Goal: Task Accomplishment & Management: Use online tool/utility

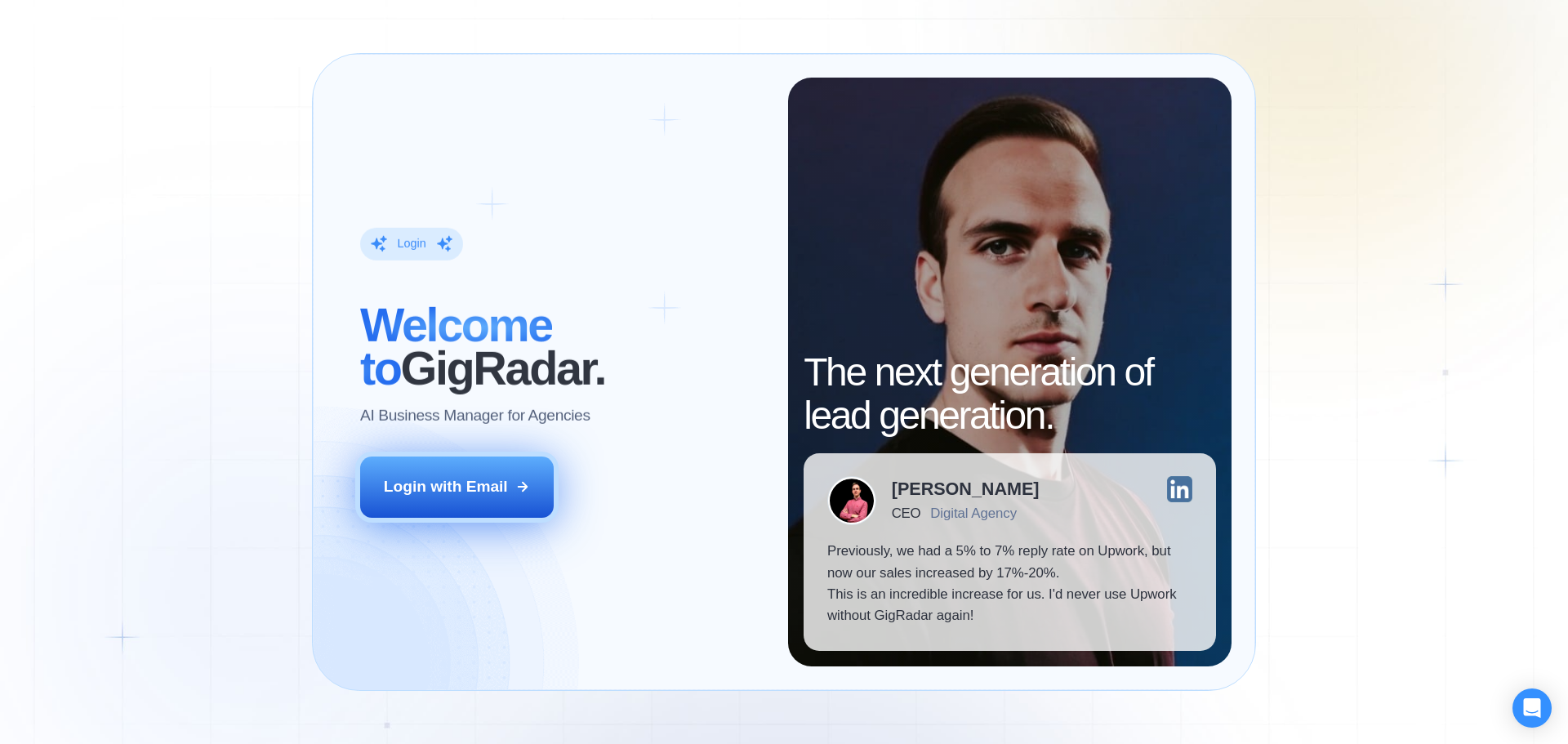
click at [504, 475] on button "Login with Email" at bounding box center [457, 487] width 195 height 60
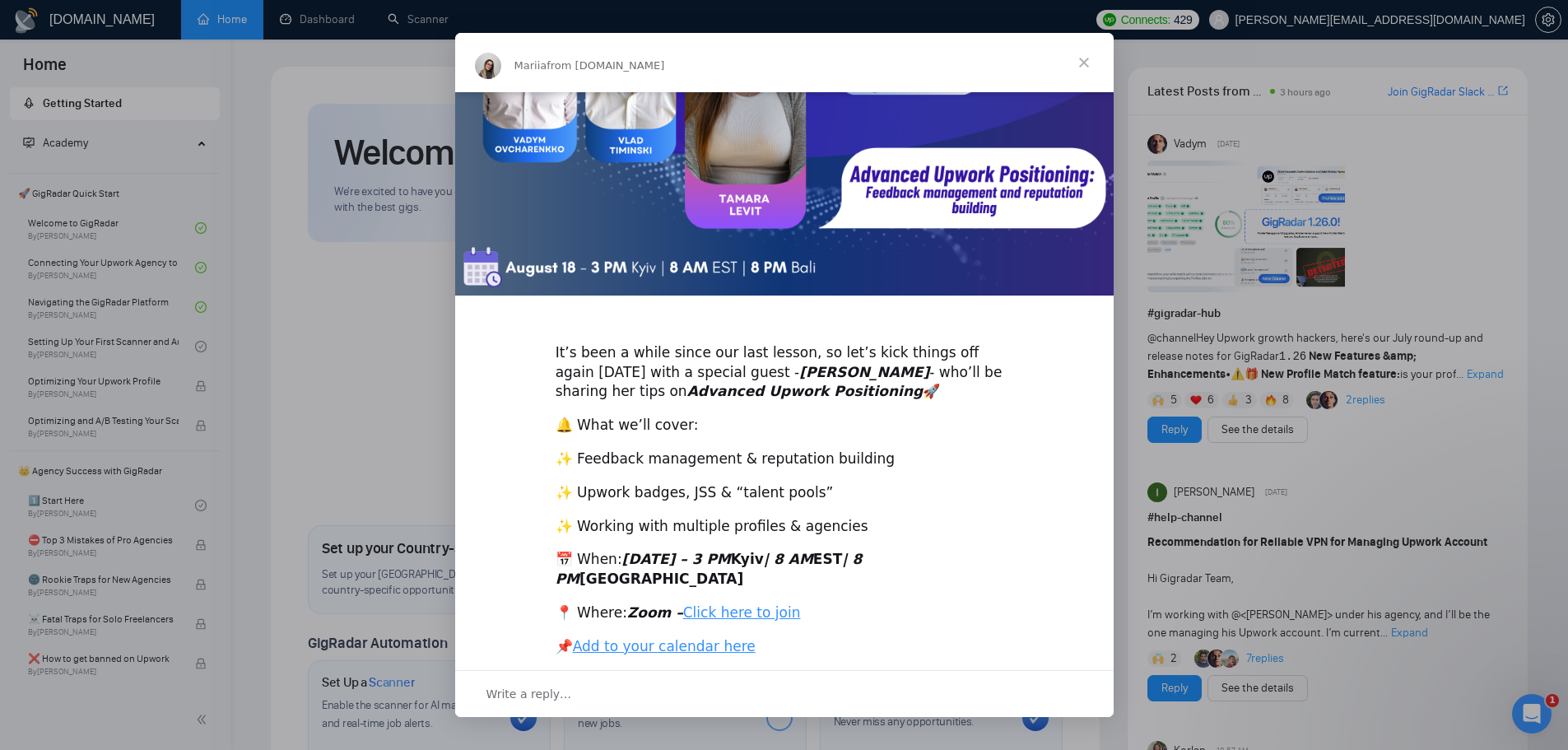
scroll to position [190, 0]
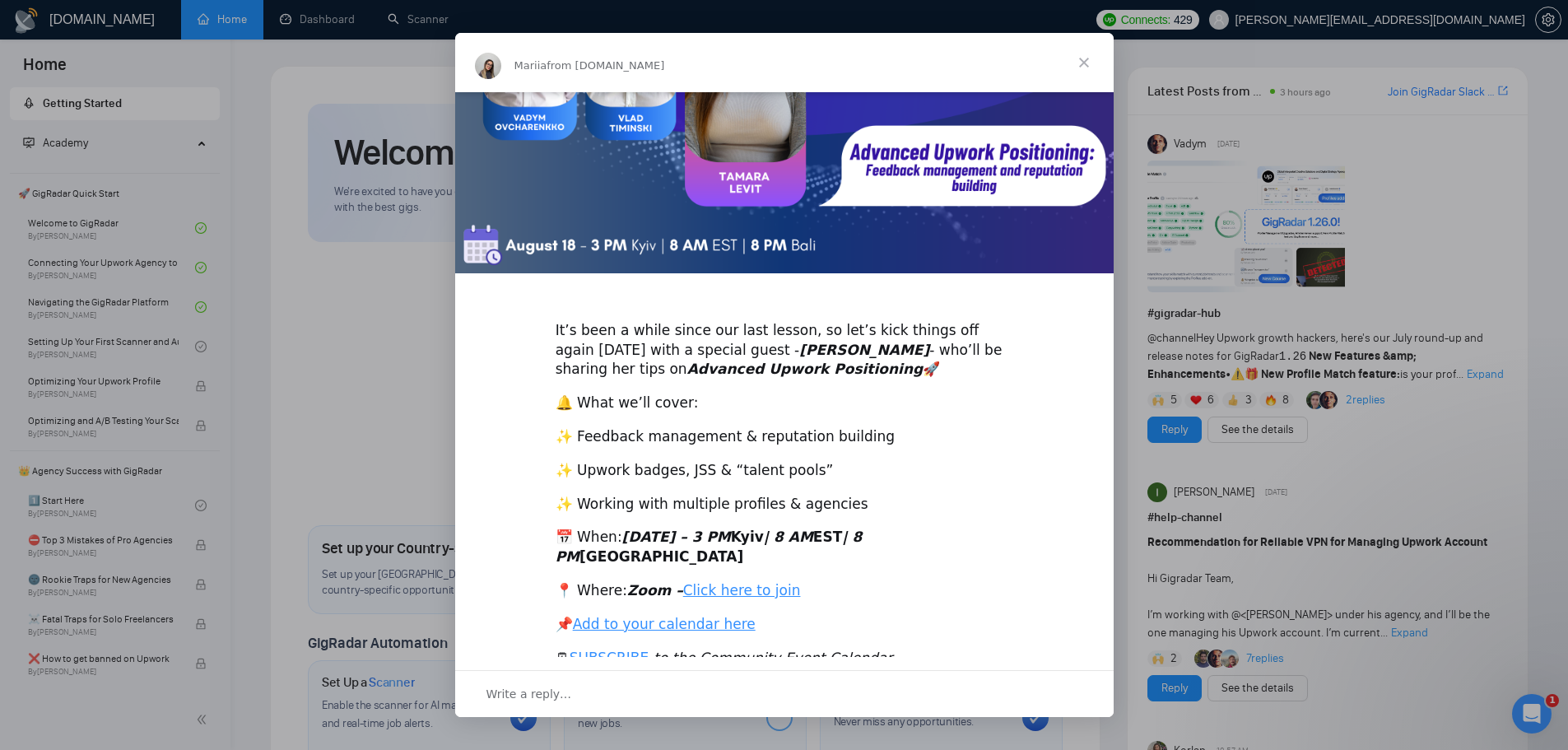
click at [1082, 54] on span "Close" at bounding box center [1084, 62] width 59 height 59
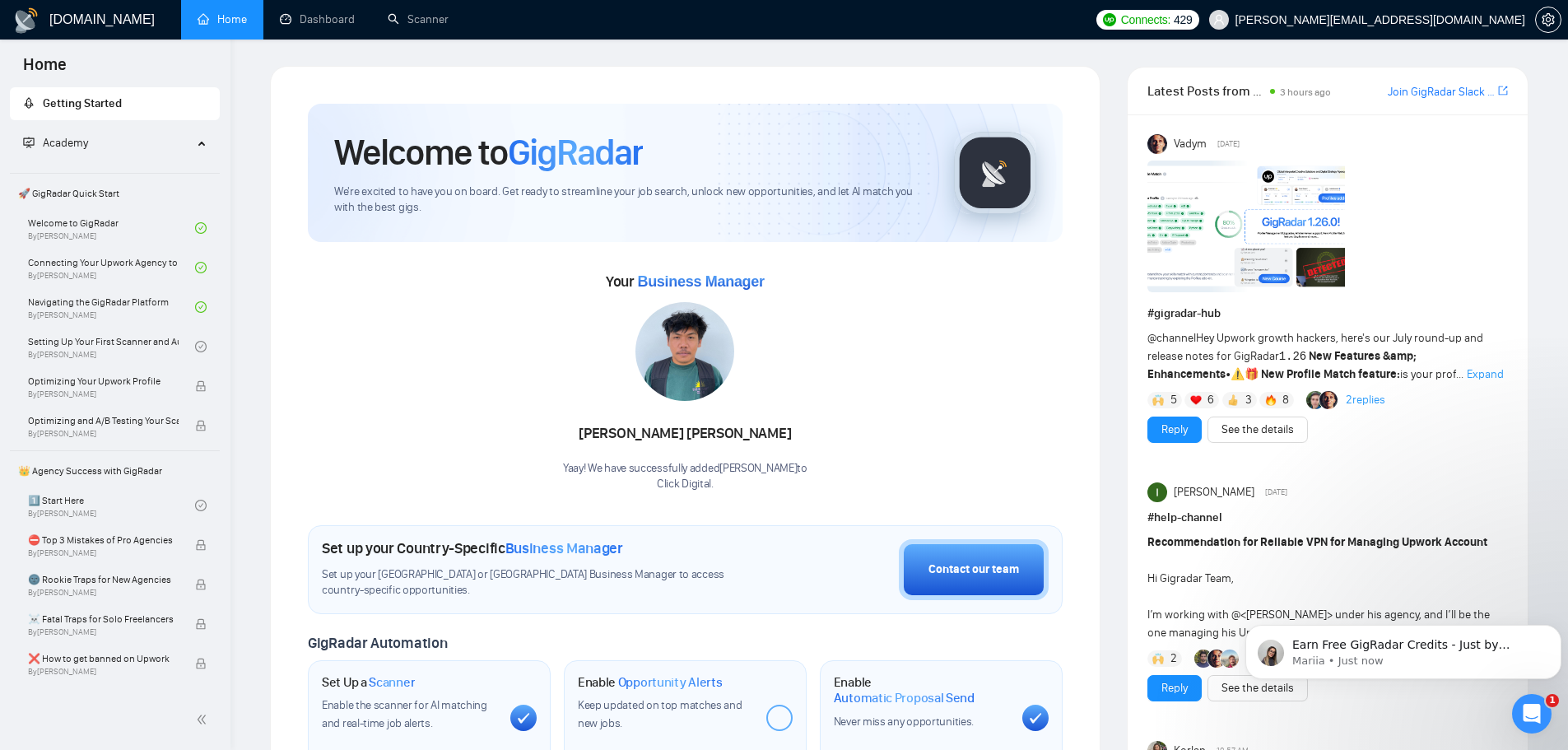
scroll to position [0, 0]
click at [434, 25] on link "Scanner" at bounding box center [418, 20] width 61 height 14
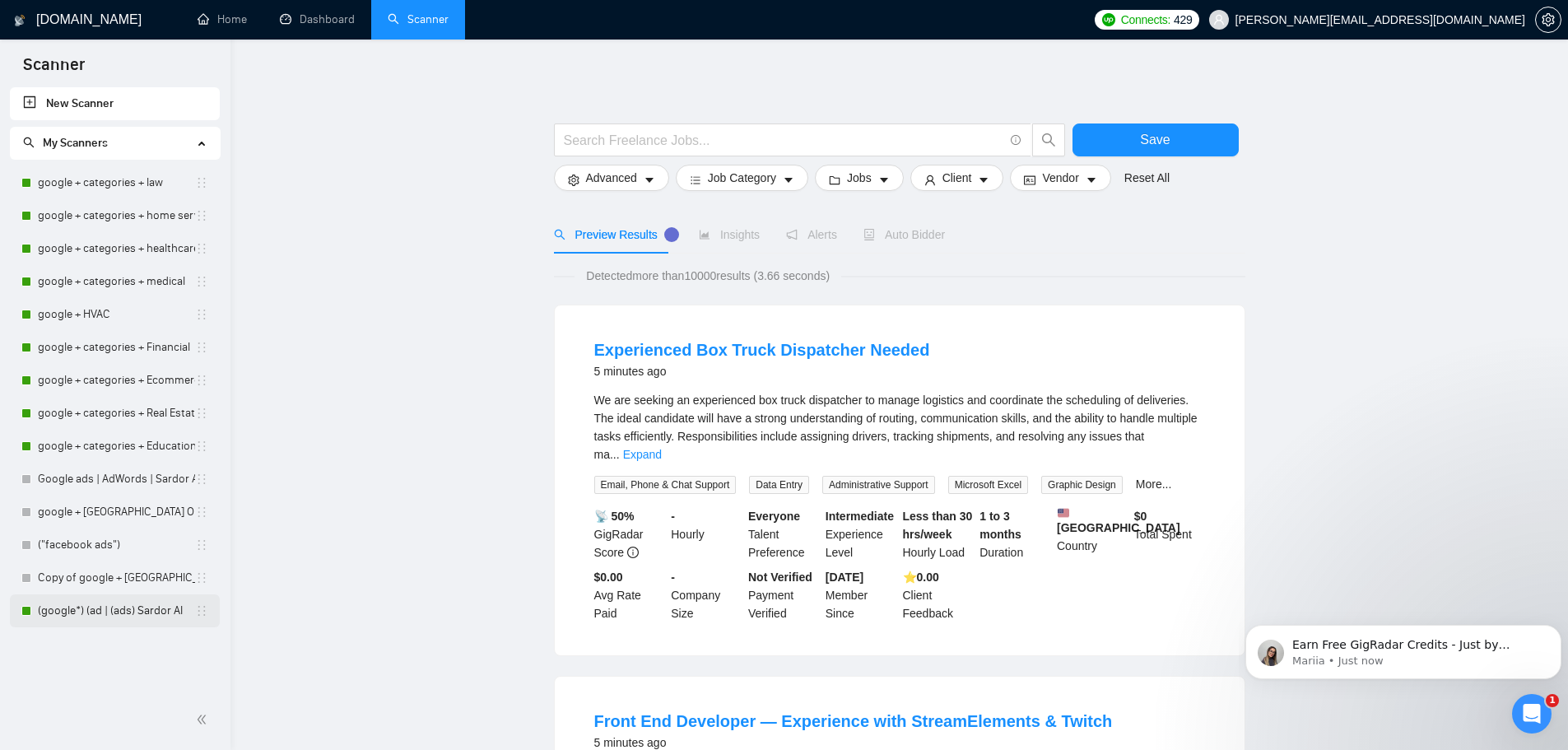
click at [94, 610] on link "(google*) (ad | (ads) Sardor AI" at bounding box center [116, 610] width 157 height 33
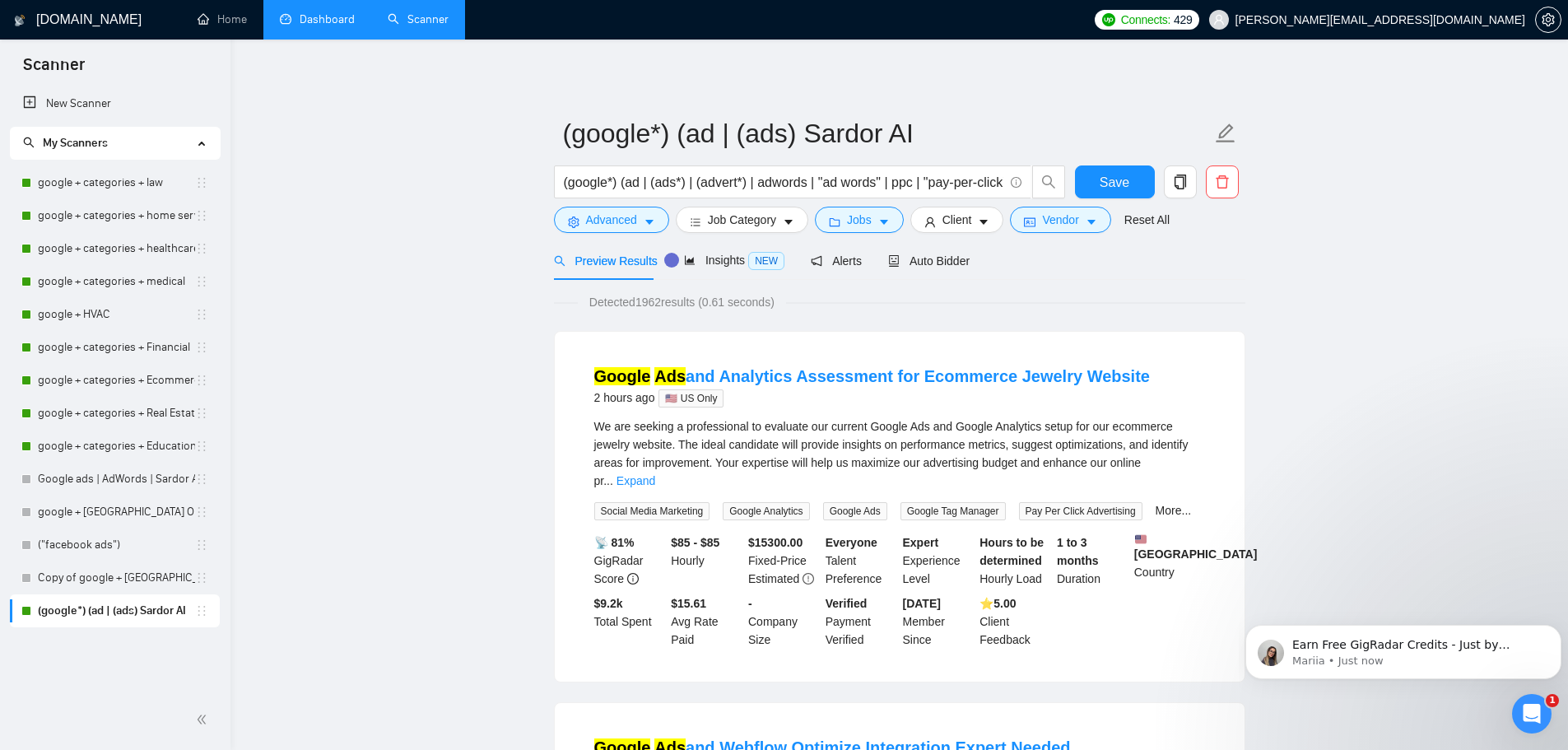
click at [332, 23] on link "Dashboard" at bounding box center [317, 20] width 75 height 14
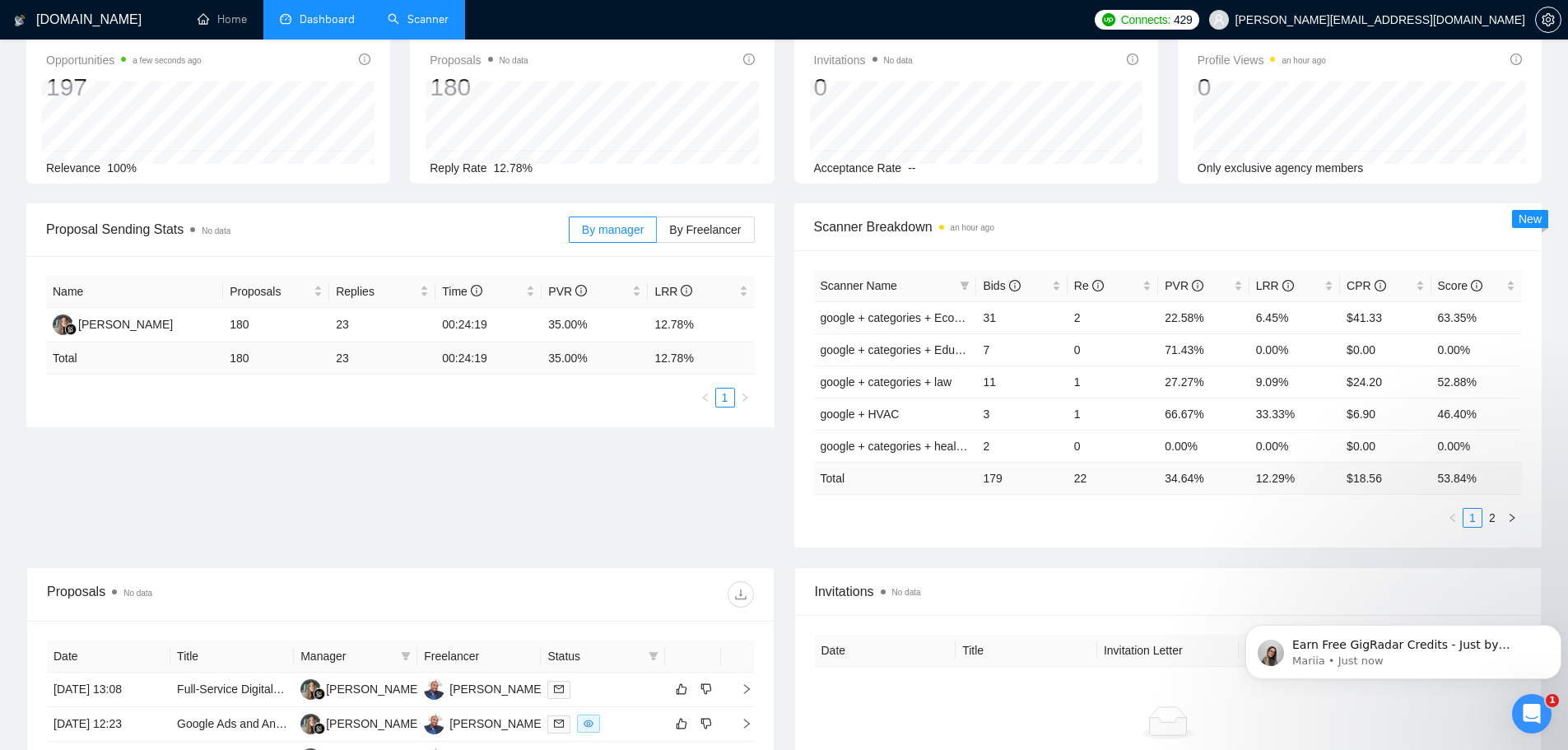
scroll to position [82, 0]
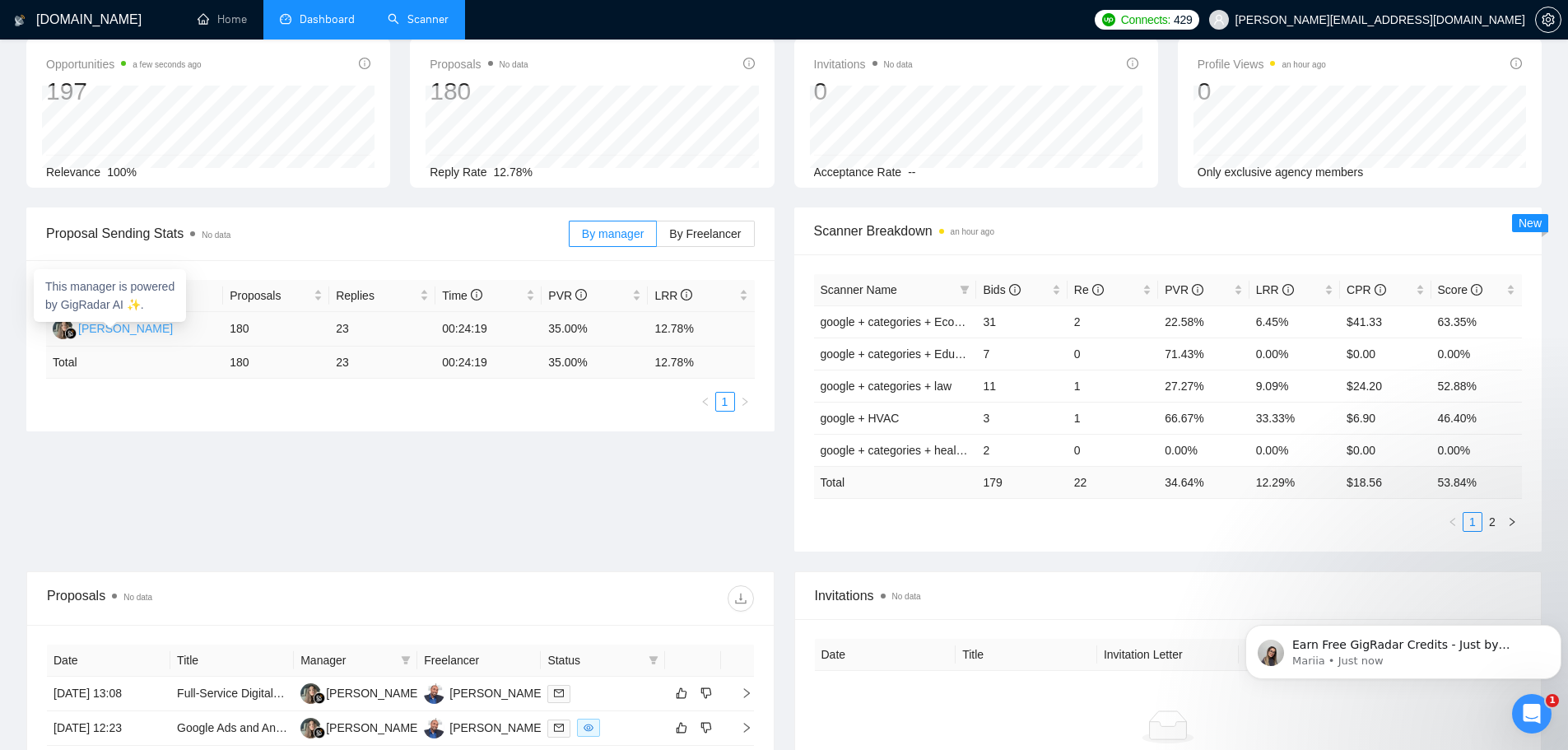
click at [114, 329] on div "[PERSON_NAME]" at bounding box center [126, 328] width 94 height 18
click at [723, 238] on span "By Freelancer" at bounding box center [704, 234] width 71 height 13
click at [657, 238] on input "By Freelancer" at bounding box center [657, 238] width 0 height 0
click at [630, 239] on span "By manager" at bounding box center [612, 234] width 62 height 13
click at [570, 238] on input "By manager" at bounding box center [570, 238] width 0 height 0
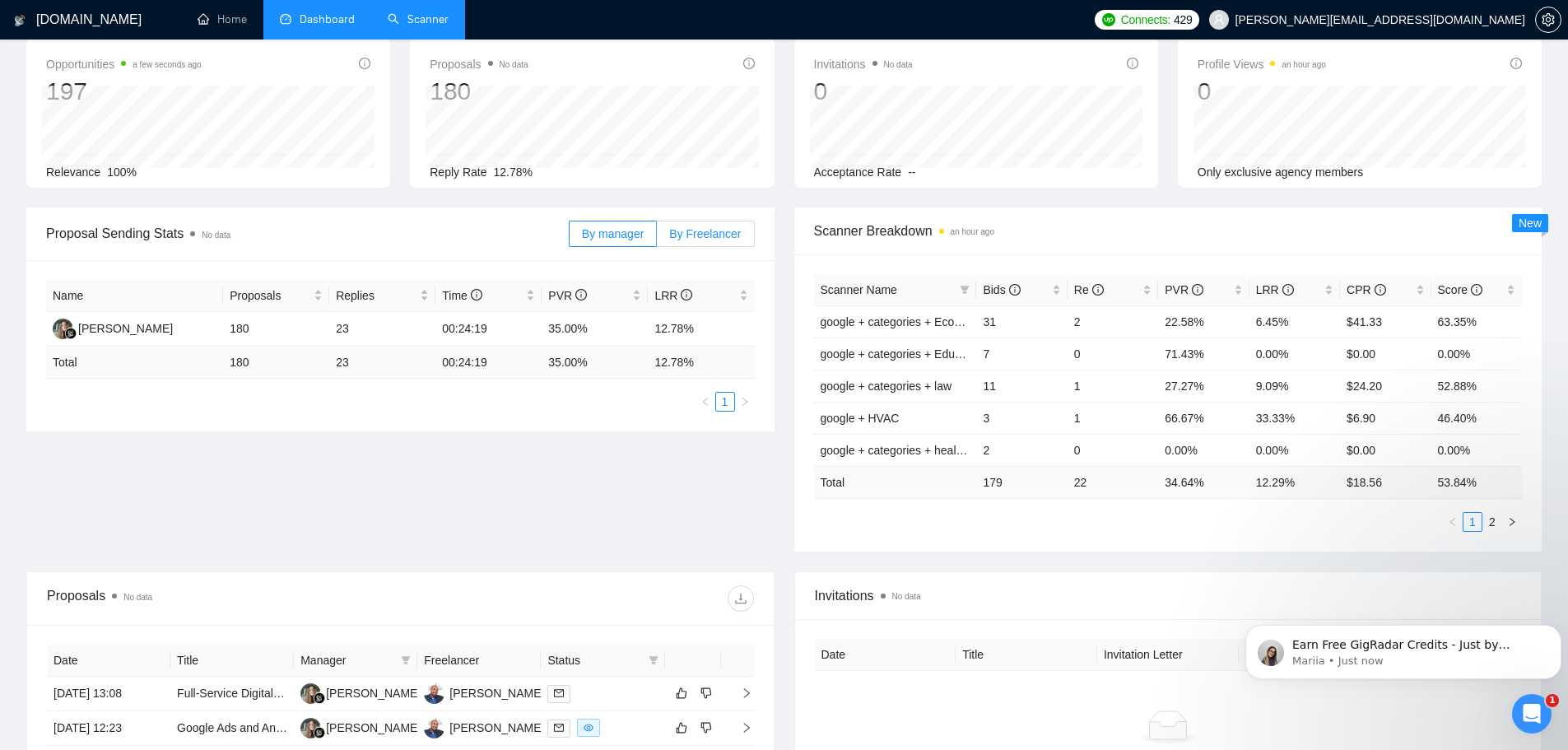
click at [734, 235] on span "By Freelancer" at bounding box center [704, 234] width 71 height 13
click at [657, 238] on input "By Freelancer" at bounding box center [657, 238] width 0 height 0
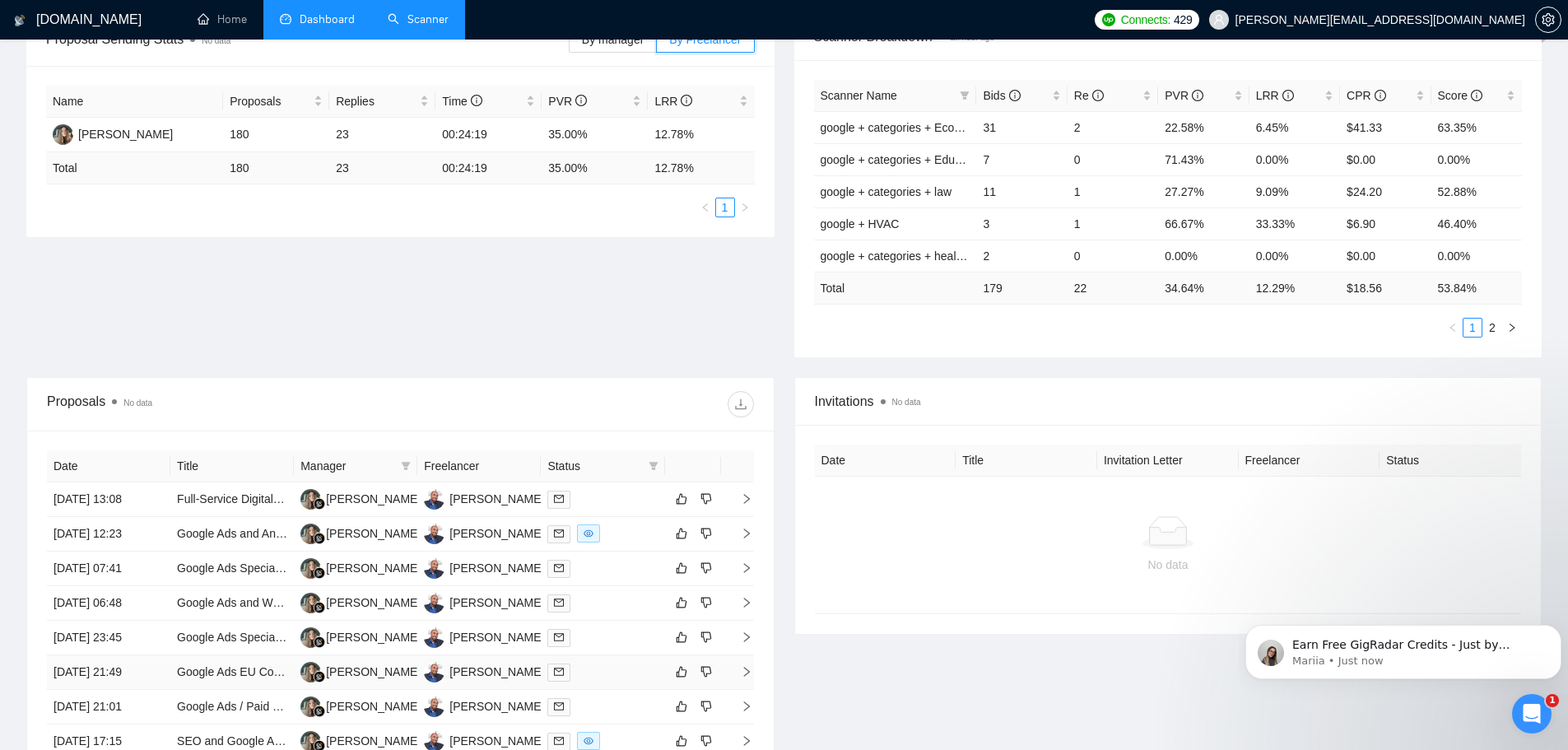
scroll to position [494, 0]
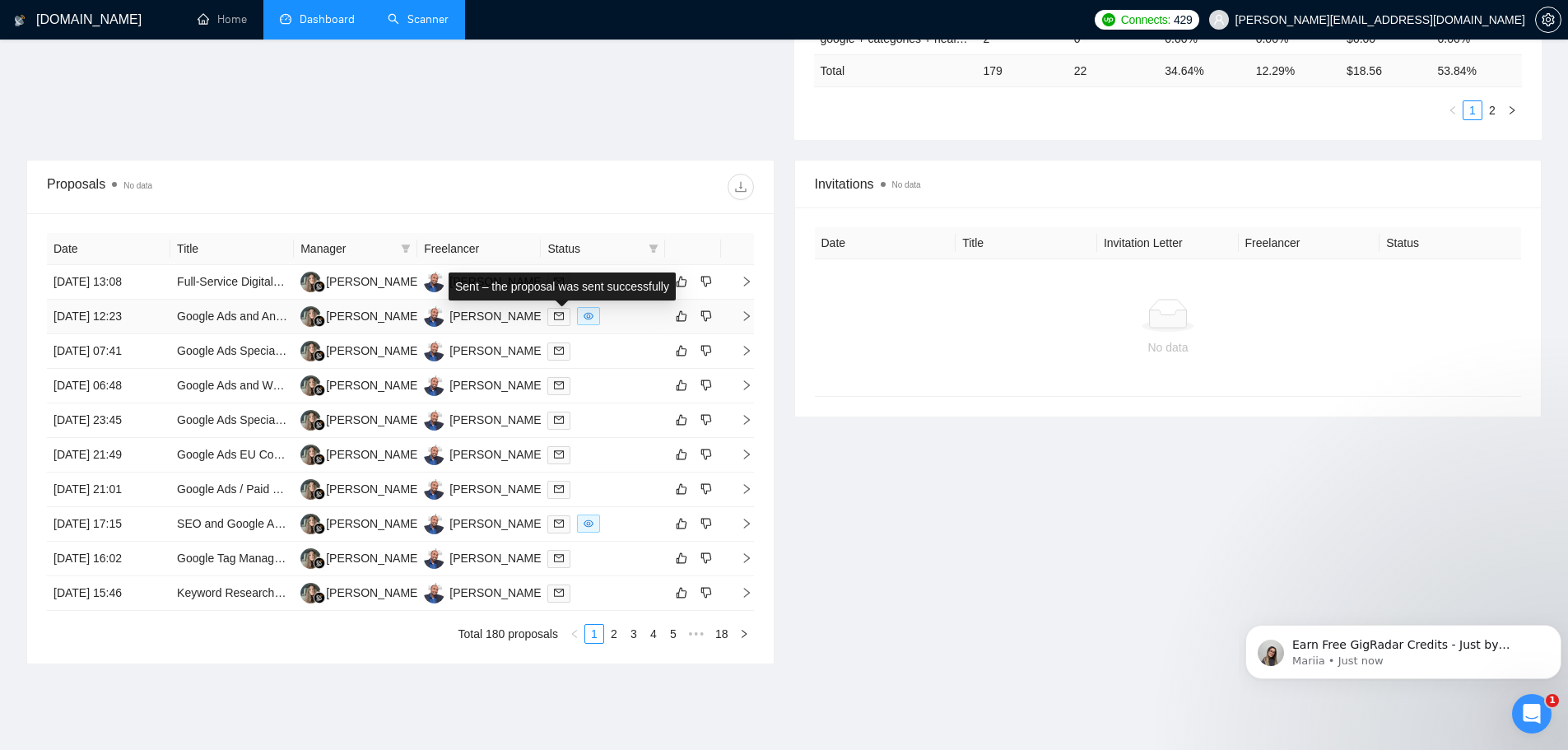
click at [554, 316] on icon "mail" at bounding box center [558, 317] width 10 height 7
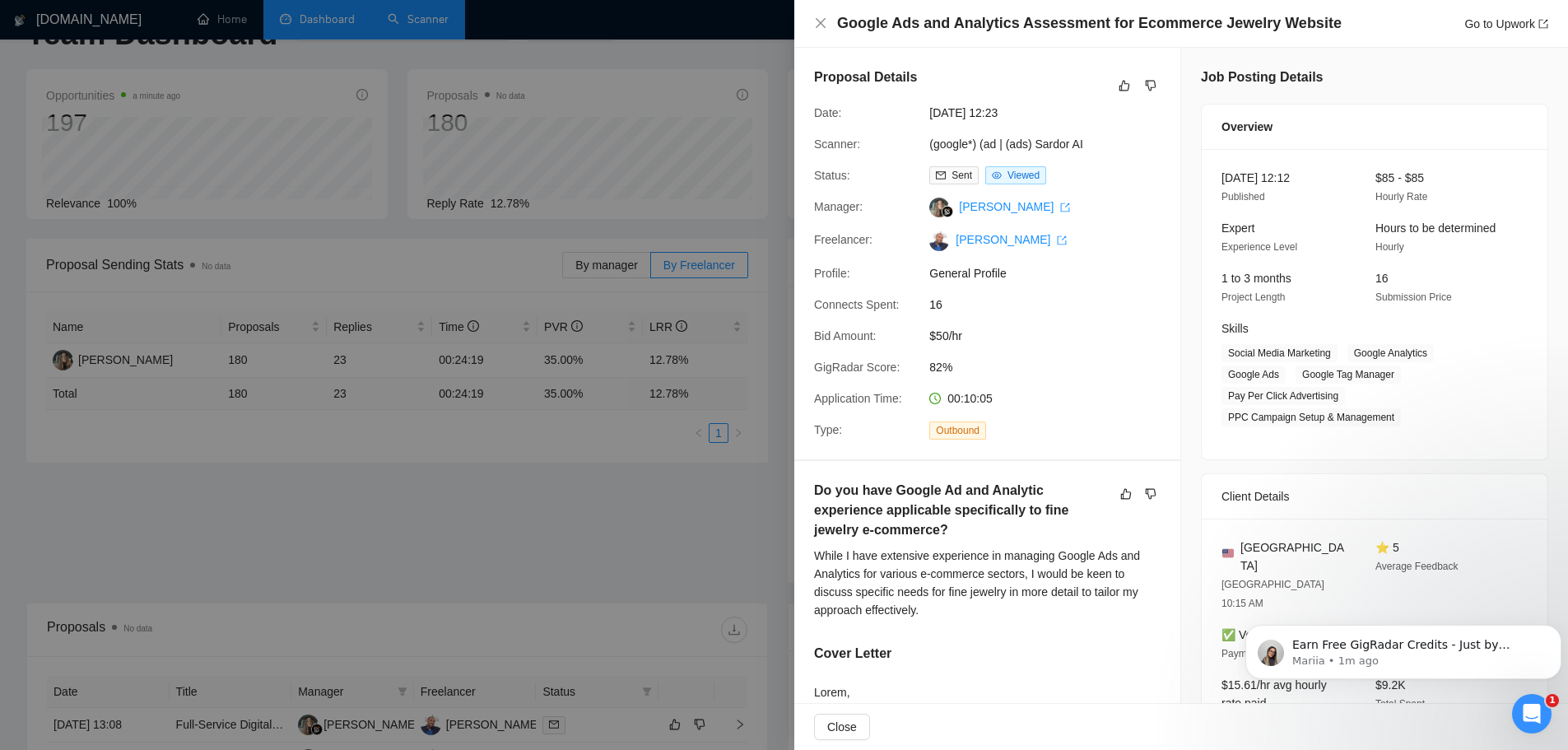
scroll to position [0, 0]
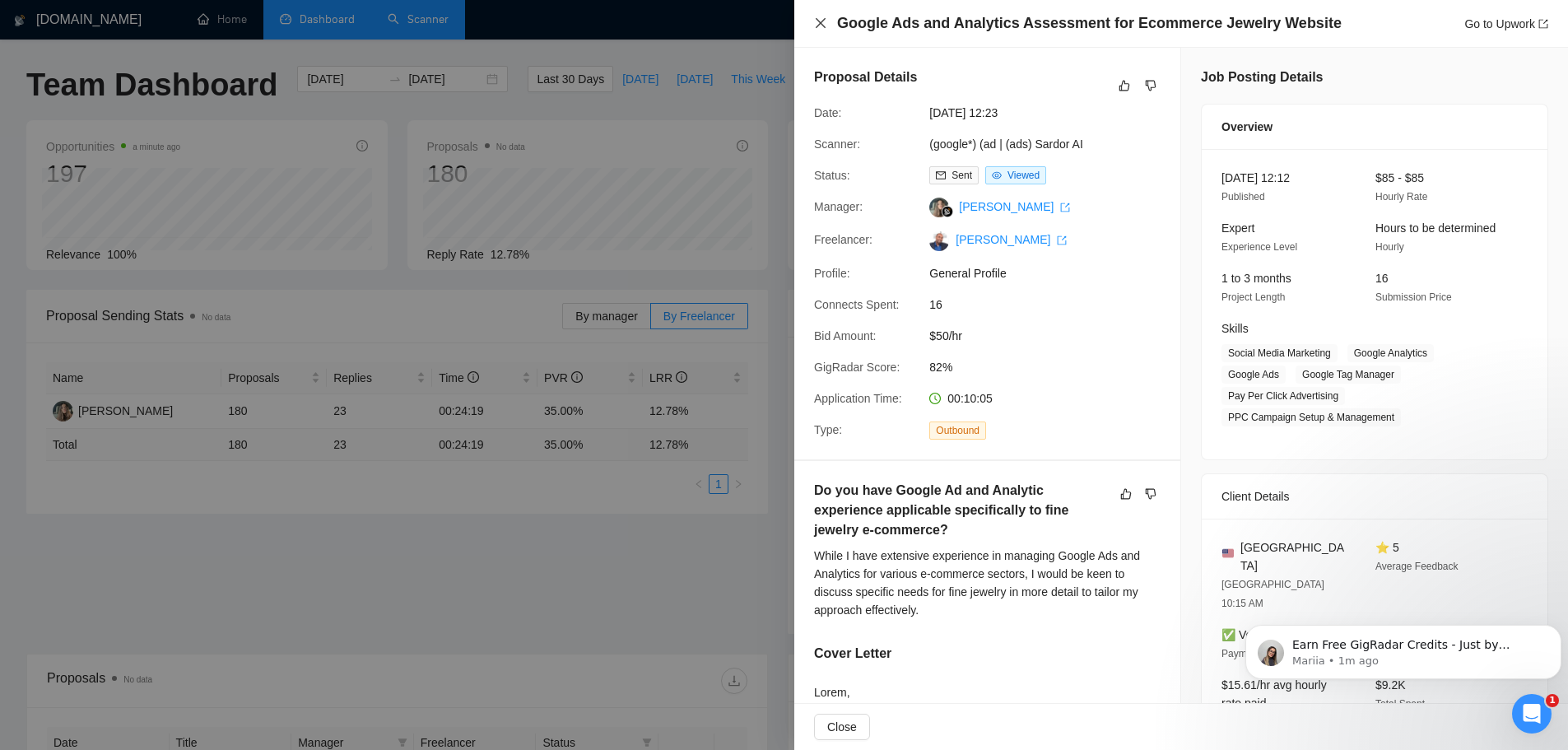
click at [818, 23] on icon "close" at bounding box center [820, 22] width 13 height 13
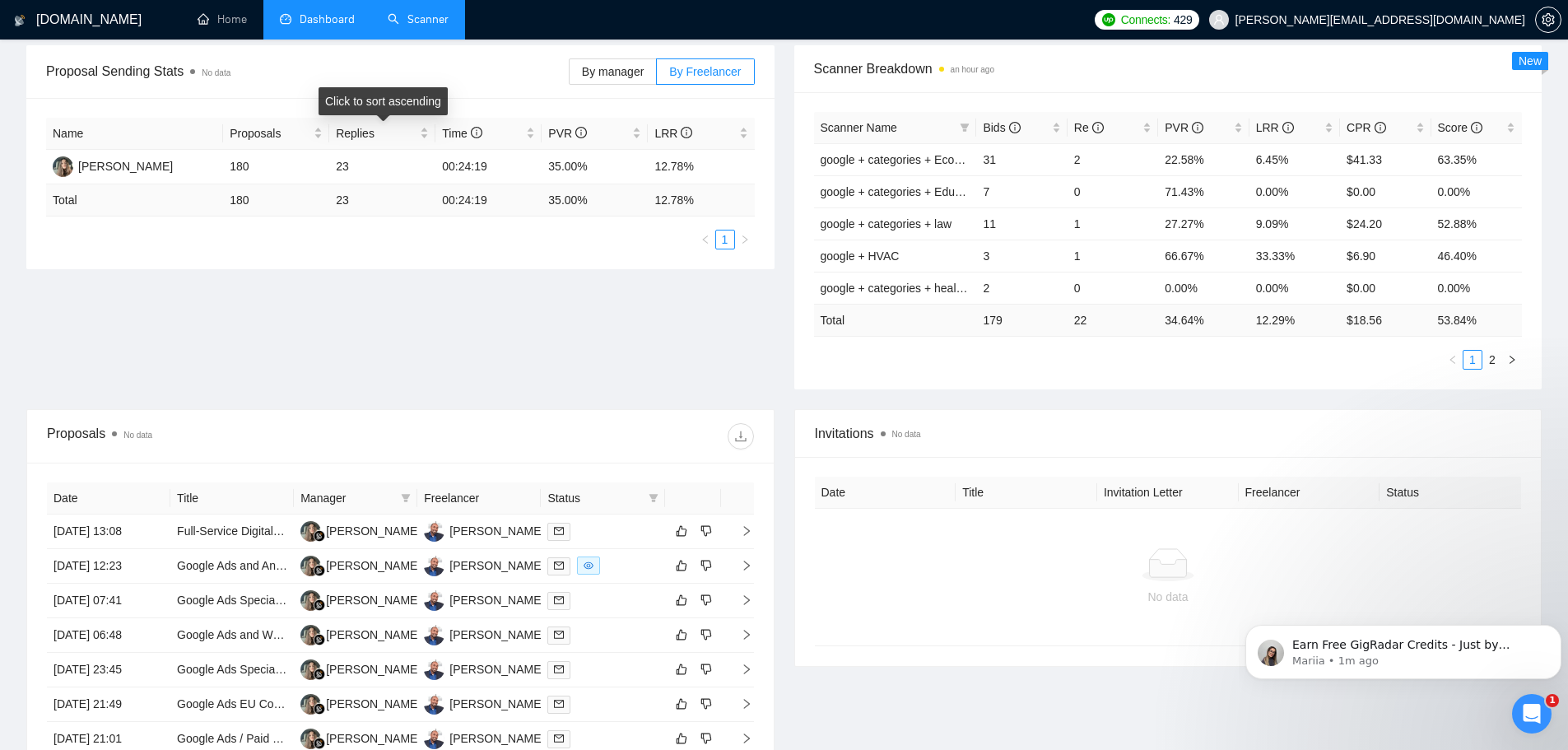
scroll to position [247, 0]
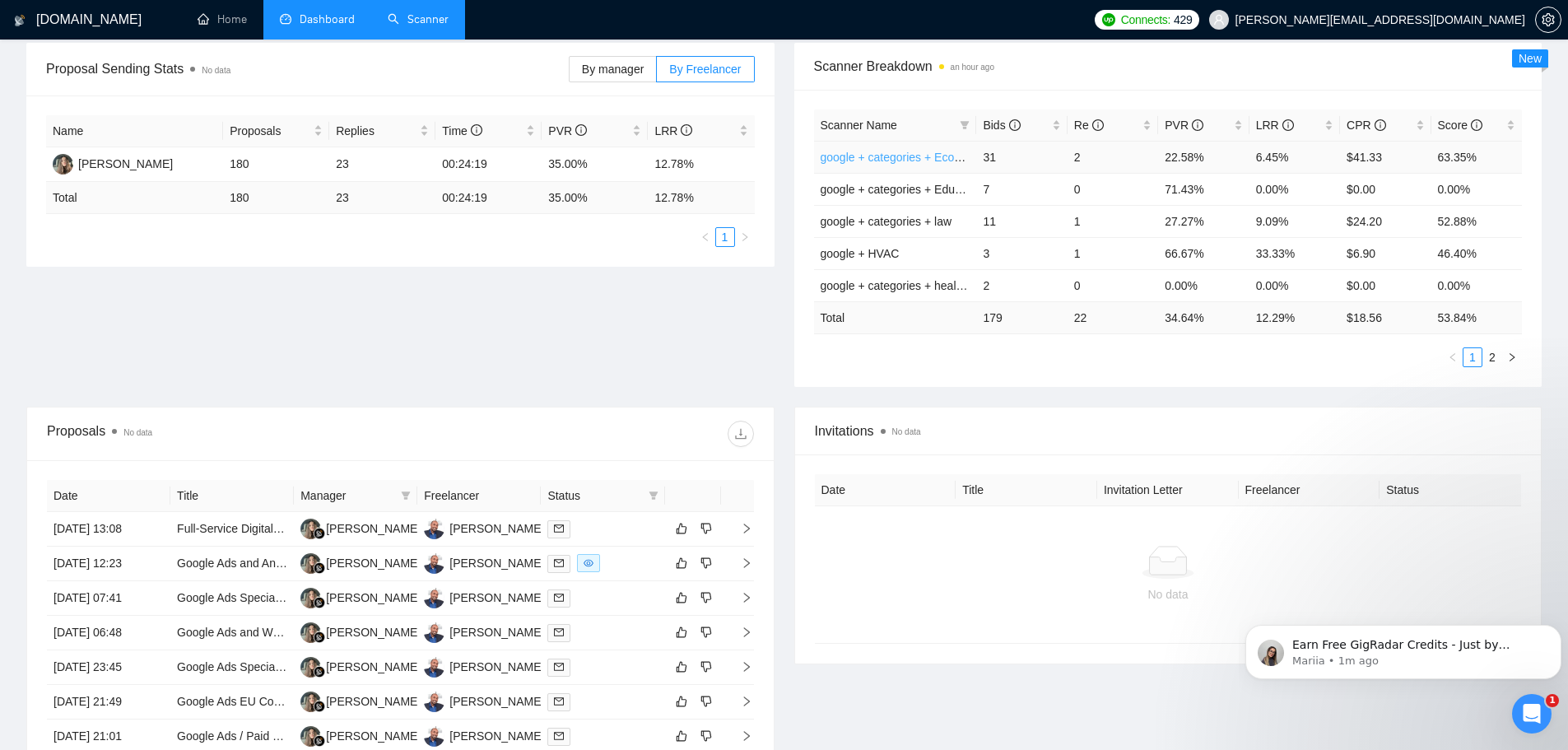
click at [894, 158] on link "google + categories + Ecommerce" at bounding box center [907, 157] width 176 height 13
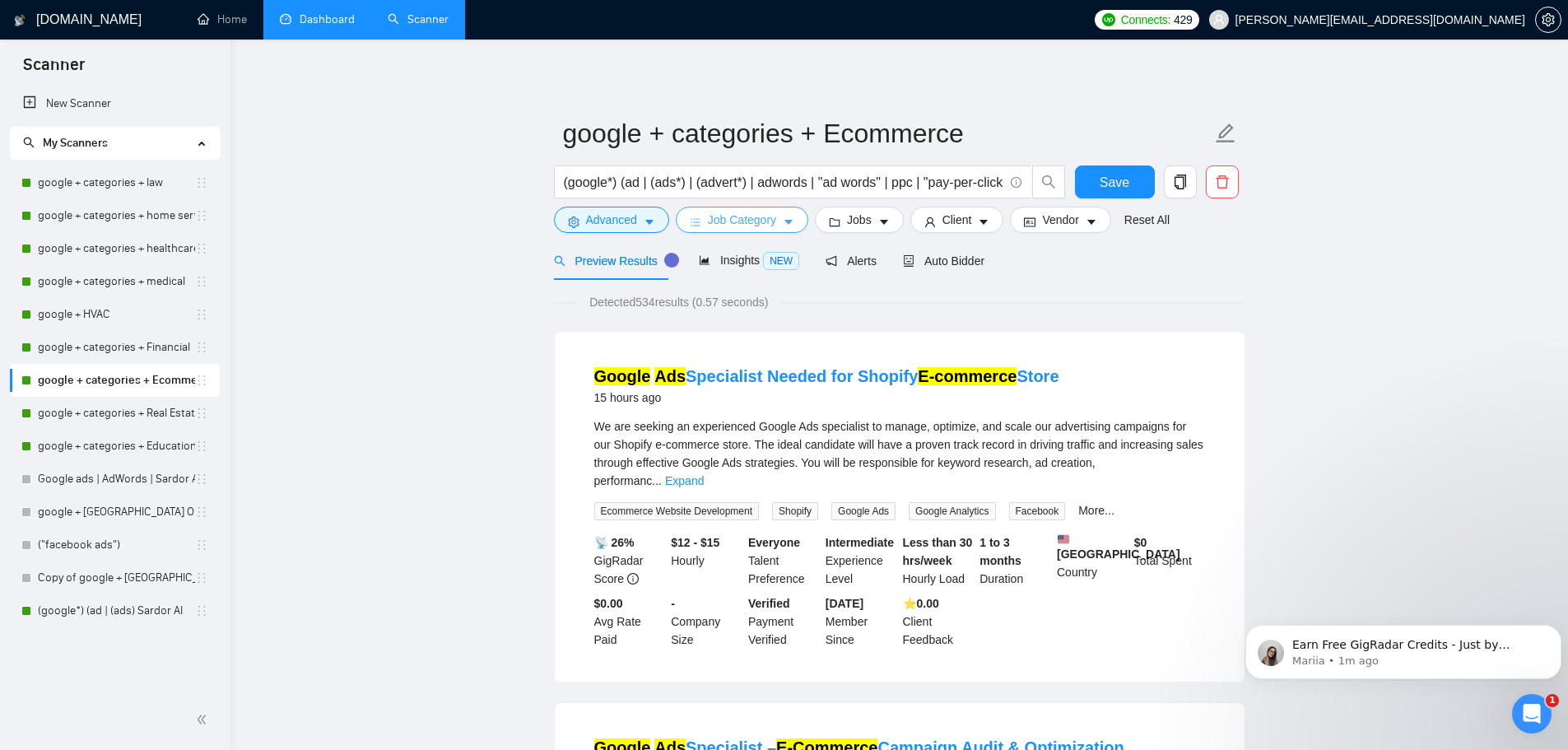
click at [762, 219] on span "Job Category" at bounding box center [742, 219] width 69 height 18
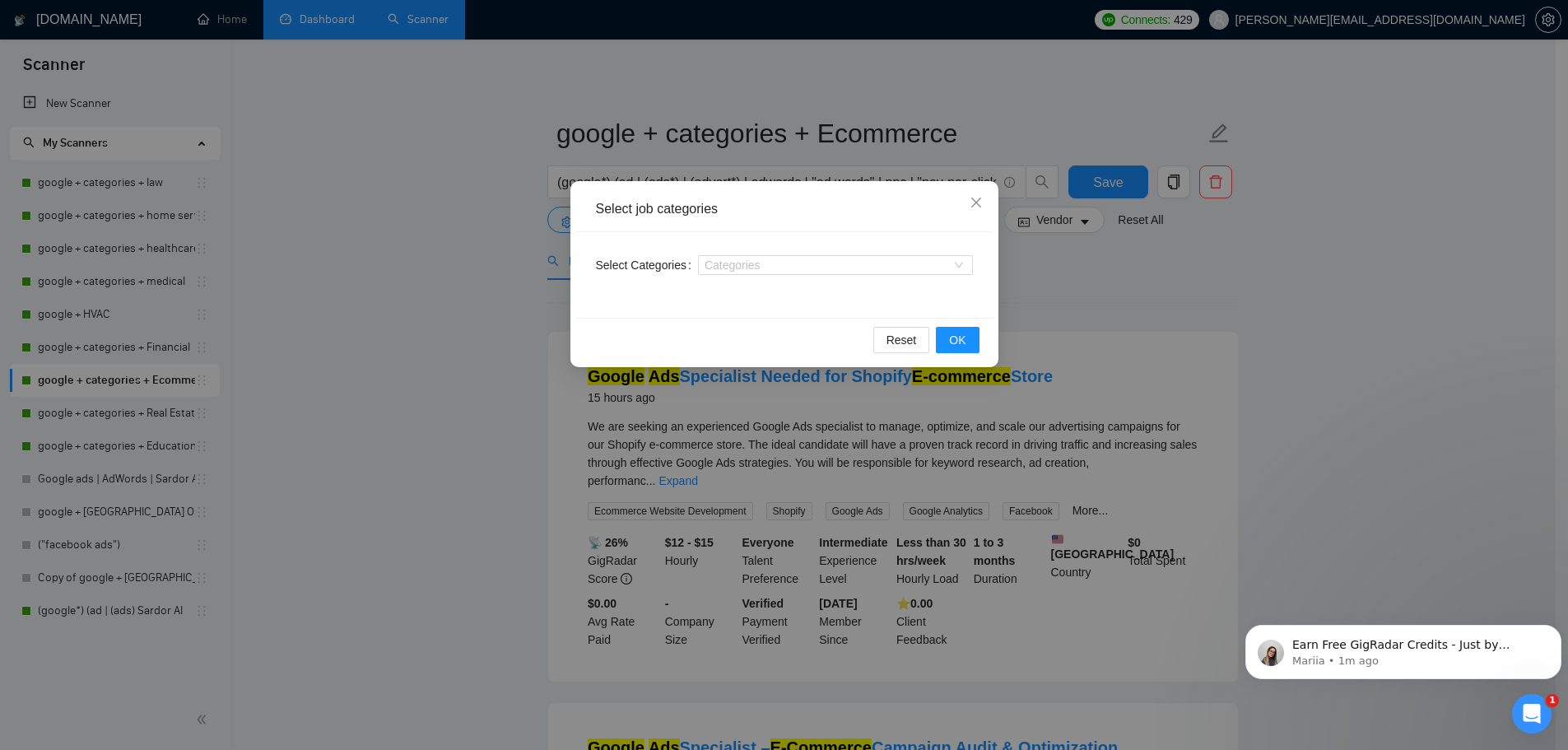
click at [1096, 266] on div "Select job categories Select Categories Categories Reset OK" at bounding box center [784, 375] width 1568 height 750
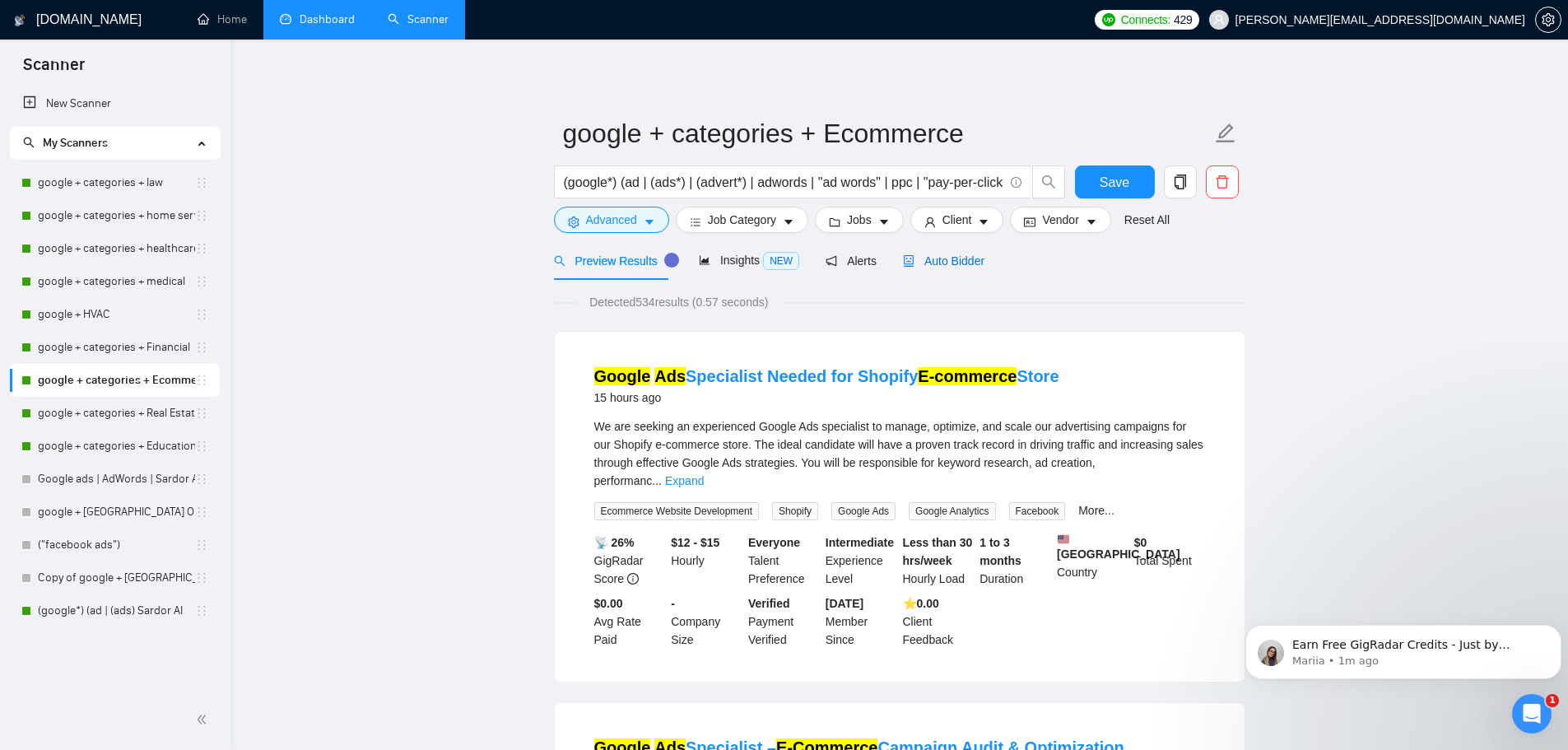
click at [928, 260] on span "Auto Bidder" at bounding box center [943, 260] width 81 height 13
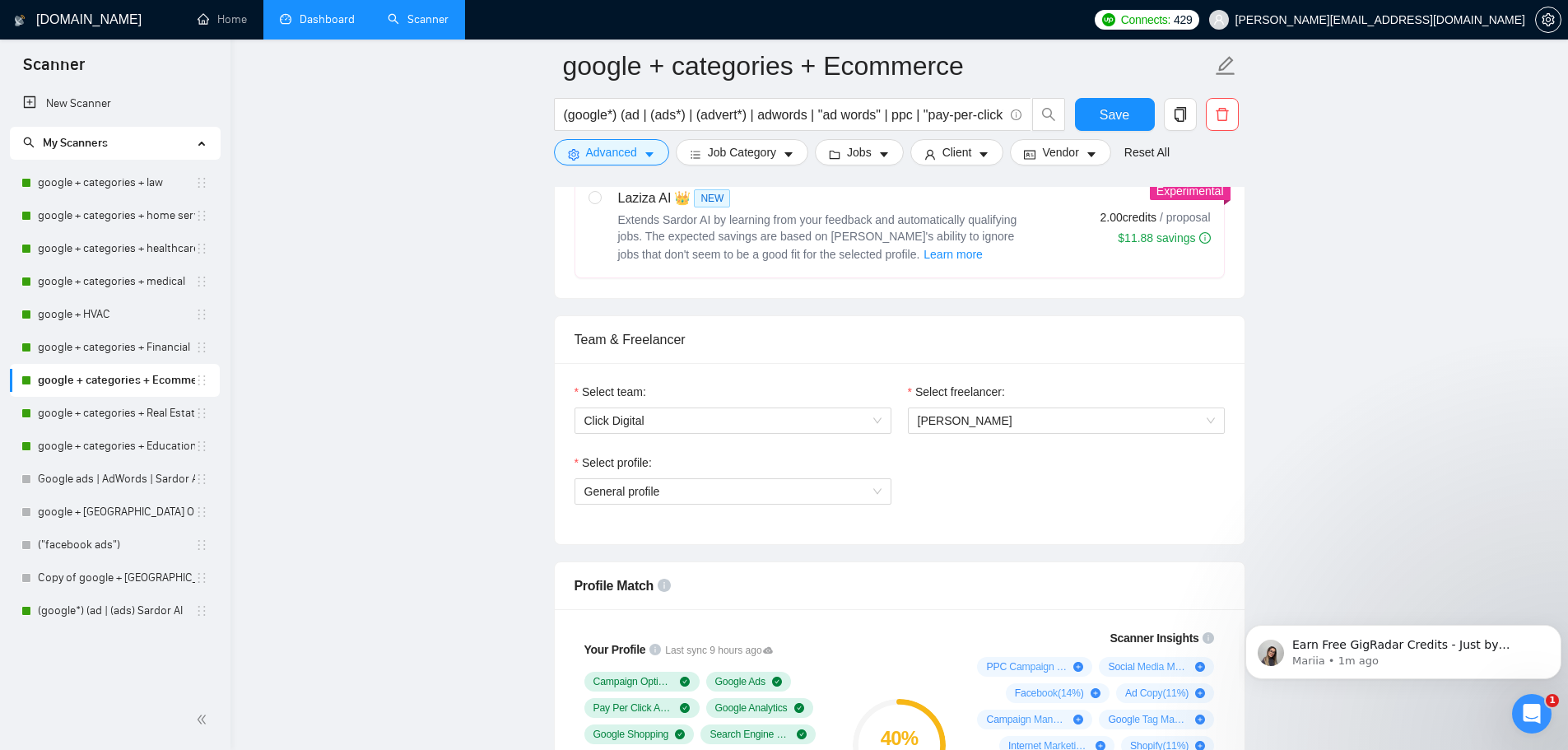
scroll to position [741, 0]
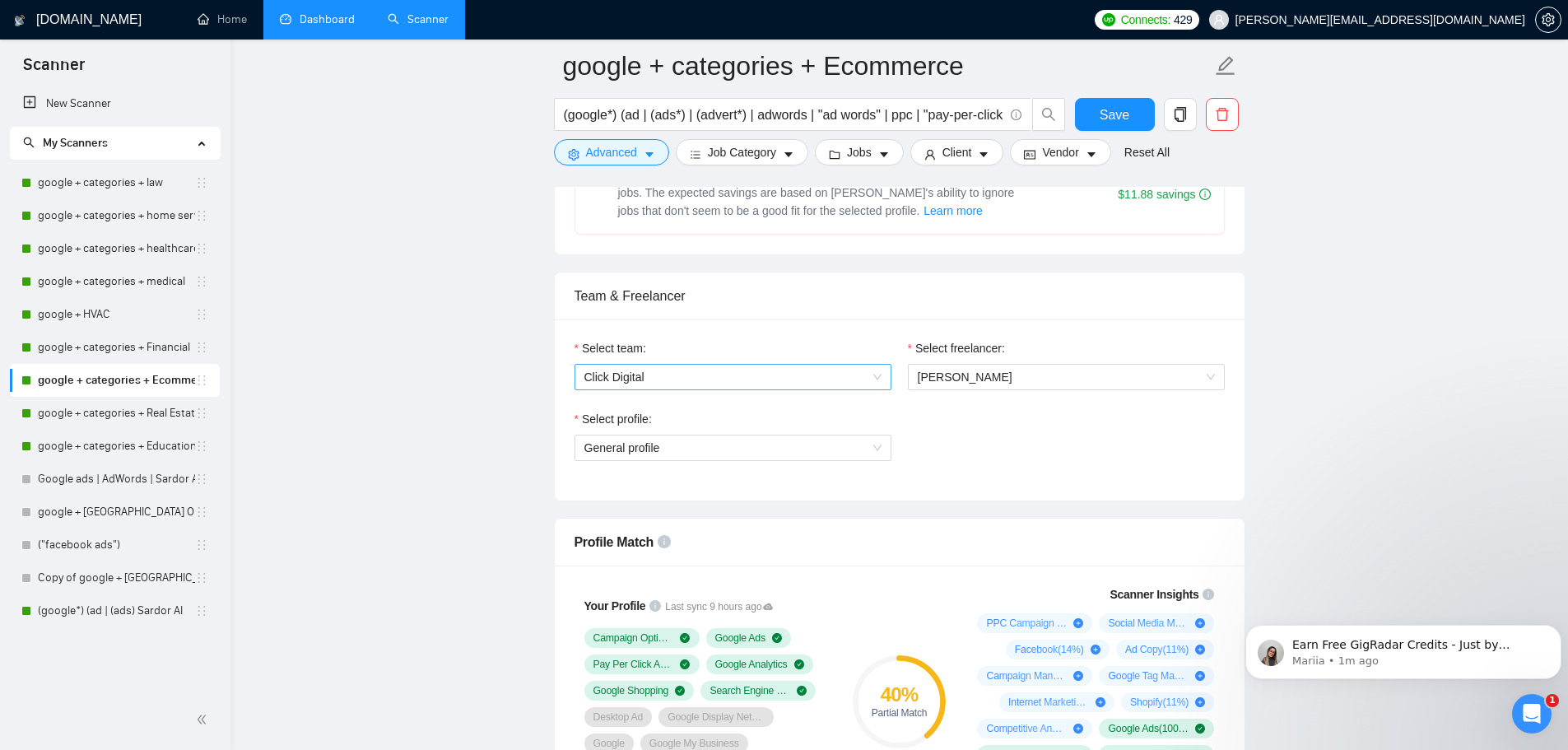
click at [840, 376] on span "Click Digital" at bounding box center [732, 377] width 297 height 25
click at [973, 424] on div "Select profile: General profile" at bounding box center [899, 445] width 667 height 70
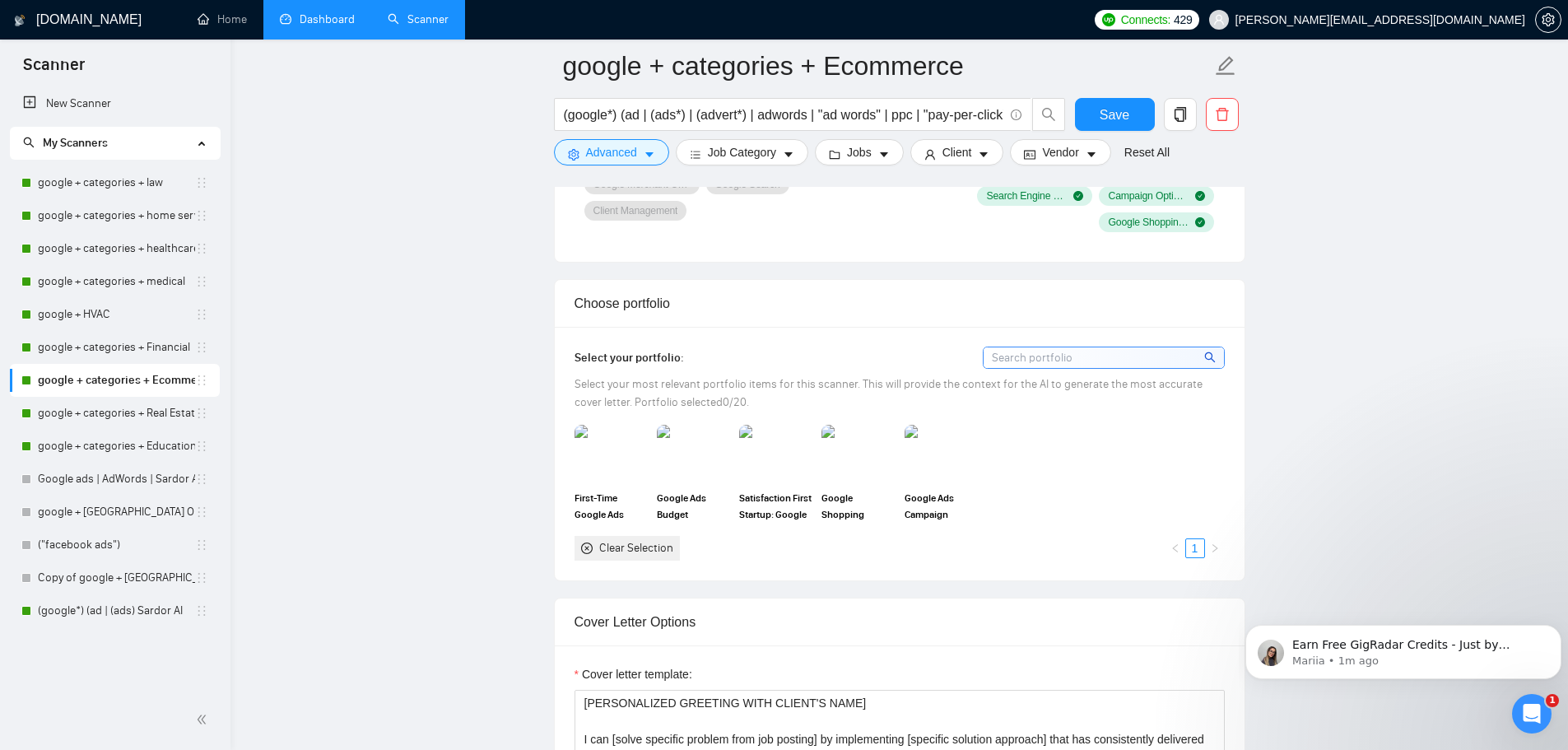
scroll to position [1399, 0]
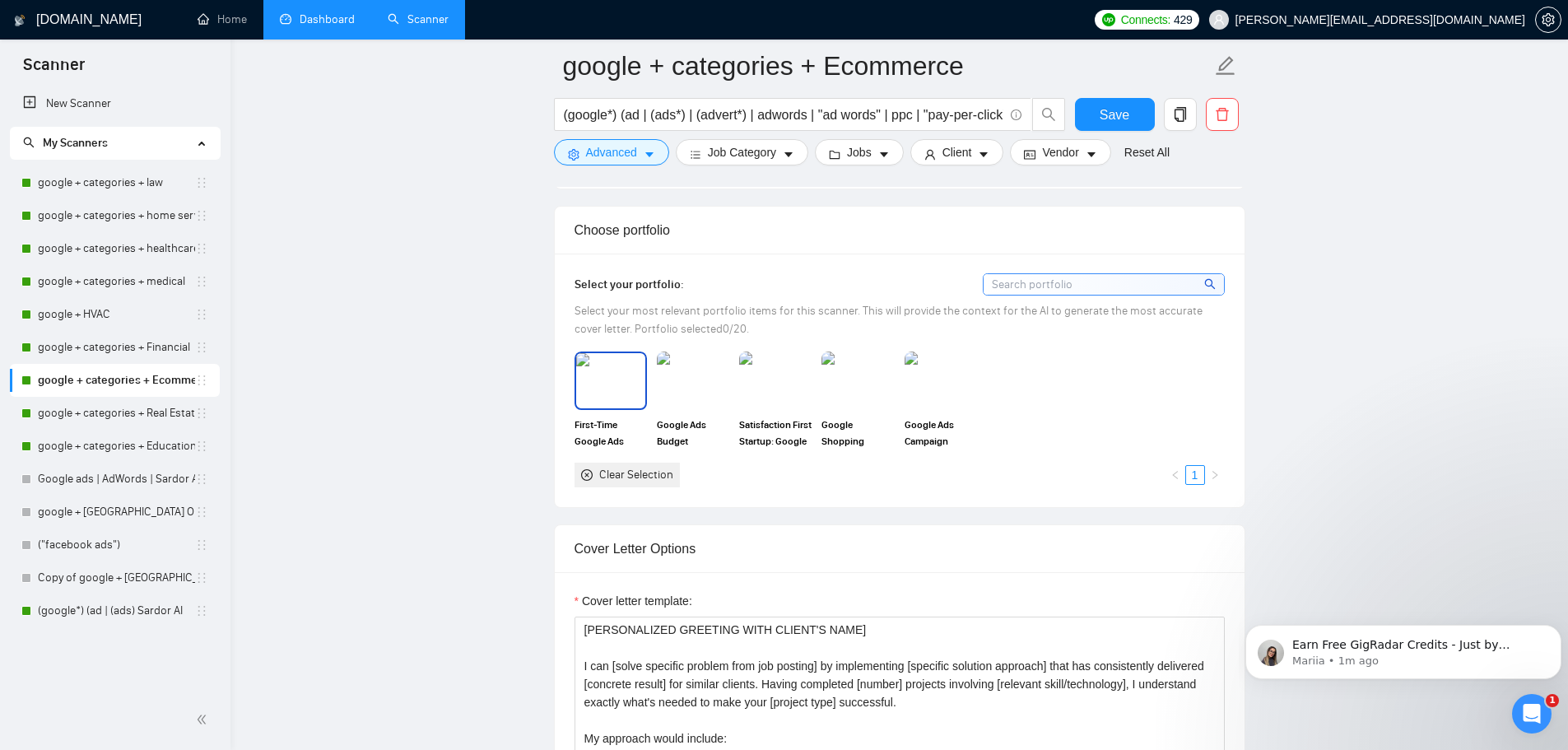
click at [623, 391] on img at bounding box center [611, 380] width 70 height 54
click at [673, 391] on img at bounding box center [693, 380] width 70 height 54
click at [755, 387] on img at bounding box center [776, 380] width 70 height 54
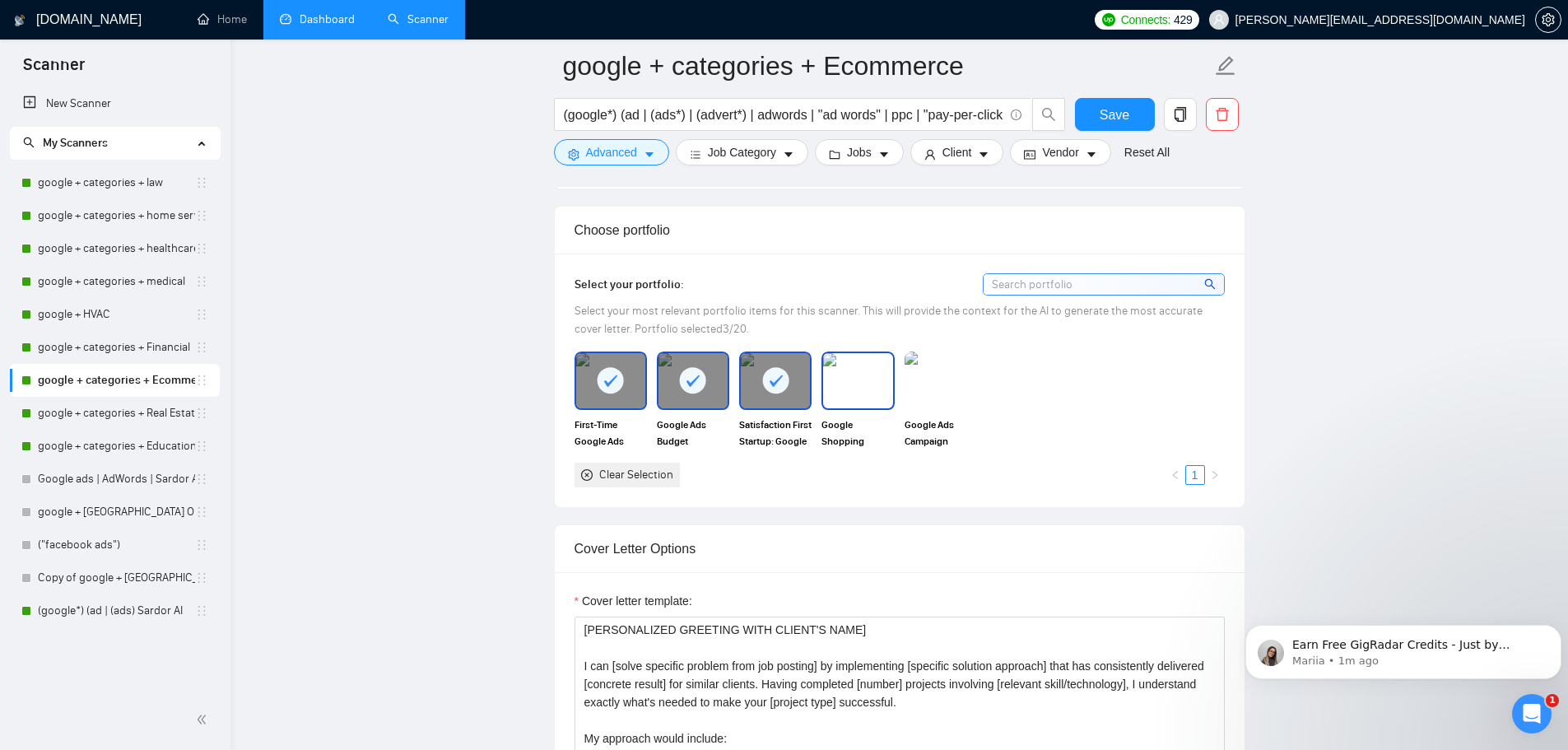
click at [835, 383] on img at bounding box center [858, 380] width 70 height 54
click at [926, 378] on img at bounding box center [940, 380] width 70 height 54
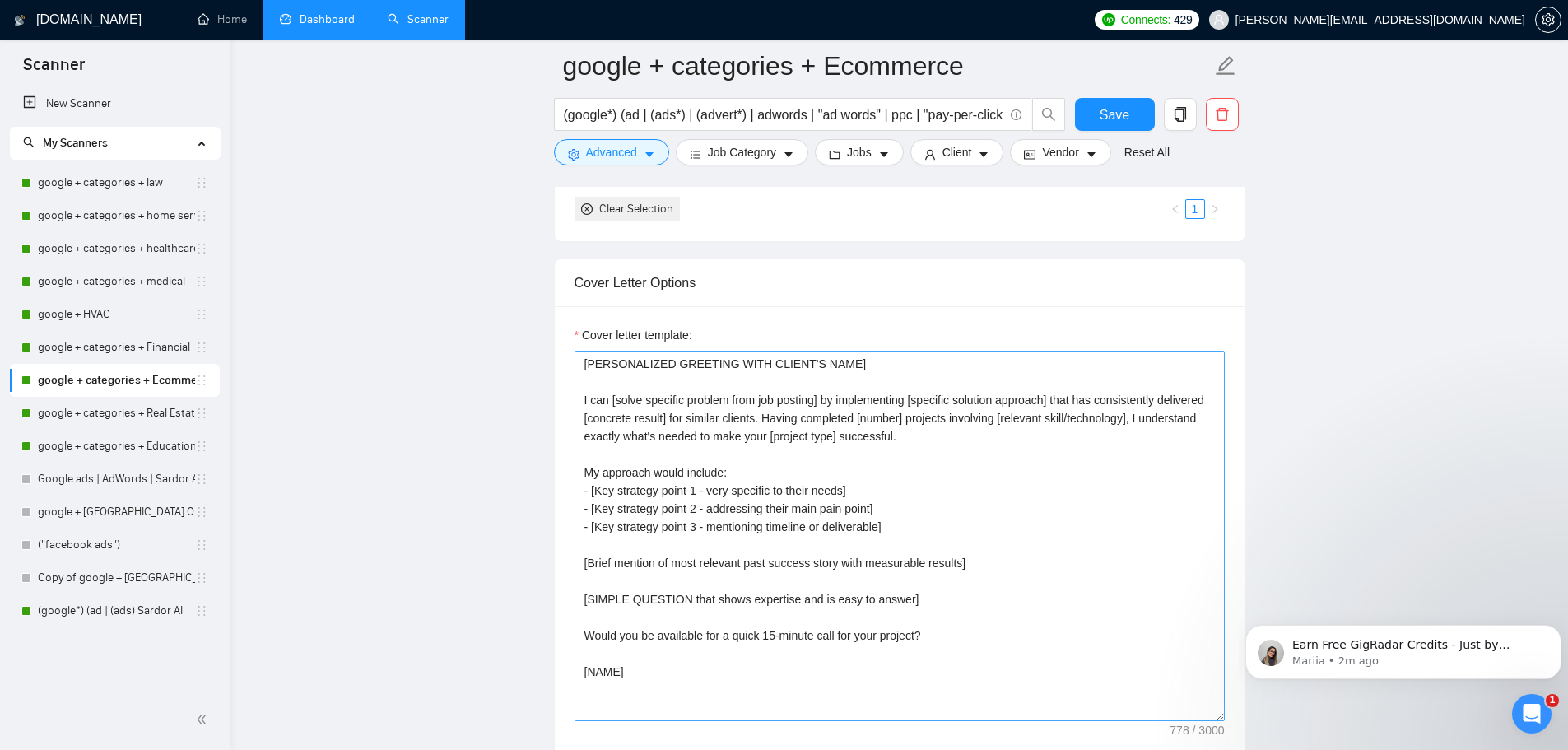
scroll to position [1729, 0]
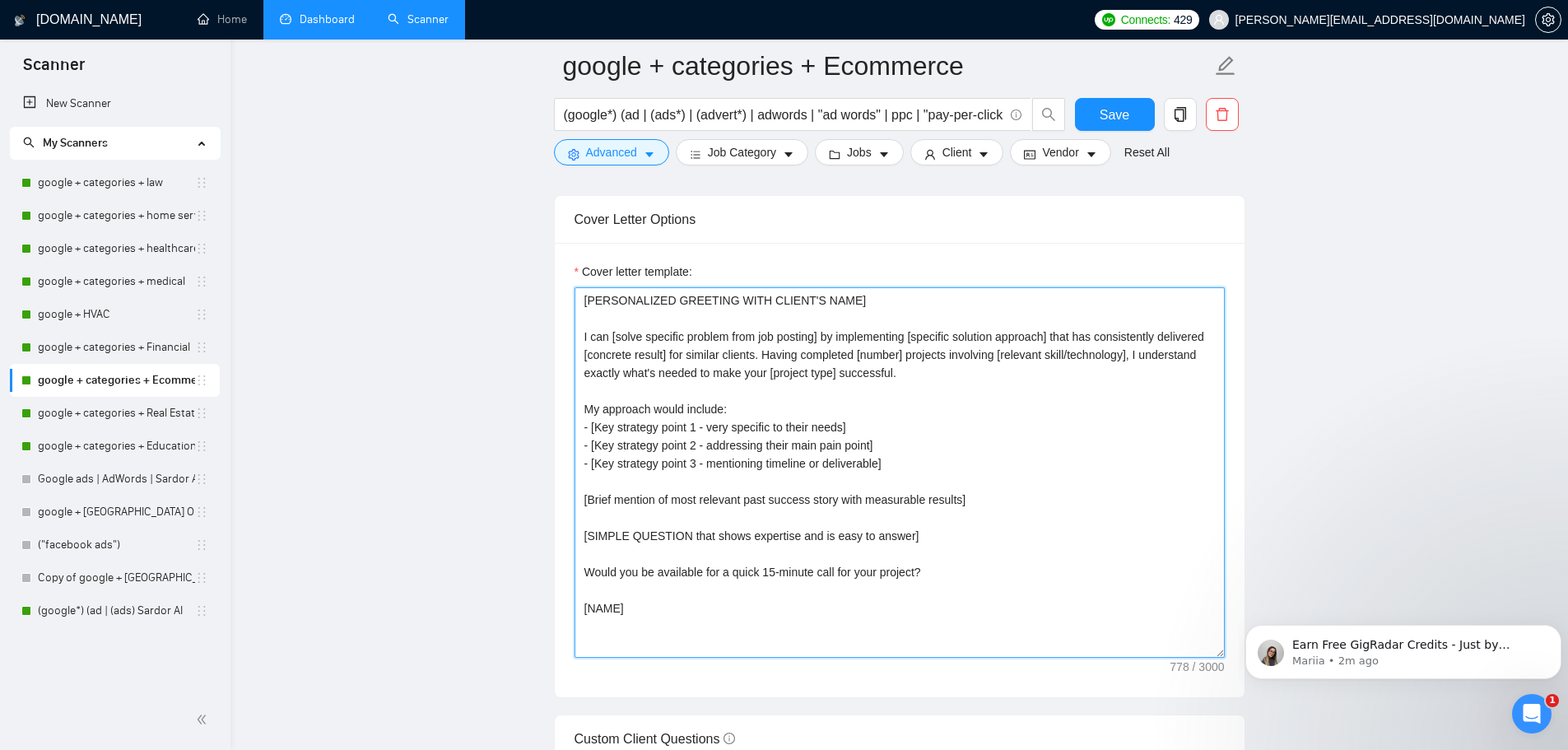
click at [676, 633] on textarea "[PERSONALIZED GREETING WITH CLIENT'S NAME] I can [solve specific problem from j…" at bounding box center [899, 472] width 650 height 370
click at [653, 648] on textarea "[PERSONALIZED GREETING WITH CLIENT'S NAME] I can [solve specific problem from j…" at bounding box center [899, 472] width 650 height 370
click at [688, 628] on textarea "[PERSONALIZED GREETING WITH CLIENT'S NAME] I can [solve specific problem from j…" at bounding box center [899, 472] width 650 height 370
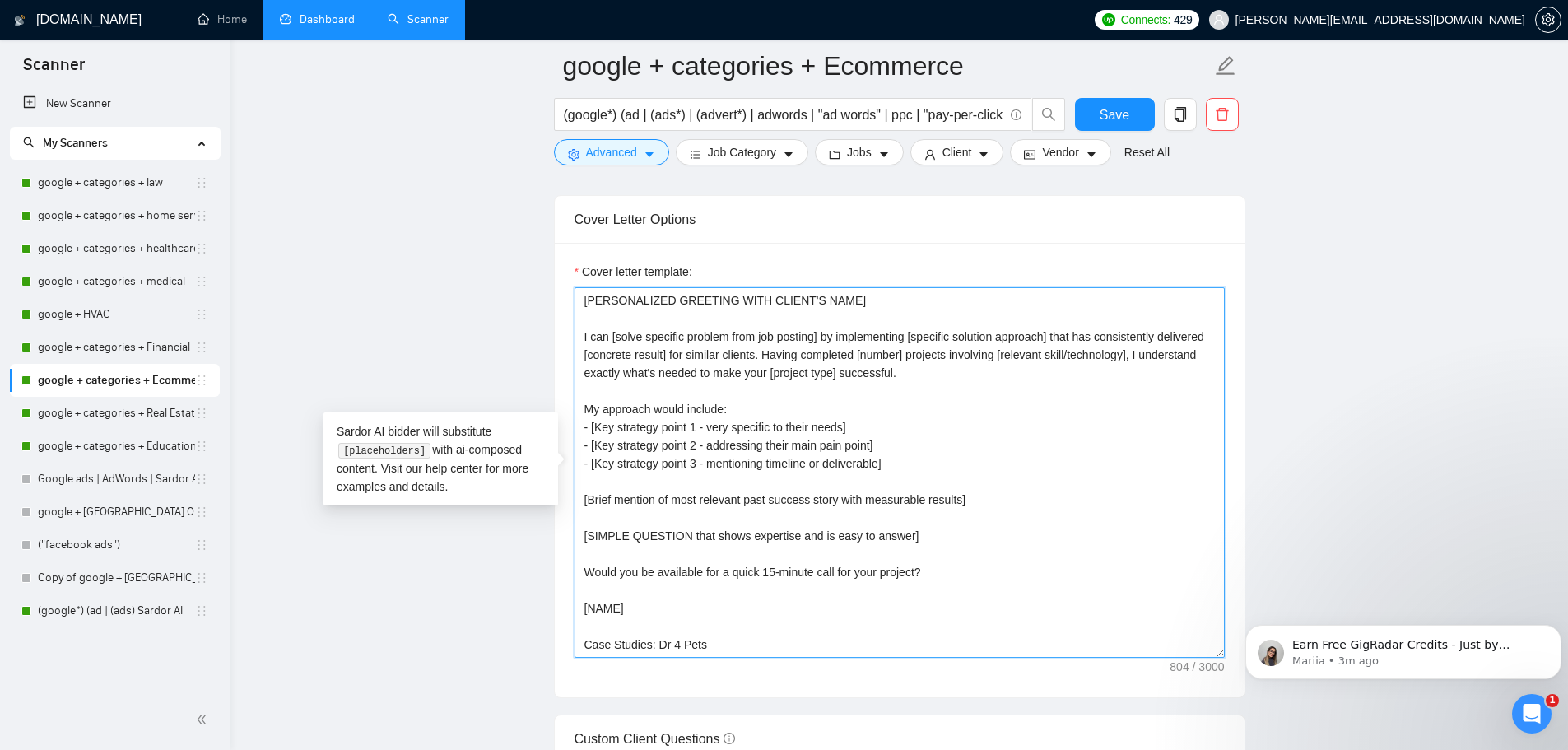
paste textarea "https://docs.google.com/document/d/1obwbqc8jRRY8O5Yun9bXjqESYMxA1zEFq_SE_cy97Mw…"
click at [654, 609] on textarea "[PERSONALIZED GREETING WITH CLIENT'S NAME] I can [solve specific problem from j…" at bounding box center [899, 472] width 650 height 370
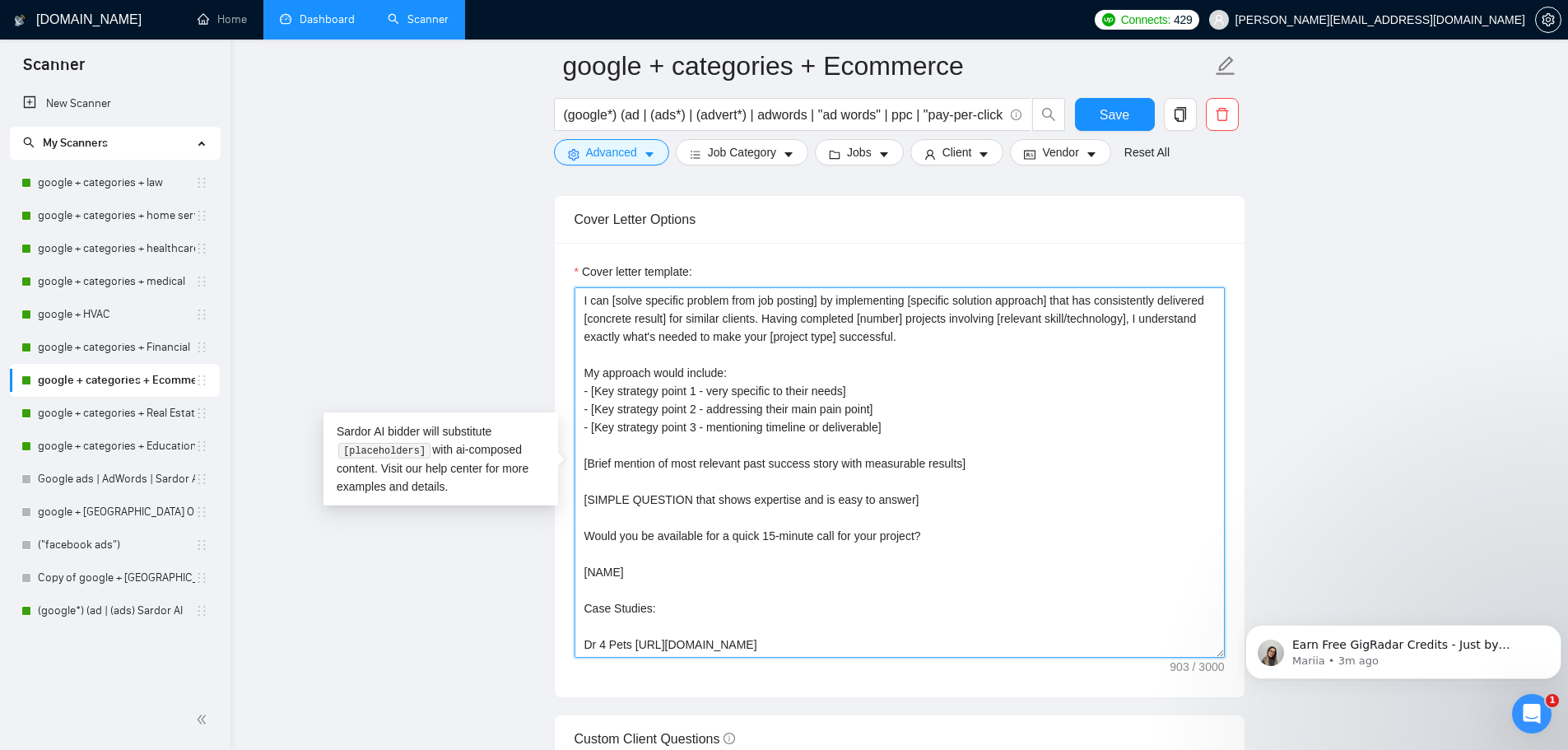
scroll to position [54, 0]
click at [660, 646] on textarea "[PERSONALIZED GREETING WITH CLIENT'S NAME] I can [solve specific problem from j…" at bounding box center [899, 472] width 650 height 370
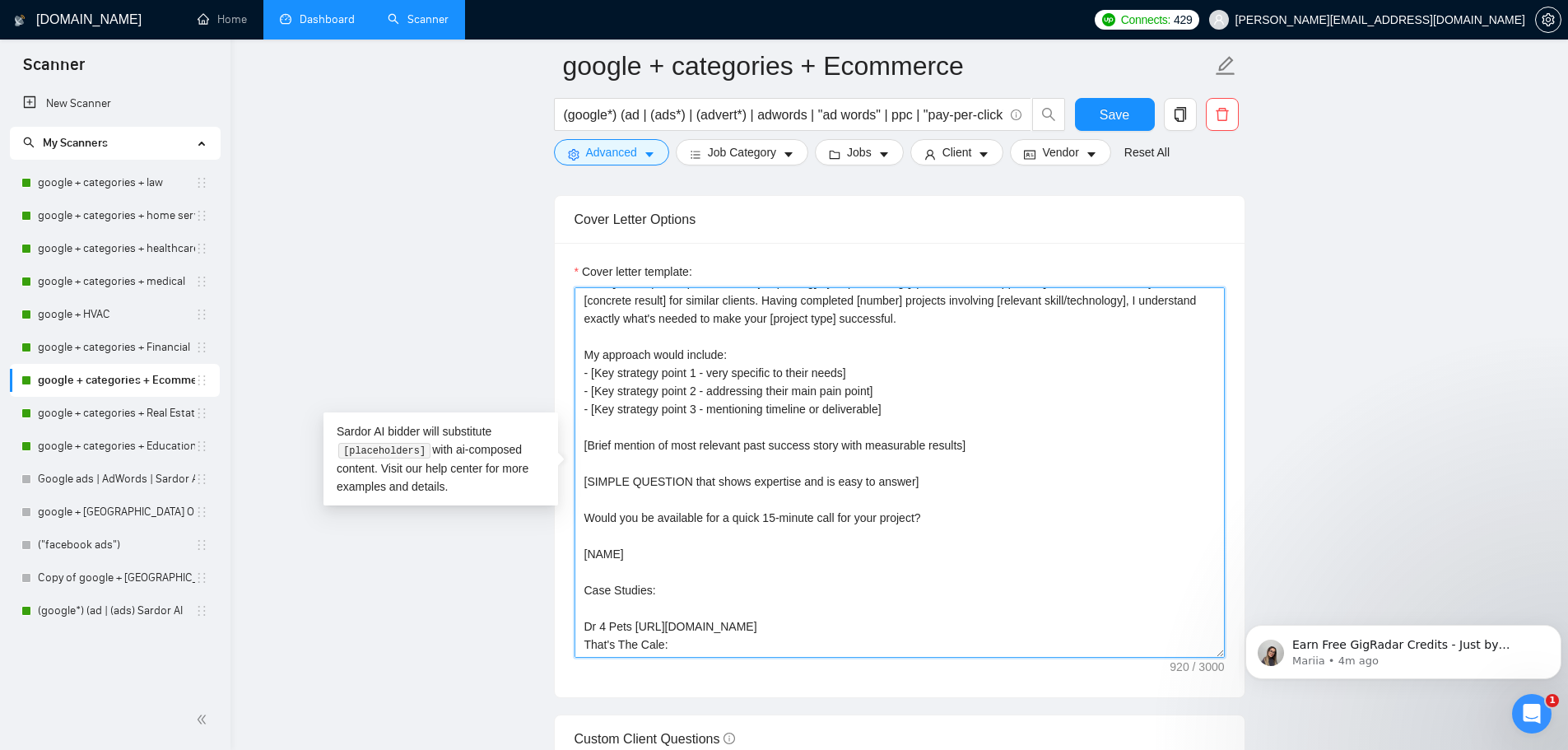
paste textarea "https://docs.google.com/document/d/1ZyescrR_WkupSPufKQREZnqeyiYVlye5eIHDfJRbqLU…"
click at [658, 615] on textarea "[PERSONALIZED GREETING WITH CLIENT'S NAME] I can [solve specific problem from j…" at bounding box center [899, 472] width 650 height 370
click at [668, 631] on textarea "[PERSONALIZED GREETING WITH CLIENT'S NAME] I can [solve specific problem from j…" at bounding box center [899, 472] width 650 height 370
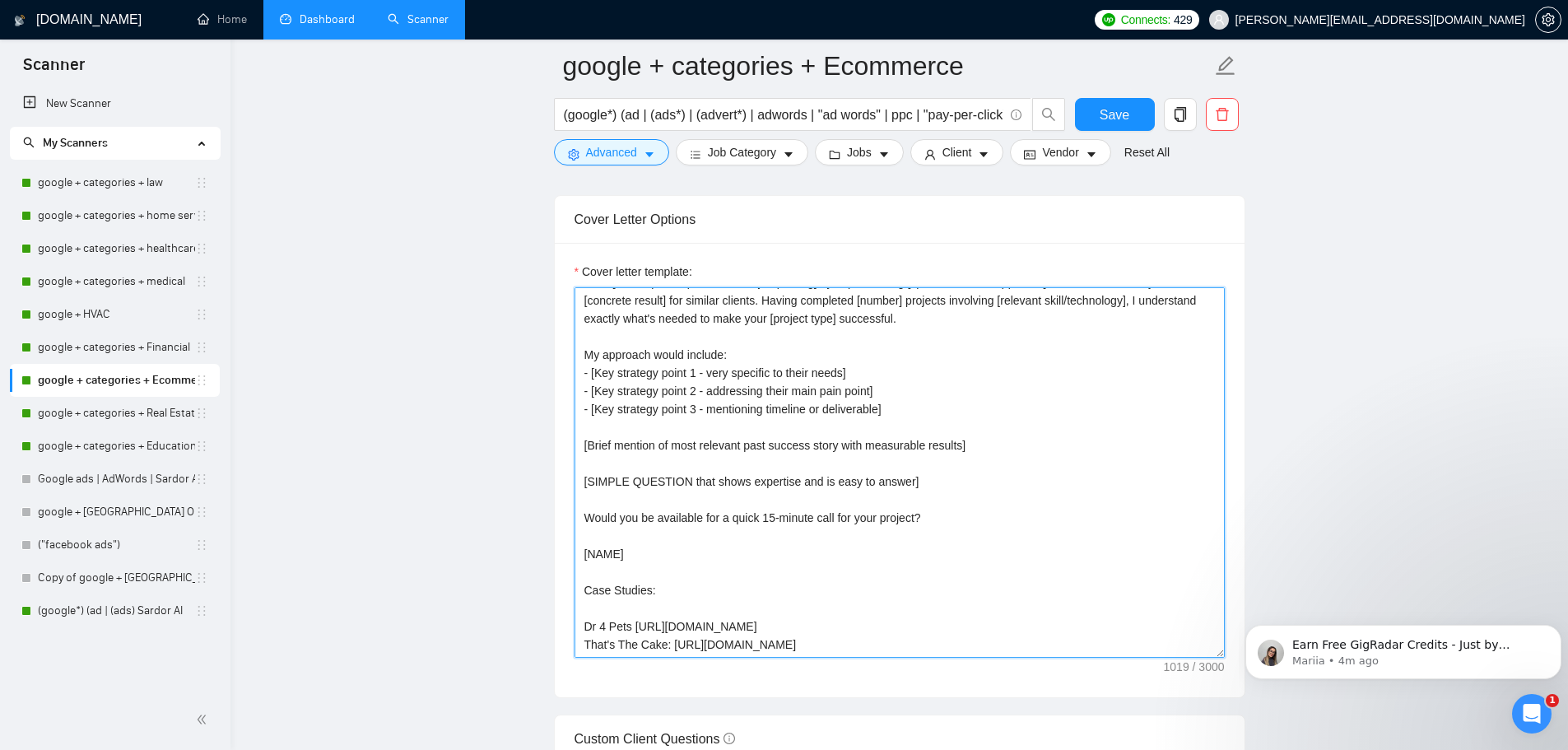
click at [845, 479] on textarea "[PERSONALIZED GREETING WITH CLIENT'S NAME] I can [solve specific problem from j…" at bounding box center [899, 472] width 650 height 370
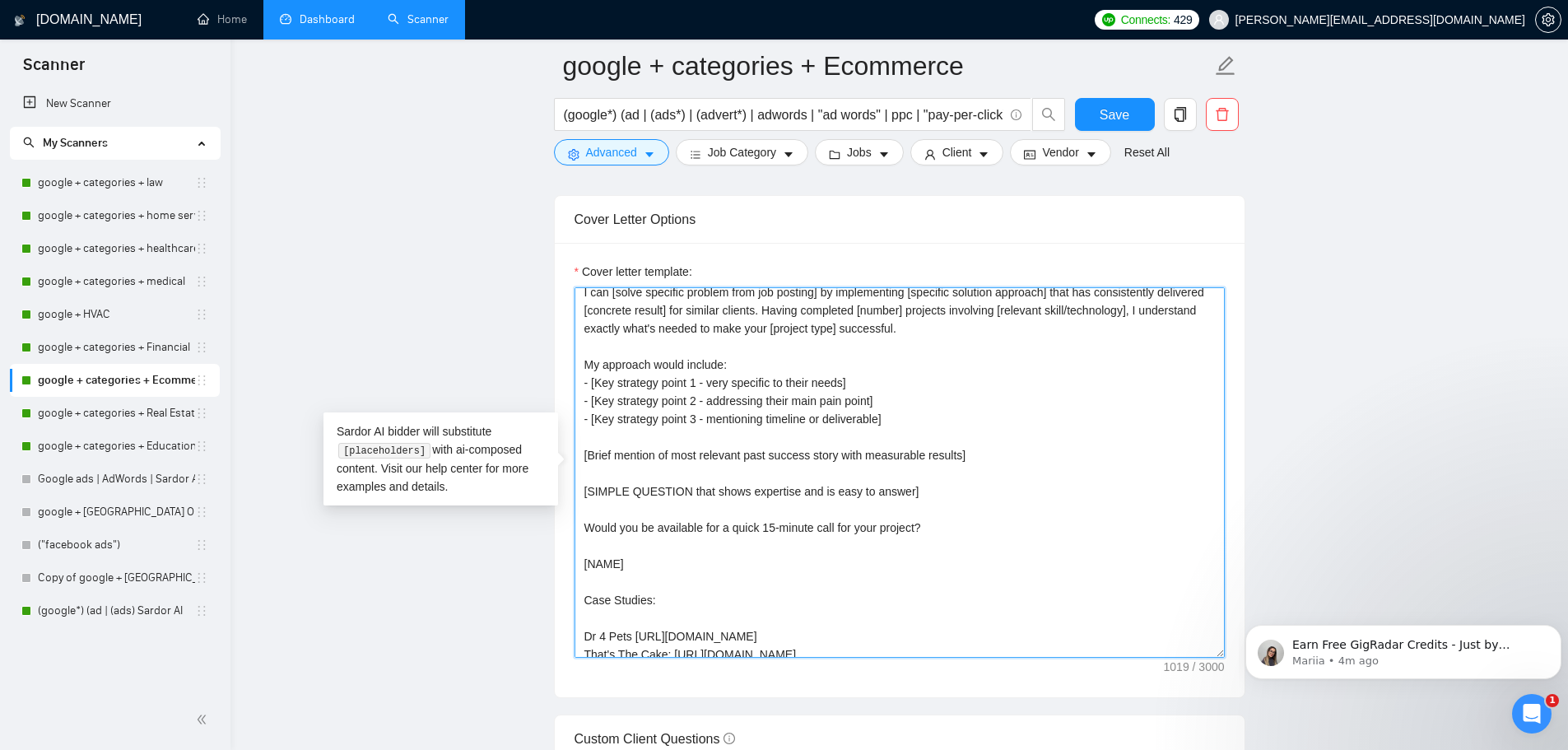
scroll to position [127, 0]
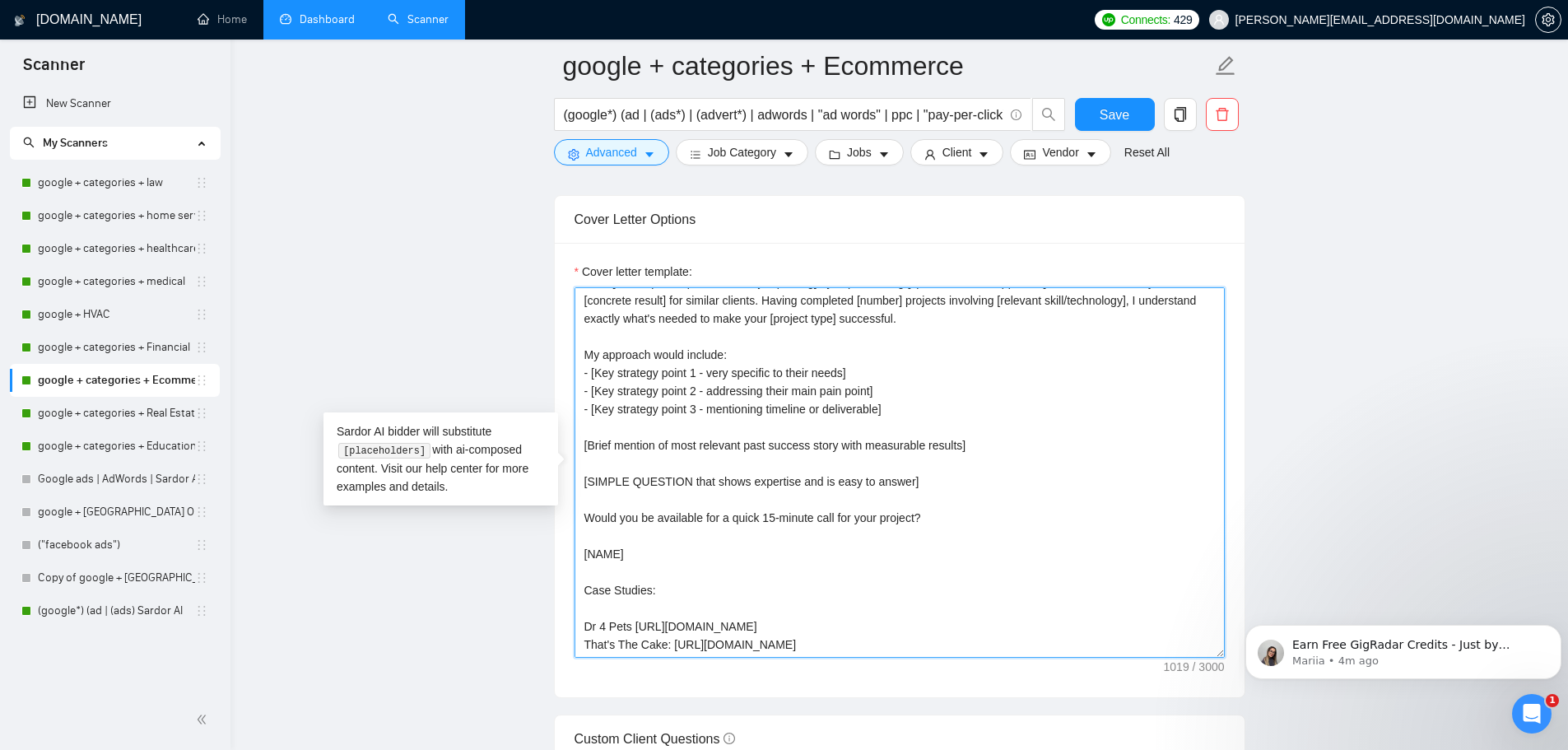
click at [695, 598] on textarea "[PERSONALIZED GREETING WITH CLIENT'S NAME] I can [solve specific problem from j…" at bounding box center [899, 472] width 650 height 370
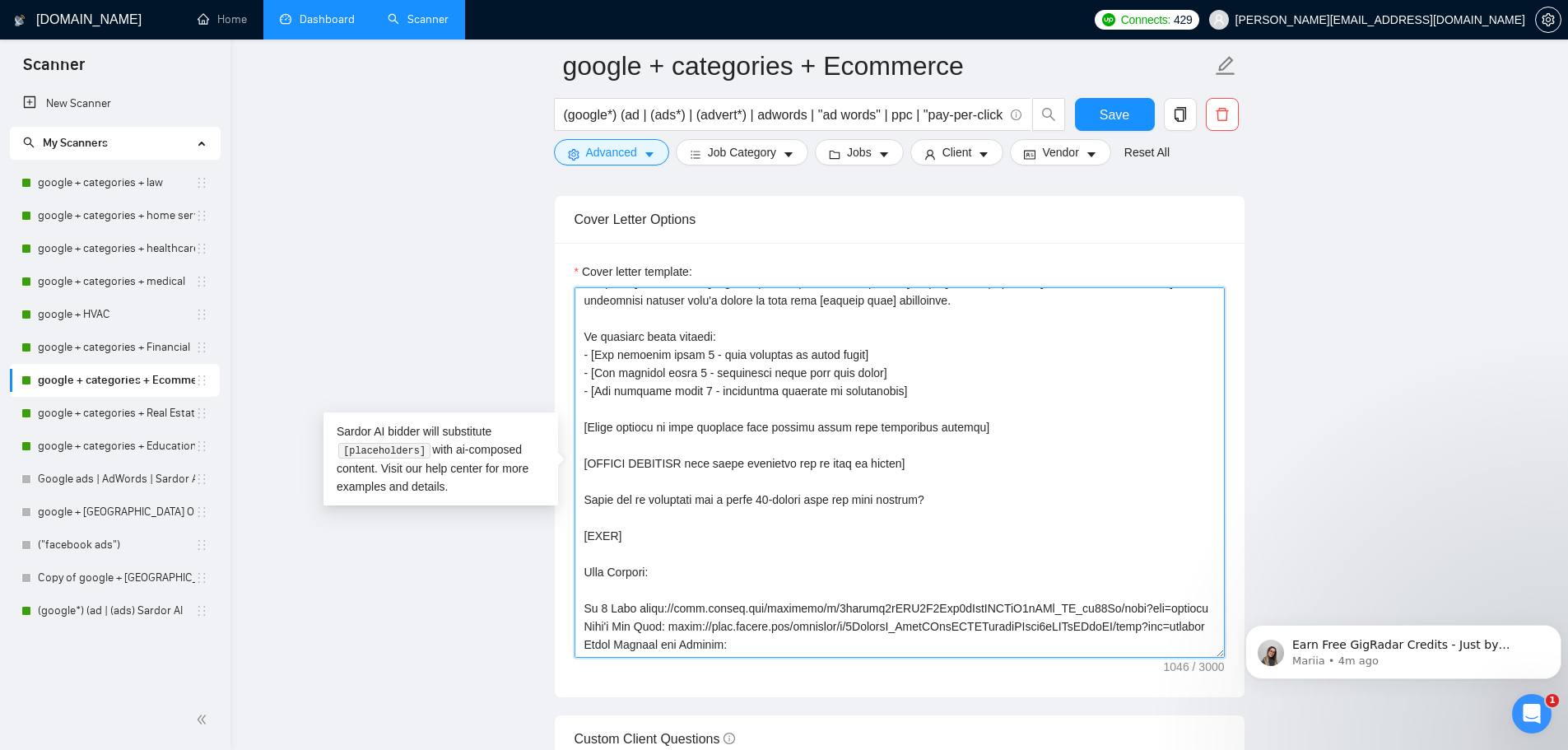
paste textarea "https://docs.google.com/document/d/1lnyS9gVGCatNjEdyS8kFm-ArKzpajHKvT7442PU55dA…"
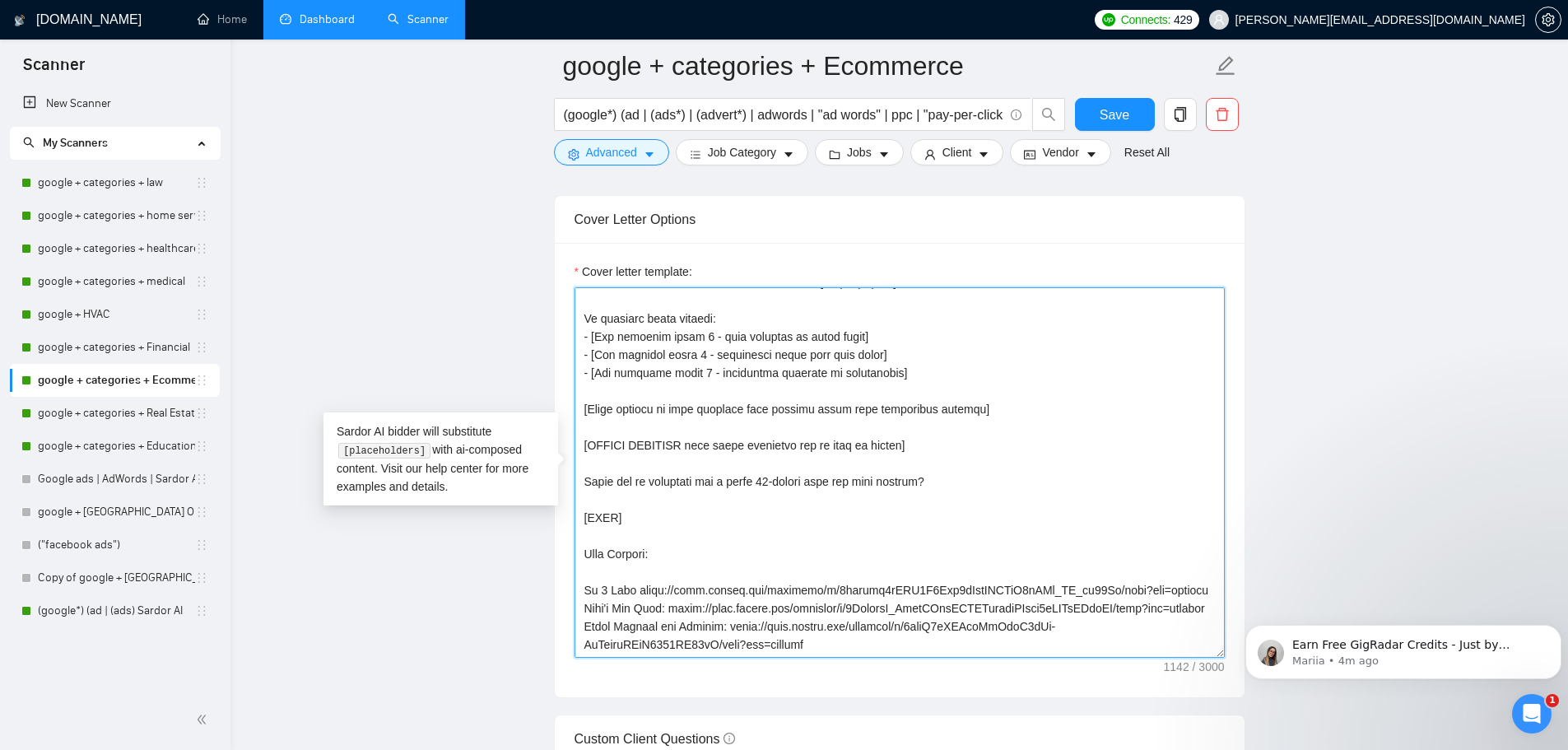
click at [675, 609] on textarea "Cover letter template:" at bounding box center [899, 472] width 650 height 370
click at [584, 610] on textarea "Cover letter template:" at bounding box center [899, 472] width 650 height 370
click at [585, 574] on textarea "Cover letter template:" at bounding box center [899, 472] width 650 height 370
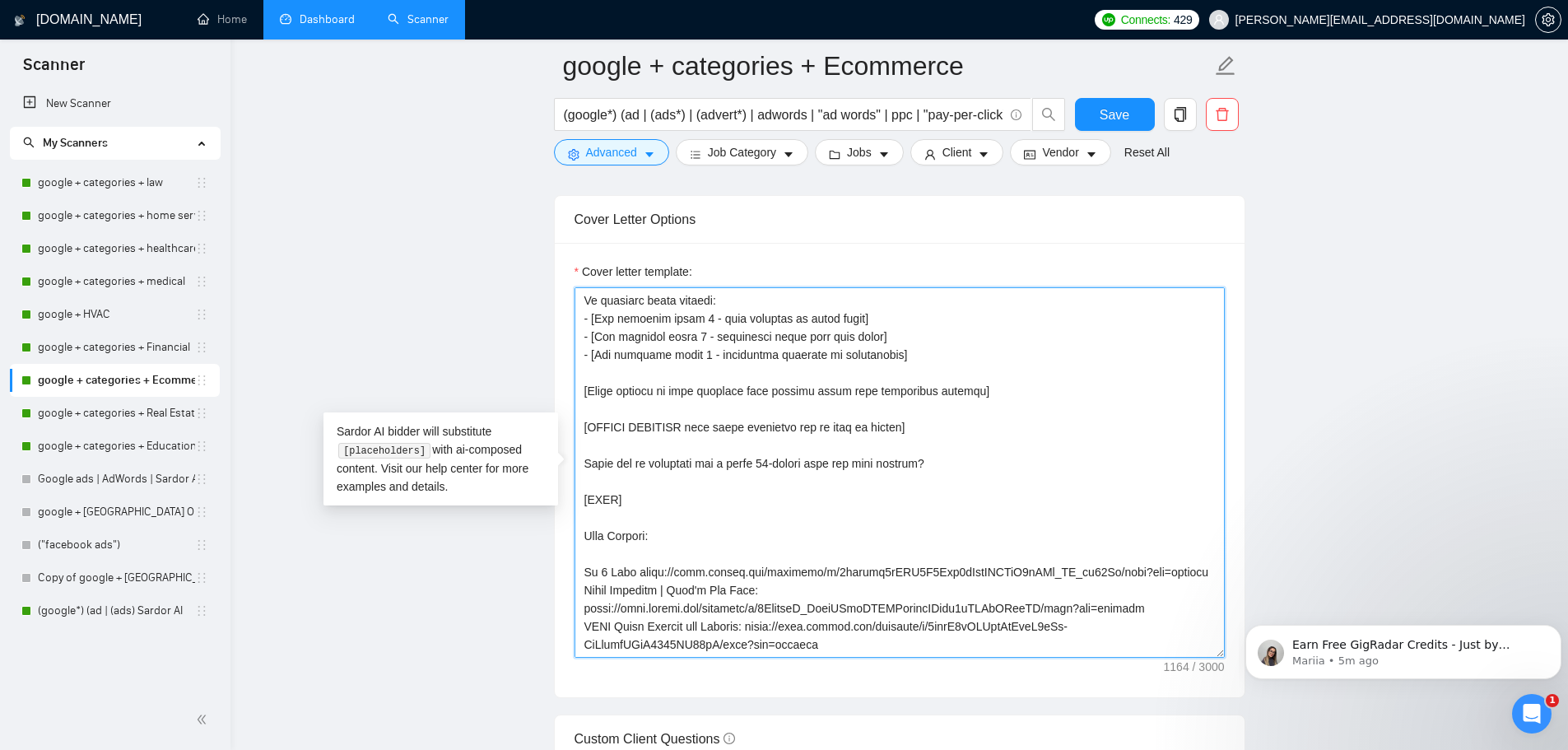
click at [619, 611] on textarea "Cover letter template:" at bounding box center [899, 472] width 650 height 370
click at [615, 606] on textarea "Cover letter template:" at bounding box center [899, 472] width 650 height 370
click at [631, 556] on textarea "Cover letter template:" at bounding box center [899, 472] width 650 height 370
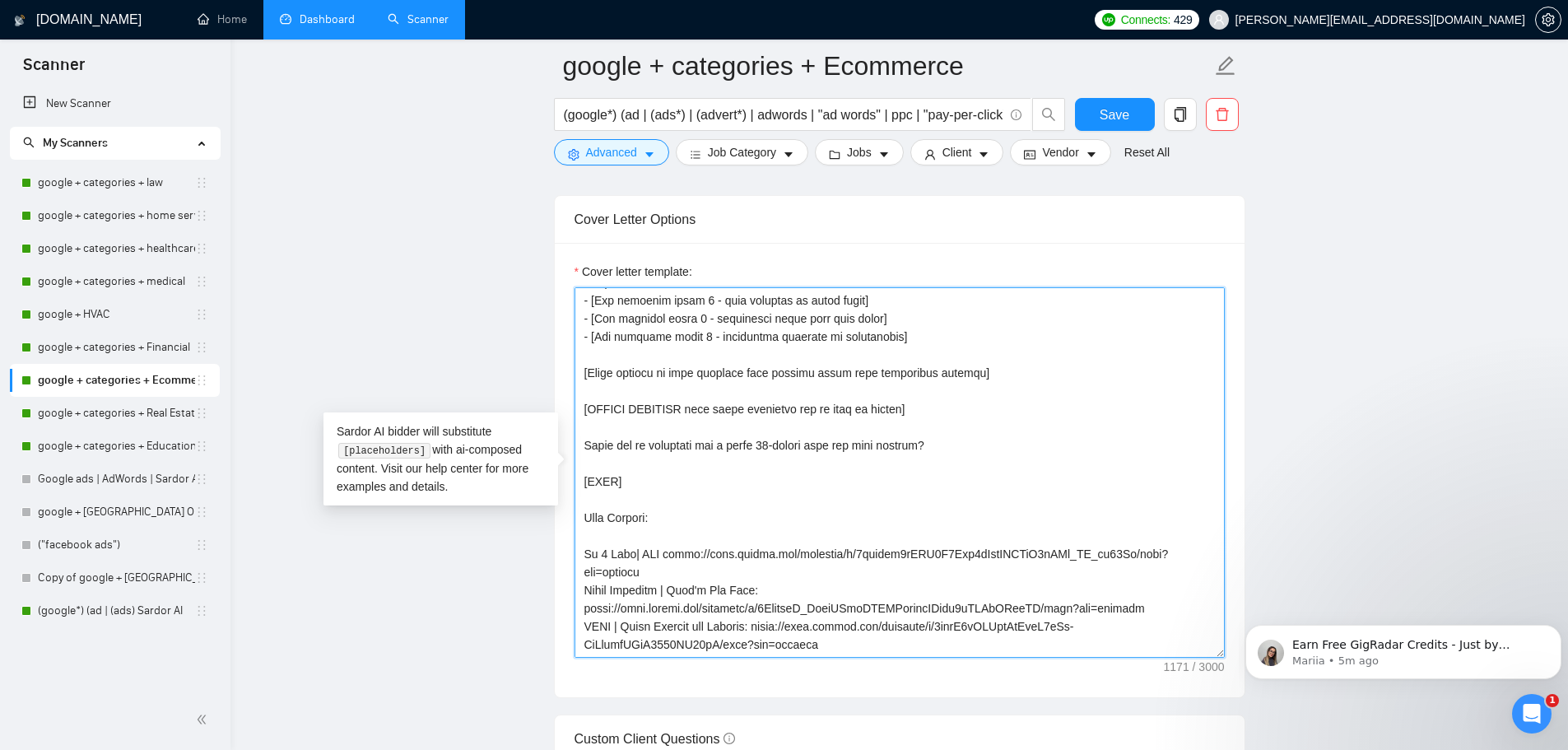
click at [628, 553] on textarea "Cover letter template:" at bounding box center [899, 472] width 650 height 370
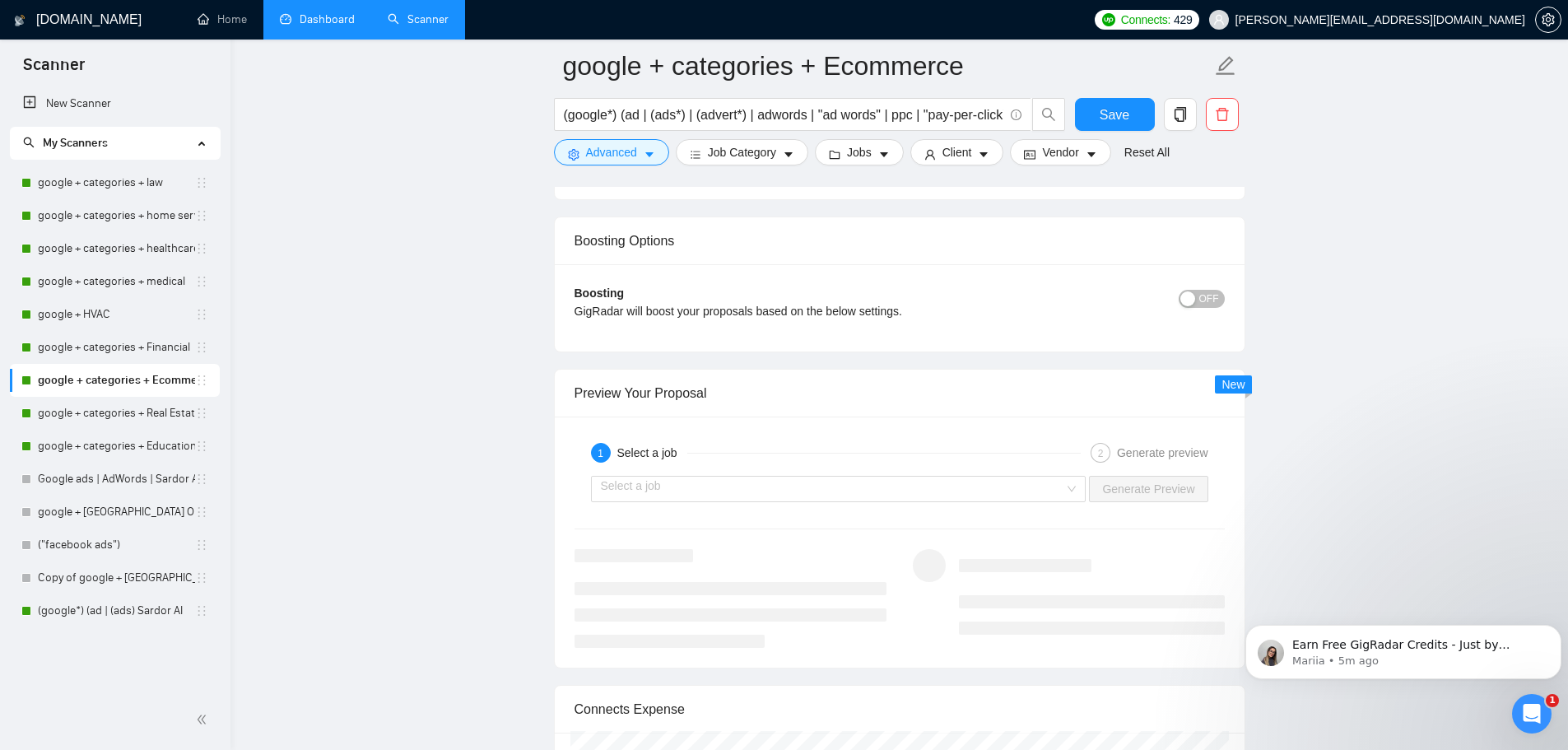
scroll to position [2892, 0]
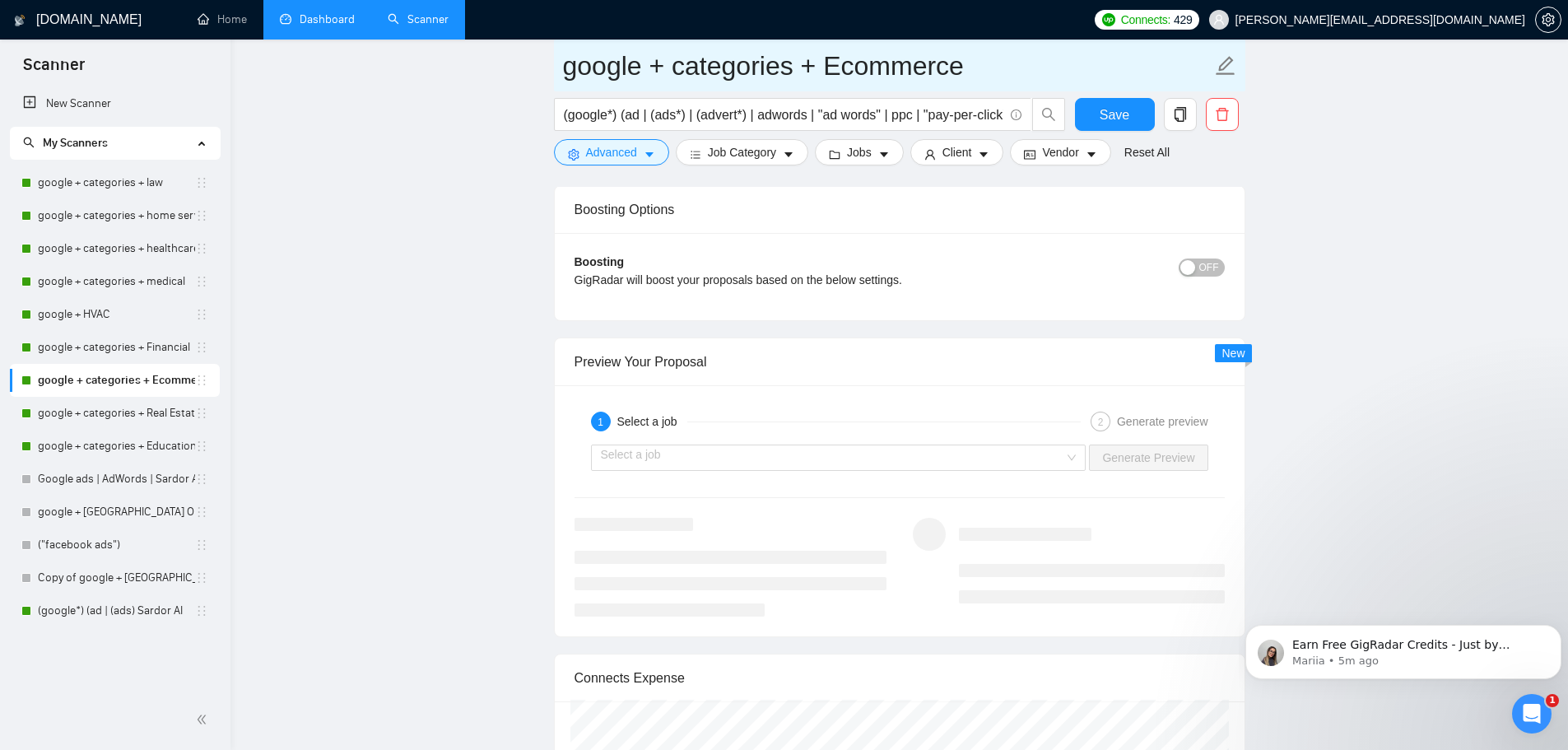
drag, startPoint x: 583, startPoint y: 382, endPoint x: 1067, endPoint y: 73, distance: 574.2
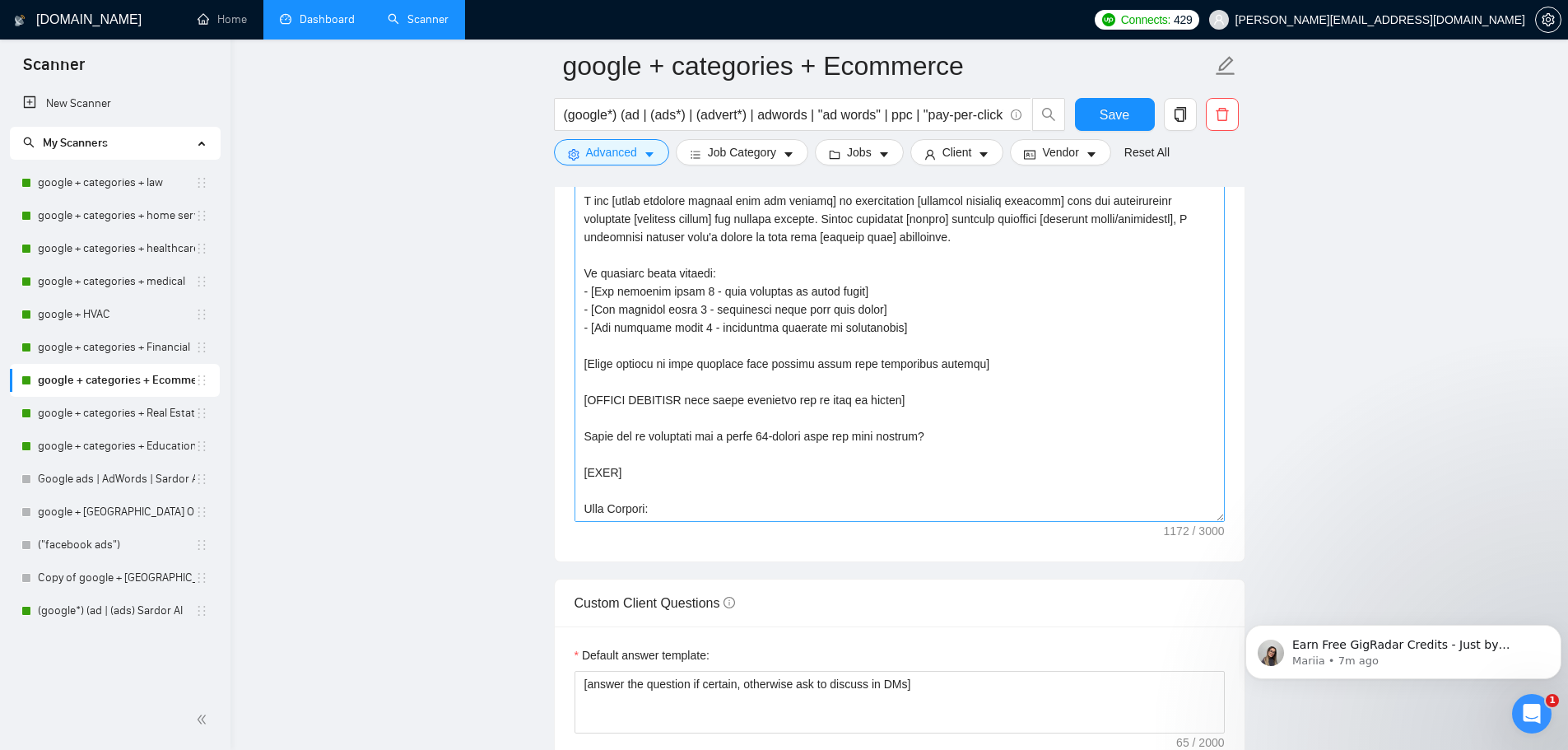
scroll to position [1904, 0]
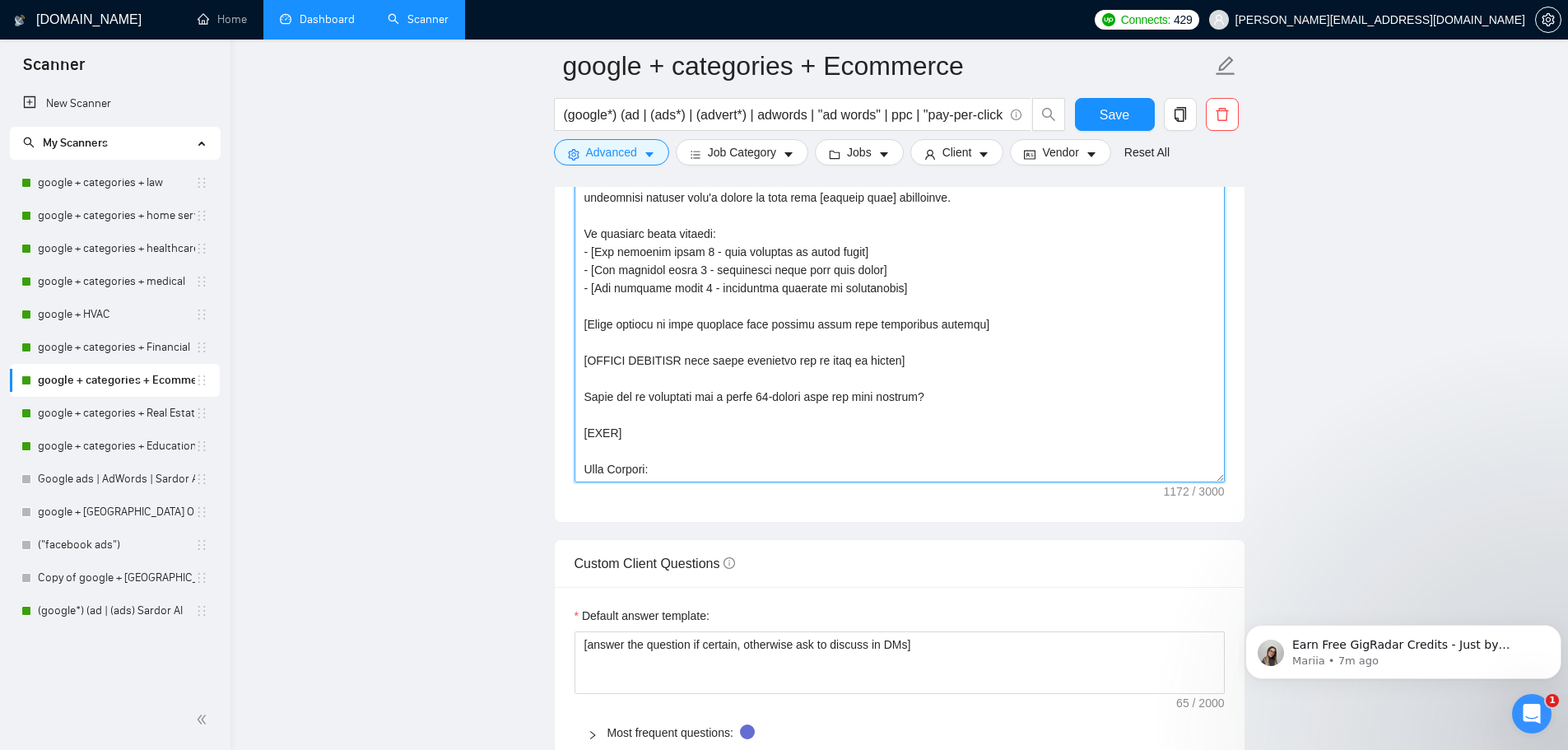
click at [838, 454] on textarea "Cover letter template:" at bounding box center [899, 297] width 650 height 370
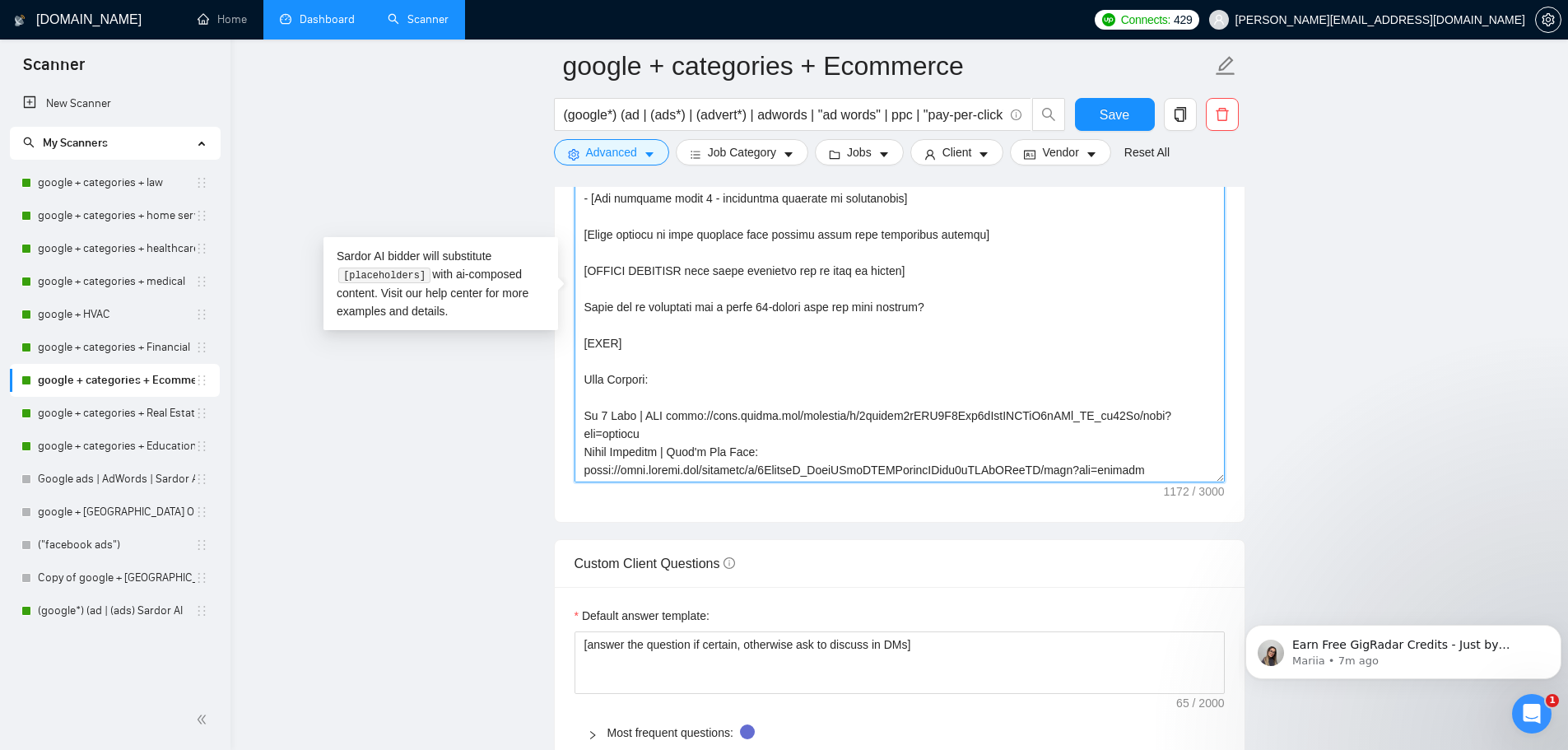
scroll to position [0, 0]
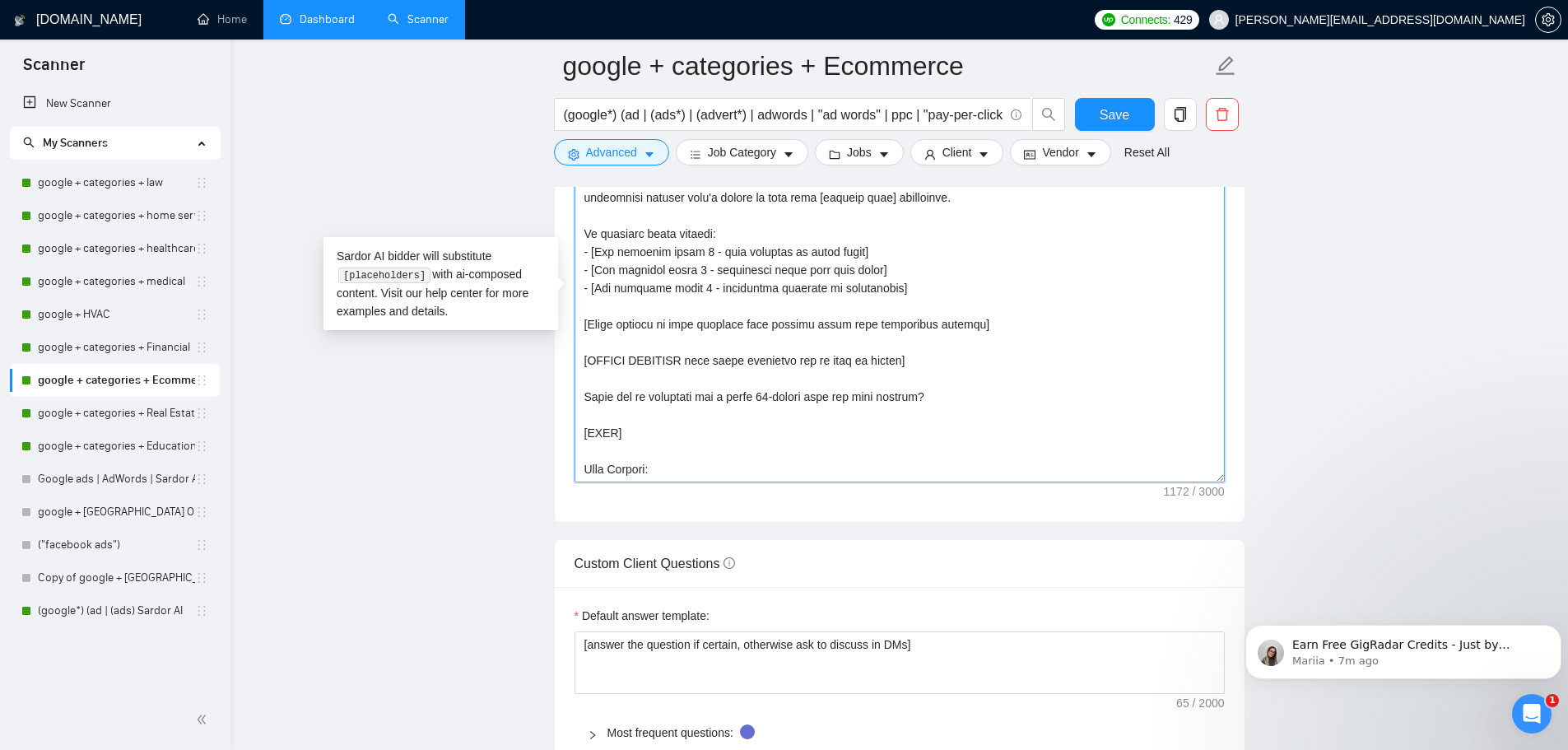
drag, startPoint x: 639, startPoint y: 268, endPoint x: 550, endPoint y: 96, distance: 193.7
click at [550, 96] on main "google + categories + Ecommerce (google*) (ad | (ads*) | (advert*) | adwords | …" at bounding box center [899, 468] width 1285 height 4612
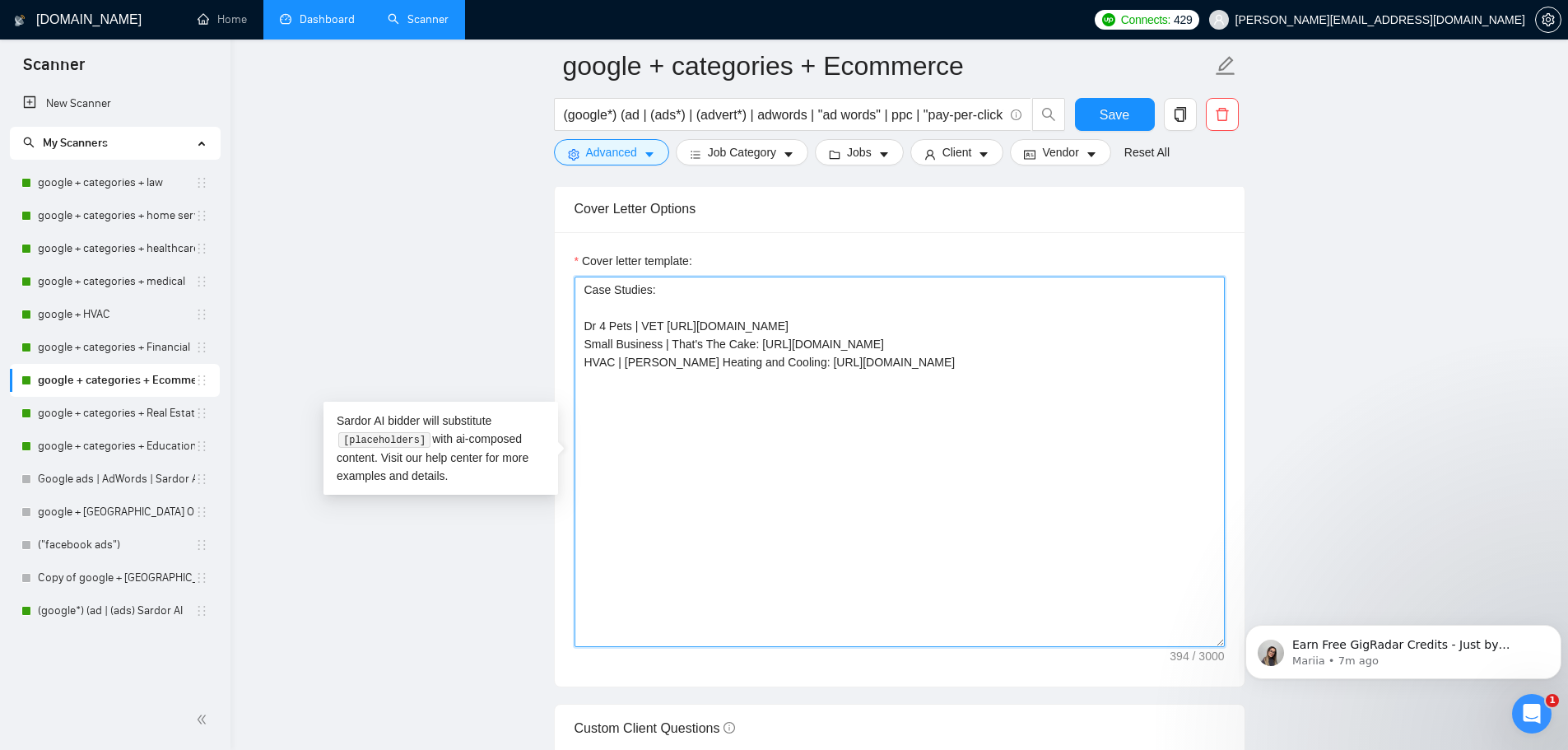
paste textarea "Hi [CLIENT'S NAME], I saw your posting about [SPECIFIC CHALLENGE FROM JOB POSTI…"
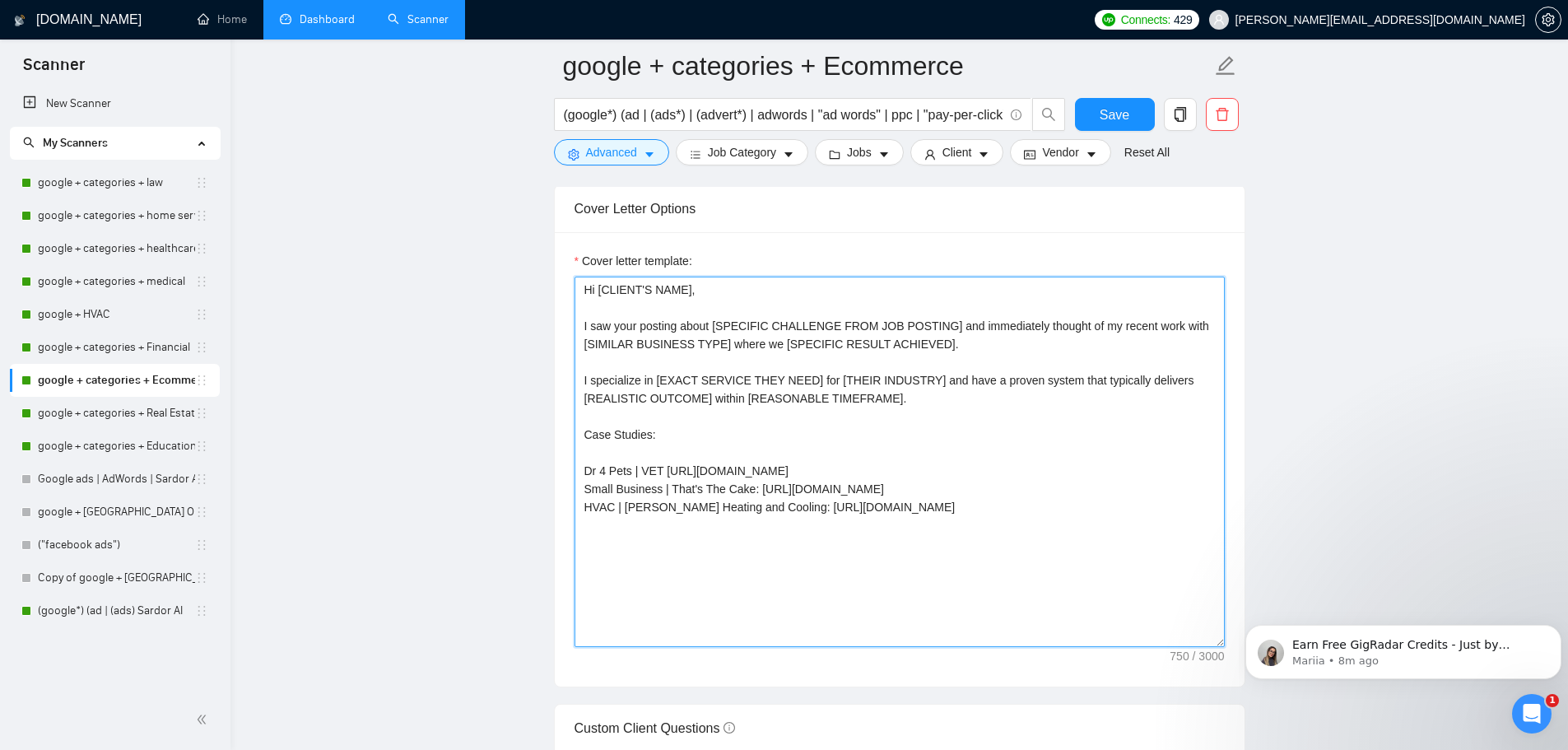
click at [942, 401] on textarea "Hi [CLIENT'S NAME], I saw your posting about [SPECIFIC CHALLENGE FROM JOB POSTI…" at bounding box center [899, 461] width 650 height 370
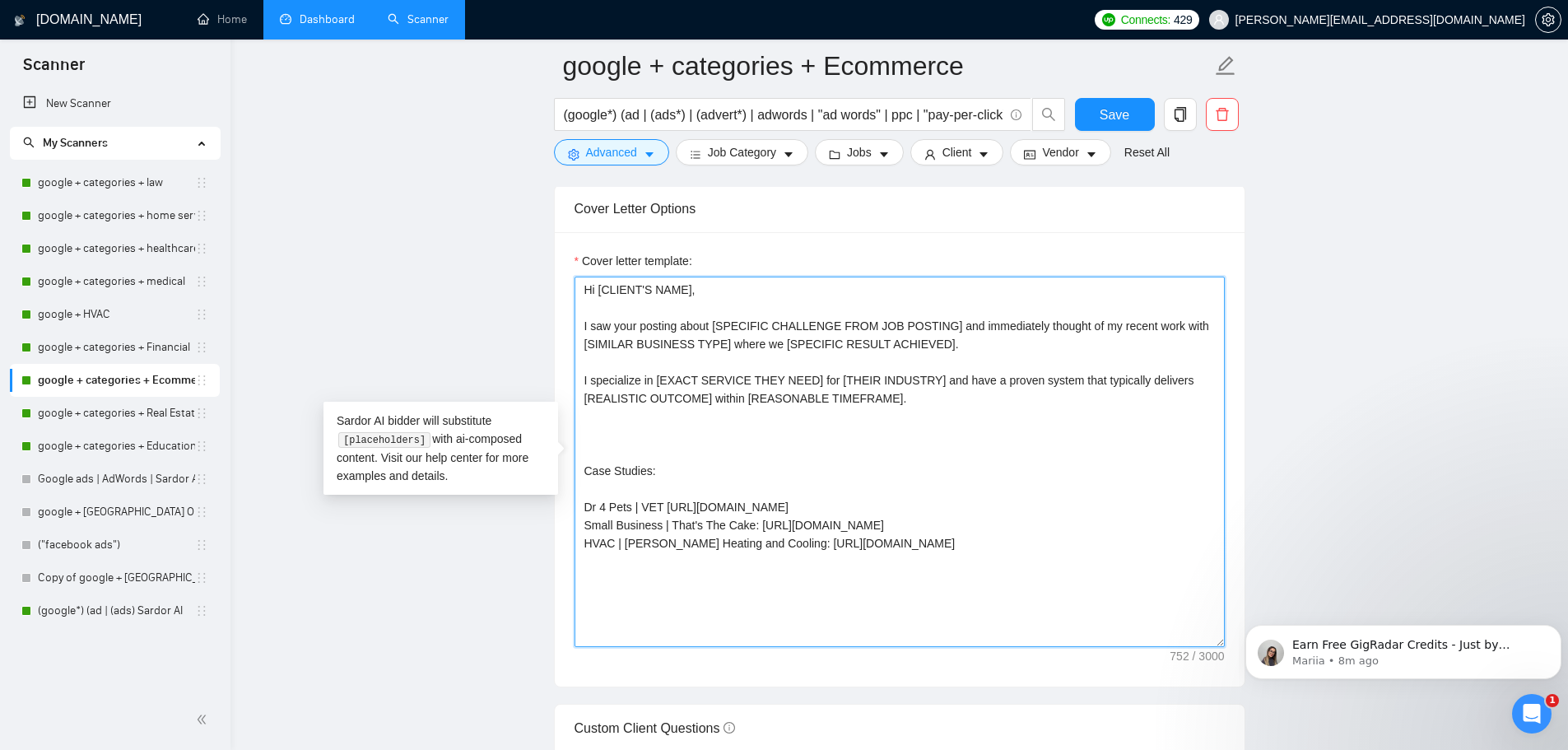
paste textarea "**Here's how I'd approach your project:** 1. **[SPECIFIC STEP 1]** - [What this…"
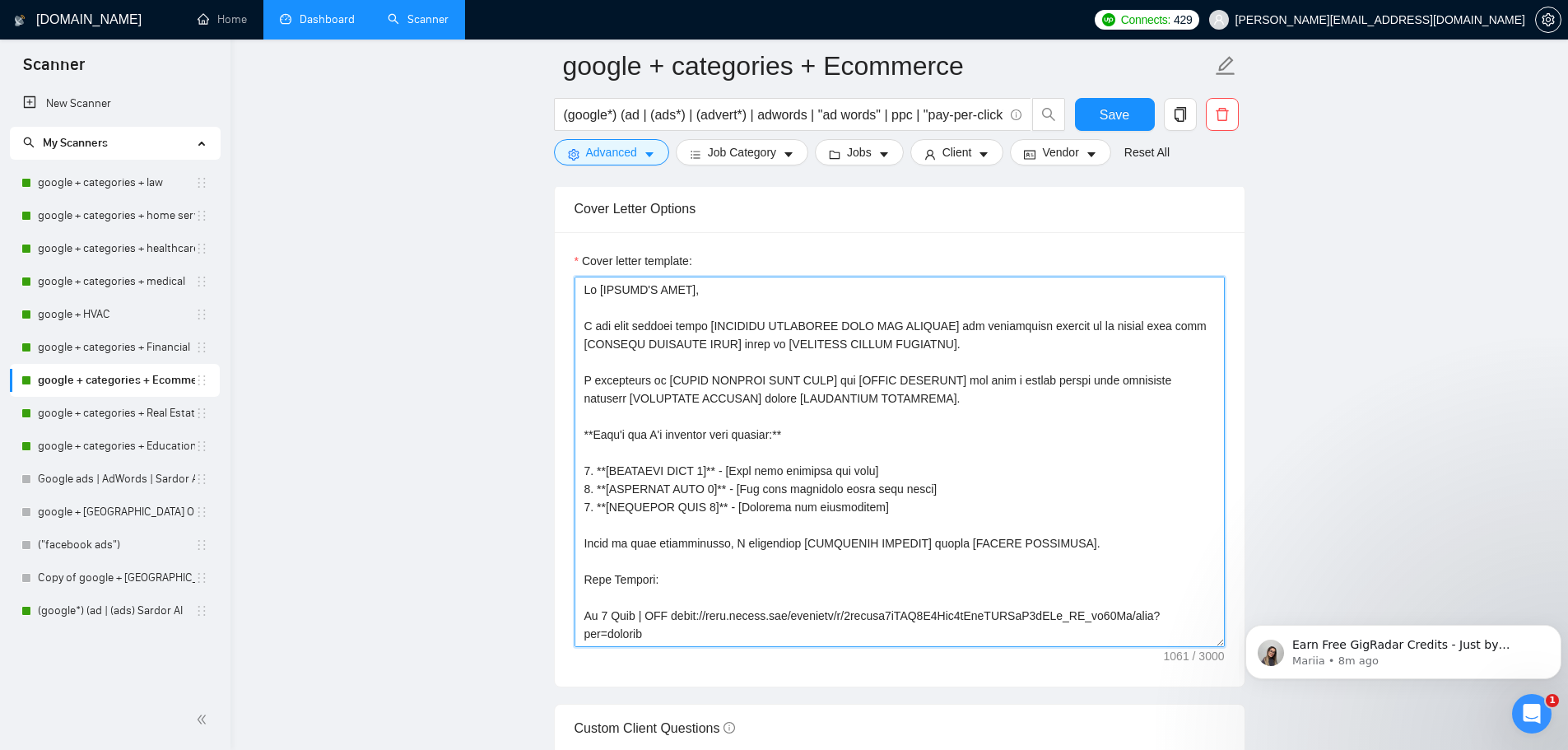
click at [1090, 548] on textarea "Cover letter template:" at bounding box center [899, 461] width 650 height 370
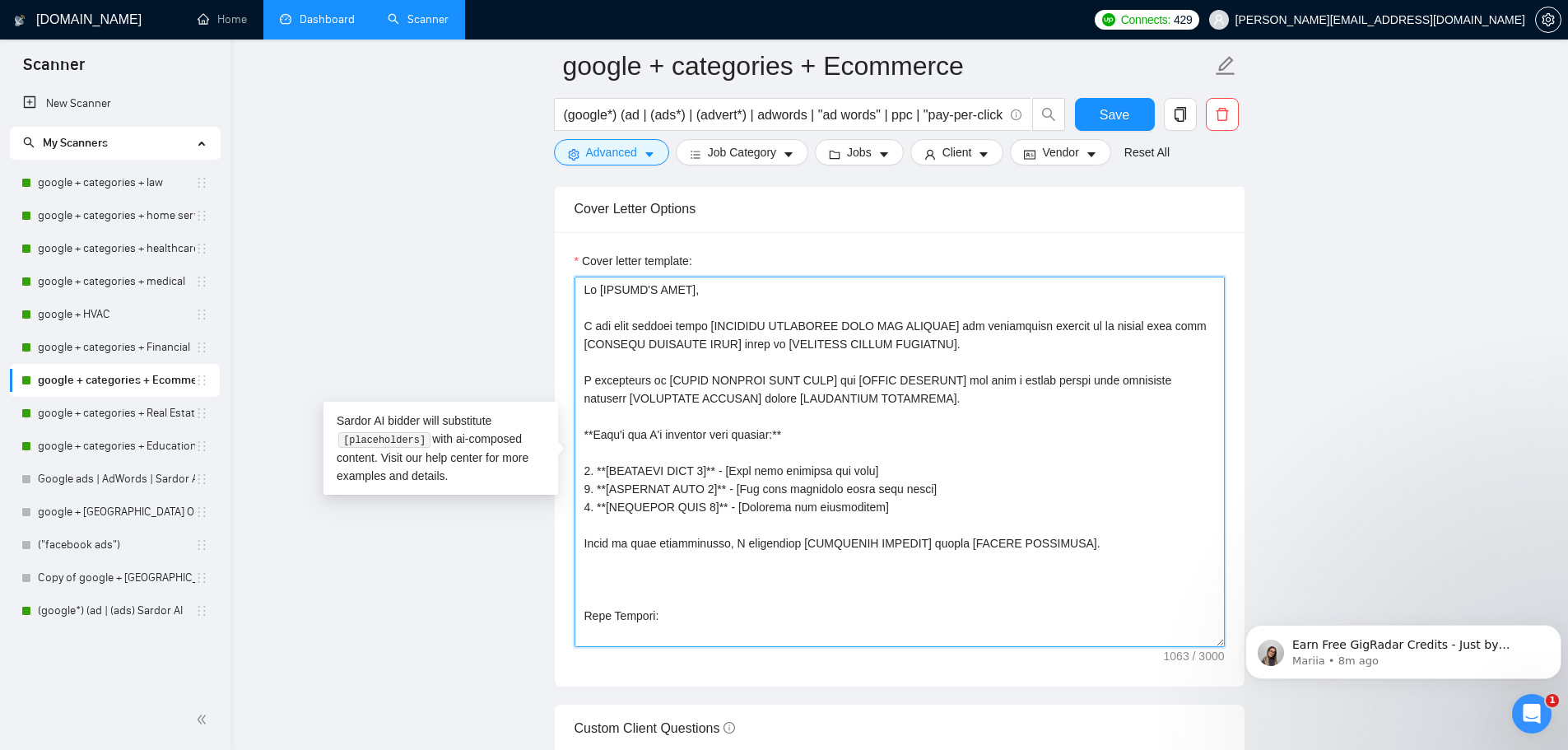
paste textarea "**My Process:** - Campaign setup: $600 flat rate (covers up to 3 campaigns) - A…"
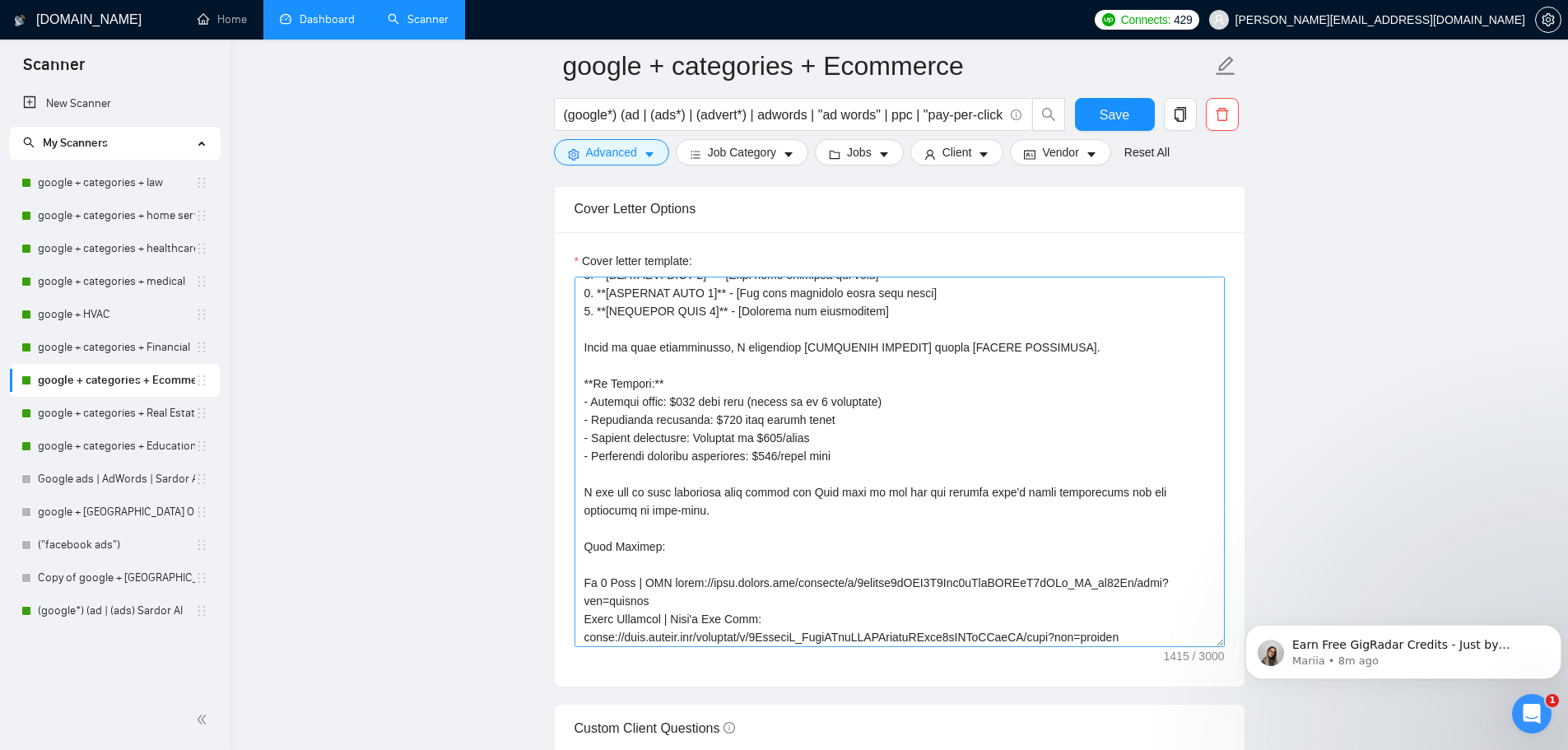
scroll to position [232, 0]
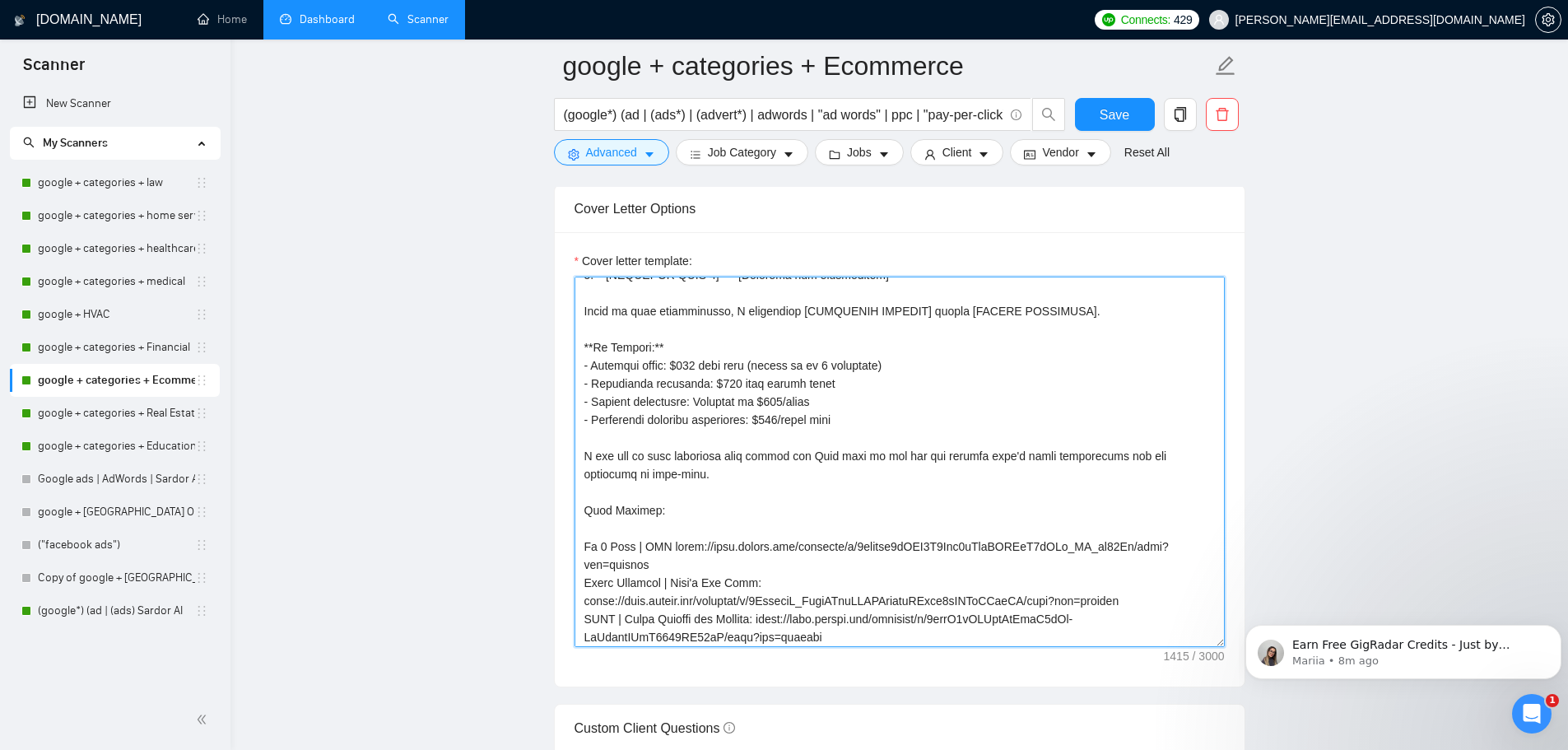
click at [921, 434] on textarea "Cover letter template:" at bounding box center [899, 461] width 650 height 370
click at [917, 420] on textarea "Cover letter template:" at bounding box center [899, 461] width 650 height 370
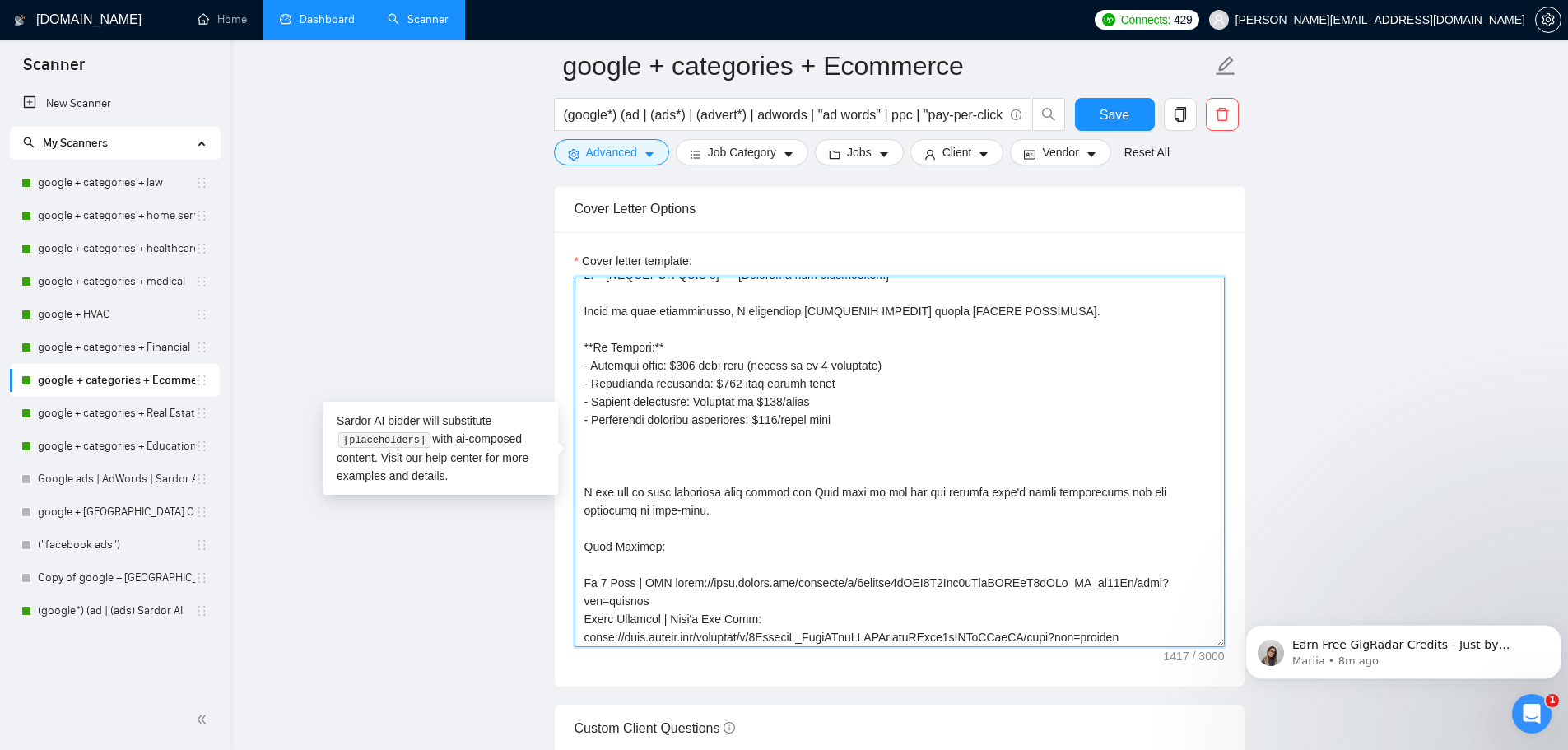
paste textarea "**Similar Success Story:** [BRIEF, RELEVANT CASE STUDY - 2-3 sentences max with…"
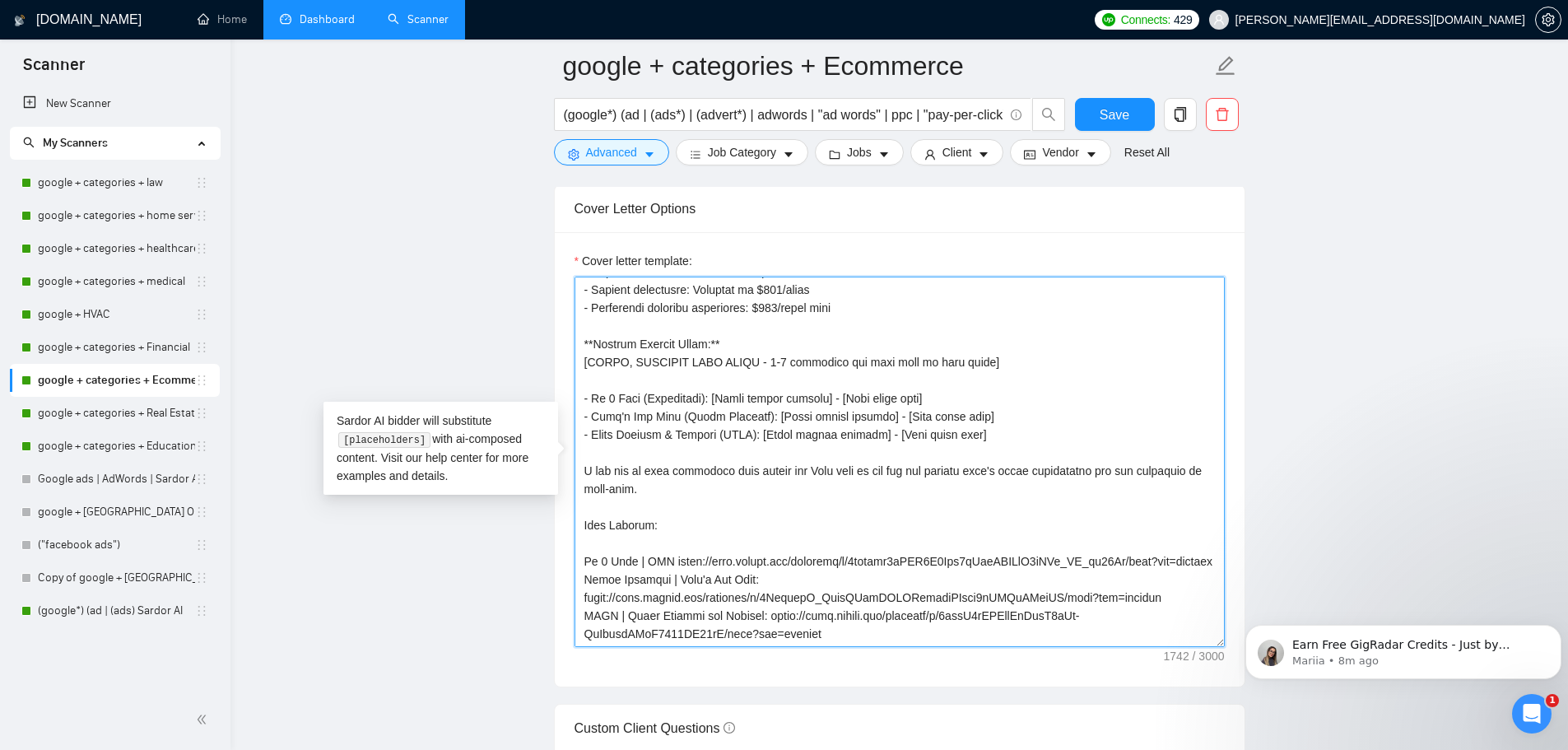
scroll to position [399, 0]
drag, startPoint x: 645, startPoint y: 524, endPoint x: 661, endPoint y: 510, distance: 21.3
click at [661, 510] on textarea "Cover letter template:" at bounding box center [899, 461] width 650 height 370
drag, startPoint x: 904, startPoint y: 343, endPoint x: 831, endPoint y: 350, distance: 73.3
click at [831, 350] on textarea "Cover letter template:" at bounding box center [899, 461] width 650 height 370
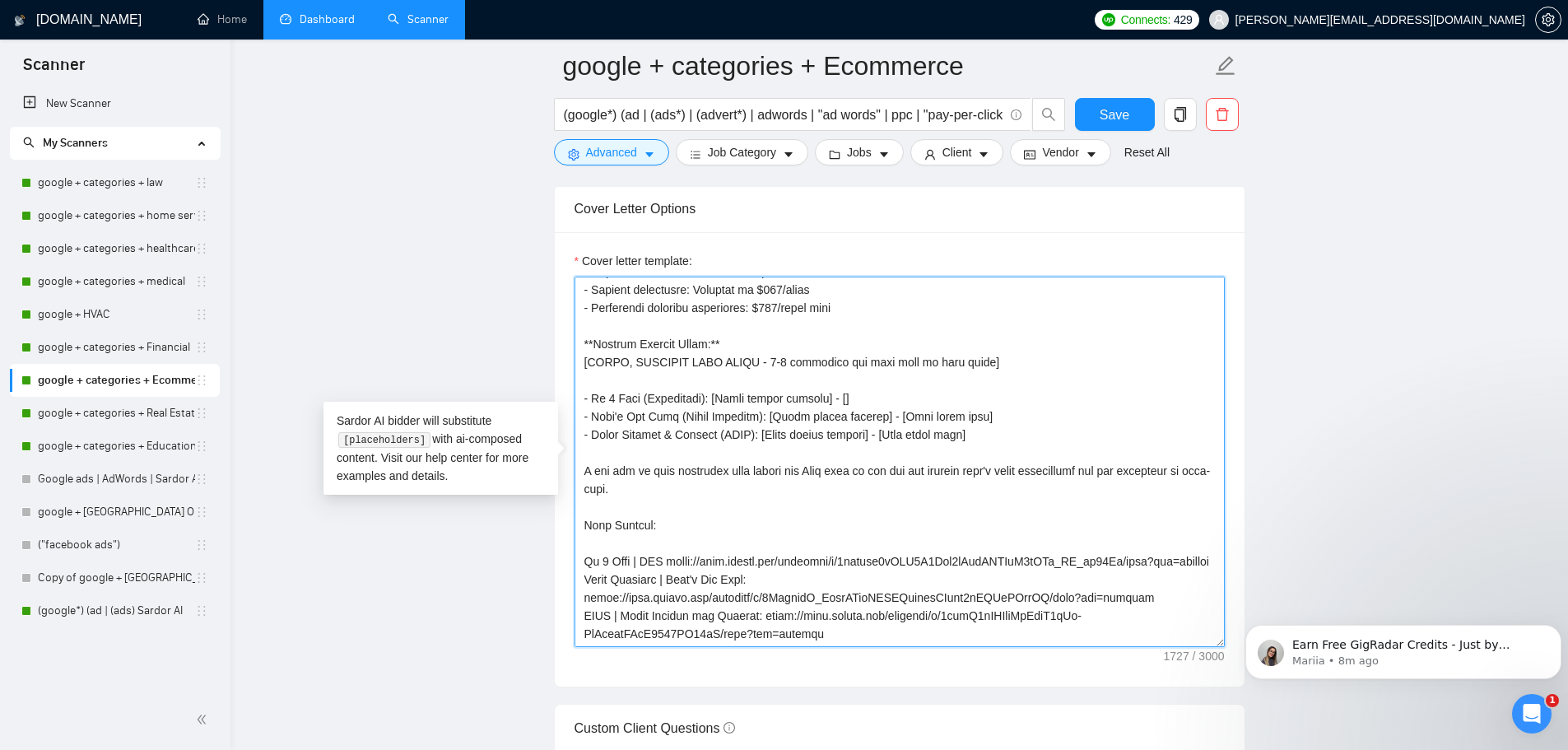
paste textarea "https://docs.google.com/document/d/1obwbqc8jRRY8O5Yun9bXjqESYMxA1zEFq_SE_cy97Mw…"
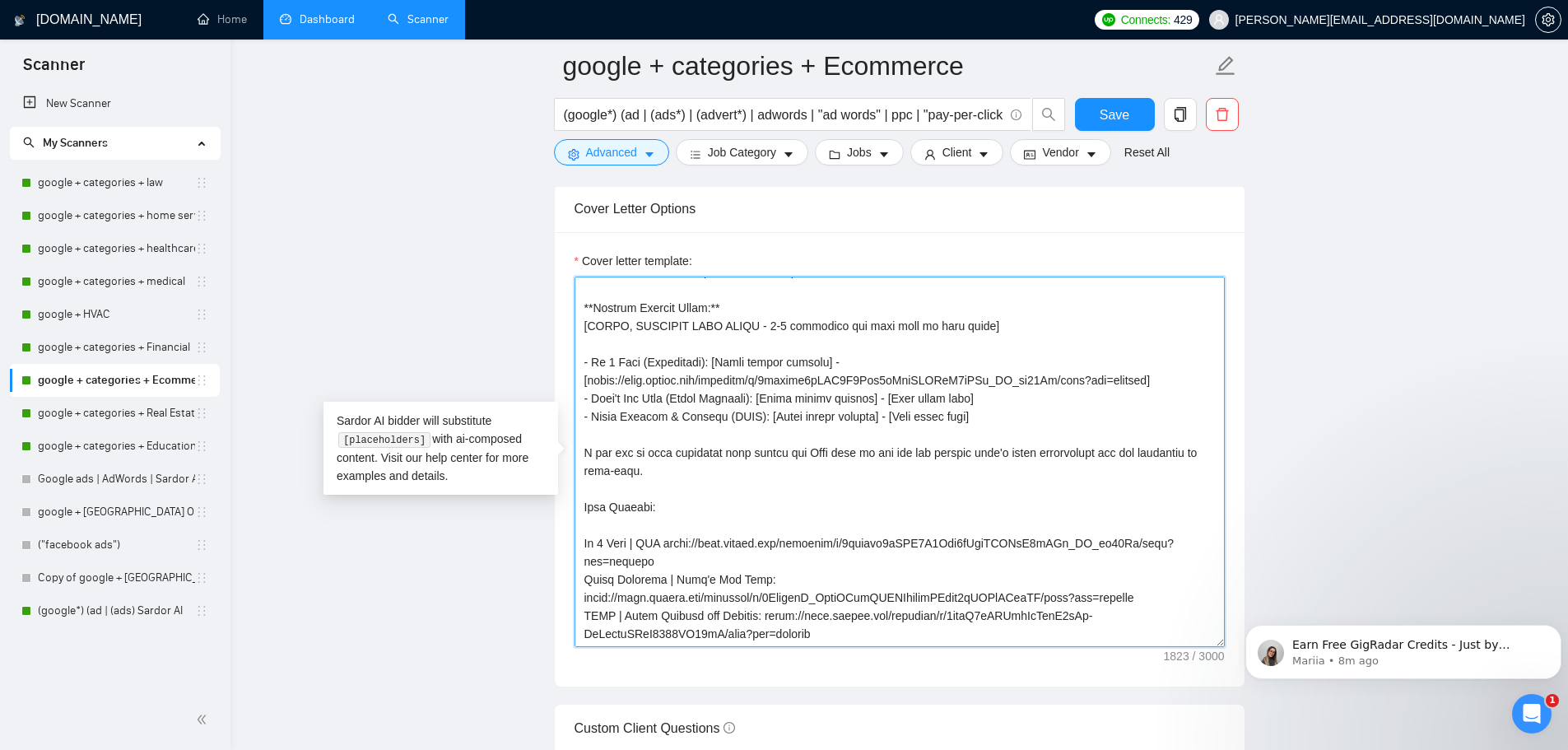
click at [586, 363] on textarea "Cover letter template:" at bounding box center [899, 461] width 650 height 370
click at [1176, 360] on textarea "Cover letter template:" at bounding box center [899, 461] width 650 height 370
drag, startPoint x: 583, startPoint y: 579, endPoint x: 1152, endPoint y: 573, distance: 569.0
click at [1152, 573] on textarea "Cover letter template:" at bounding box center [899, 461] width 650 height 370
click at [958, 380] on textarea "Cover letter template:" at bounding box center [899, 461] width 650 height 370
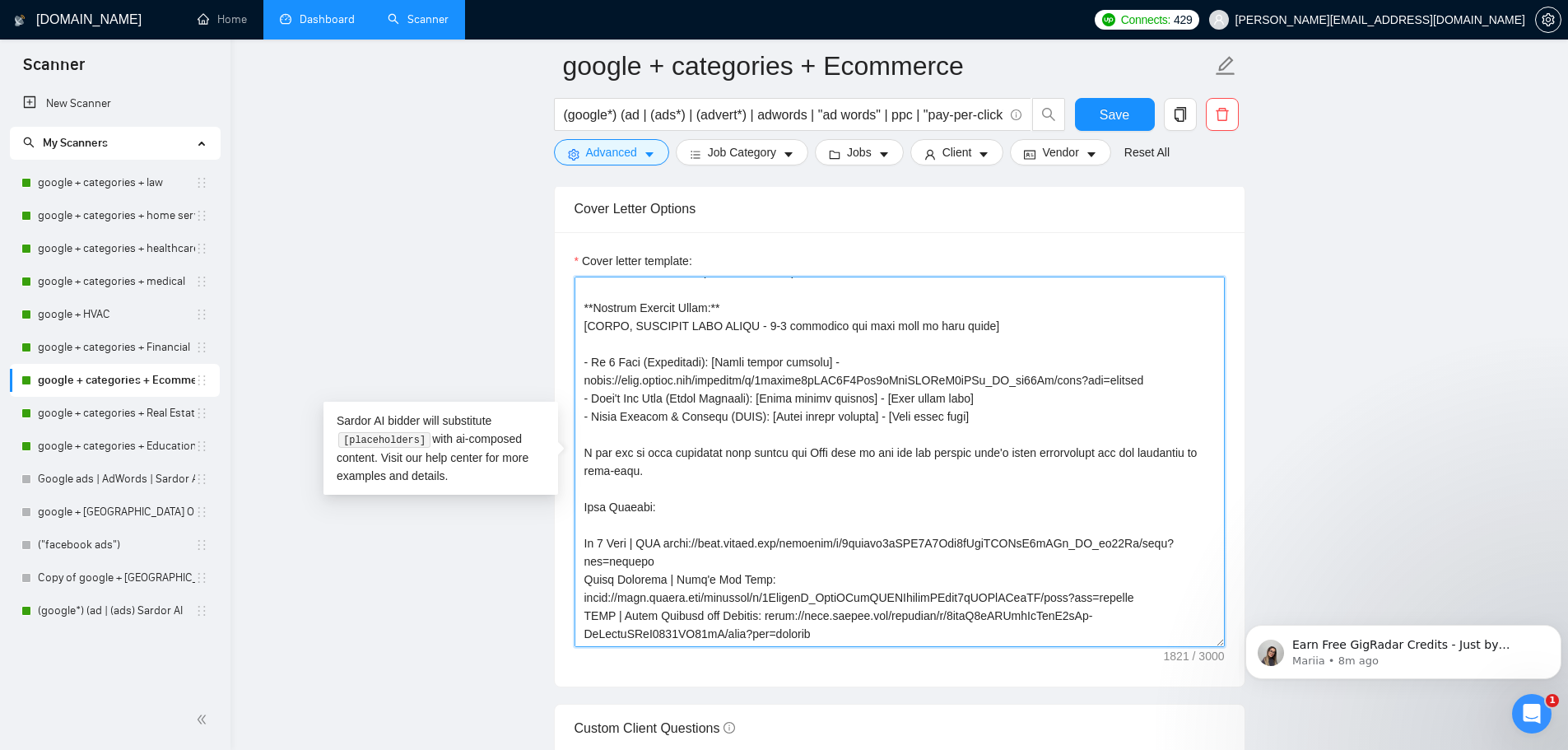
drag, startPoint x: 973, startPoint y: 380, endPoint x: 883, endPoint y: 384, distance: 90.1
click at [883, 384] on textarea "Cover letter template:" at bounding box center [899, 461] width 650 height 370
paste textarea "https://docs.google.com/document/d/1ZyescrR_WkupSPufKQREZnqeyiYVlye5eIHDfJRbqLU…"
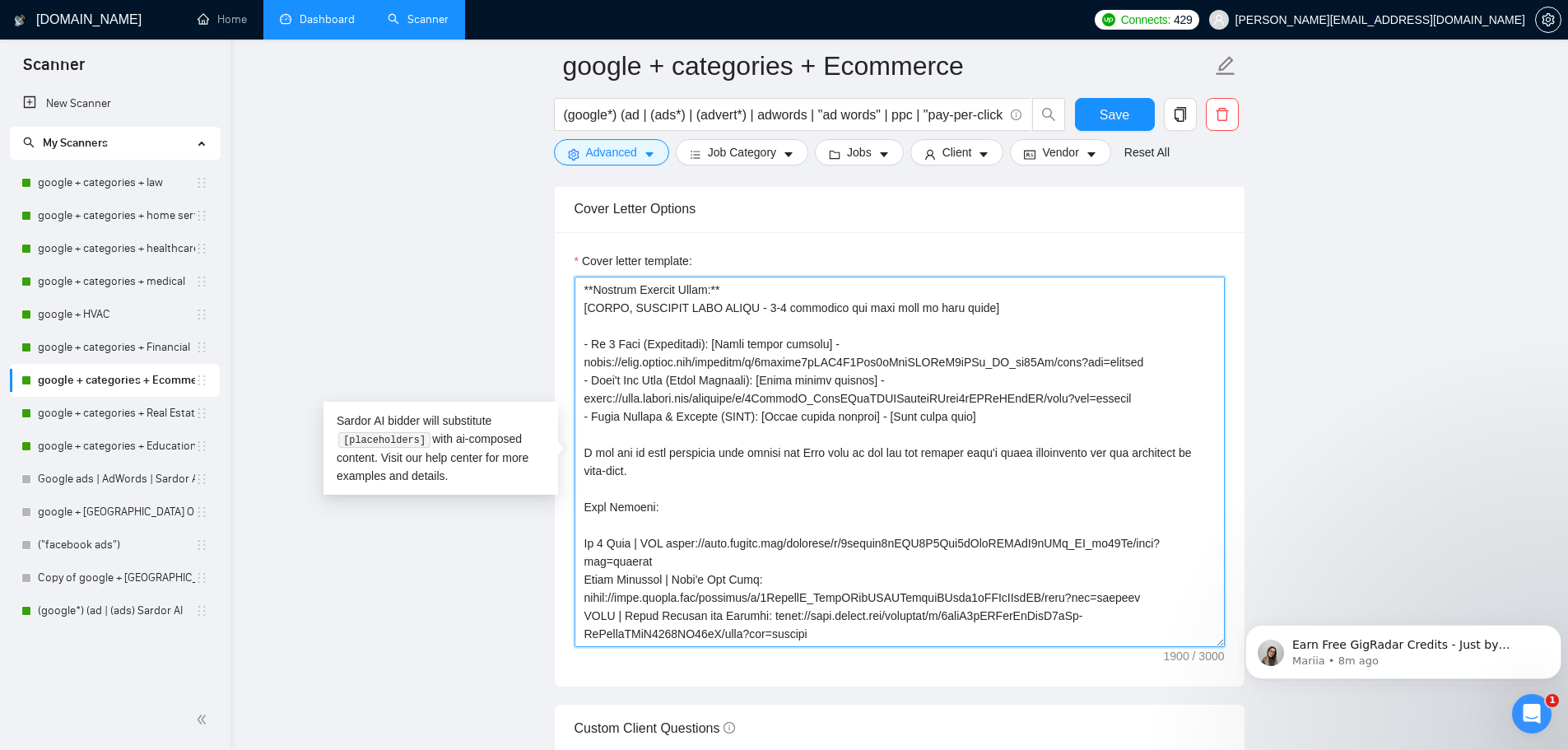
scroll to position [434, 0]
drag, startPoint x: 831, startPoint y: 633, endPoint x: 684, endPoint y: 634, distance: 147.0
click at [684, 634] on textarea "Cover letter template:" at bounding box center [899, 461] width 650 height 370
click at [841, 626] on textarea "Cover letter template:" at bounding box center [899, 461] width 650 height 370
drag, startPoint x: 817, startPoint y: 595, endPoint x: 763, endPoint y: 579, distance: 56.3
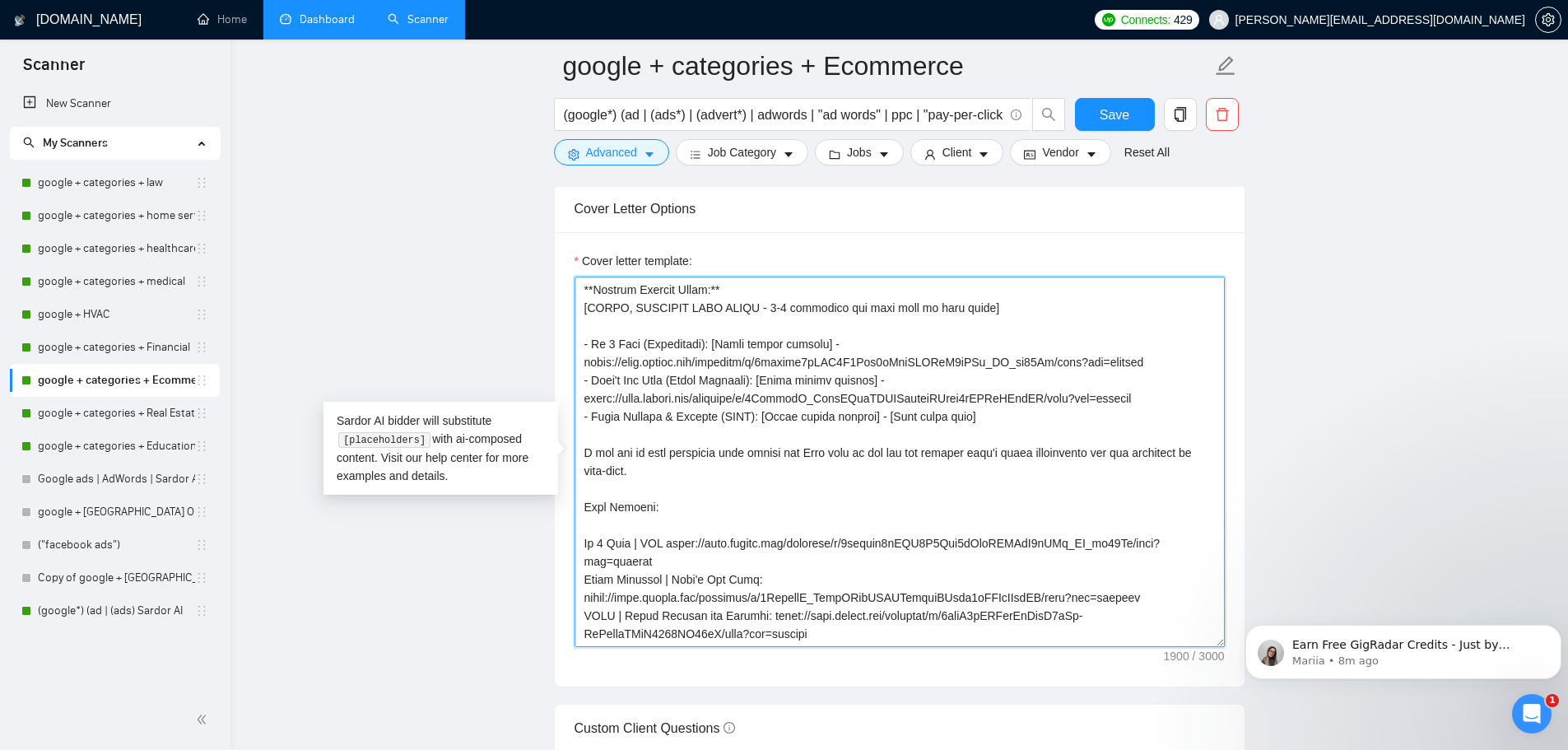
click at [763, 579] on textarea "Cover letter template:" at bounding box center [899, 461] width 650 height 370
drag, startPoint x: 975, startPoint y: 378, endPoint x: 883, endPoint y: 387, distance: 92.4
click at [883, 387] on textarea "Cover letter template:" at bounding box center [899, 461] width 650 height 370
paste textarea "https://docs.google.com/document/d/1lnyS9gVGCatNjEdyS8kFm-ArKzpajHKvT7442PU55dA…"
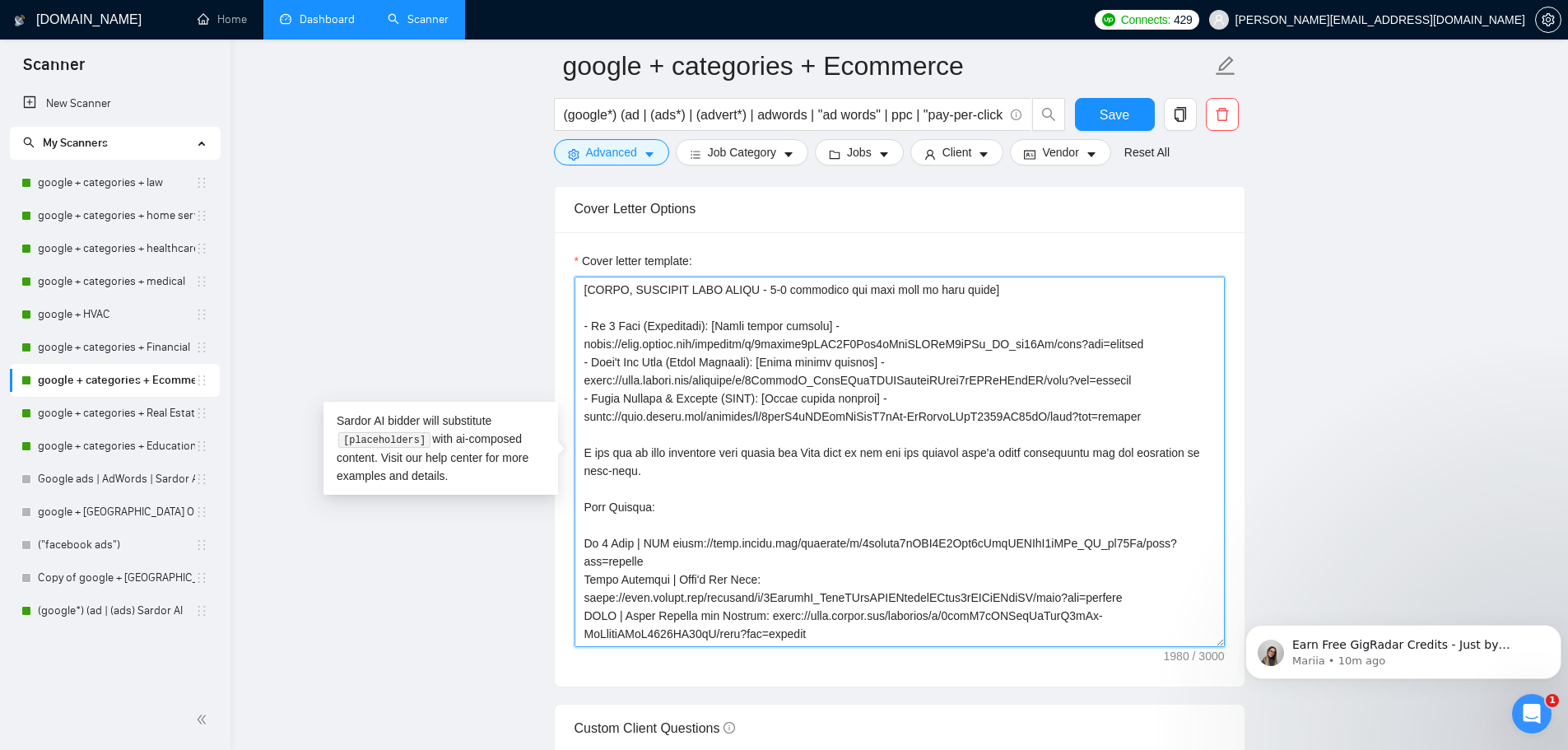
drag, startPoint x: 826, startPoint y: 621, endPoint x: 579, endPoint y: 494, distance: 277.7
click at [579, 494] on textarea "Cover letter template:" at bounding box center [899, 461] width 650 height 370
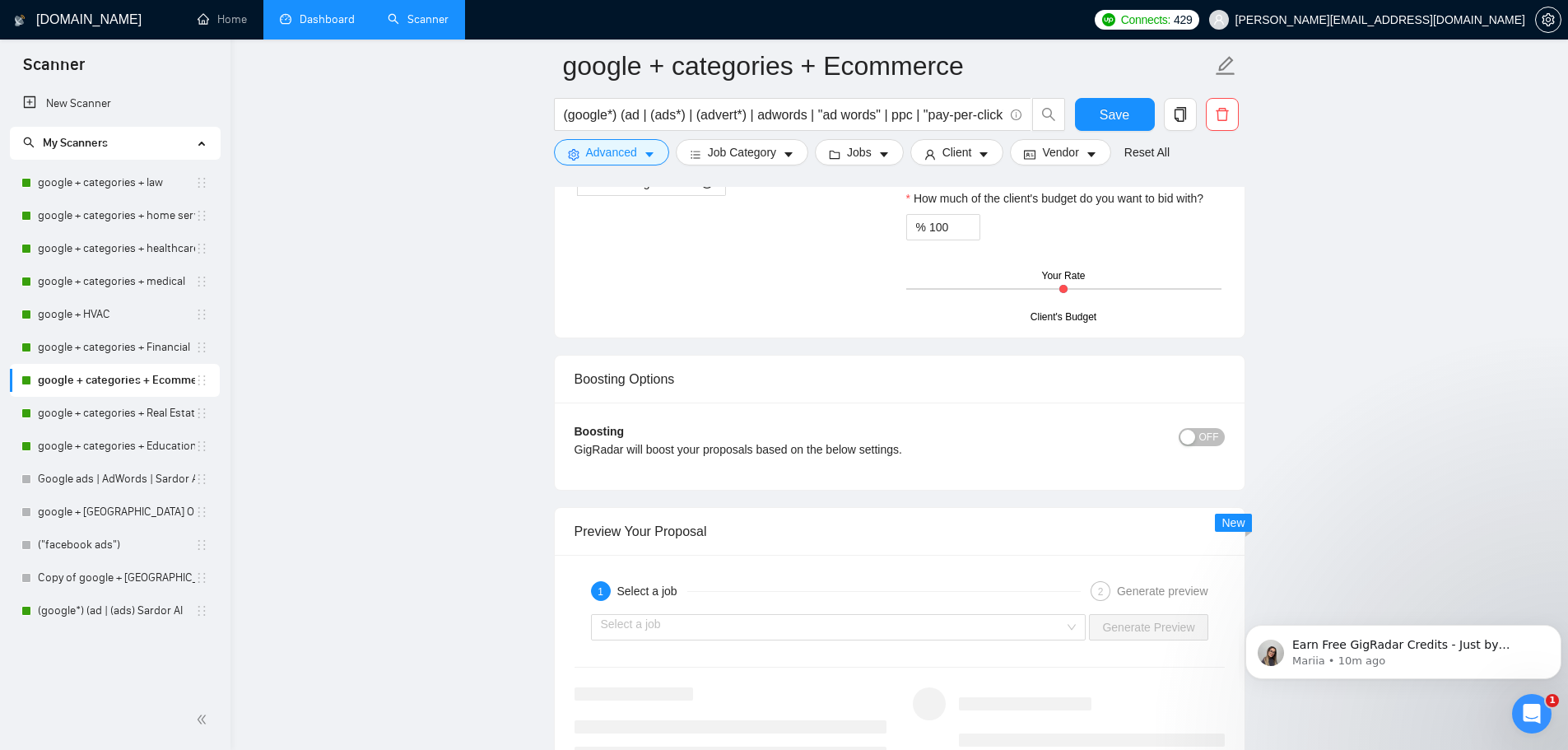
scroll to position [2727, 0]
type textarea "Hi [CLIENT'S NAME], I saw your posting about [SPECIFIC CHALLENGE FROM JOB POSTI…"
click at [799, 619] on input "search" at bounding box center [833, 622] width 464 height 25
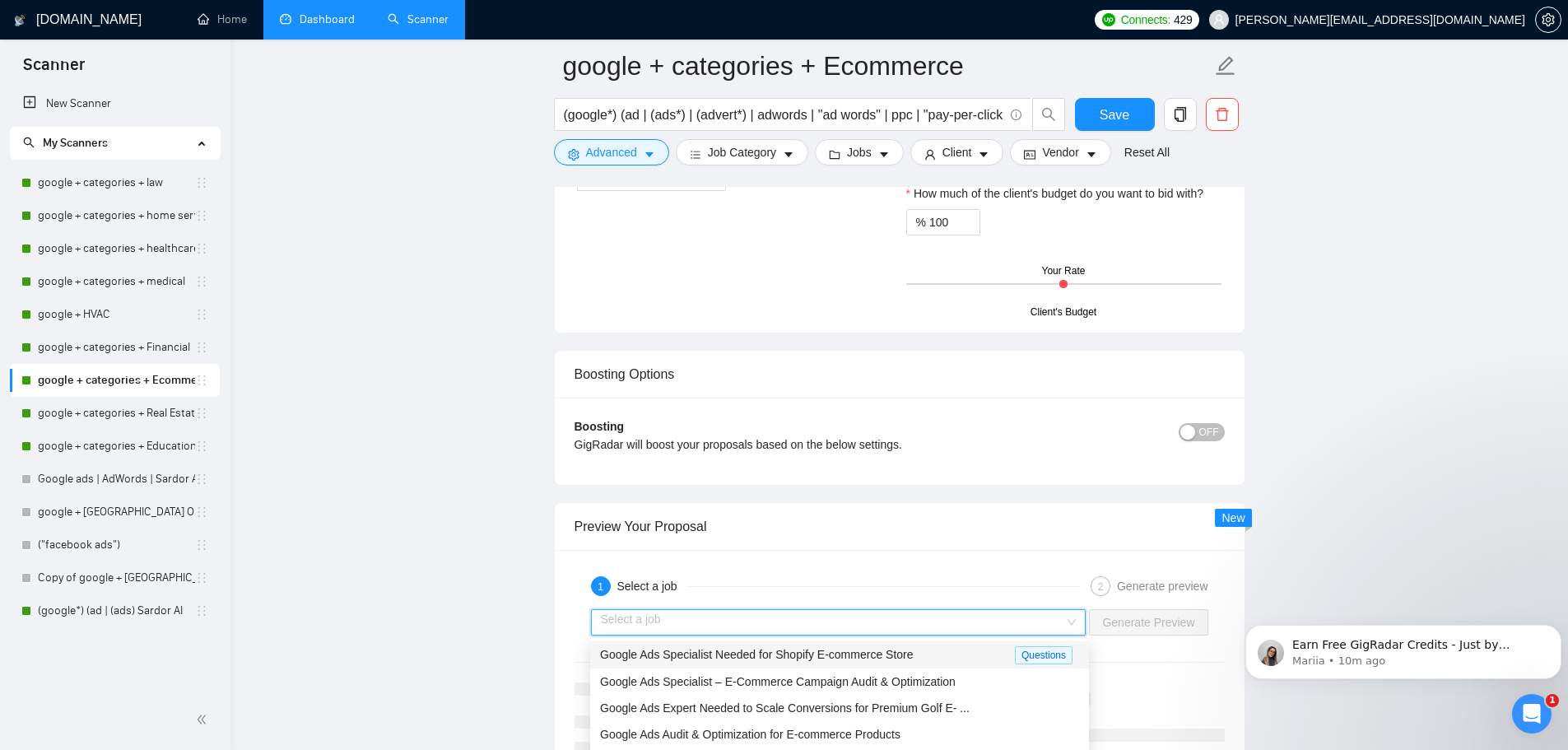
click at [792, 654] on span "Google Ads Specialist Needed for Shopify E-commerce Store" at bounding box center [757, 654] width 314 height 13
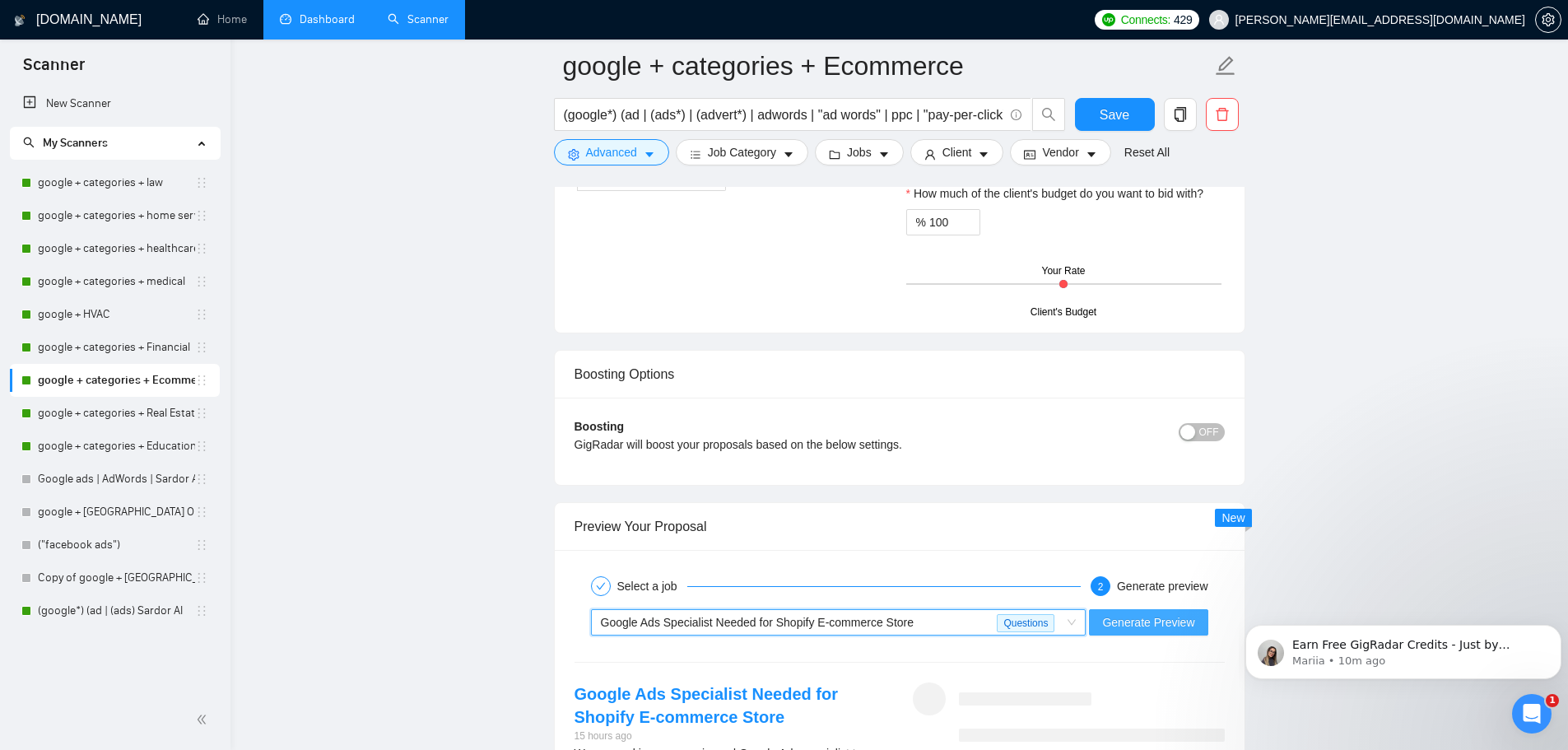
click at [1105, 629] on span "Generate Preview" at bounding box center [1147, 622] width 92 height 18
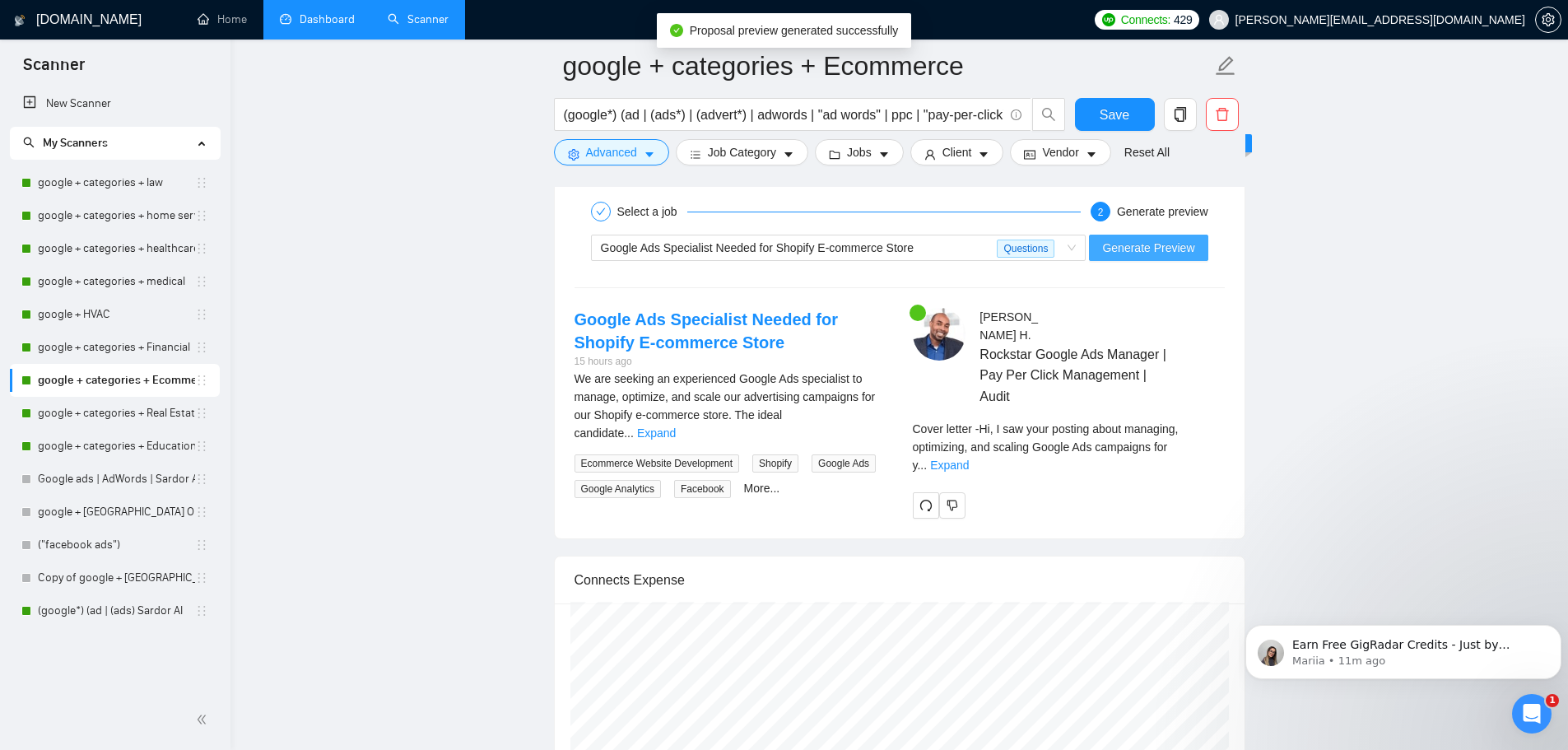
scroll to position [3057, 0]
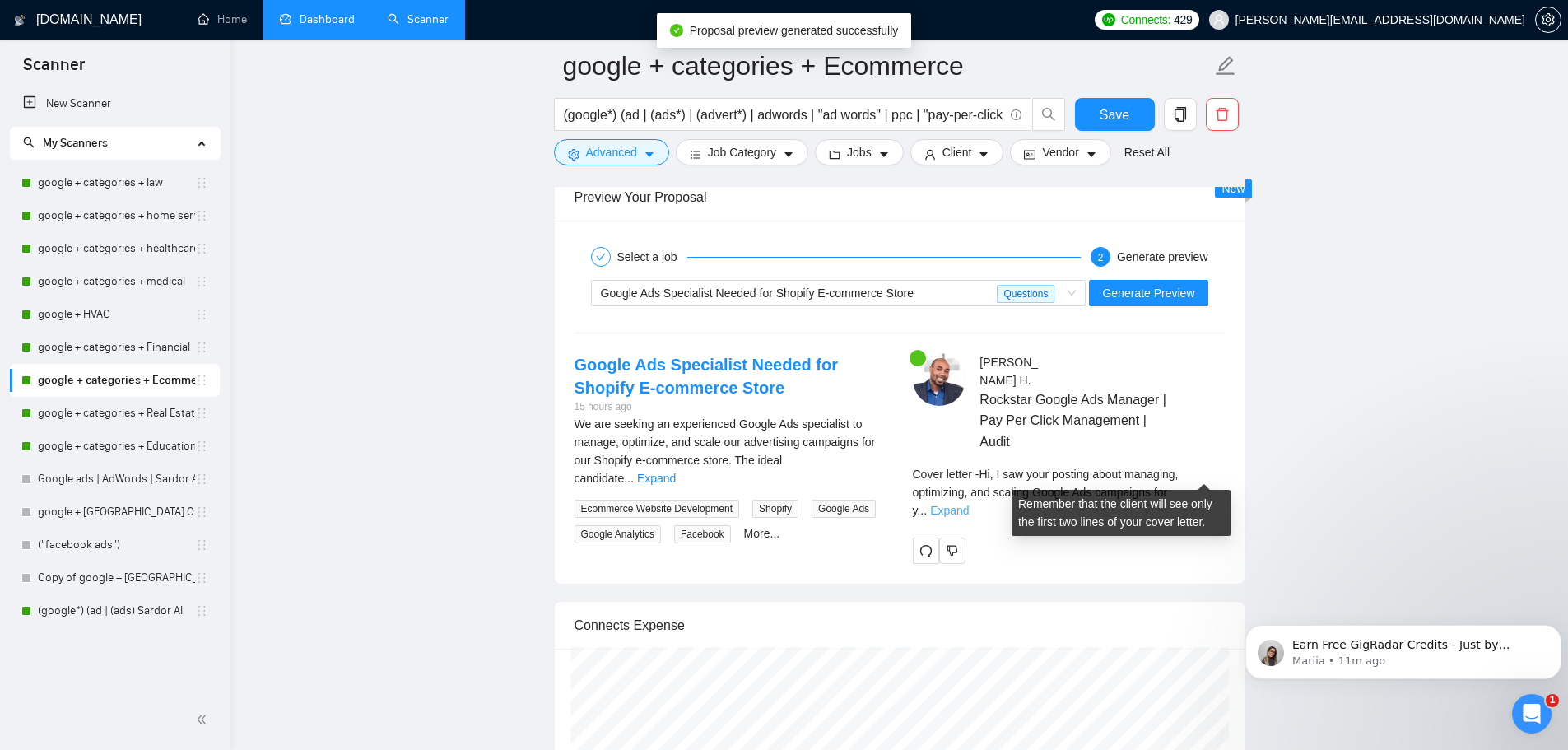
click at [969, 504] on link "Expand" at bounding box center [948, 510] width 38 height 13
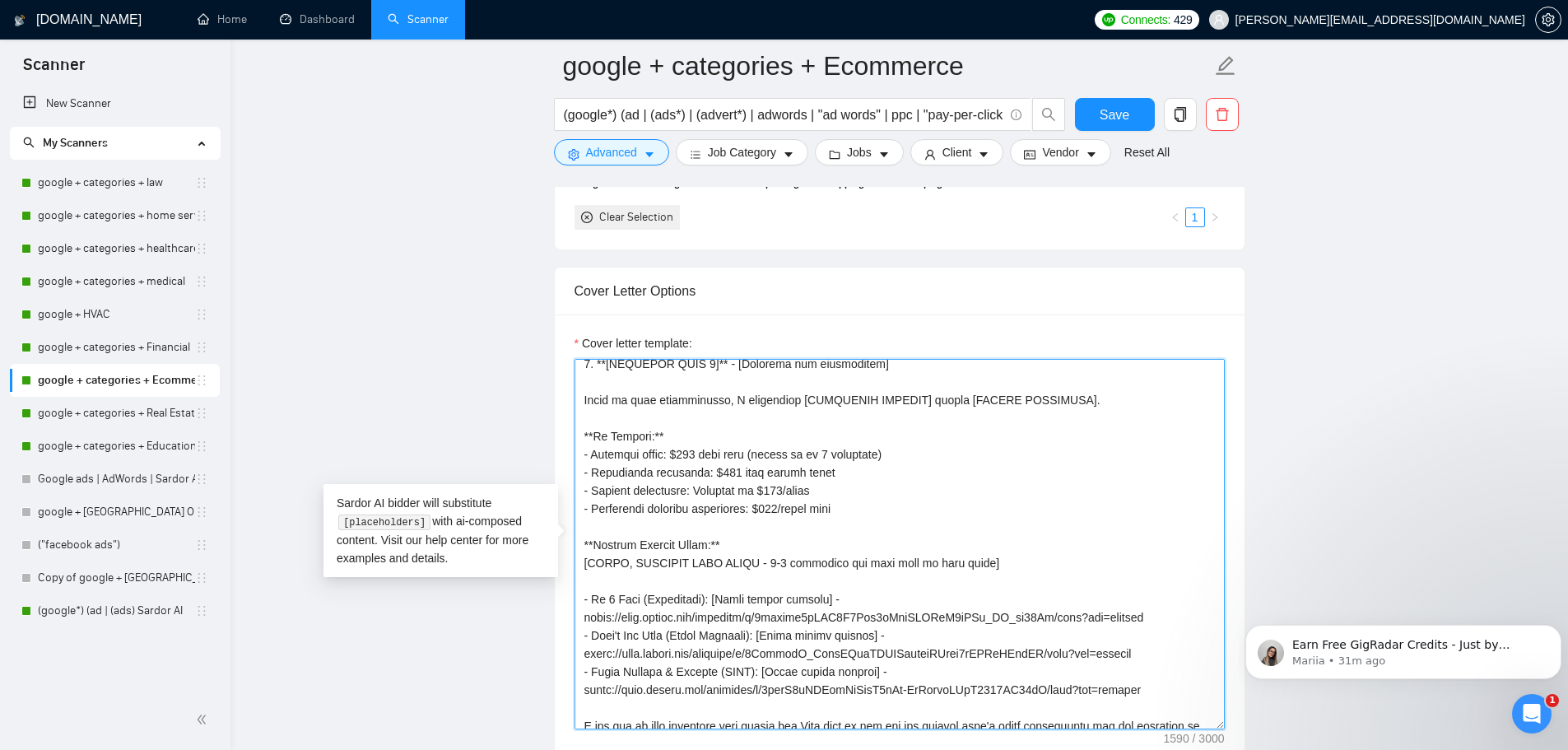
scroll to position [0, 0]
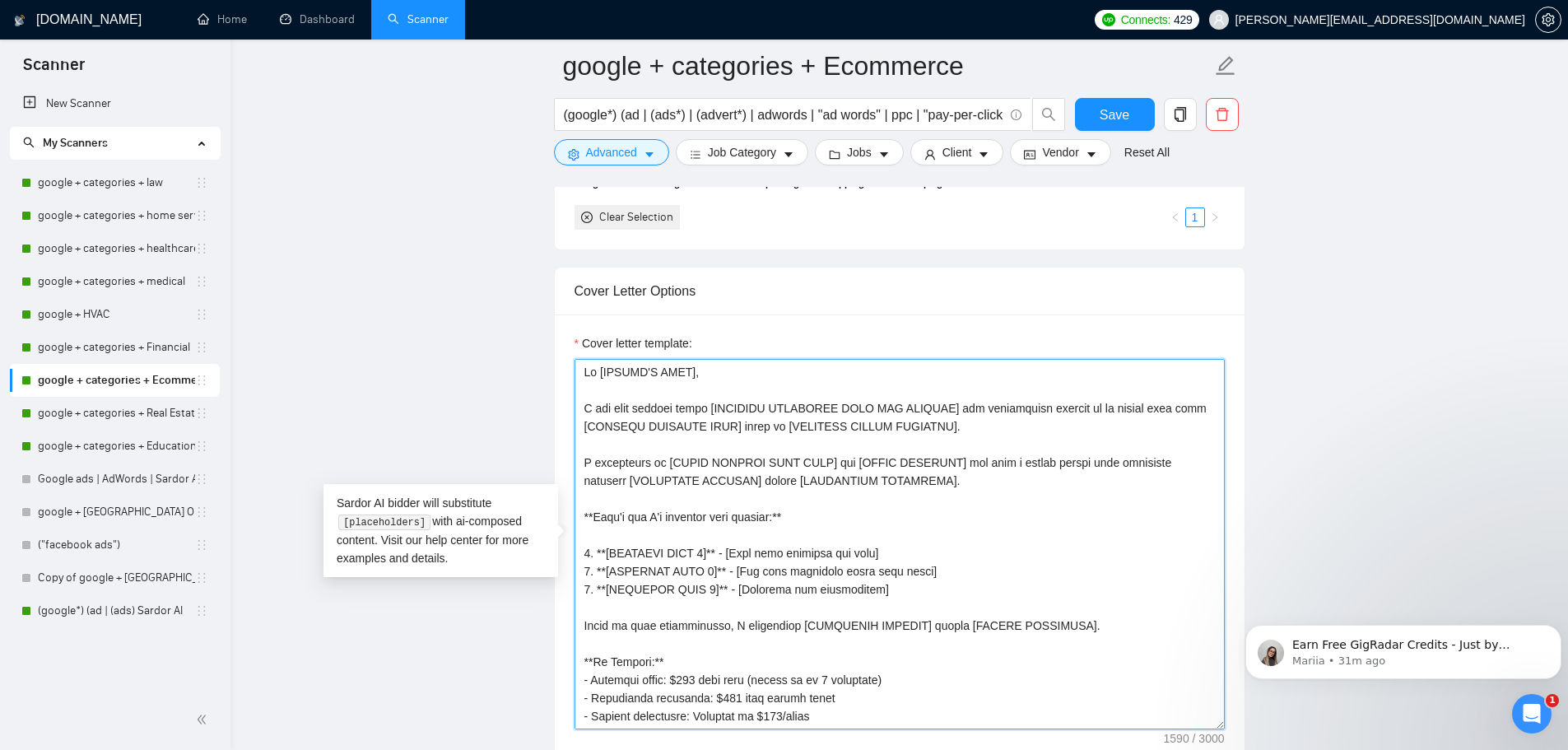
drag, startPoint x: 722, startPoint y: 656, endPoint x: 551, endPoint y: 334, distance: 364.6
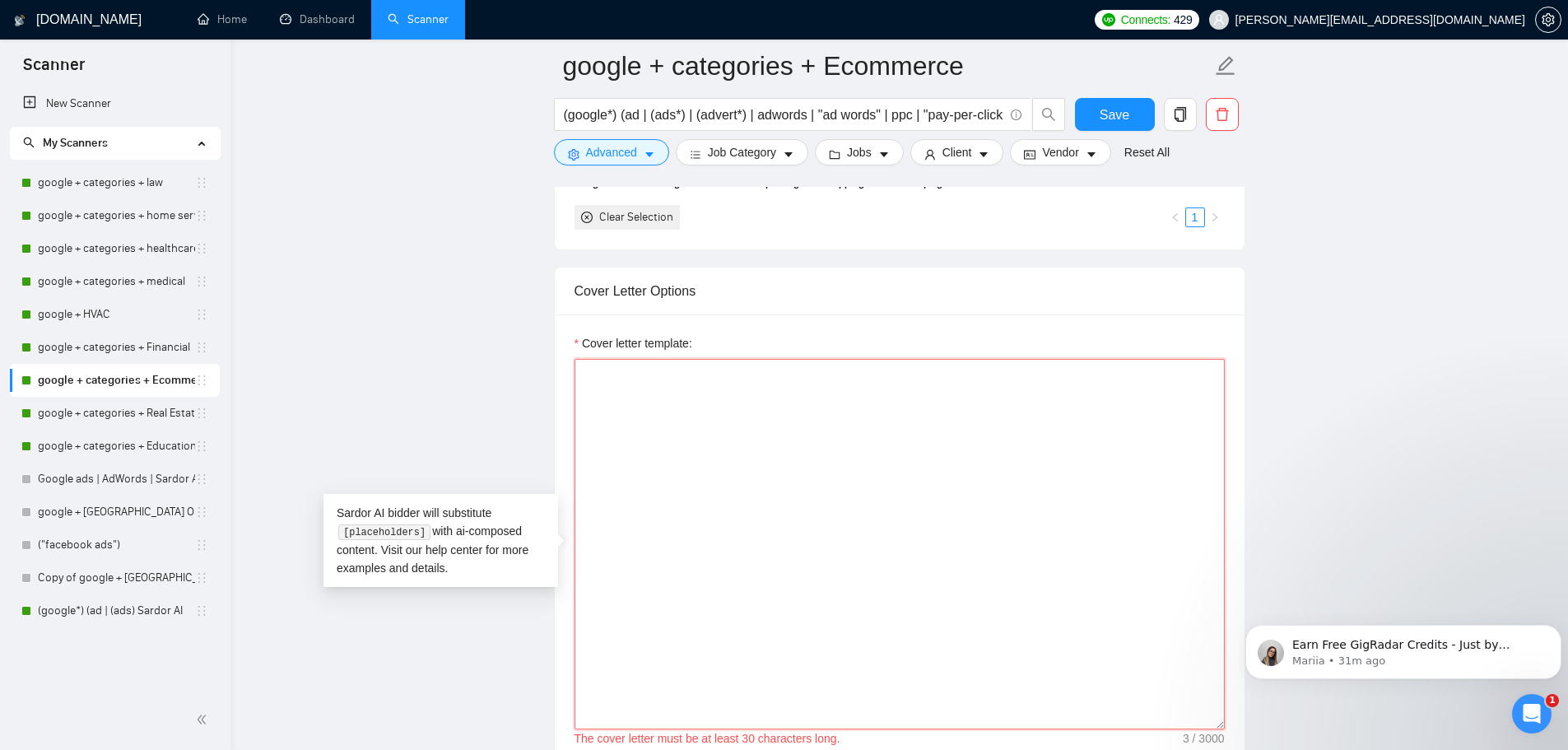
paste textarea "Hi [CLIENT_NAME], [PAIN POINT/HOOK SENTENCE - reference their specific challeng…"
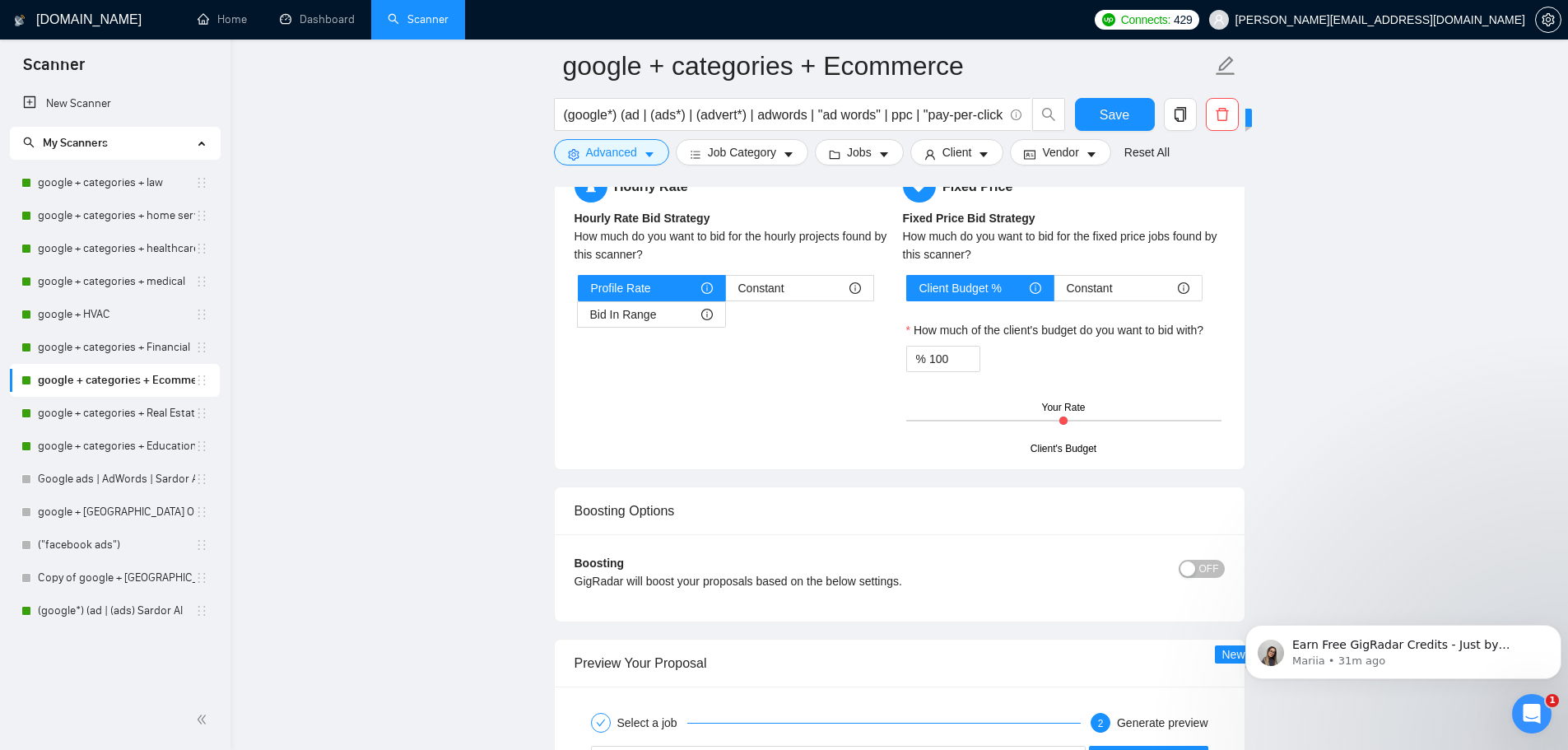
scroll to position [2727, 0]
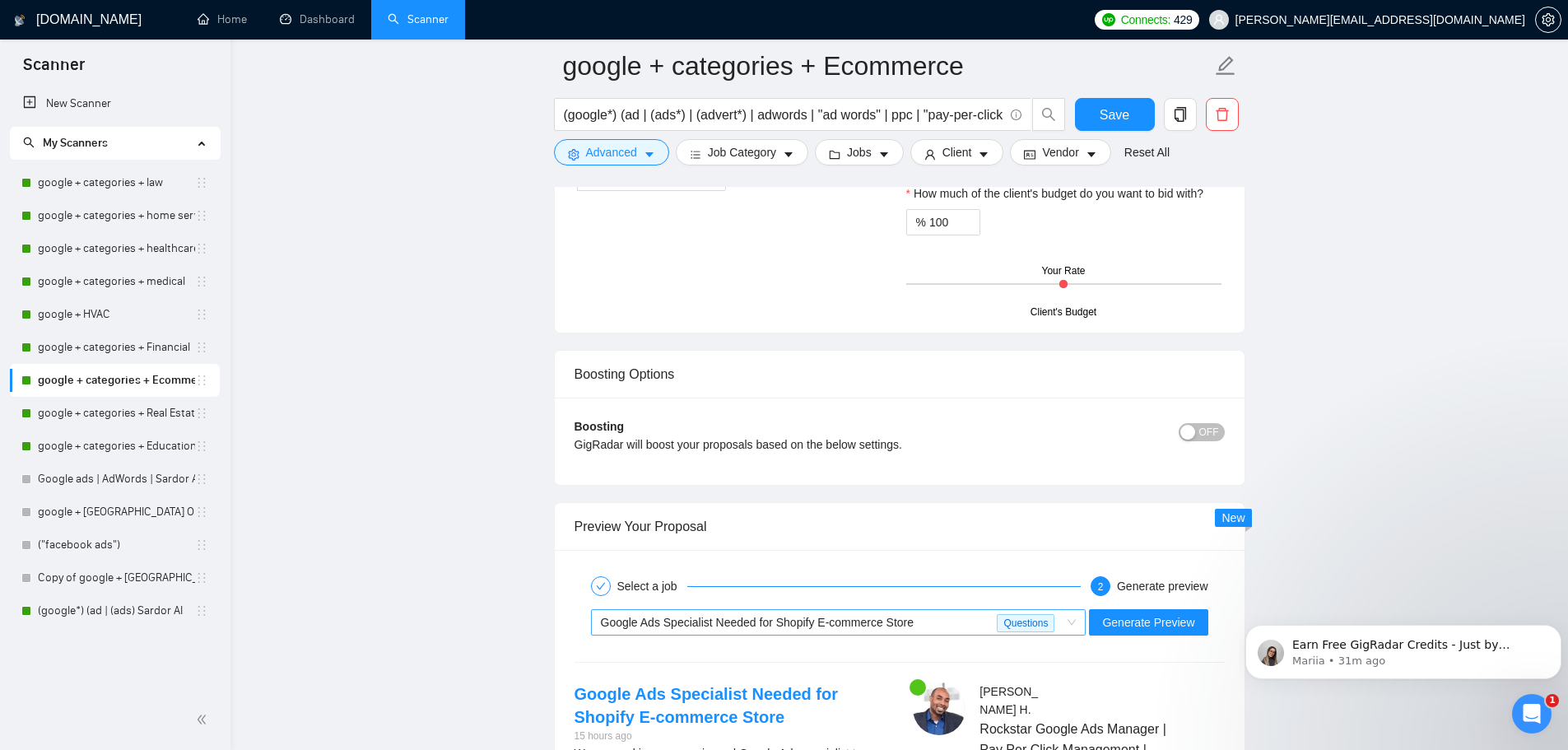
click at [1076, 622] on span "Google Ads Specialist Needed for Shopify E-commerce Store Questions" at bounding box center [839, 622] width 476 height 25
type textarea "Hi [CLIENT_NAME], [PAIN POINT/HOOK SENTENCE - reference their specific challeng…"
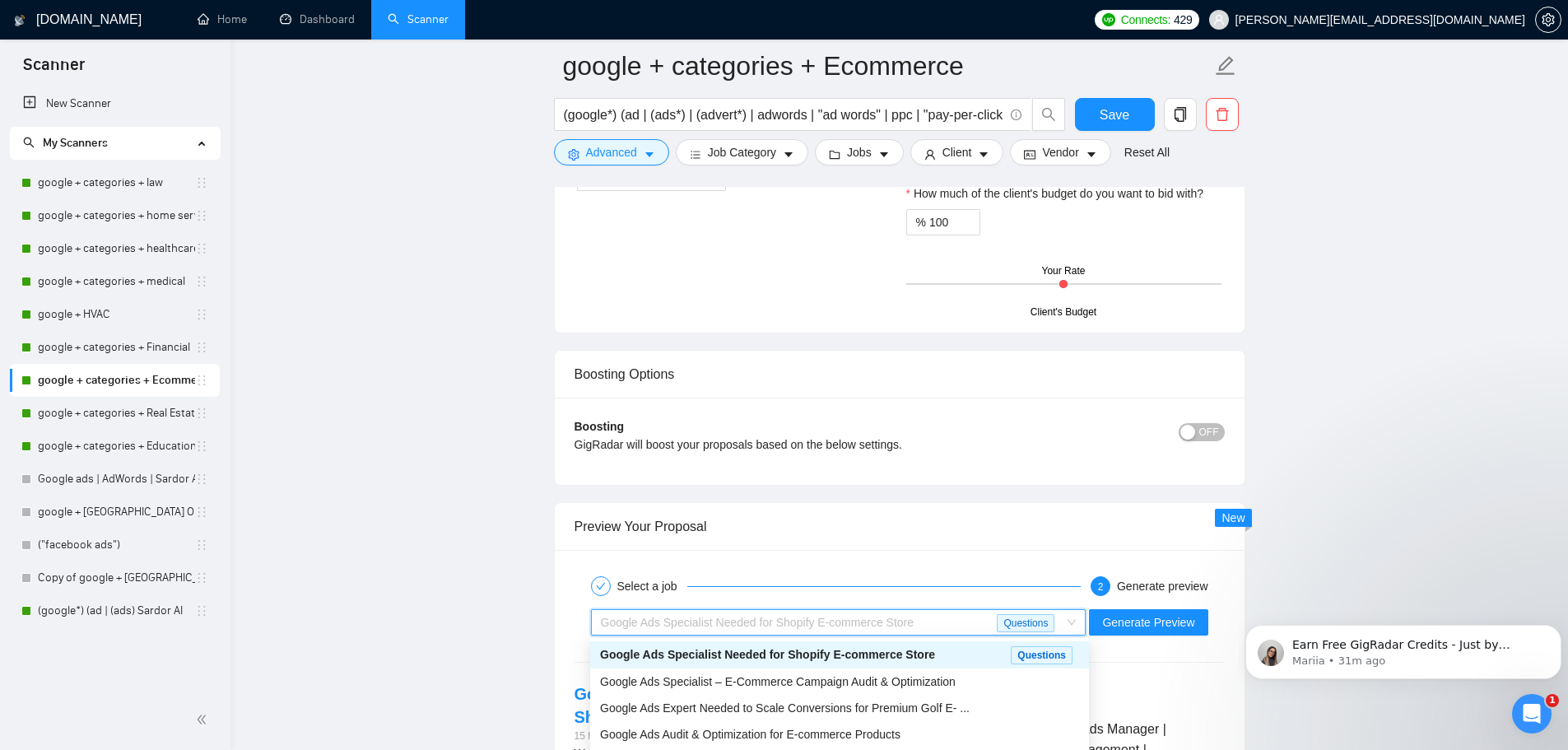
click at [1194, 427] on div "button" at bounding box center [1187, 432] width 15 height 15
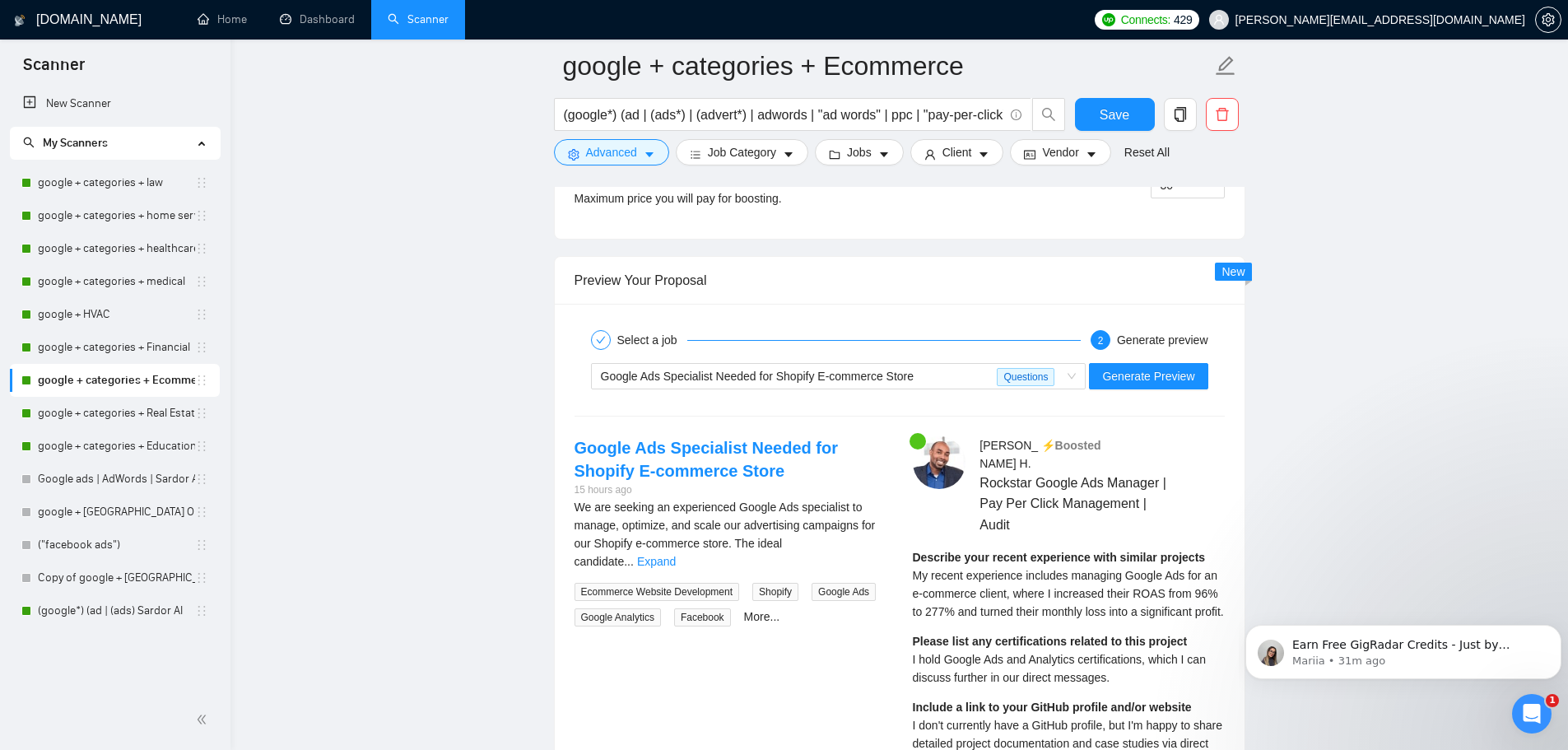
scroll to position [3057, 0]
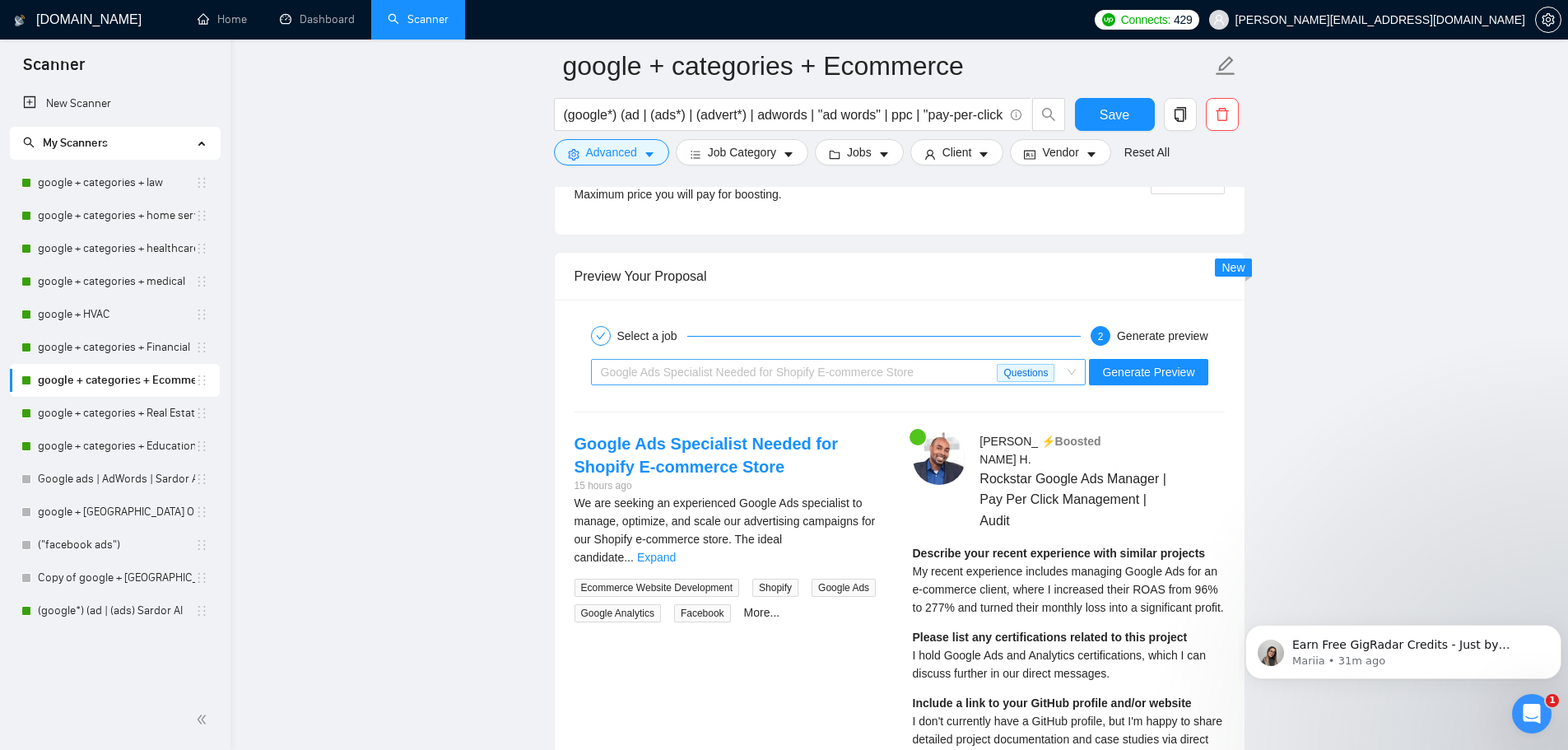
click at [1065, 374] on span "Google Ads Specialist Needed for Shopify E-commerce Store Questions" at bounding box center [839, 372] width 476 height 25
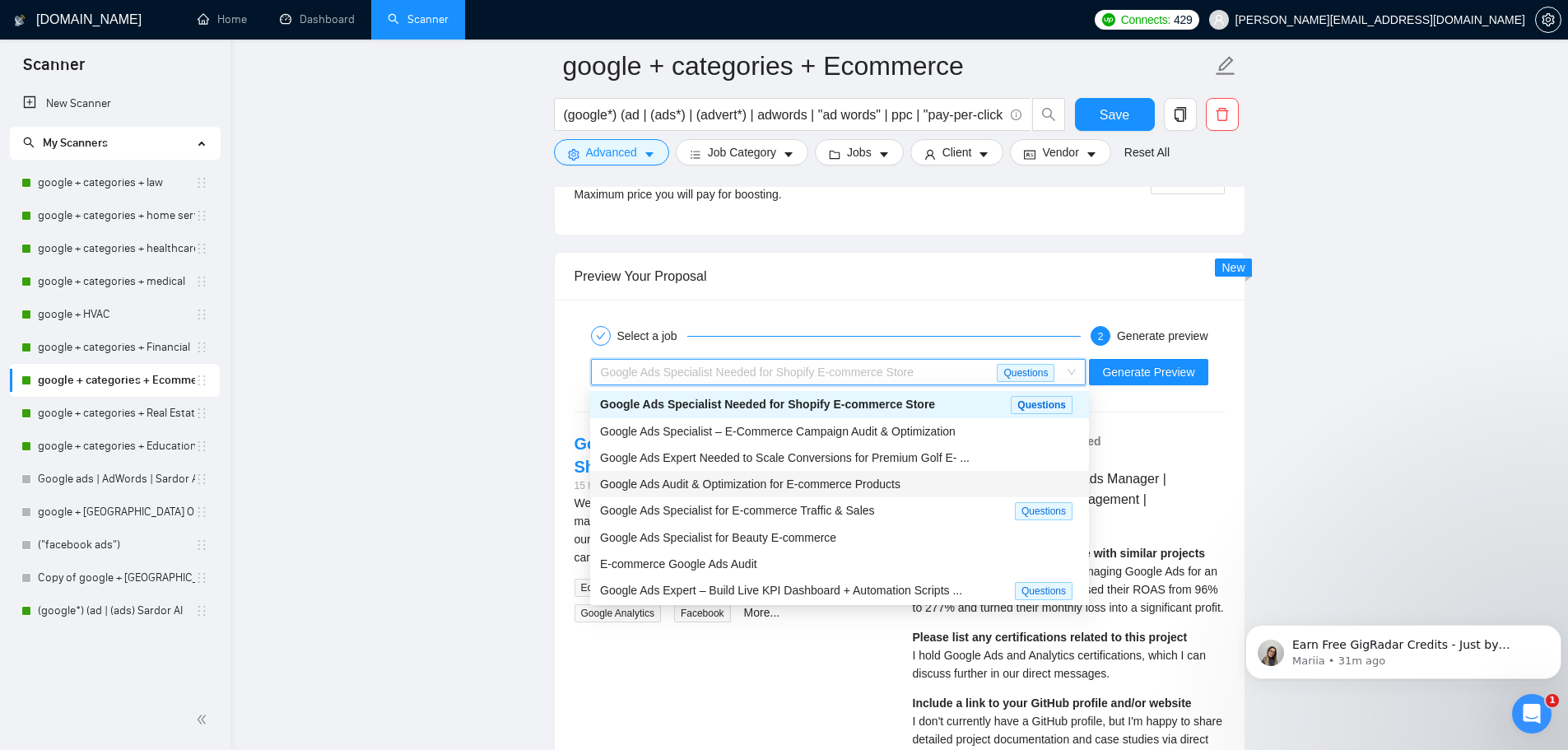
click at [873, 482] on span "Google Ads Audit & Optimization for E-commerce Products" at bounding box center [750, 483] width 300 height 13
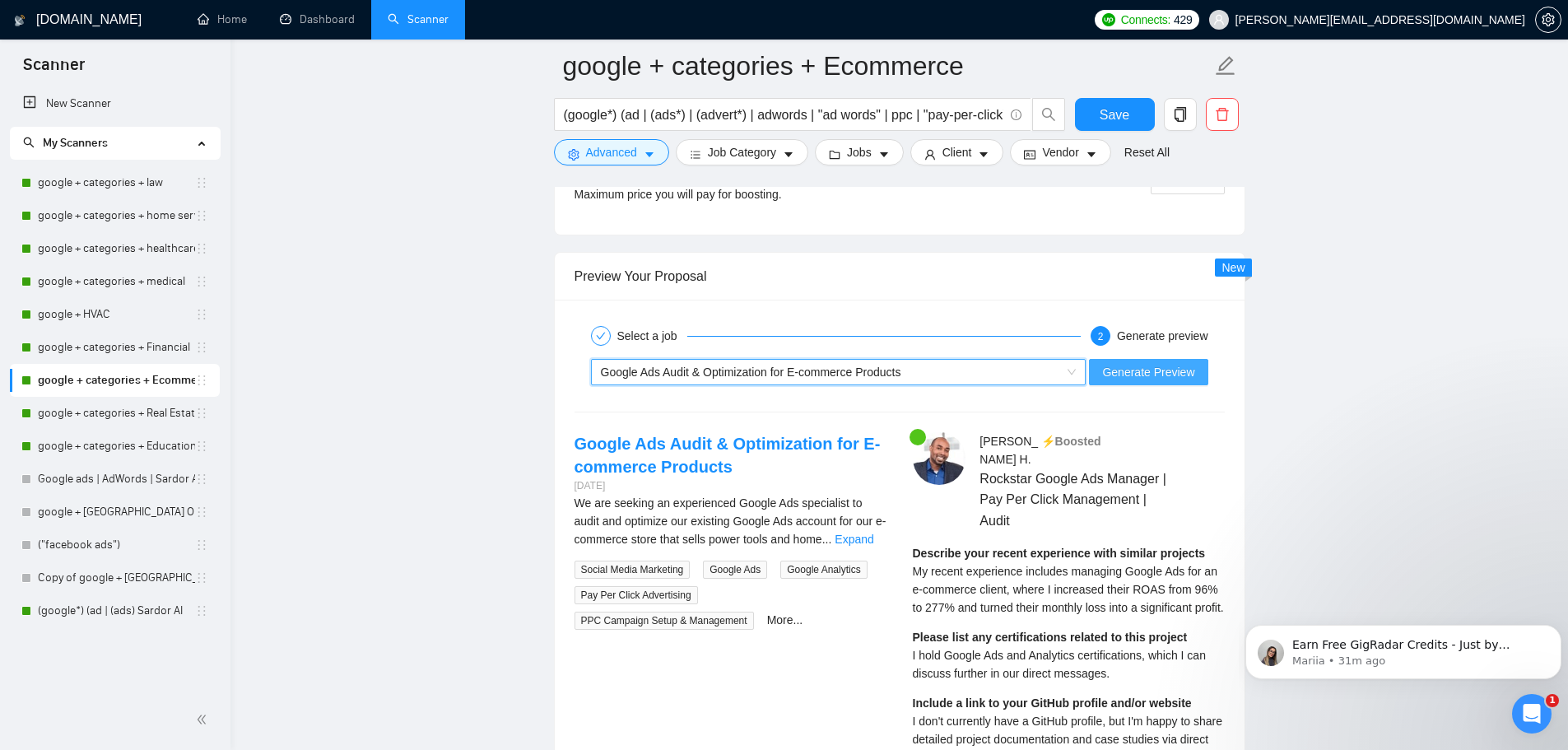
click at [1162, 377] on span "Generate Preview" at bounding box center [1147, 372] width 92 height 18
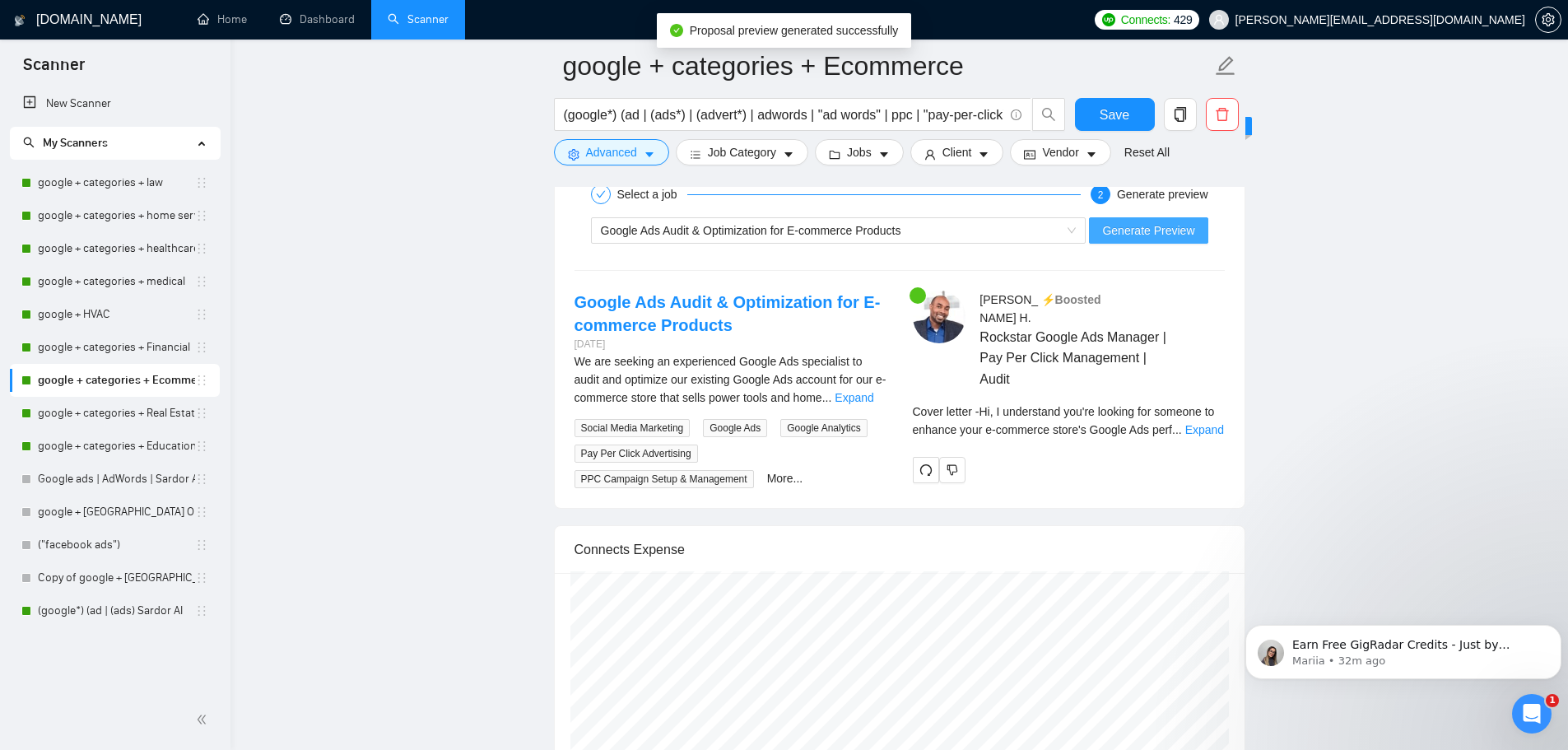
scroll to position [3221, 0]
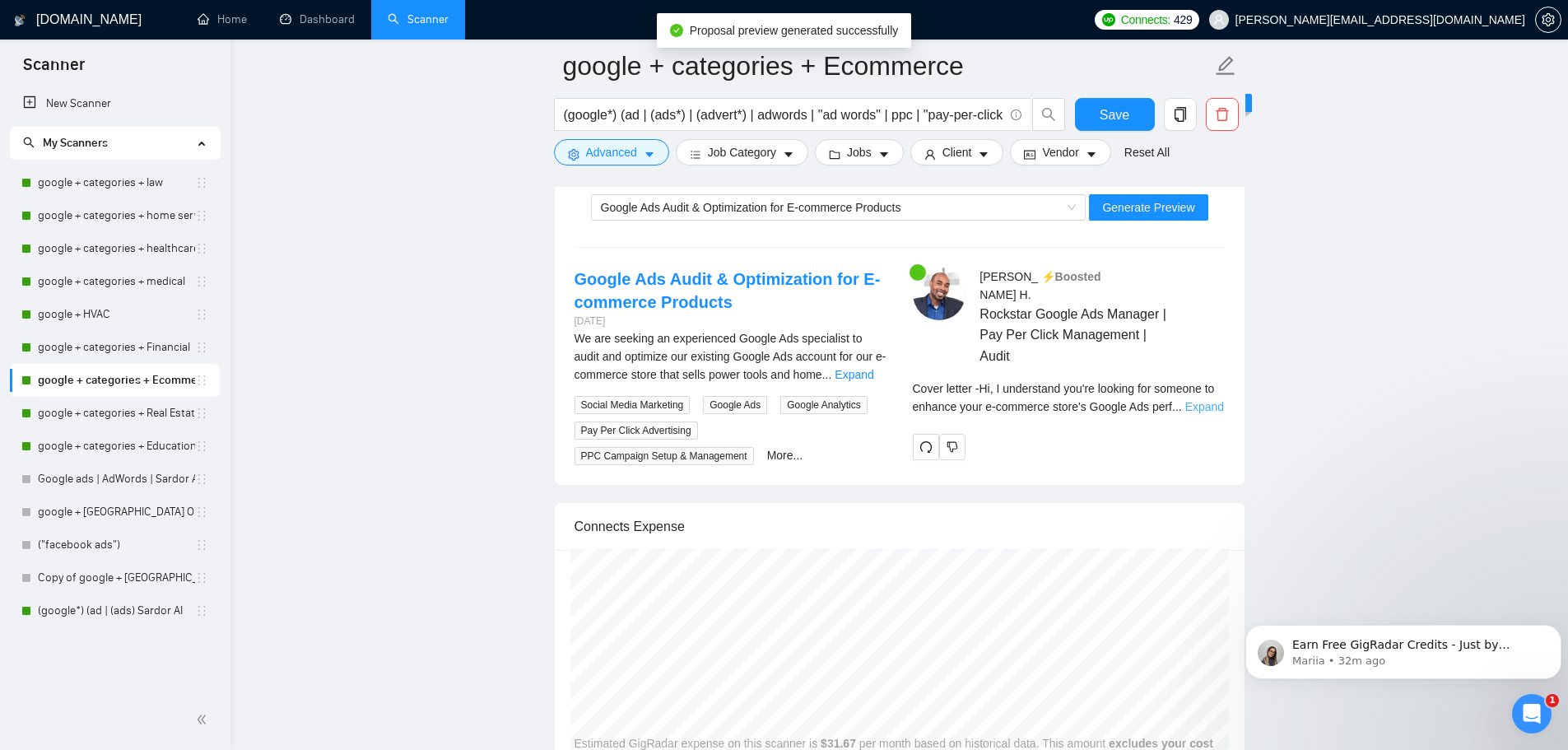
click at [1201, 400] on link "Expand" at bounding box center [1203, 407] width 38 height 13
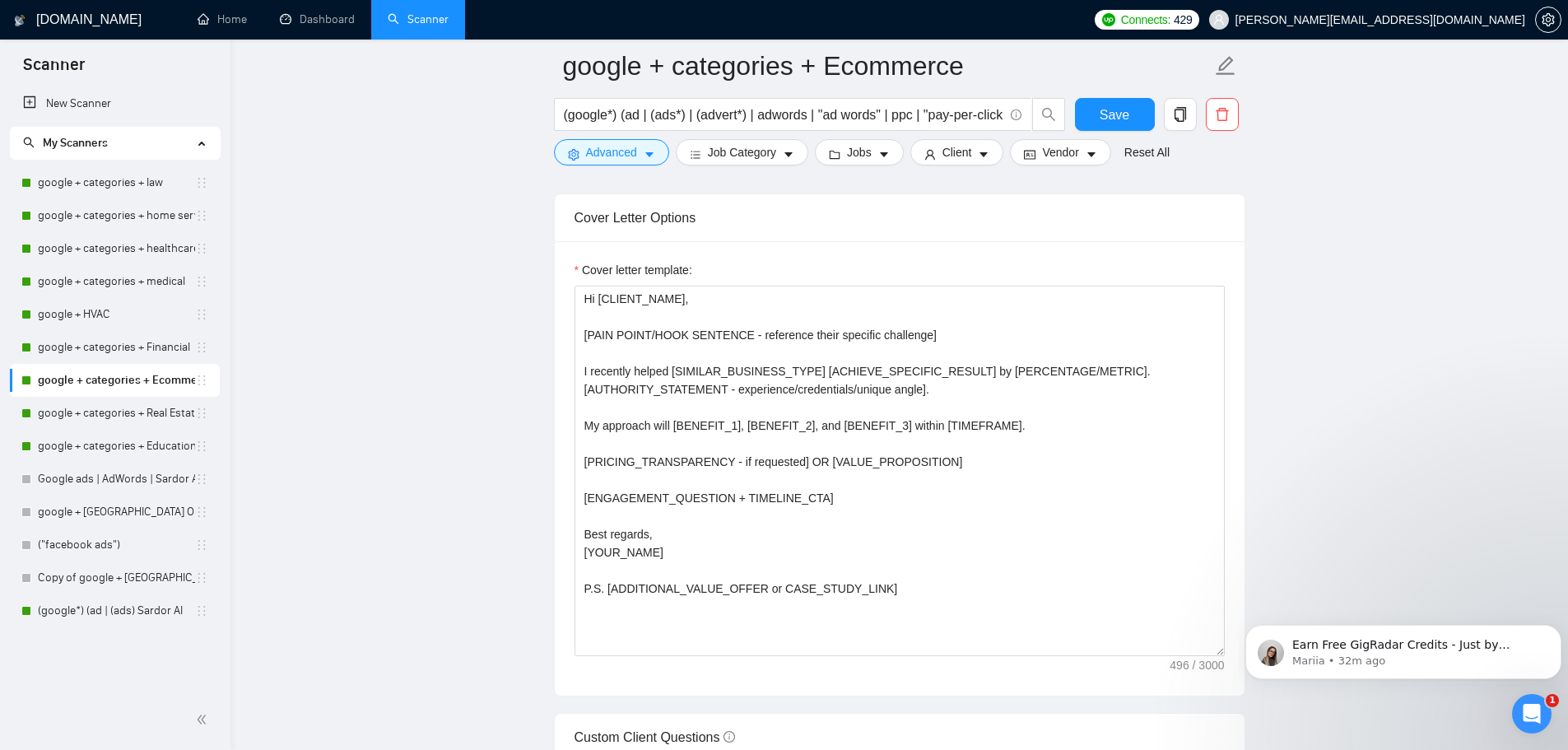
scroll to position [1740, 0]
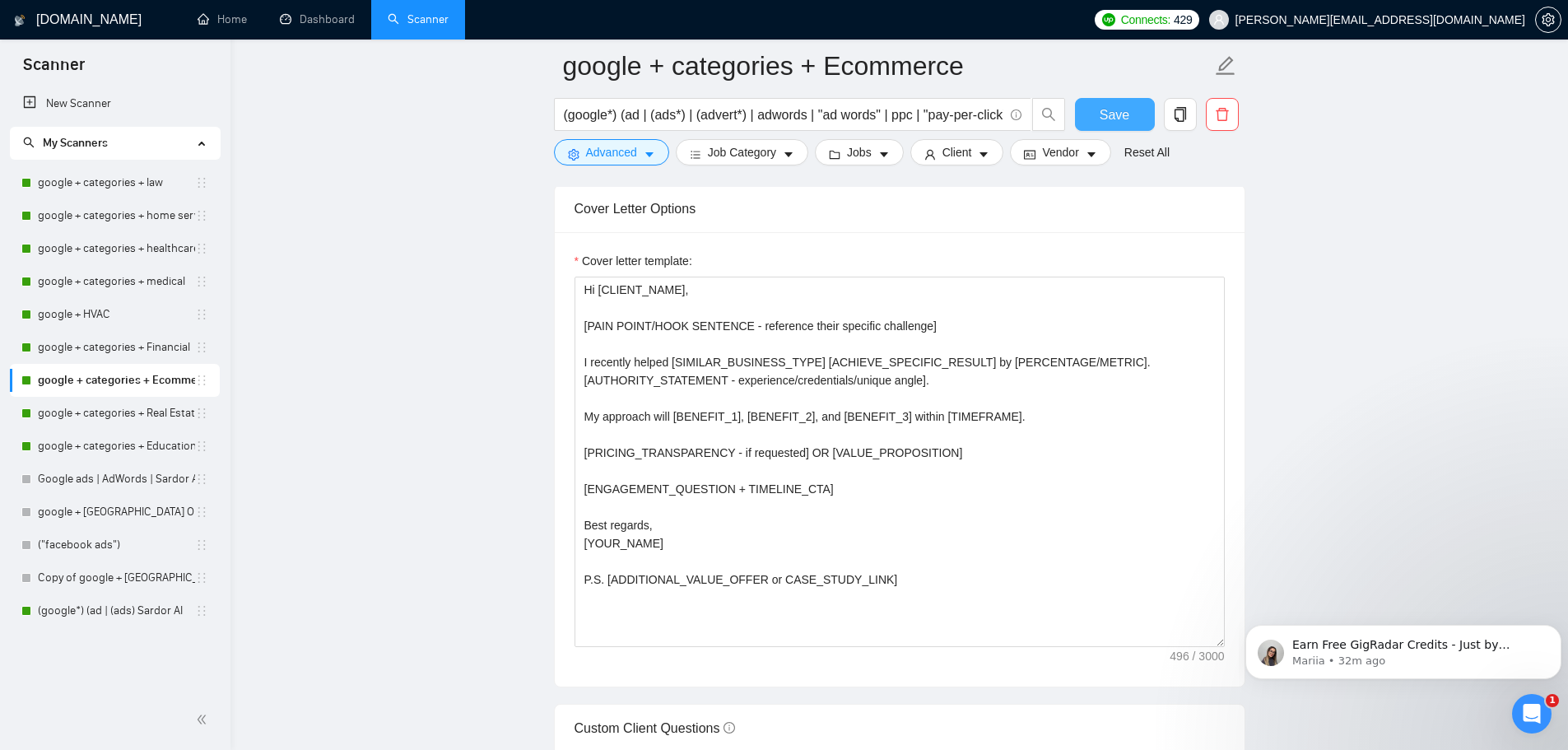
click at [1112, 115] on span "Save" at bounding box center [1113, 114] width 29 height 21
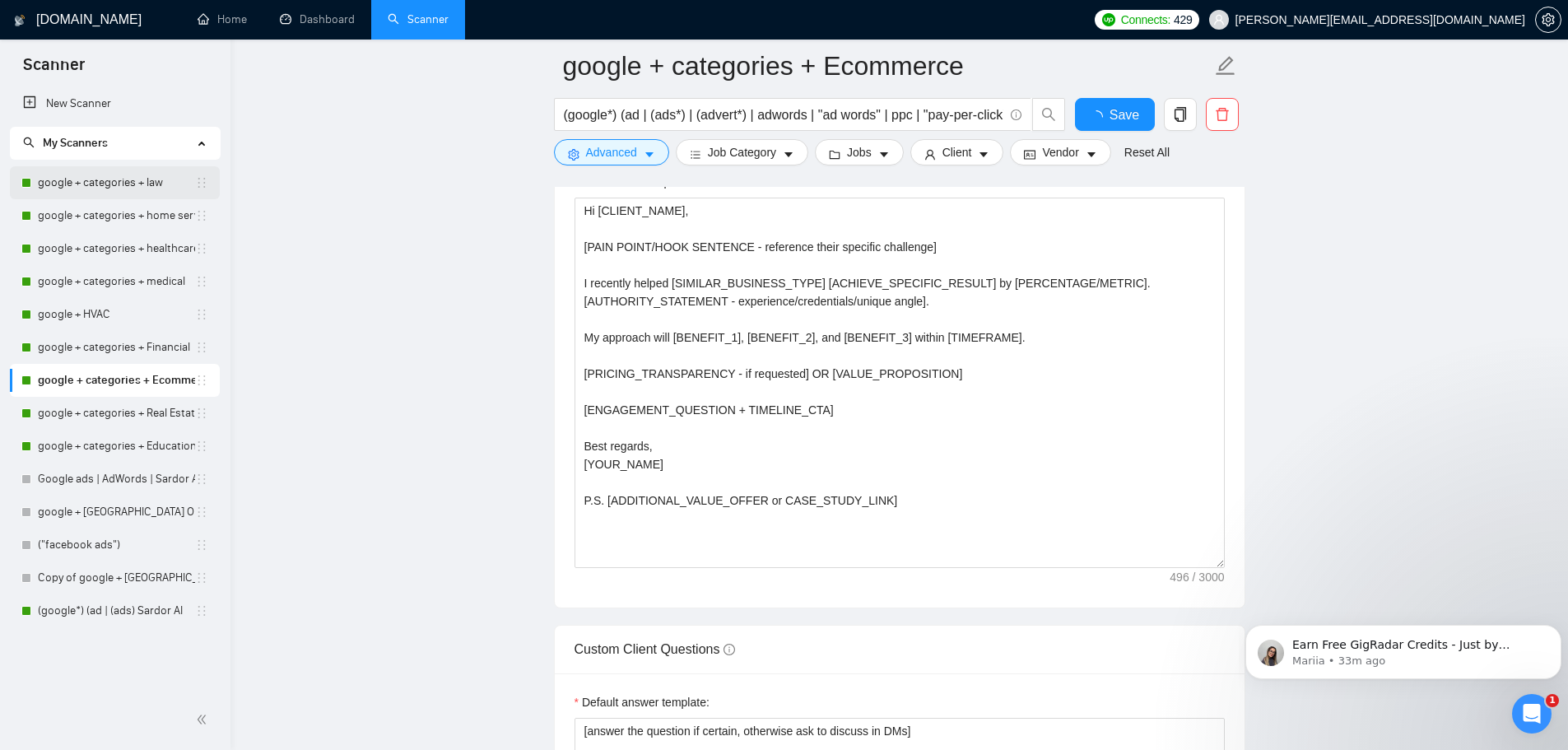
click at [117, 186] on link "google + categories + law" at bounding box center [116, 182] width 157 height 33
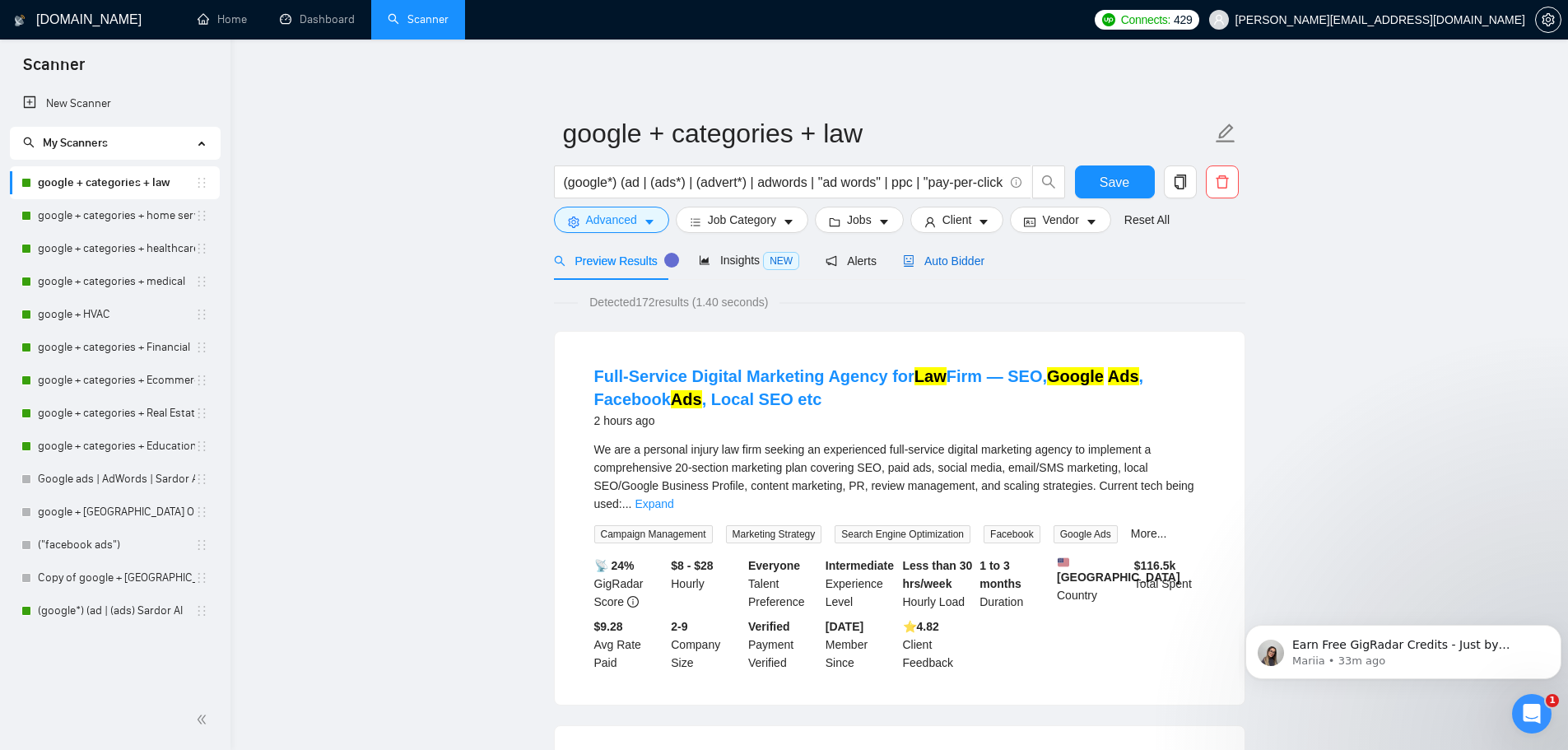
click at [973, 269] on div "Auto Bidder" at bounding box center [943, 260] width 81 height 18
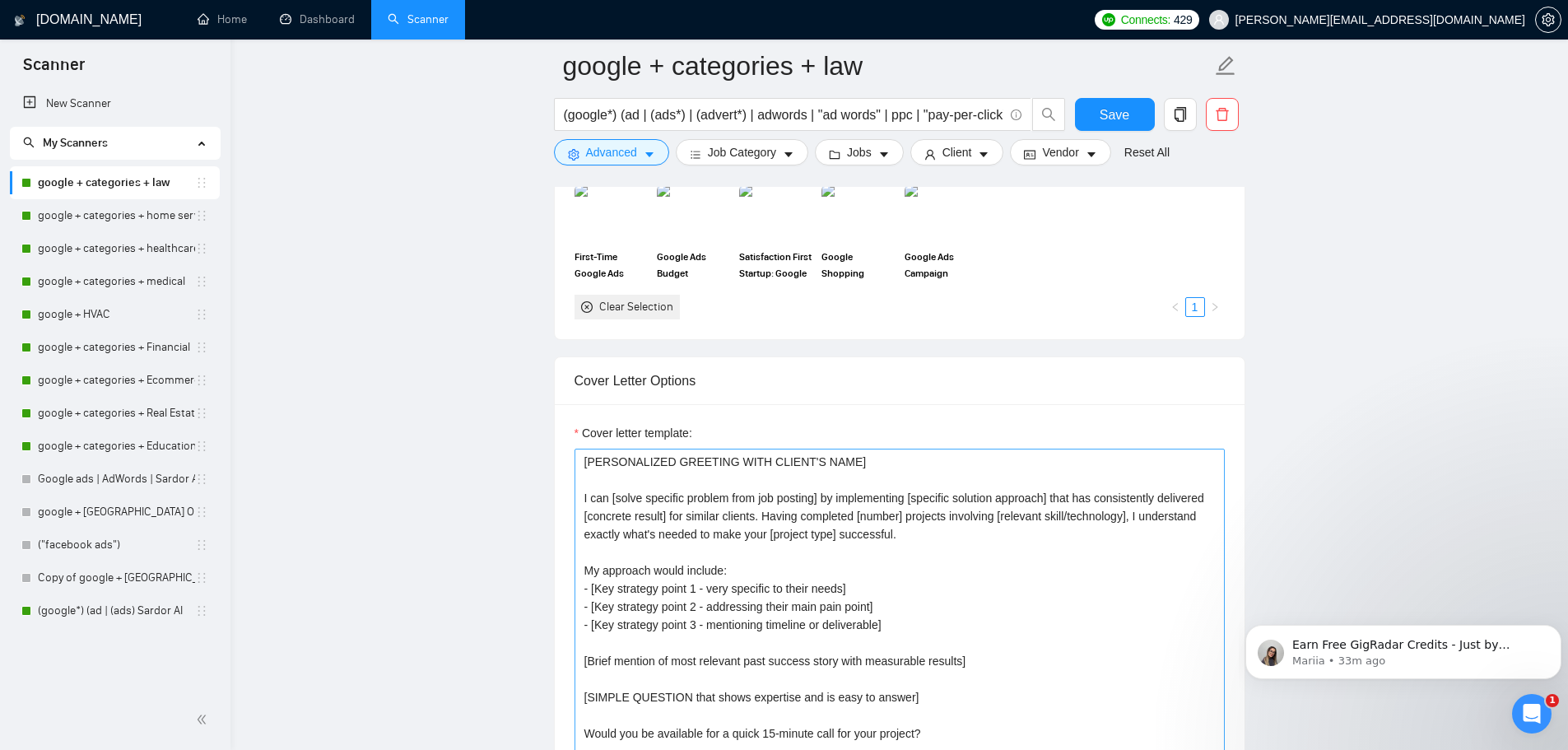
scroll to position [1399, 0]
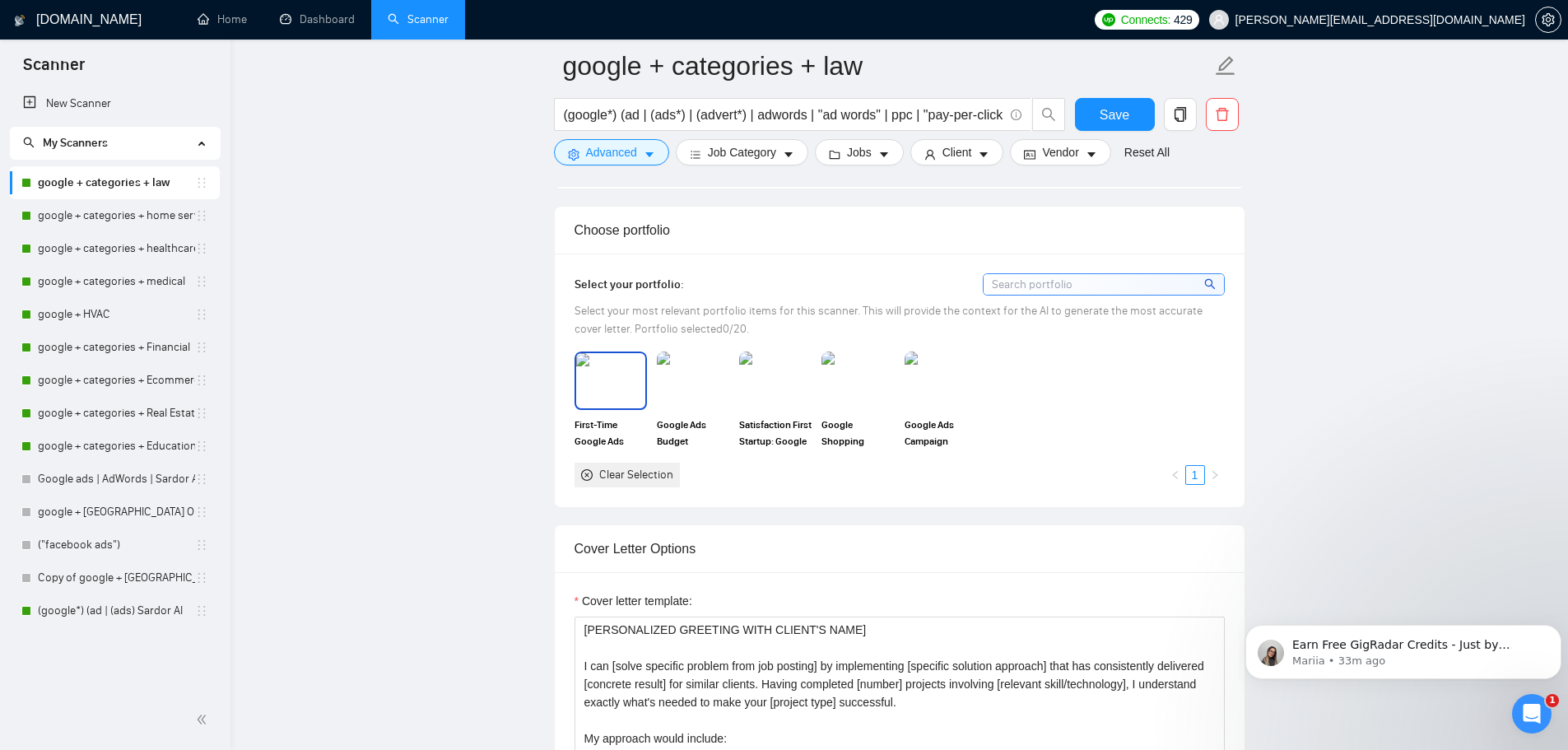
click at [607, 382] on img at bounding box center [611, 380] width 70 height 54
click at [691, 381] on img at bounding box center [693, 380] width 70 height 54
click at [852, 380] on img at bounding box center [858, 380] width 70 height 54
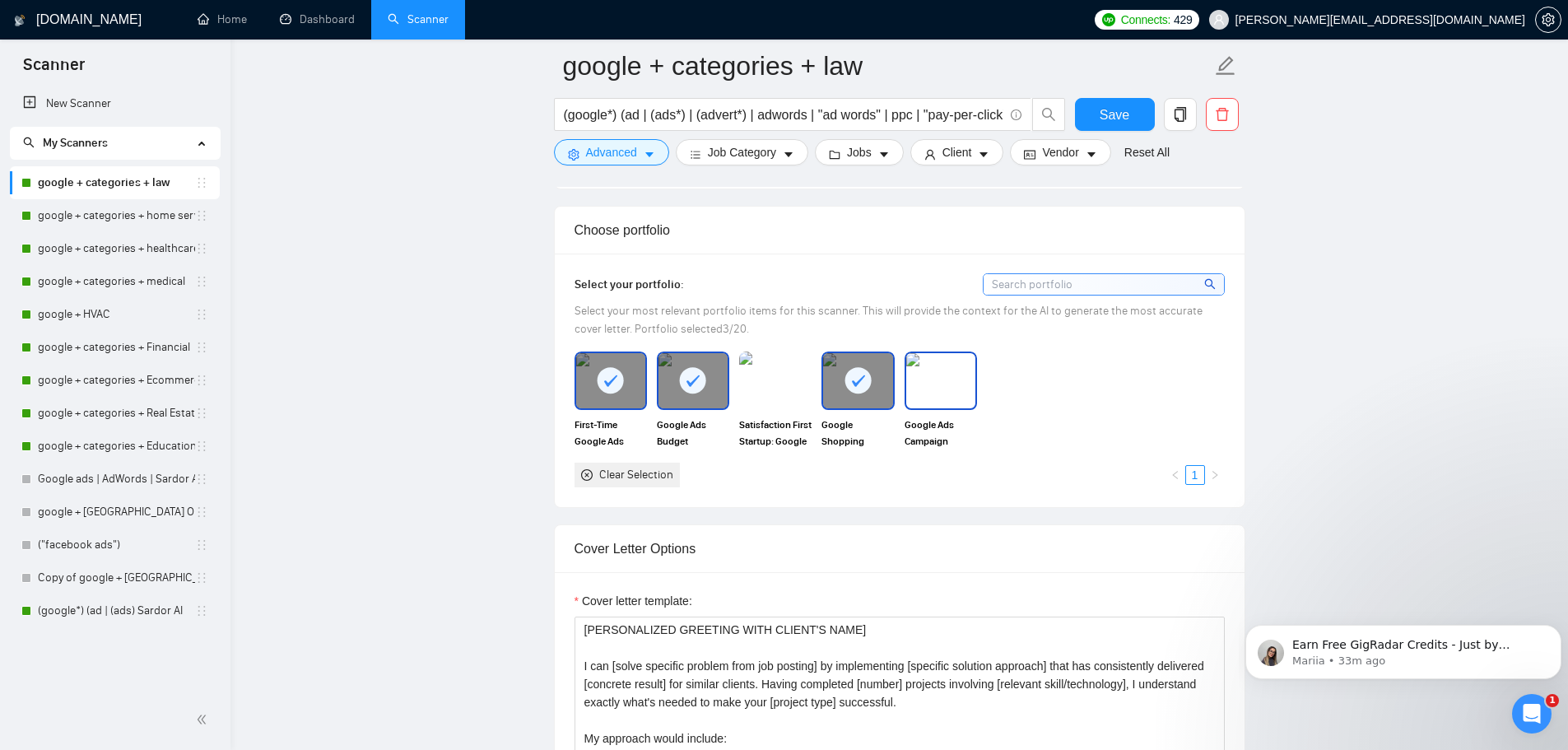
click at [932, 379] on img at bounding box center [940, 380] width 70 height 54
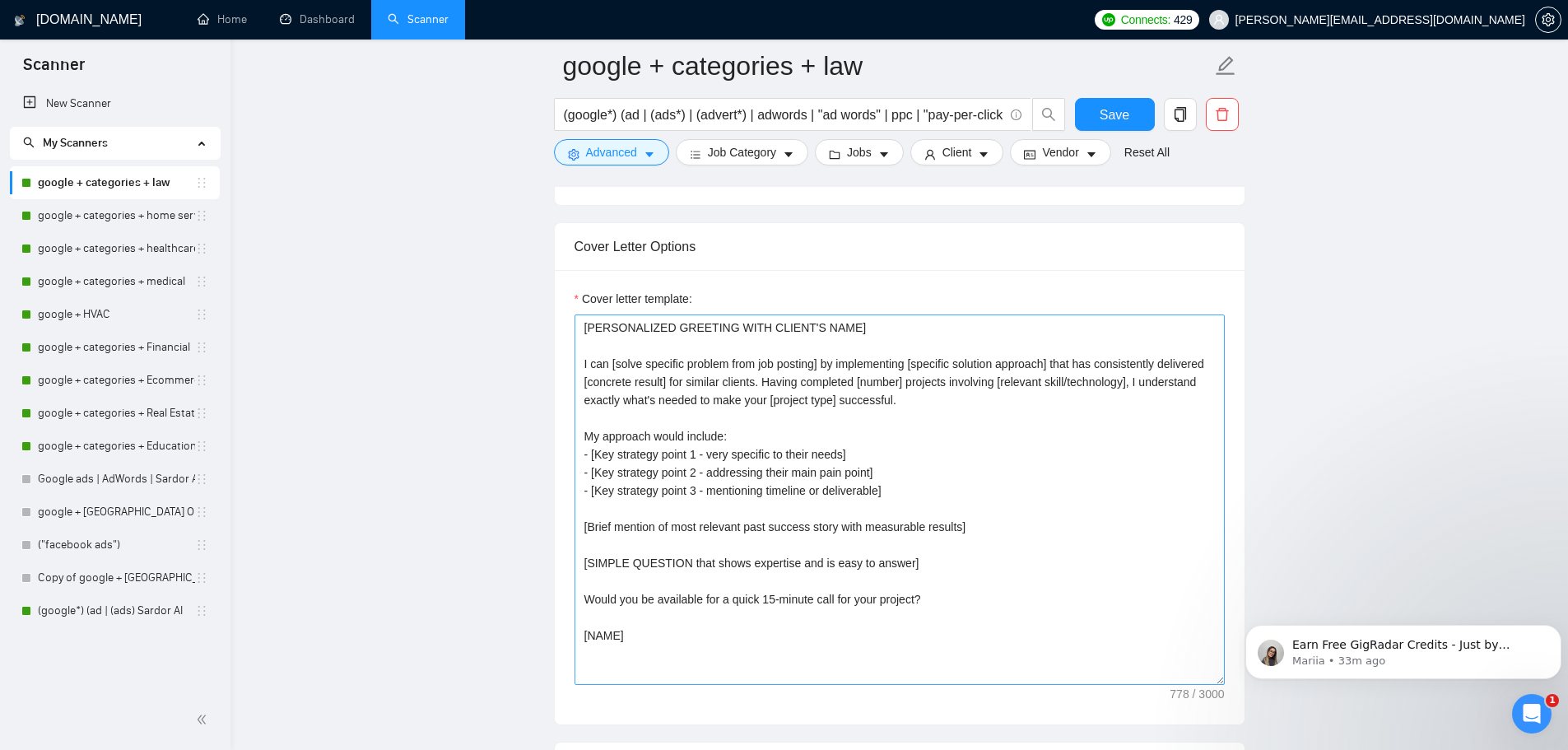
scroll to position [1729, 0]
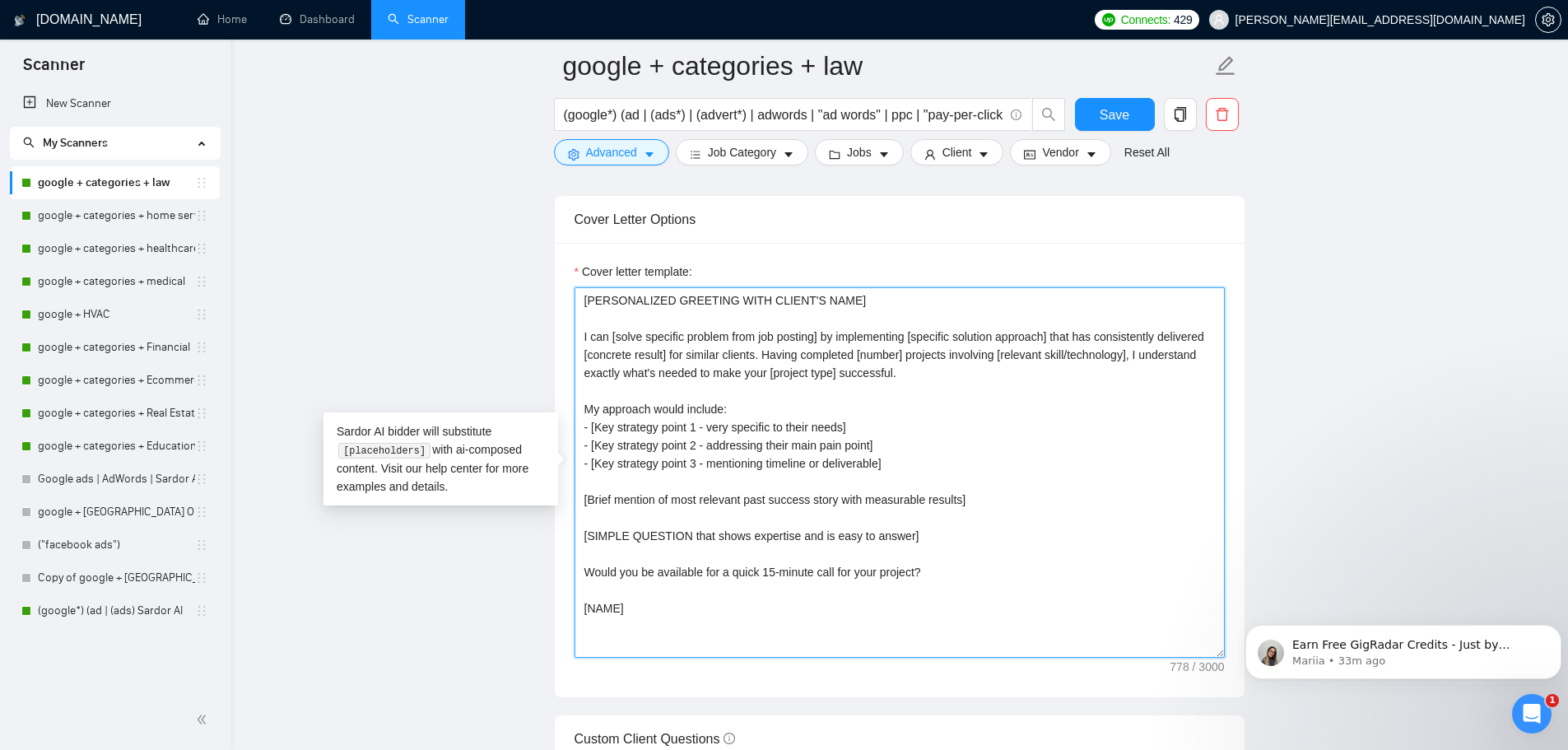
drag, startPoint x: 629, startPoint y: 622, endPoint x: 494, endPoint y: 280, distance: 367.7
click at [494, 280] on main "google + categories + law (google*) (ad | (ads*) | (advert*) | adwords | "ad wo…" at bounding box center [899, 645] width 1285 height 4616
click at [809, 391] on textarea "[PERSONALIZED GREETING WITH CLIENT'S NAME] I can [solve specific problem from j…" at bounding box center [899, 472] width 650 height 370
drag, startPoint x: 611, startPoint y: 603, endPoint x: 556, endPoint y: 337, distance: 271.6
click at [556, 337] on div "Cover letter template: [PERSONALIZED GREETING WITH CLIENT'S NAME] I can [solve …" at bounding box center [899, 470] width 690 height 455
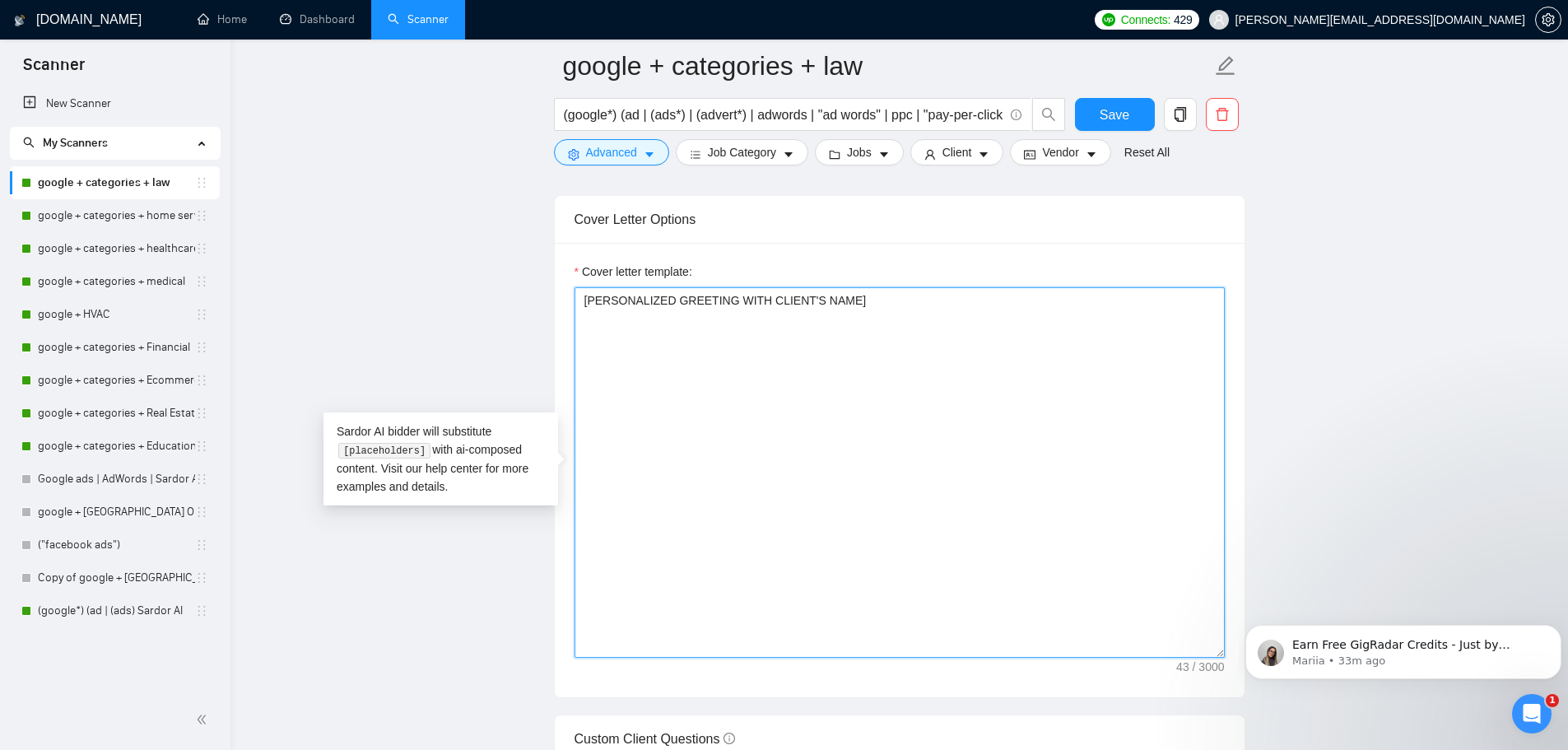
paste textarea "Hi [CLIENT_NAME], [PAIN POINT/HOOK SENTENCE - reference their specific challeng…"
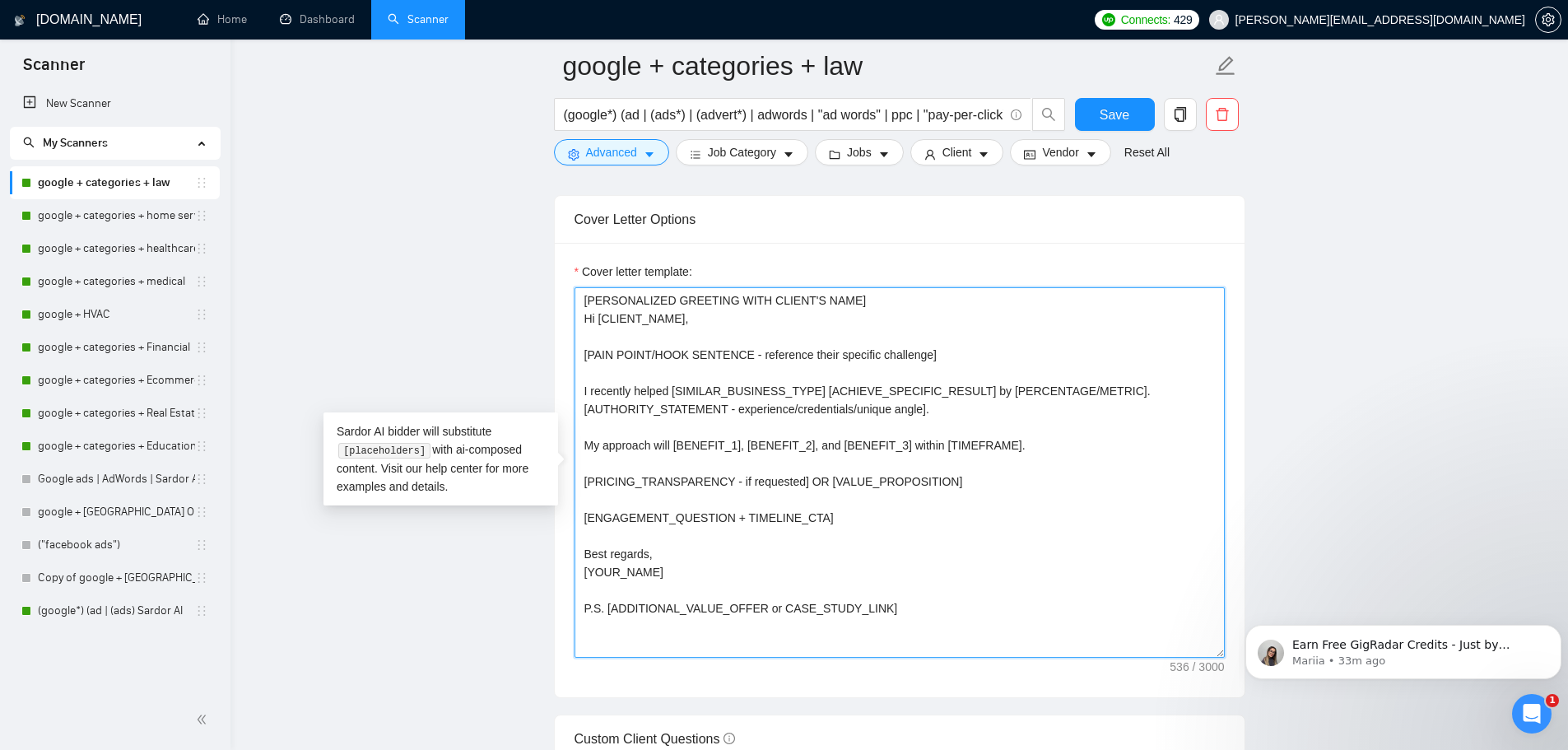
click at [857, 307] on textarea "[PERSONALIZED GREETING WITH CLIENT'S NAME] Hi [CLIENT_NAME], [PAIN POINT/HOOK S…" at bounding box center [899, 472] width 650 height 370
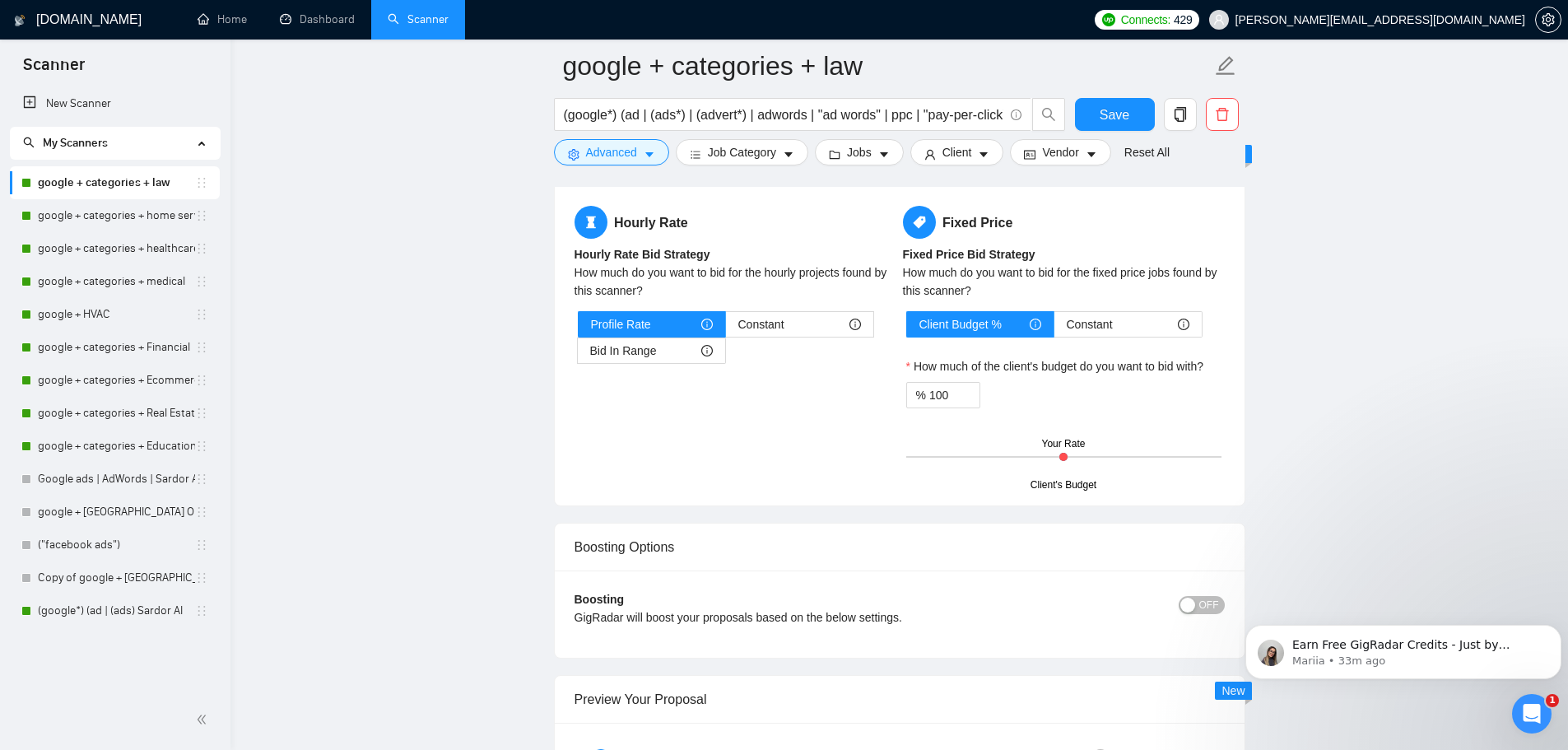
scroll to position [2716, 0]
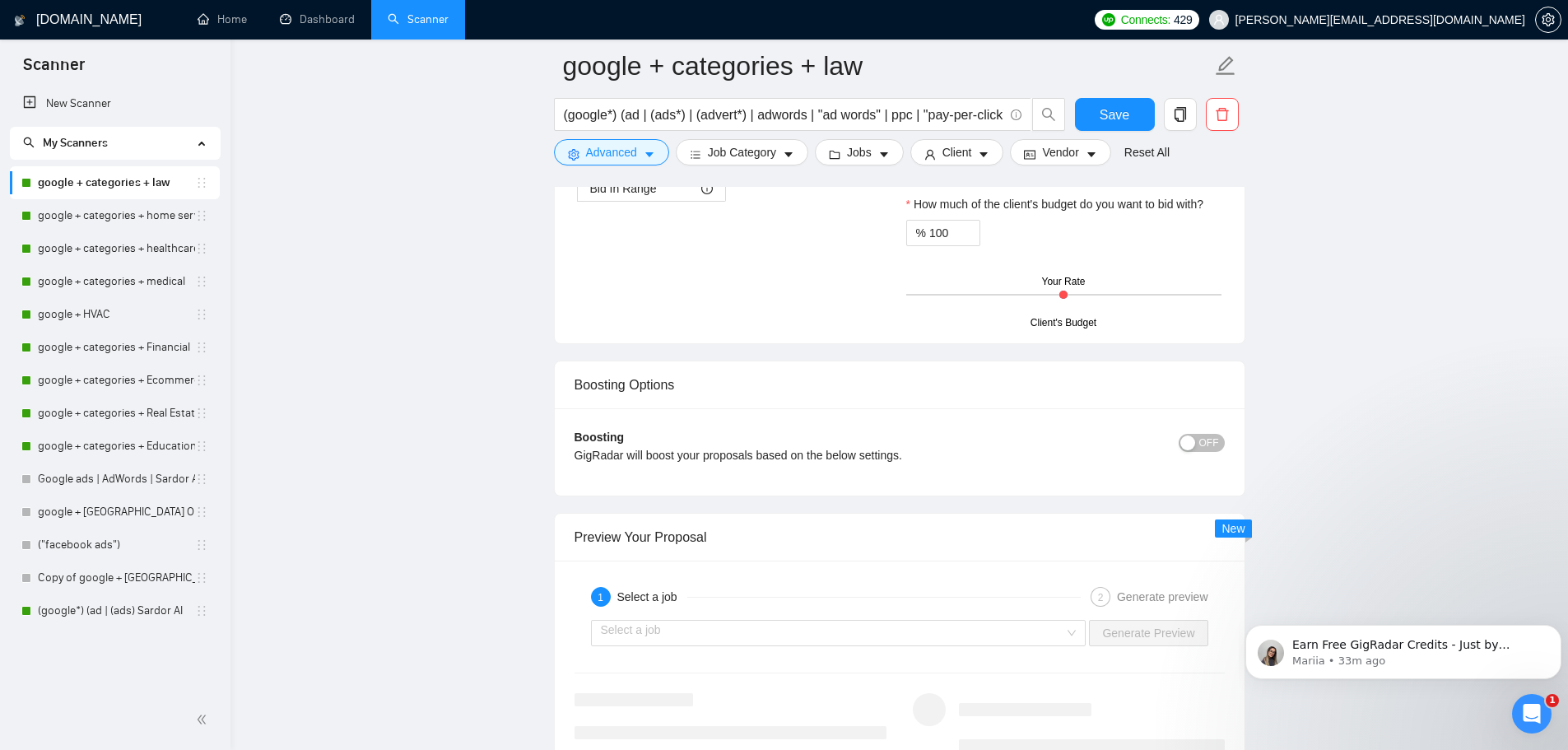
type textarea "[PERSONALIZED GREETING WITH CLIENT'S NAME] Hi [CLIENT_NAME], [PAIN POINT/HOOK S…"
click at [1191, 442] on div "button" at bounding box center [1187, 442] width 15 height 15
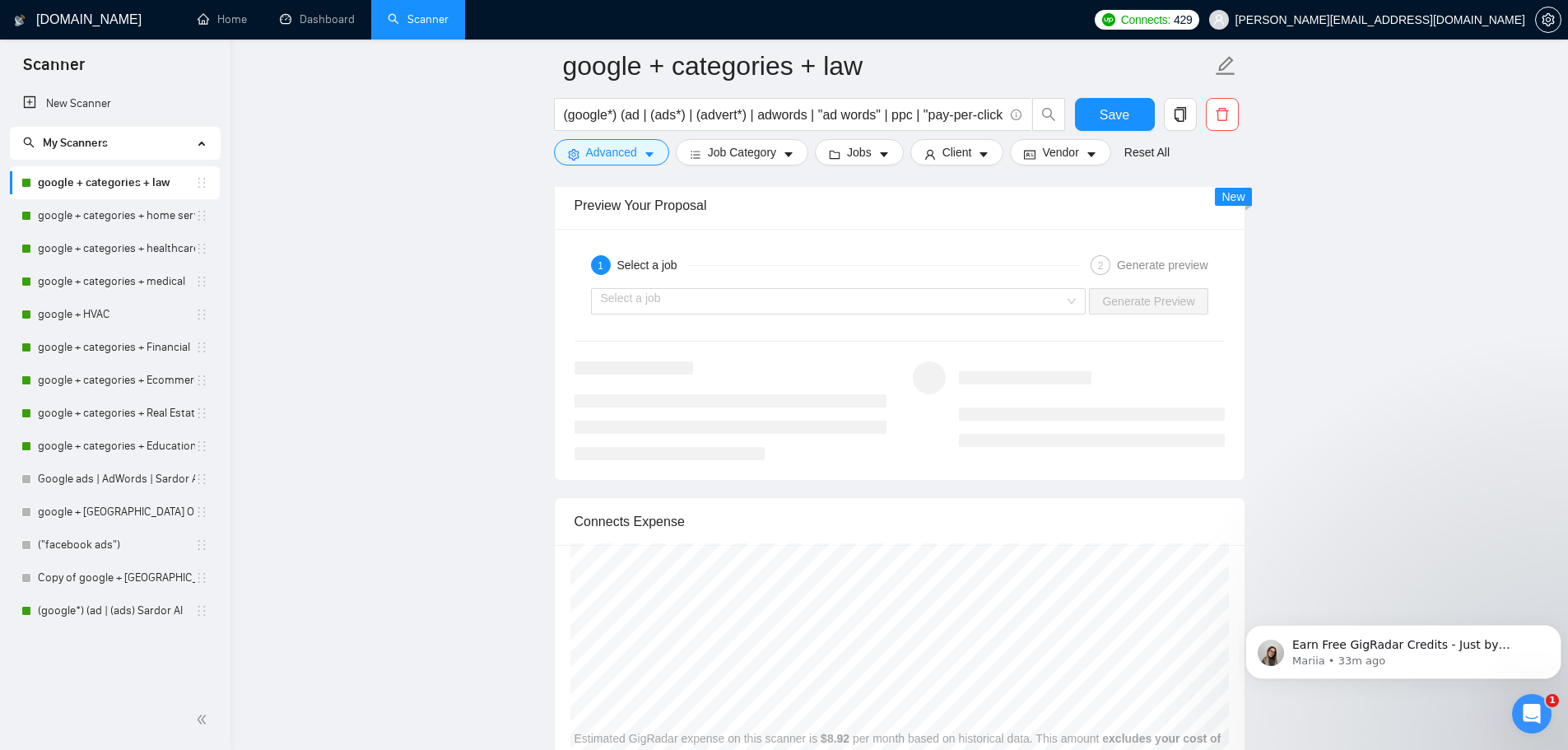
scroll to position [3128, 0]
click at [860, 307] on input "search" at bounding box center [833, 301] width 464 height 25
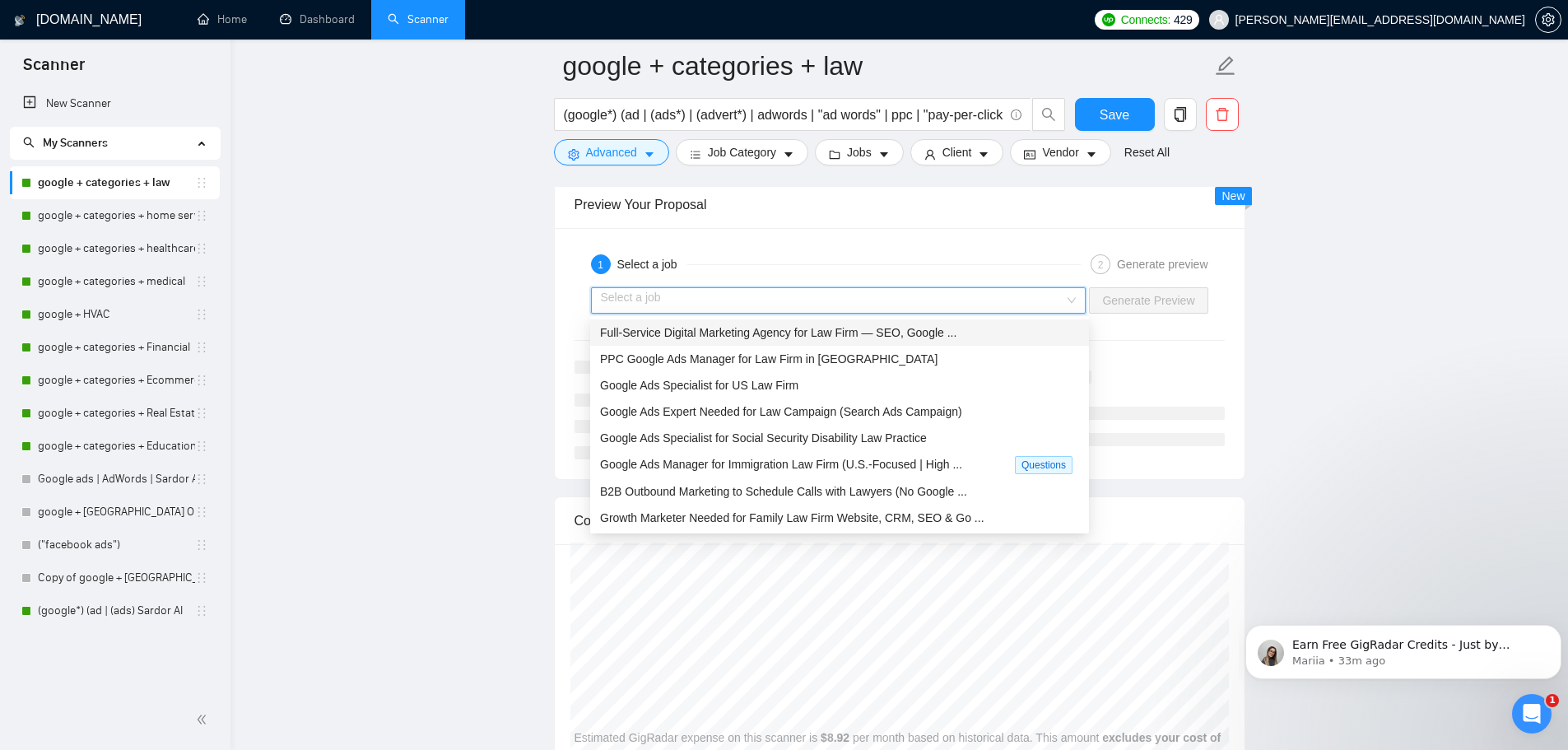
click at [849, 330] on span "Full-Service Digital Marketing Agency for Law Firm — SEO, Google ..." at bounding box center [778, 333] width 357 height 13
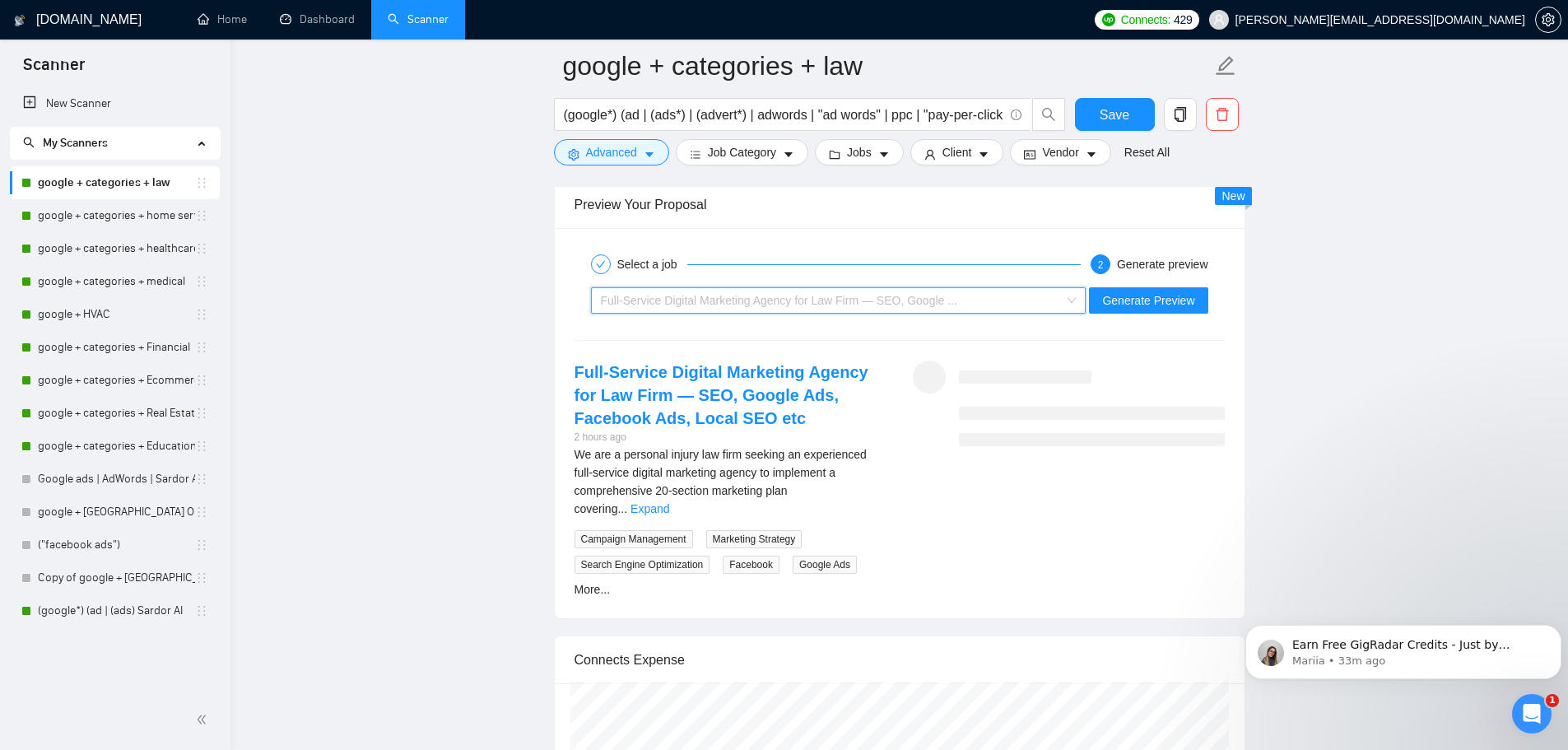
click at [884, 305] on span "Full-Service Digital Marketing Agency for Law Firm — SEO, Google ..." at bounding box center [779, 301] width 357 height 13
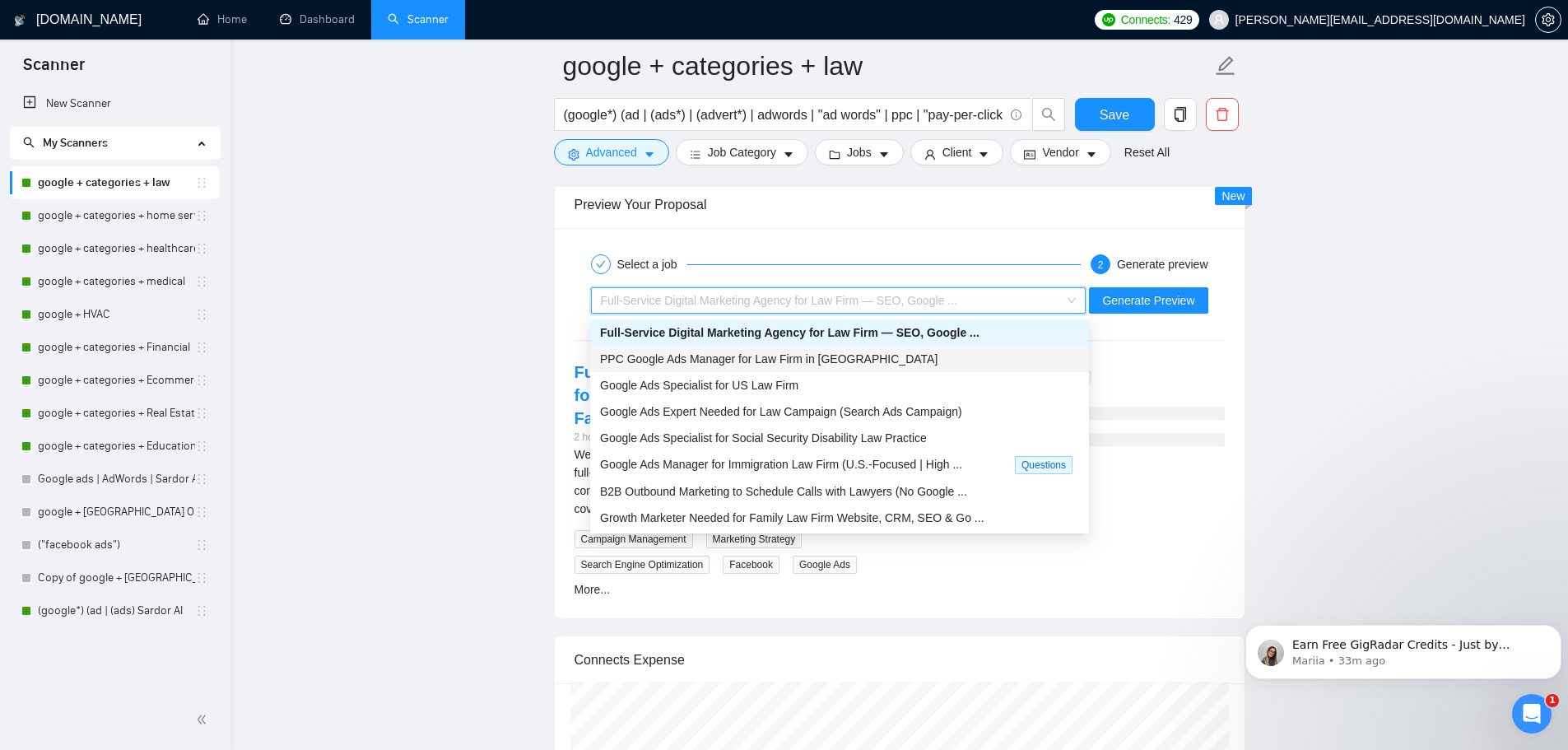
click at [874, 348] on div "PPC Google Ads Manager for Law Firm in Boston" at bounding box center [839, 359] width 498 height 27
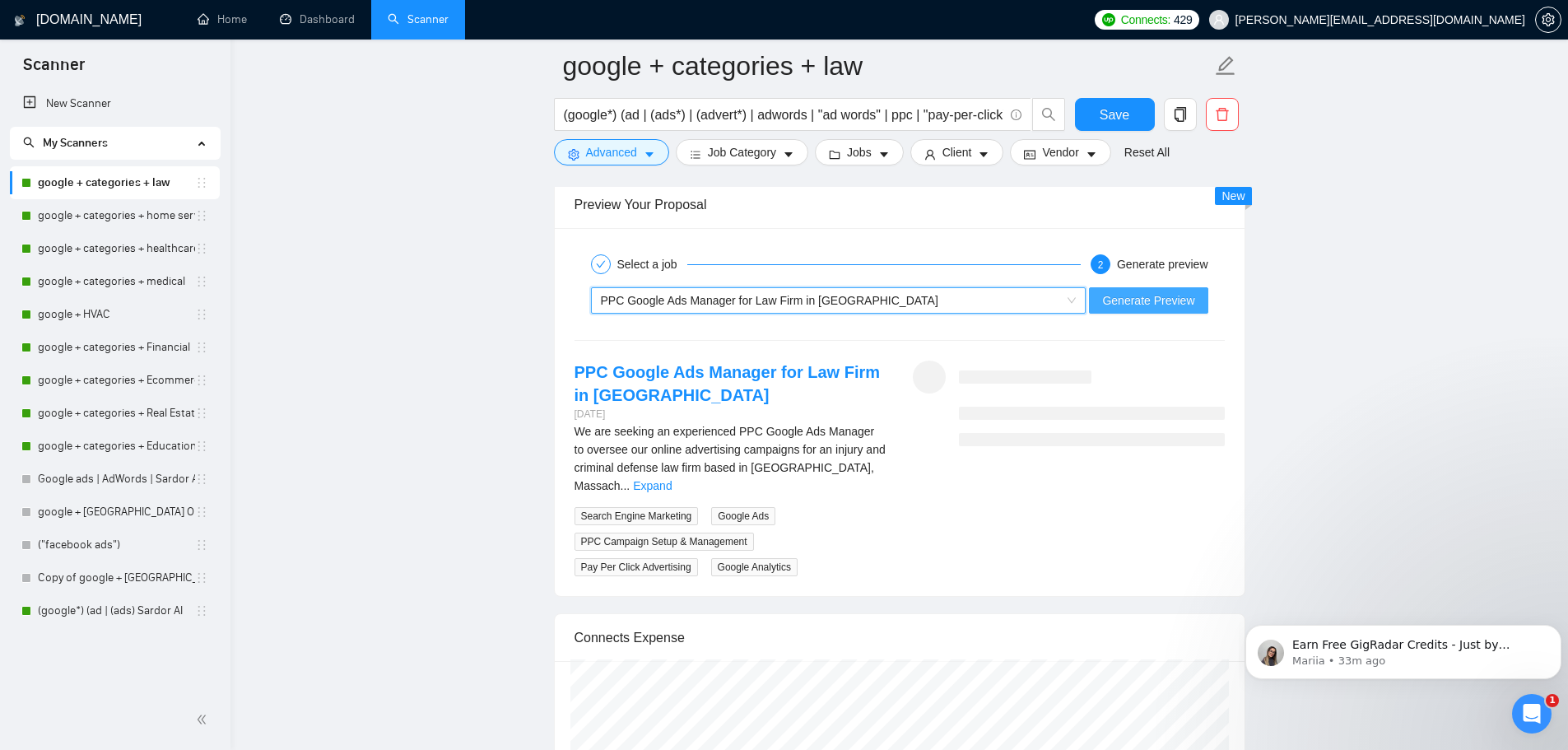
click at [1127, 305] on span "Generate Preview" at bounding box center [1147, 301] width 92 height 18
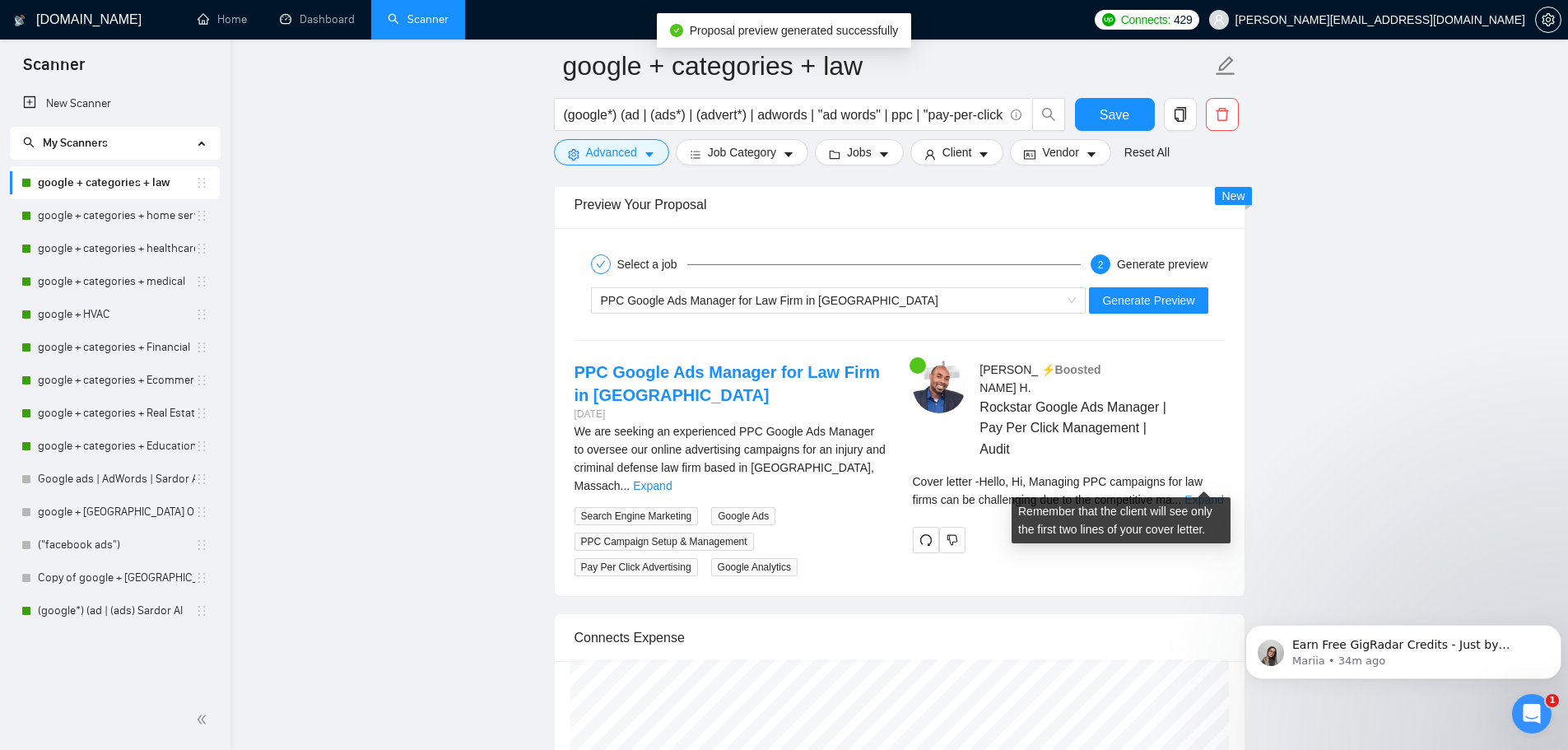
click at [1204, 493] on link "Expand" at bounding box center [1203, 499] width 38 height 13
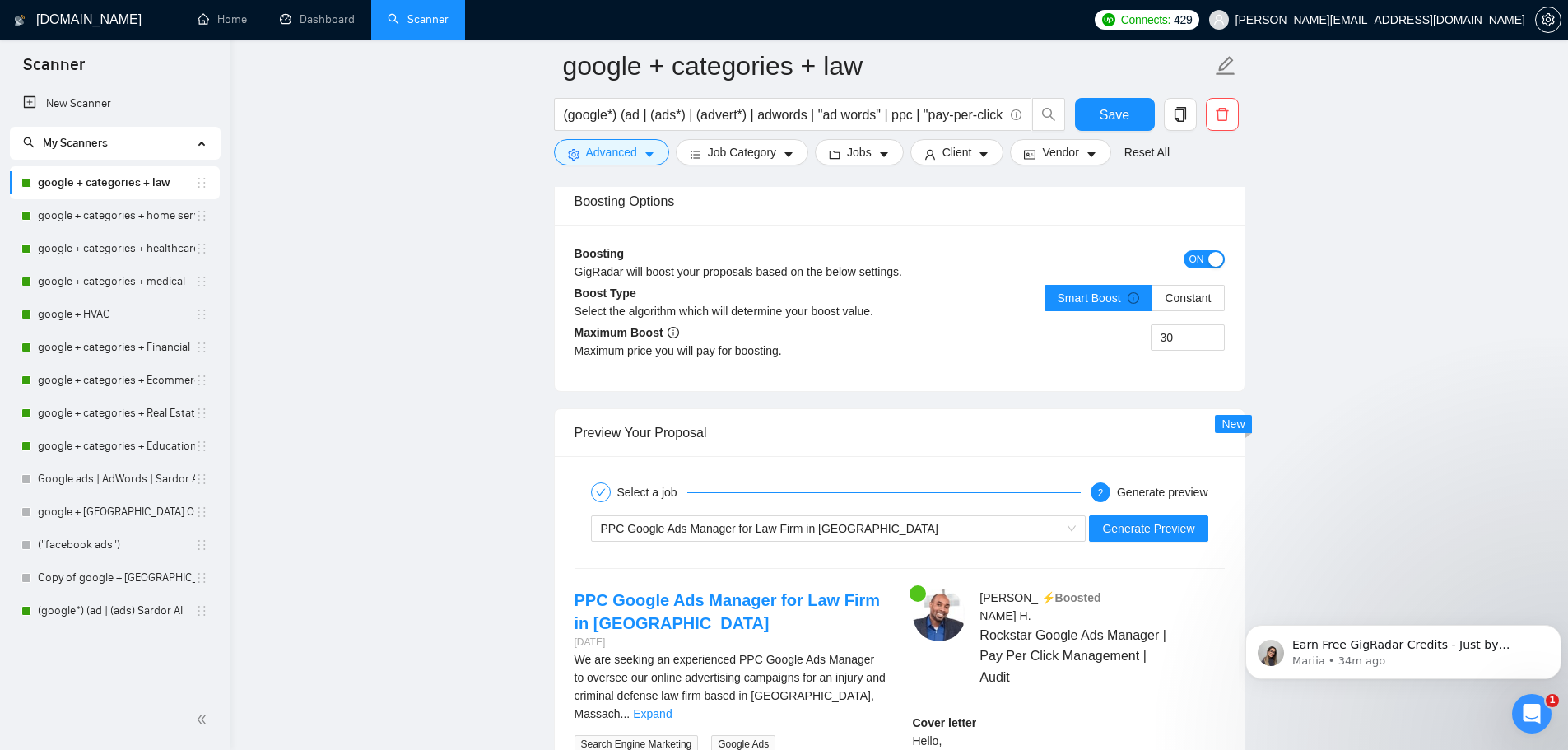
scroll to position [2881, 0]
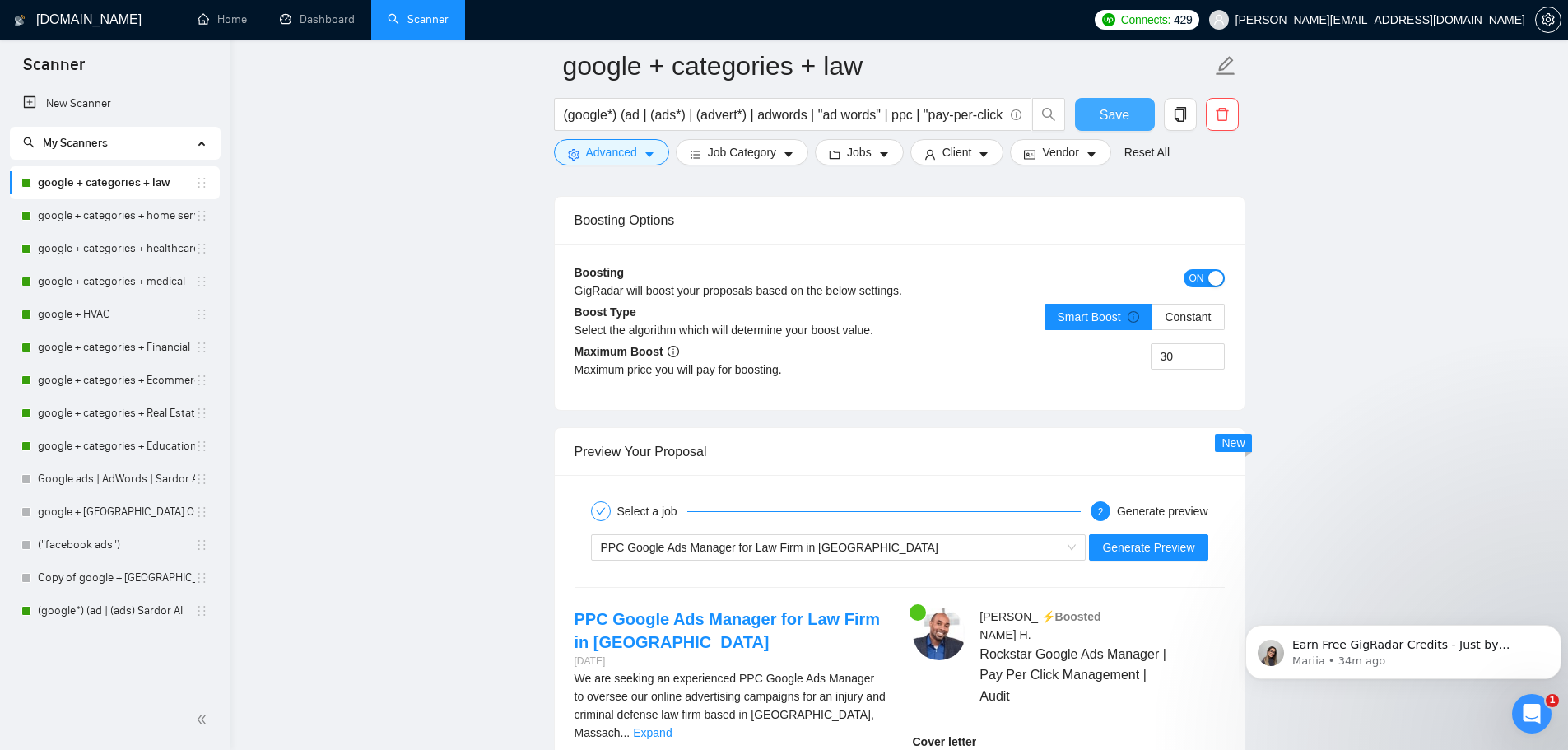
click at [1108, 111] on span "Save" at bounding box center [1113, 114] width 29 height 21
click at [144, 216] on link "google + categories + home service" at bounding box center [116, 215] width 157 height 33
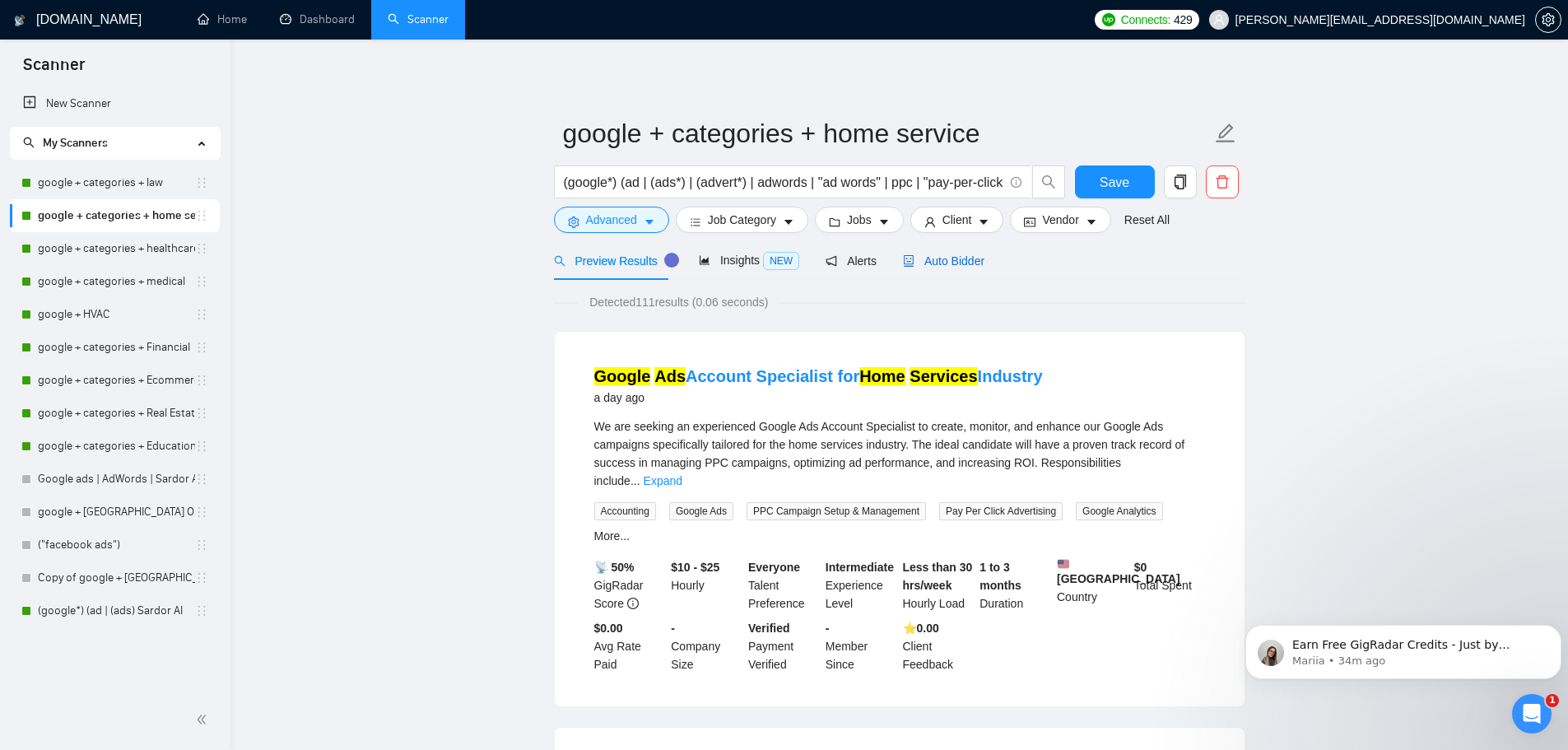
click at [940, 260] on span "Auto Bidder" at bounding box center [943, 260] width 81 height 13
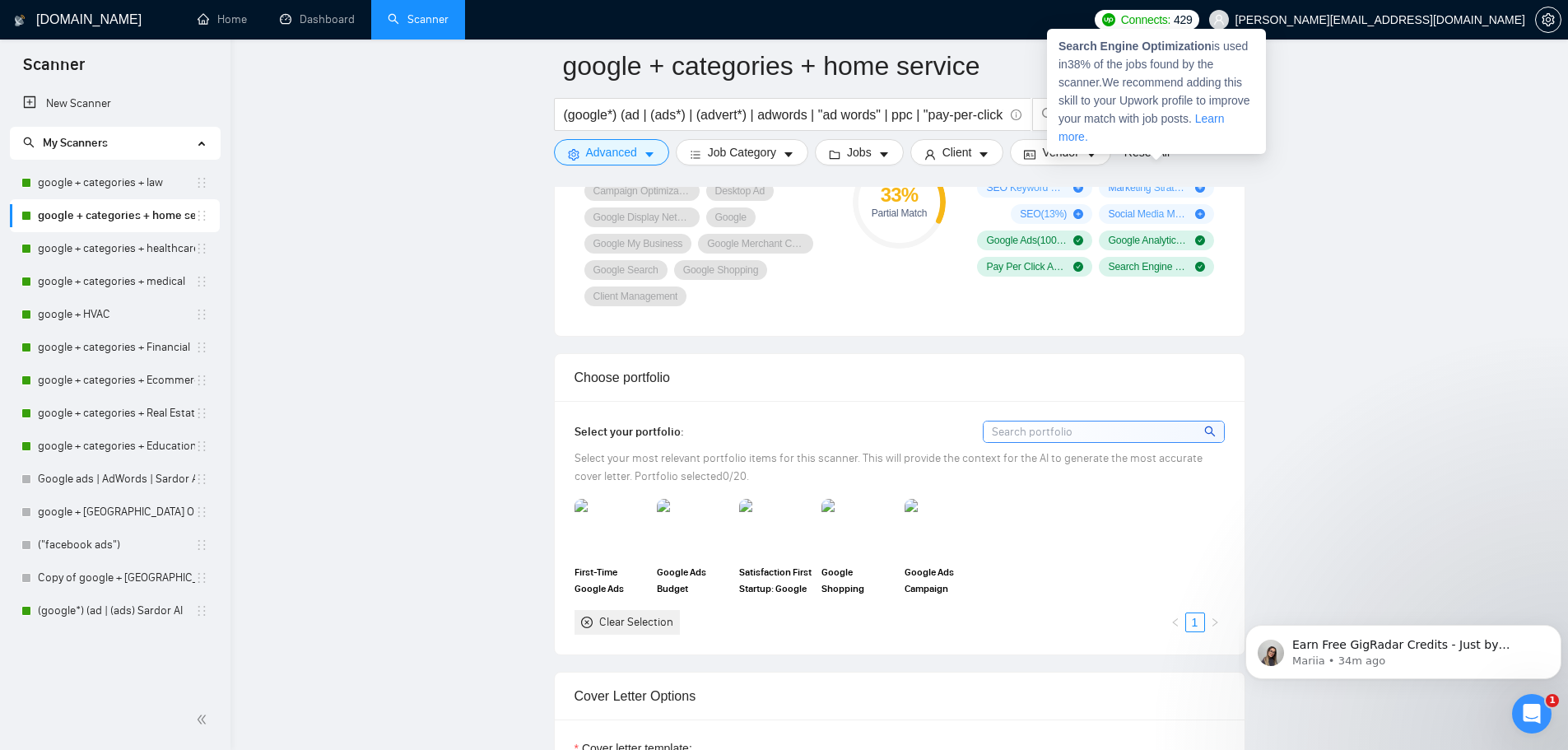
scroll to position [1399, 0]
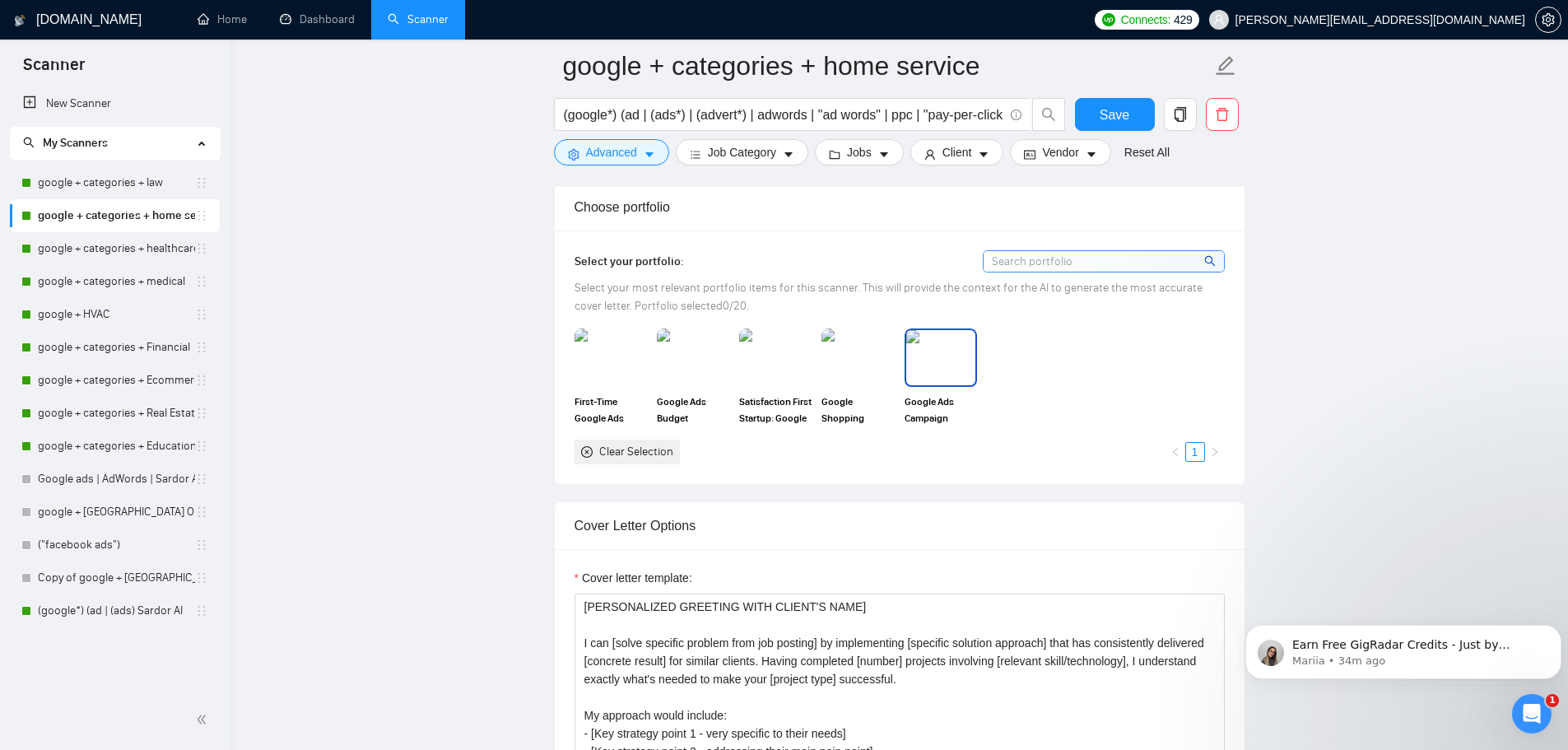
click at [925, 334] on img at bounding box center [940, 357] width 70 height 54
click at [866, 355] on img at bounding box center [858, 357] width 70 height 54
click at [773, 359] on img at bounding box center [776, 357] width 70 height 54
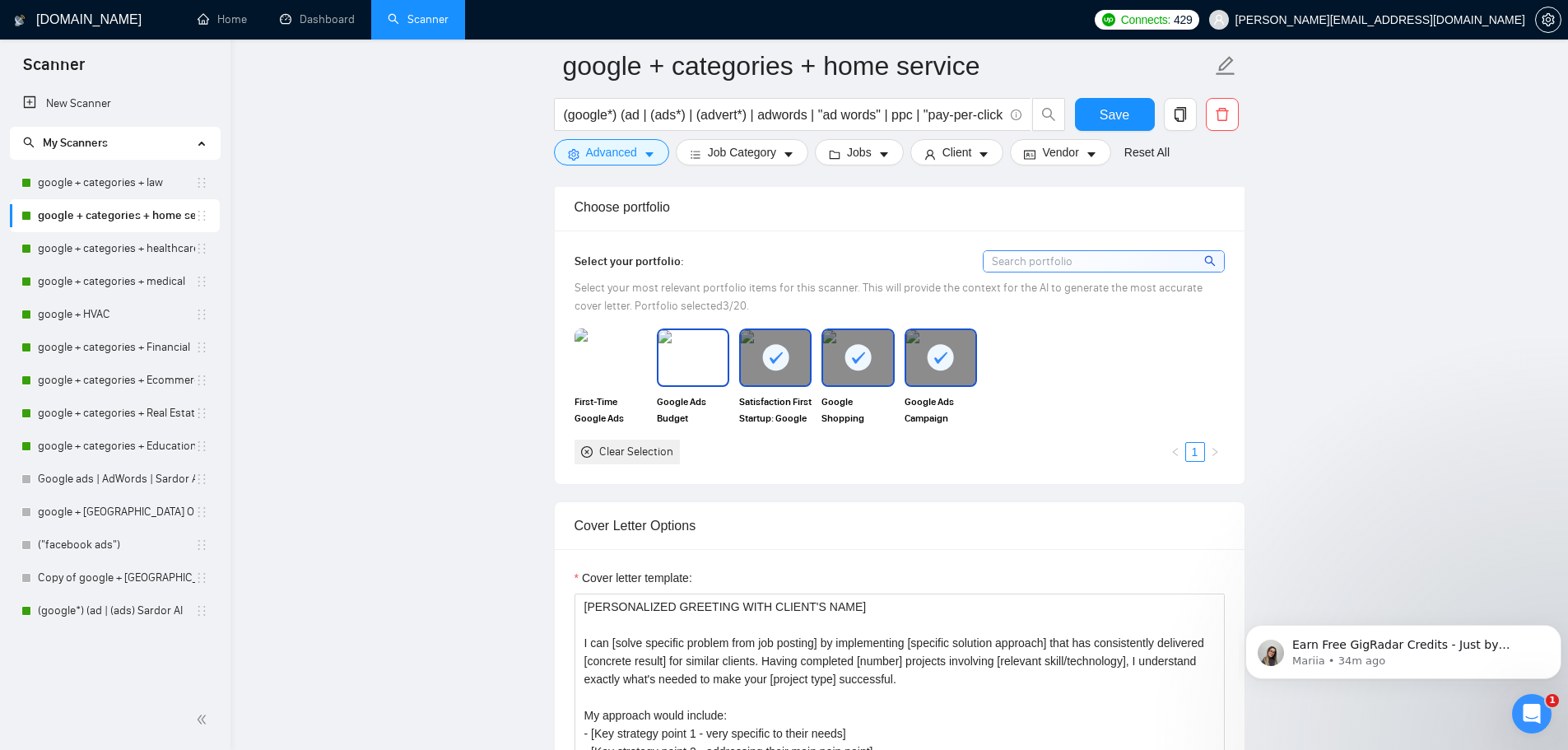
click at [706, 360] on img at bounding box center [693, 357] width 70 height 54
click at [619, 359] on img at bounding box center [611, 357] width 70 height 54
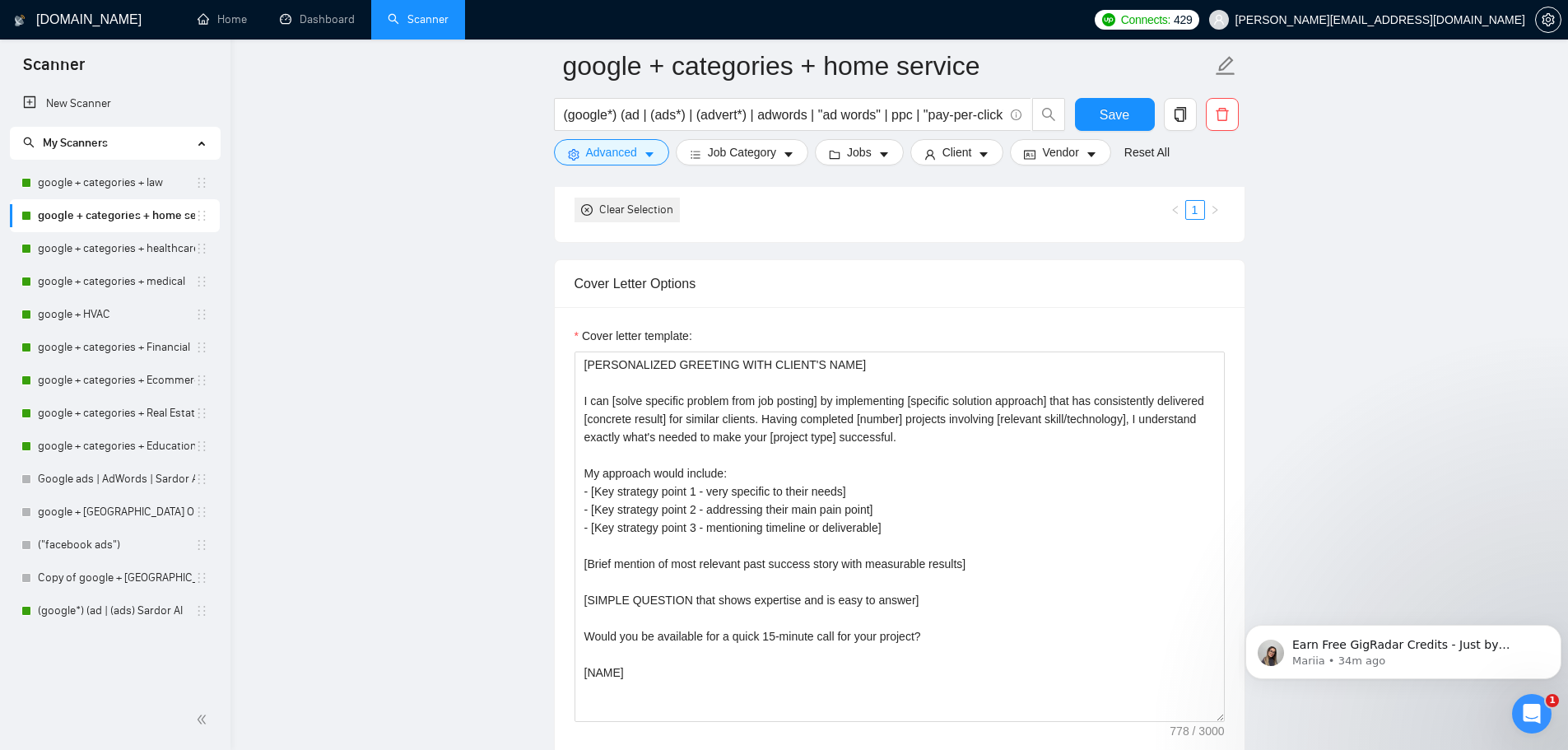
scroll to position [1646, 0]
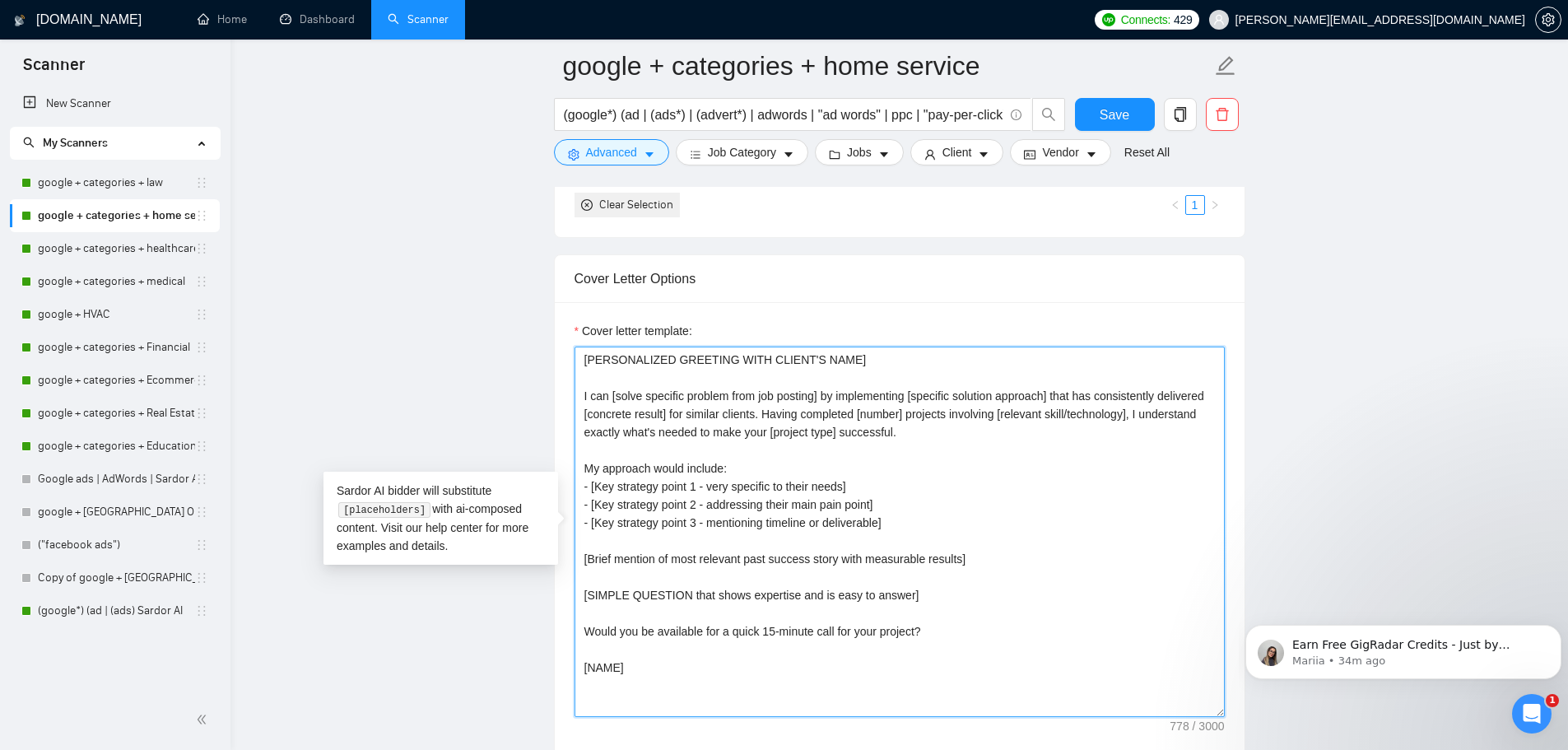
drag, startPoint x: 596, startPoint y: 606, endPoint x: 567, endPoint y: 416, distance: 192.2
click at [562, 401] on div "Cover letter template: [PERSONALIZED GREETING WITH CLIENT'S NAME] I can [solve …" at bounding box center [899, 530] width 690 height 455
click at [1042, 682] on textarea "[PERSONALIZED GREETING WITH CLIENT'S NAME] I can [solve specific problem from j…" at bounding box center [899, 532] width 650 height 370
drag, startPoint x: 920, startPoint y: 642, endPoint x: 572, endPoint y: 396, distance: 426.2
click at [572, 396] on div "Cover letter template: [PERSONALIZED GREETING WITH CLIENT'S NAME] I can [solve …" at bounding box center [899, 530] width 690 height 455
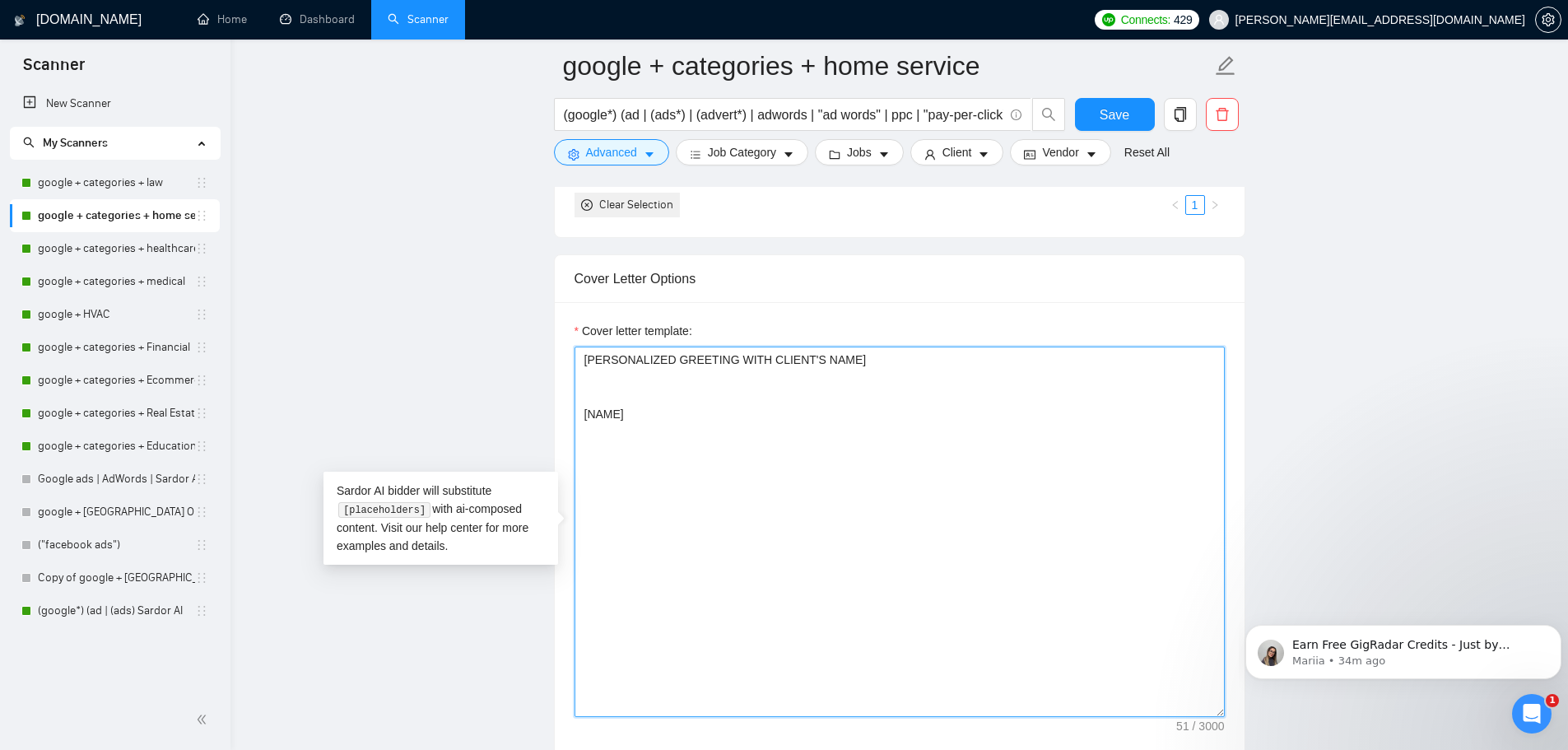
paste textarea "Hi [CLIENT_NAME], [PAIN POINT/HOOK SENTENCE - reference their specific challeng…"
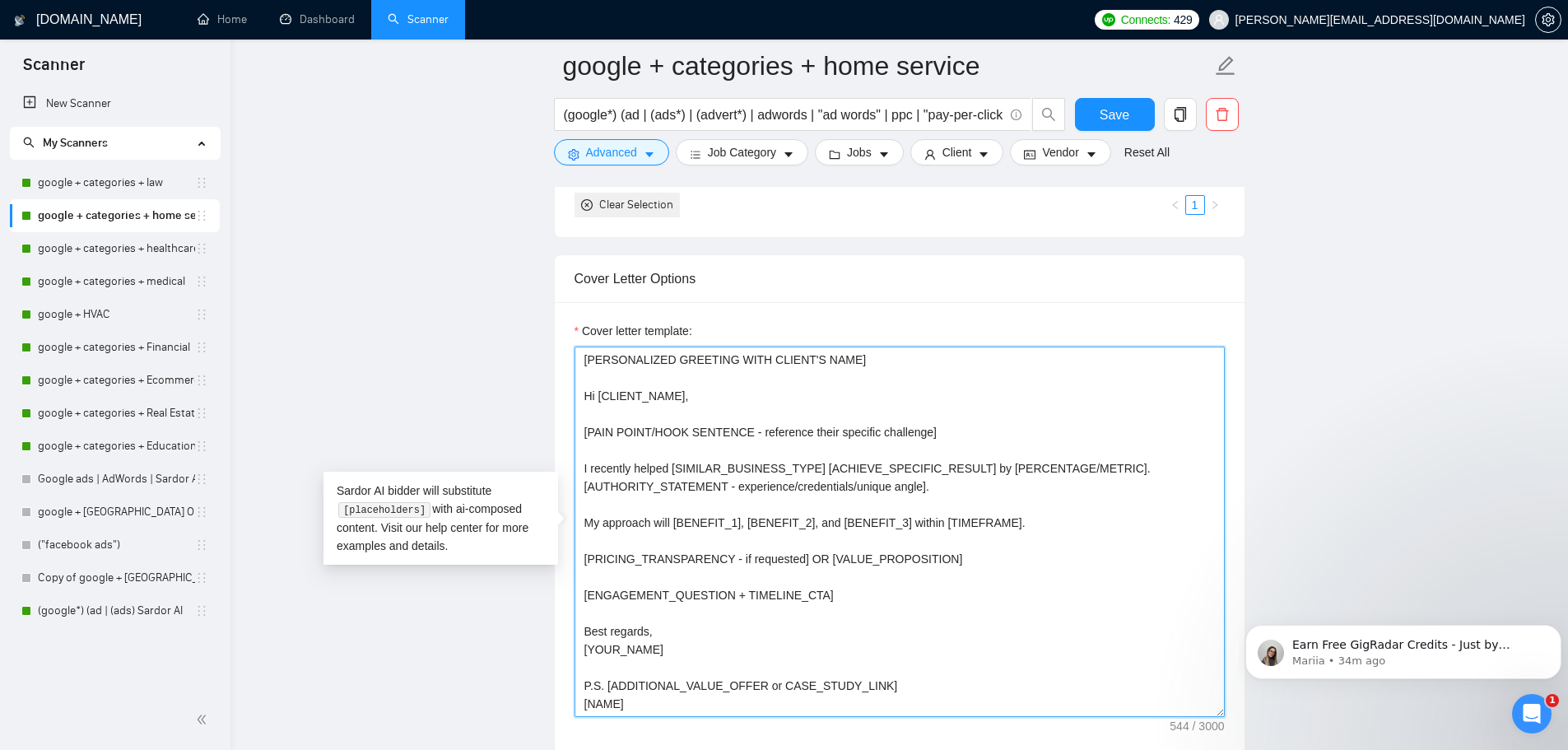
drag, startPoint x: 677, startPoint y: 647, endPoint x: 582, endPoint y: 643, distance: 95.1
click at [582, 643] on textarea "[PERSONALIZED GREETING WITH CLIENT'S NAME] Hi [CLIENT_NAME], [PAIN POINT/HOOK S…" at bounding box center [899, 532] width 650 height 370
click at [669, 655] on textarea "[PERSONALIZED GREETING WITH CLIENT'S NAME] Hi [CLIENT_NAME], [PAIN POINT/HOOK S…" at bounding box center [899, 532] width 650 height 370
drag, startPoint x: 668, startPoint y: 646, endPoint x: 571, endPoint y: 647, distance: 97.0
click at [571, 647] on div "Cover letter template: [PERSONALIZED GREETING WITH CLIENT'S NAME] Hi [CLIENT_NA…" at bounding box center [899, 530] width 690 height 455
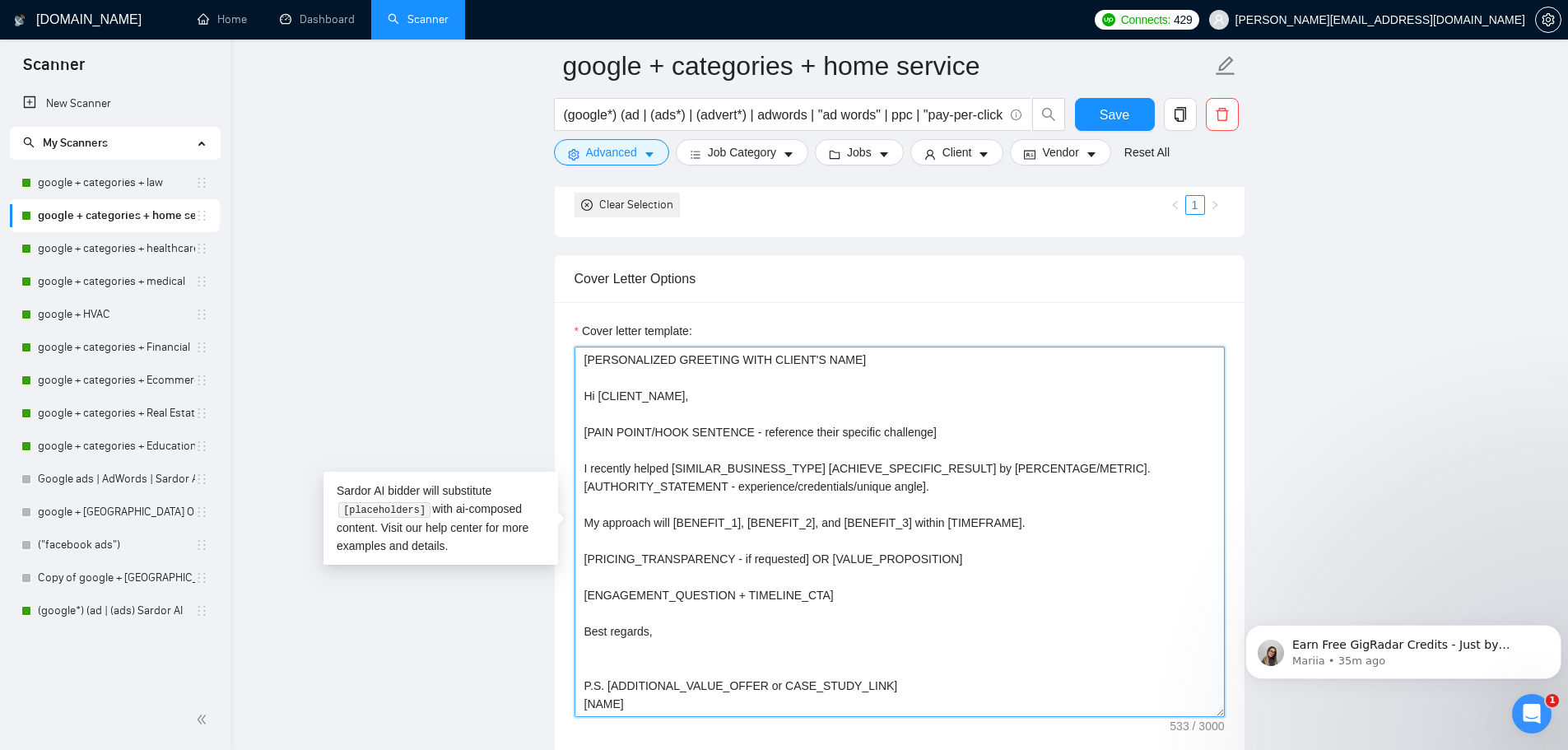
drag, startPoint x: 660, startPoint y: 704, endPoint x: 517, endPoint y: 318, distance: 411.6
click at [517, 316] on main "google + categories + home service (google*) (ad | (ads*) | (advert*) | adwords…" at bounding box center [899, 716] width 1285 height 4593
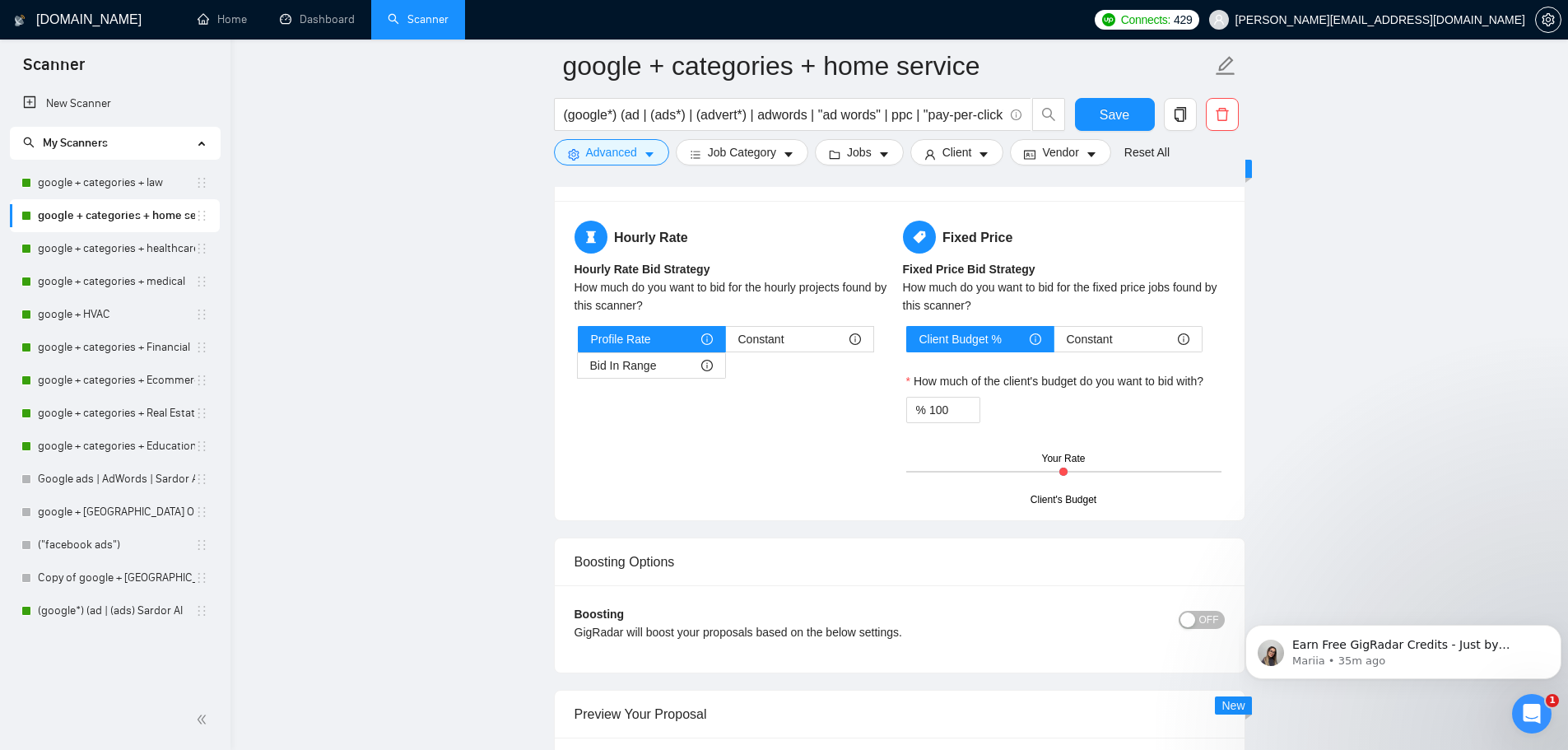
scroll to position [2552, 0]
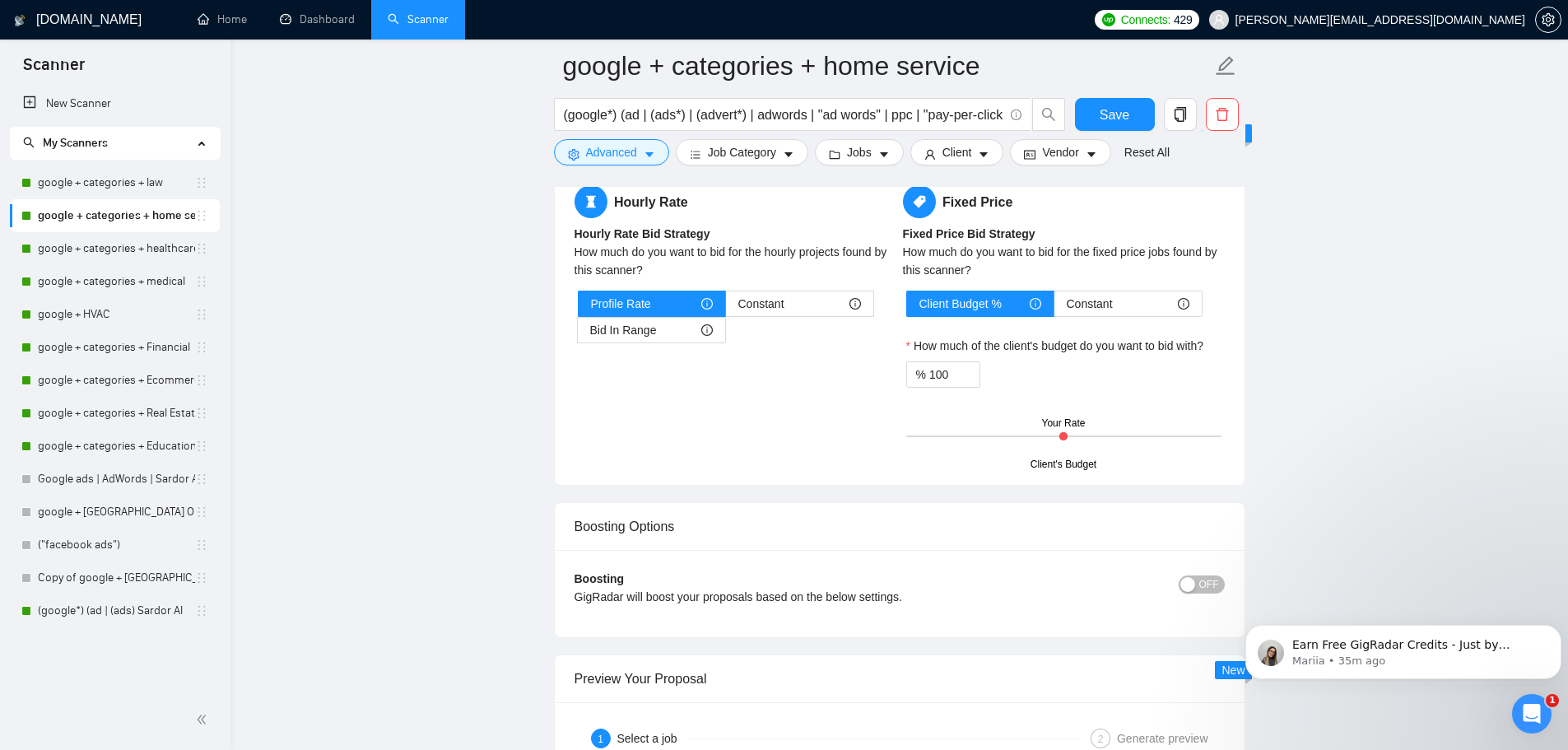
type textarea "[PERSONALIZED GREETING WITH CLIENT'S NAME] Hi [CLIENT_NAME], [PAIN POINT/HOOK S…"
click at [1194, 581] on div "button" at bounding box center [1187, 584] width 15 height 15
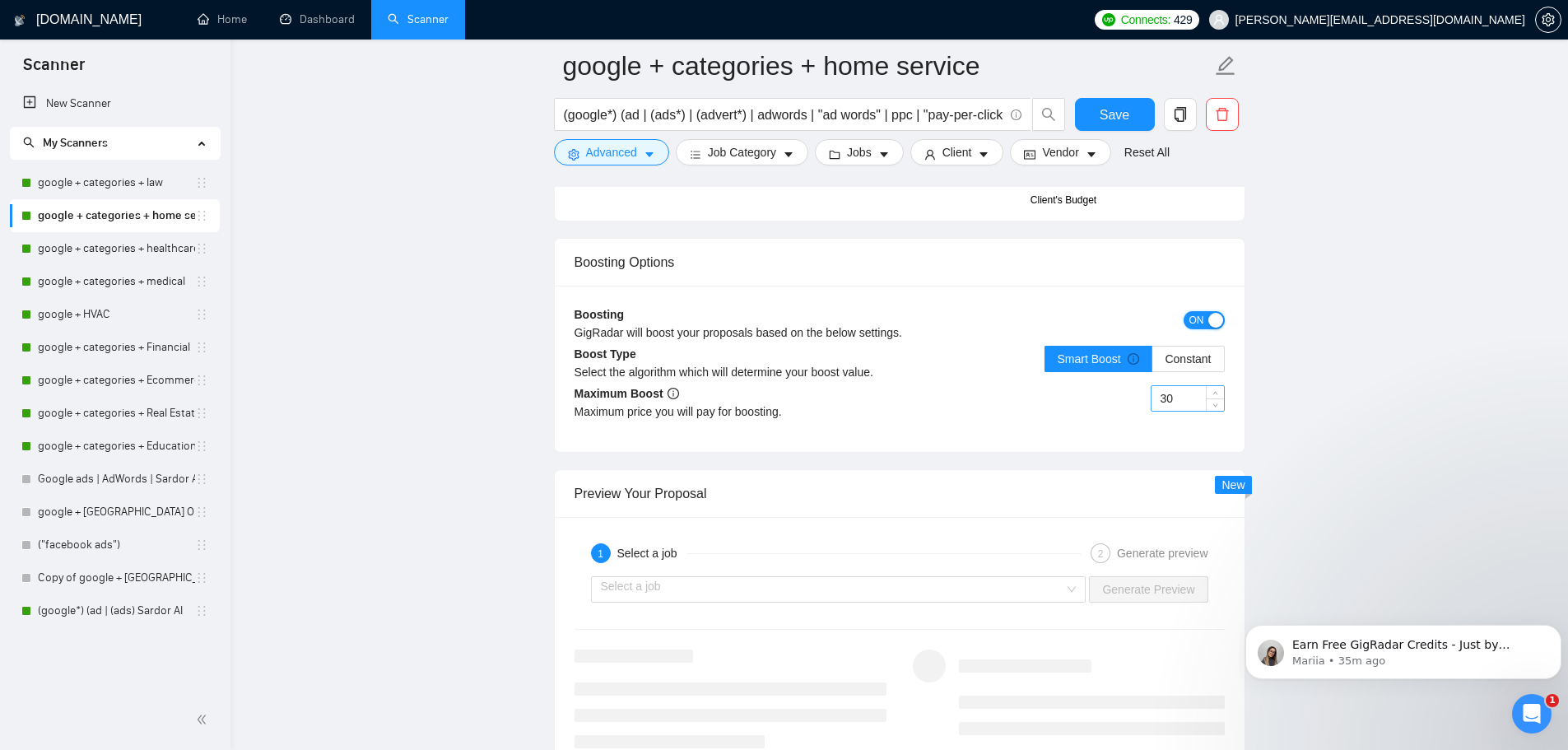
scroll to position [2881, 0]
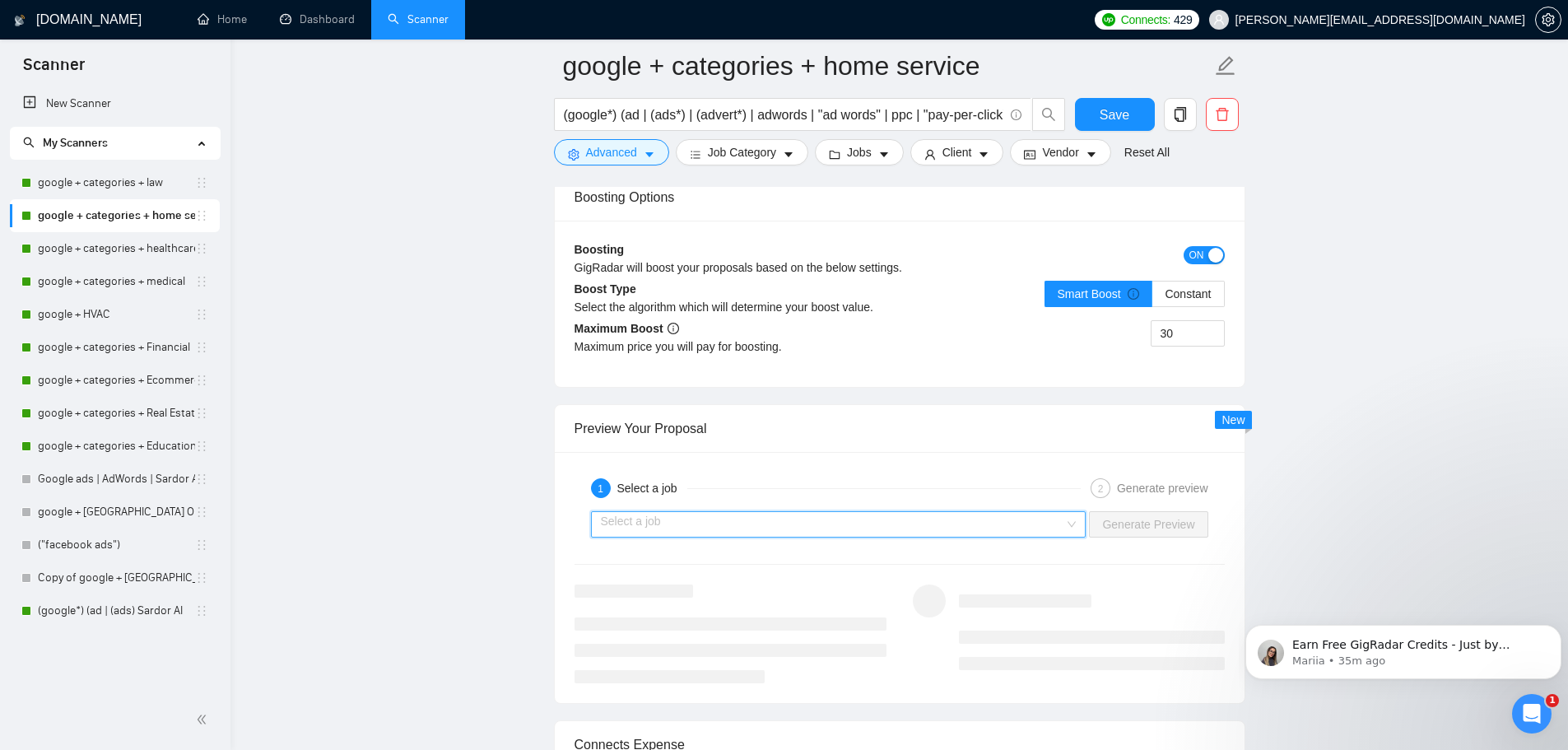
click at [949, 522] on input "search" at bounding box center [833, 524] width 464 height 25
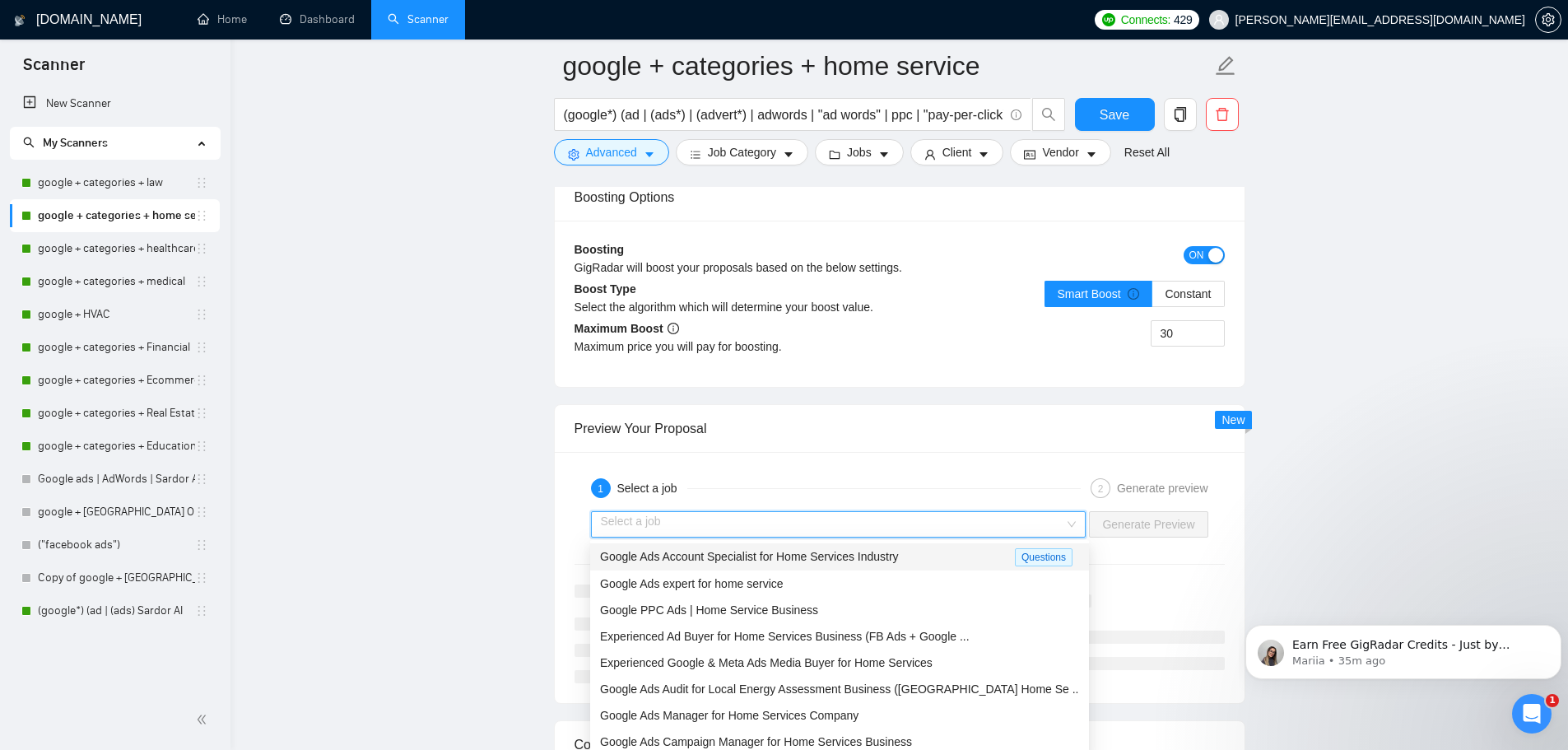
click at [915, 556] on div "Google Ads Account Specialist for Home Services Industry" at bounding box center [807, 556] width 415 height 19
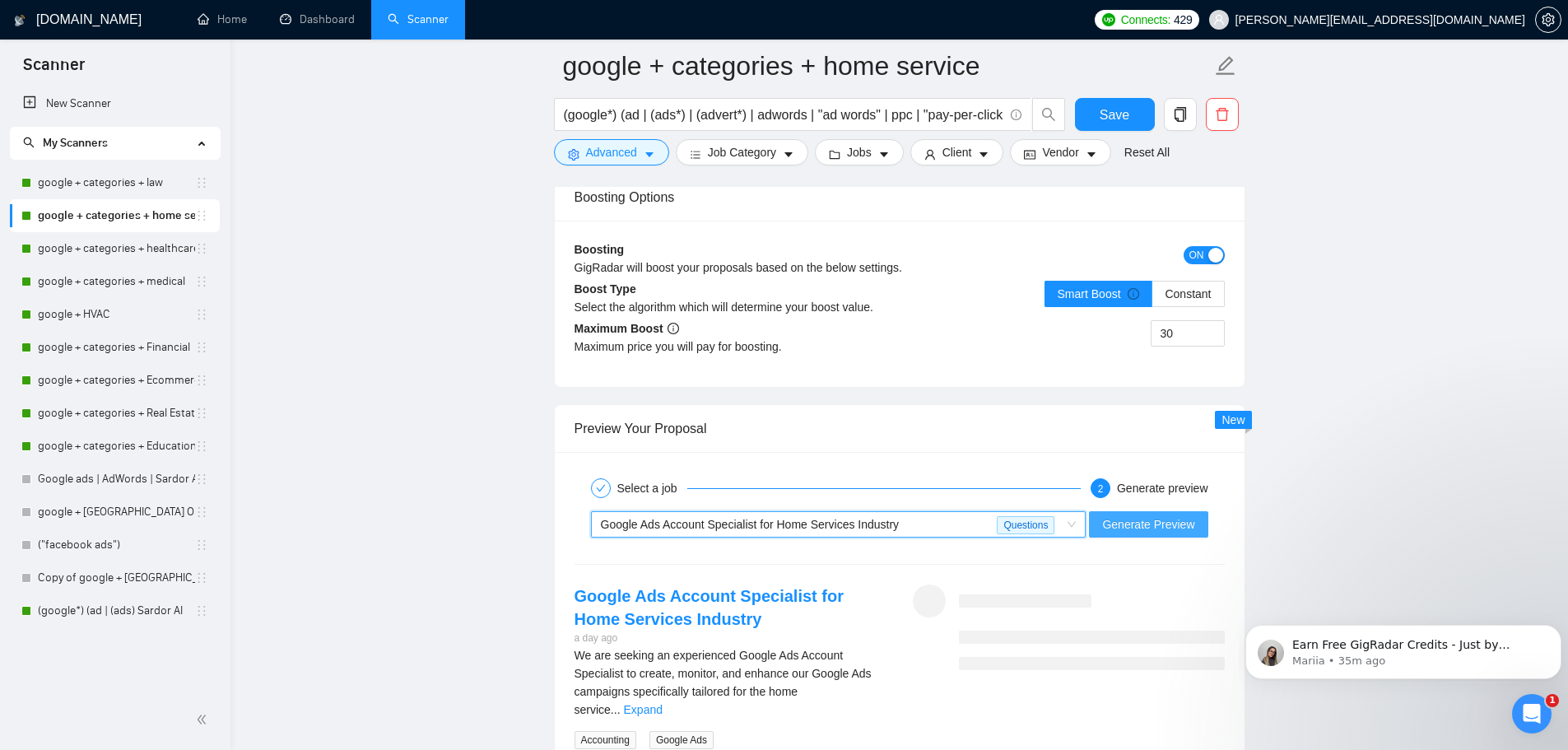
click at [1131, 528] on span "Generate Preview" at bounding box center [1147, 524] width 92 height 18
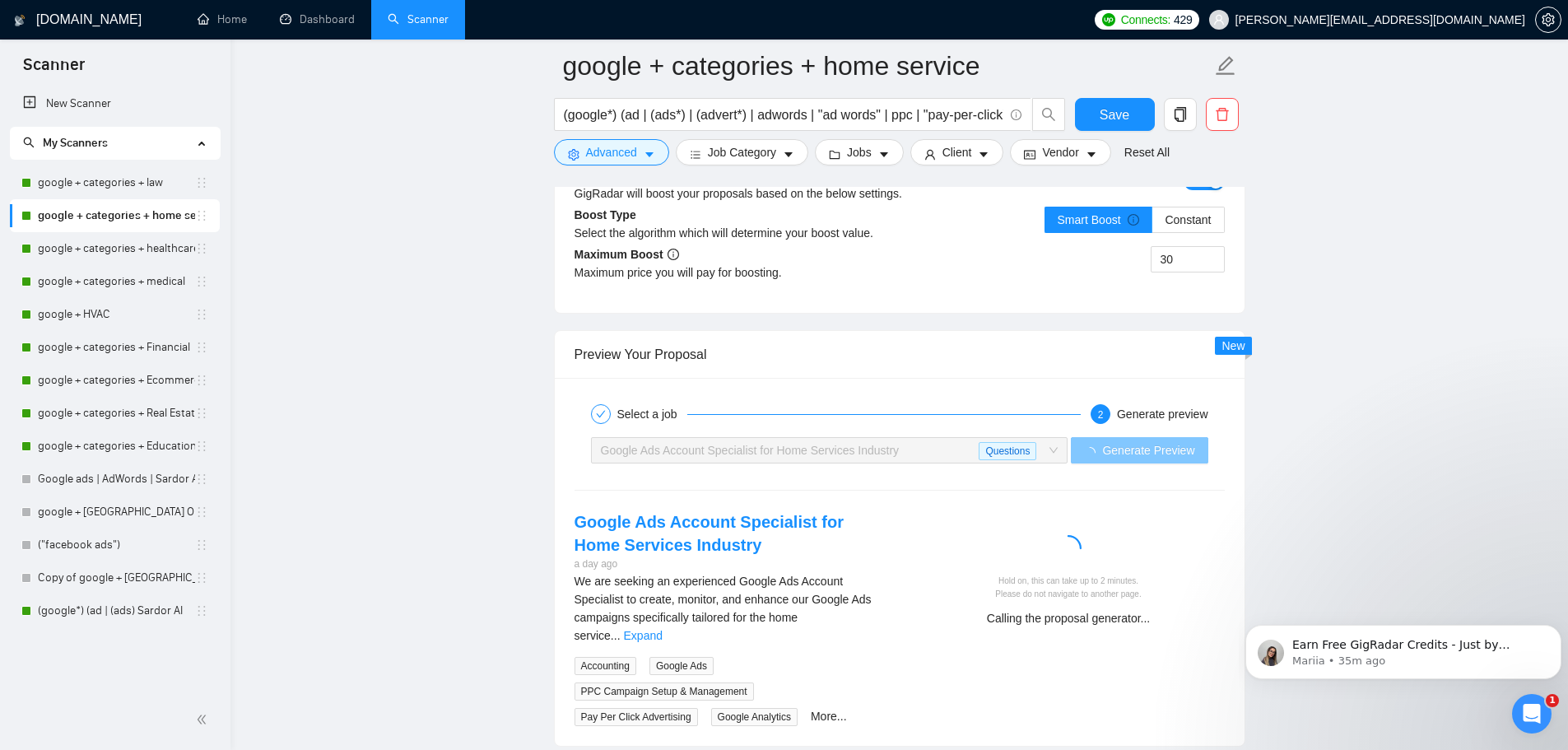
scroll to position [3046, 0]
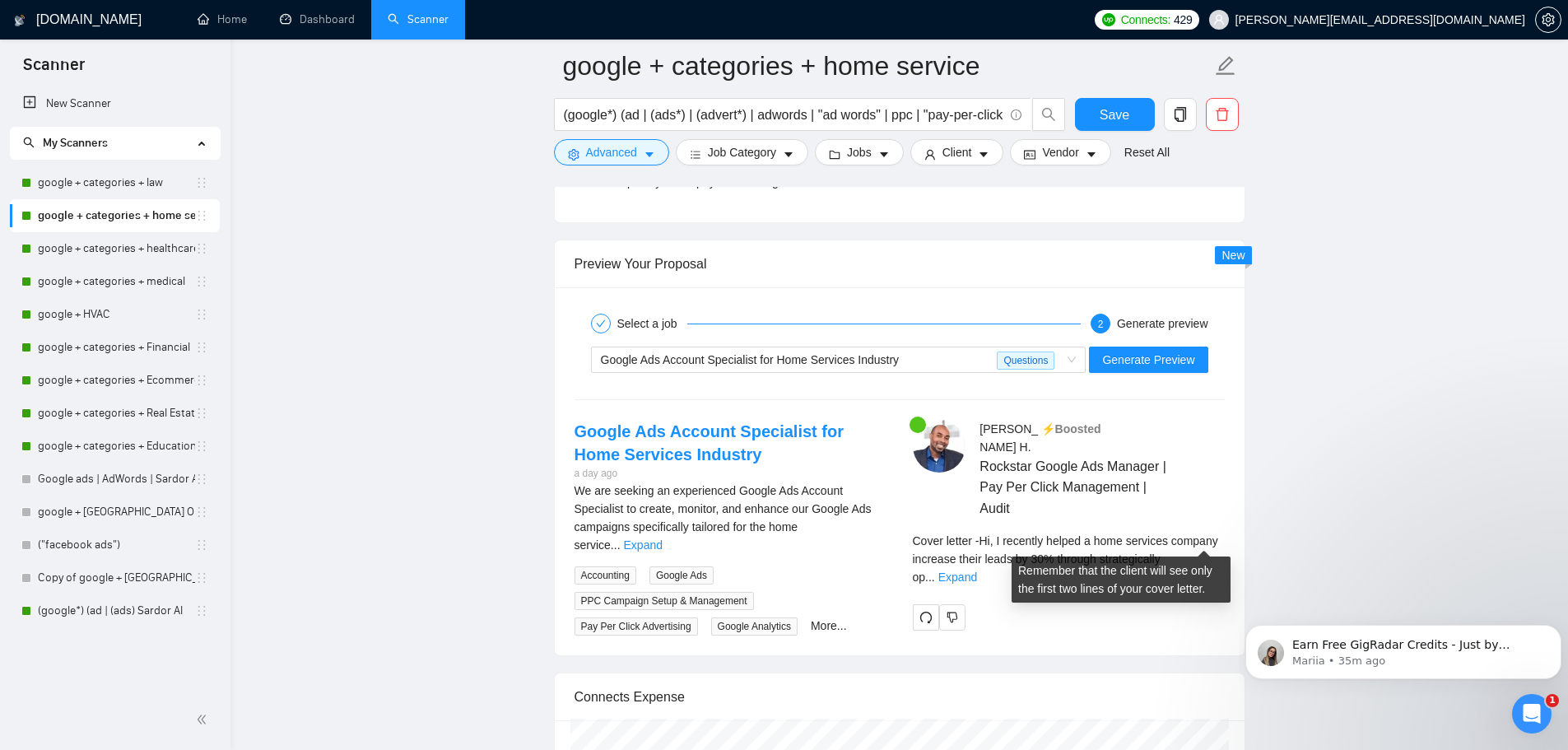
click at [1200, 548] on div "Cover letter - Hi, I recently helped a home services company increase their lea…" at bounding box center [1069, 558] width 312 height 54
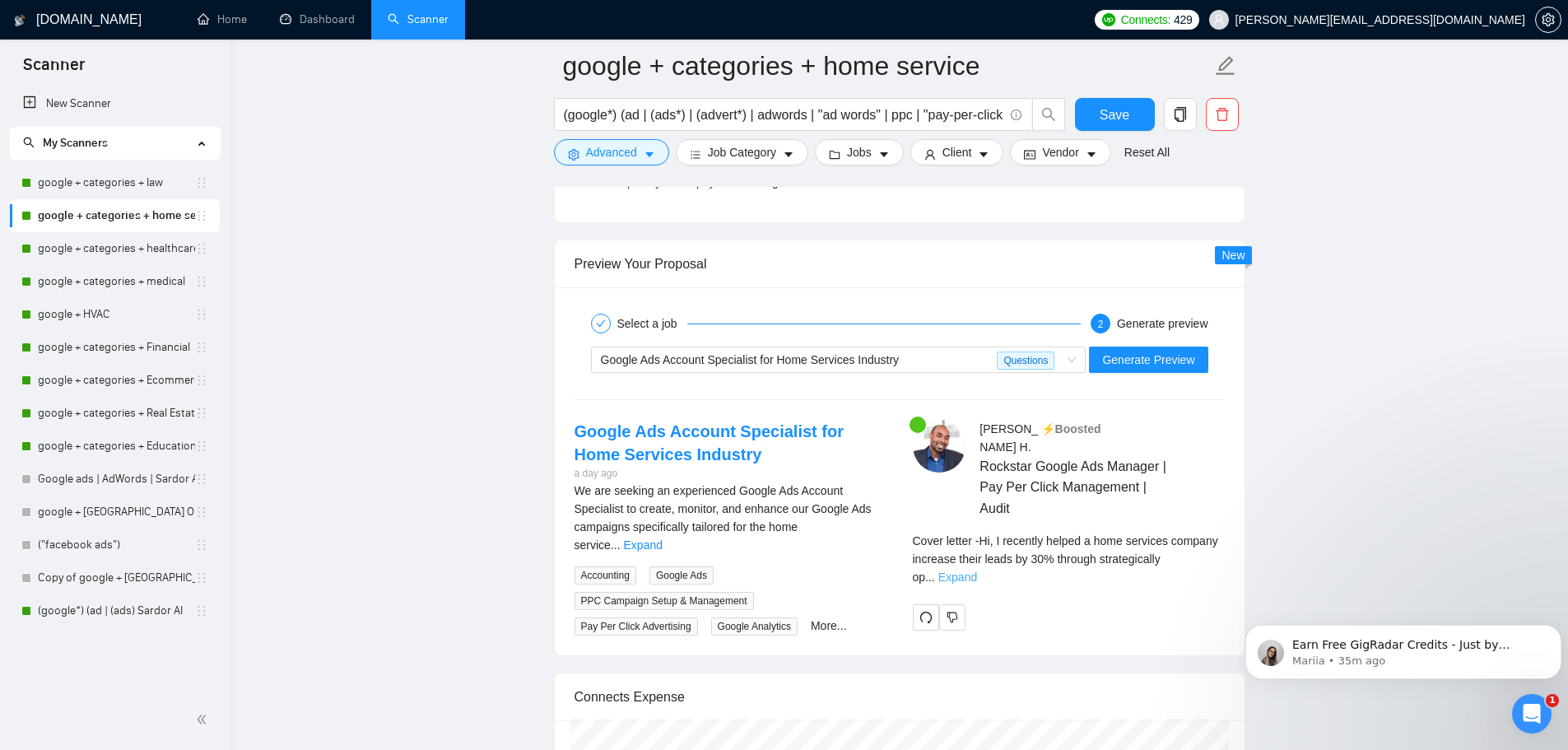
click at [977, 571] on link "Expand" at bounding box center [956, 577] width 38 height 13
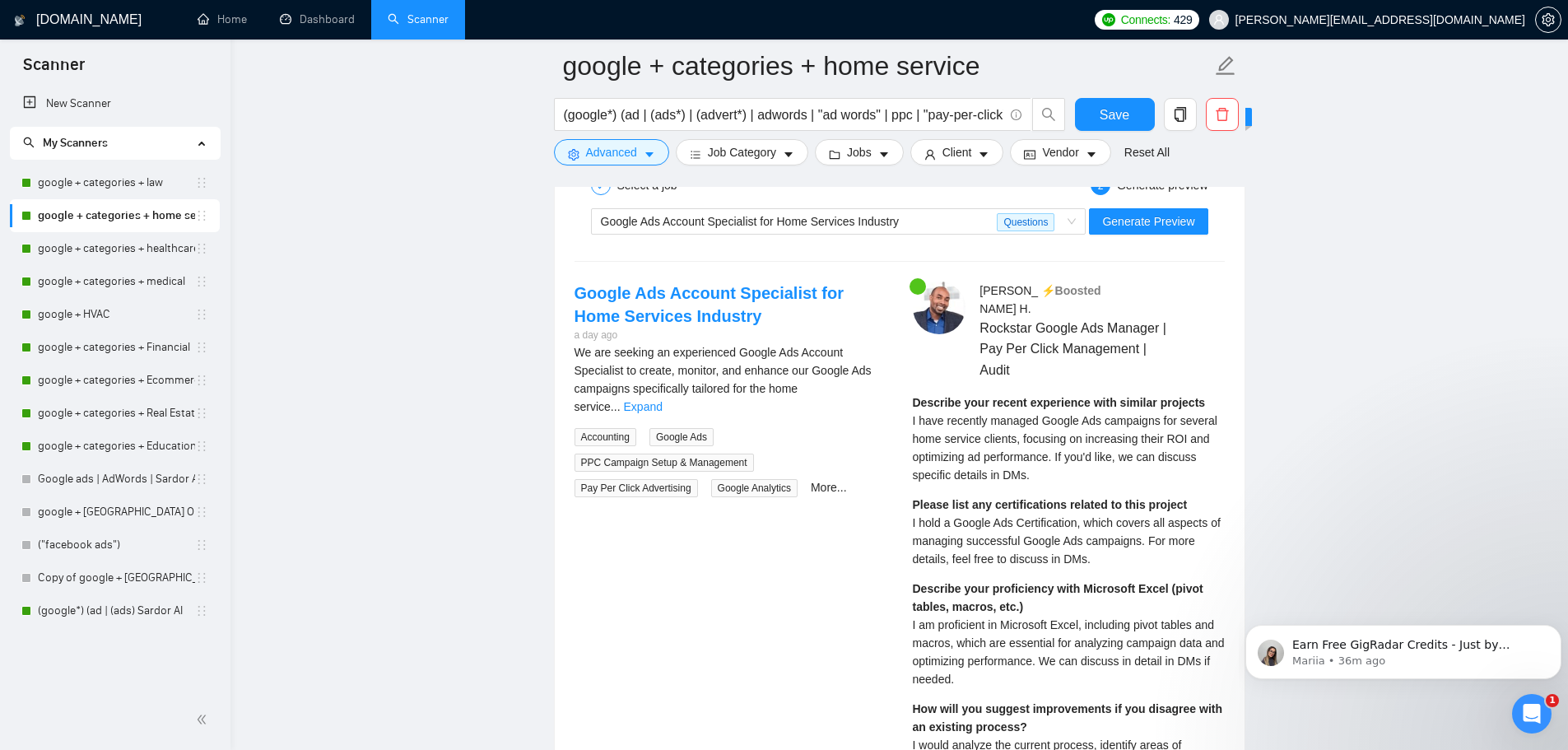
scroll to position [3128, 0]
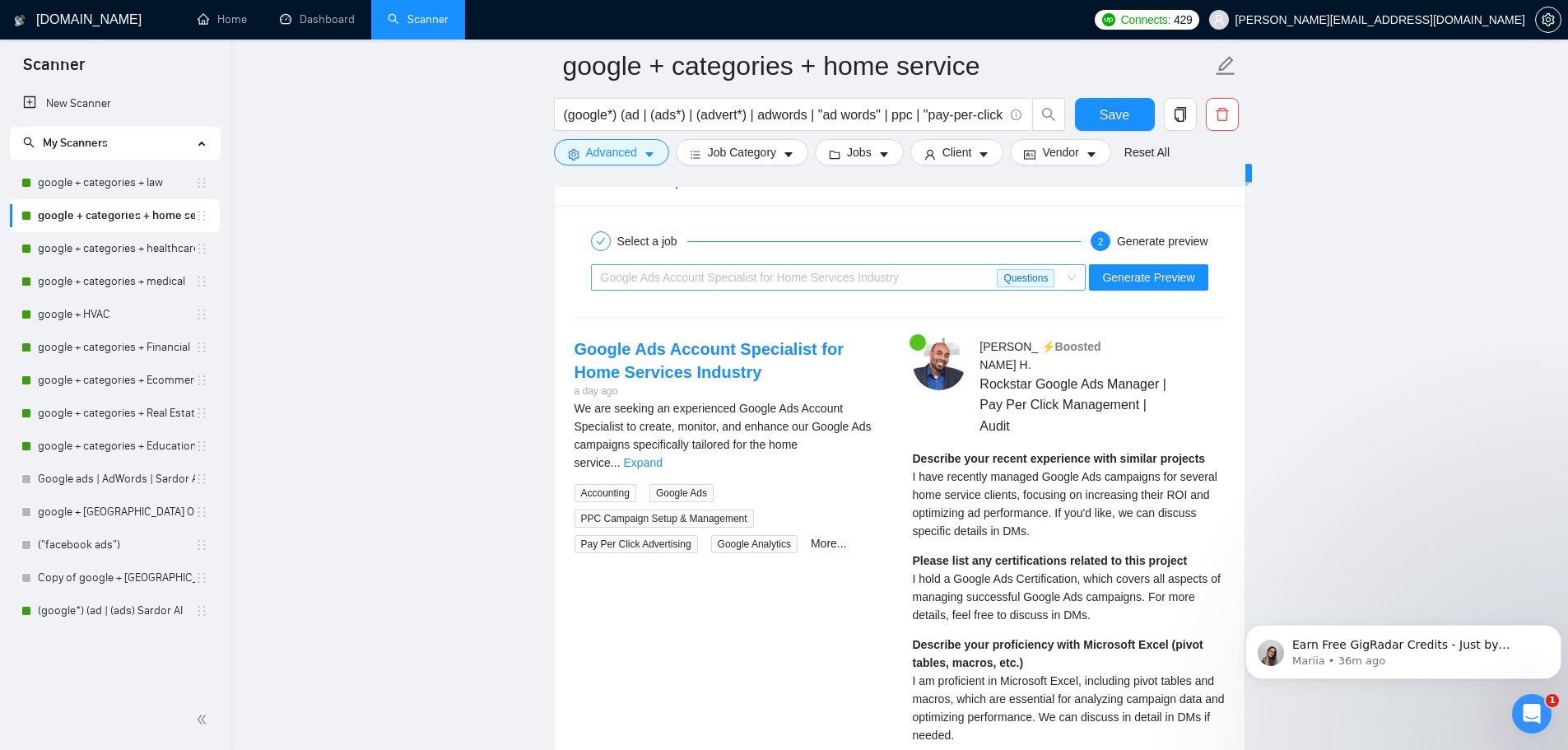
click at [1071, 274] on span "Google Ads Account Specialist for Home Services Industry Questions" at bounding box center [839, 277] width 476 height 25
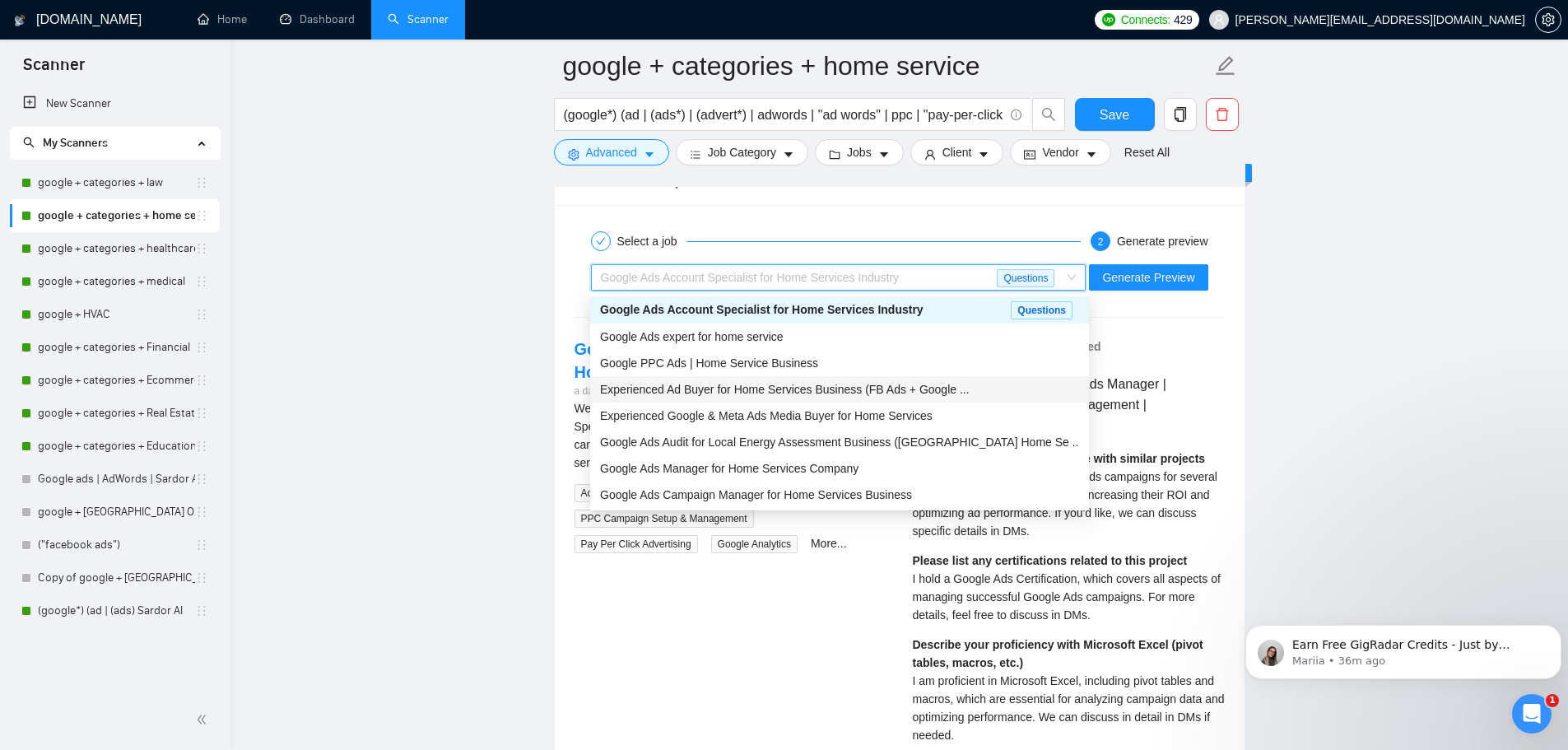
click at [885, 392] on span "Experienced Ad Buyer for Home Services Business (FB Ads + Google ..." at bounding box center [784, 389] width 369 height 13
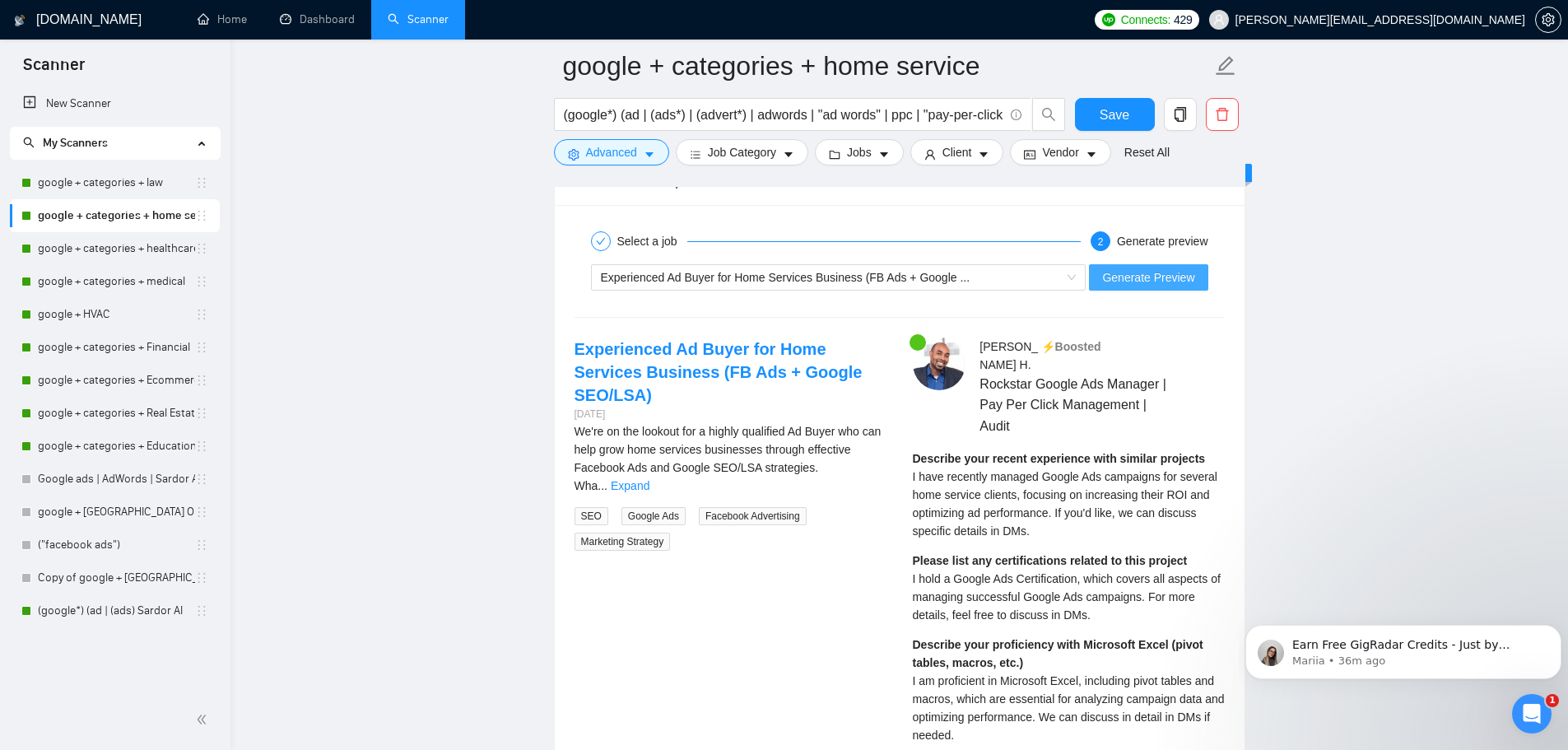
click at [1159, 267] on button "Generate Preview" at bounding box center [1147, 277] width 119 height 27
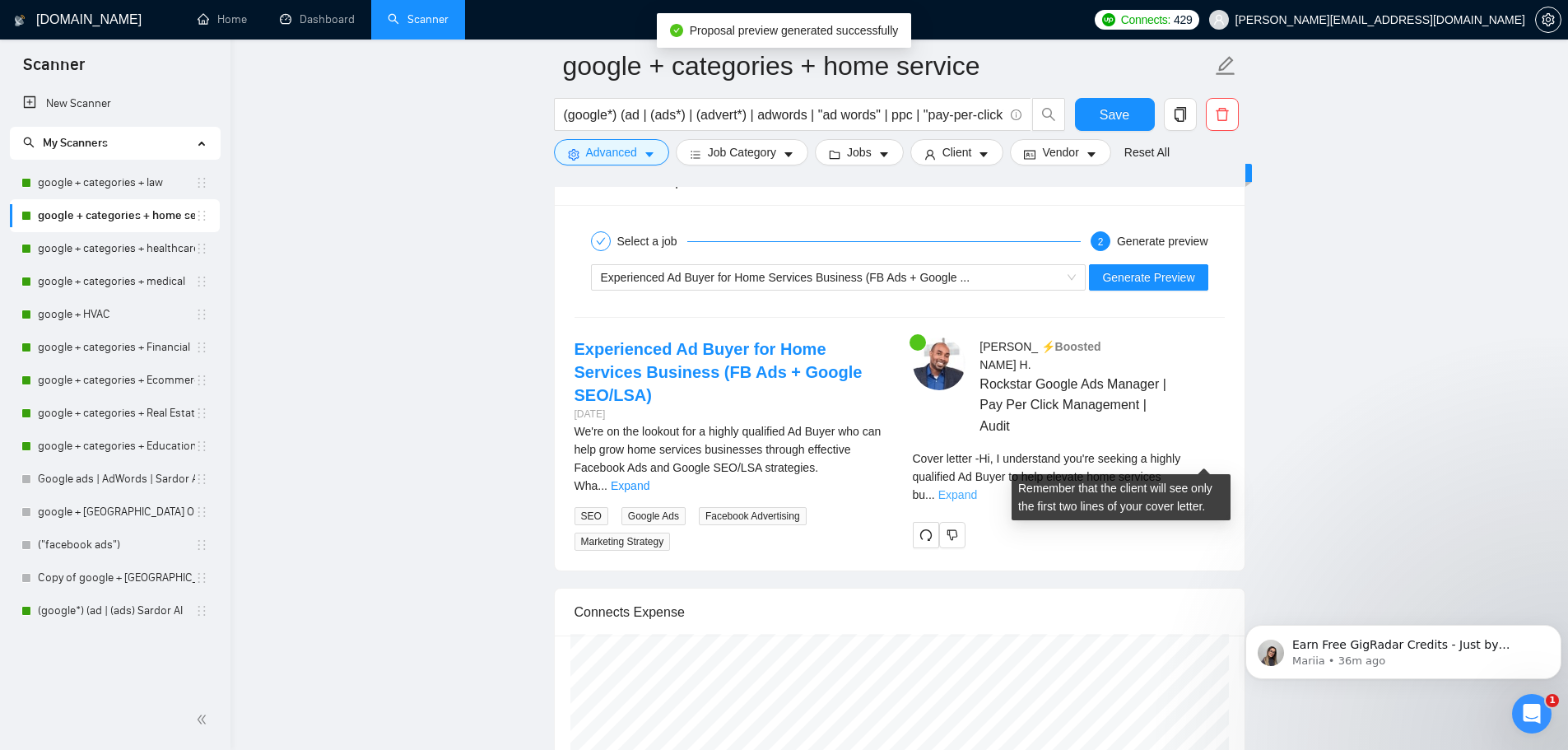
click at [977, 488] on link "Expand" at bounding box center [956, 494] width 38 height 13
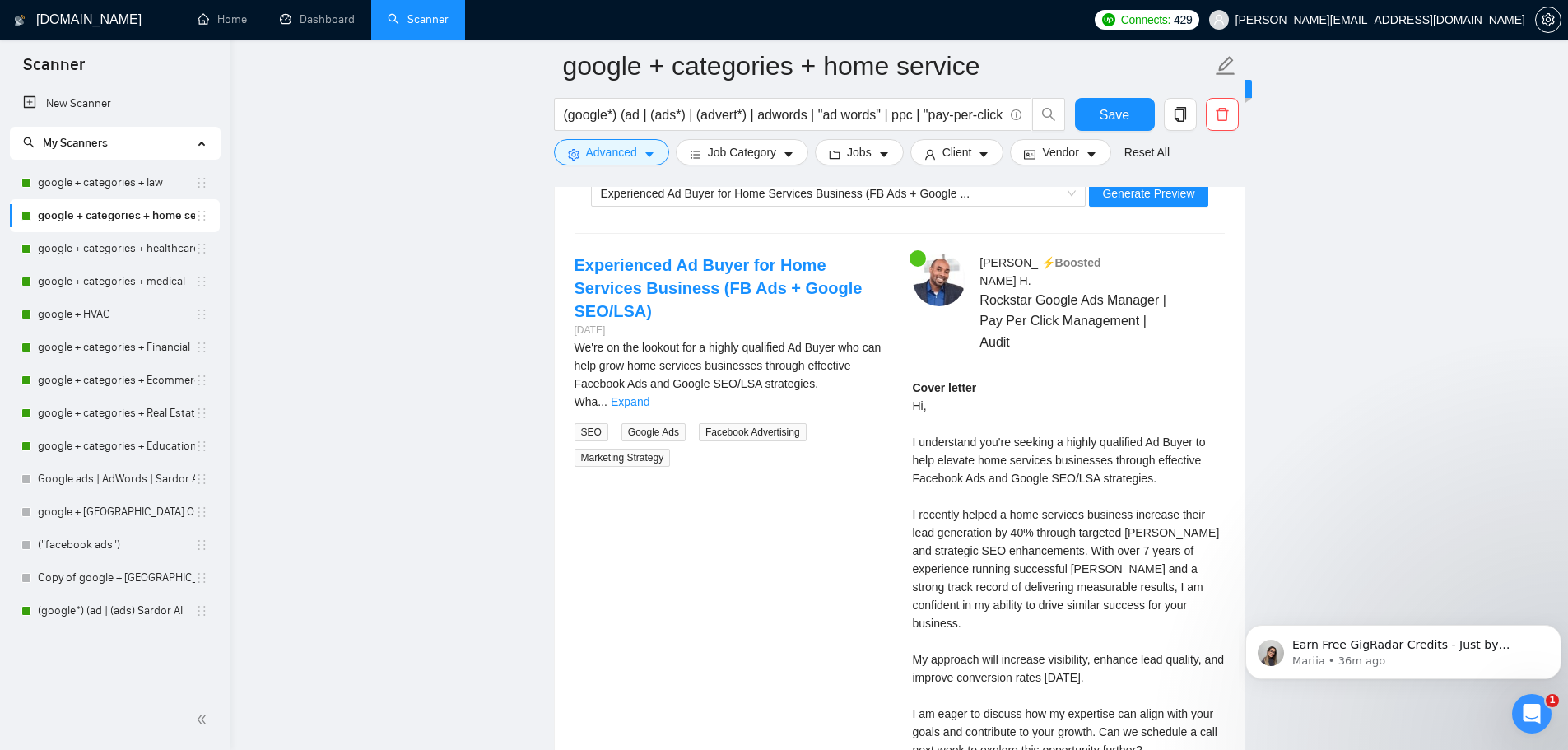
scroll to position [3210, 0]
click at [1121, 114] on span "Save" at bounding box center [1113, 114] width 29 height 21
click at [128, 253] on link "google + categories + healthcare" at bounding box center [116, 248] width 157 height 33
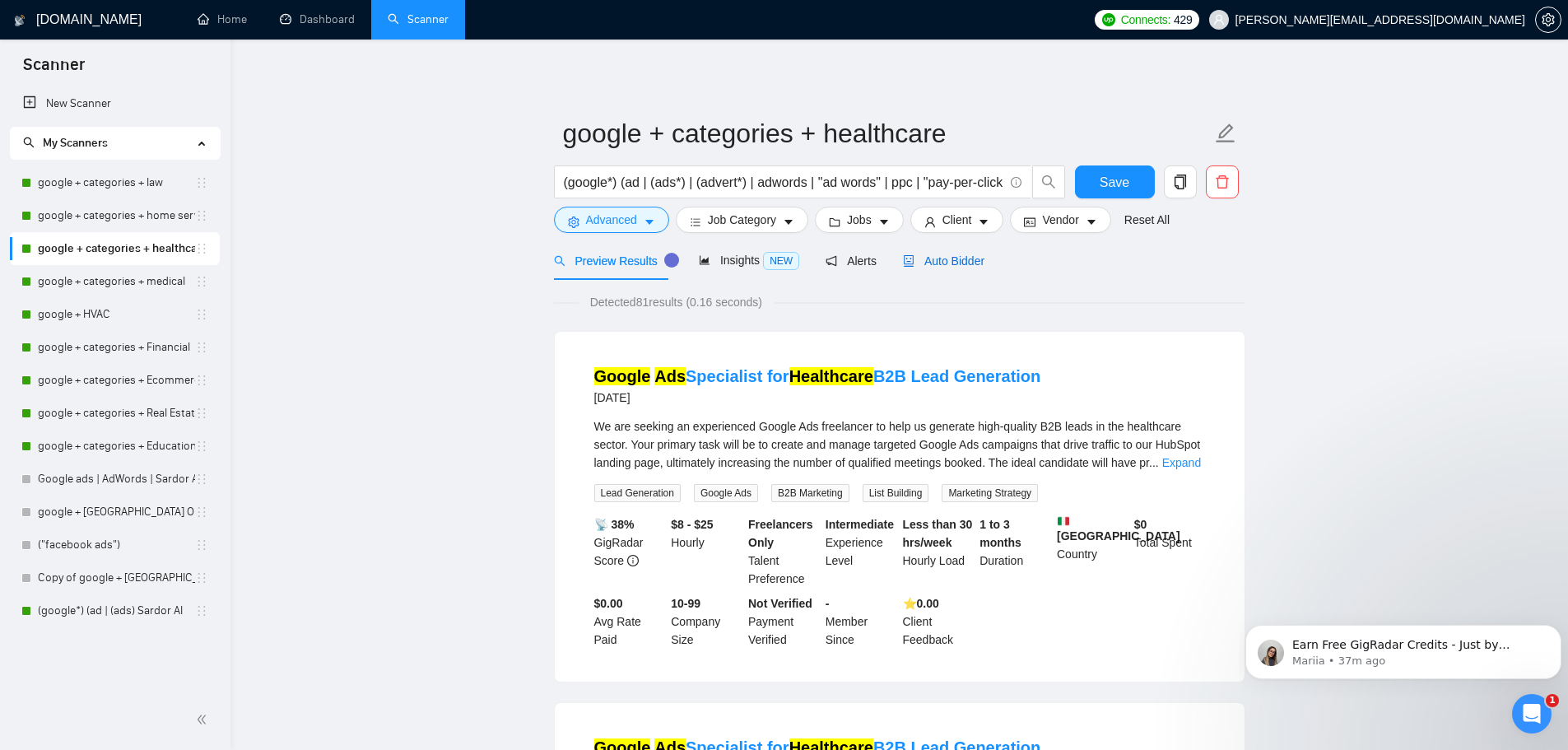
click at [962, 262] on span "Auto Bidder" at bounding box center [943, 260] width 81 height 13
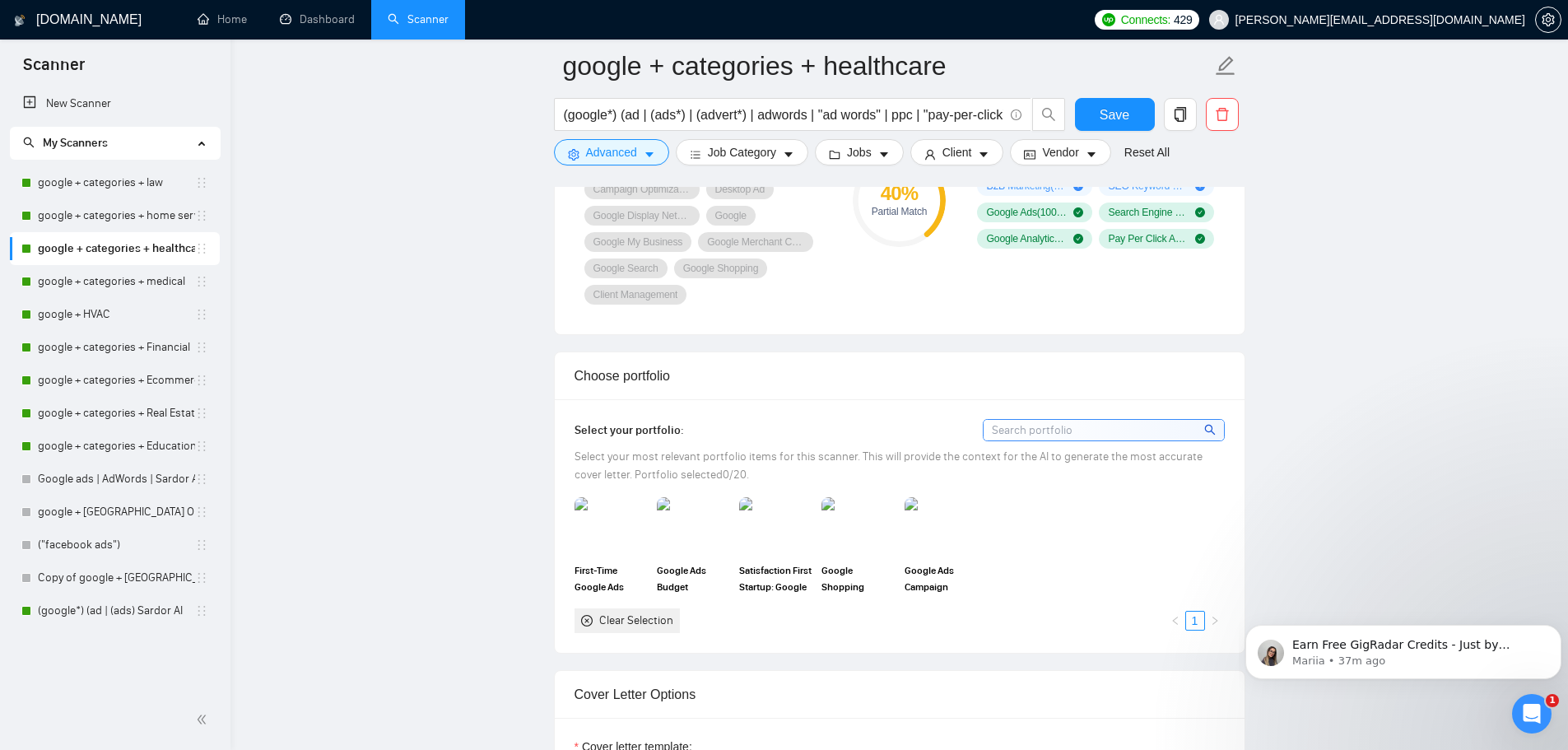
scroll to position [1235, 0]
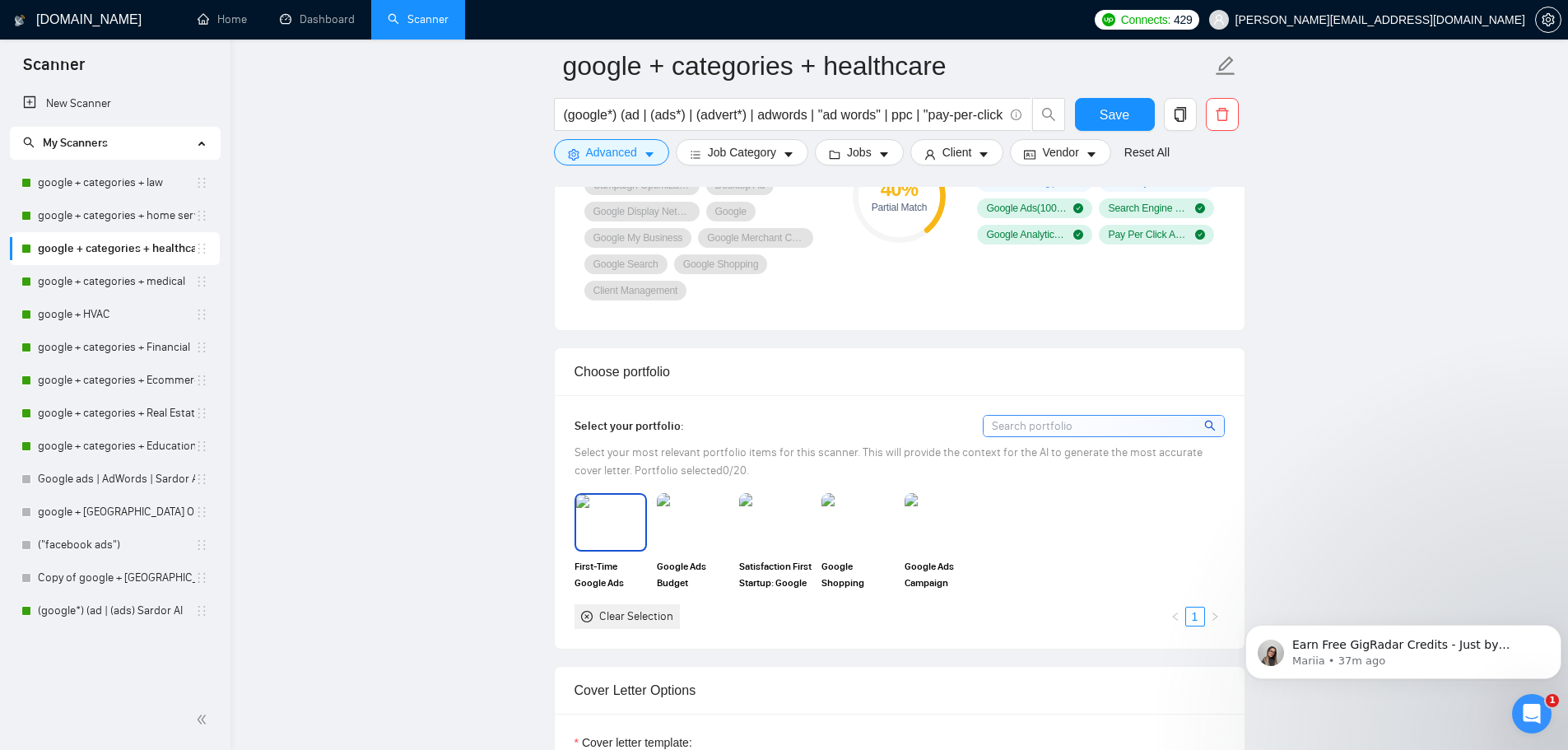
click at [602, 530] on img at bounding box center [611, 522] width 70 height 54
click at [694, 526] on img at bounding box center [693, 522] width 70 height 54
click at [768, 522] on img at bounding box center [776, 522] width 70 height 54
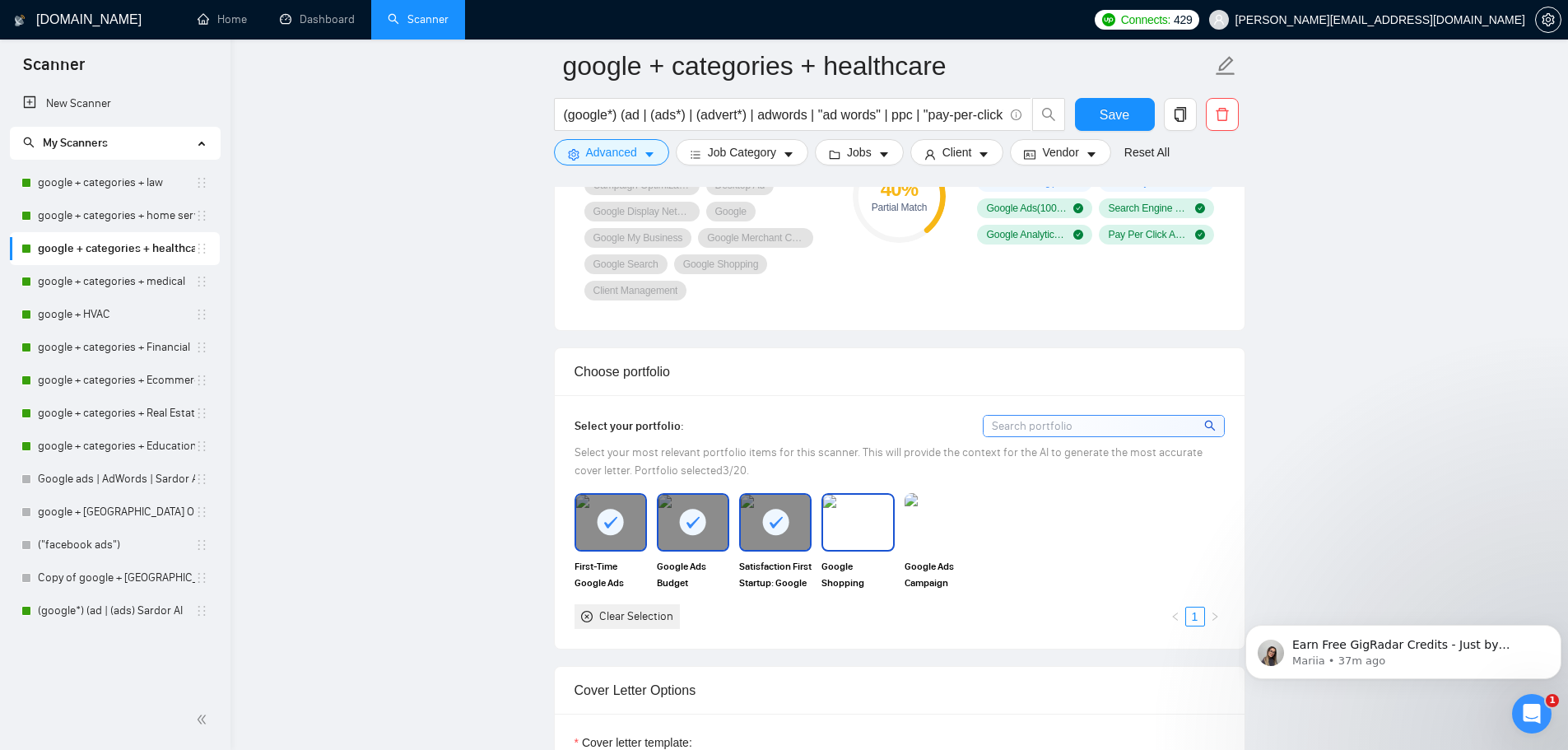
click at [852, 519] on img at bounding box center [858, 522] width 70 height 54
click at [944, 519] on img at bounding box center [940, 522] width 70 height 54
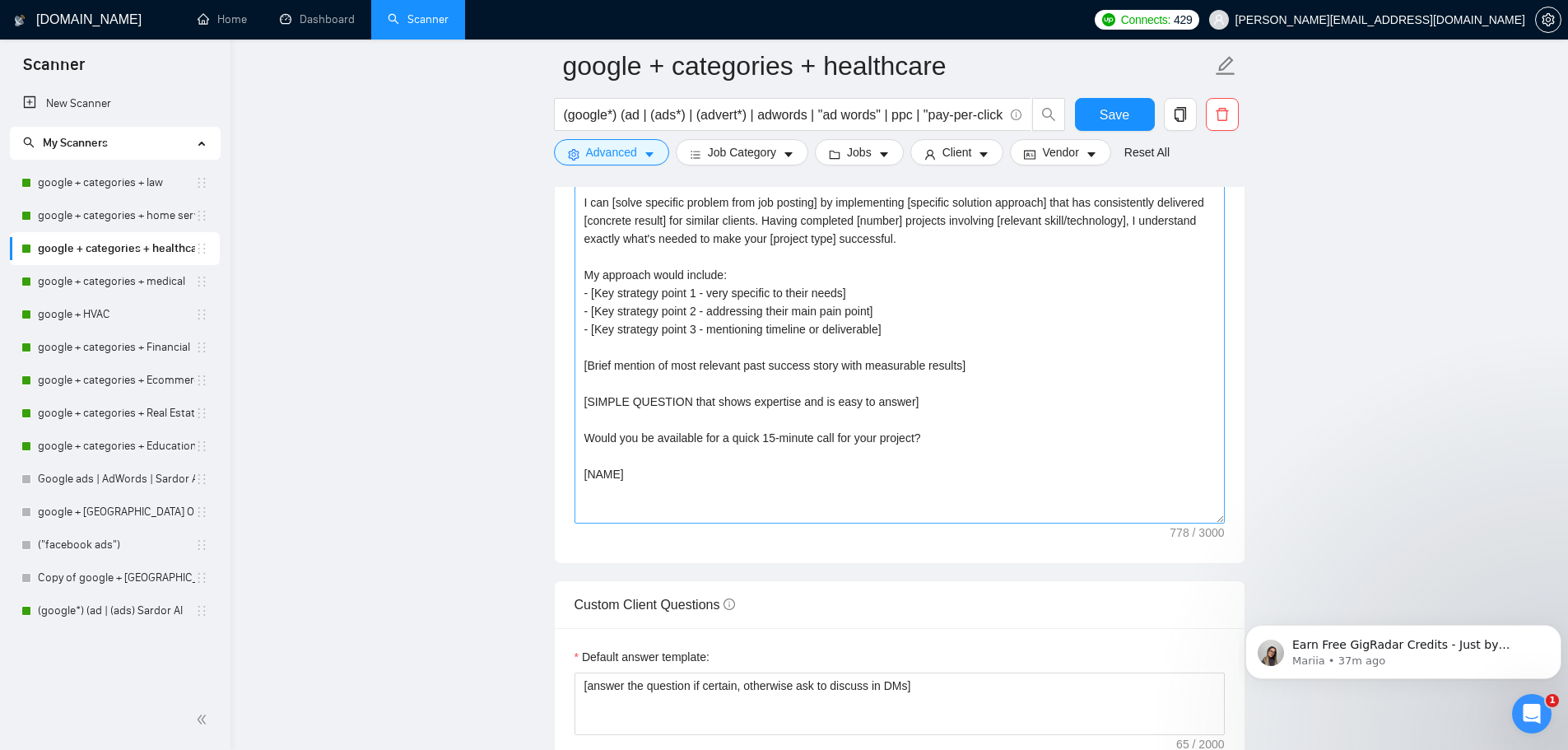
scroll to position [1729, 0]
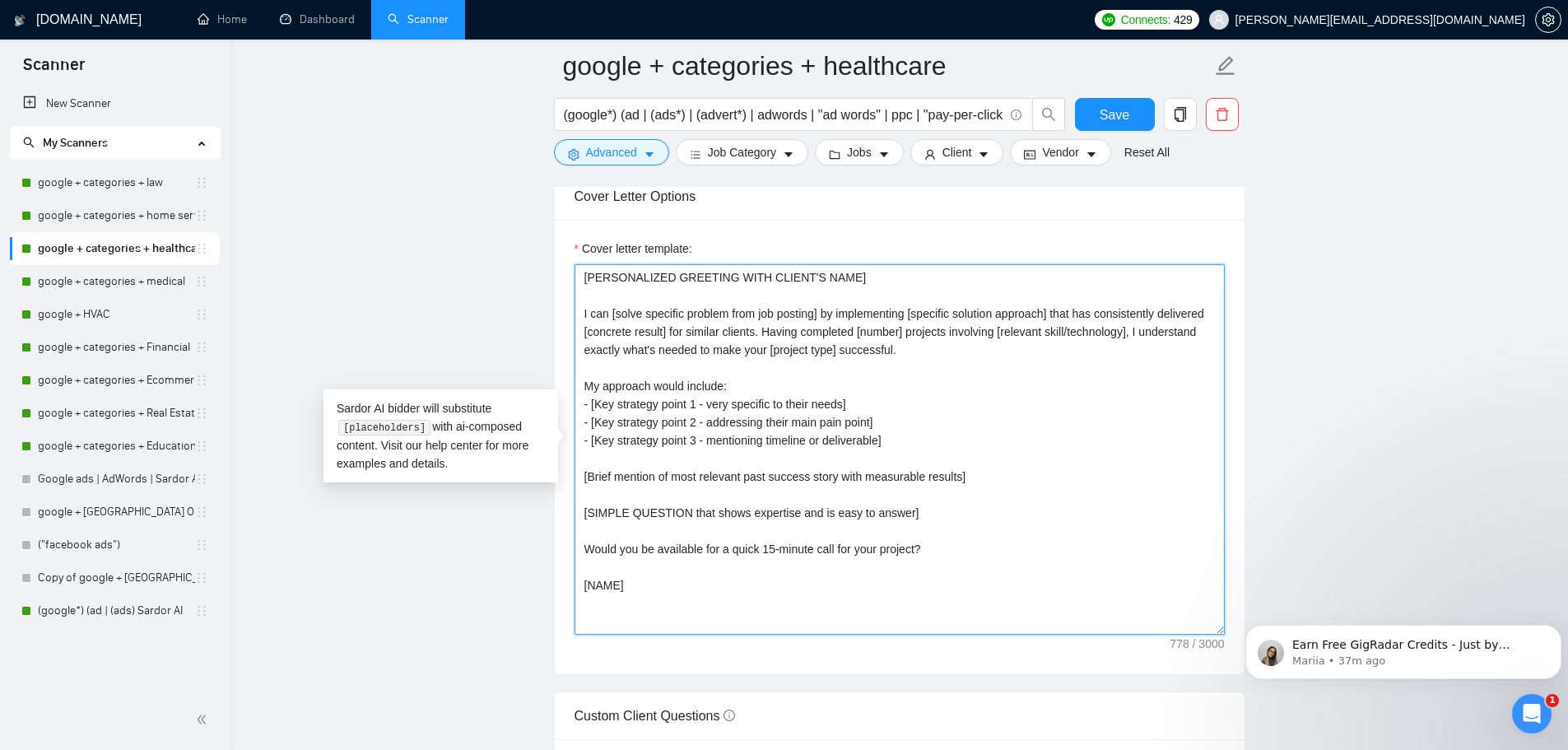
drag, startPoint x: 619, startPoint y: 590, endPoint x: 538, endPoint y: 308, distance: 293.4
click at [538, 308] on main "google + categories + healthcare (google*) (ad | (ads*) | (advert*) | adwords |…" at bounding box center [899, 616] width 1285 height 4559
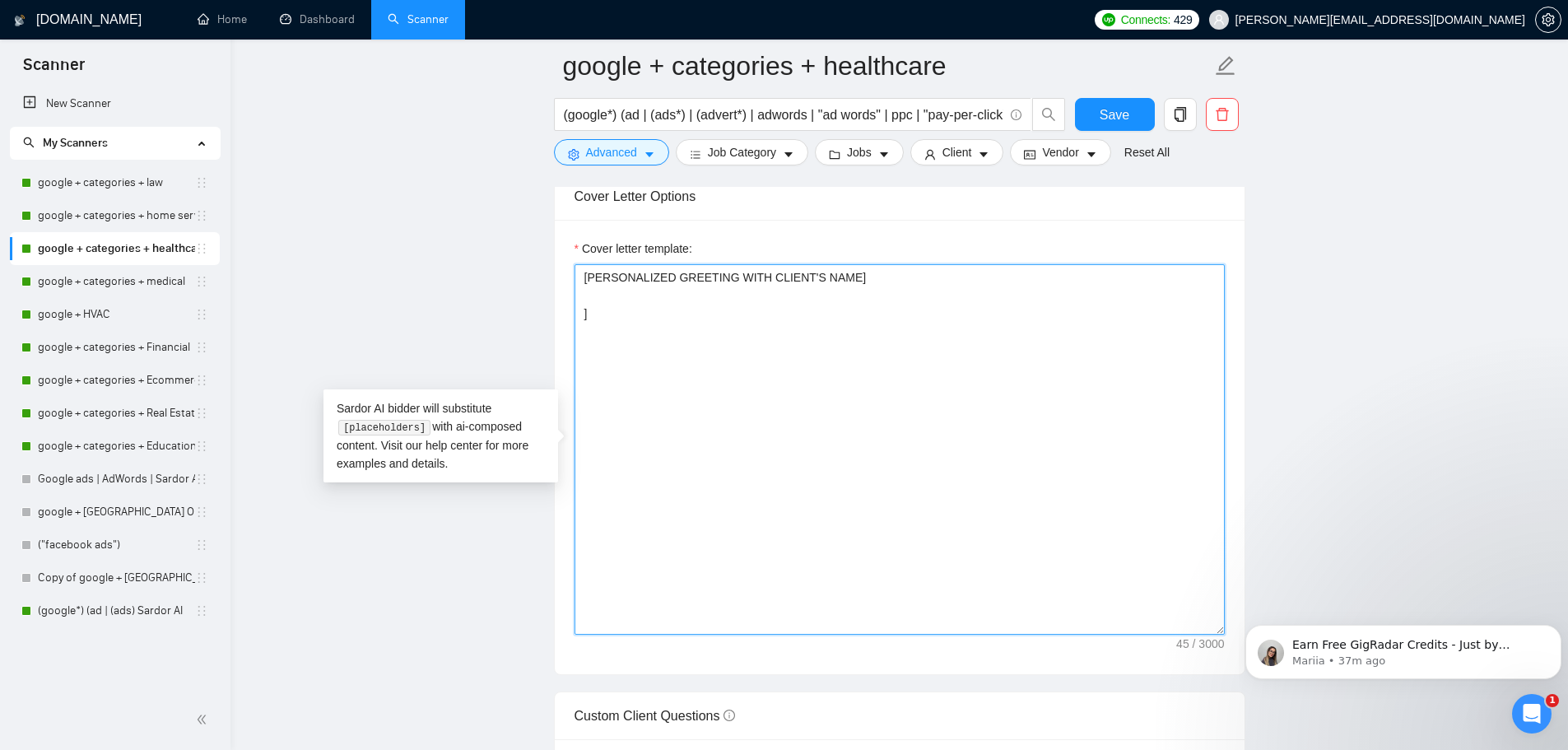
paste textarea "[PERSONALIZED GREETING WITH CLIENT'S NAME] Hi [CLIENT_NAME], [PAIN POINT/HOOK S…"
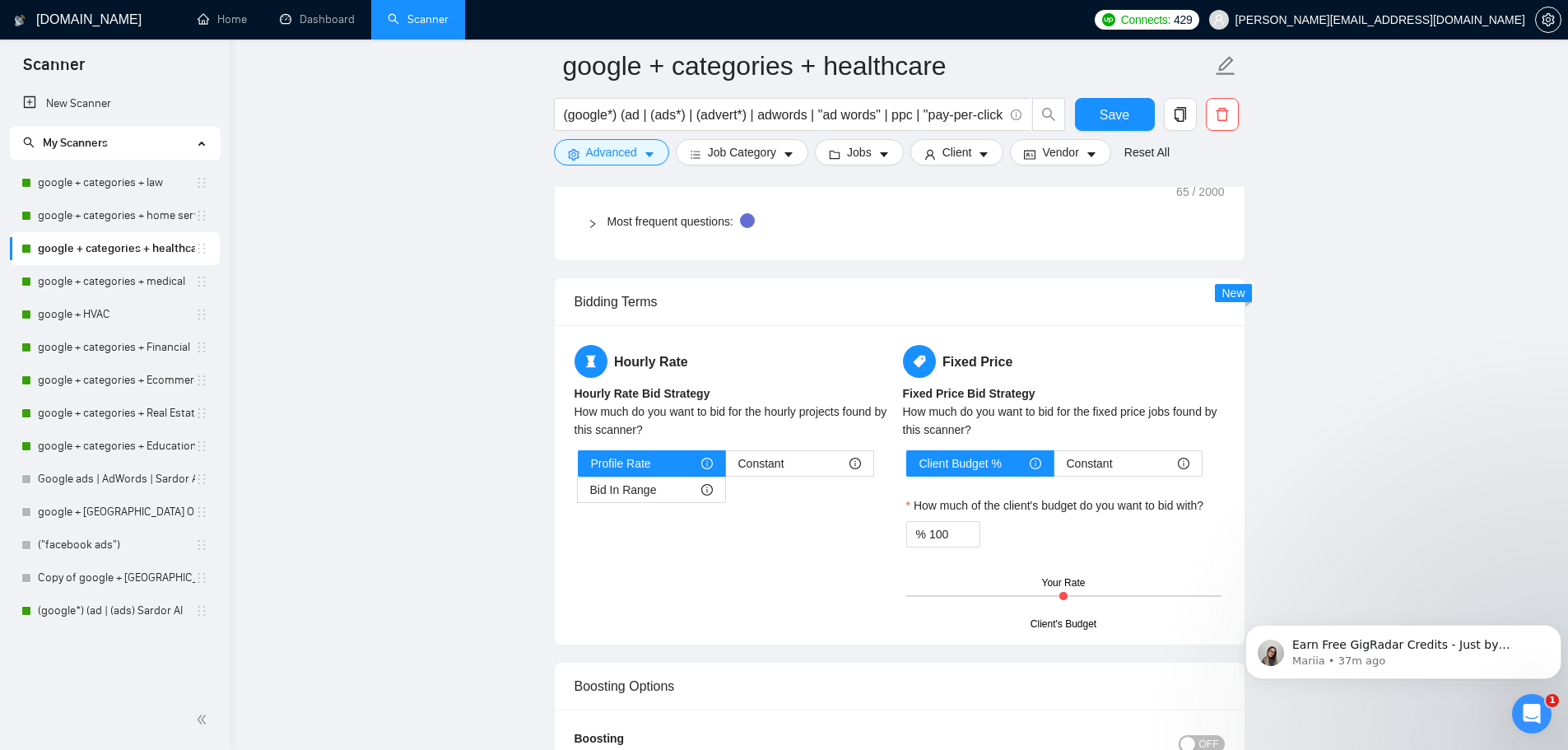
scroll to position [2552, 0]
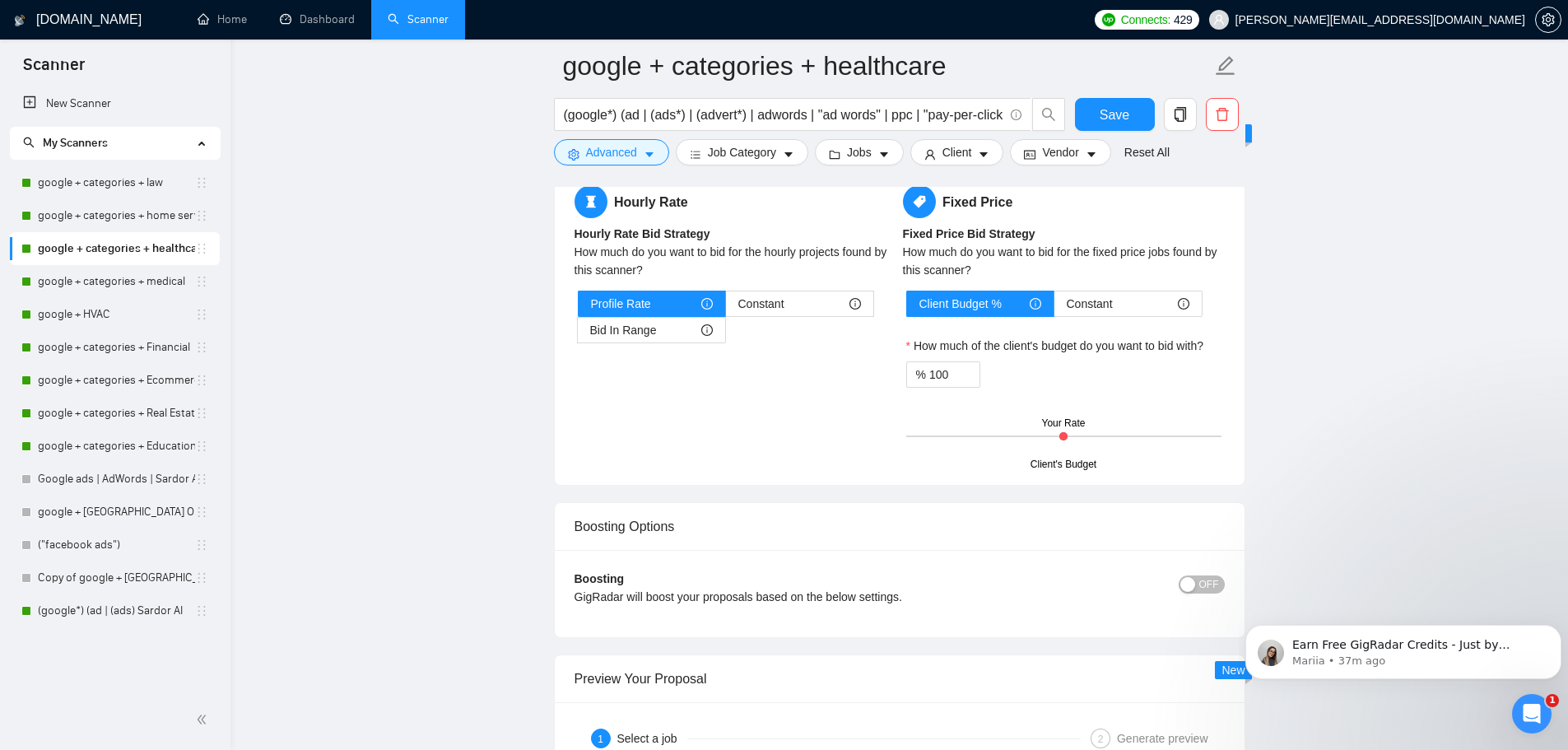
type textarea "[PERSONALIZED GREETING WITH CLIENT'S NAME] [PERSONALIZED GREETING WITH CLIENT'S…"
click at [1198, 581] on button "OFF" at bounding box center [1202, 584] width 46 height 18
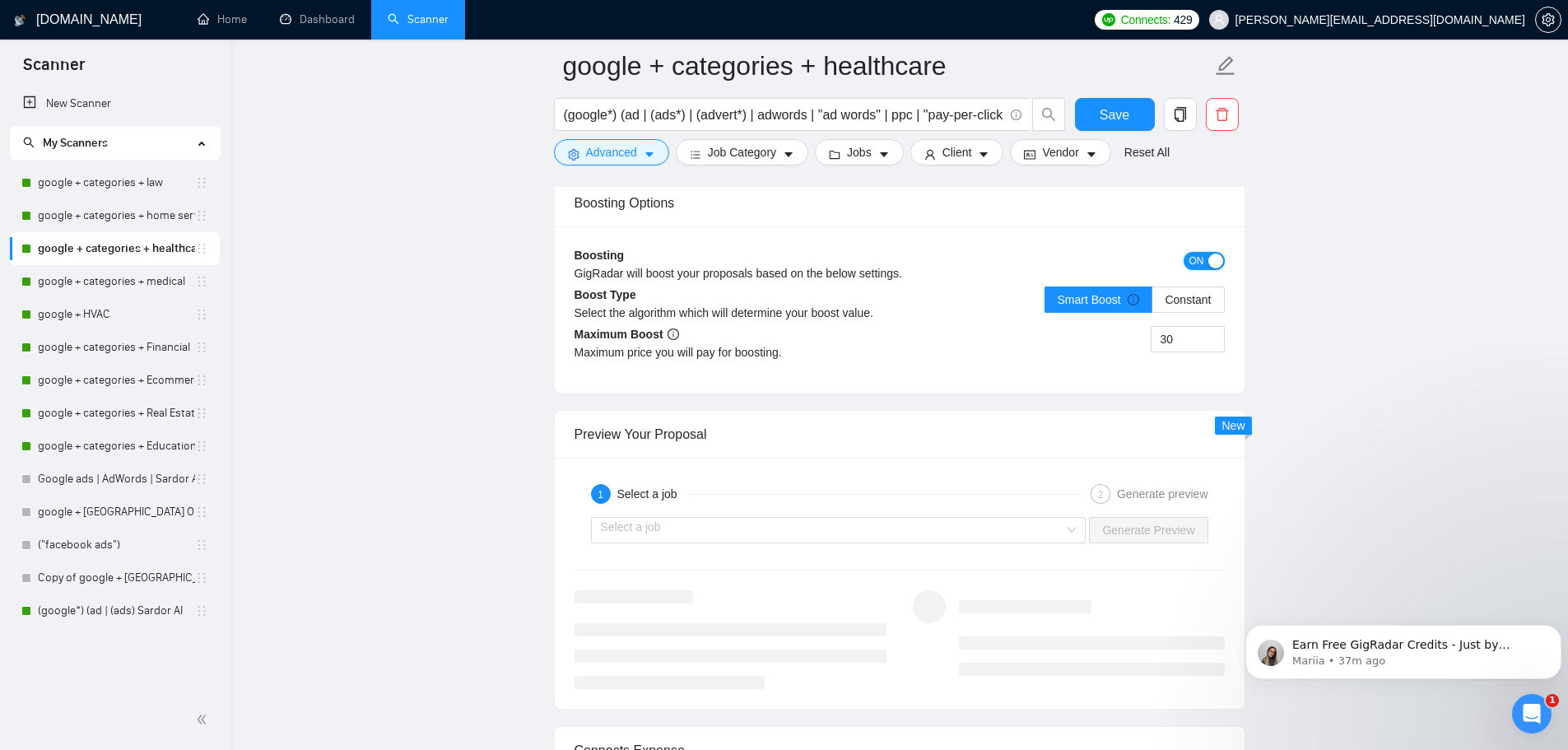
scroll to position [2881, 0]
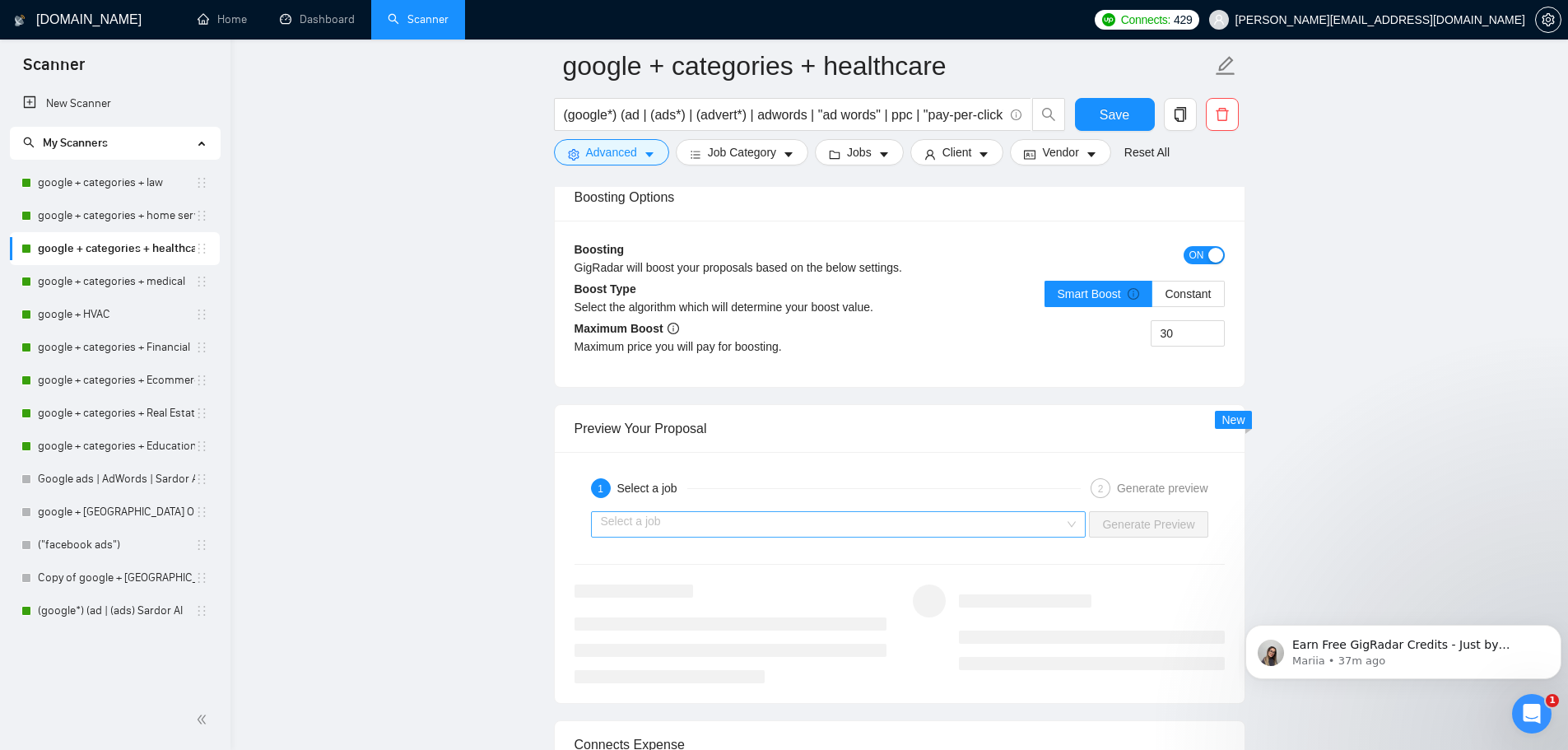
click at [883, 521] on input "search" at bounding box center [833, 524] width 464 height 25
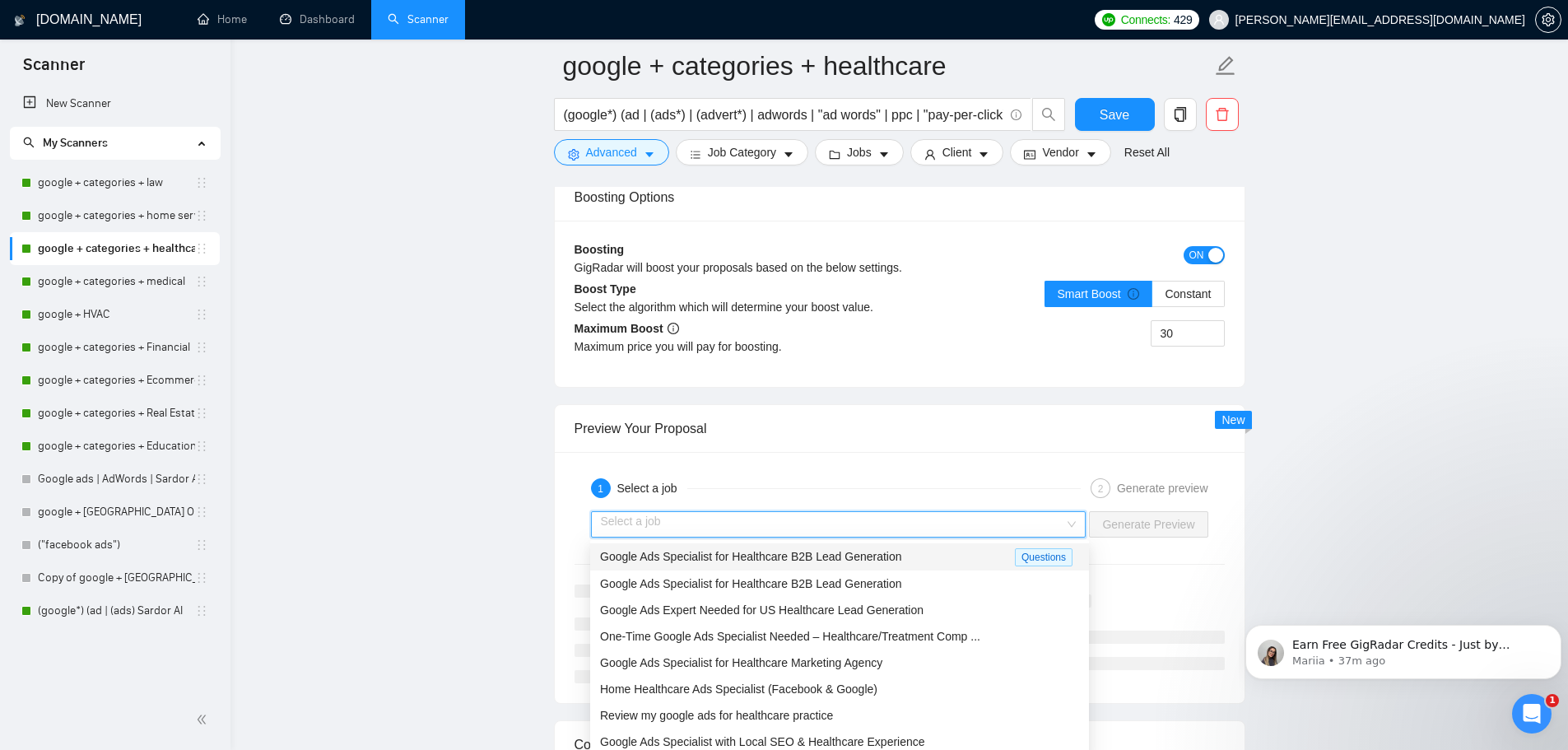
click at [860, 562] on span "Google Ads Specialist for Healthcare B2B Lead Generation" at bounding box center [751, 556] width 302 height 13
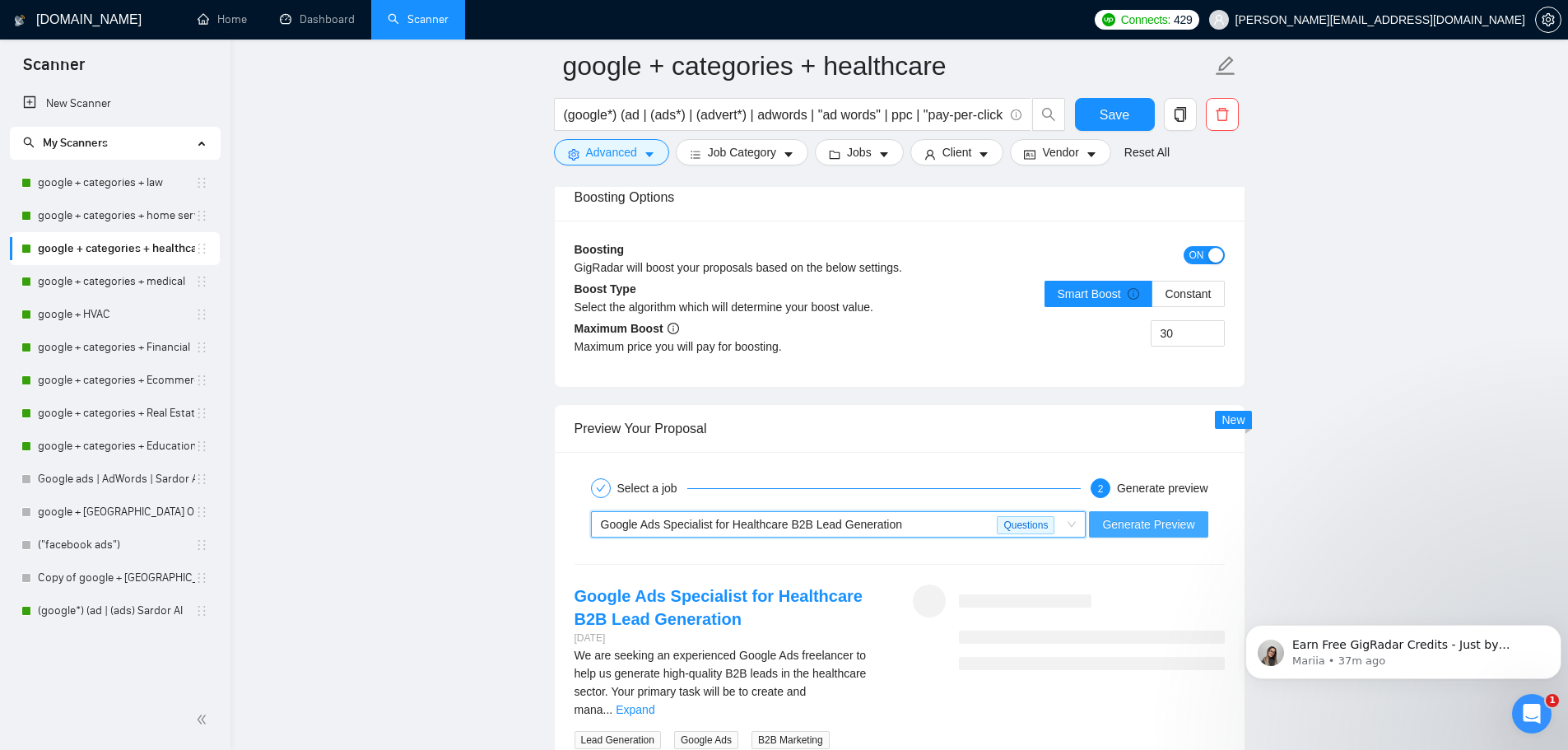
click at [1178, 523] on span "Generate Preview" at bounding box center [1147, 524] width 92 height 18
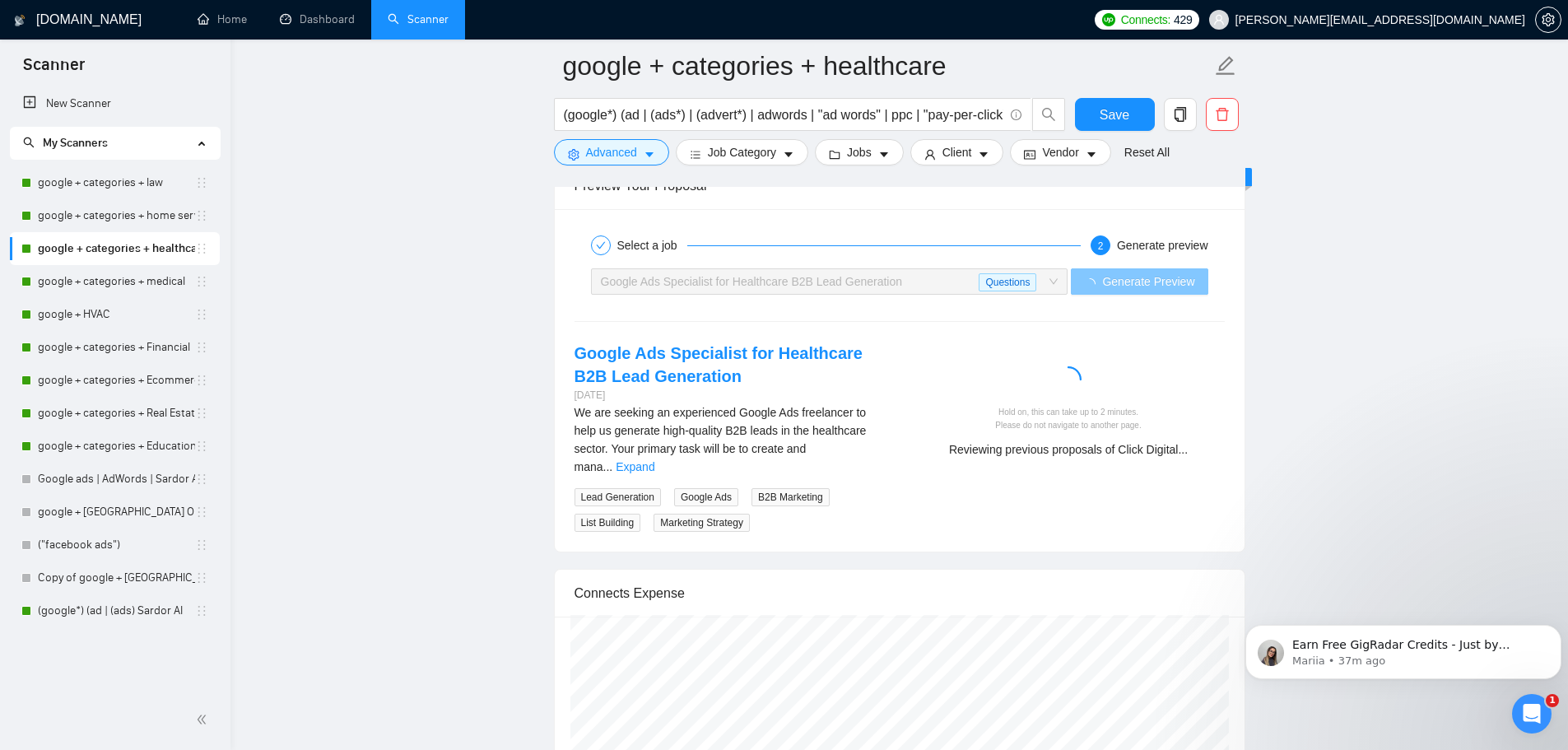
scroll to position [3128, 0]
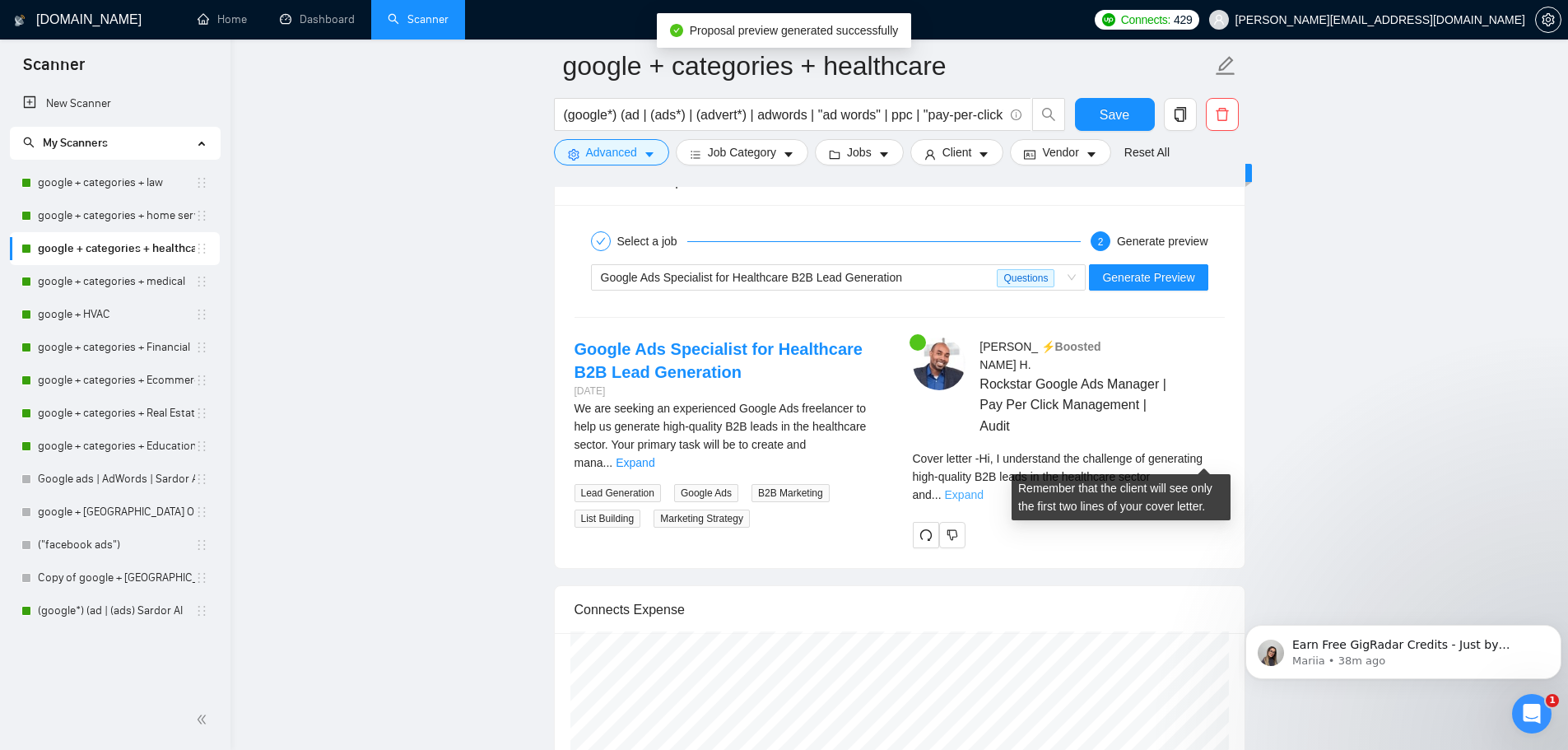
click at [983, 488] on link "Expand" at bounding box center [964, 494] width 38 height 13
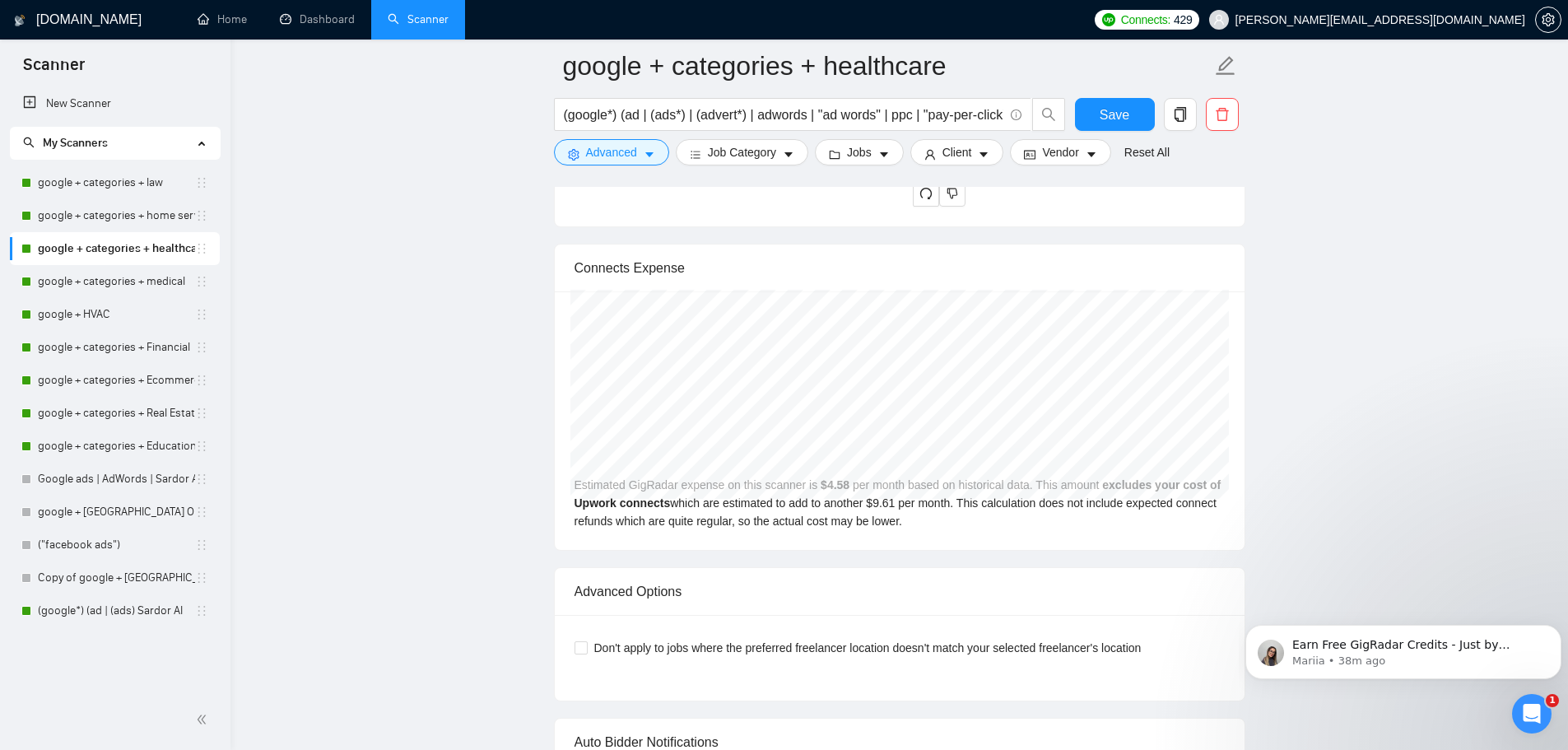
scroll to position [4364, 0]
click at [1116, 112] on span "Save" at bounding box center [1113, 114] width 29 height 21
click at [105, 293] on link "google + categories + medical" at bounding box center [116, 281] width 157 height 33
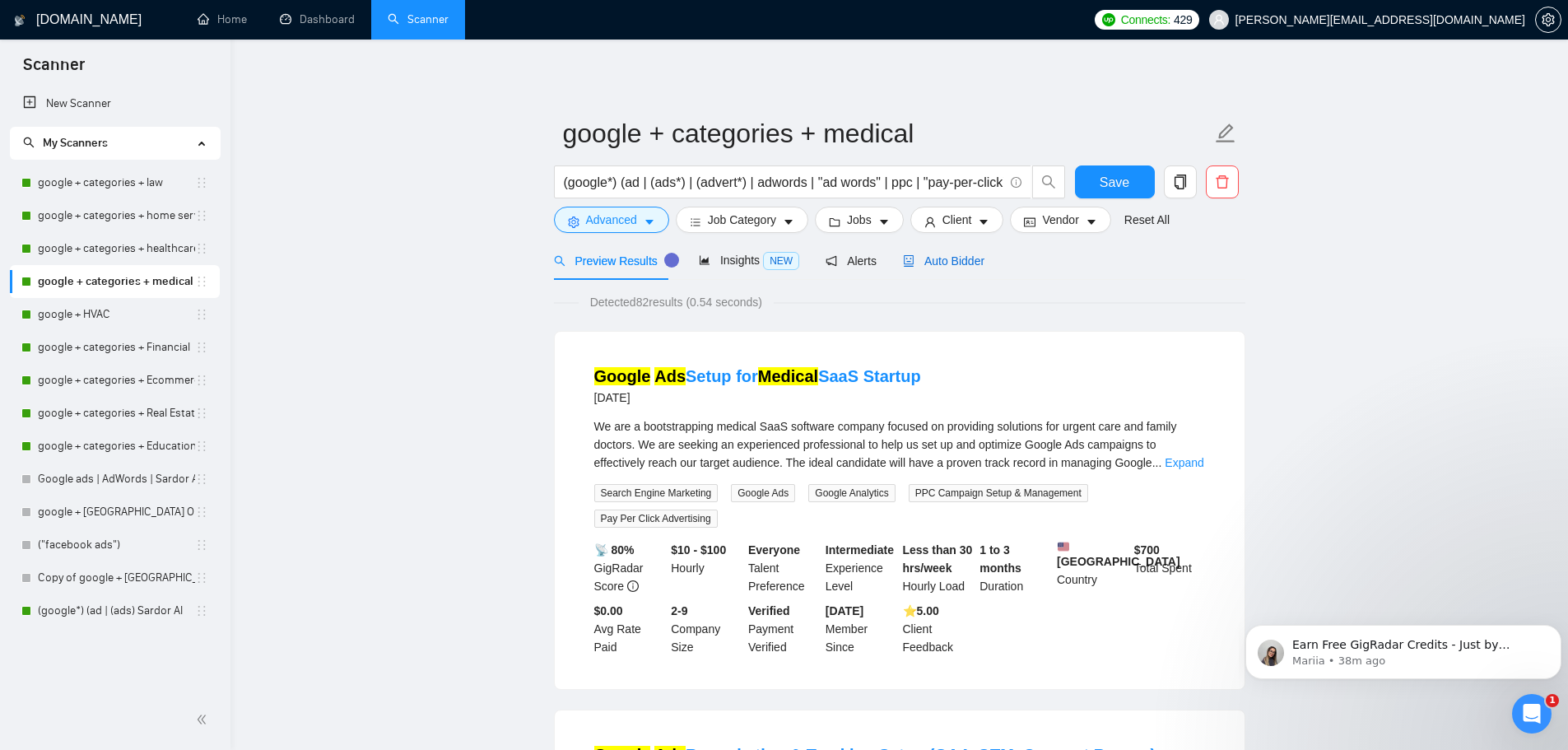
click at [943, 268] on div "Auto Bidder" at bounding box center [943, 260] width 81 height 18
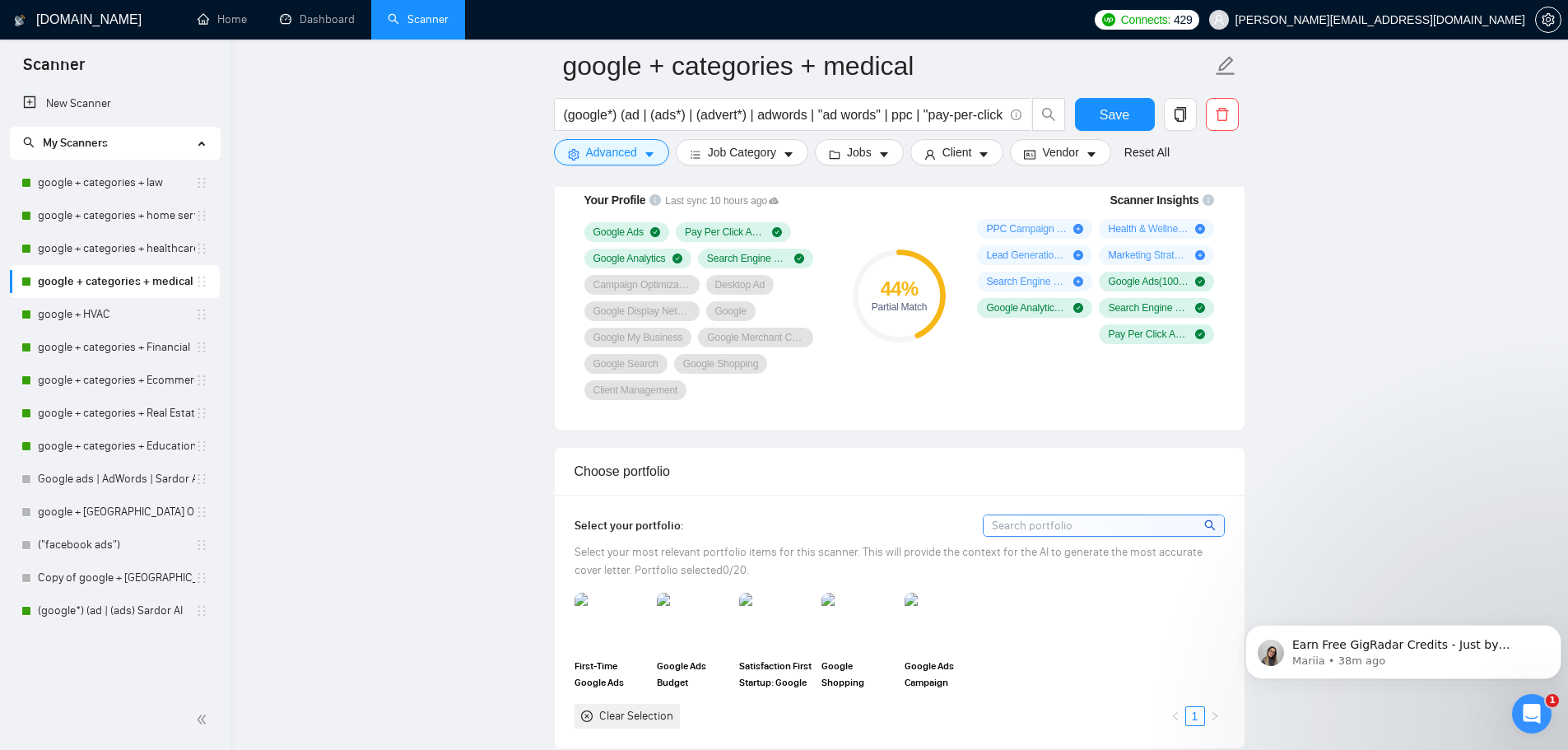
scroll to position [1235, 0]
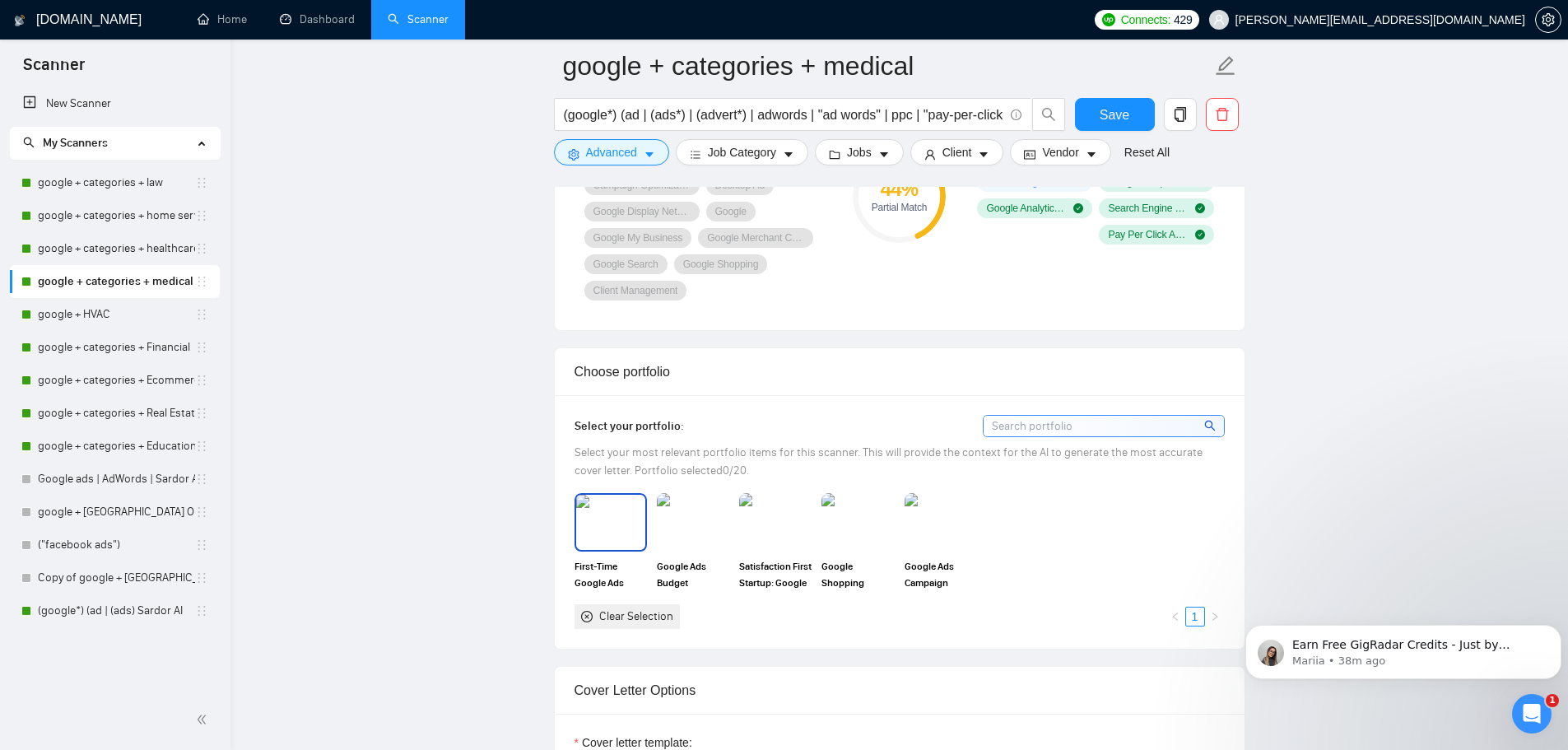
click at [593, 516] on img at bounding box center [611, 522] width 70 height 54
click at [725, 520] on img at bounding box center [693, 522] width 70 height 54
click at [781, 522] on img at bounding box center [776, 522] width 70 height 54
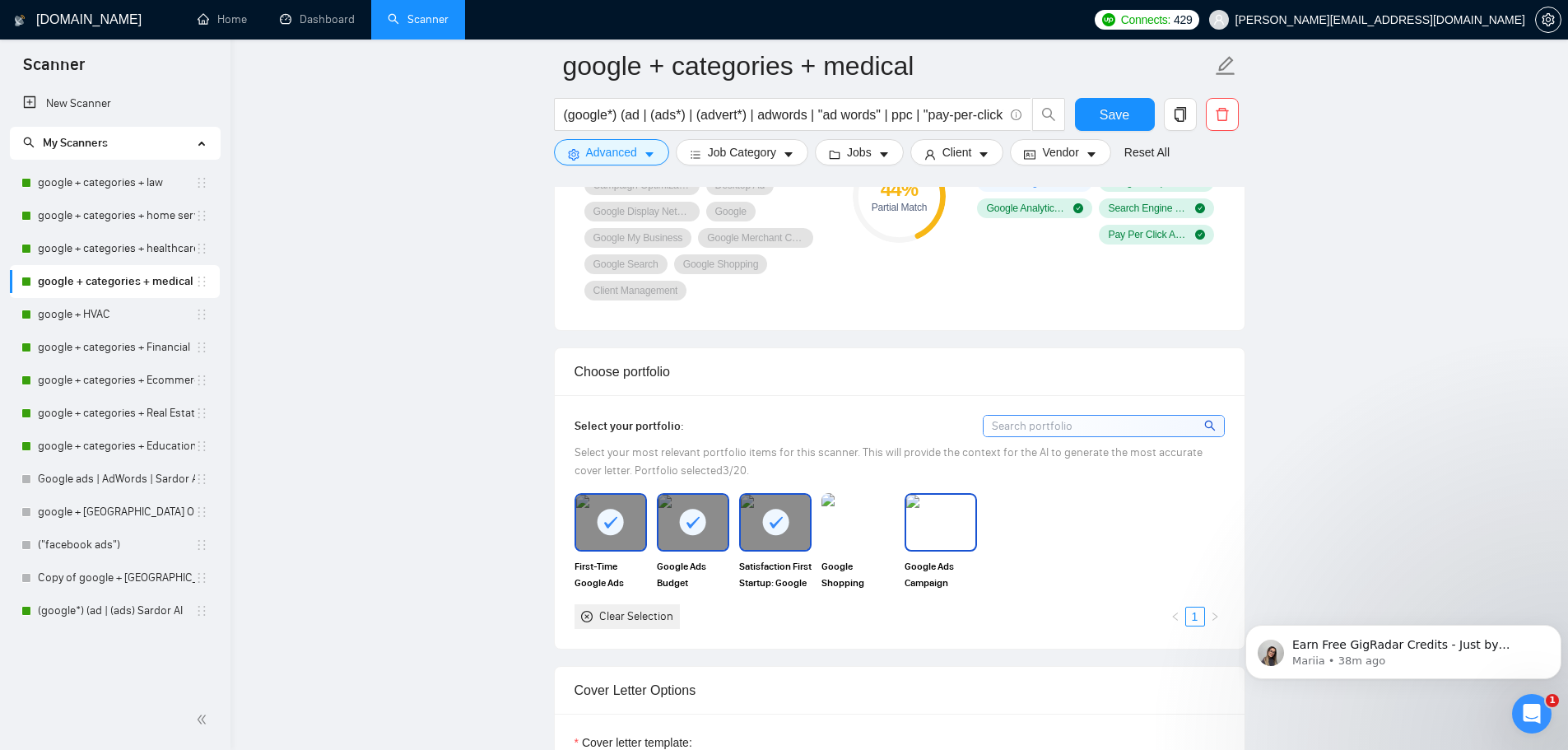
click at [959, 532] on img at bounding box center [940, 522] width 70 height 54
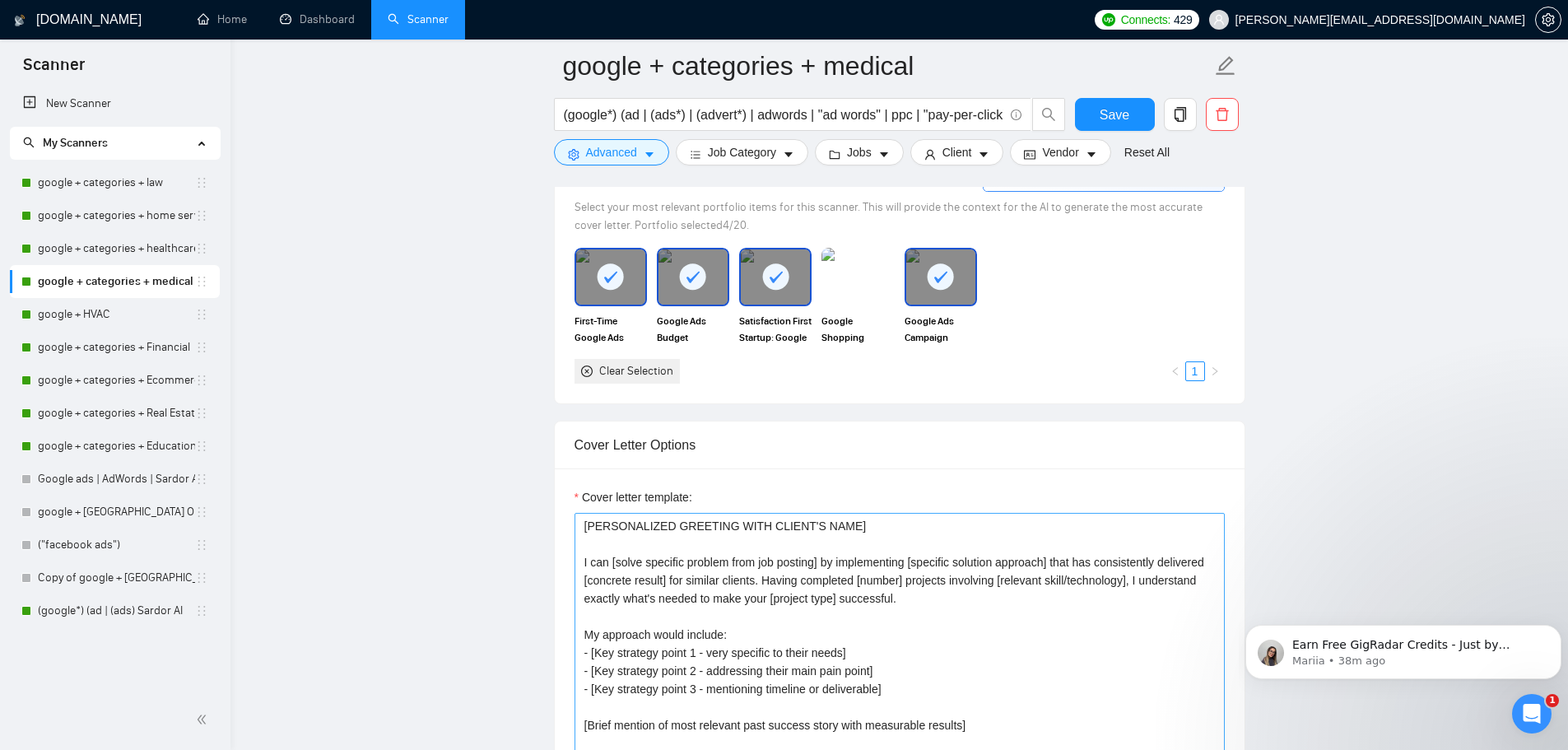
scroll to position [1482, 0]
click at [862, 262] on img at bounding box center [858, 275] width 70 height 54
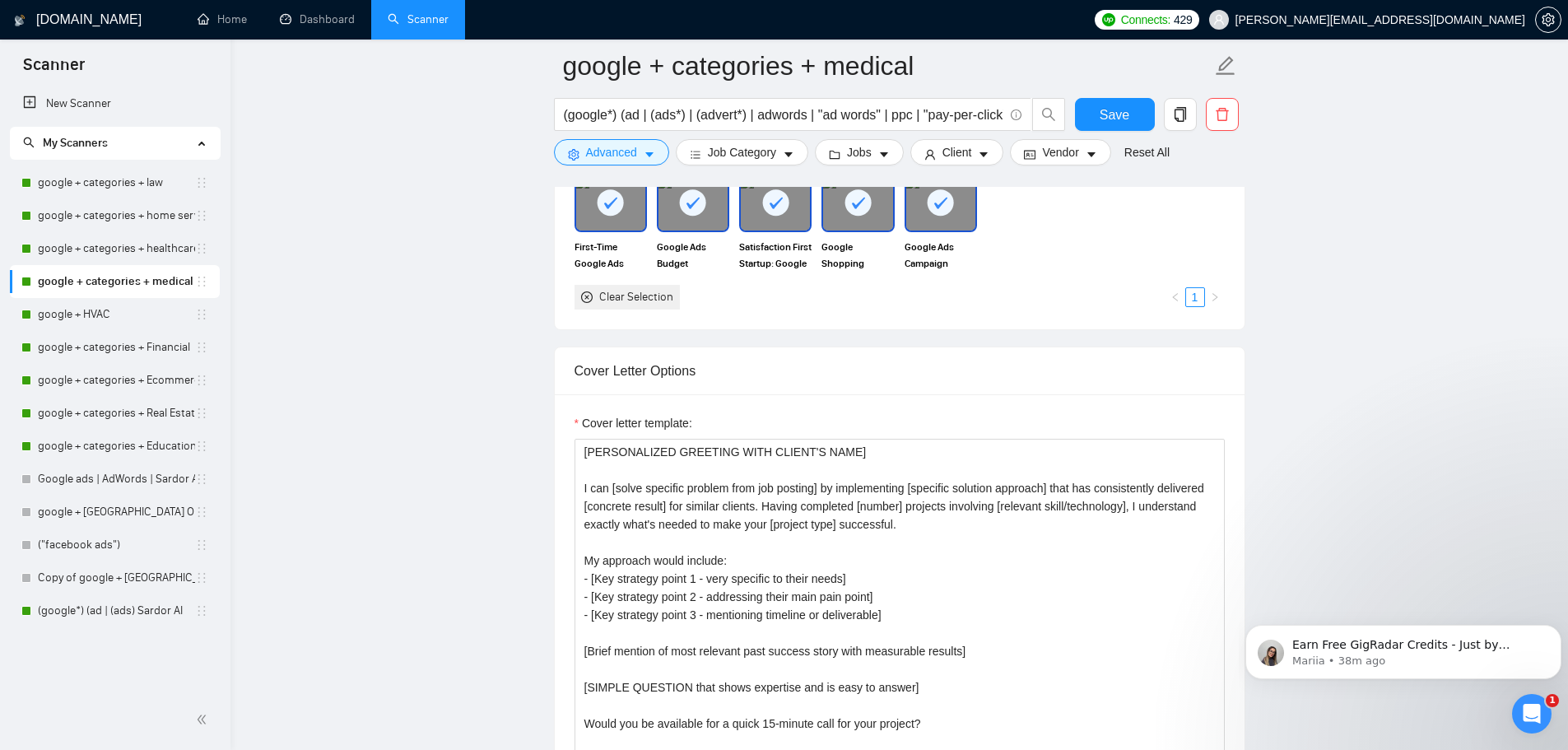
scroll to position [1646, 0]
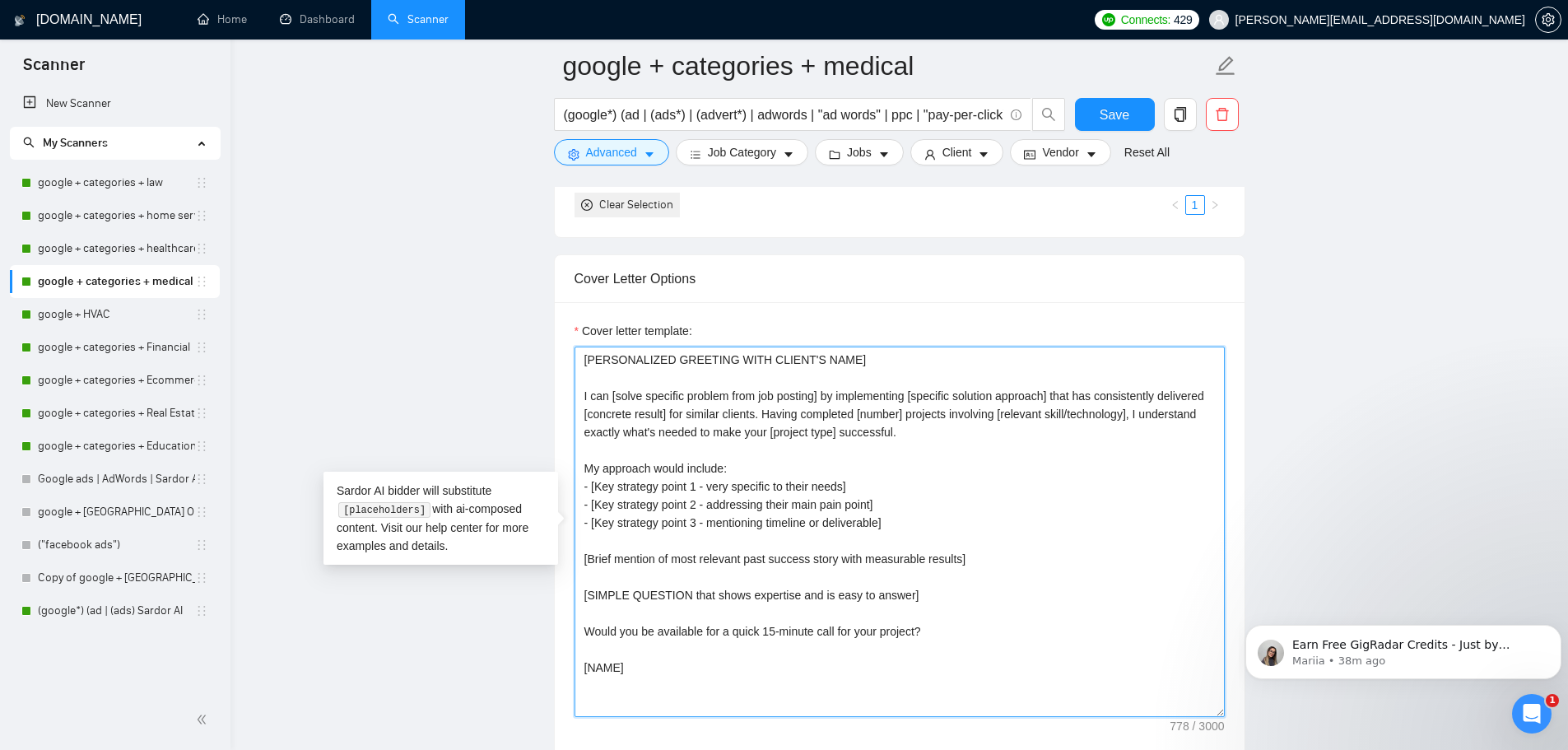
drag, startPoint x: 633, startPoint y: 673, endPoint x: 555, endPoint y: 382, distance: 301.3
click at [555, 382] on div "Cover letter template: [PERSONALIZED GREETING WITH CLIENT'S NAME] I can [solve …" at bounding box center [899, 530] width 690 height 455
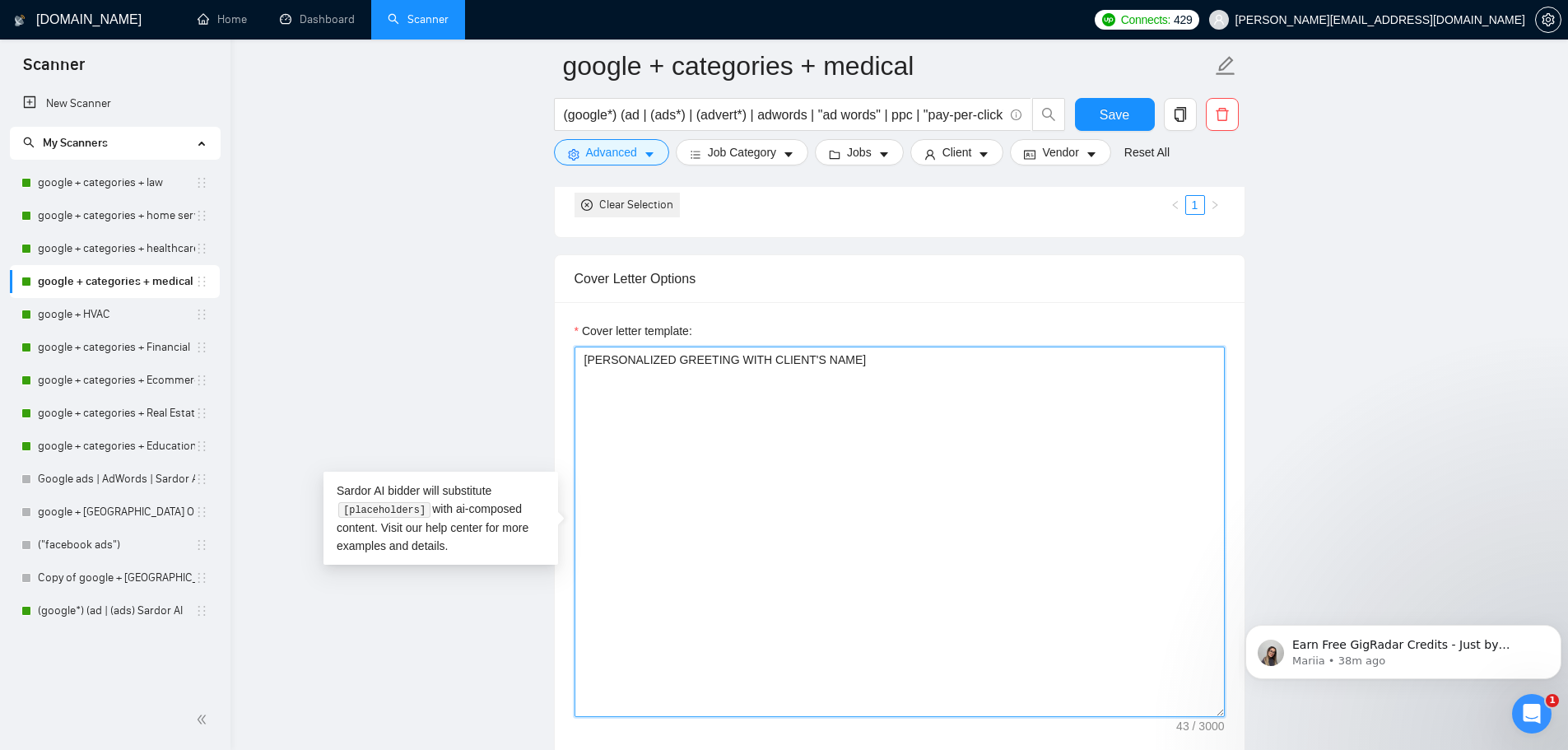
paste textarea "[PERSONALIZED GREETING WITH CLIENT'S NAME] Hi [CLIENT_NAME], [PAIN POINT/HOOK S…"
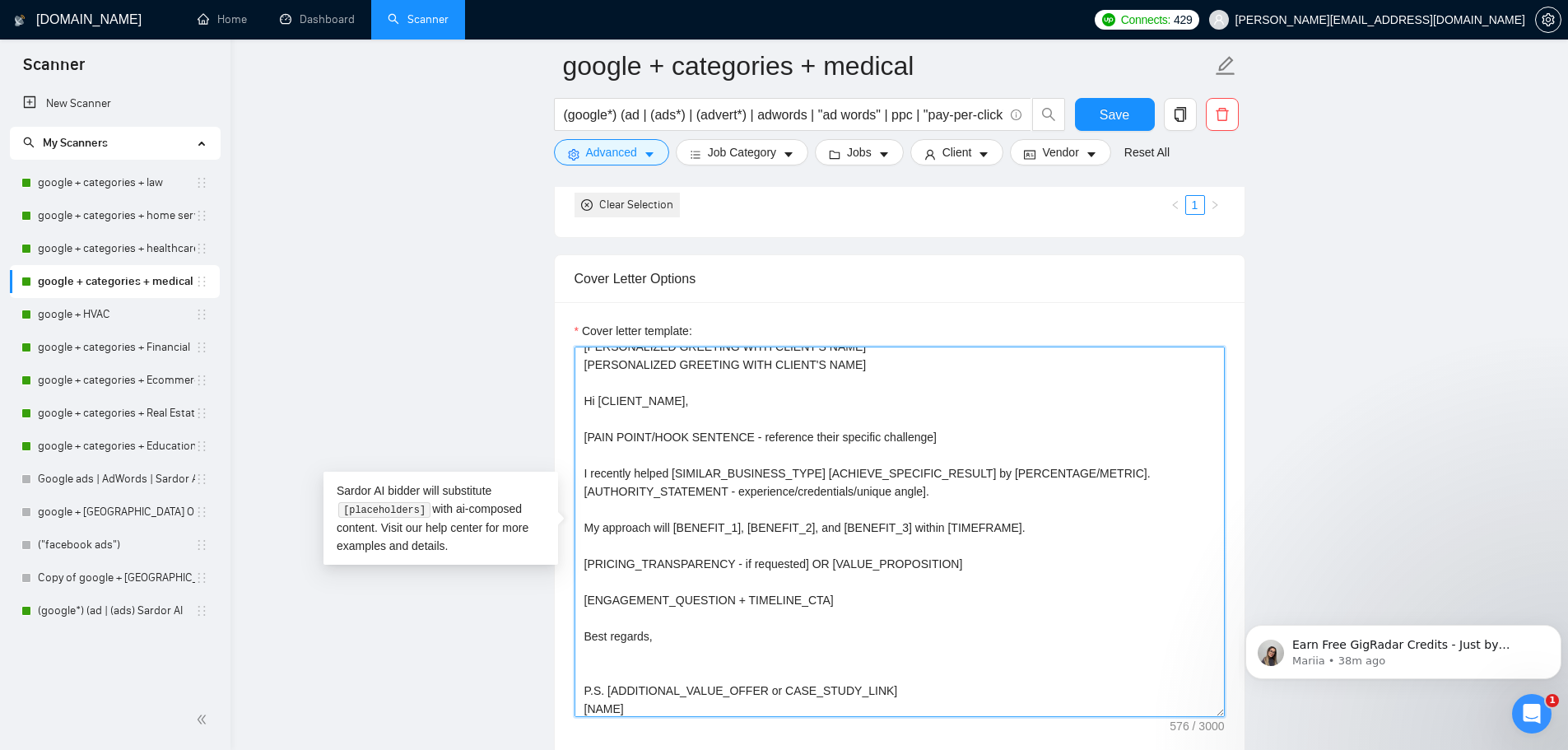
scroll to position [0, 0]
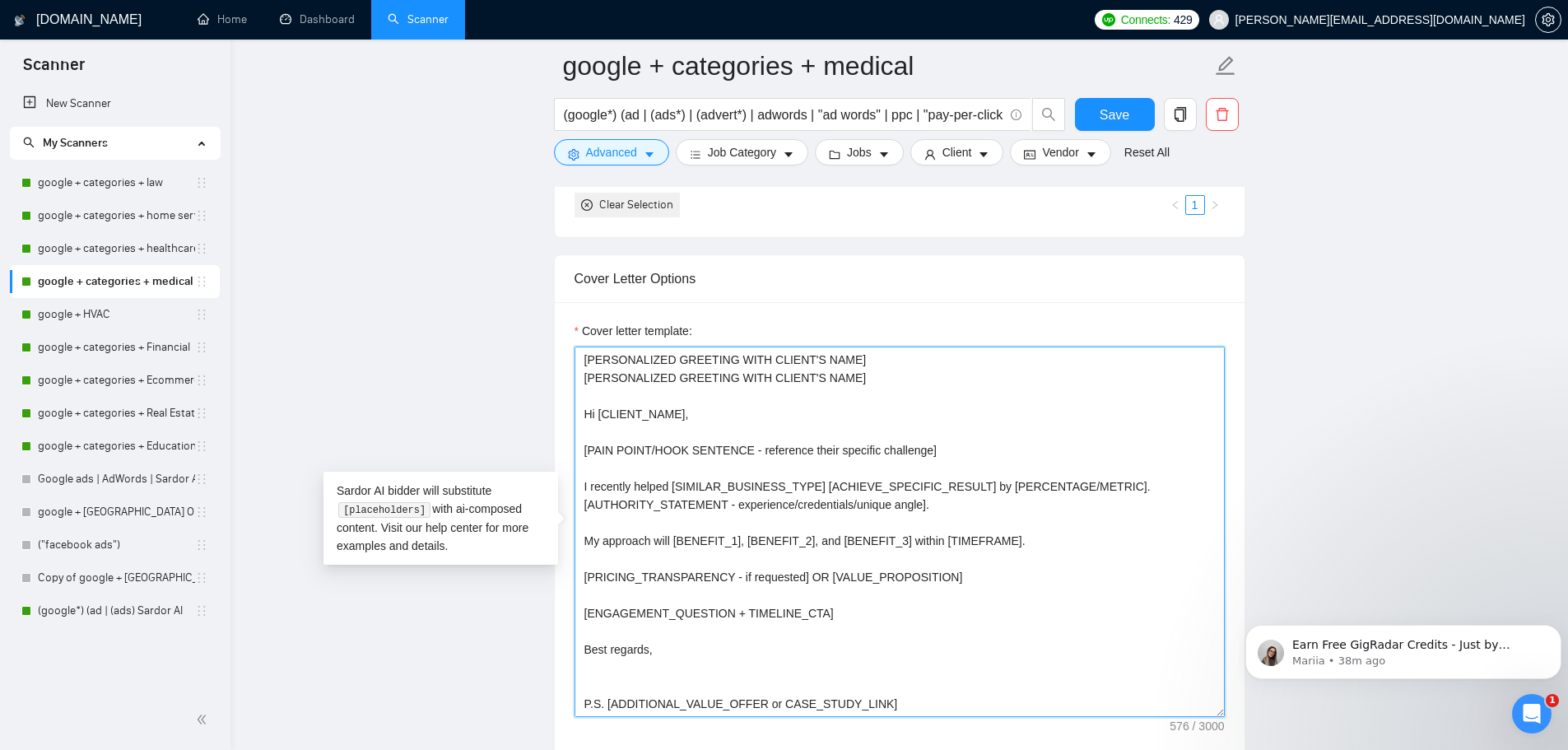
drag, startPoint x: 808, startPoint y: 377, endPoint x: 571, endPoint y: 375, distance: 237.0
click at [571, 375] on div "Cover letter template: [PERSONALIZED GREETING WITH CLIENT'S NAME] [PERSONALIZED…" at bounding box center [899, 530] width 690 height 455
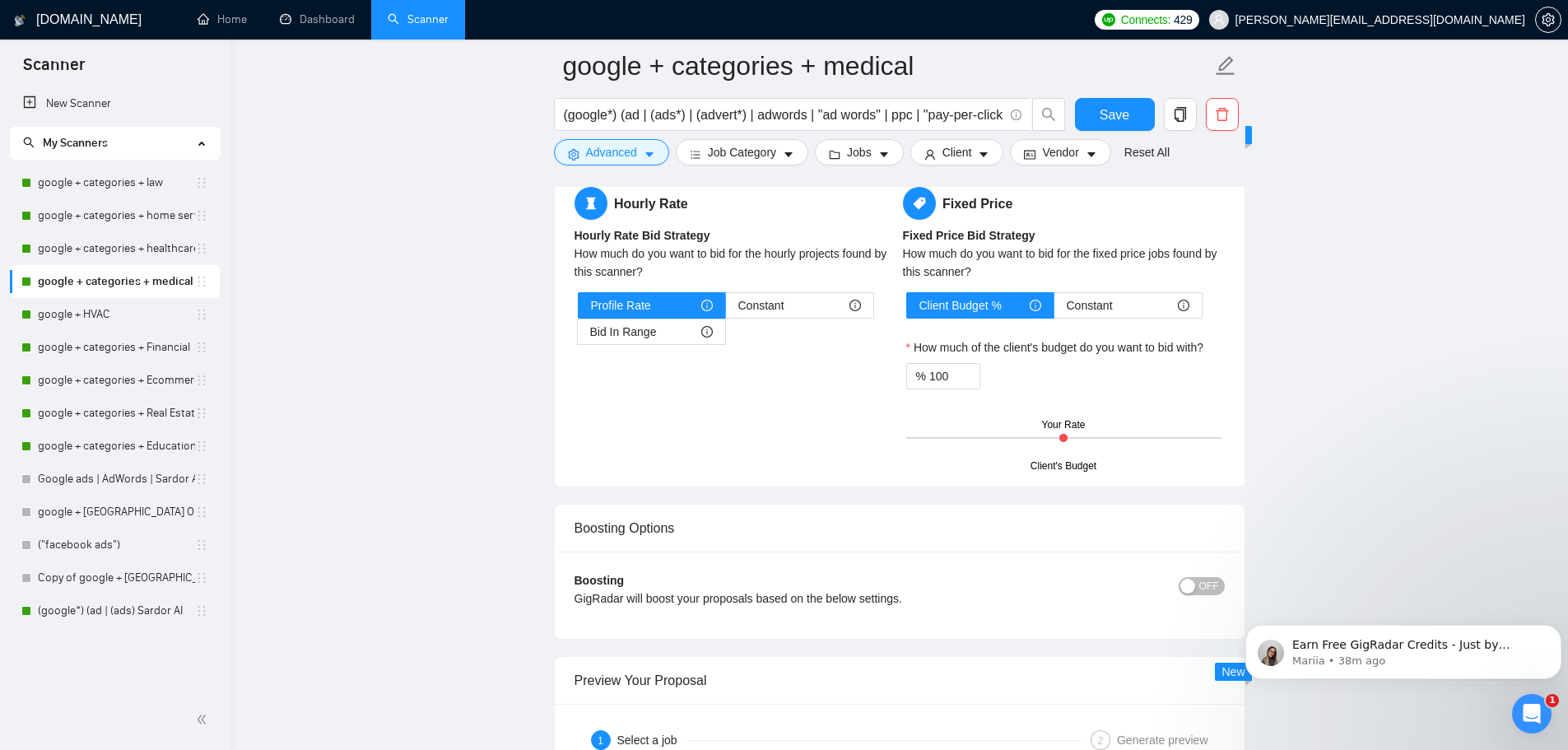
scroll to position [2552, 0]
type textarea "[PERSONALIZED GREETING WITH CLIENT'S NAME] Hi [CLIENT_NAME], [PAIN POINT/HOOK S…"
click at [1169, 584] on div "OFF" at bounding box center [1143, 582] width 163 height 19
click at [1208, 583] on span "OFF" at bounding box center [1209, 584] width 20 height 18
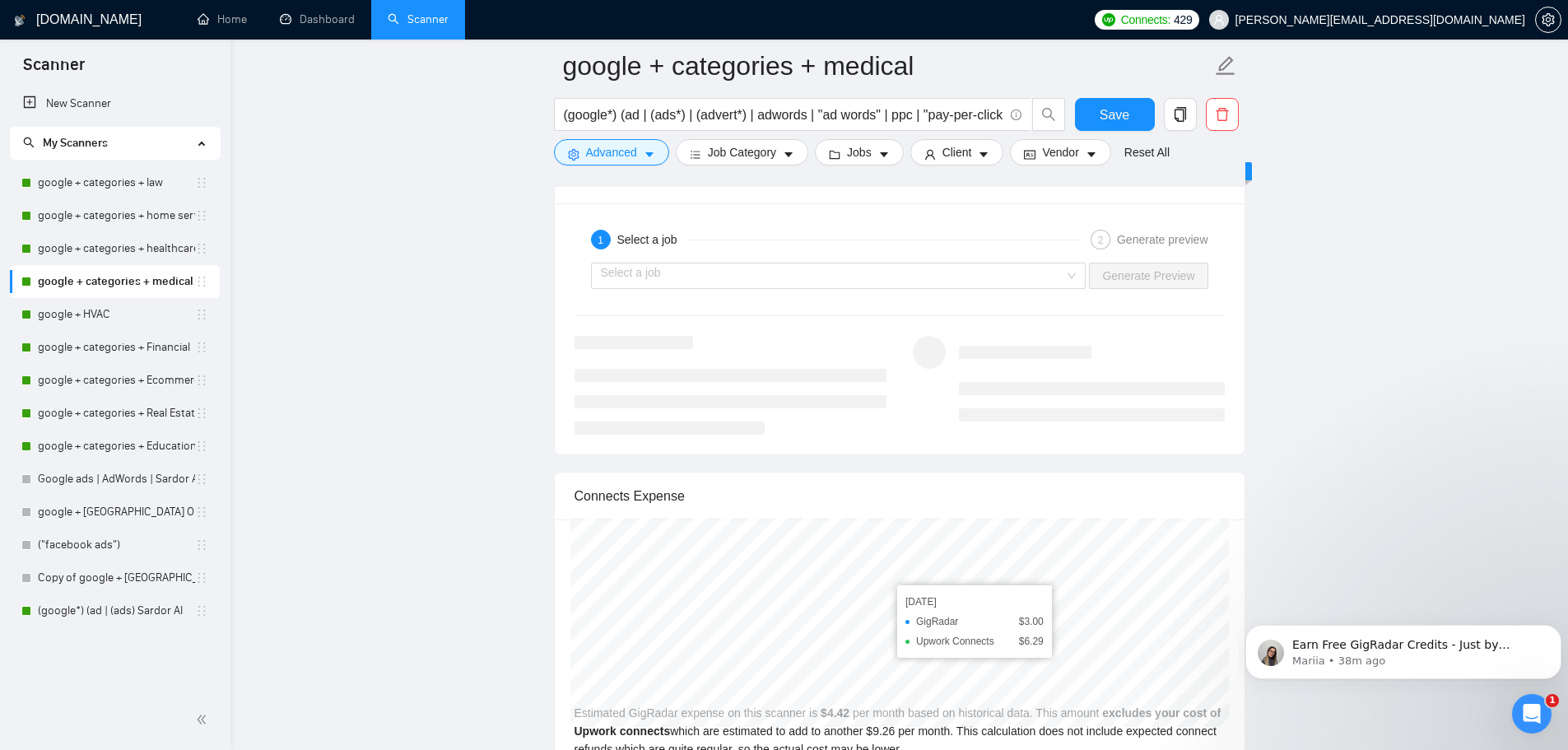
scroll to position [3210, 0]
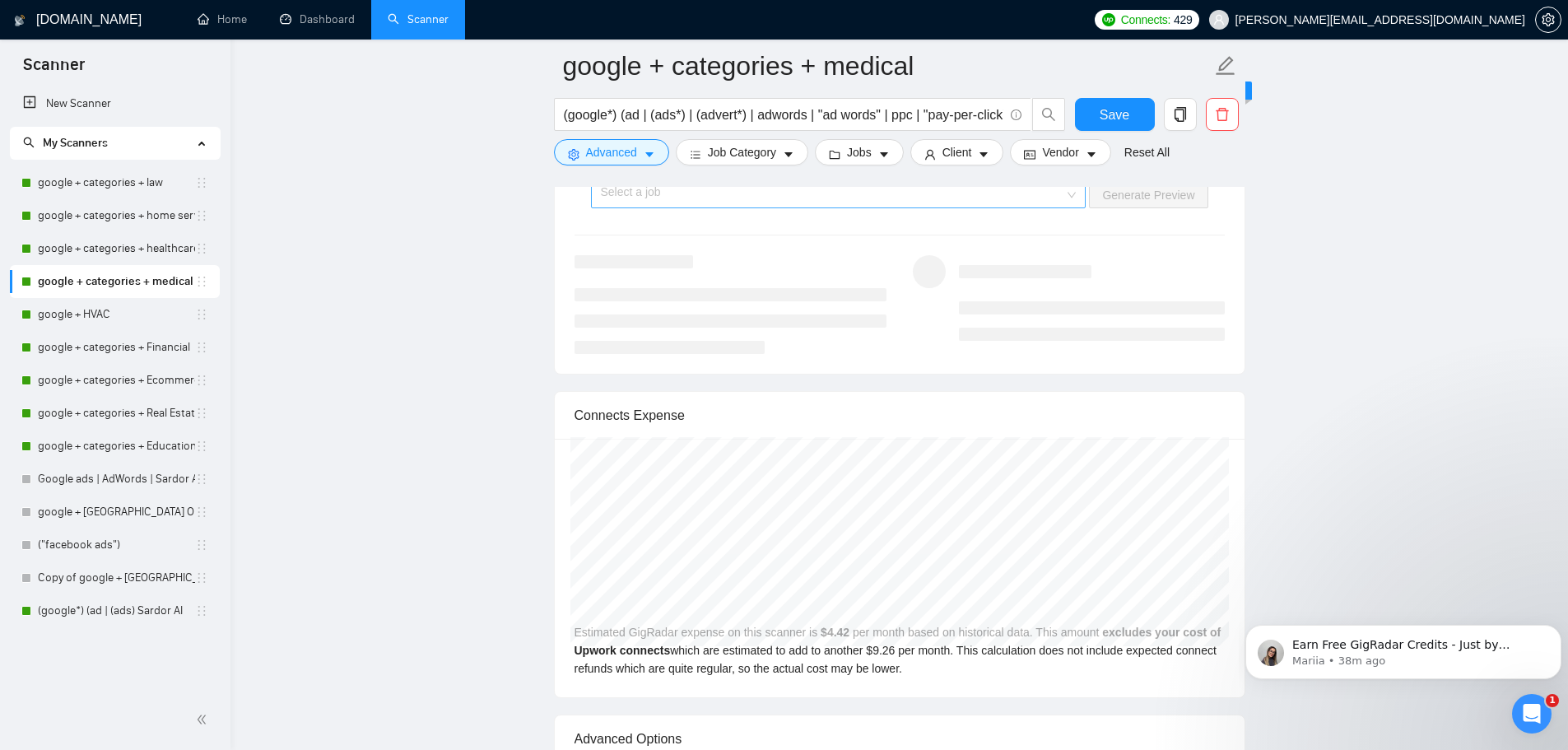
click at [987, 194] on input "search" at bounding box center [833, 195] width 464 height 25
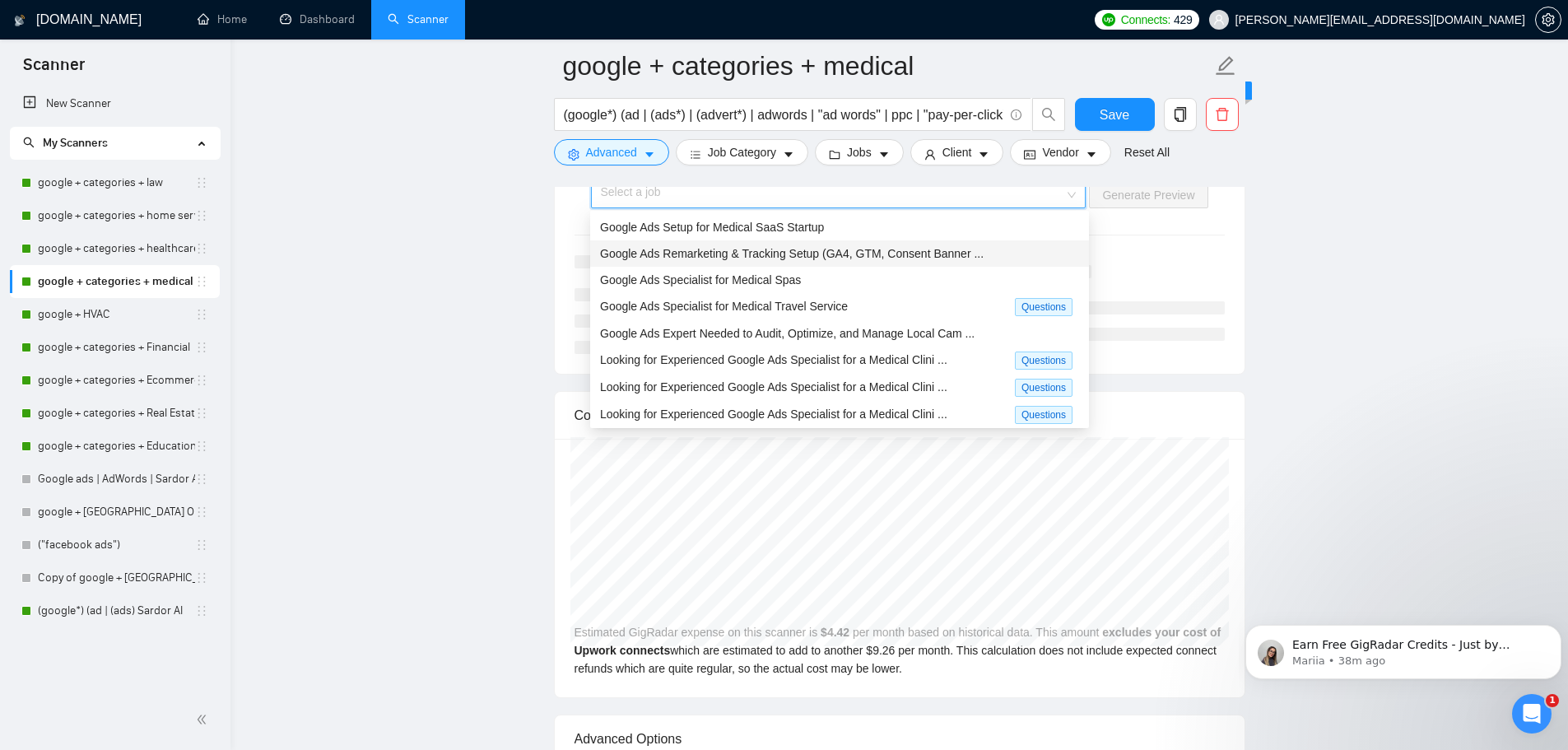
click at [961, 243] on div "Google Ads Remarketing & Tracking Setup (GA4, GTM, Consent Banner ..." at bounding box center [839, 254] width 498 height 27
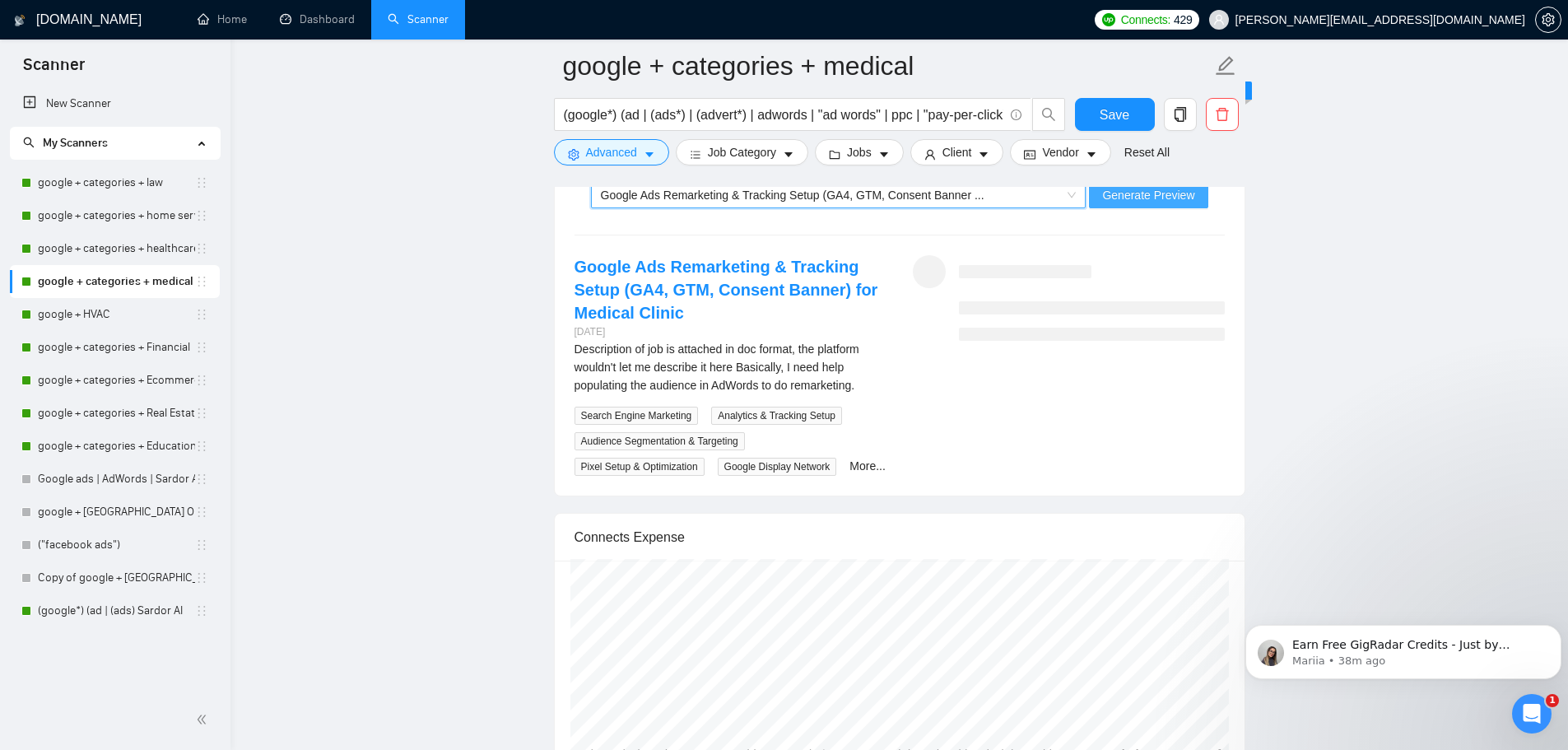
click at [1154, 202] on span "Generate Preview" at bounding box center [1147, 195] width 92 height 18
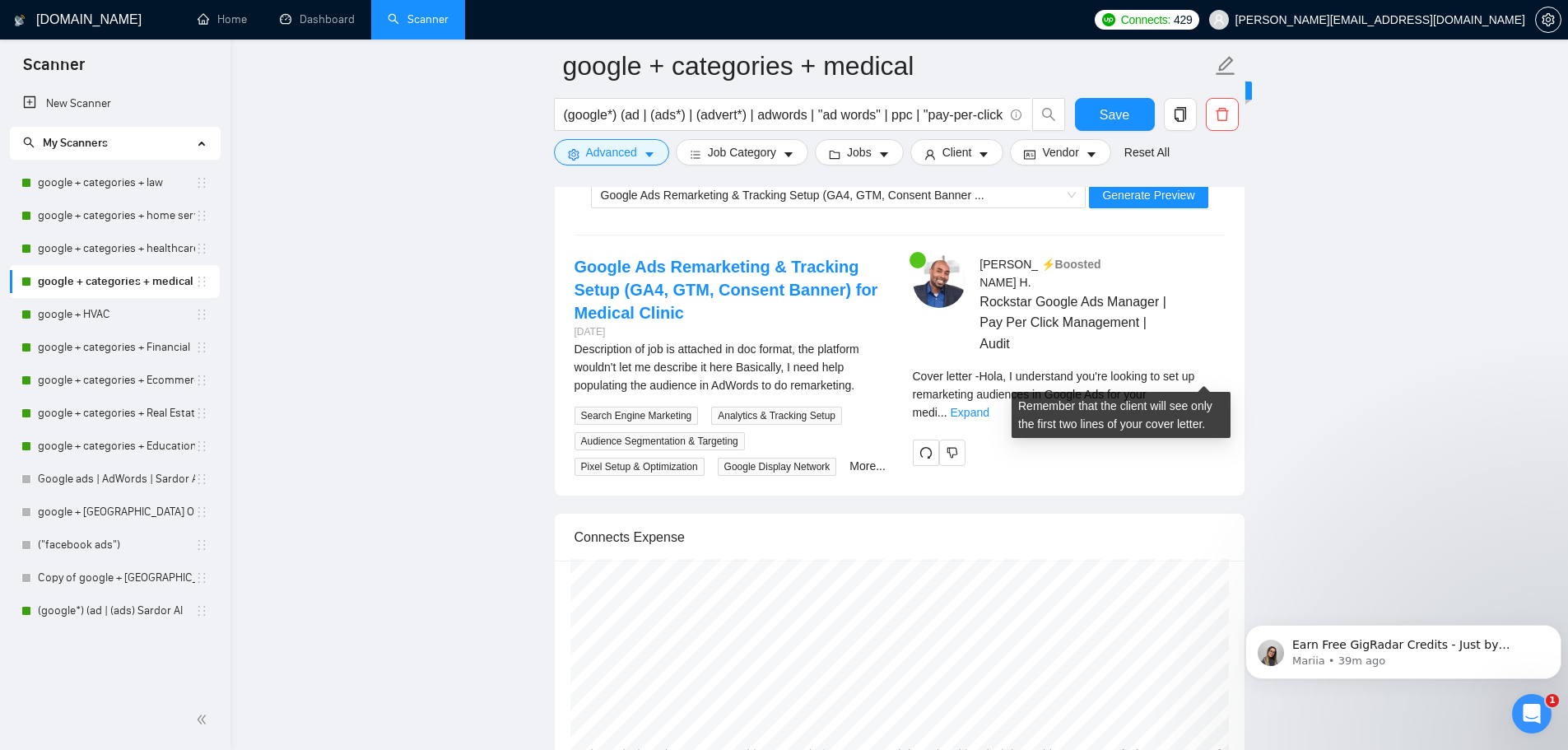
click at [1219, 383] on div "Cover letter - Hola, I understand you're looking to set up remarketing audience…" at bounding box center [1069, 394] width 312 height 54
click at [989, 406] on link "Expand" at bounding box center [969, 412] width 38 height 13
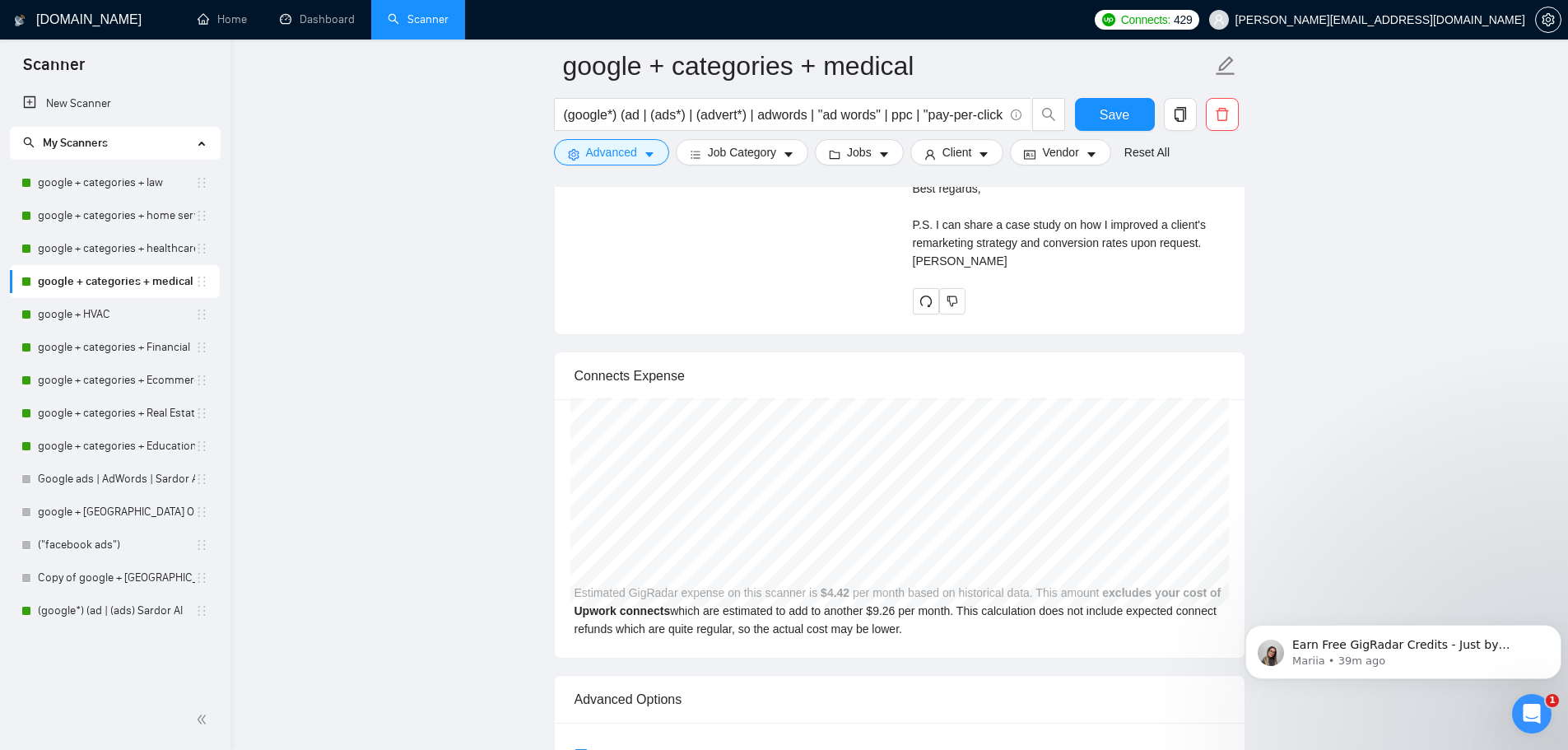
scroll to position [3787, 0]
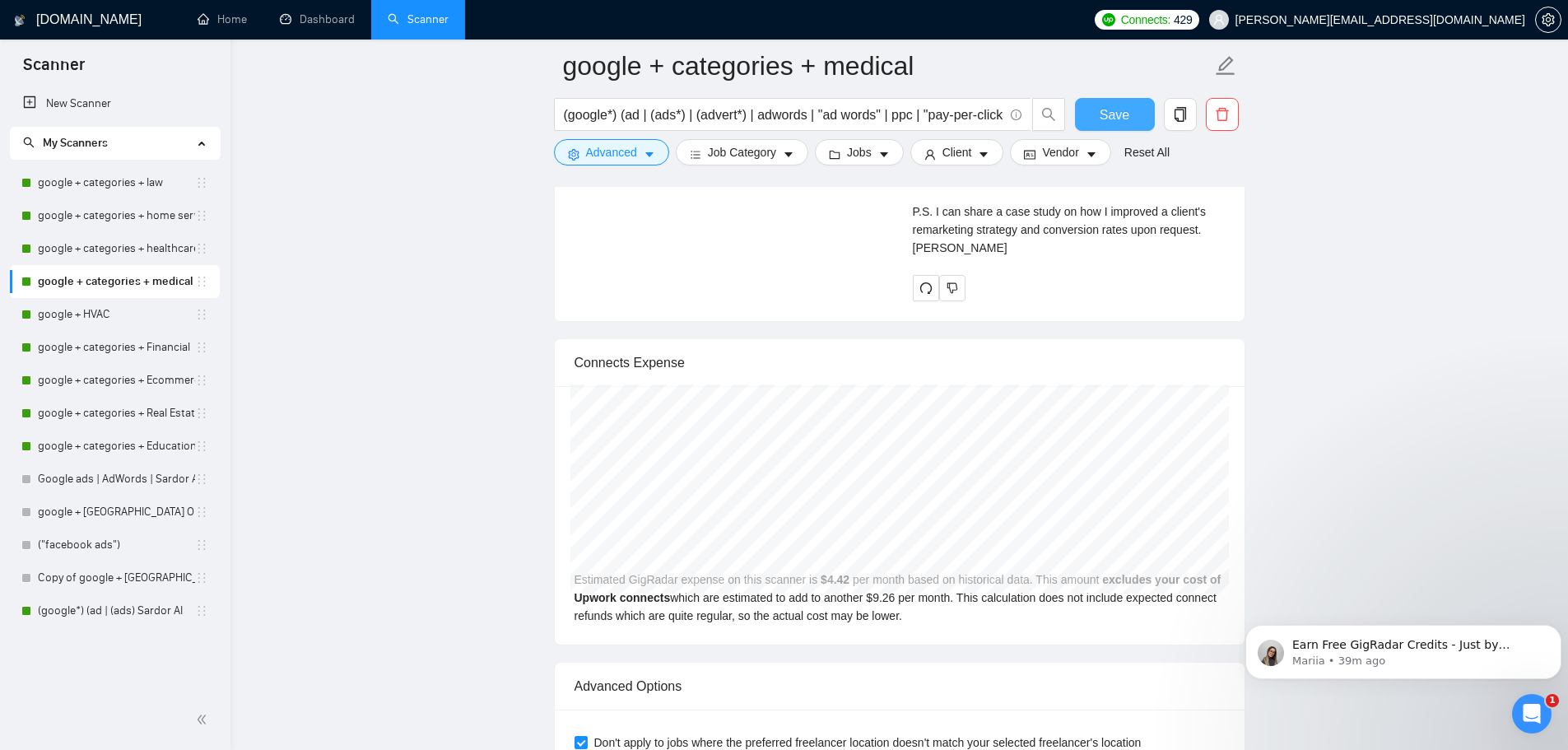
click at [1123, 107] on span "Save" at bounding box center [1113, 114] width 29 height 21
click at [105, 309] on link "google + HVAC" at bounding box center [116, 314] width 157 height 33
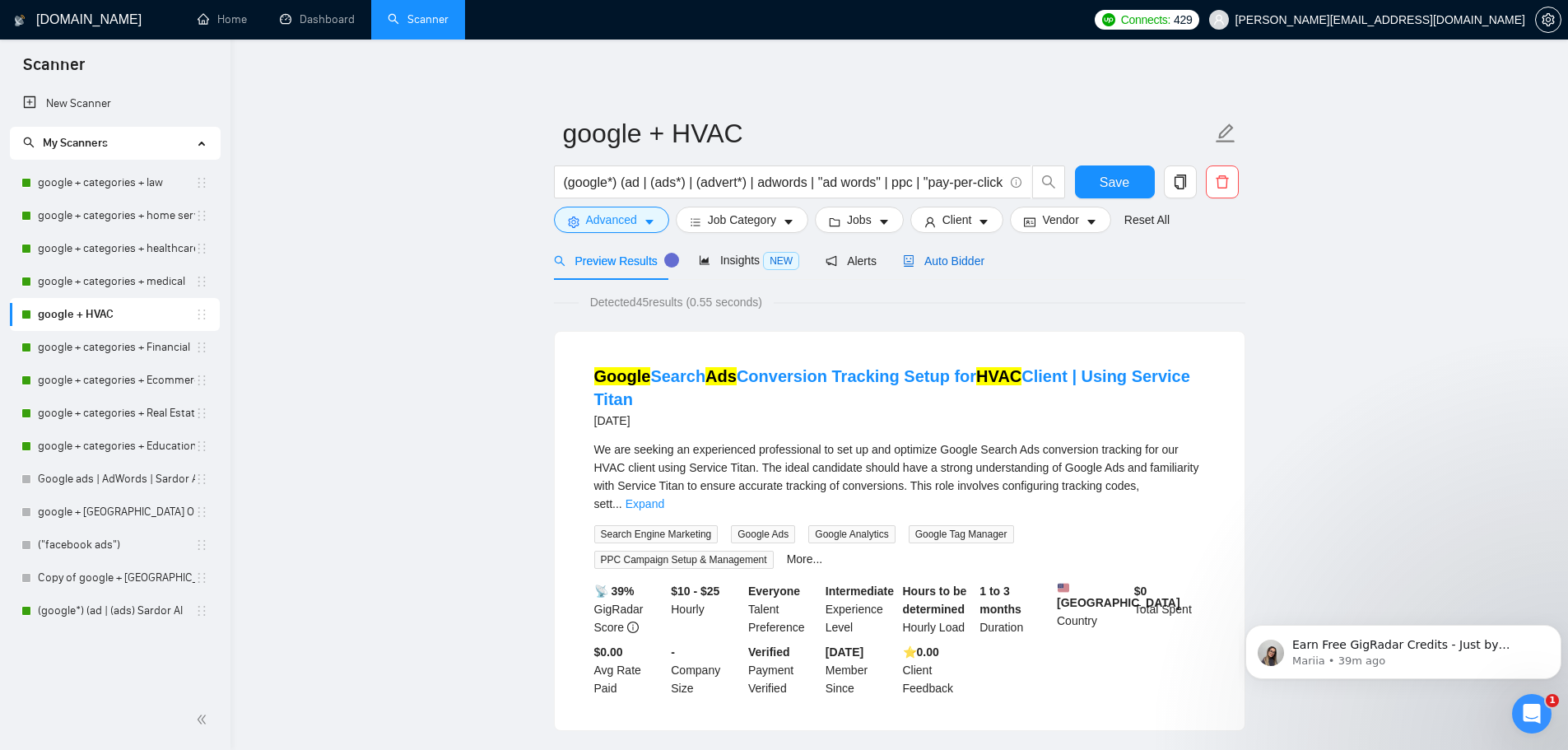
click at [946, 254] on span "Auto Bidder" at bounding box center [943, 260] width 81 height 13
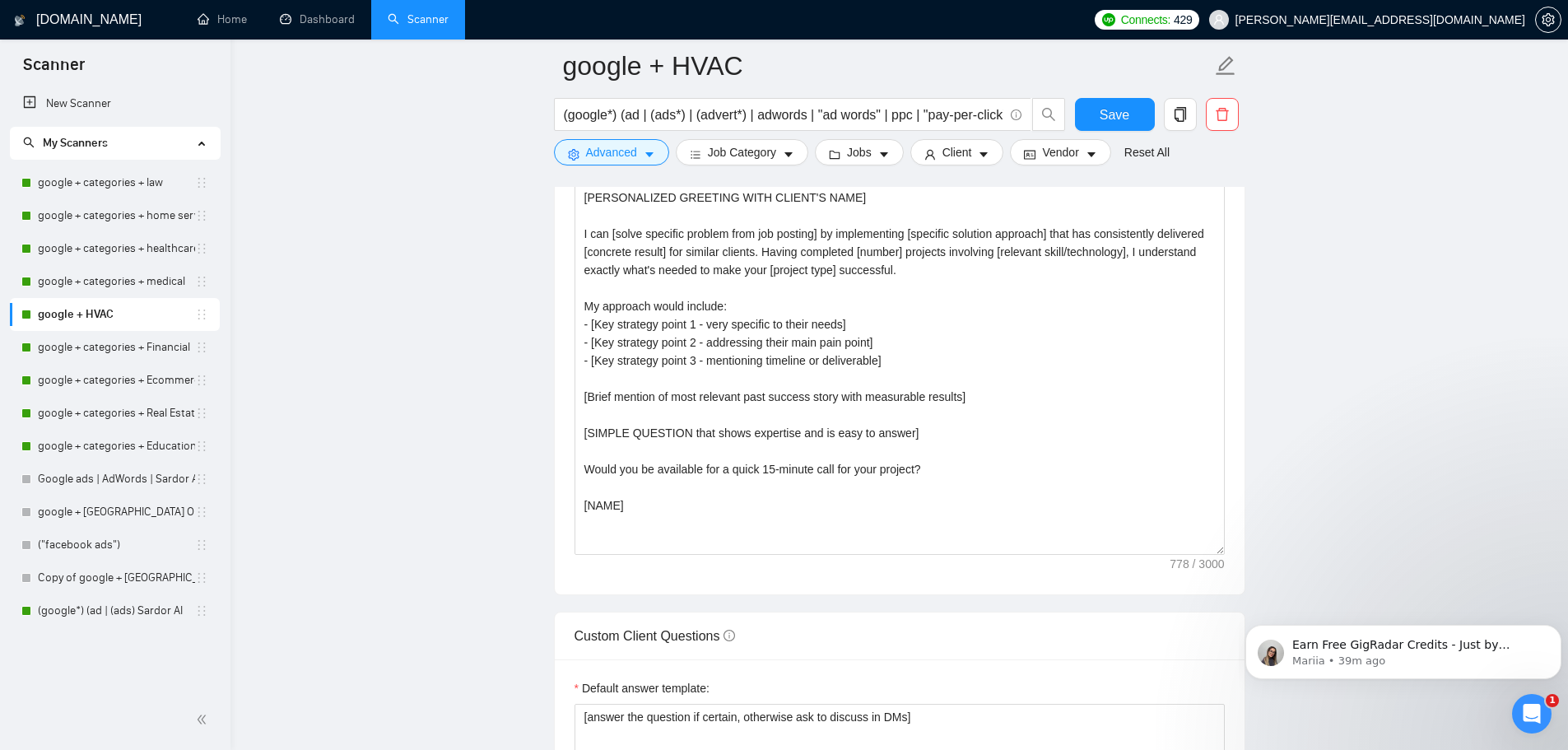
scroll to position [1811, 0]
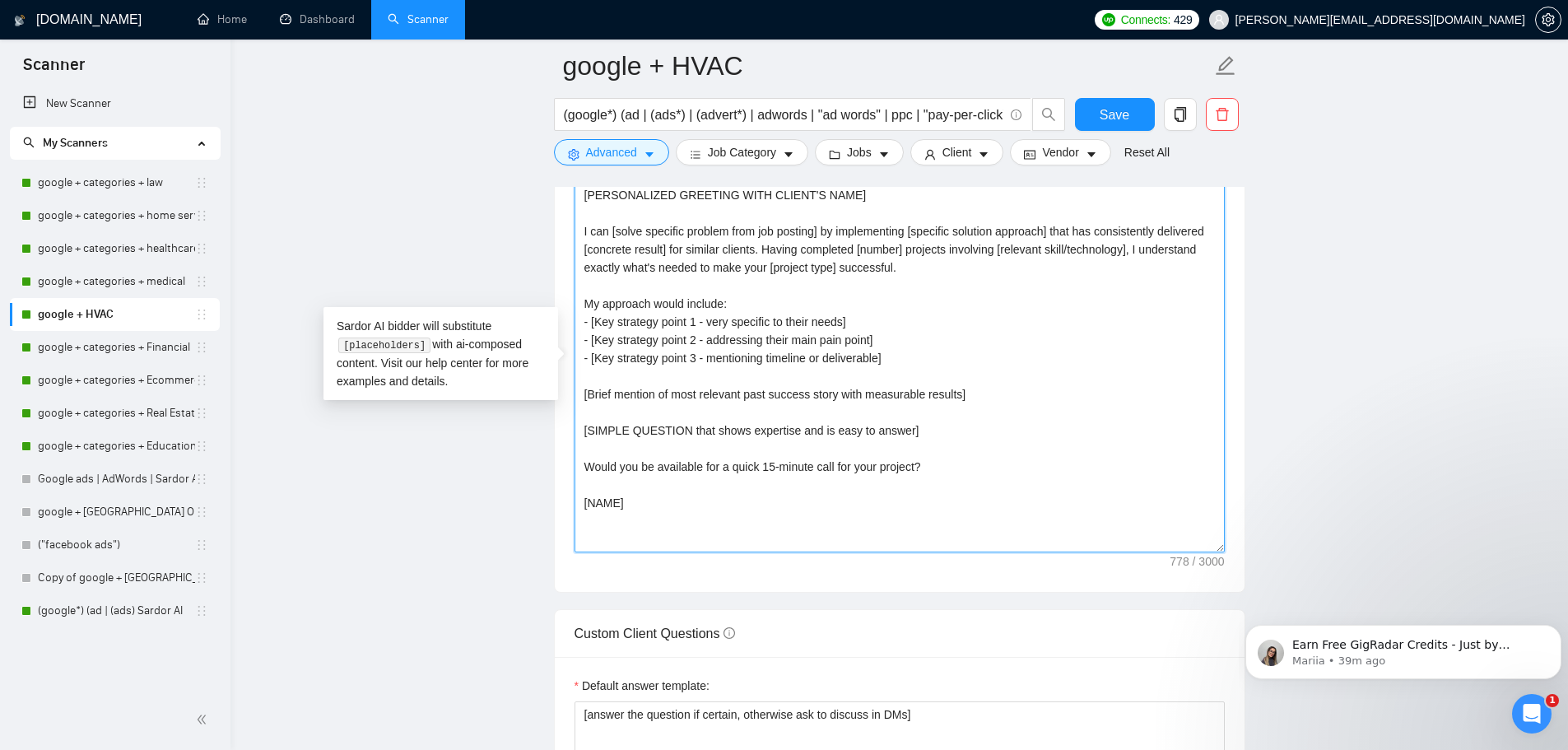
drag, startPoint x: 636, startPoint y: 511, endPoint x: 551, endPoint y: 235, distance: 288.8
click at [552, 234] on main "google + HVAC (google*) (ad | (ads*) | (advert*) | adwords | "ad words" | ppc |…" at bounding box center [899, 551] width 1285 height 4593
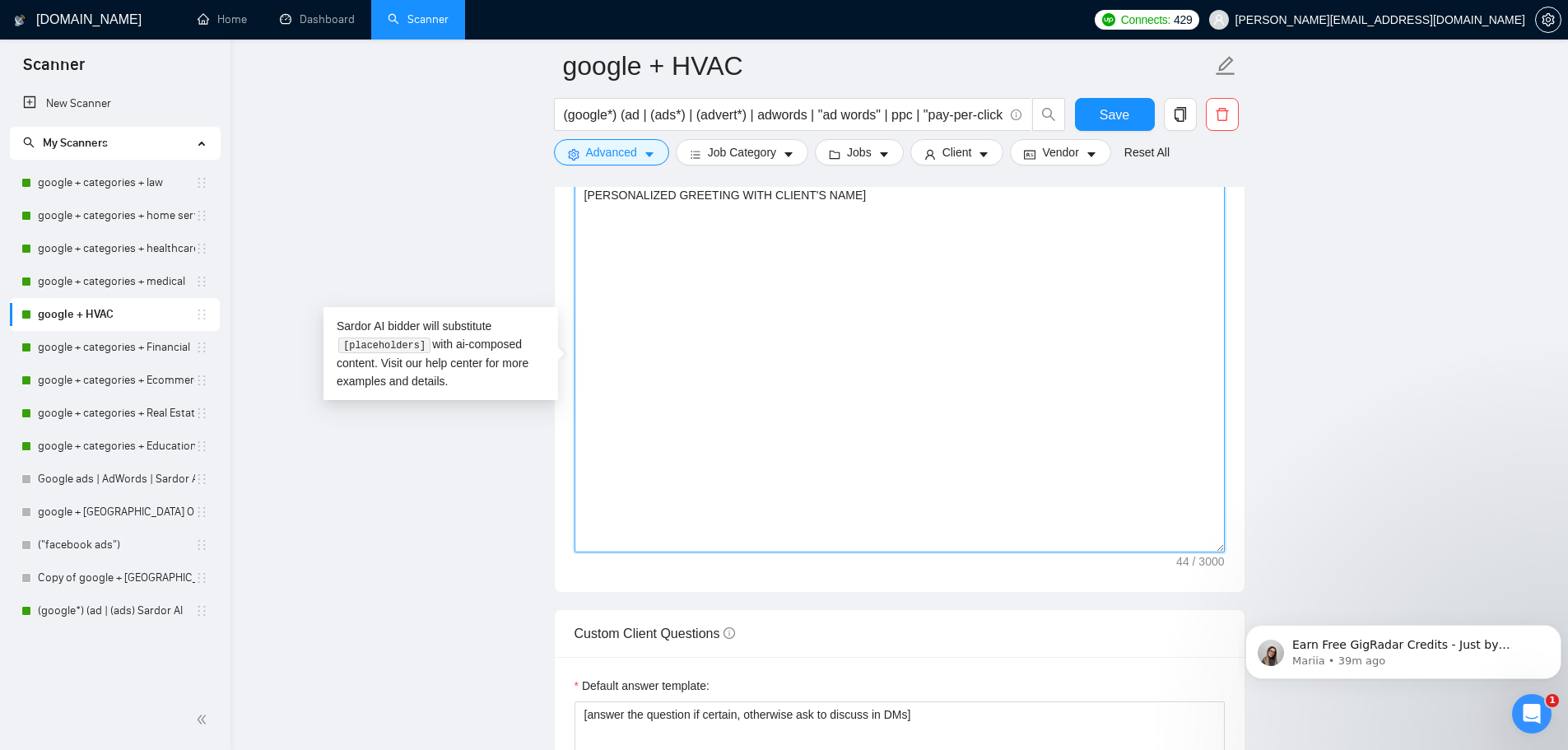
paste textarea "[PERSONALIZED GREETING WITH CLIENT'S NAME] Hi [CLIENT_NAME], [PAIN POINT/HOOK S…"
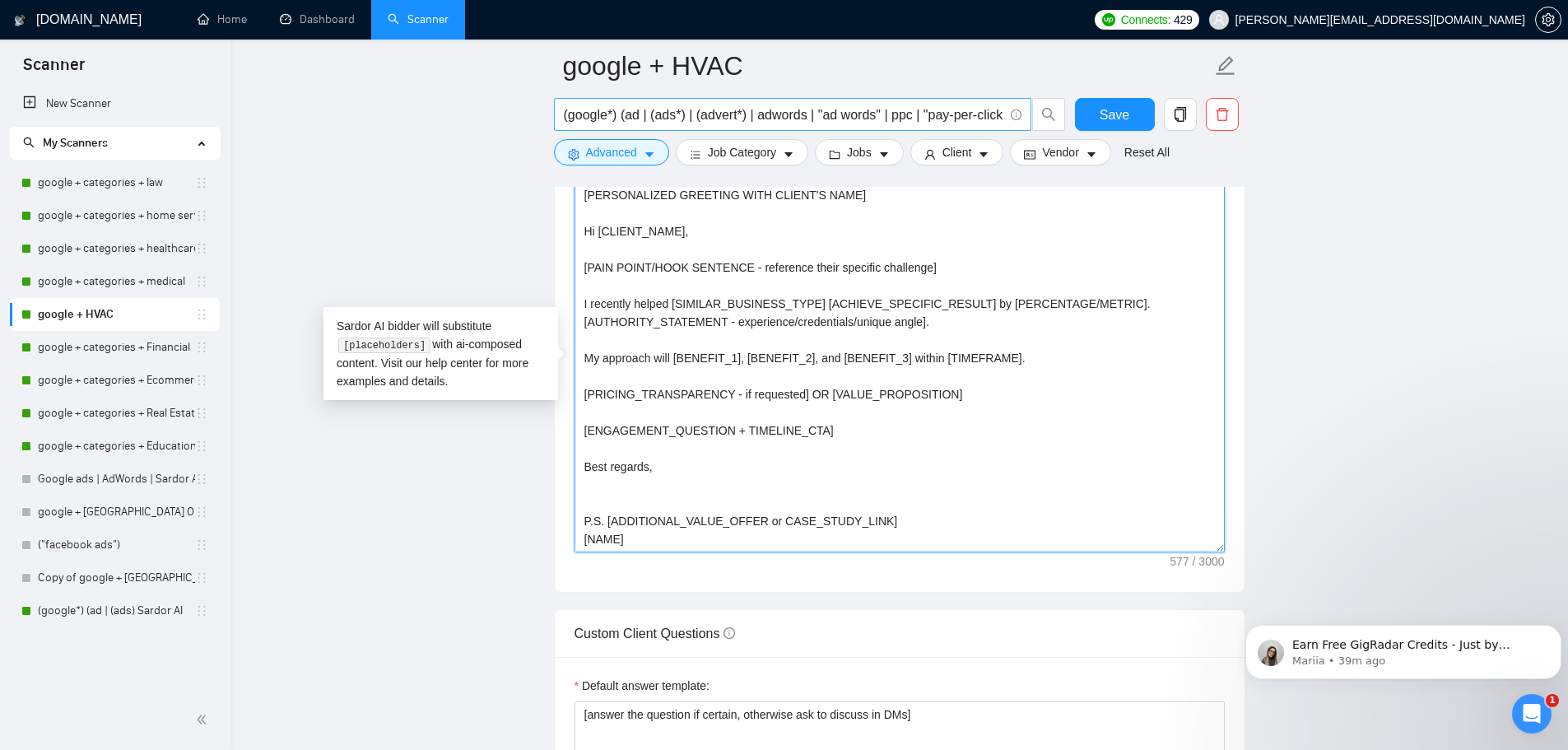
scroll to position [0, 0]
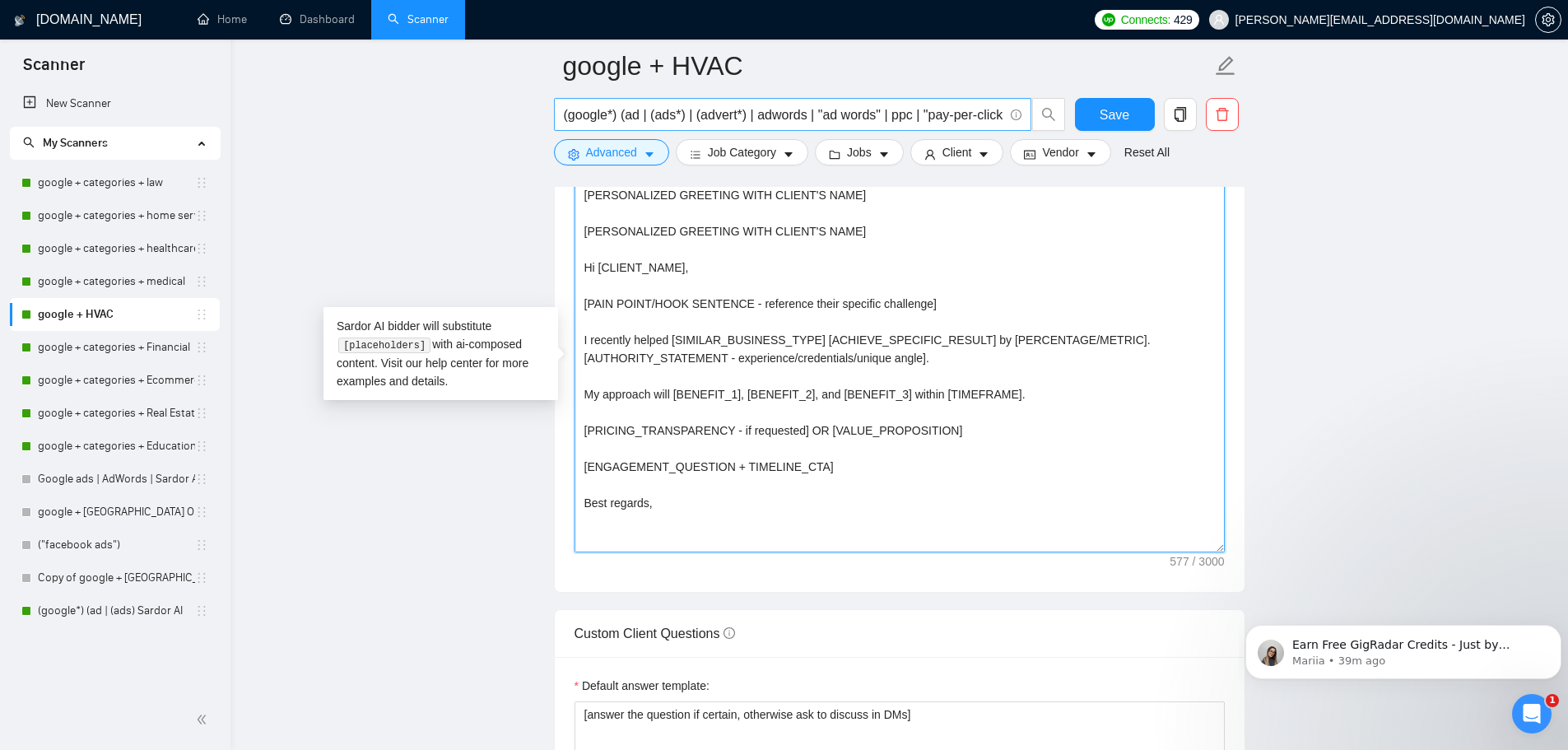
drag, startPoint x: 604, startPoint y: 530, endPoint x: 555, endPoint y: 109, distance: 423.8
click at [561, 109] on div "google + HVAC (google*) (ad | (ads*) | (advert*) | adwords | "ad words" | ppc |…" at bounding box center [899, 551] width 691 height 4593
type textarea "]"
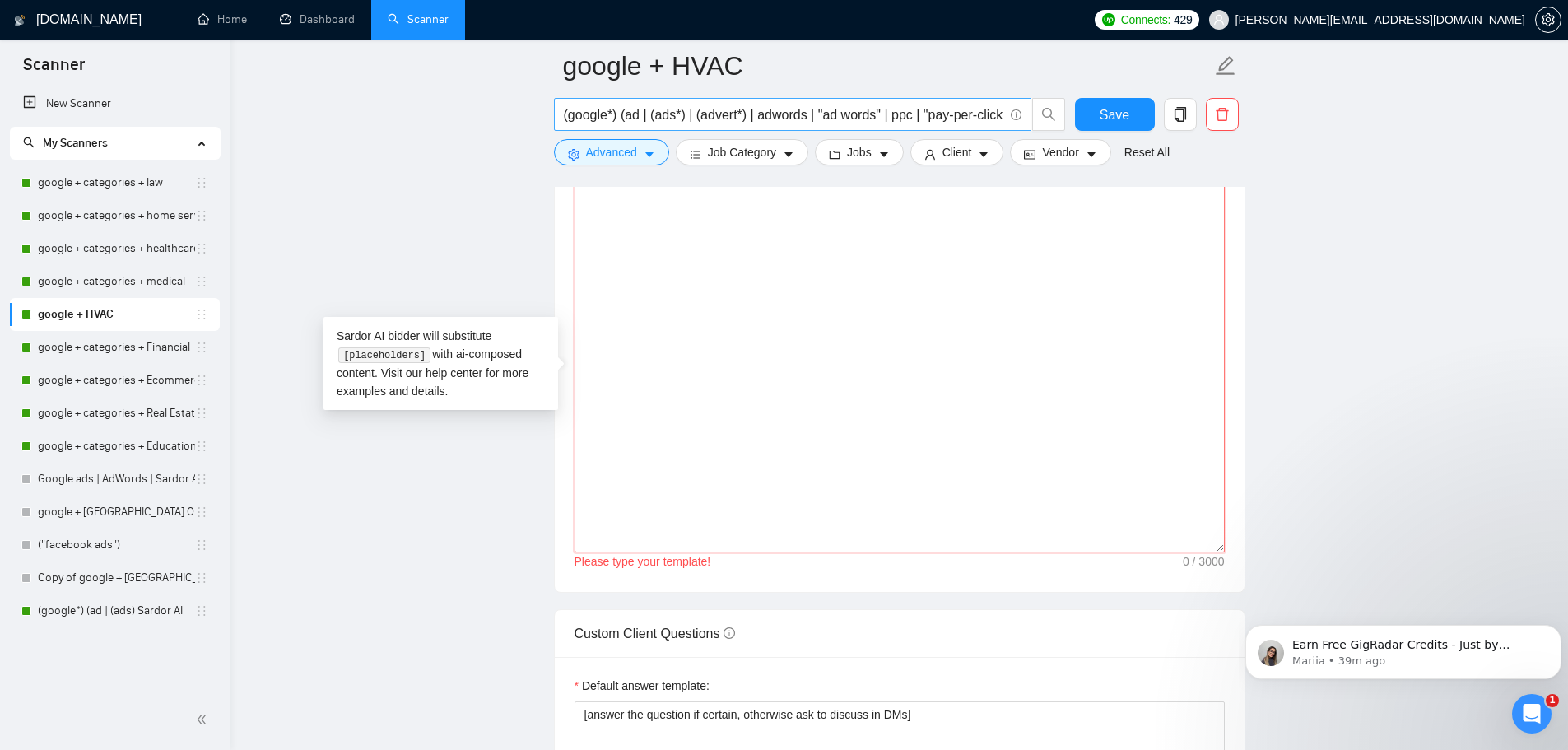
paste textarea "[PERSONALIZED GREETING WITH CLIENT'S NAME] Hi [CLIENT_NAME], [PAIN POINT/HOOK S…"
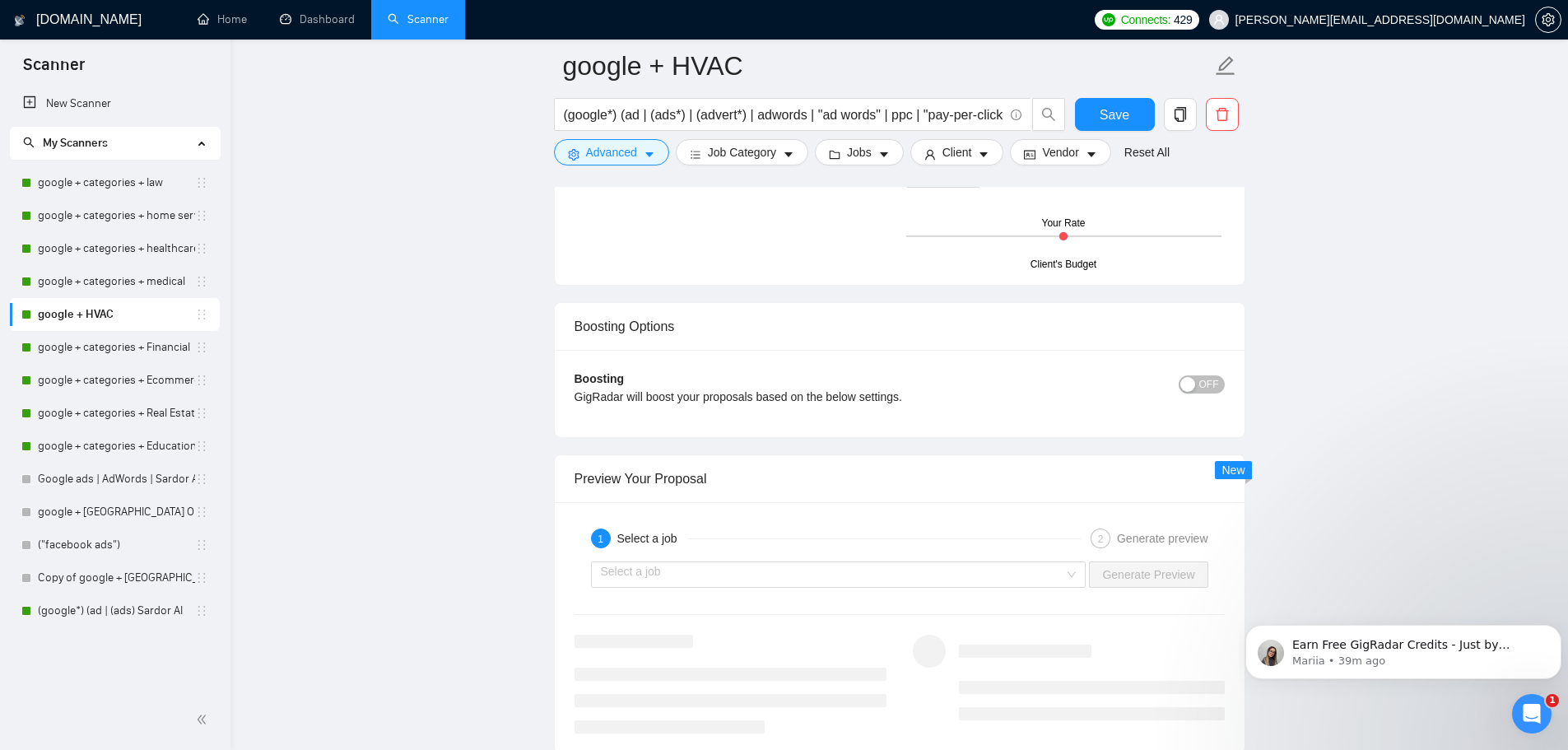
scroll to position [2799, 0]
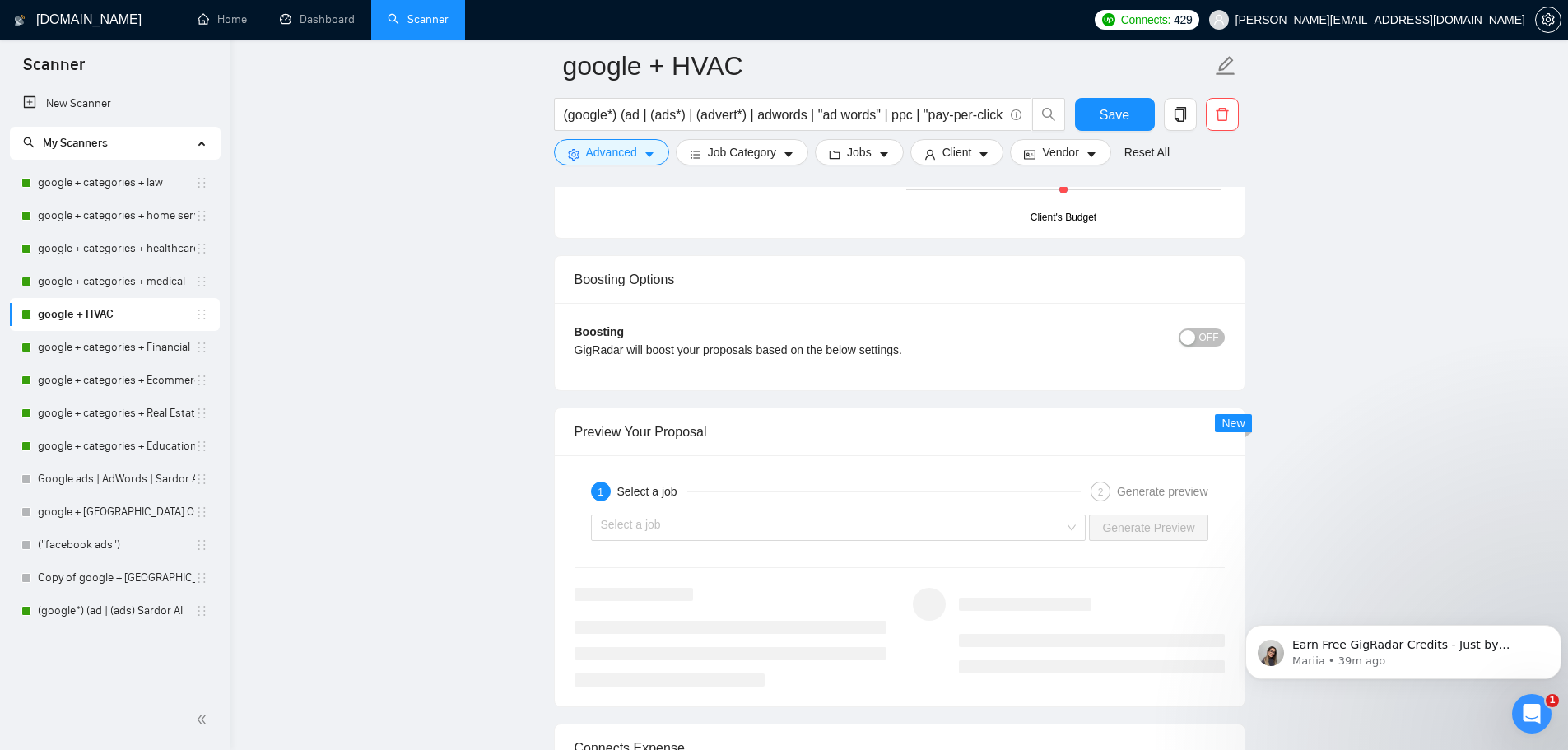
type textarea "[PERSONALIZED GREETING WITH CLIENT'S NAME] Hi [CLIENT_NAME], [PAIN POINT/HOOK S…"
click at [1199, 338] on button "OFF" at bounding box center [1202, 337] width 46 height 18
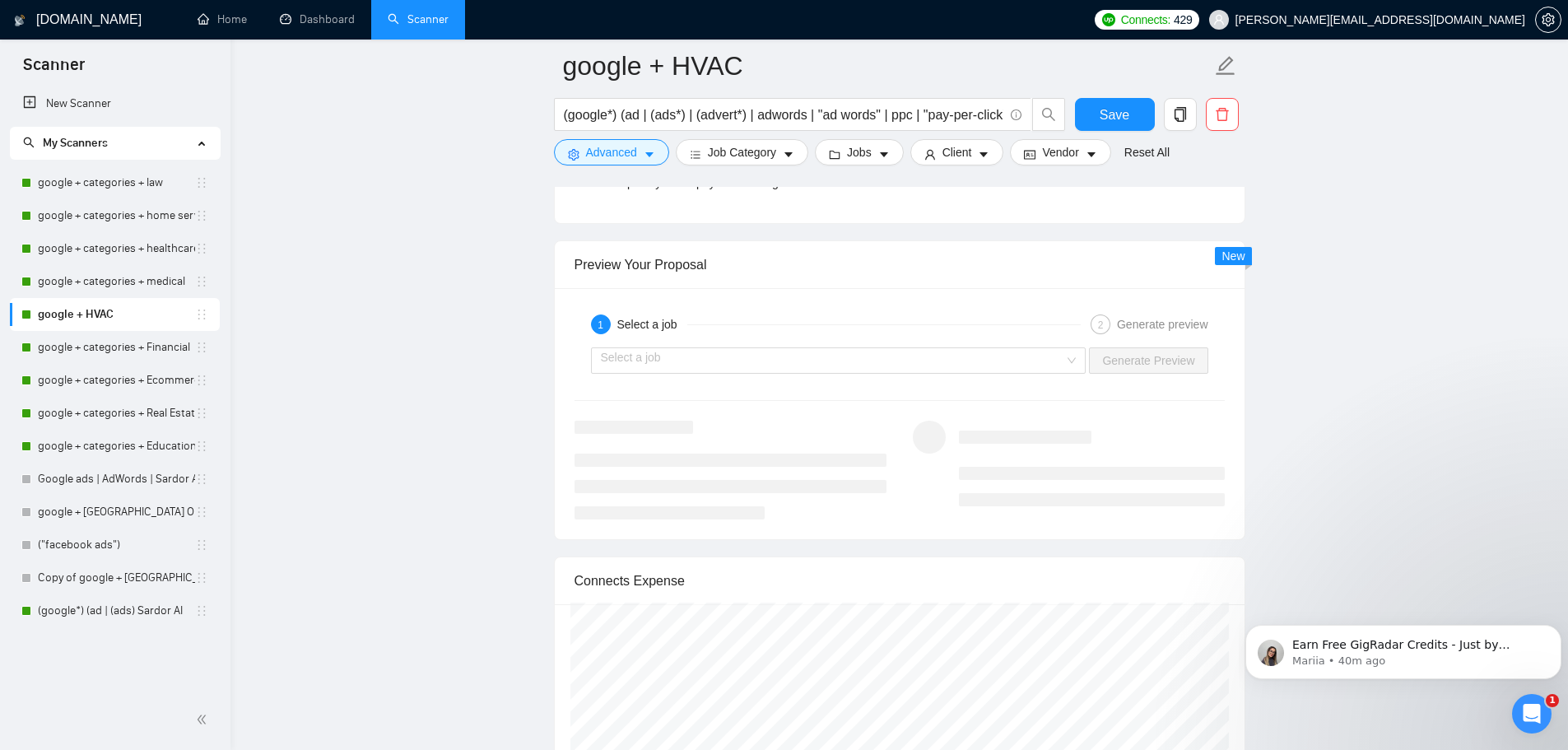
scroll to position [3046, 0]
click at [1068, 359] on div "Select a job" at bounding box center [839, 360] width 496 height 27
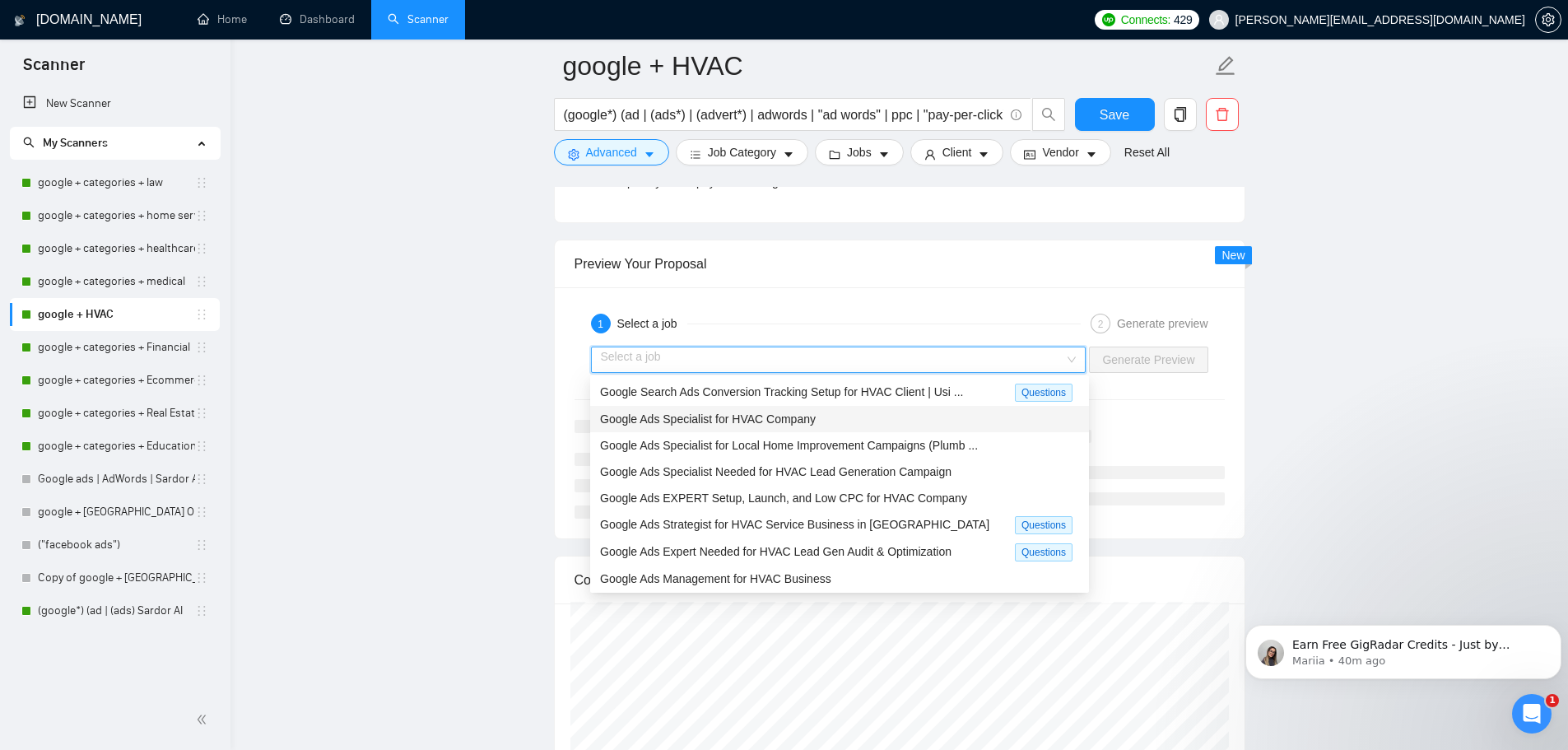
click at [896, 417] on div "Google Ads Specialist for HVAC Company" at bounding box center [839, 419] width 479 height 18
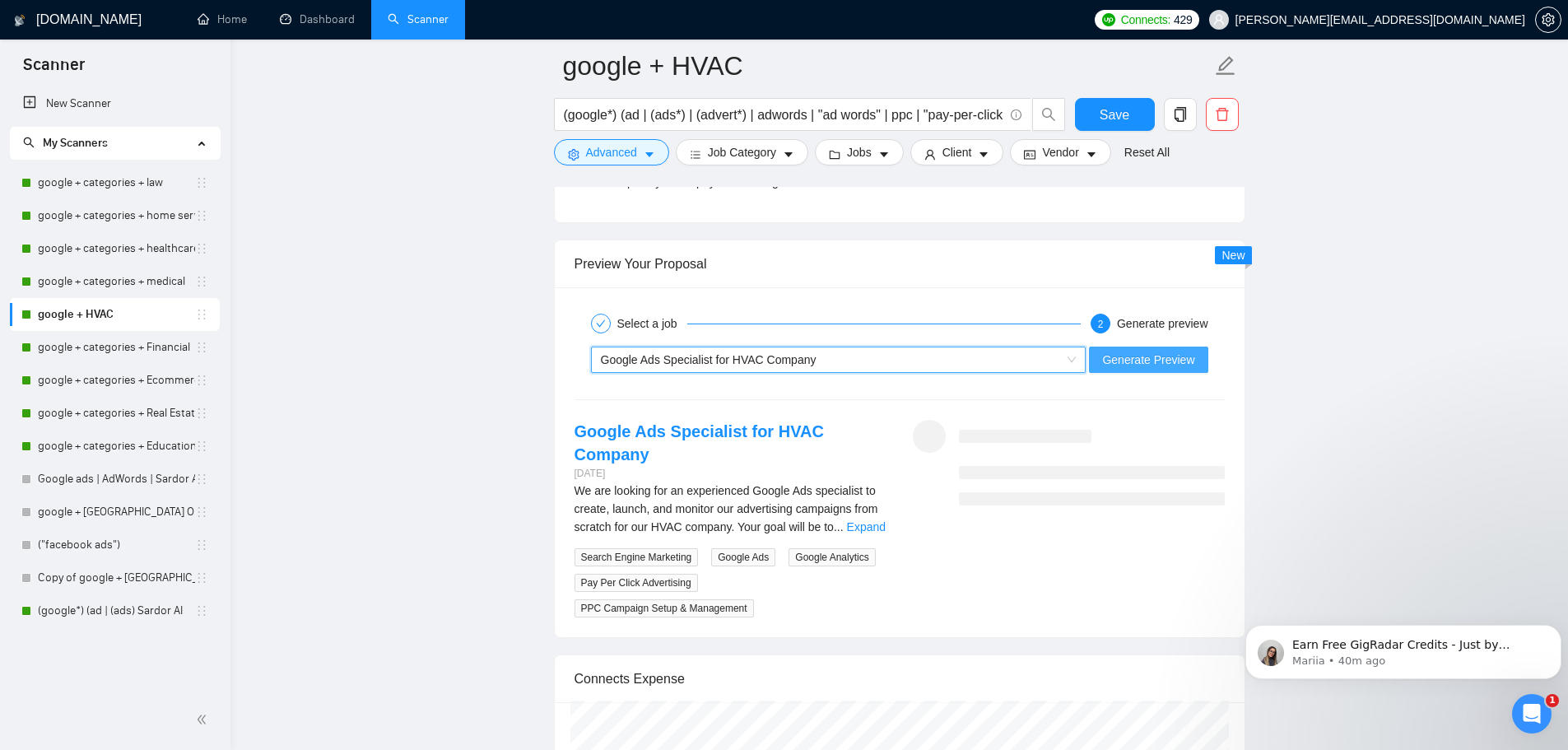
click at [1159, 367] on span "Generate Preview" at bounding box center [1147, 359] width 92 height 18
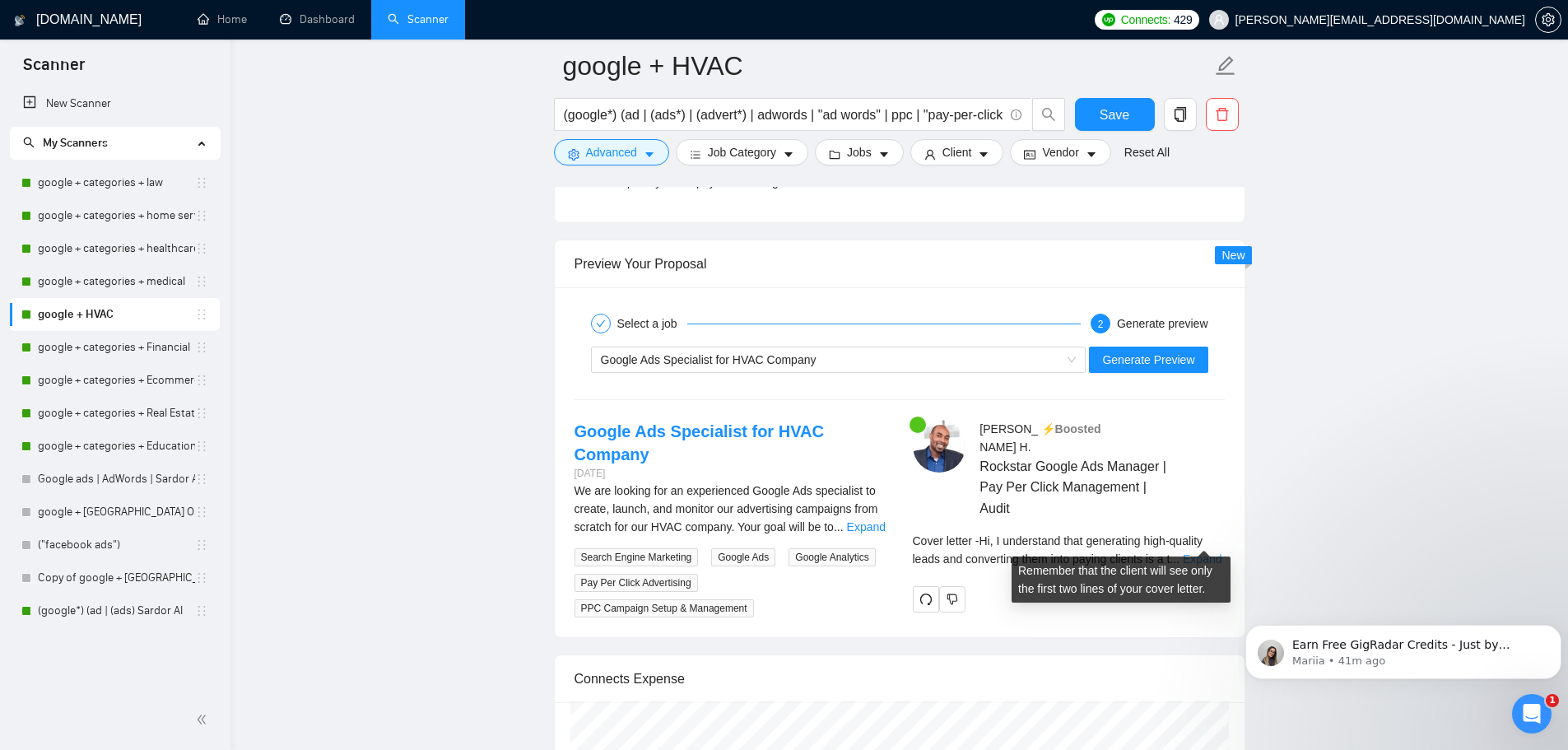
click at [1211, 552] on link "Expand" at bounding box center [1202, 558] width 38 height 13
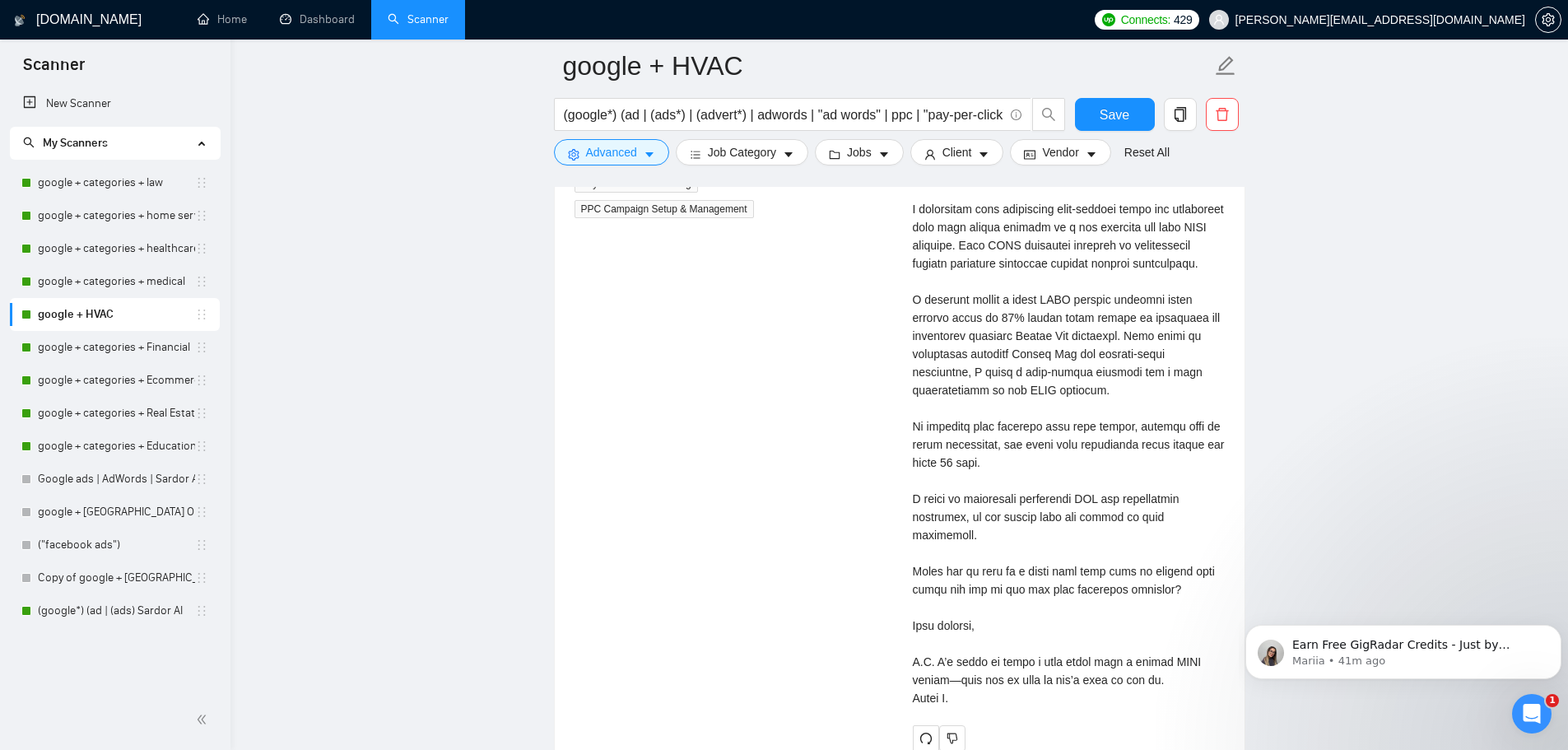
scroll to position [3457, 0]
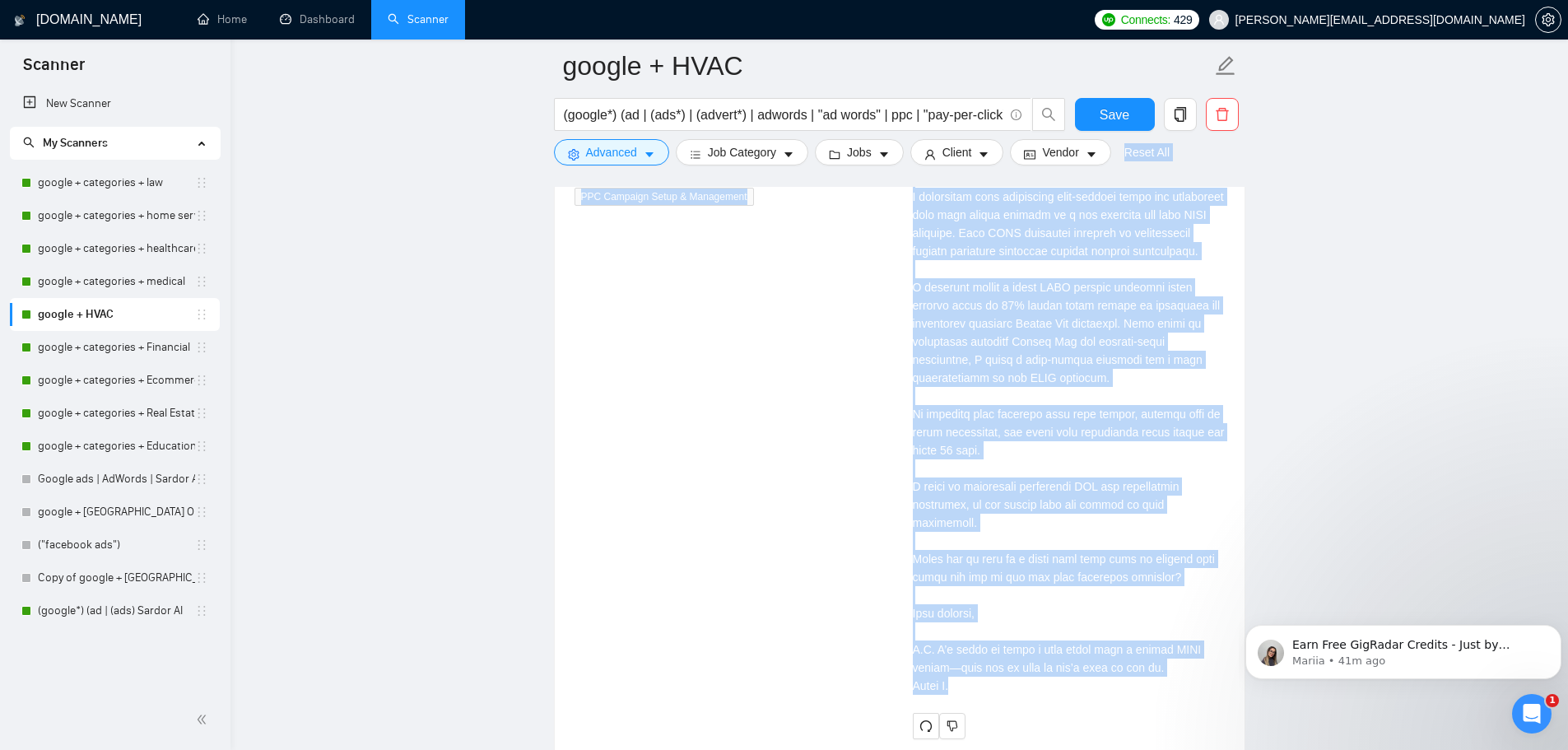
drag, startPoint x: 962, startPoint y: 688, endPoint x: 948, endPoint y: 317, distance: 371.3
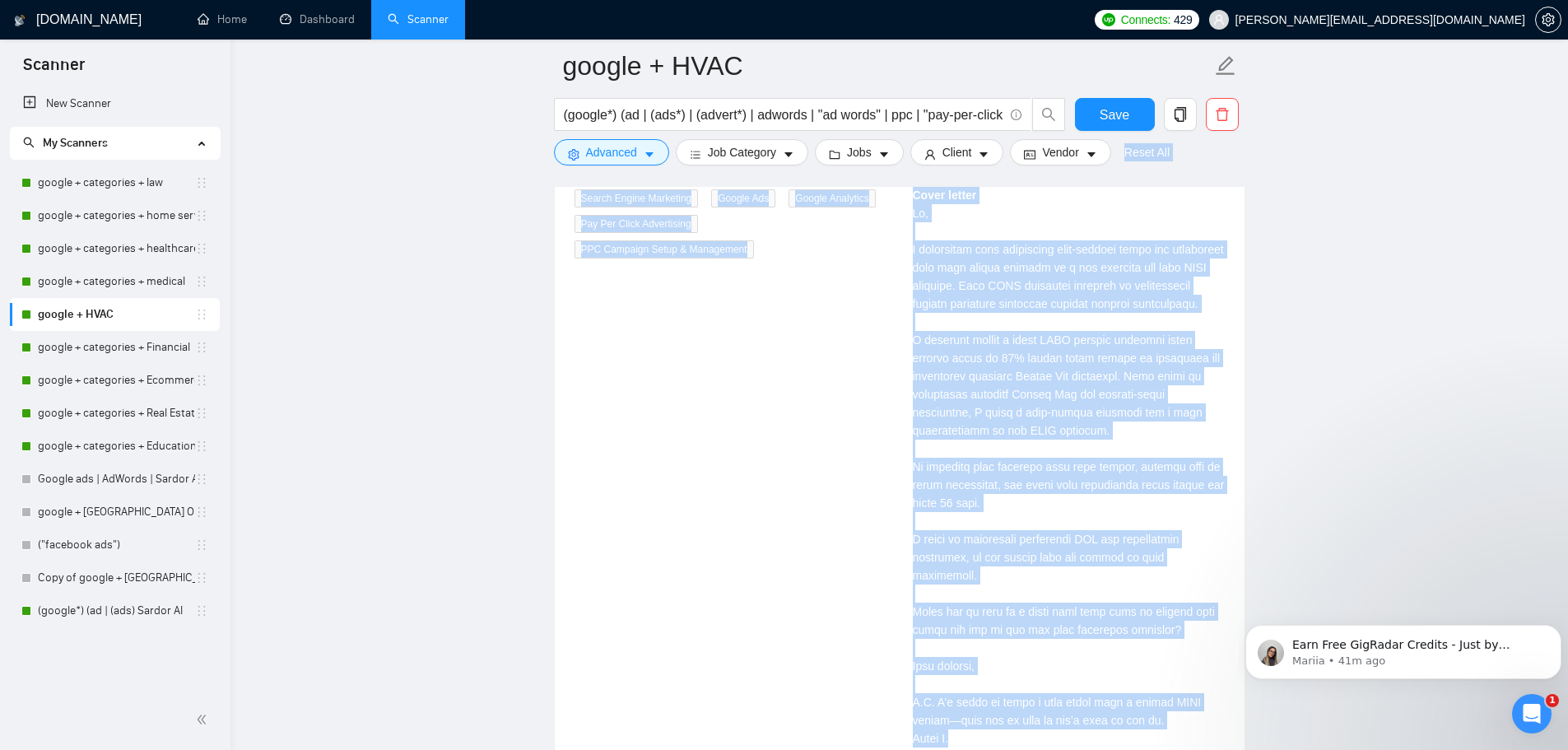
scroll to position [3375, 0]
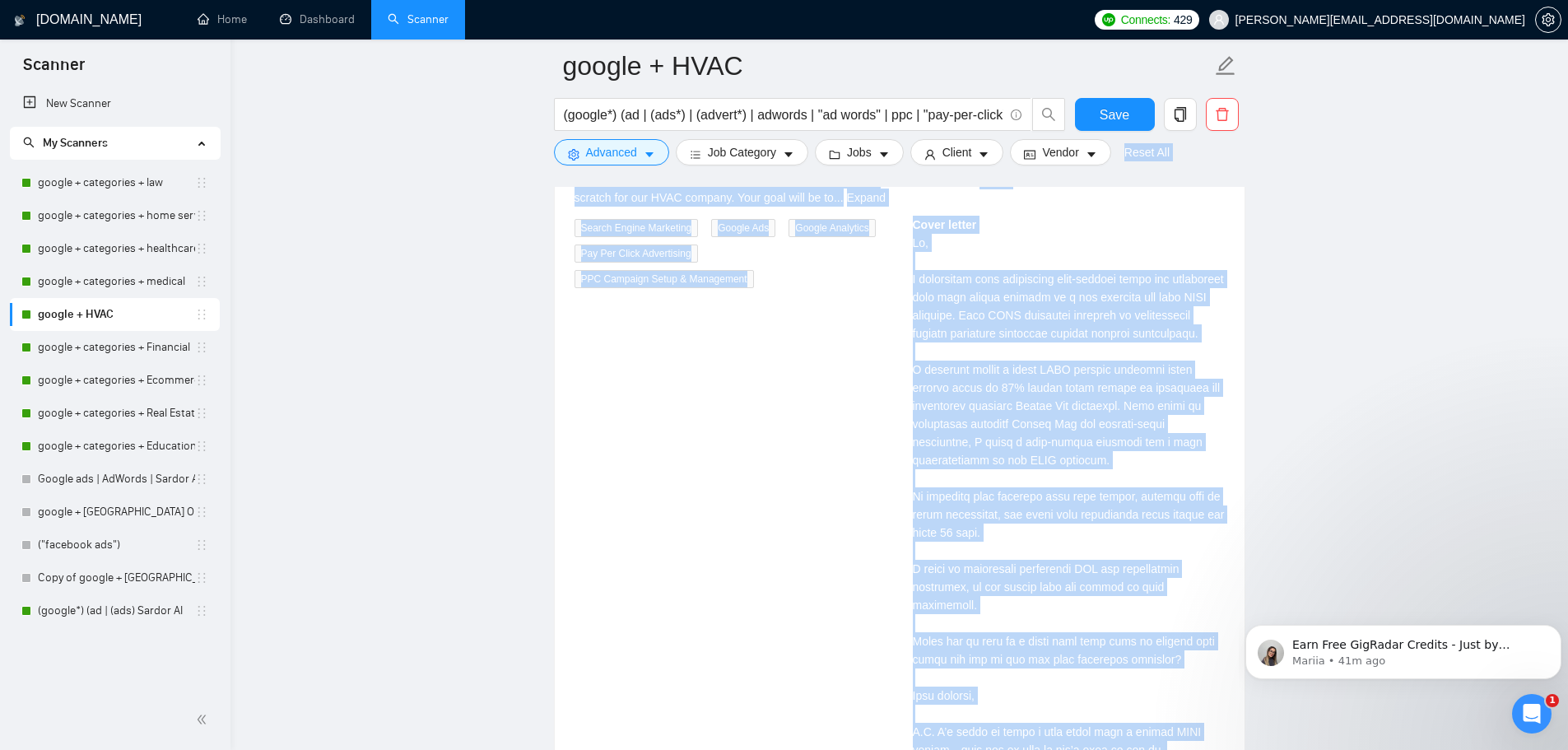
click at [985, 280] on div "Cover letter" at bounding box center [1069, 497] width 312 height 562
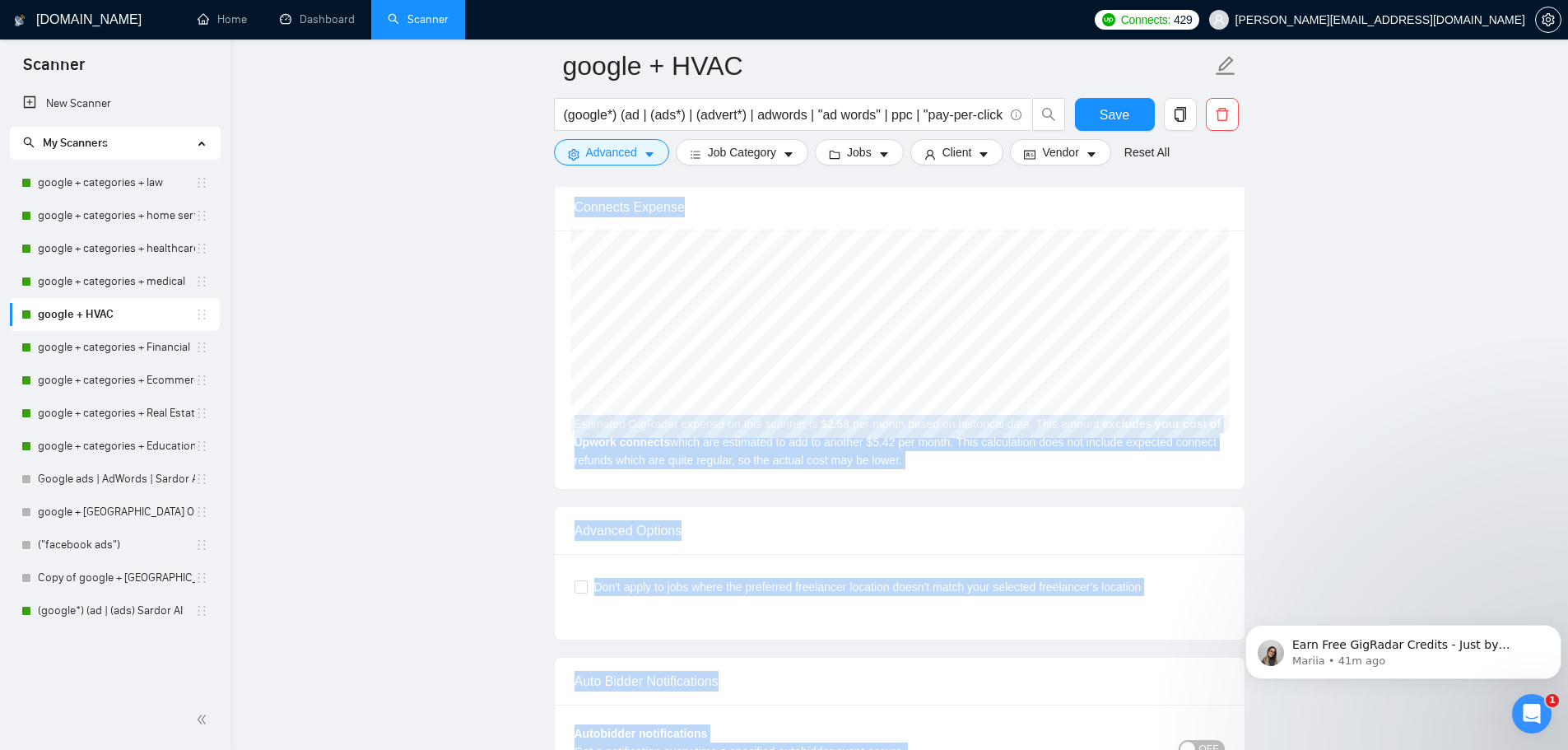
scroll to position [4120, 0]
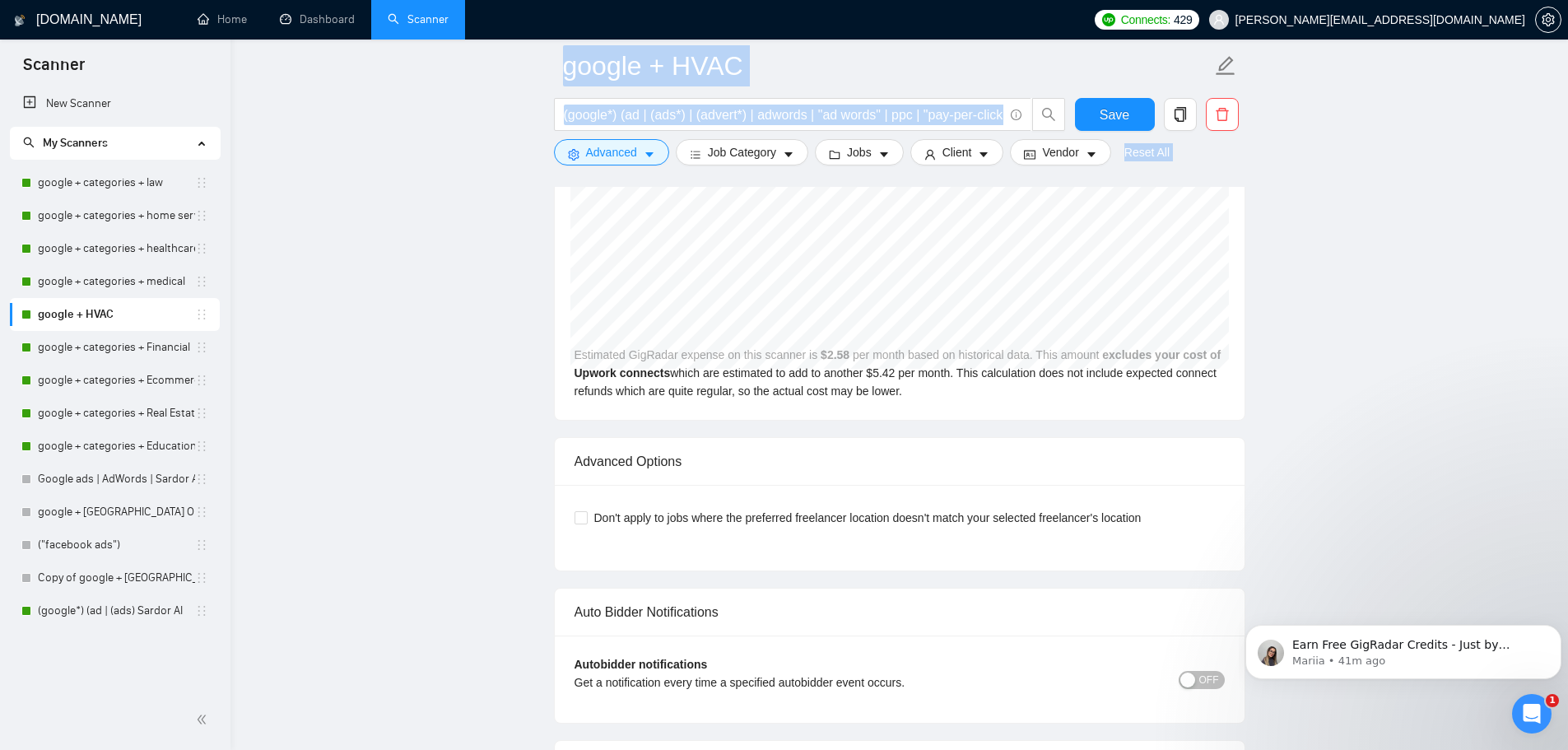
drag, startPoint x: 915, startPoint y: 260, endPoint x: 1194, endPoint y: 149, distance: 300.3
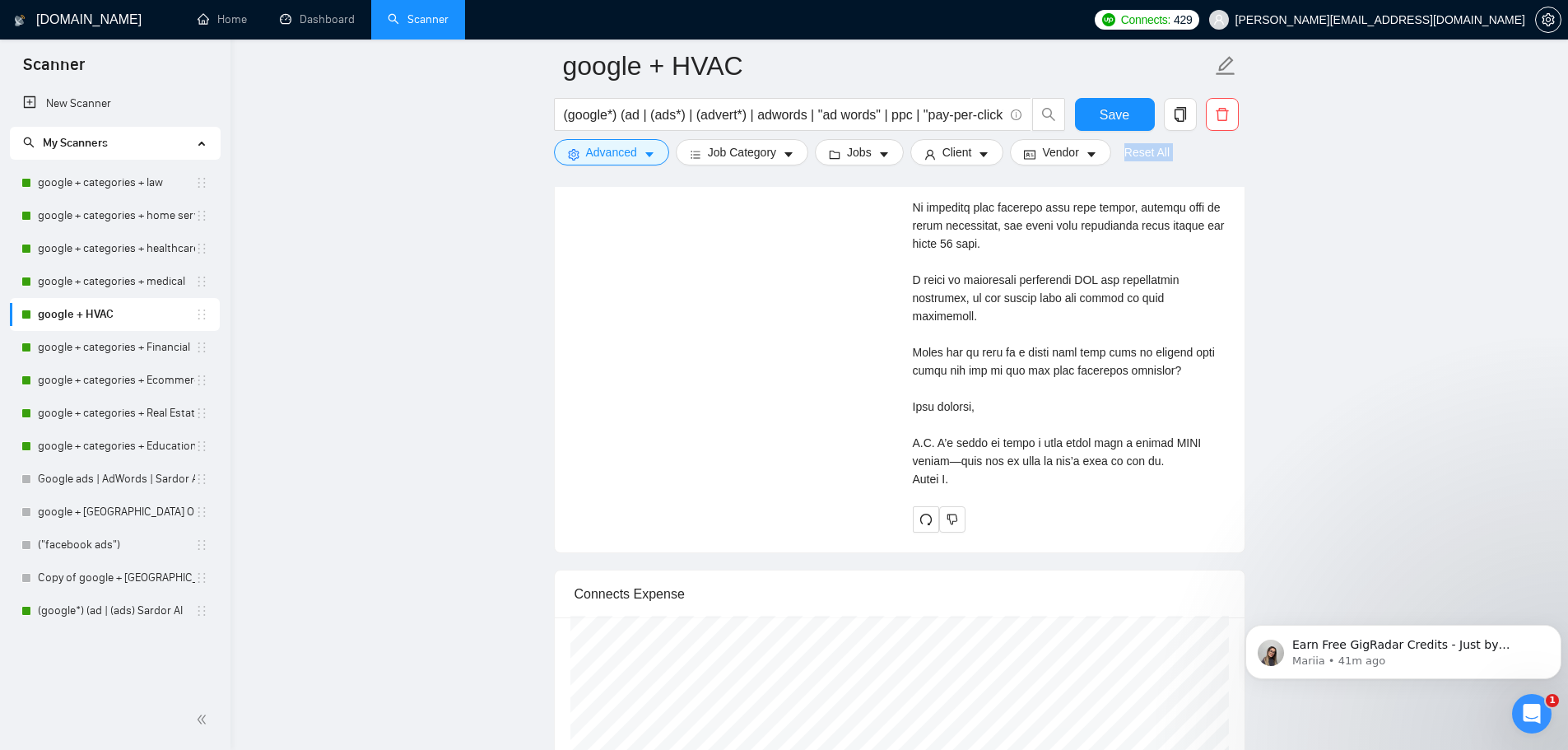
scroll to position [3544, 0]
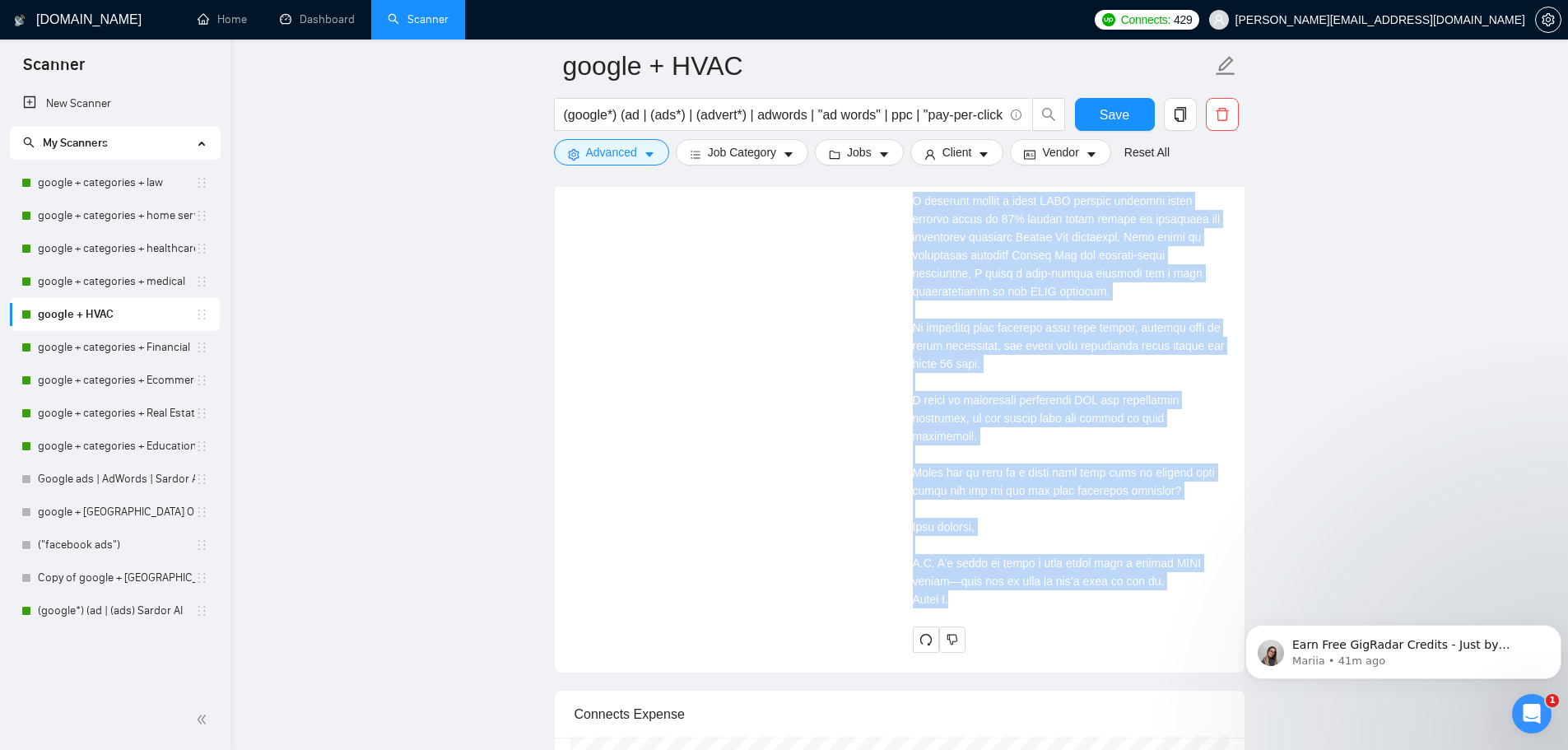
drag, startPoint x: 954, startPoint y: 585, endPoint x: 915, endPoint y: 214, distance: 373.0
click at [909, 198] on div "David H . ⚡️Boosted Rockstar Google Ads Manager | Pay Per Click Management | Au…" at bounding box center [1068, 286] width 338 height 730
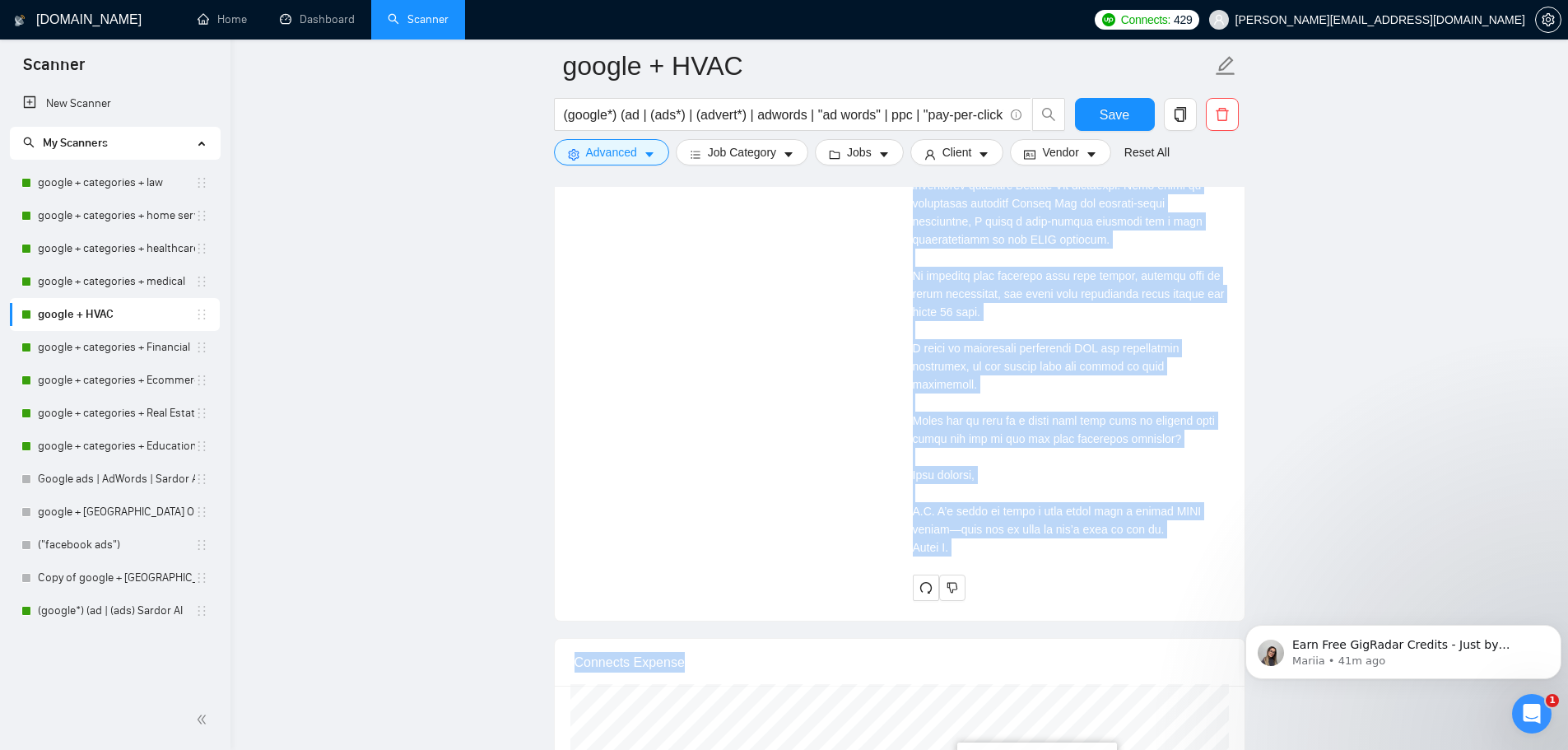
scroll to position [3599, 0]
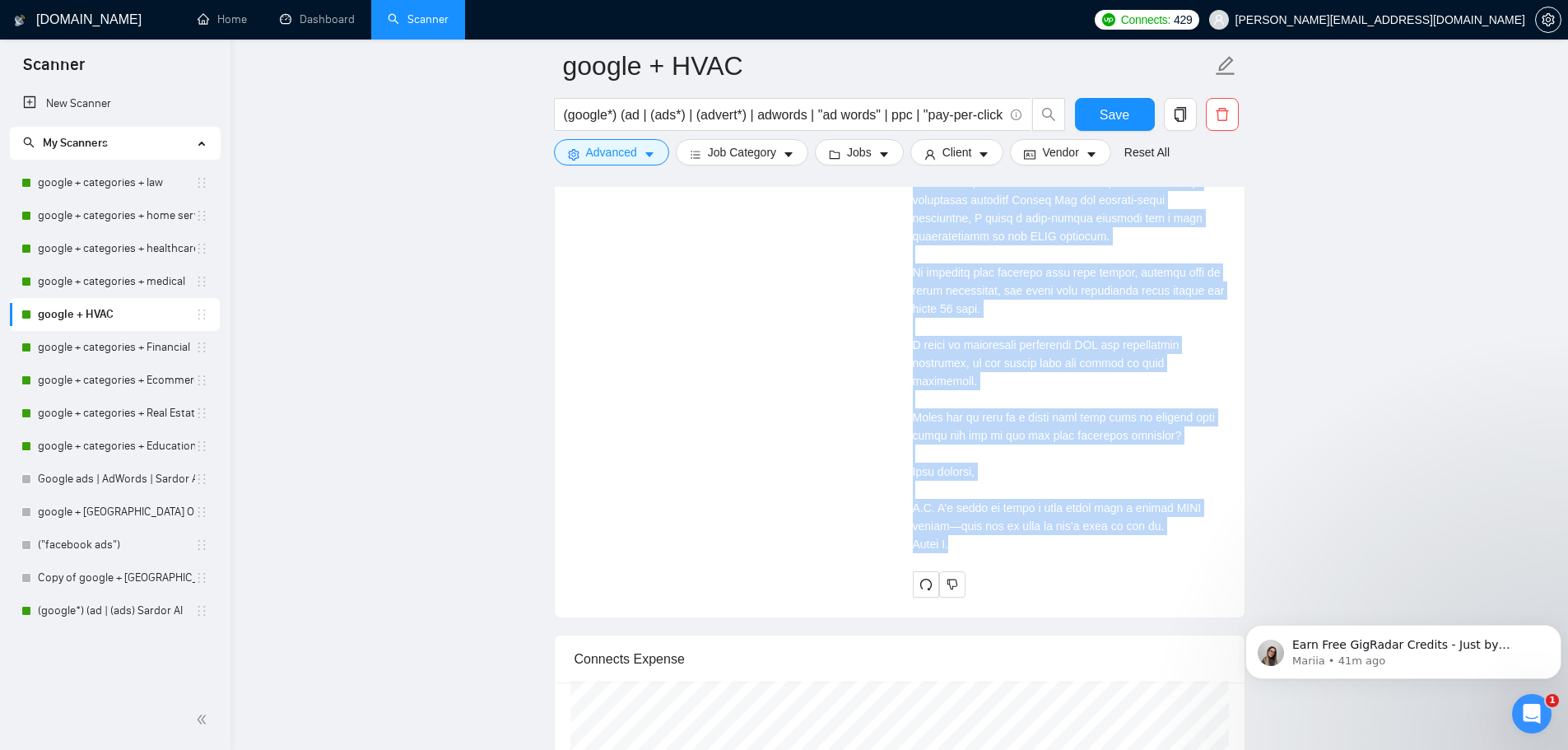
drag, startPoint x: 924, startPoint y: 222, endPoint x: 1103, endPoint y: 506, distance: 335.7
click at [1171, 535] on div "Cover letter" at bounding box center [1069, 273] width 312 height 562
copy div "Hi, I understand that generating high-quality leads and converting them into pa…"
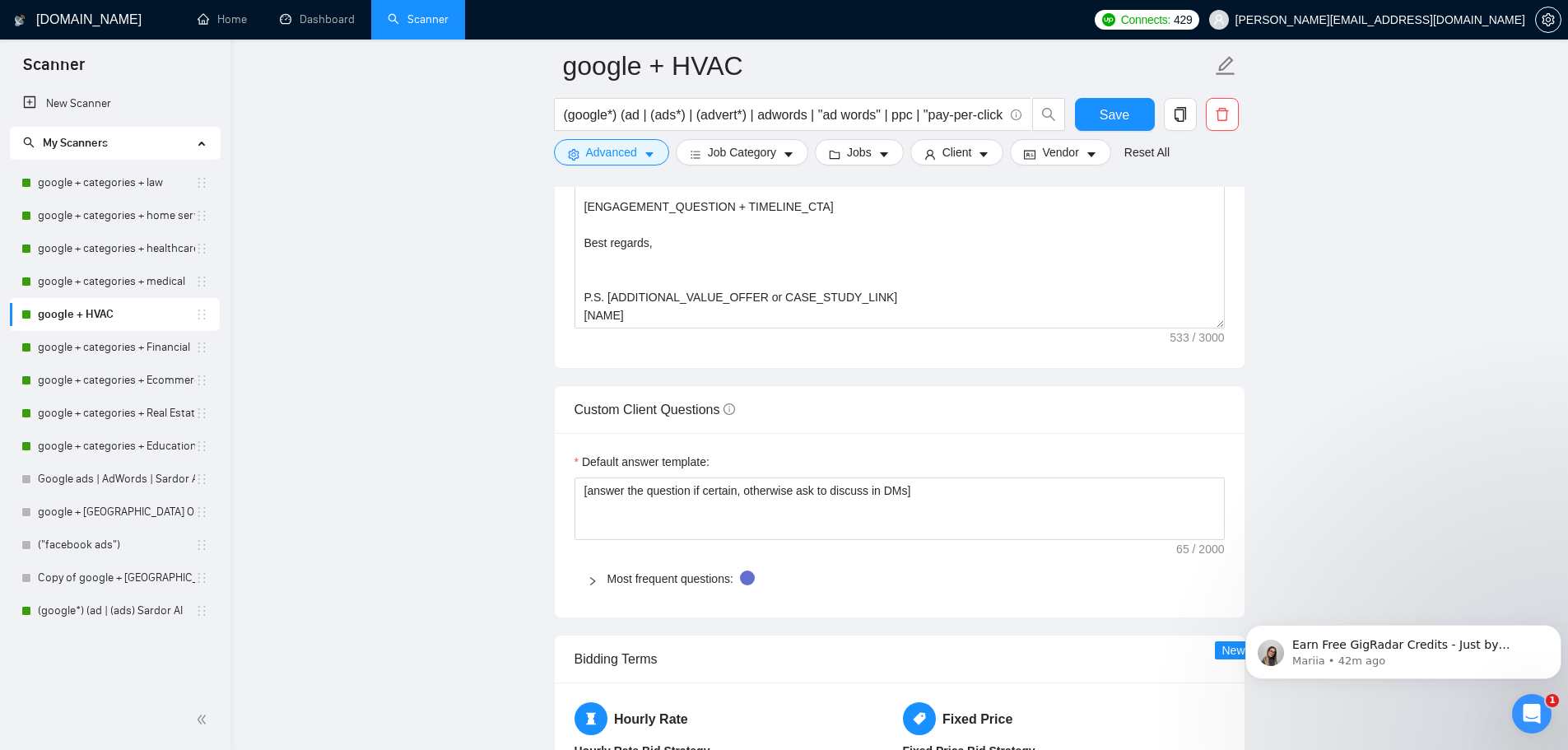
scroll to position [1870, 0]
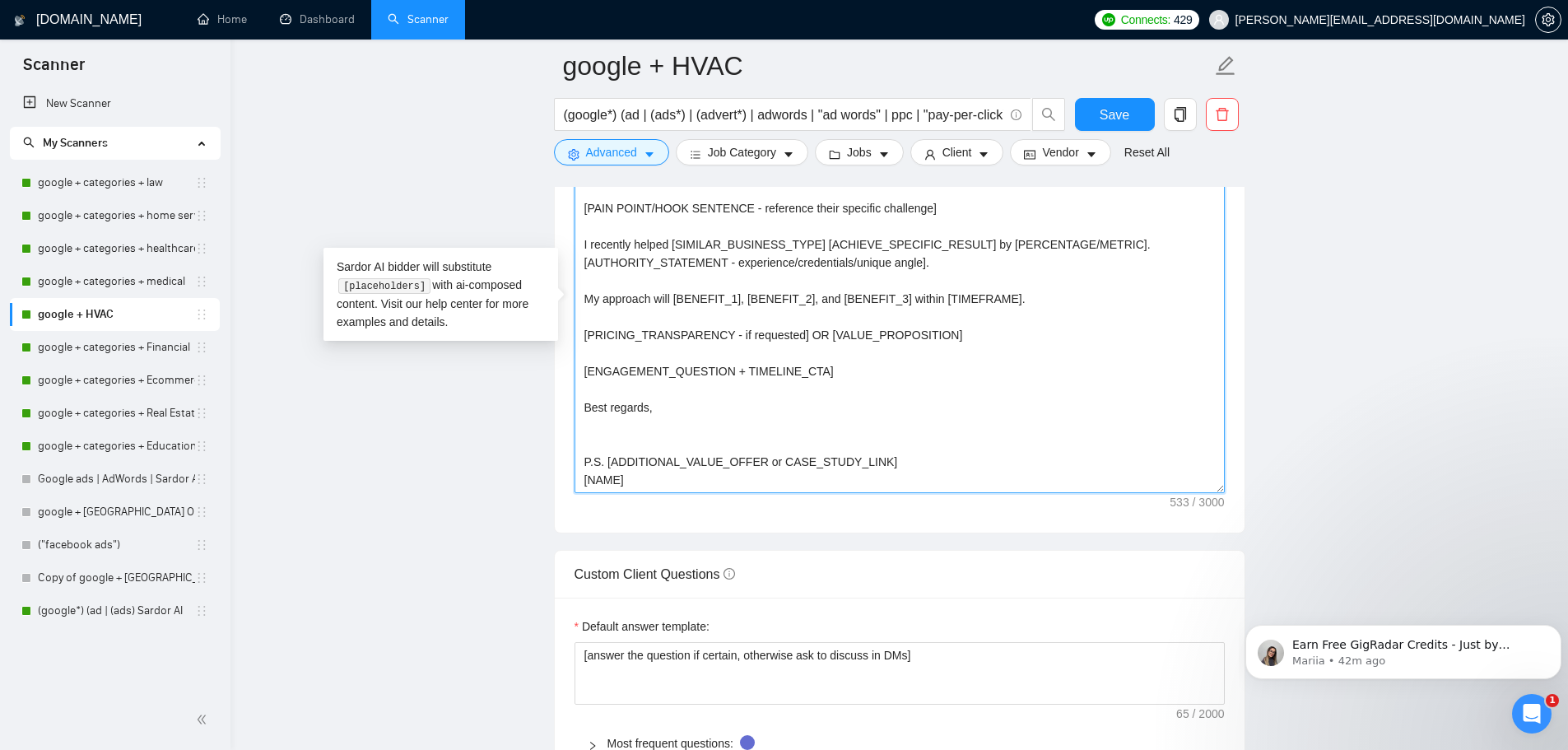
drag, startPoint x: 643, startPoint y: 482, endPoint x: 560, endPoint y: 136, distance: 355.8
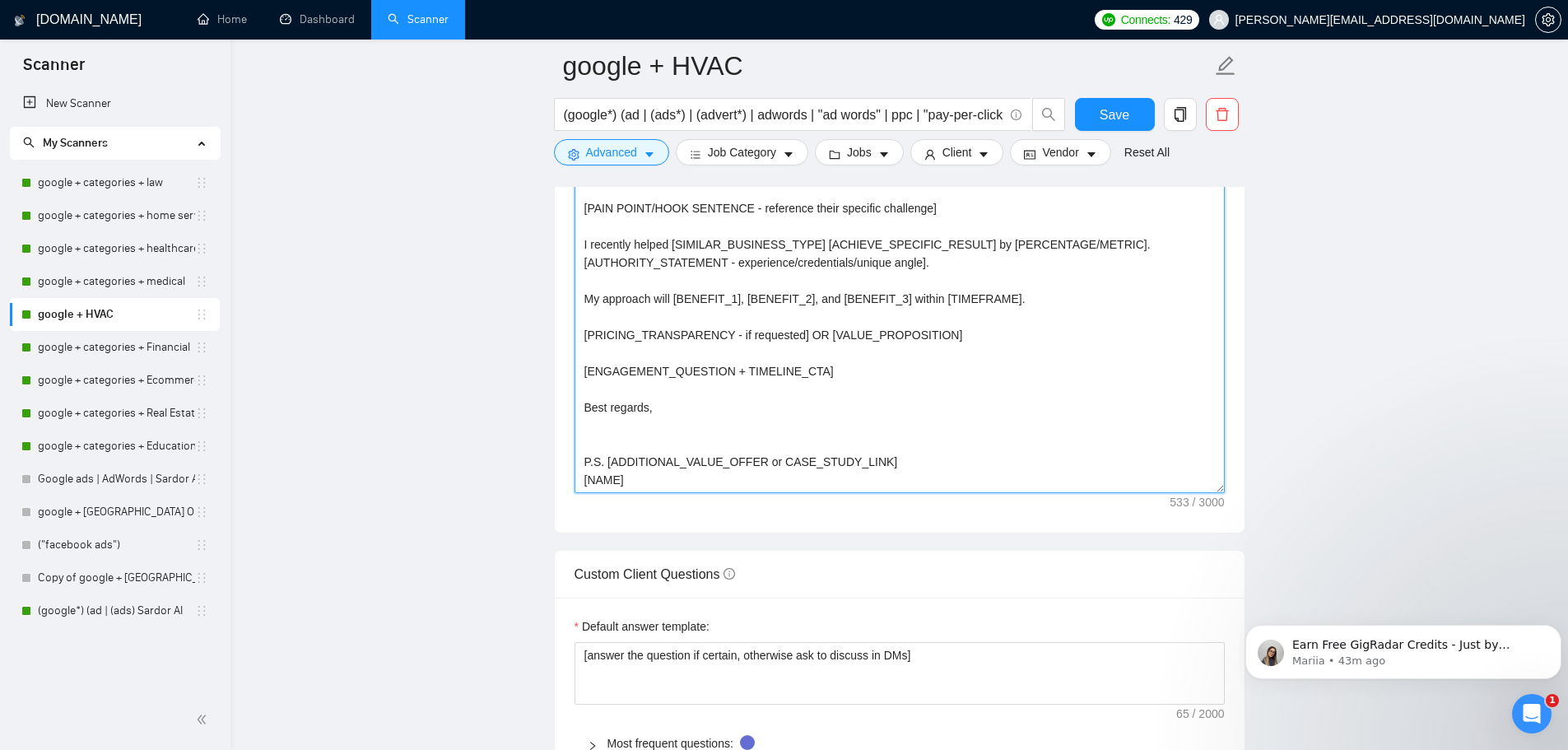
click at [763, 482] on textarea "[PERSONALIZED GREETING WITH CLIENT'S NAME] Hi [CLIENT_NAME], [PAIN POINT/HOOK S…" at bounding box center [899, 308] width 650 height 370
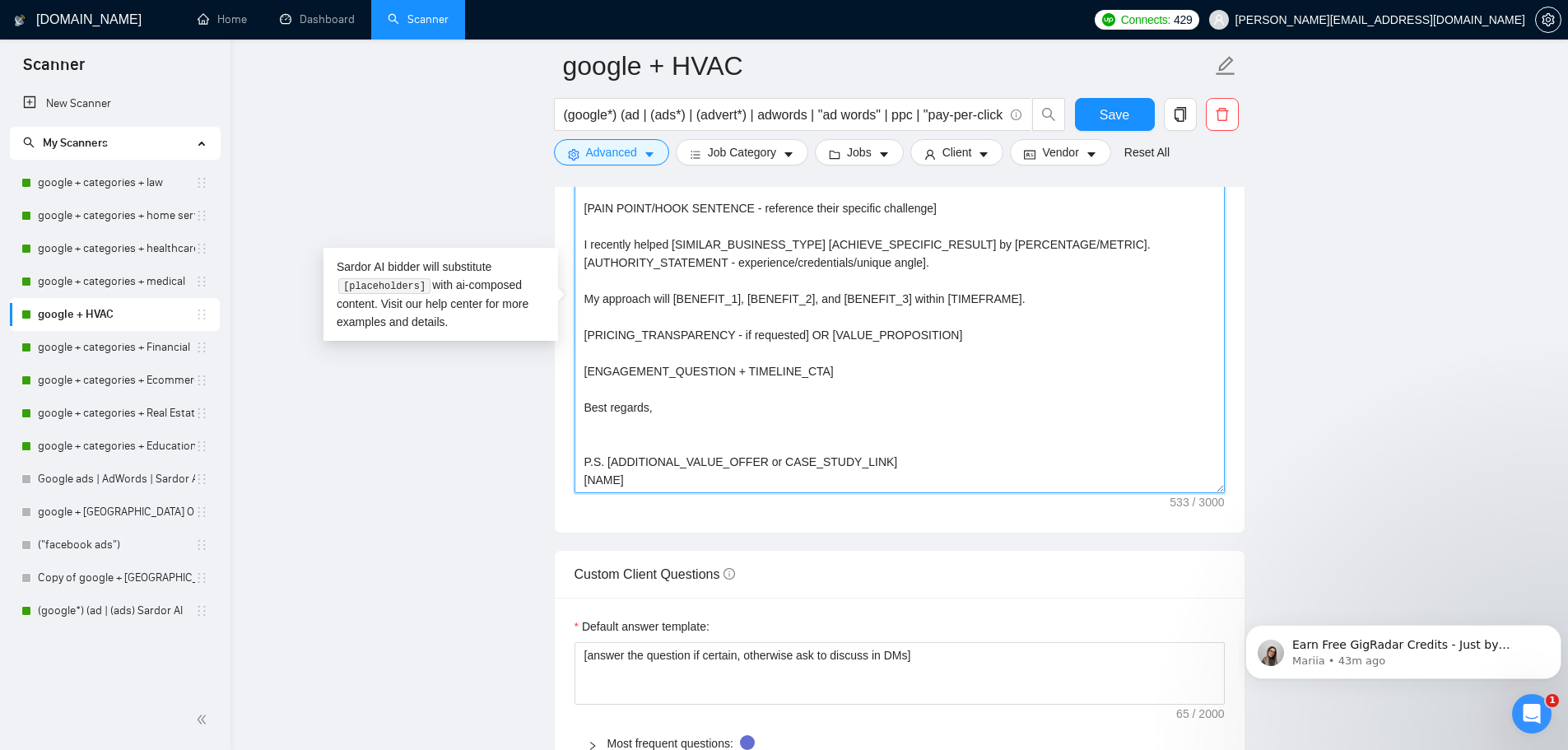
drag, startPoint x: 625, startPoint y: 471, endPoint x: 531, endPoint y: 123, distance: 360.5
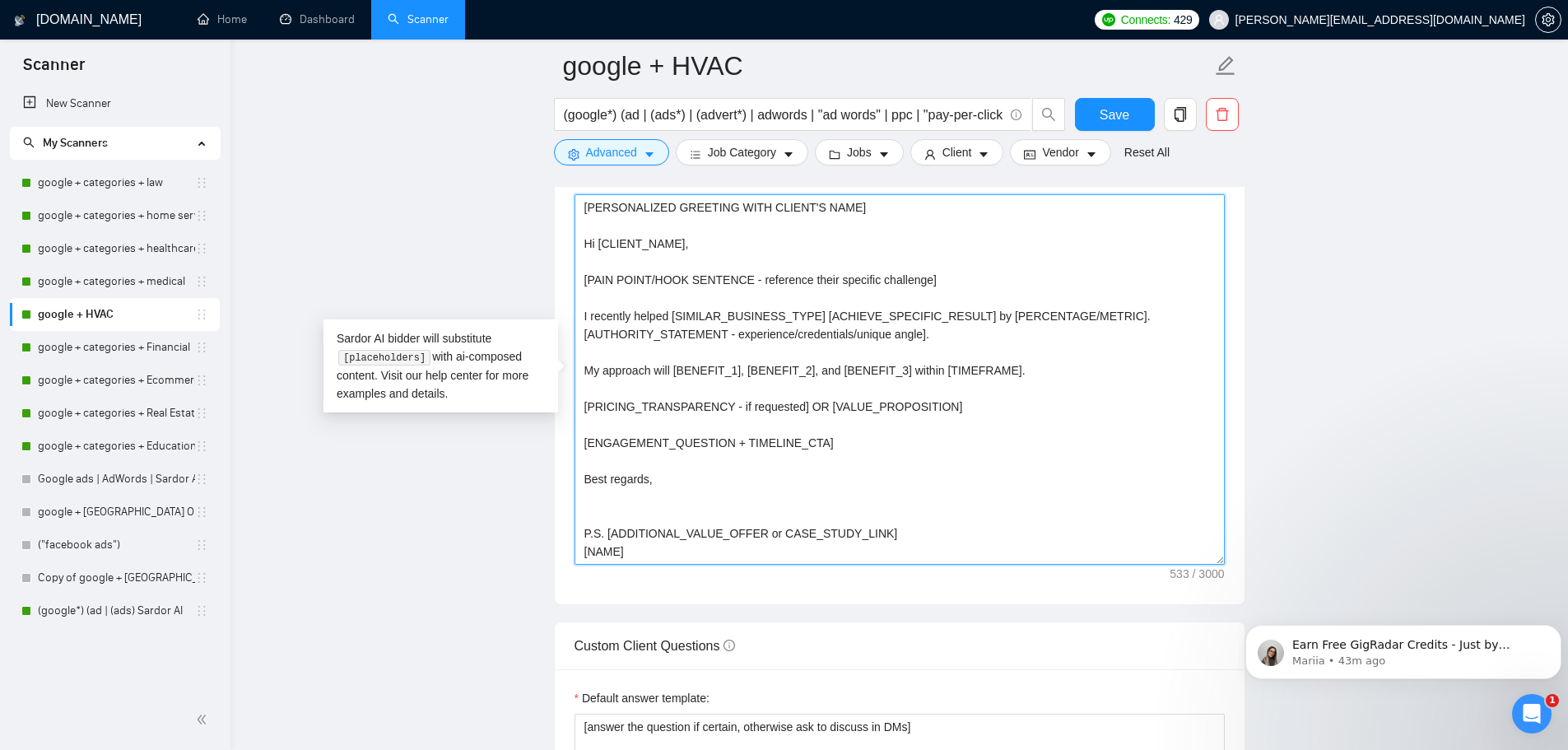
scroll to position [1706, 0]
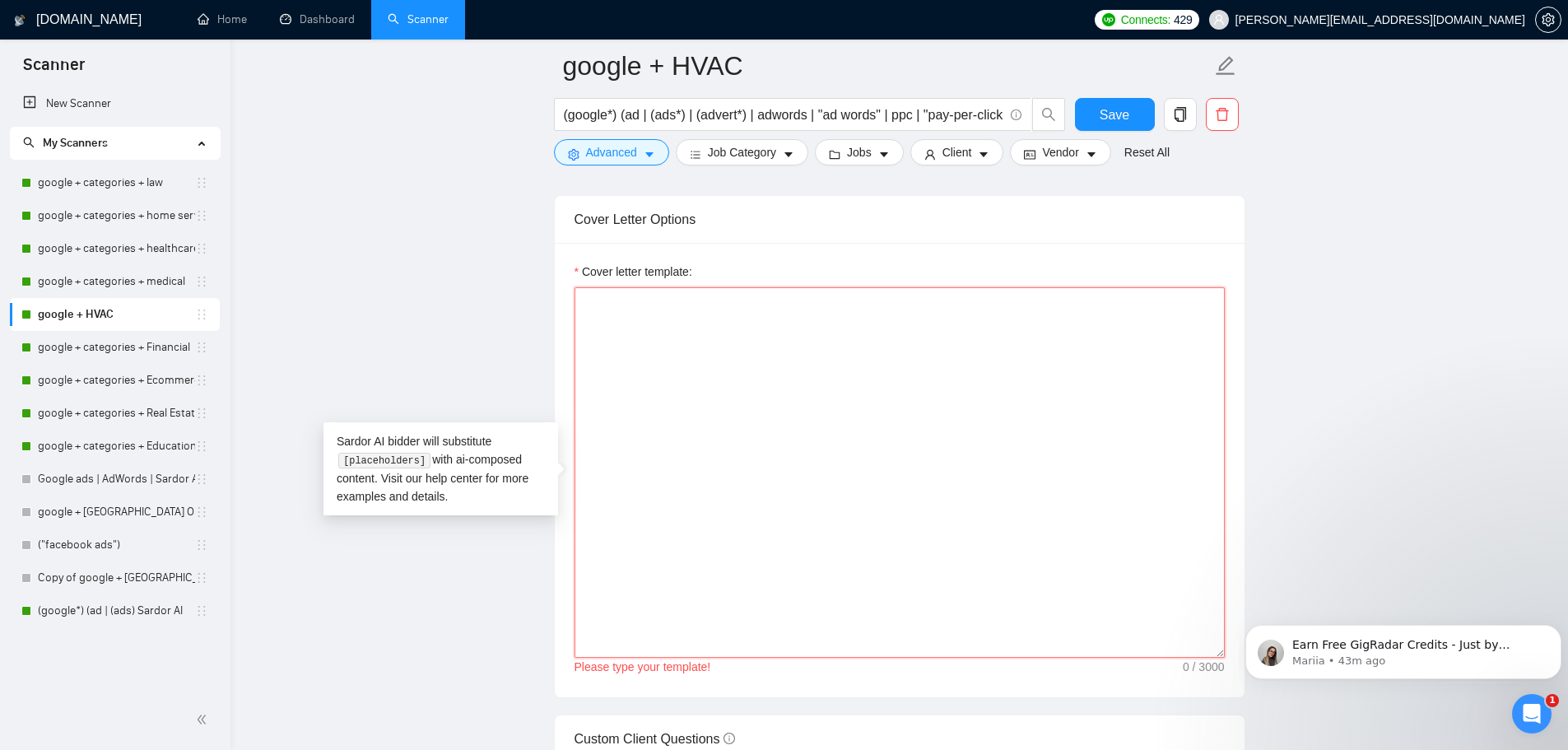
paste textarea "Hi [CLIENT_NAME], I noticed your HVAC company needs more qualified leads throug…"
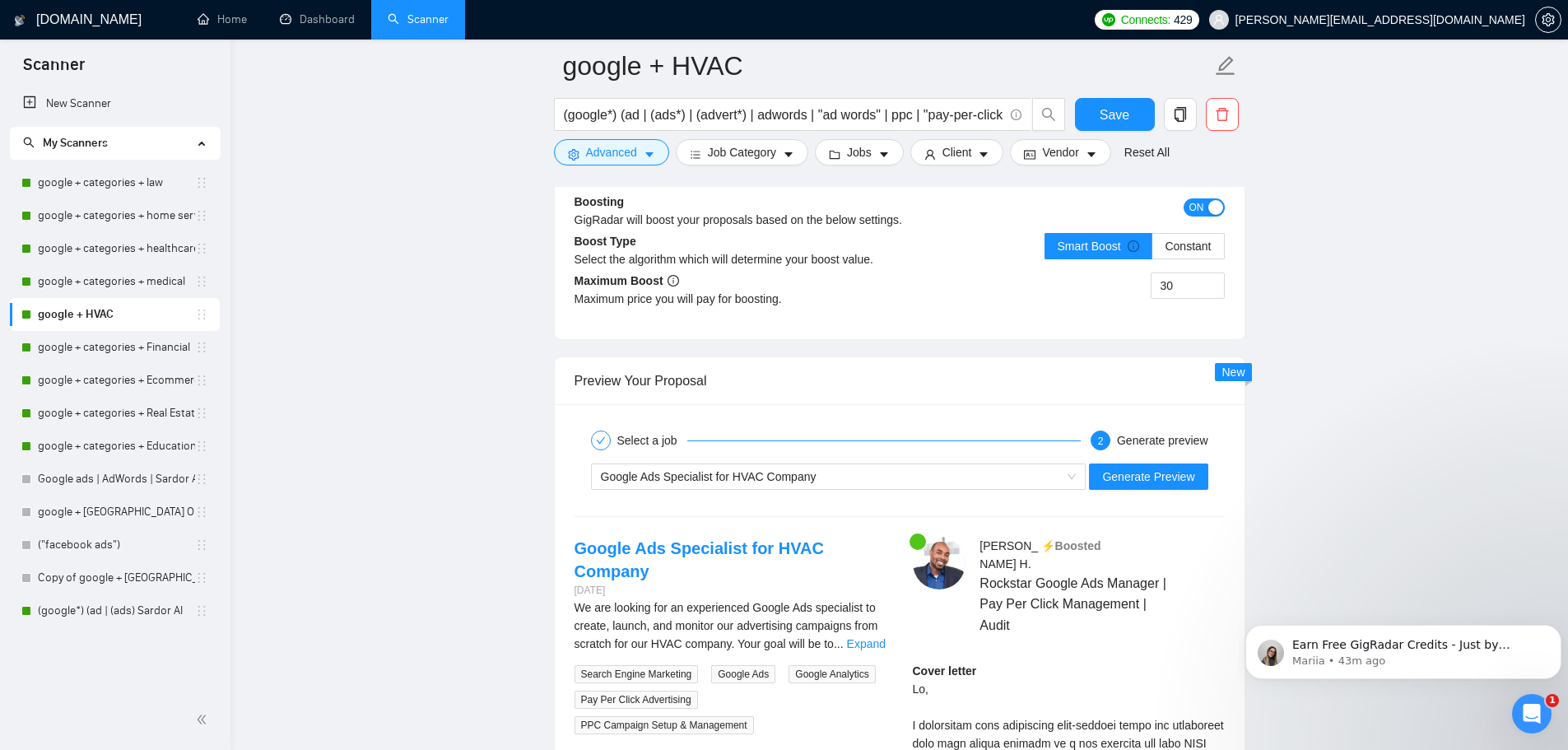
scroll to position [2940, 0]
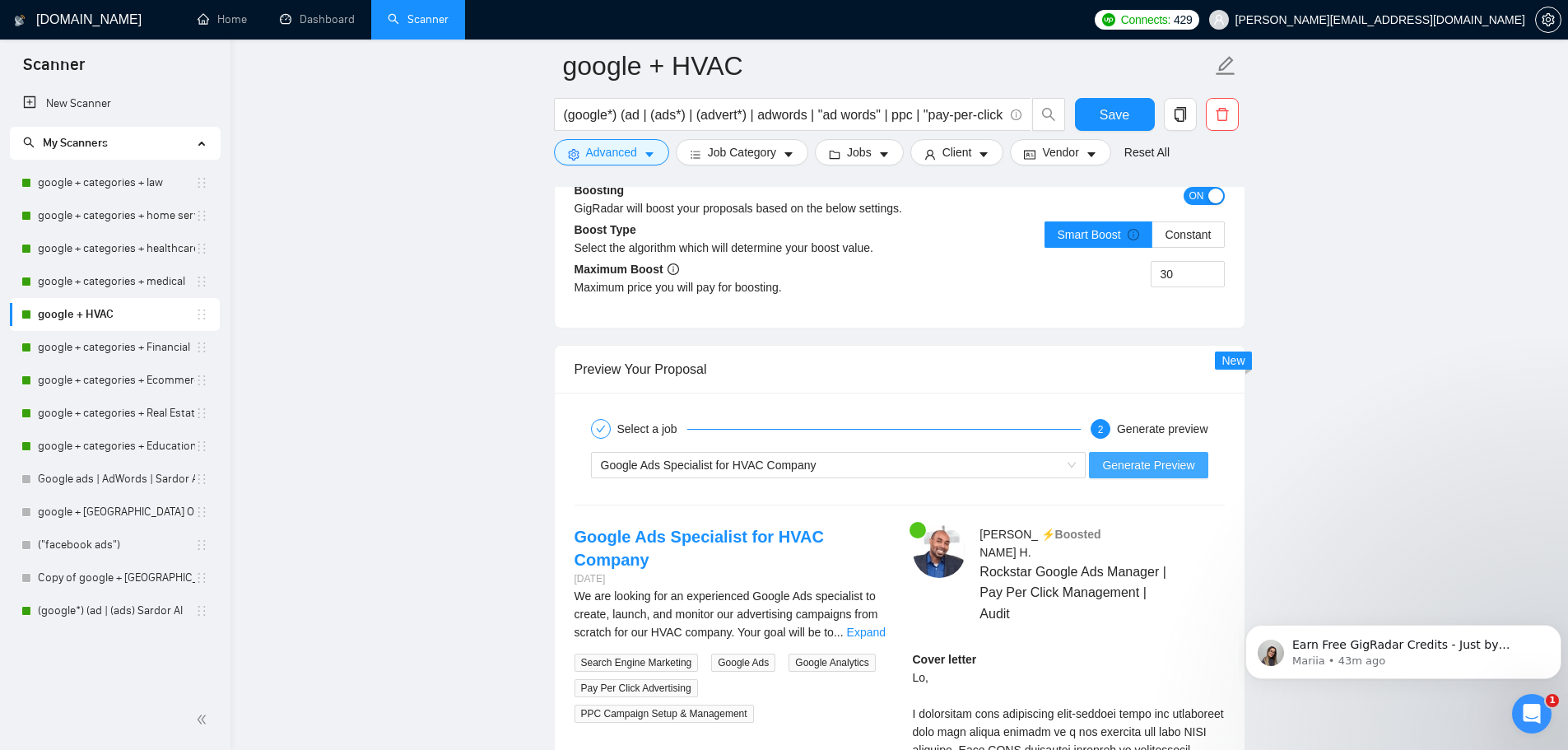
type textarea "Hi [CLIENT_NAME], I noticed your HVAC company needs more qualified leads throug…"
click at [1140, 466] on span "Generate Preview" at bounding box center [1147, 465] width 92 height 18
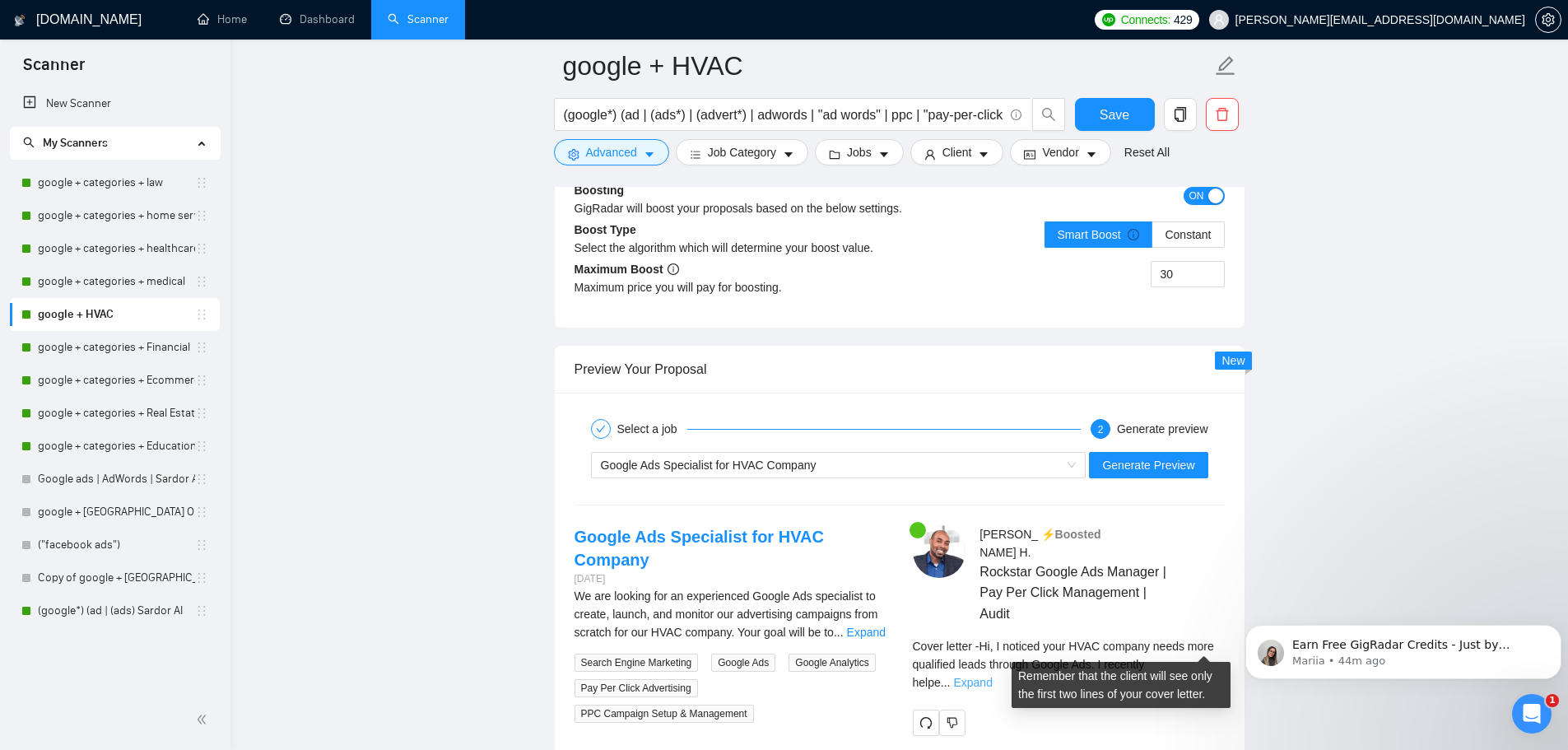
click at [991, 676] on link "Expand" at bounding box center [972, 682] width 38 height 13
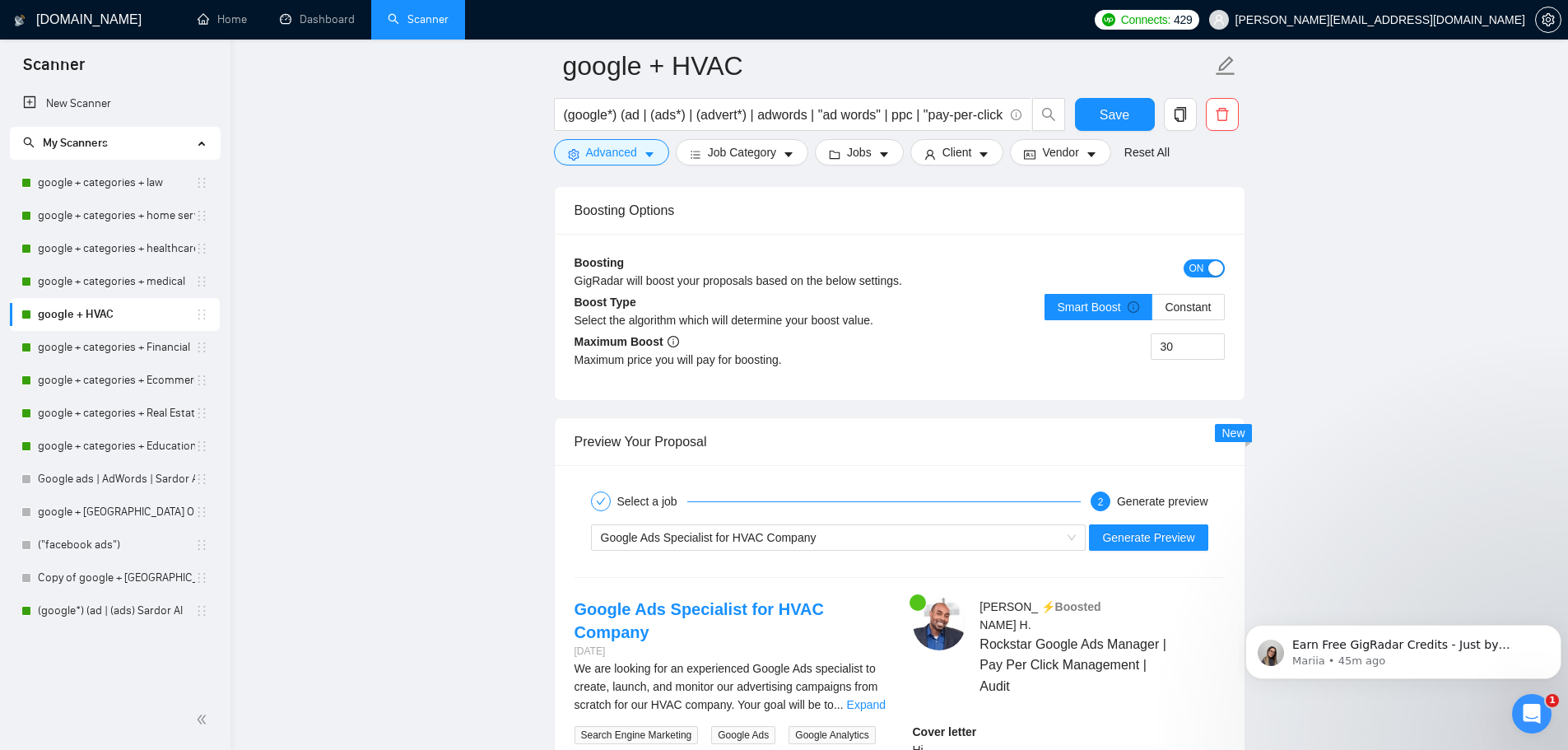
scroll to position [2858, 0]
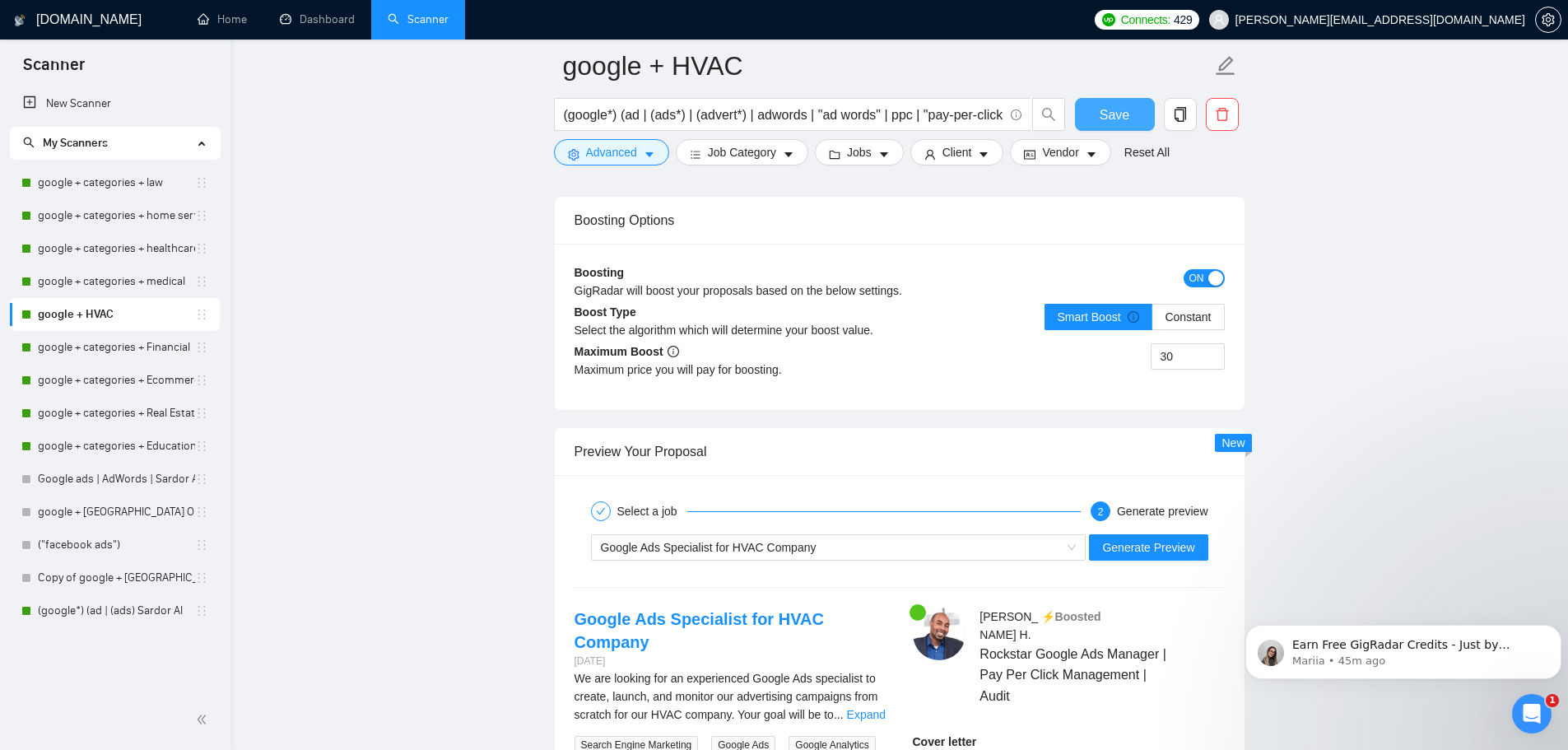
click at [1107, 113] on span "Save" at bounding box center [1113, 114] width 29 height 21
click at [123, 574] on link "Copy of google + [GEOGRAPHIC_DATA] Only" at bounding box center [116, 578] width 157 height 33
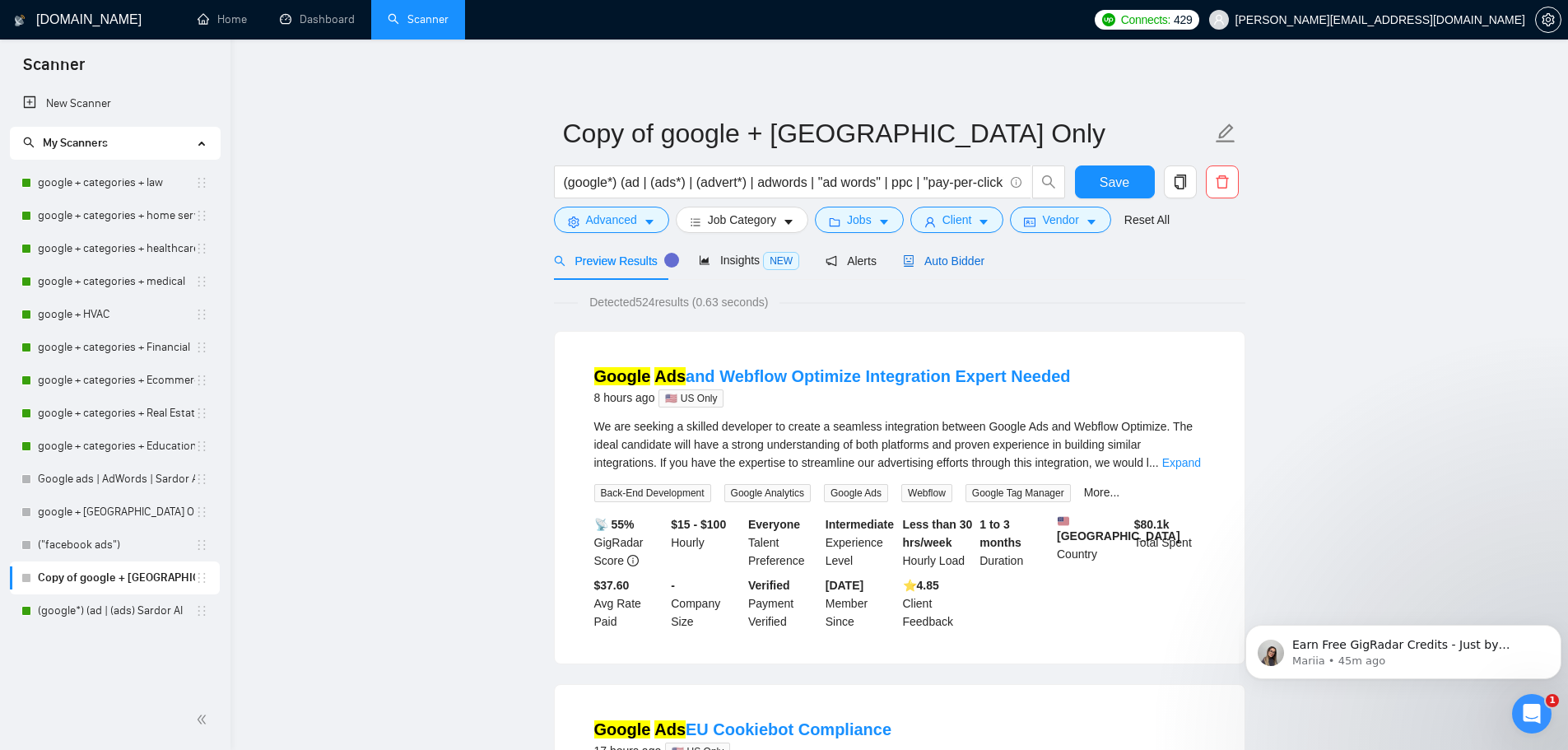
click at [915, 256] on span "Auto Bidder" at bounding box center [943, 260] width 81 height 13
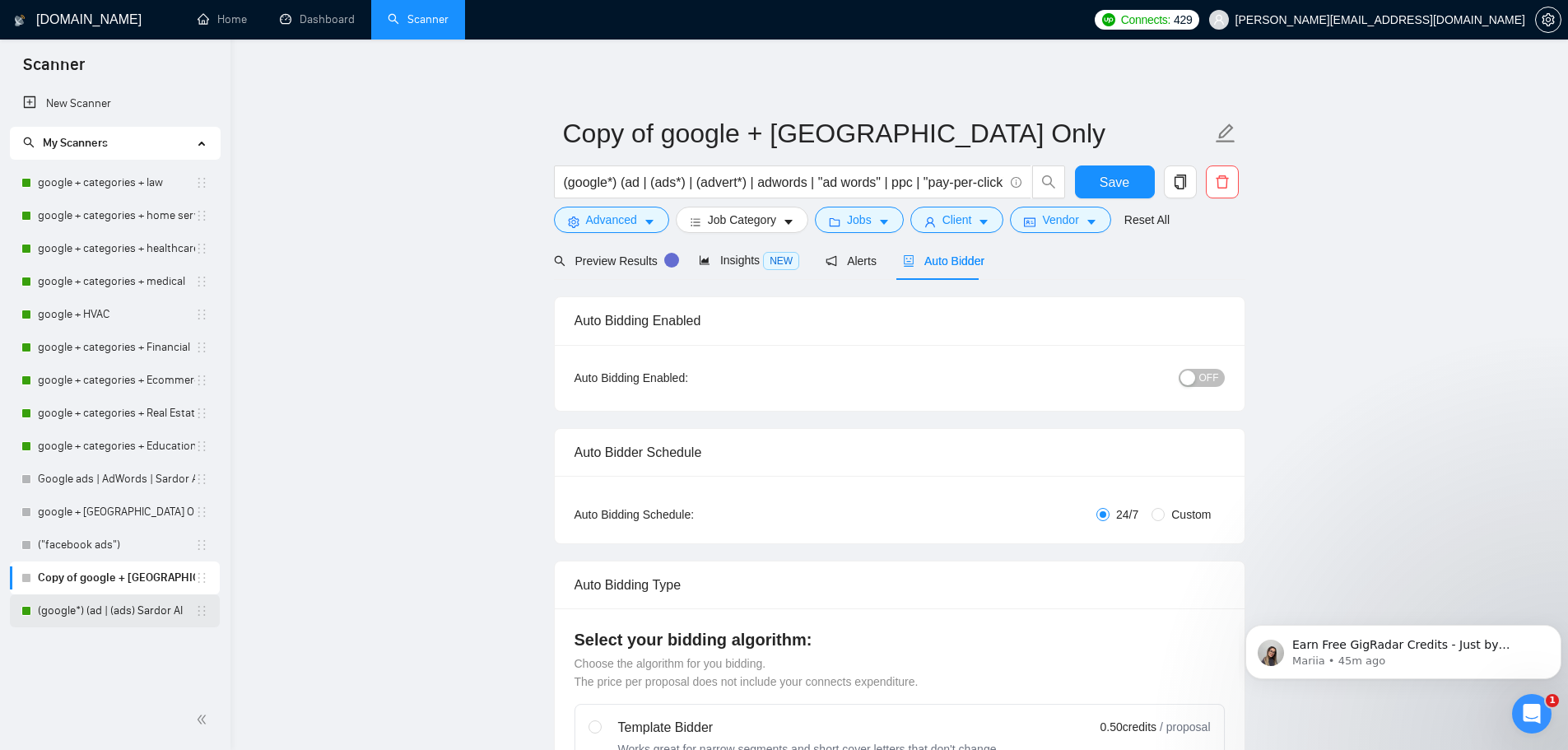
click at [98, 616] on link "(google*) (ad | (ads) Sardor AI" at bounding box center [116, 610] width 157 height 33
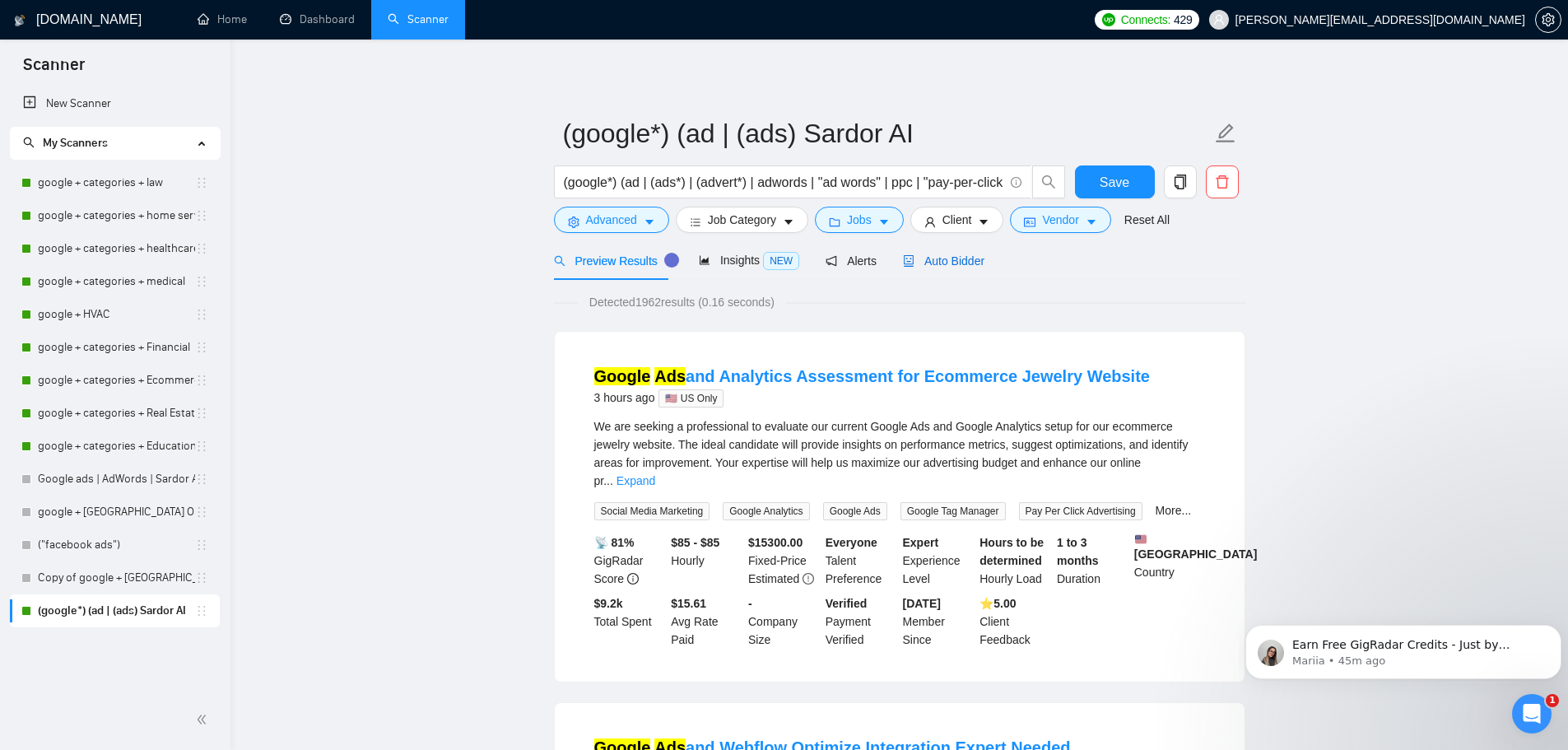
click at [965, 265] on span "Auto Bidder" at bounding box center [943, 260] width 81 height 13
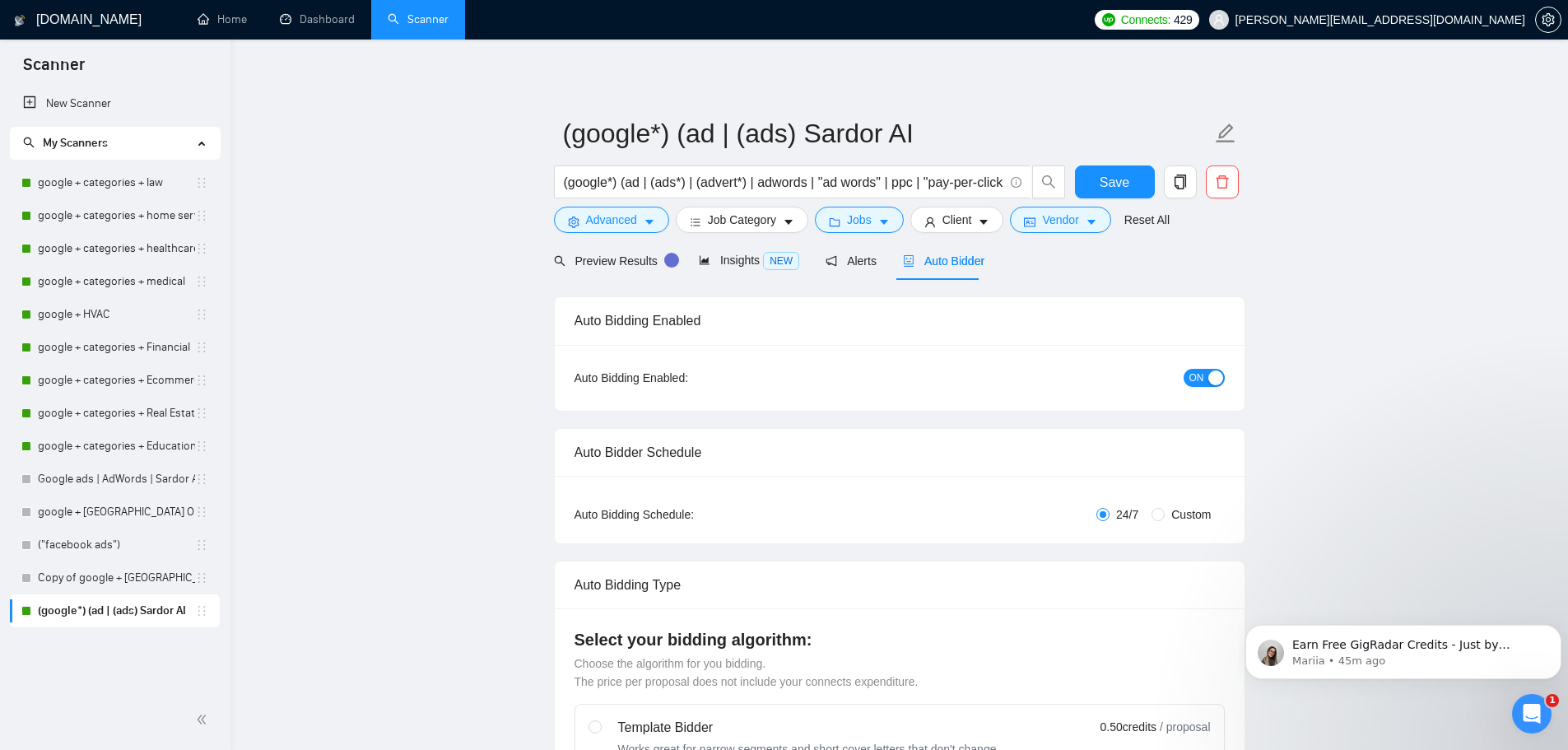
radio input "false"
radio input "true"
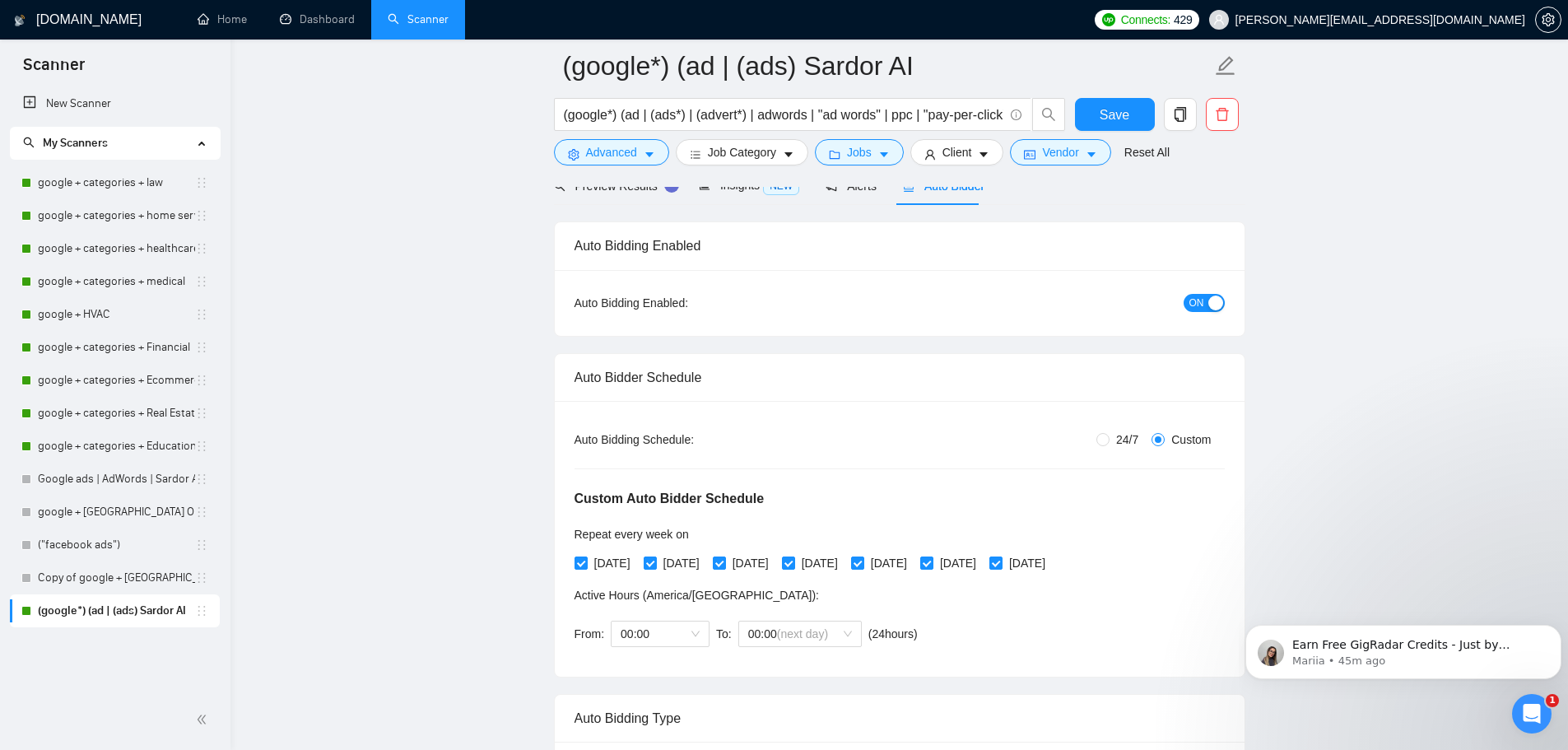
scroll to position [82, 0]
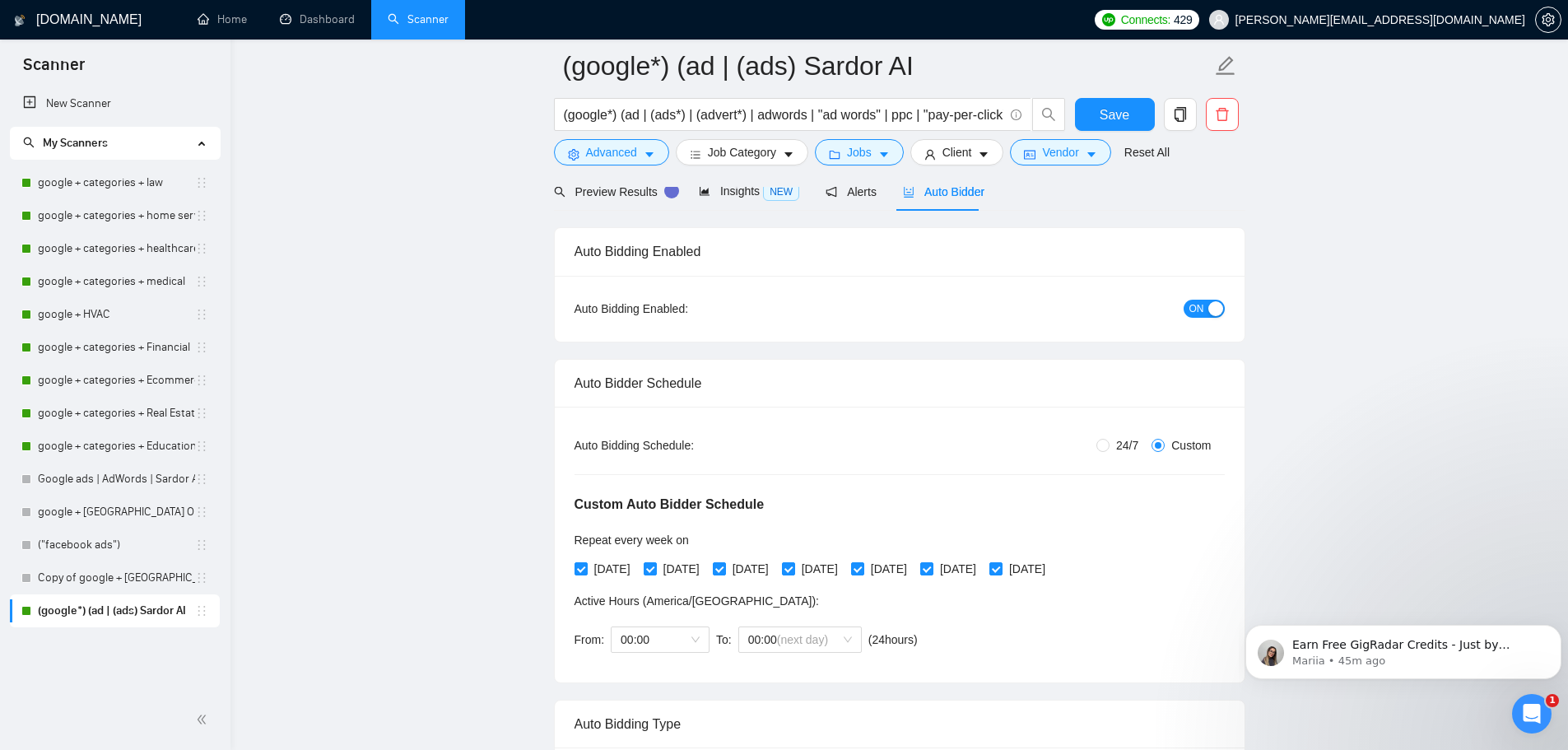
click at [1114, 445] on span "24/7" at bounding box center [1127, 445] width 36 height 18
click at [1109, 445] on input "24/7" at bounding box center [1103, 445] width 13 height 13
radio input "true"
radio input "false"
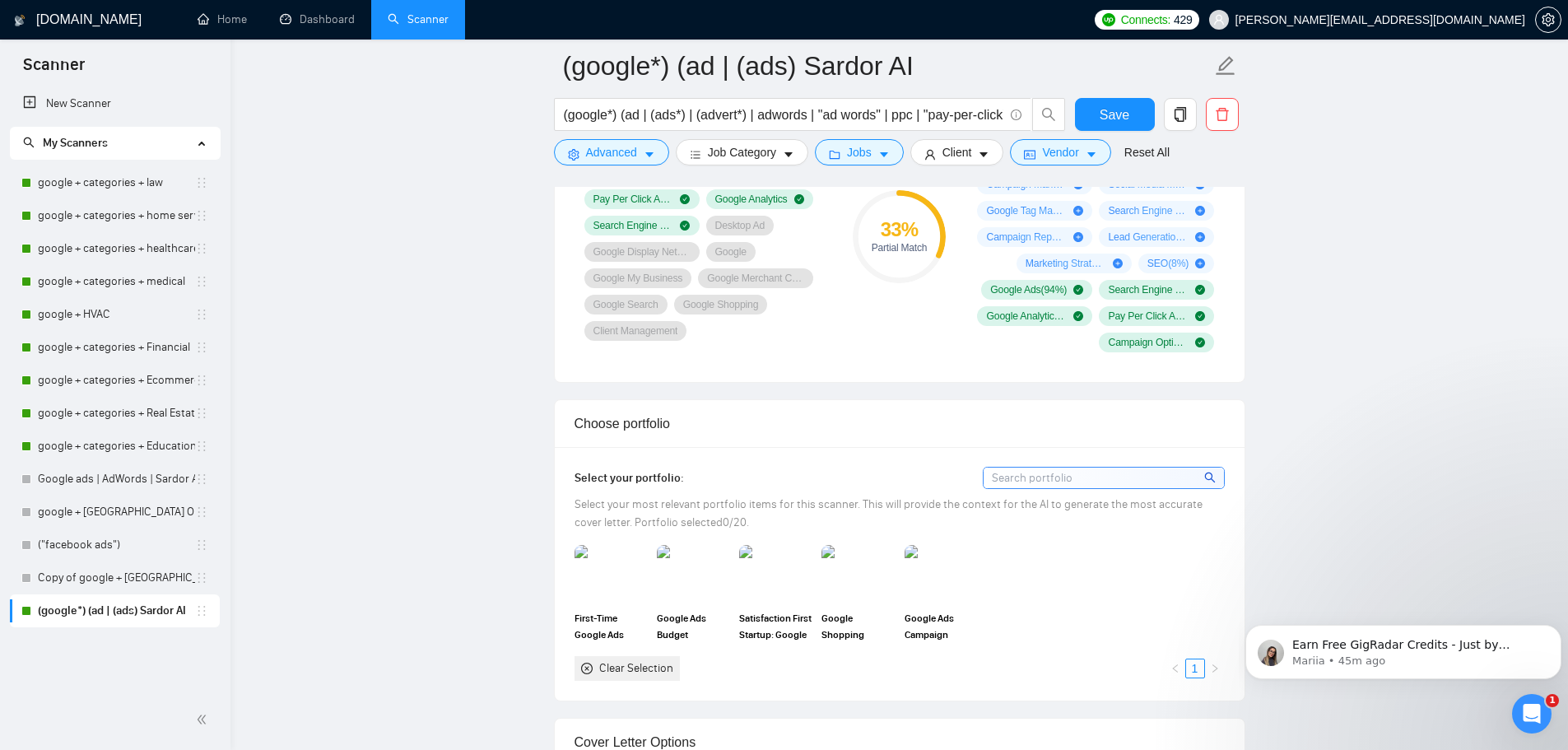
scroll to position [1235, 0]
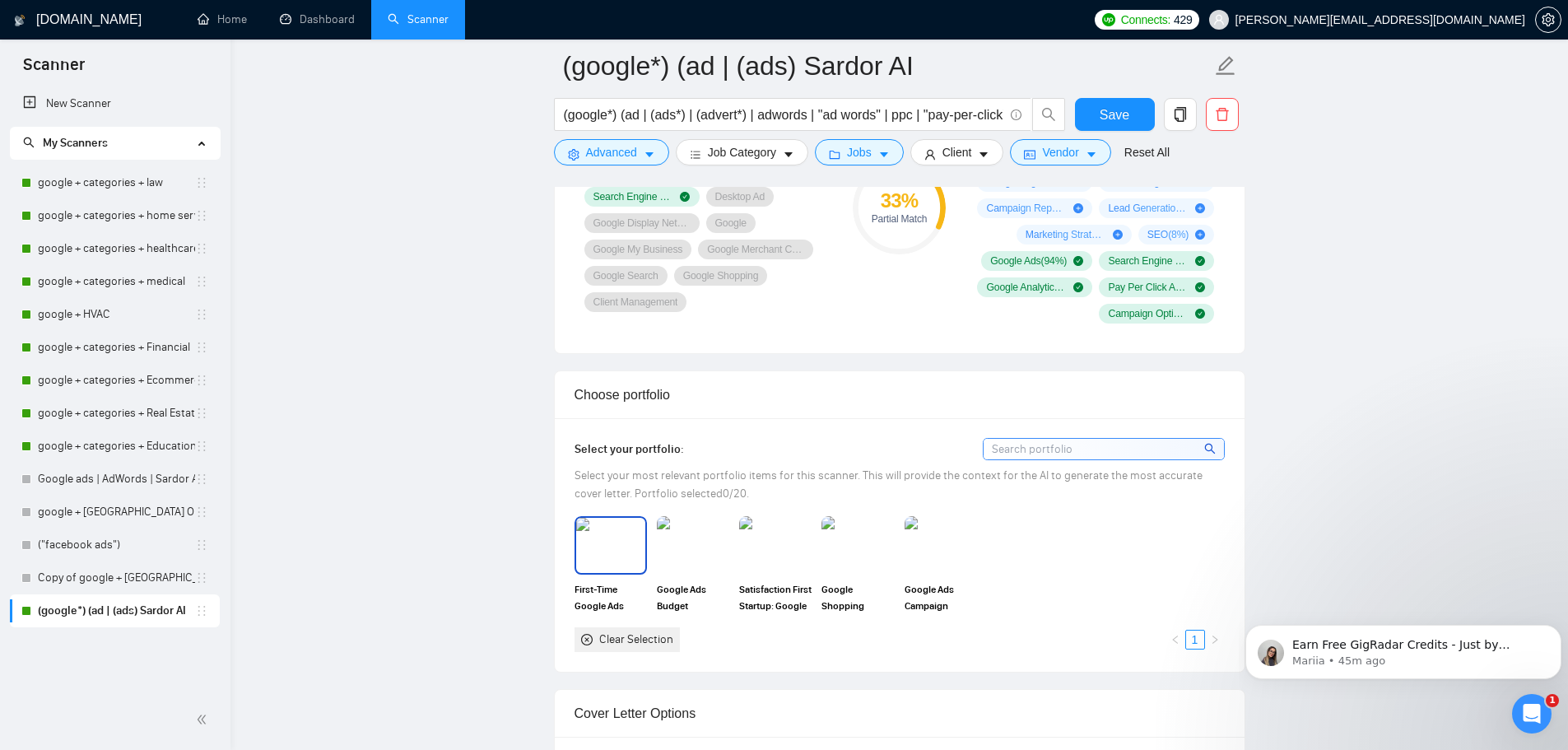
click at [613, 539] on img at bounding box center [611, 545] width 70 height 54
click at [713, 540] on img at bounding box center [693, 545] width 70 height 54
click at [768, 541] on img at bounding box center [776, 545] width 70 height 54
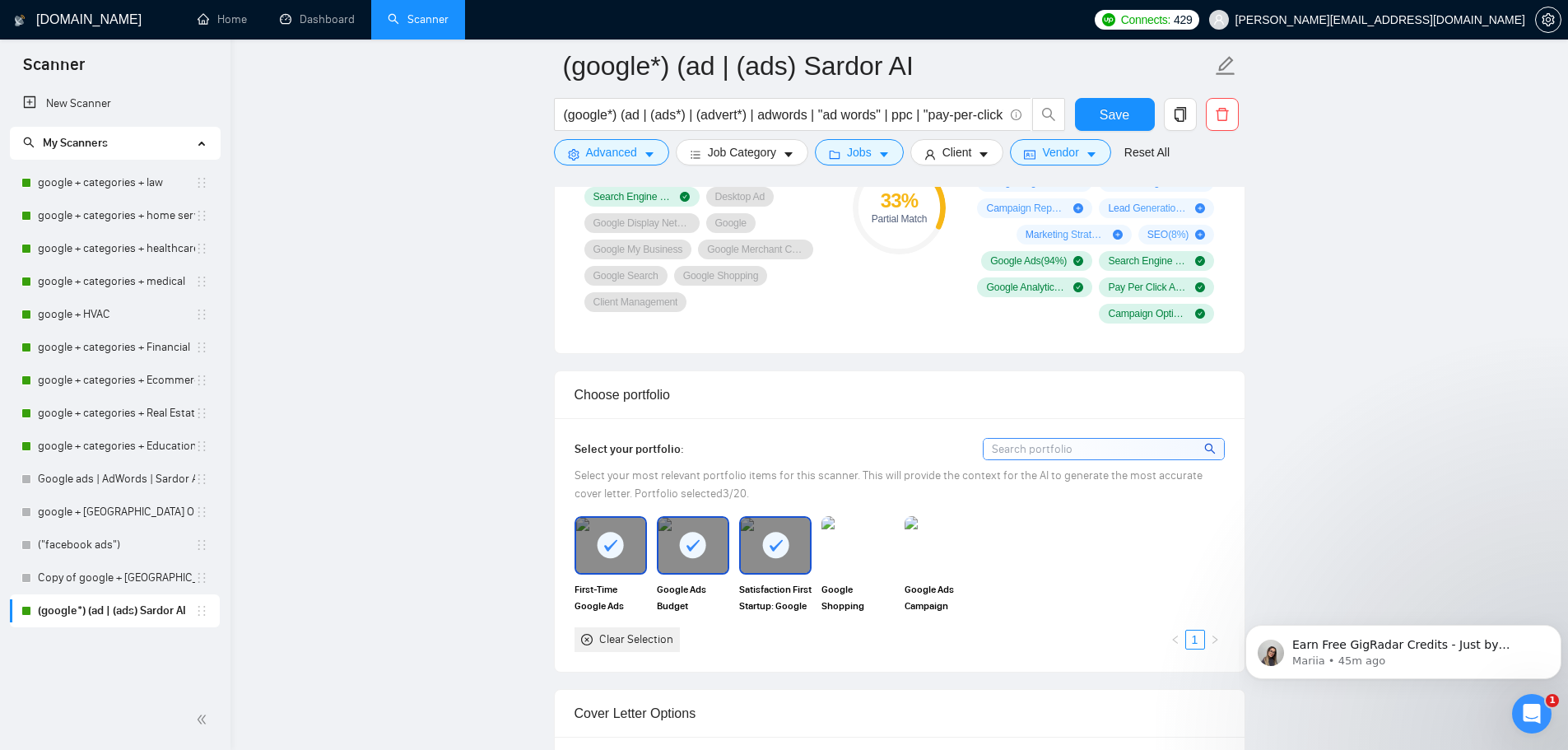
click at [825, 546] on img at bounding box center [857, 545] width 72 height 58
click at [916, 548] on img at bounding box center [940, 545] width 70 height 54
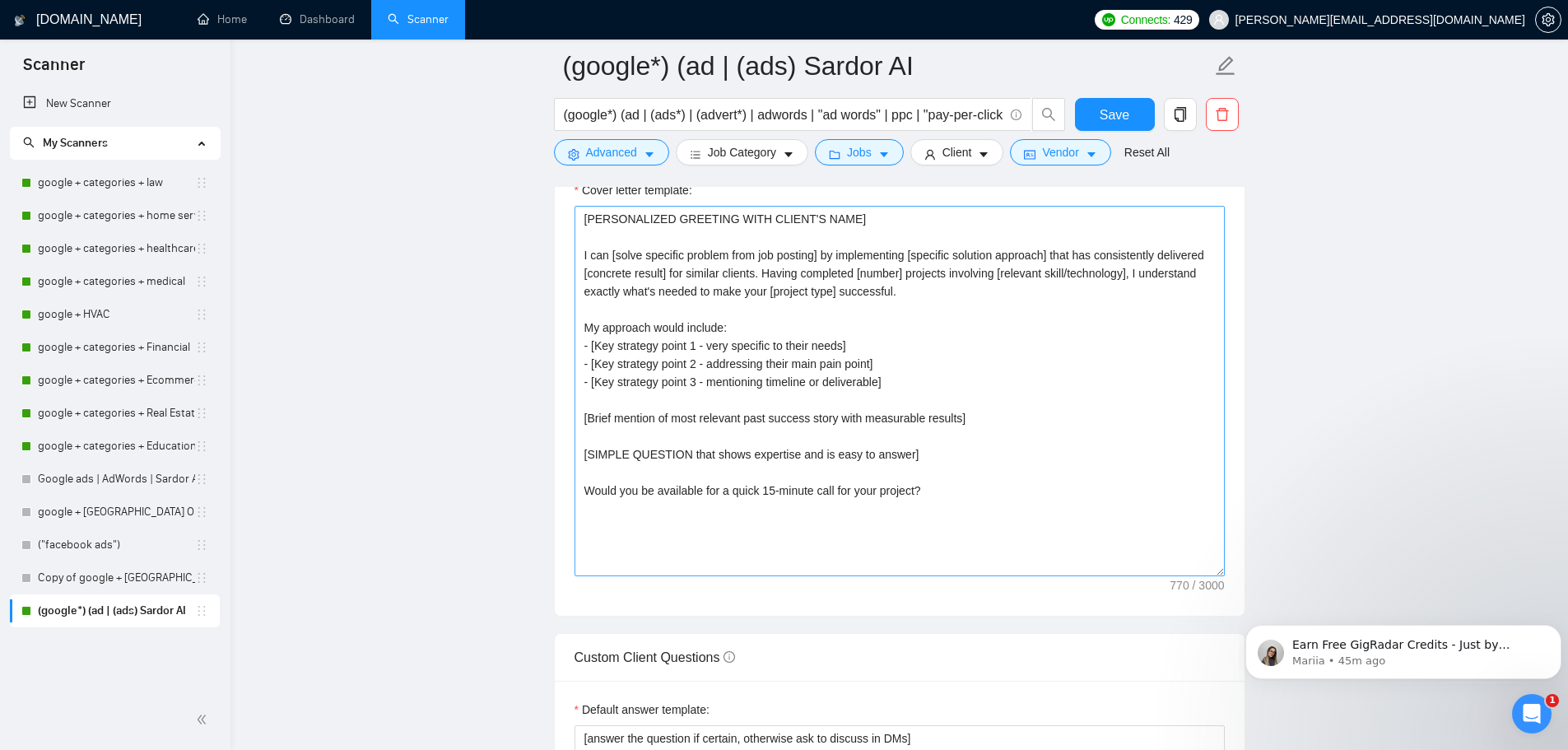
scroll to position [1811, 0]
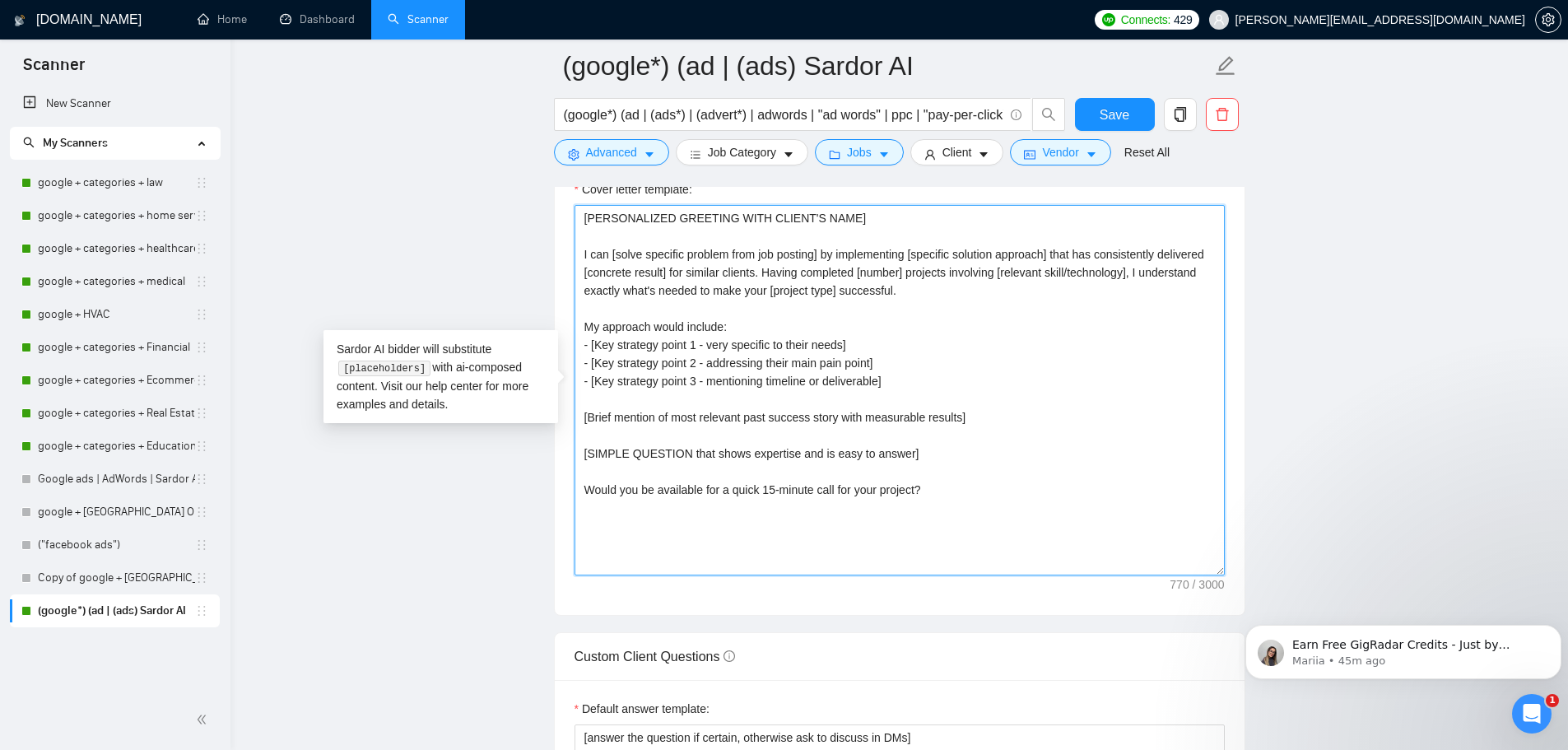
drag, startPoint x: 944, startPoint y: 493, endPoint x: 538, endPoint y: 202, distance: 499.5
click at [540, 206] on main "(google*) (ad | (ads) Sardor AI (google*) (ad | (ads*) | (advert*) | adwords | …" at bounding box center [899, 601] width 1285 height 4694
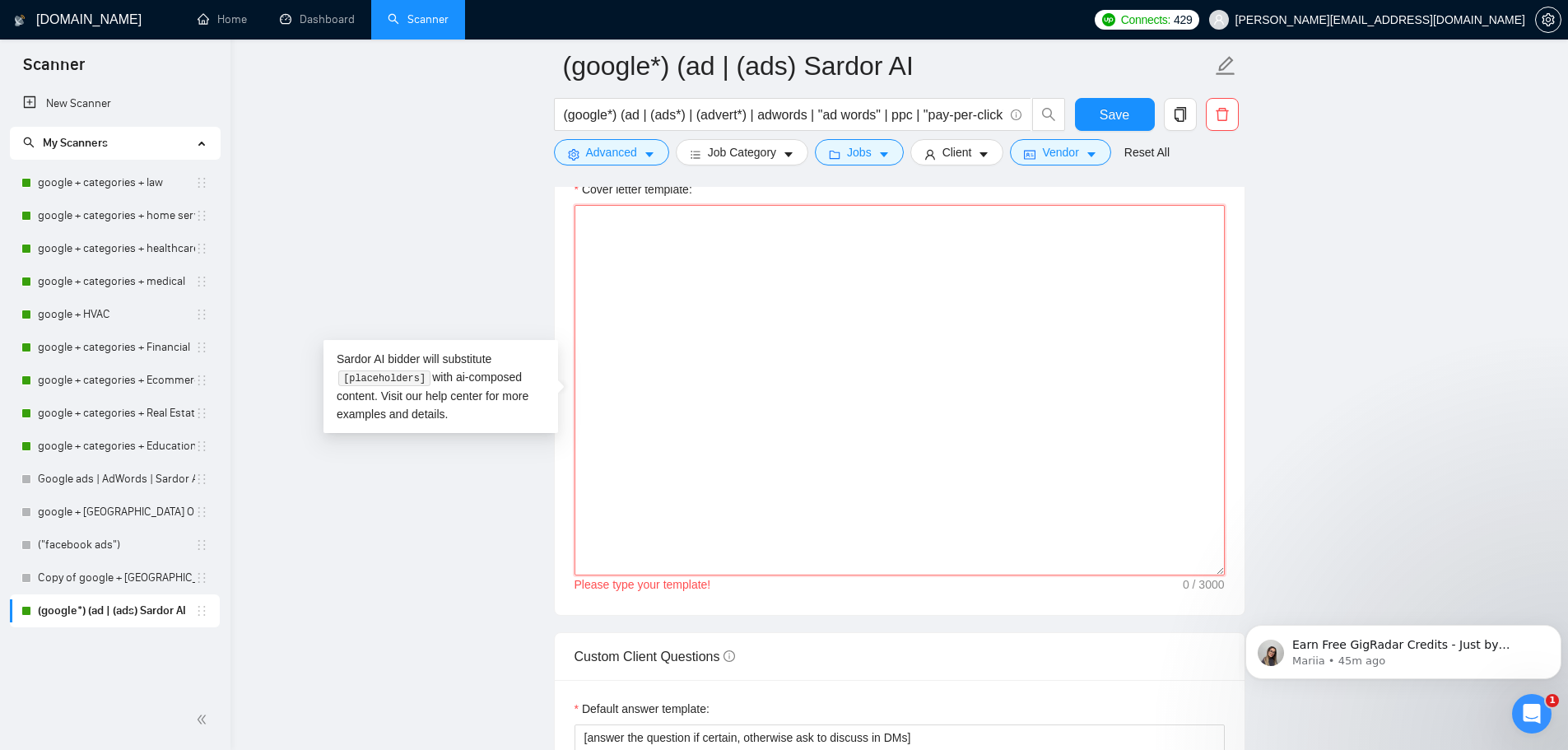
paste textarea "# 93-Word High-Converting Upwork Proposal Template ## Core Template (85-93 word…"
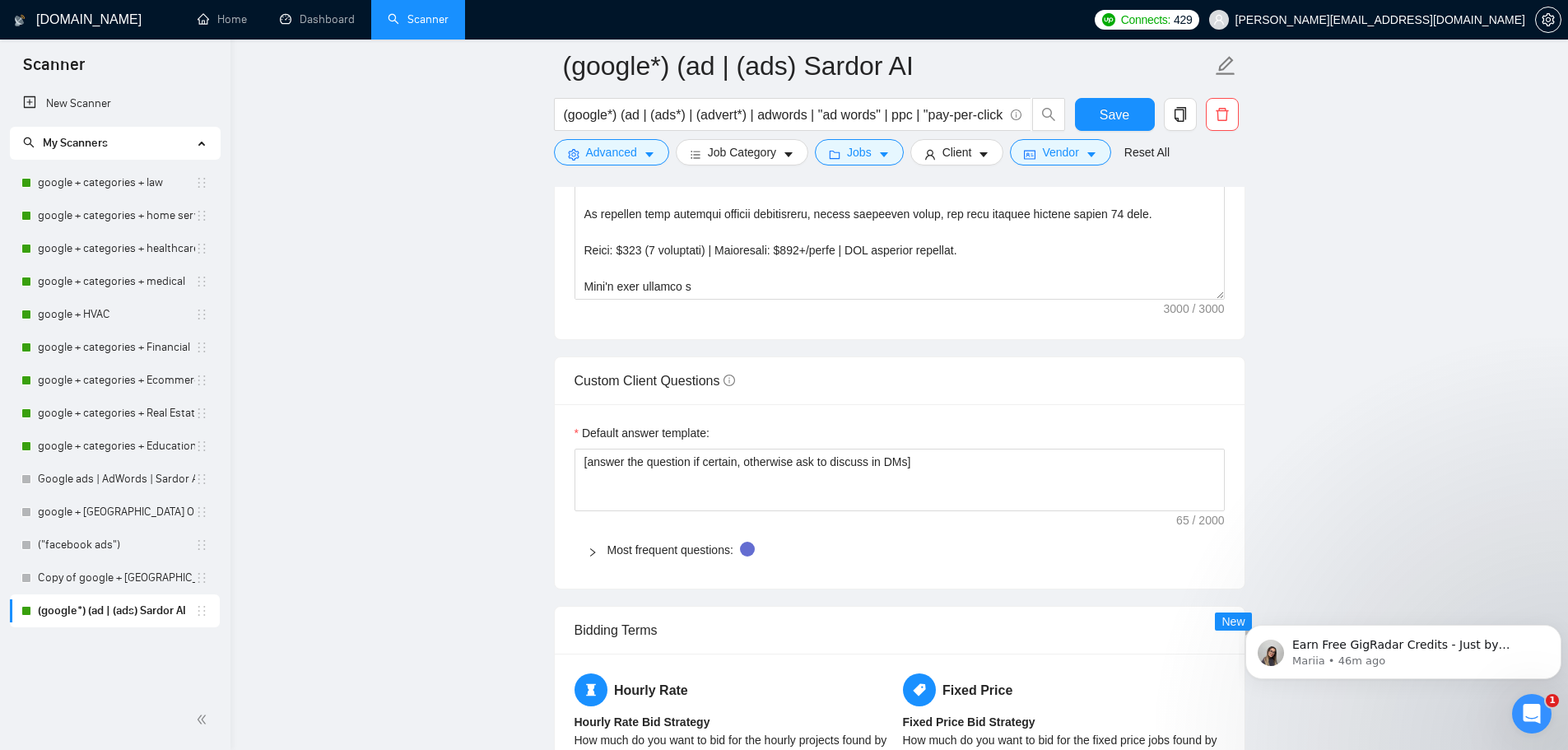
scroll to position [1975, 0]
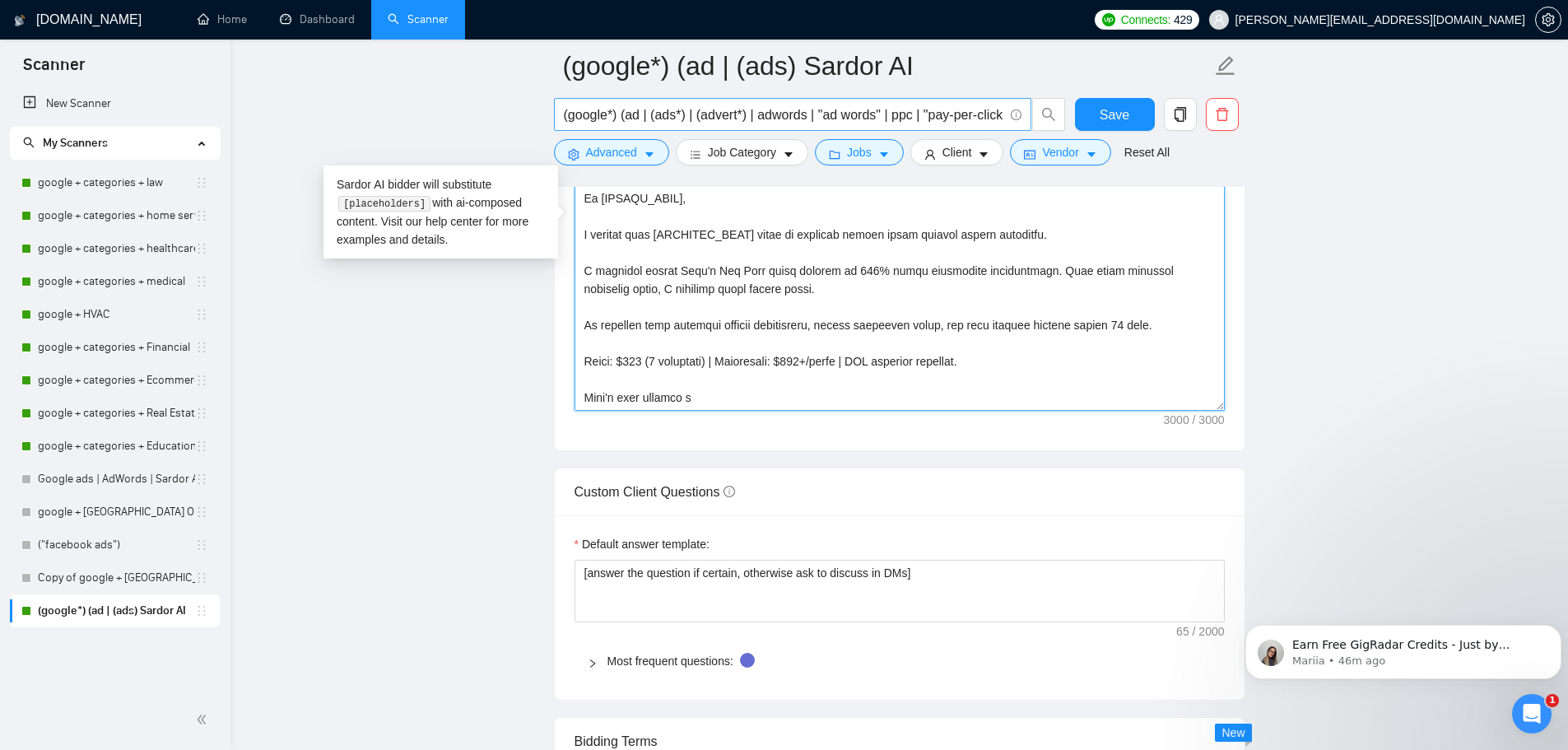
drag, startPoint x: 682, startPoint y: 386, endPoint x: 555, endPoint y: 110, distance: 303.8
click at [555, 110] on div "(google*) (ad | (ads) Sardor AI (google*) (ad | (ads*) | (advert*) | adwords | …" at bounding box center [899, 436] width 691 height 4694
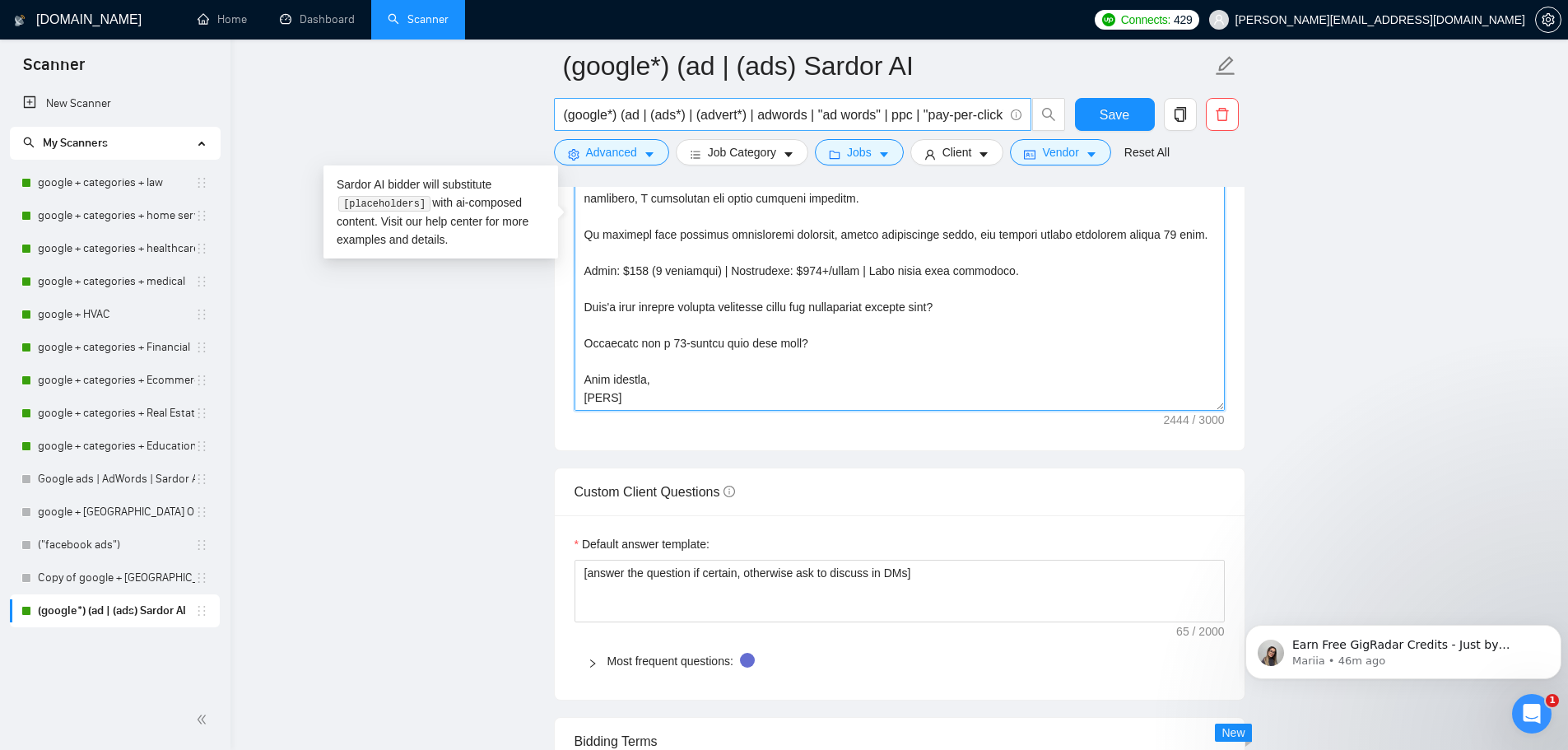
scroll to position [1358, 0]
drag, startPoint x: 663, startPoint y: 376, endPoint x: 498, endPoint y: 71, distance: 346.8
click at [497, 81] on main "(google*) (ad | (ads) Sardor AI (google*) (ad | (ads*) | (advert*) | adwords | …" at bounding box center [899, 436] width 1285 height 4694
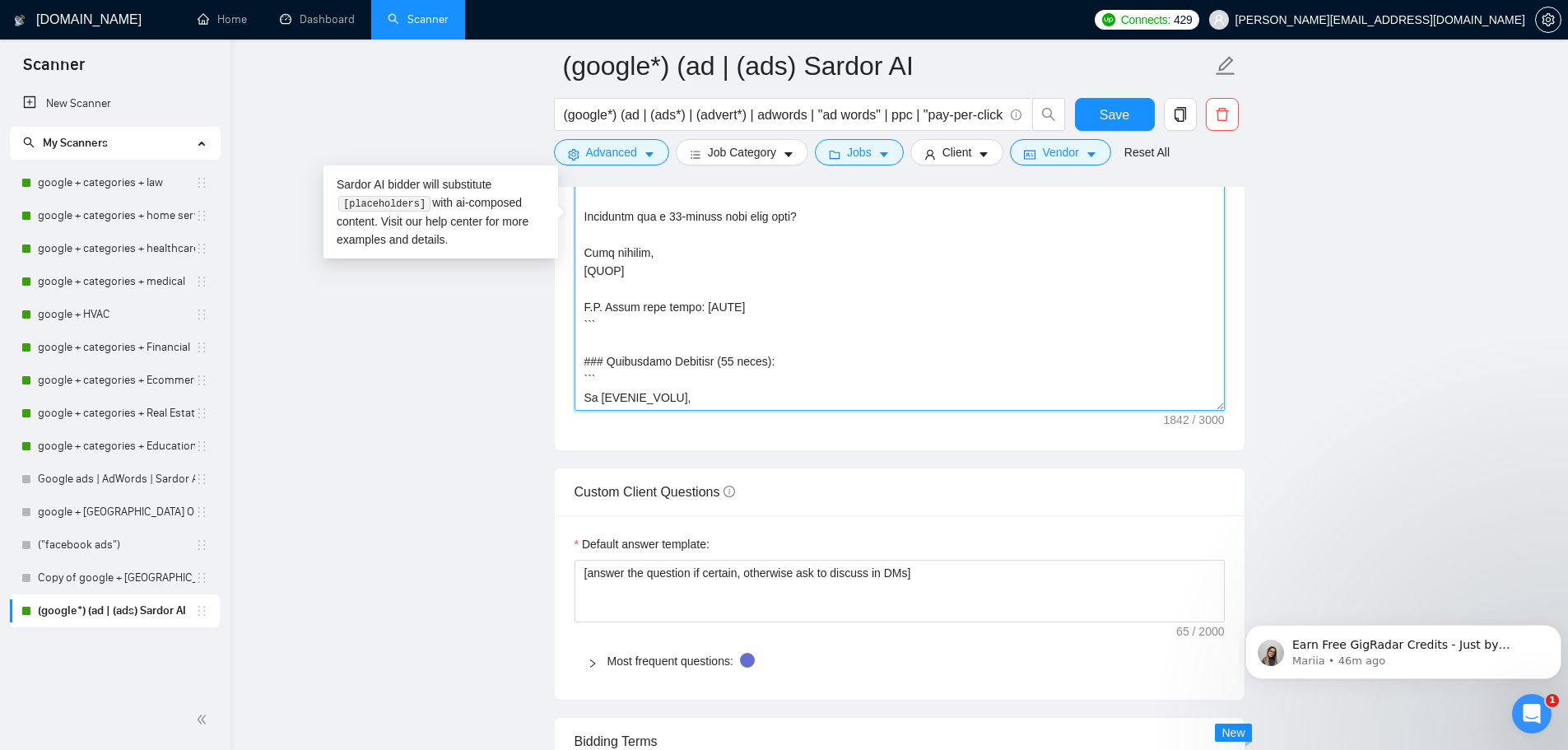
scroll to position [1068, 0]
paste textarea "Hi [CLIENT_NAME], [PAIN_POINT/HOOK - their specific challenge]. I recently help…"
type textarea "# 93-Word High-Converting Upwork Proposal Template ## Core Template (85-93 word…"
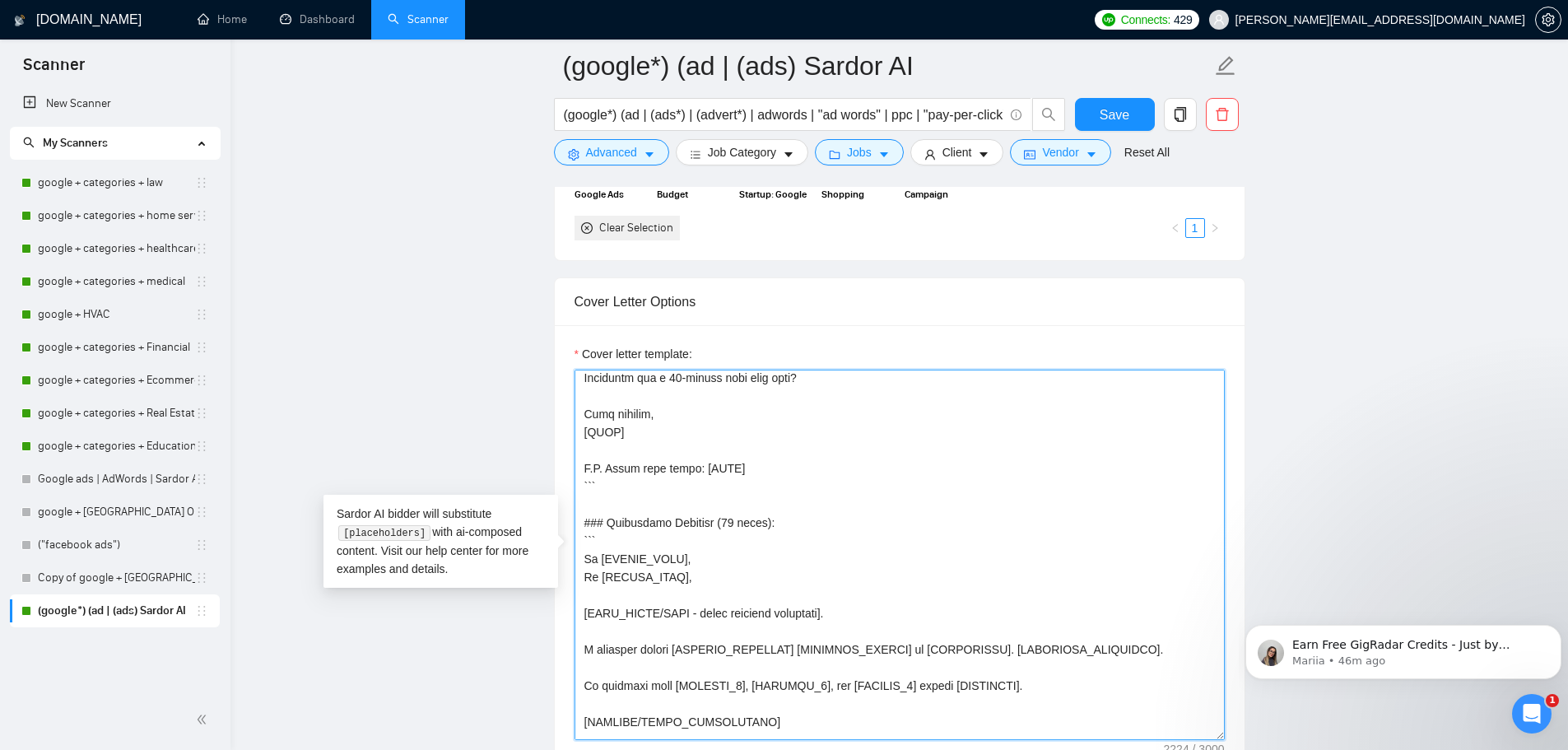
scroll to position [1376, 0]
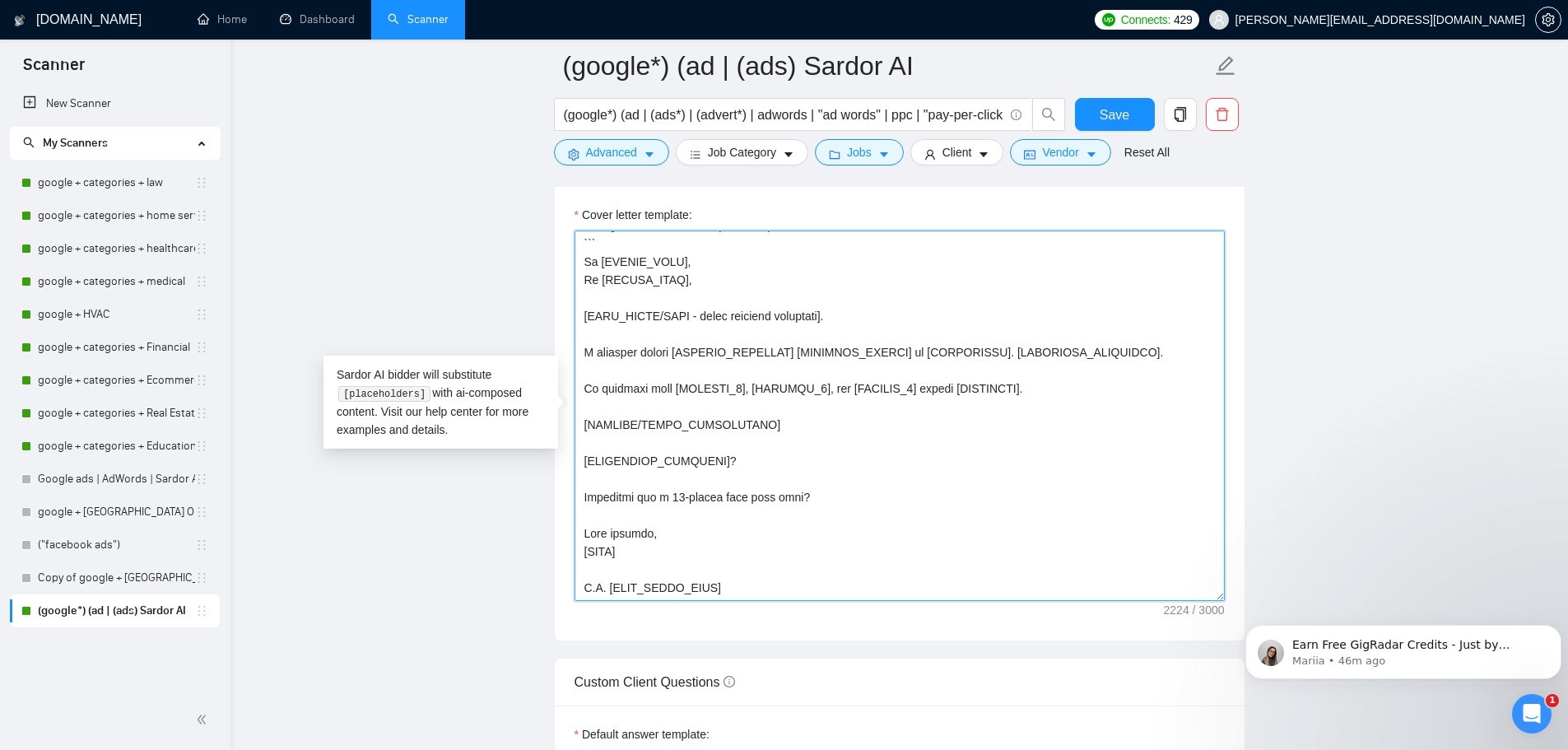
drag, startPoint x: 582, startPoint y: 379, endPoint x: 921, endPoint y: 744, distance: 498.1
click at [921, 744] on form "Auto Bidding Enabled Auto Bidding Enabled: ON Auto Bidder Schedule Auto Bidding…" at bounding box center [899, 486] width 691 height 3925
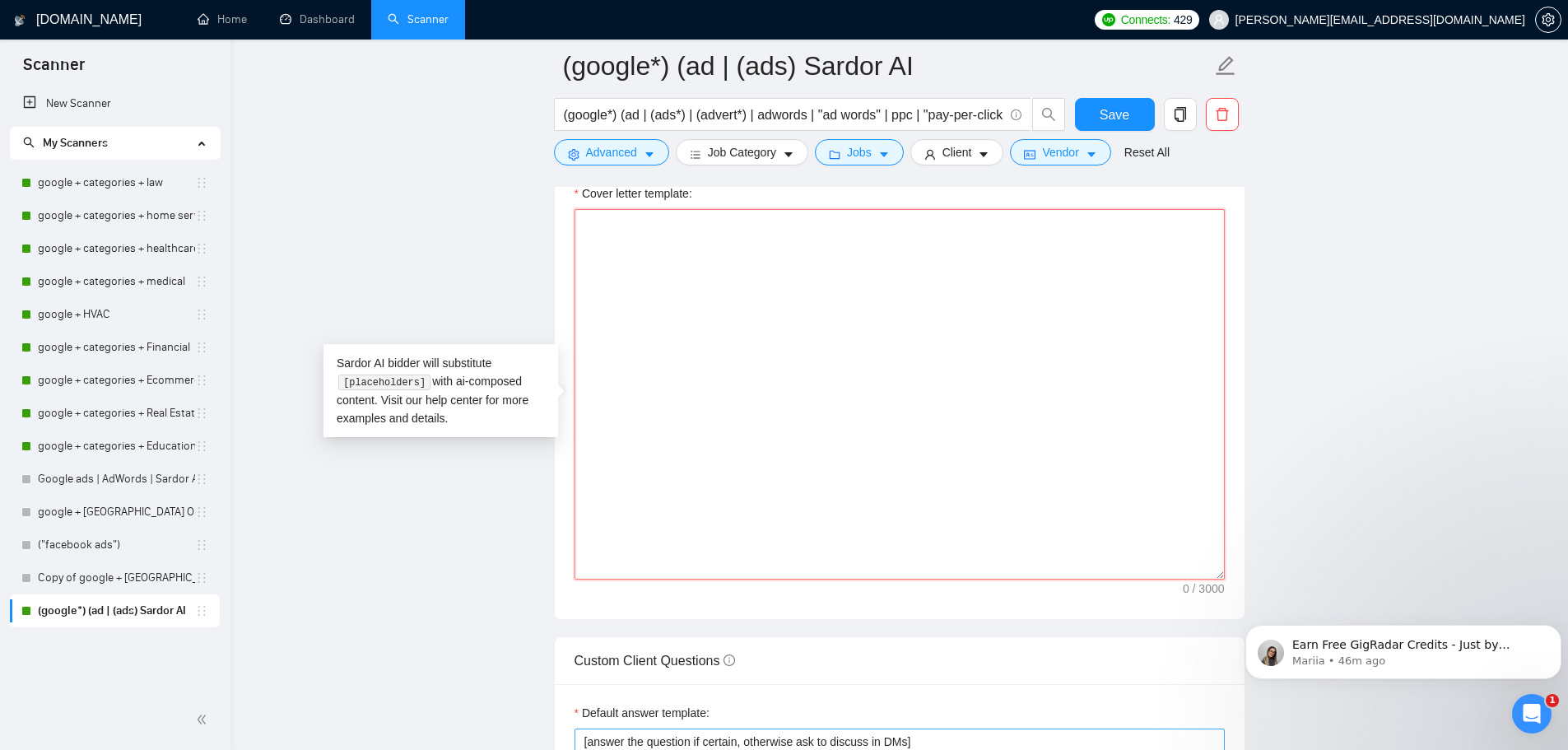
scroll to position [0, 0]
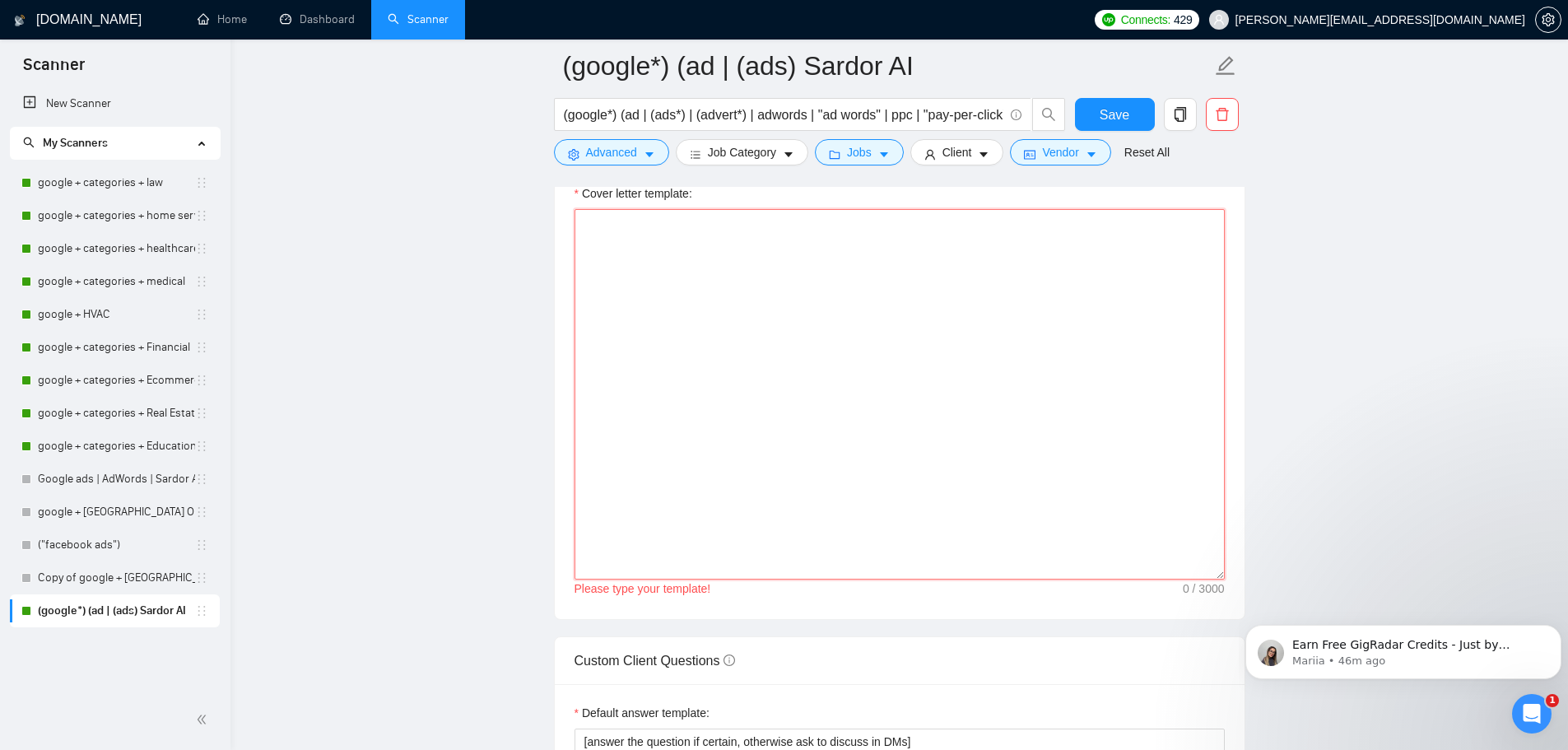
click at [784, 247] on textarea "Cover letter template:" at bounding box center [899, 393] width 650 height 370
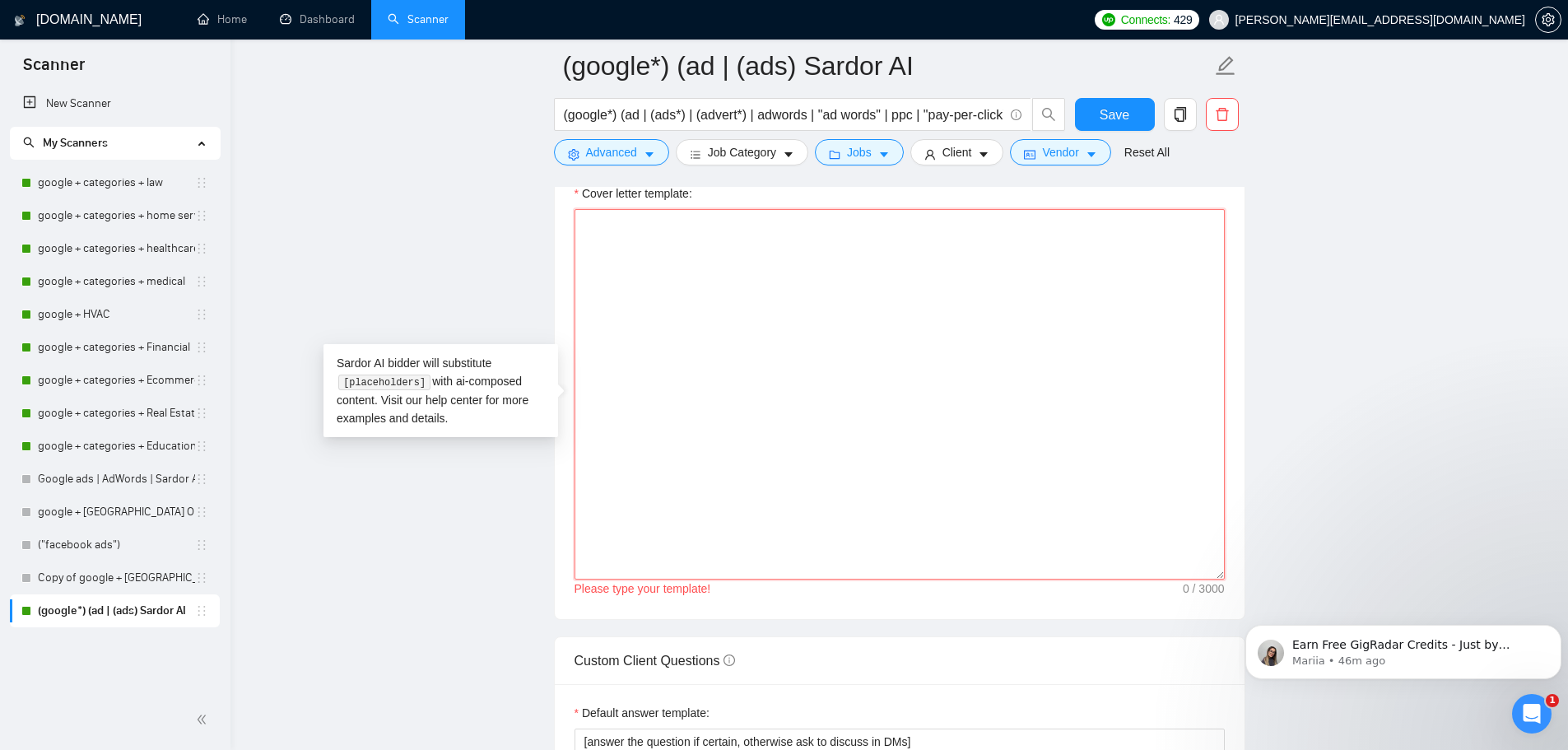
paste textarea "Hi [CLIENT_NAME], [PAIN_POINT/HOOK - their specific challenge]. I recently help…"
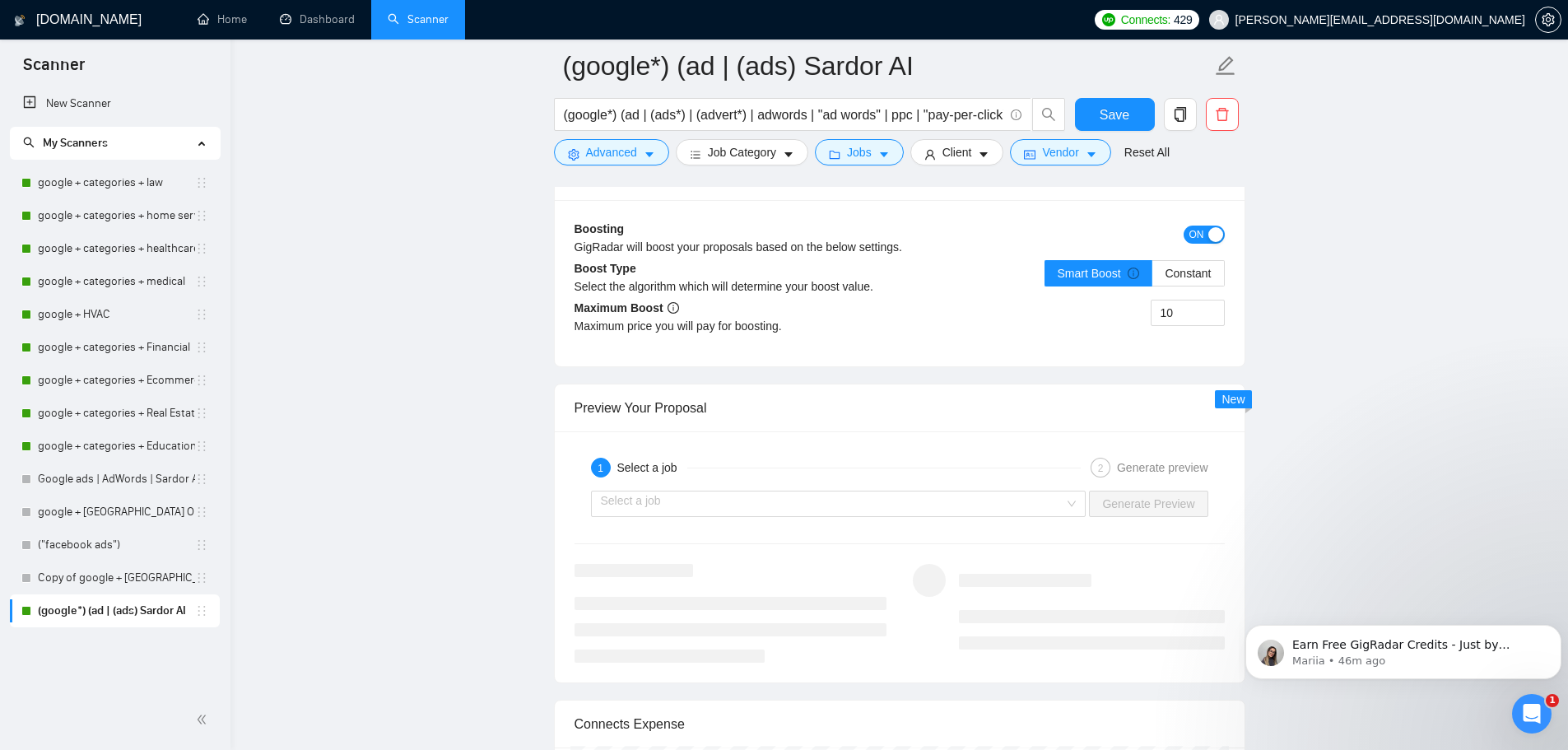
scroll to position [2960, 0]
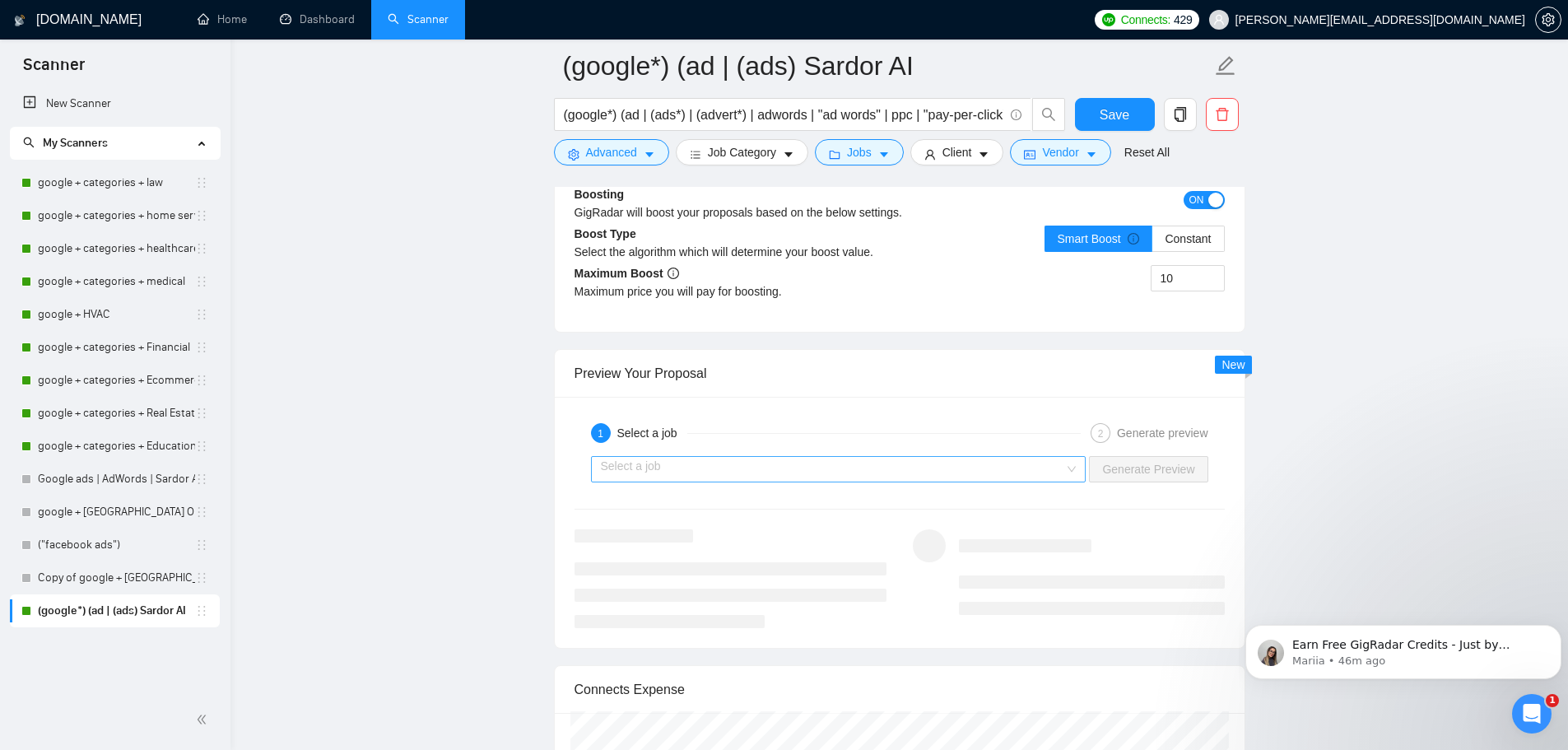
type textarea "Hi [CLIENT_NAME], [PAIN_POINT/HOOK - their specific challenge]. I recently help…"
click at [1016, 465] on input "search" at bounding box center [833, 469] width 464 height 25
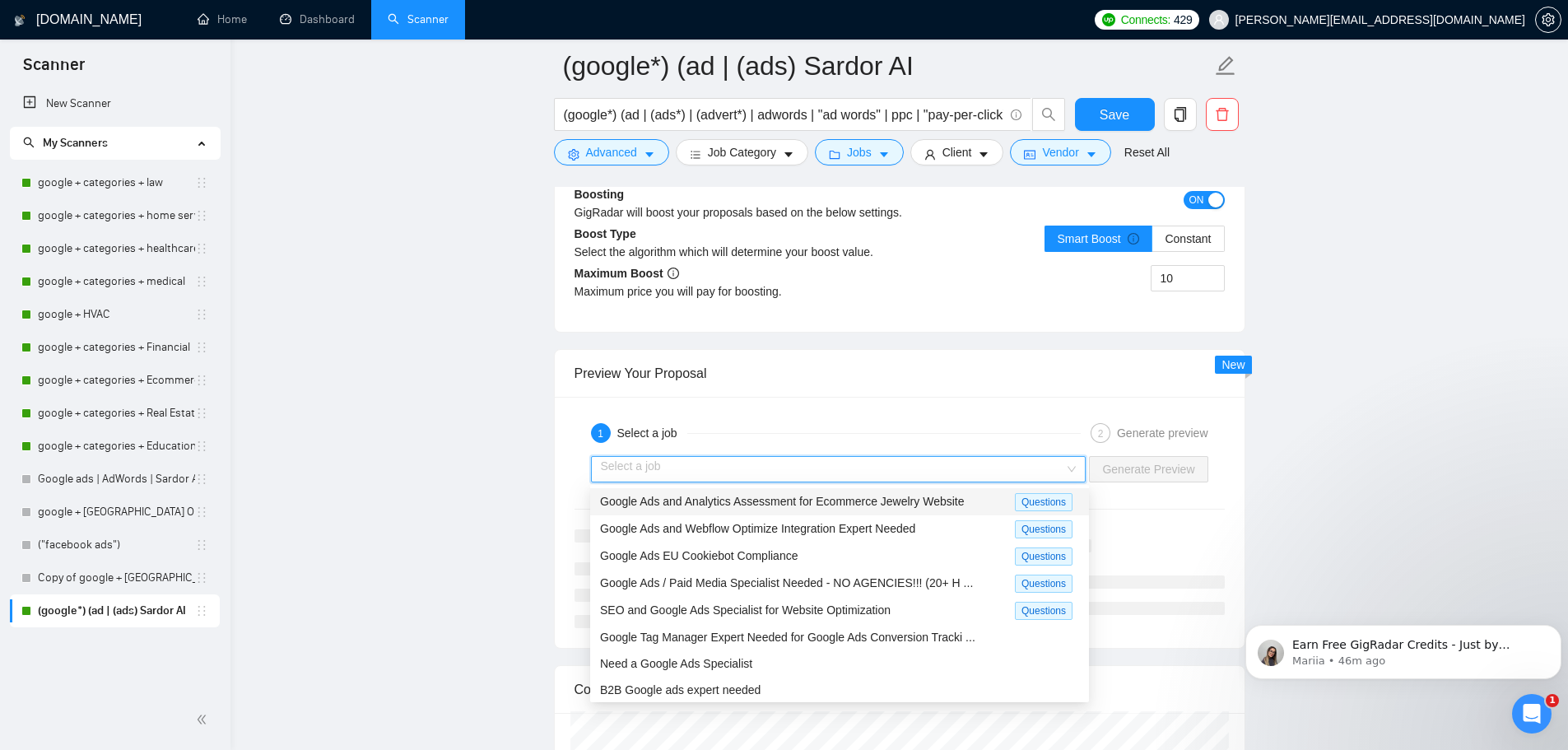
click at [949, 499] on span "Google Ads and Analytics Assessment for Ecommerce Jewelry Website" at bounding box center [782, 501] width 365 height 13
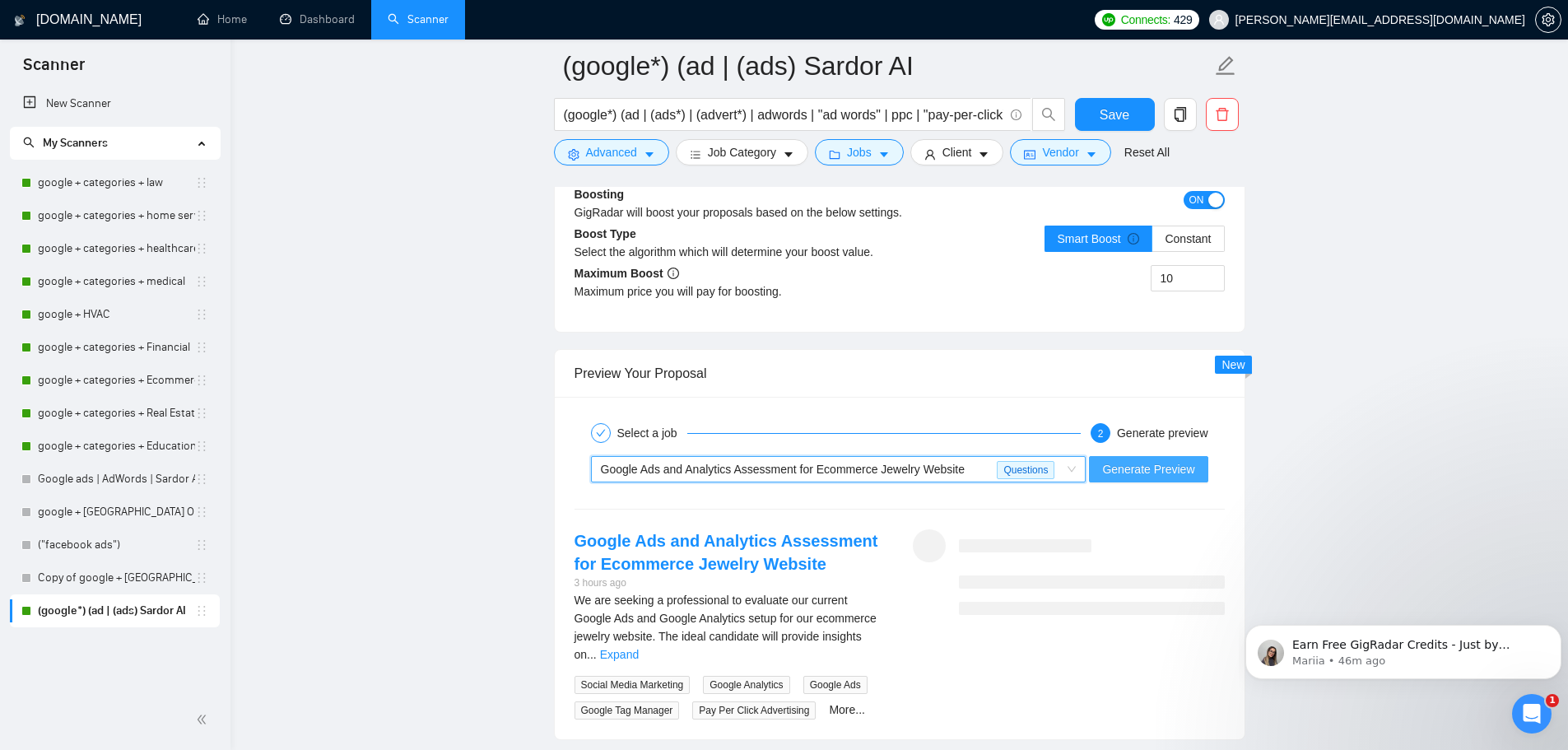
click at [1166, 466] on span "Generate Preview" at bounding box center [1147, 469] width 92 height 18
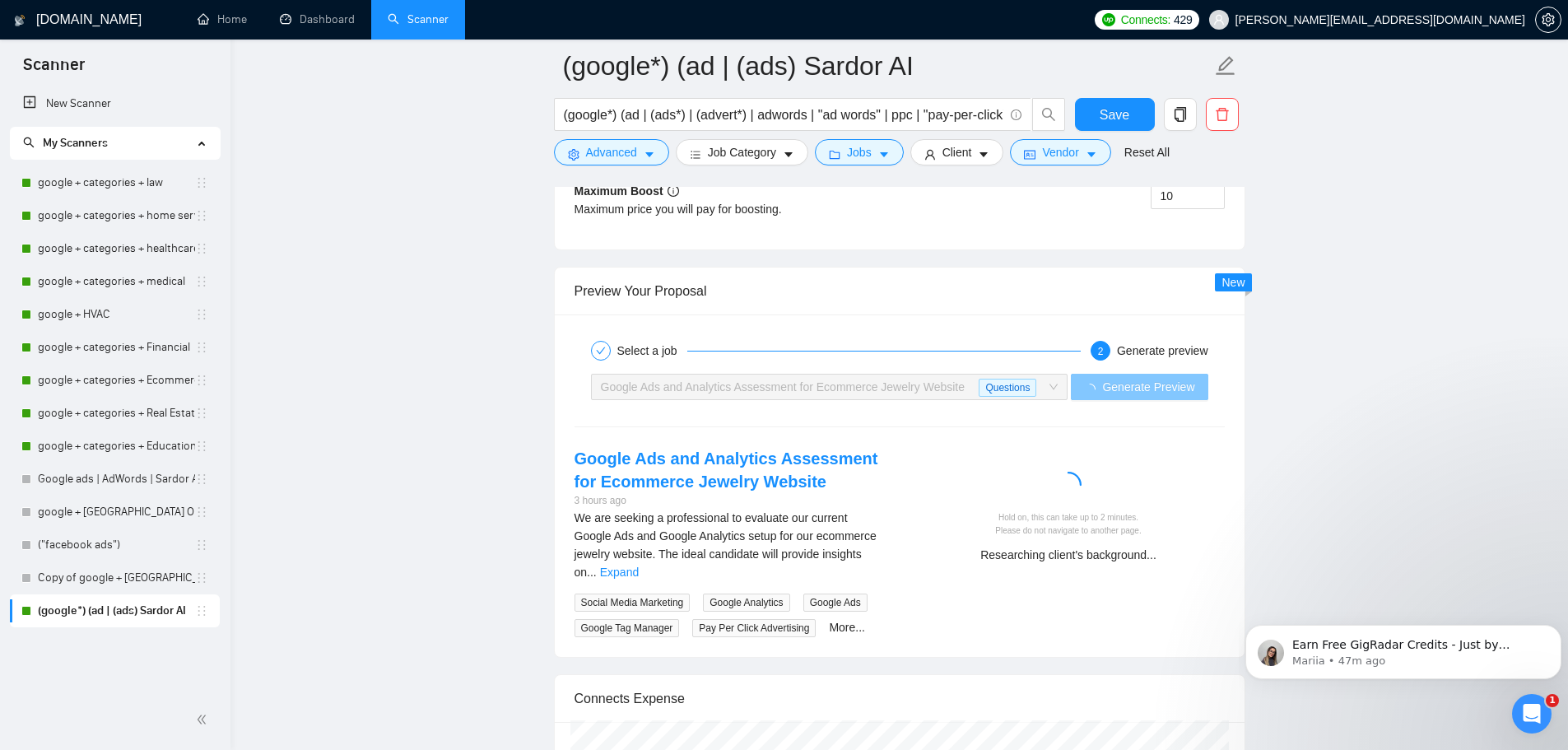
scroll to position [3124, 0]
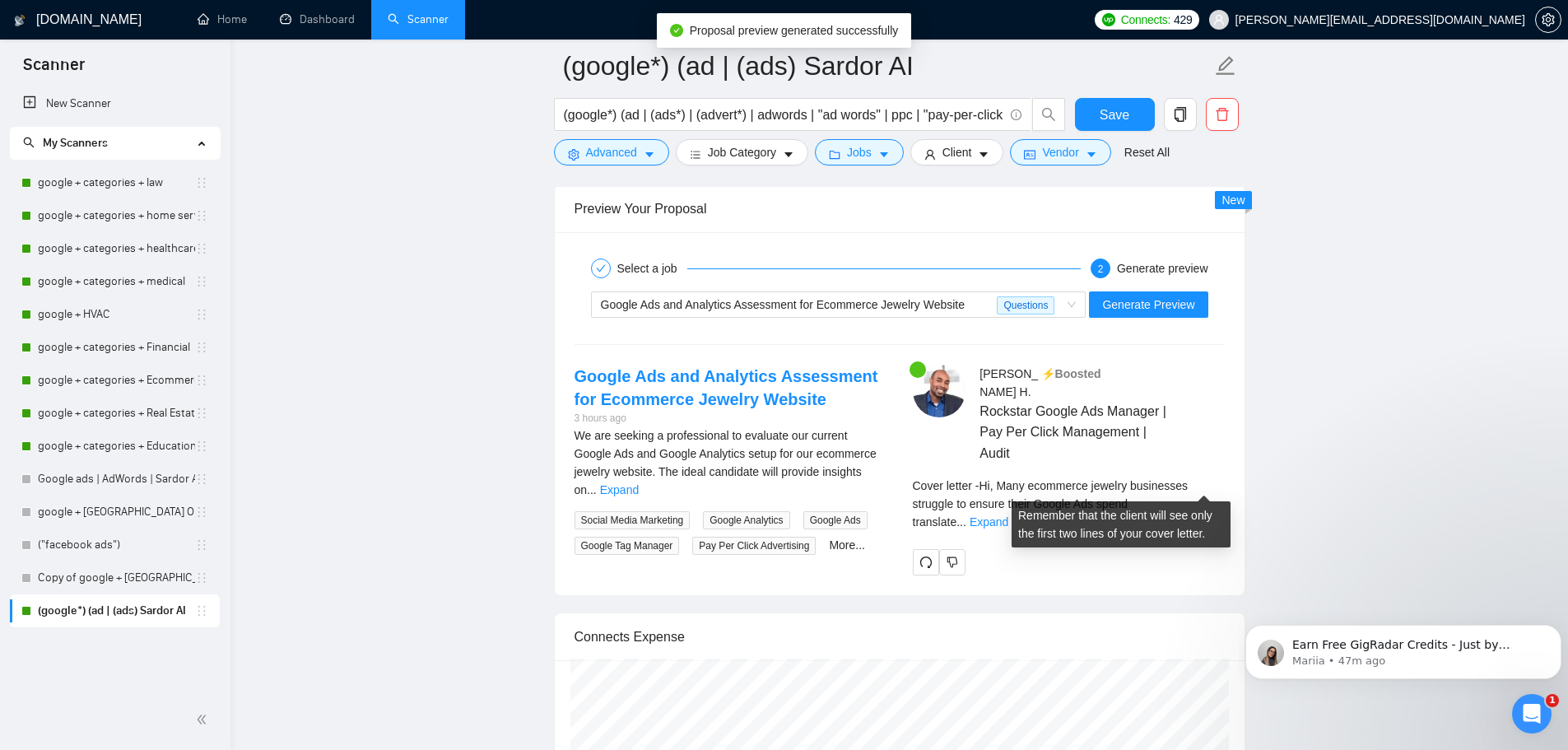
click at [1008, 515] on link "Expand" at bounding box center [988, 522] width 38 height 13
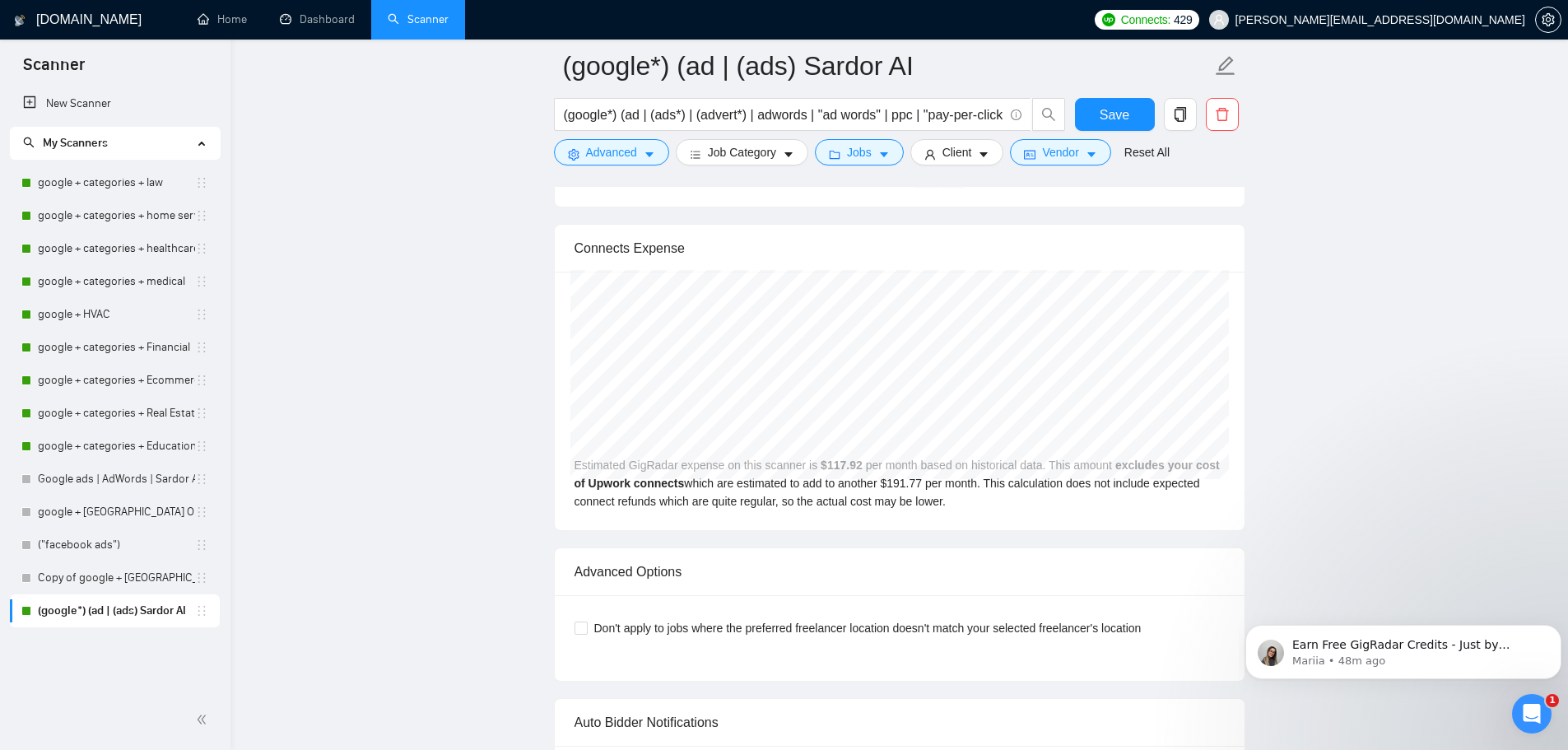
scroll to position [4194, 0]
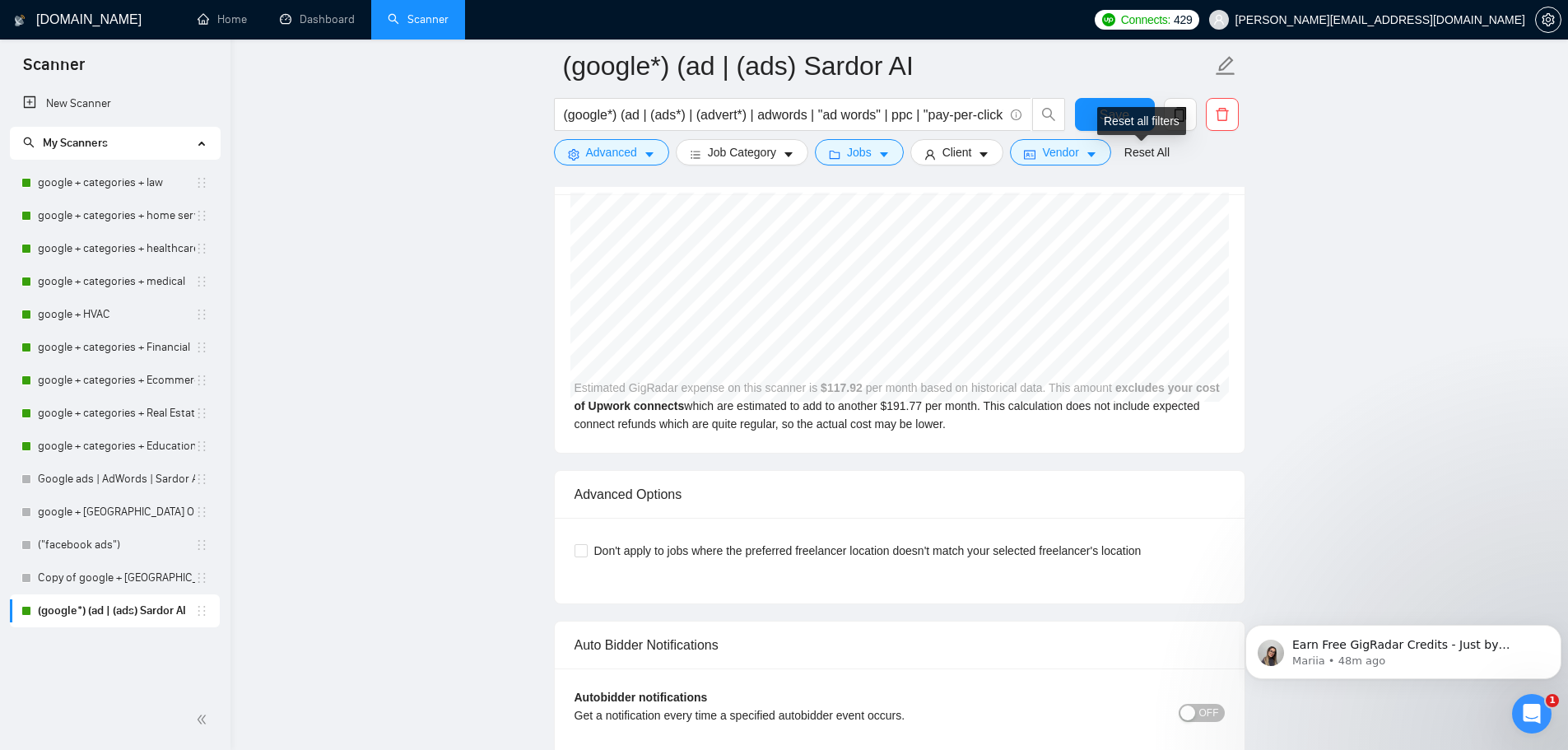
click at [1121, 117] on div "Reset all filters" at bounding box center [1142, 120] width 89 height 28
drag, startPoint x: 1090, startPoint y: 116, endPoint x: 1084, endPoint y: 123, distance: 9.2
click at [1089, 116] on button "Save" at bounding box center [1115, 114] width 80 height 33
click at [146, 448] on link "google + categories + Education" at bounding box center [116, 446] width 157 height 33
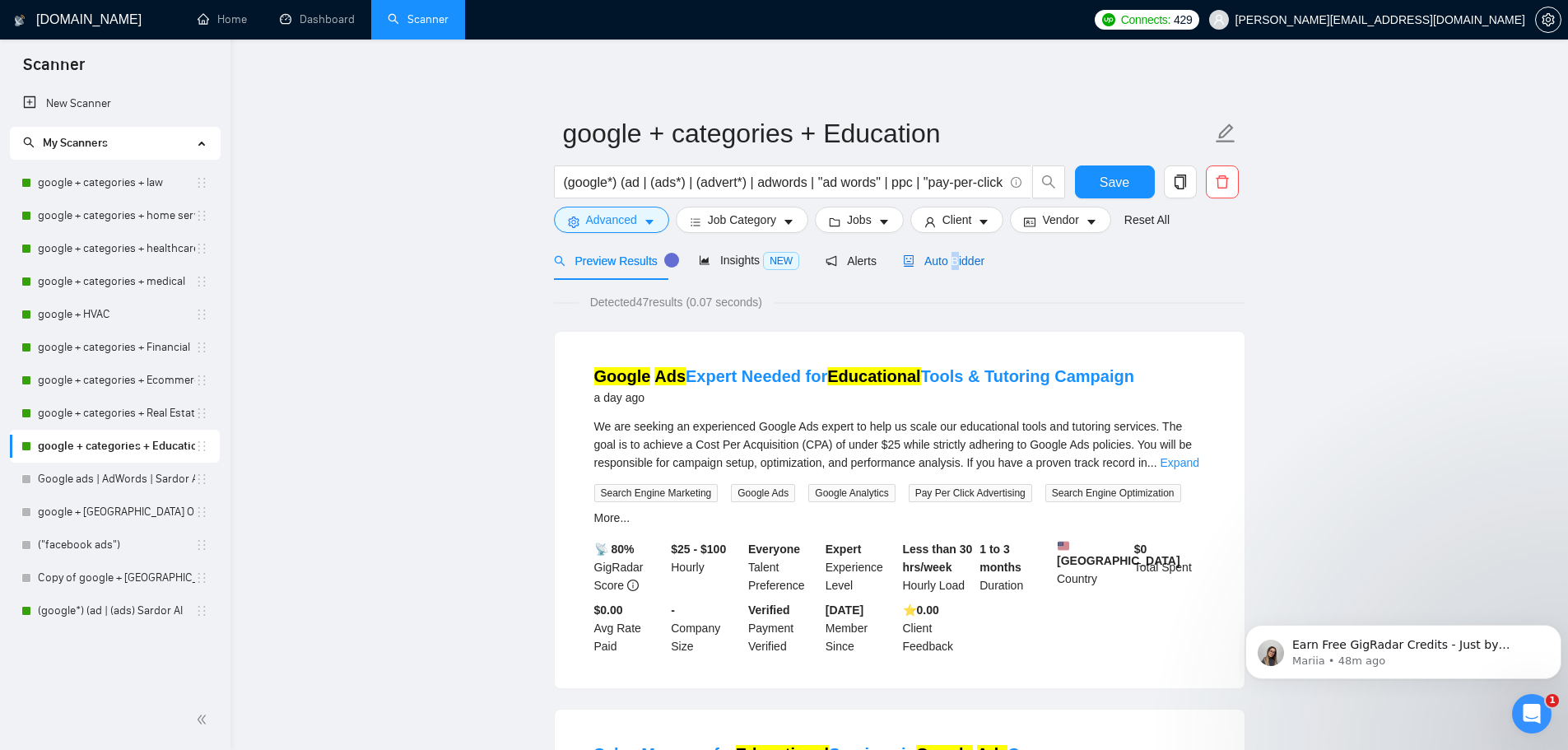
click at [948, 260] on span "Auto Bidder" at bounding box center [943, 260] width 81 height 13
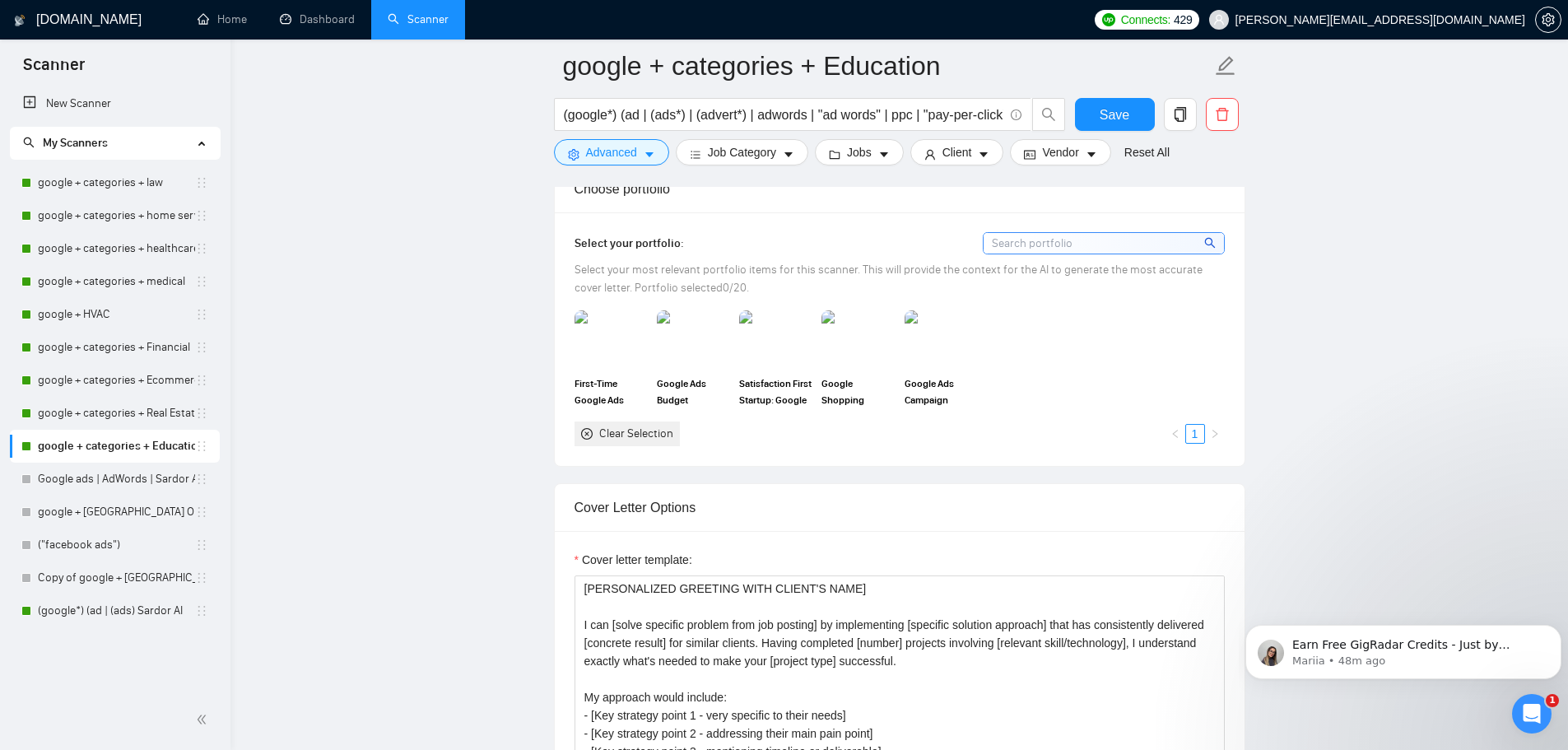
scroll to position [1482, 0]
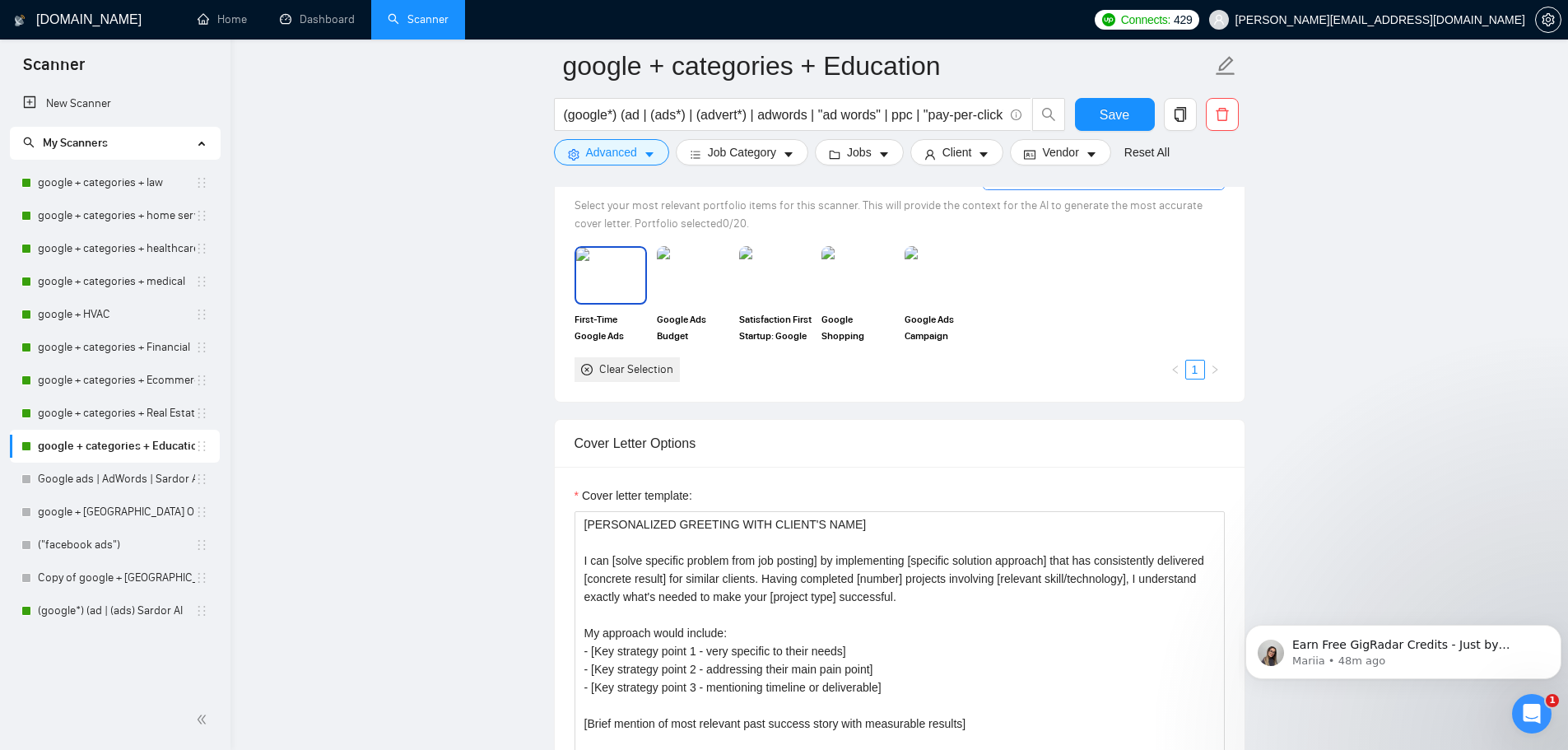
click at [608, 286] on img at bounding box center [611, 275] width 70 height 54
click at [685, 284] on img at bounding box center [693, 275] width 70 height 54
click at [782, 286] on img at bounding box center [776, 275] width 70 height 54
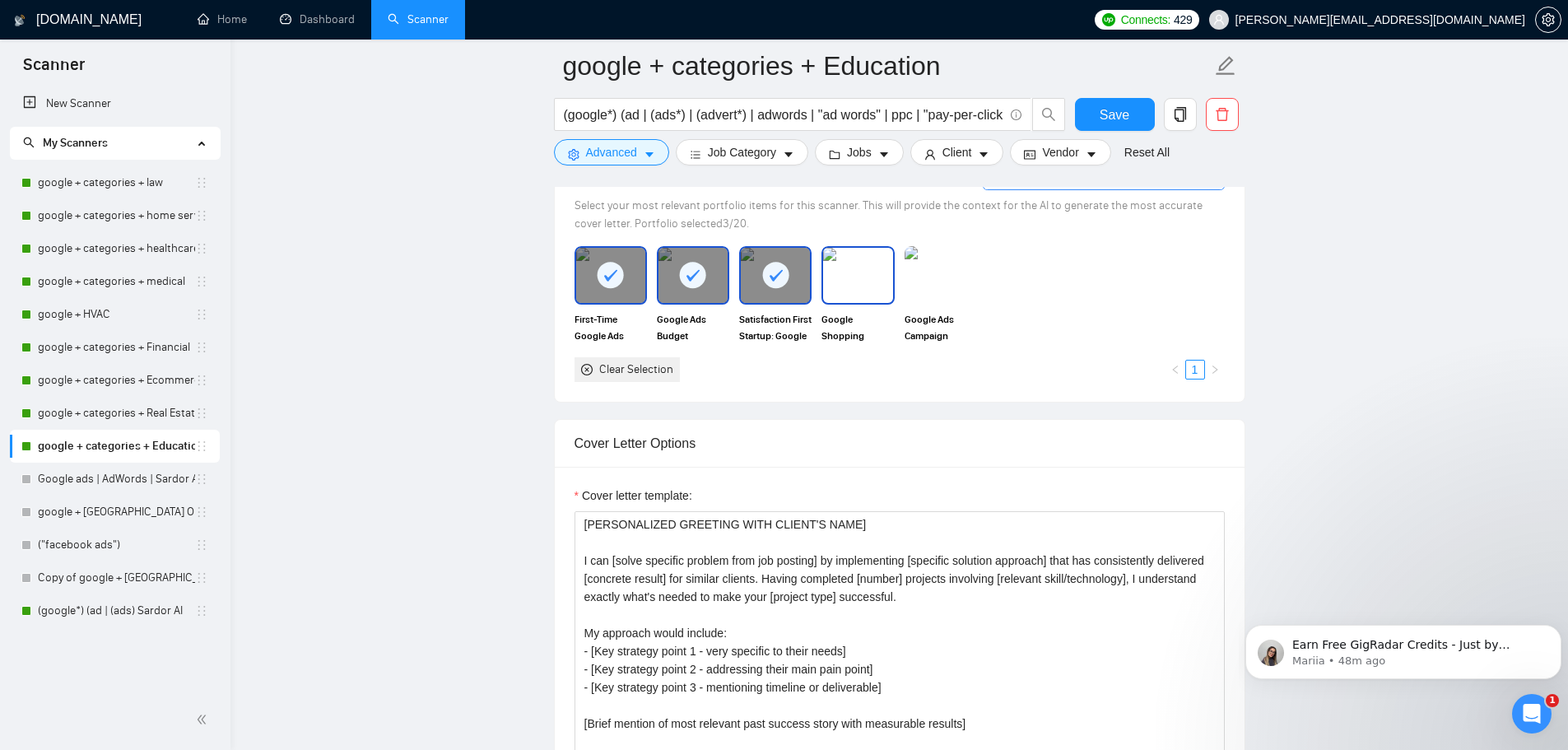
click at [858, 286] on img at bounding box center [858, 275] width 70 height 54
click at [937, 286] on img at bounding box center [940, 275] width 70 height 54
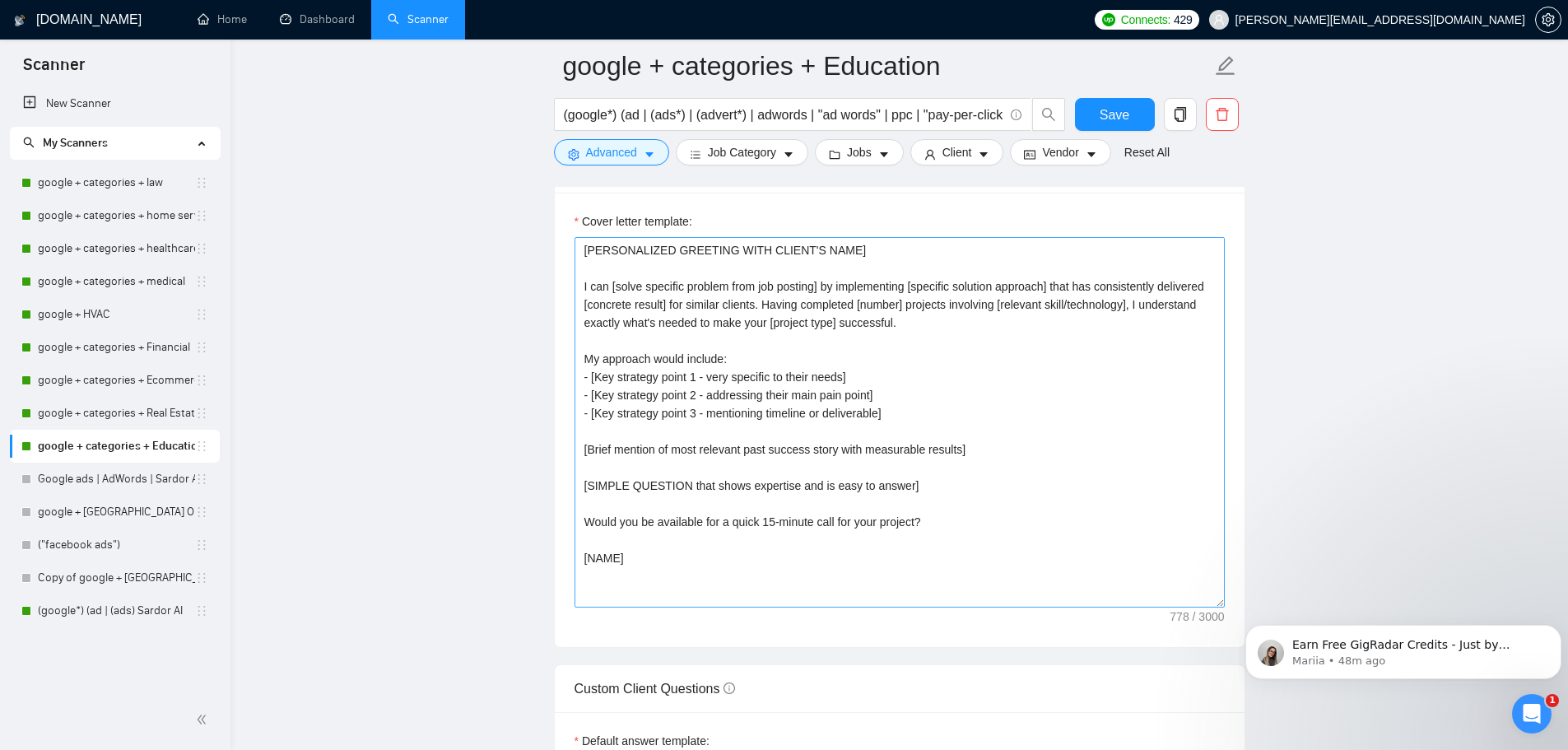
scroll to position [1811, 0]
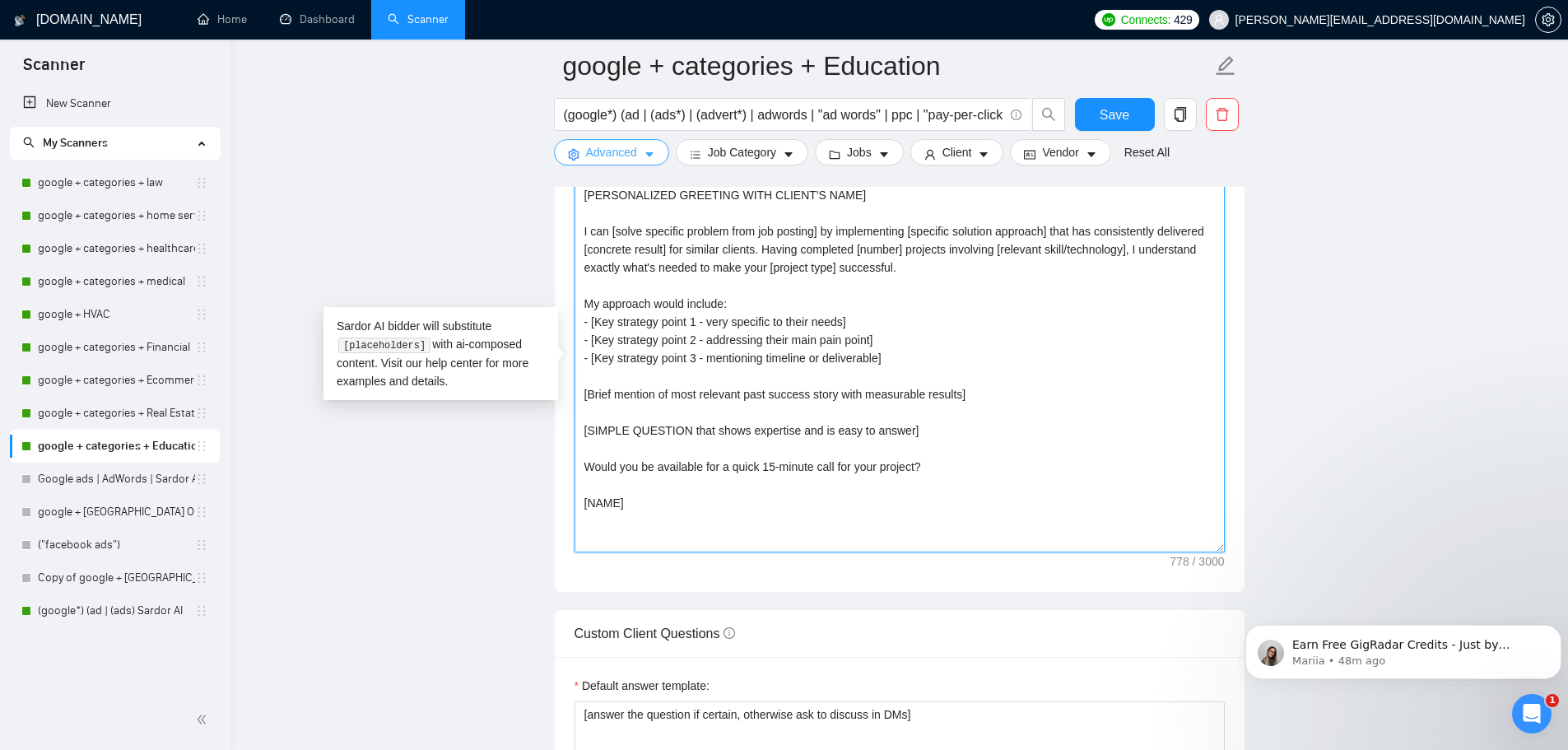
drag, startPoint x: 636, startPoint y: 501, endPoint x: 579, endPoint y: 165, distance: 340.8
click at [579, 165] on div "google + categories + Education (google*) (ad | (ads*) | (advert*) | adwords | …" at bounding box center [899, 533] width 691 height 4557
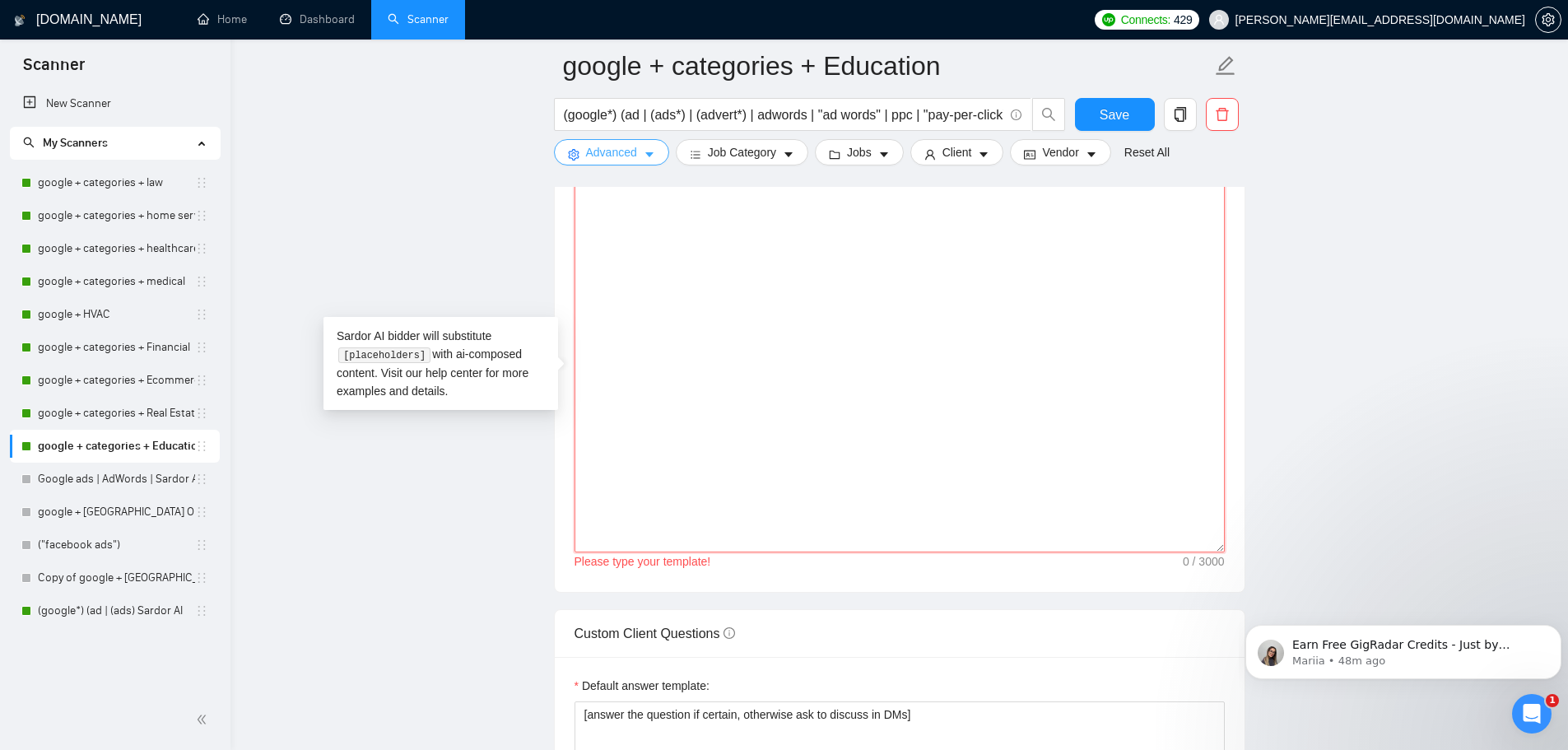
paste textarea "Hi [CLIENT_NAME], [PAIN_POINT/HOOK - their specific challenge]. I recently help…"
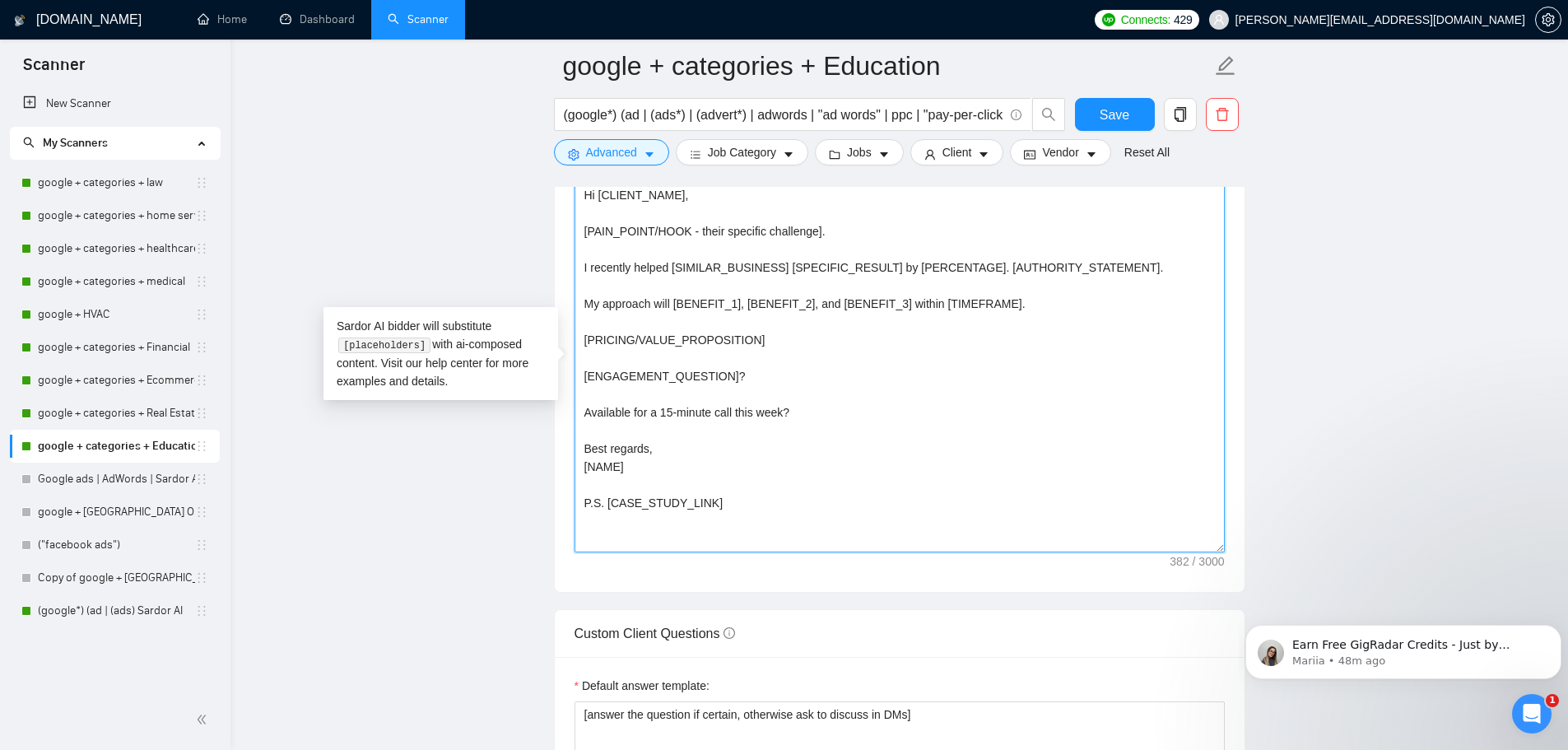
drag, startPoint x: 714, startPoint y: 499, endPoint x: 562, endPoint y: 494, distance: 152.1
click at [562, 494] on div "Cover letter template: Hi [CLIENT_NAME], [PAIN_POINT/HOOK - their specific chal…" at bounding box center [899, 365] width 690 height 455
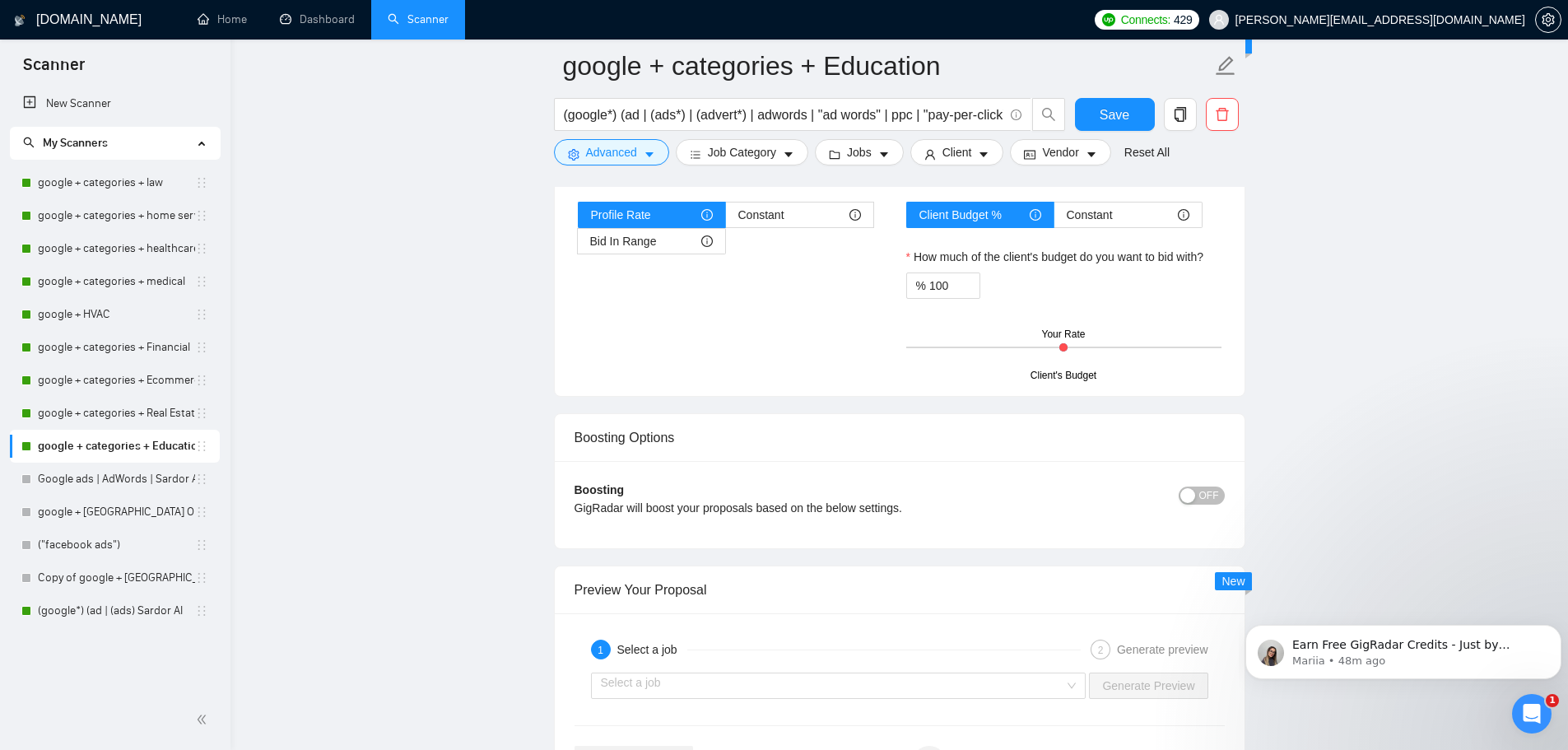
scroll to position [2716, 0]
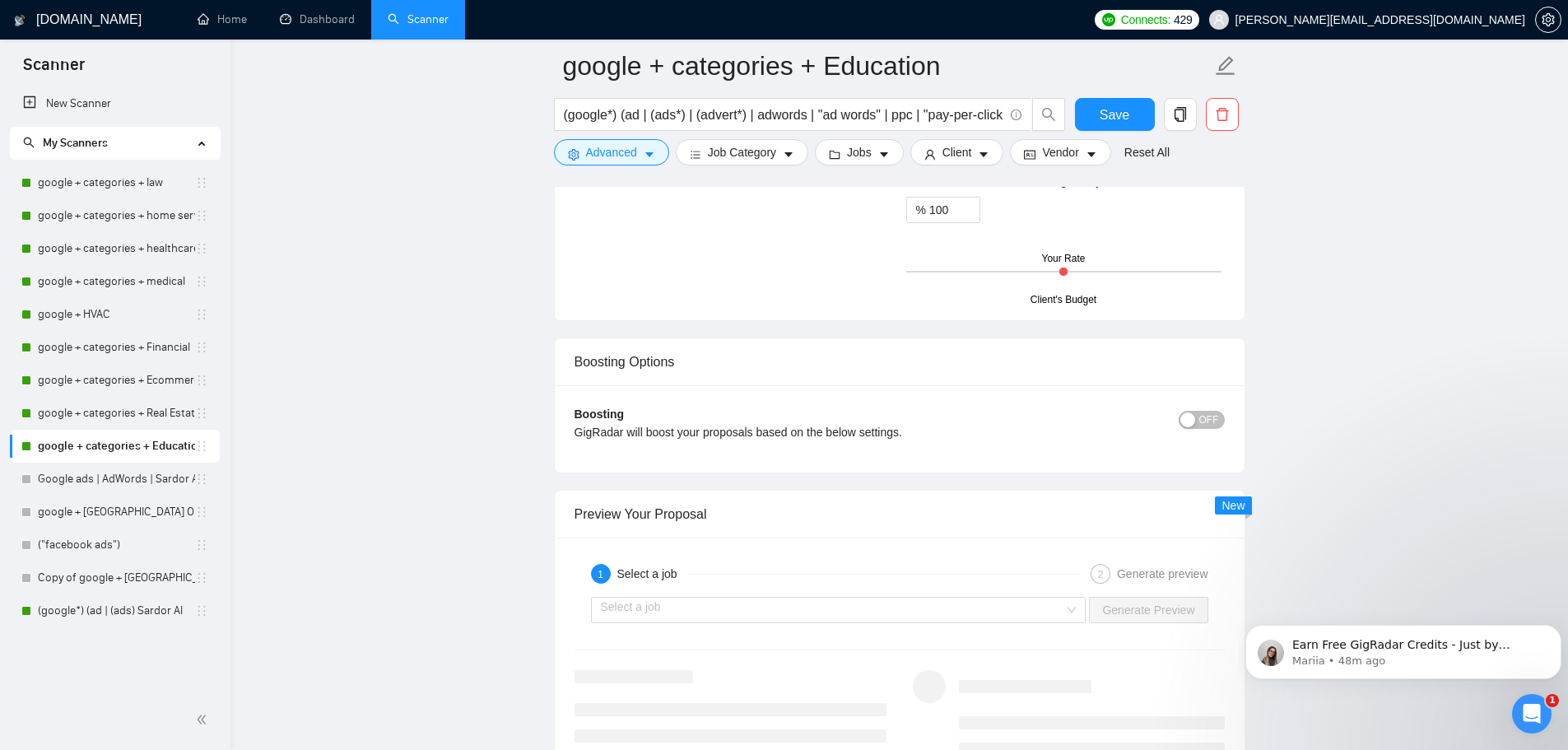
type textarea "Hi [CLIENT_NAME], [PAIN_POINT/HOOK - their specific challenge]. I recently help…"
click at [1203, 420] on span "OFF" at bounding box center [1209, 420] width 20 height 18
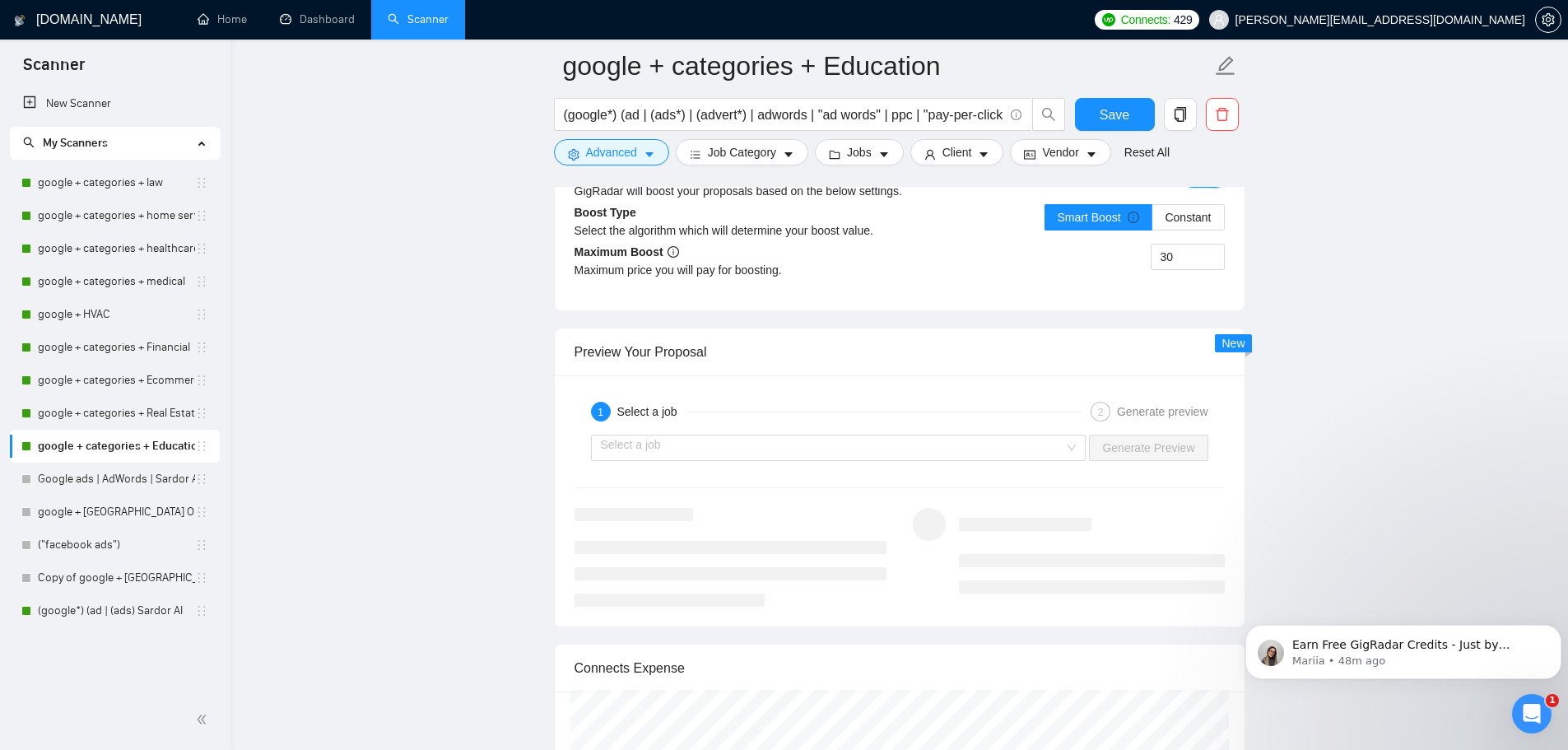
scroll to position [2963, 0]
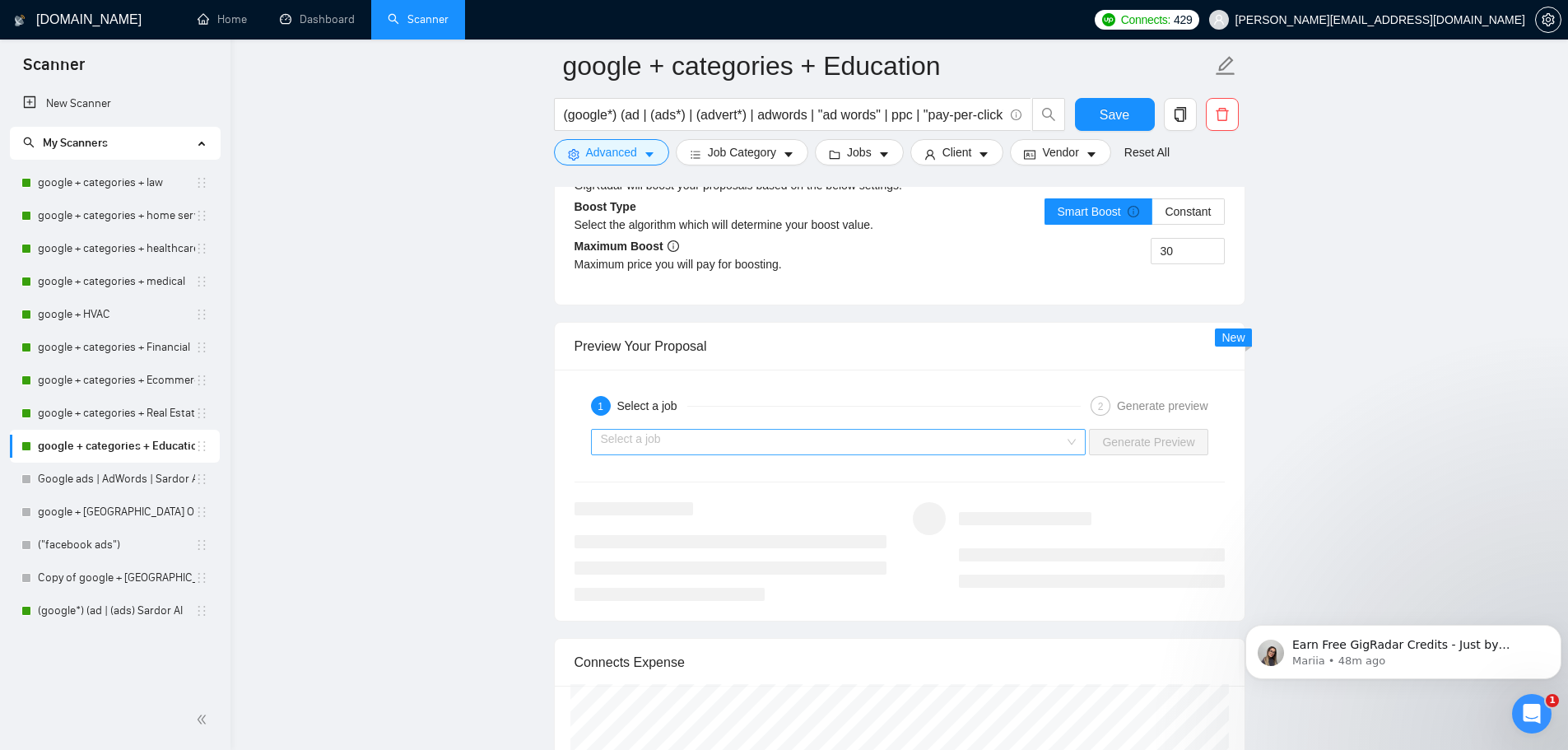
click at [1046, 430] on input "search" at bounding box center [833, 442] width 464 height 25
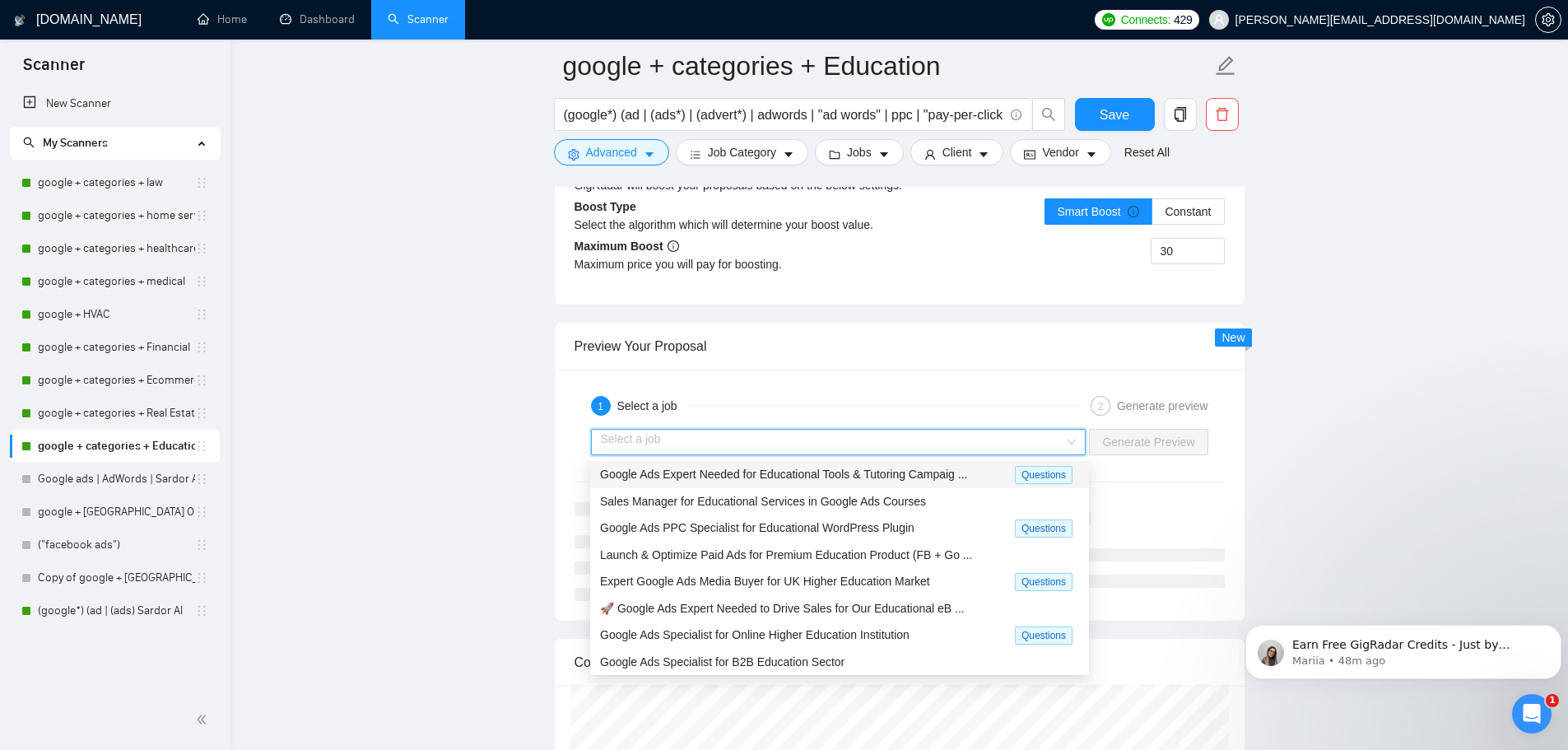
click at [973, 469] on div "Google Ads Expert Needed for Educational Tools & Tutoring Campaig ..." at bounding box center [807, 474] width 415 height 19
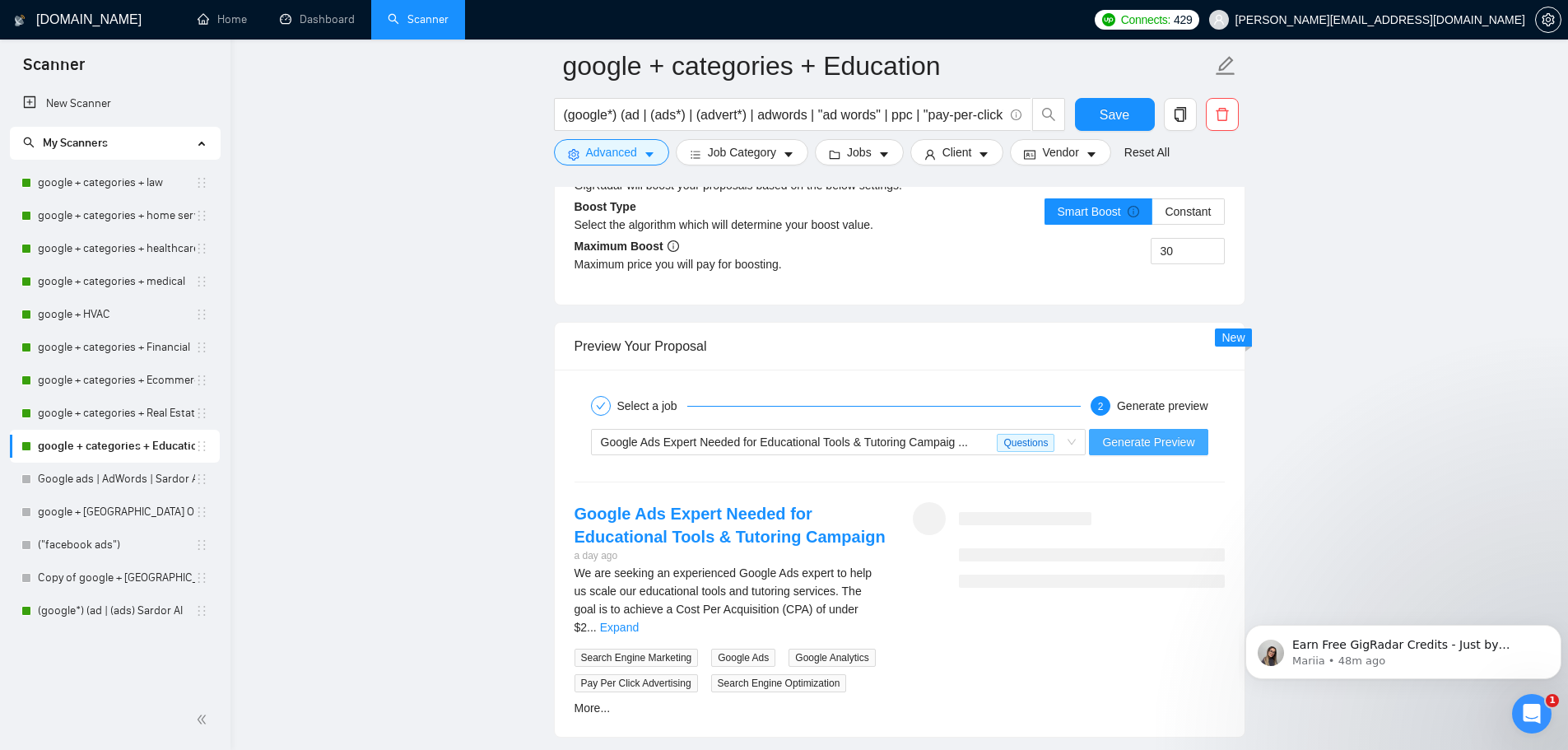
click at [1185, 443] on span "Generate Preview" at bounding box center [1147, 442] width 92 height 18
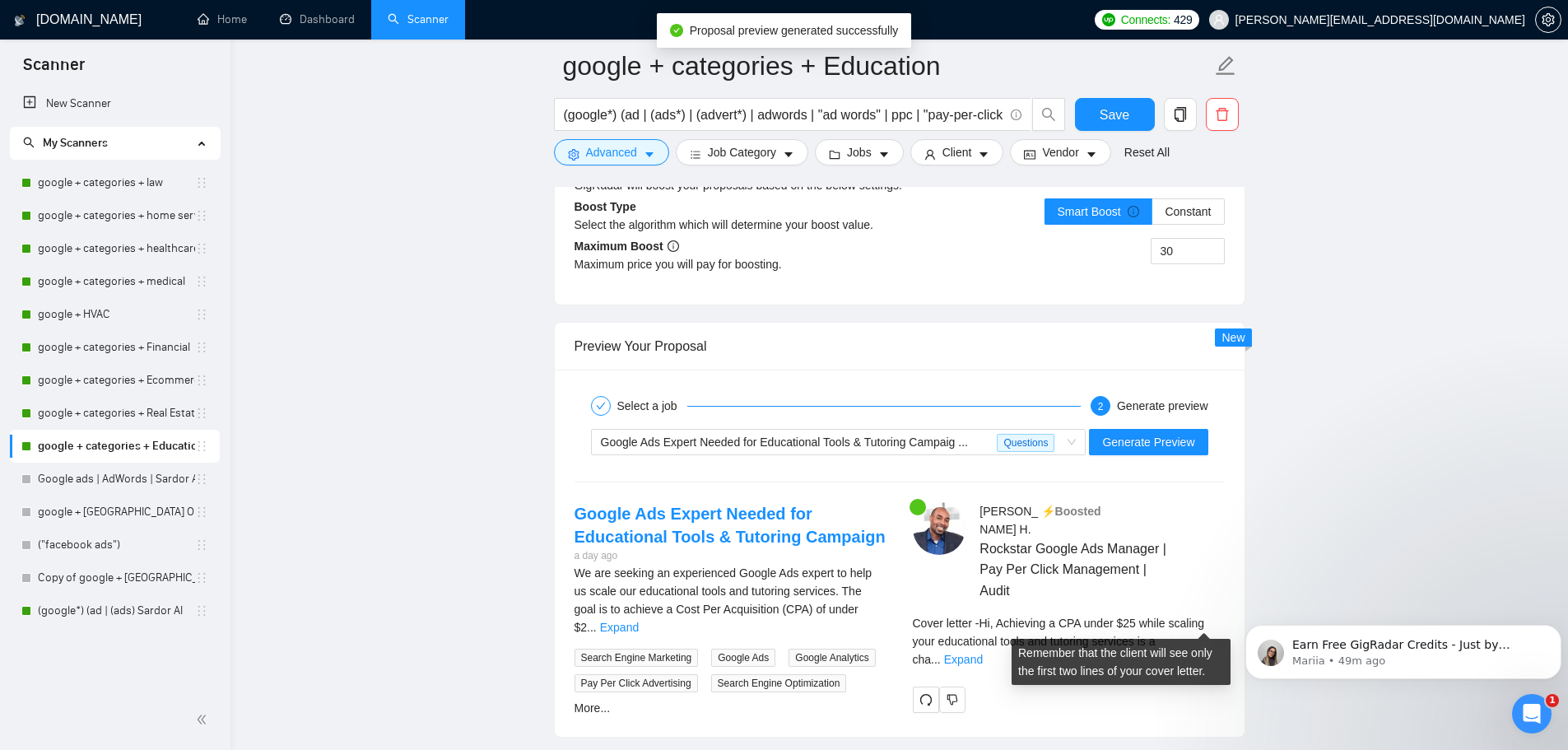
click at [982, 653] on link "Expand" at bounding box center [963, 659] width 38 height 13
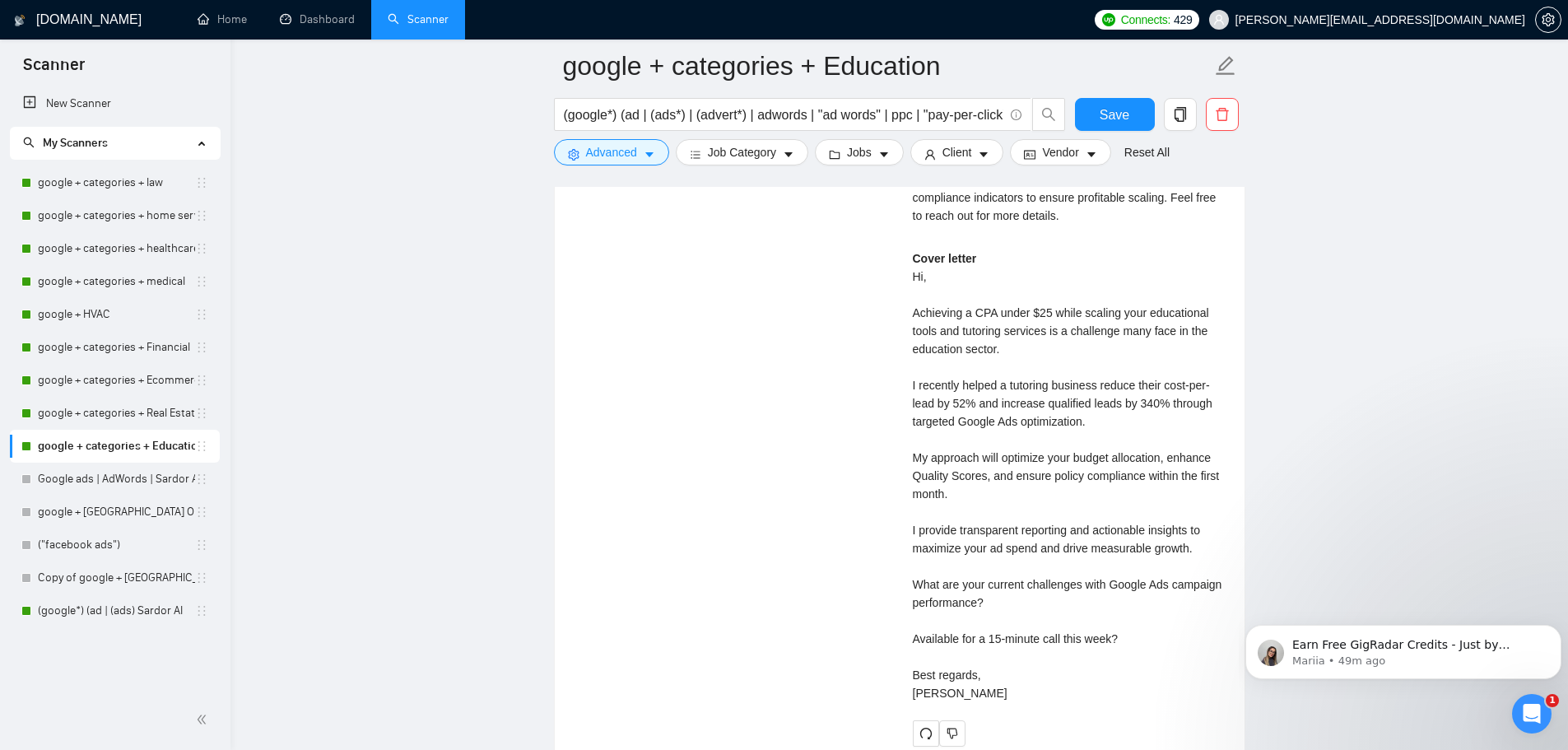
scroll to position [3540, 0]
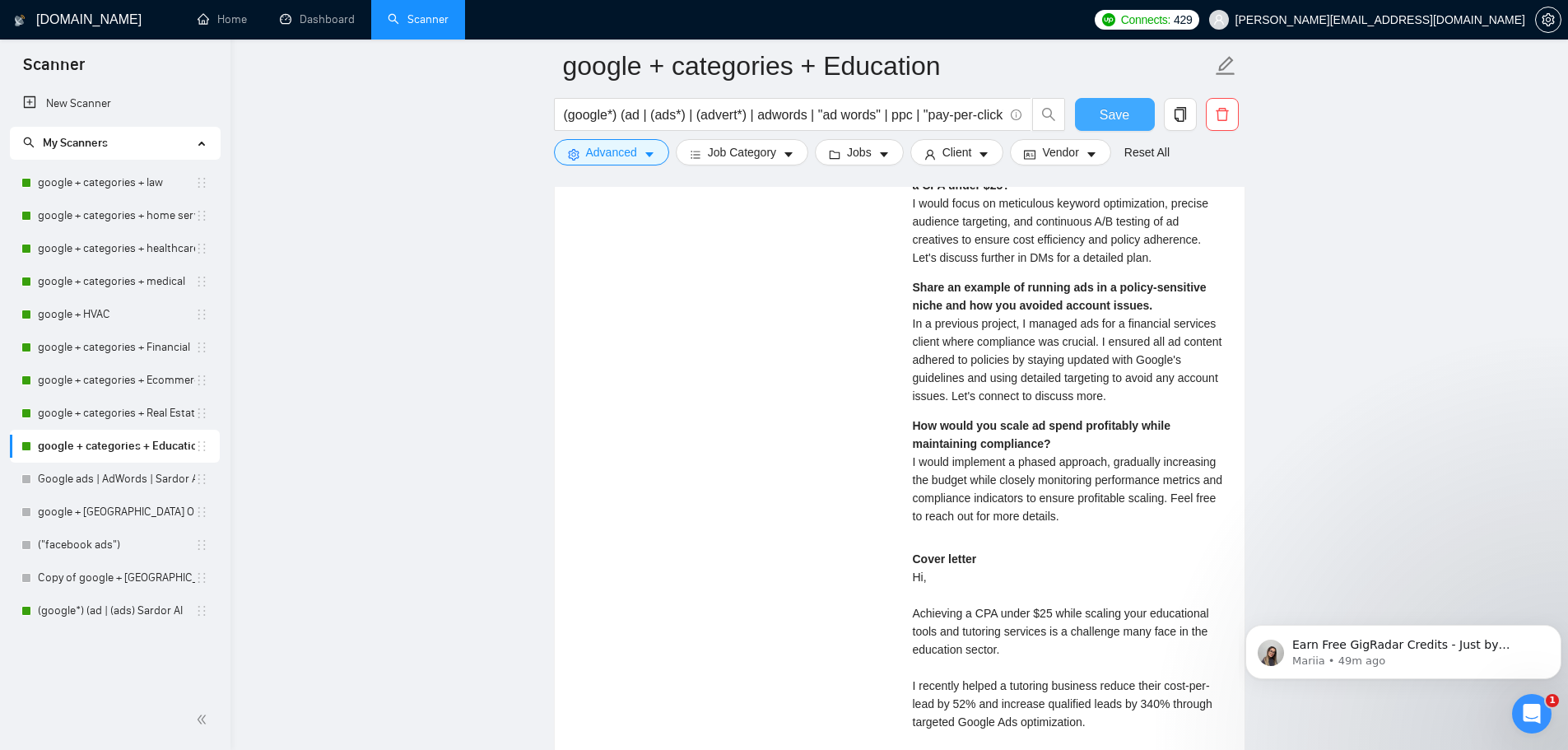
click at [1119, 119] on span "Save" at bounding box center [1113, 114] width 29 height 21
click at [80, 415] on link "google + categories + Real Estate" at bounding box center [116, 413] width 157 height 33
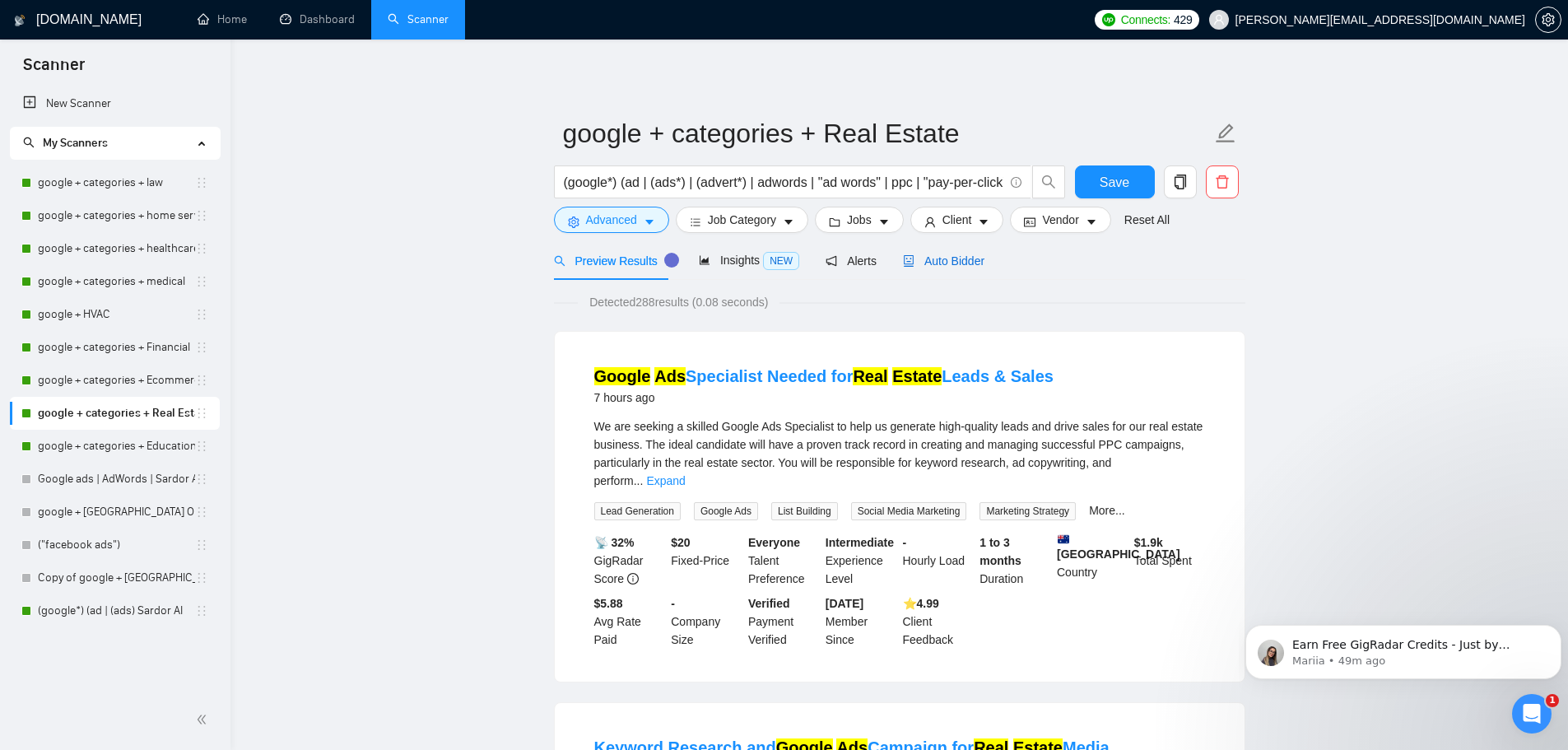
click at [948, 260] on span "Auto Bidder" at bounding box center [943, 260] width 81 height 13
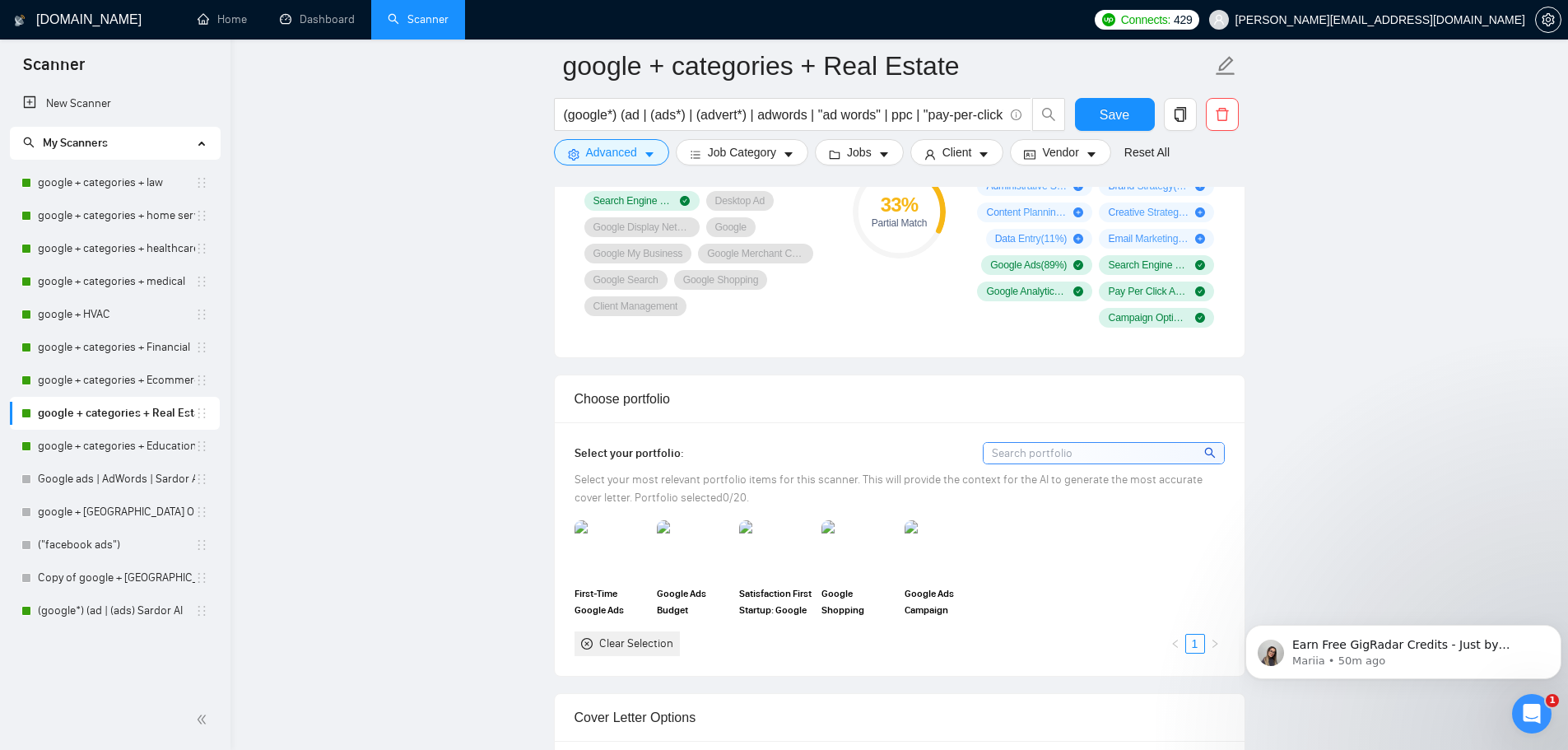
scroll to position [1235, 0]
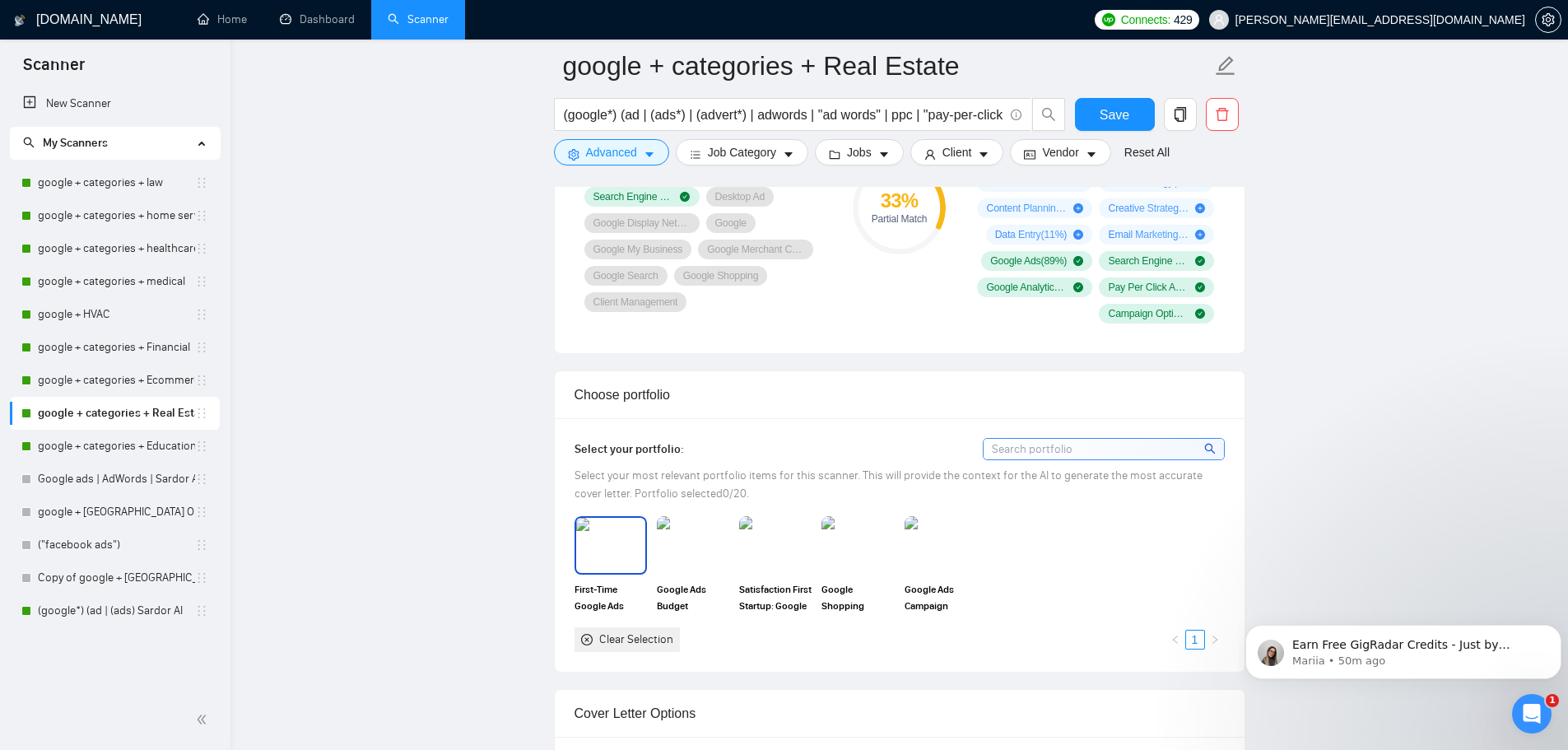
click at [624, 544] on img at bounding box center [611, 545] width 70 height 54
click at [700, 548] on img at bounding box center [693, 545] width 70 height 54
drag, startPoint x: 779, startPoint y: 548, endPoint x: 818, endPoint y: 541, distance: 39.6
click at [781, 548] on img at bounding box center [776, 545] width 70 height 54
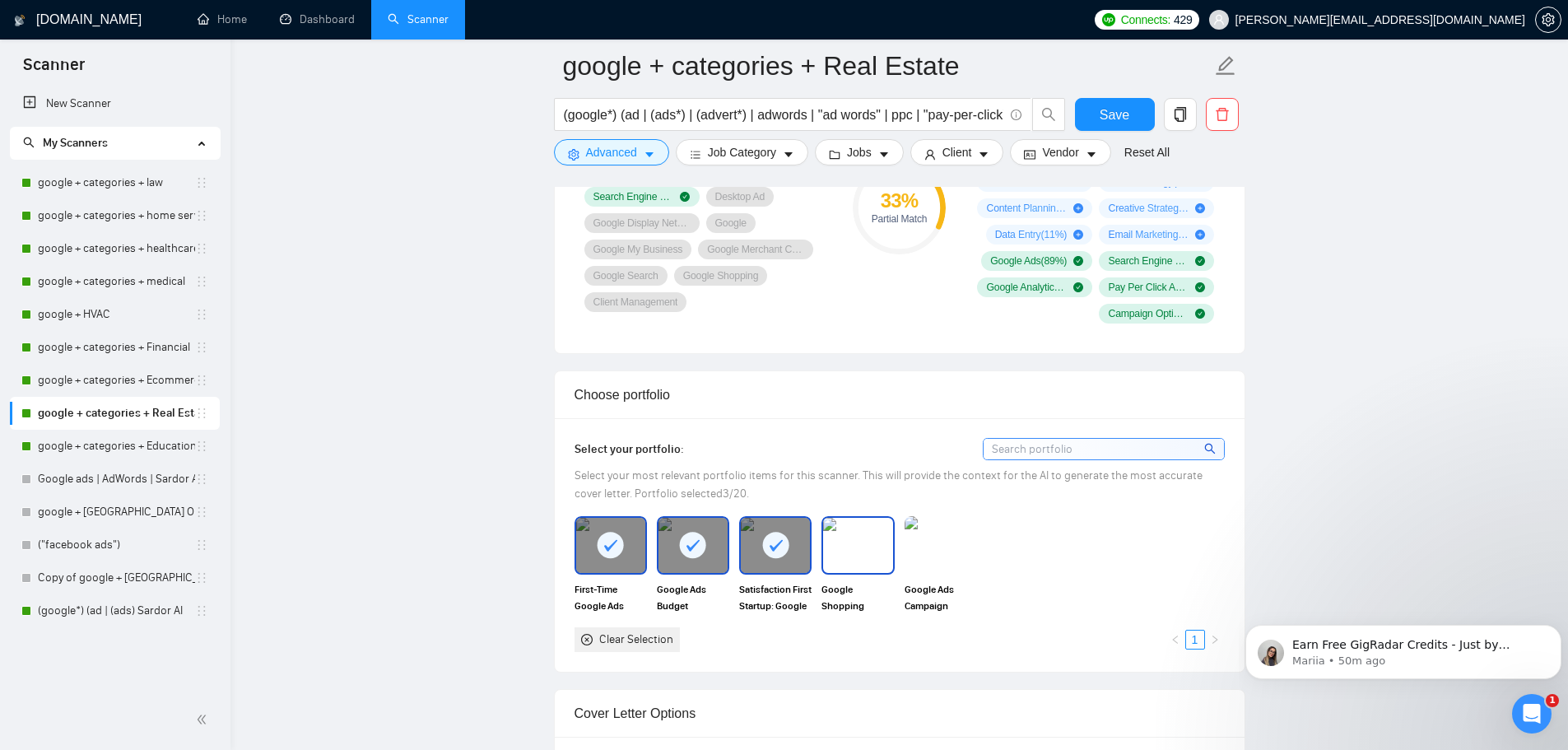
click at [856, 535] on img at bounding box center [858, 545] width 70 height 54
click at [956, 539] on img at bounding box center [940, 545] width 70 height 54
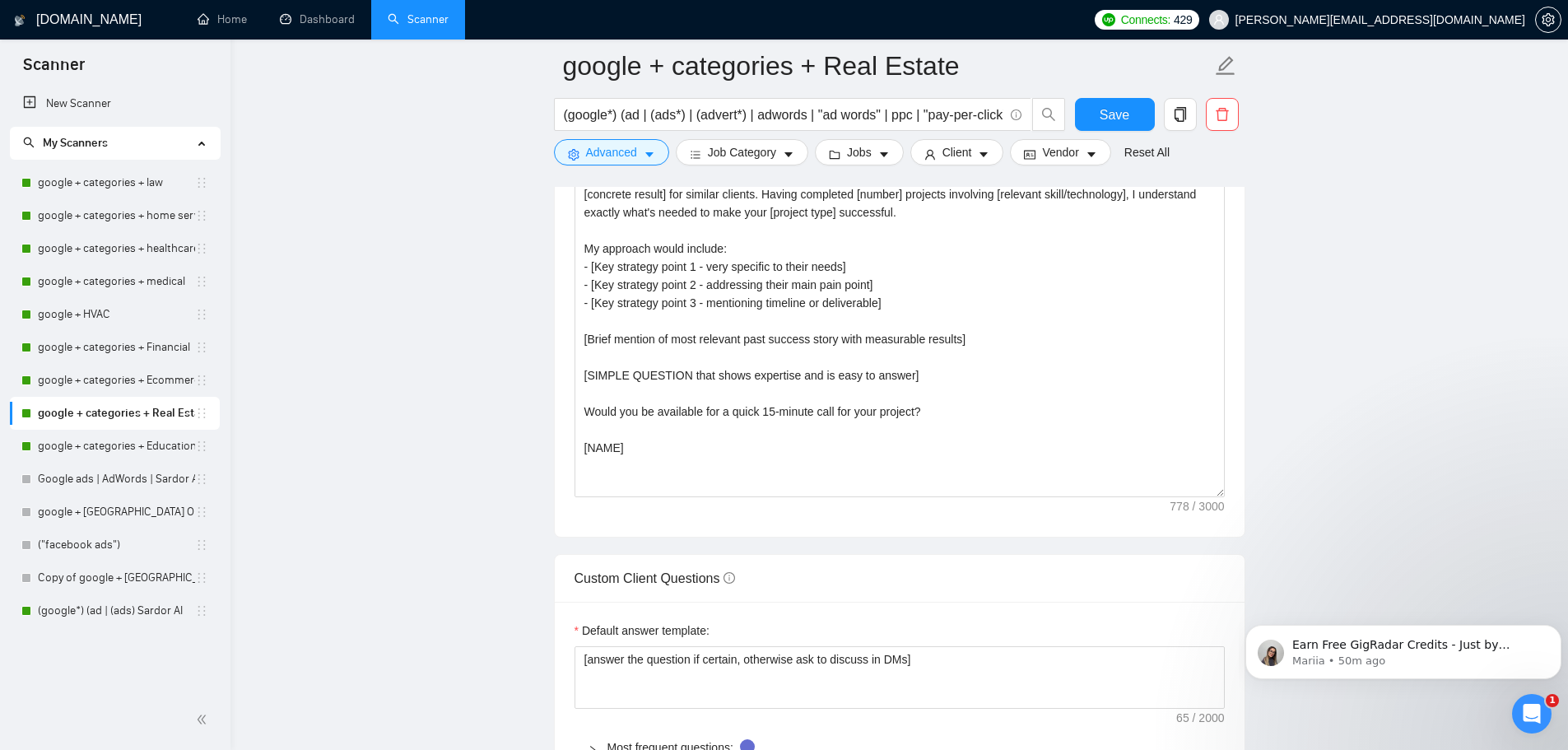
scroll to position [1893, 0]
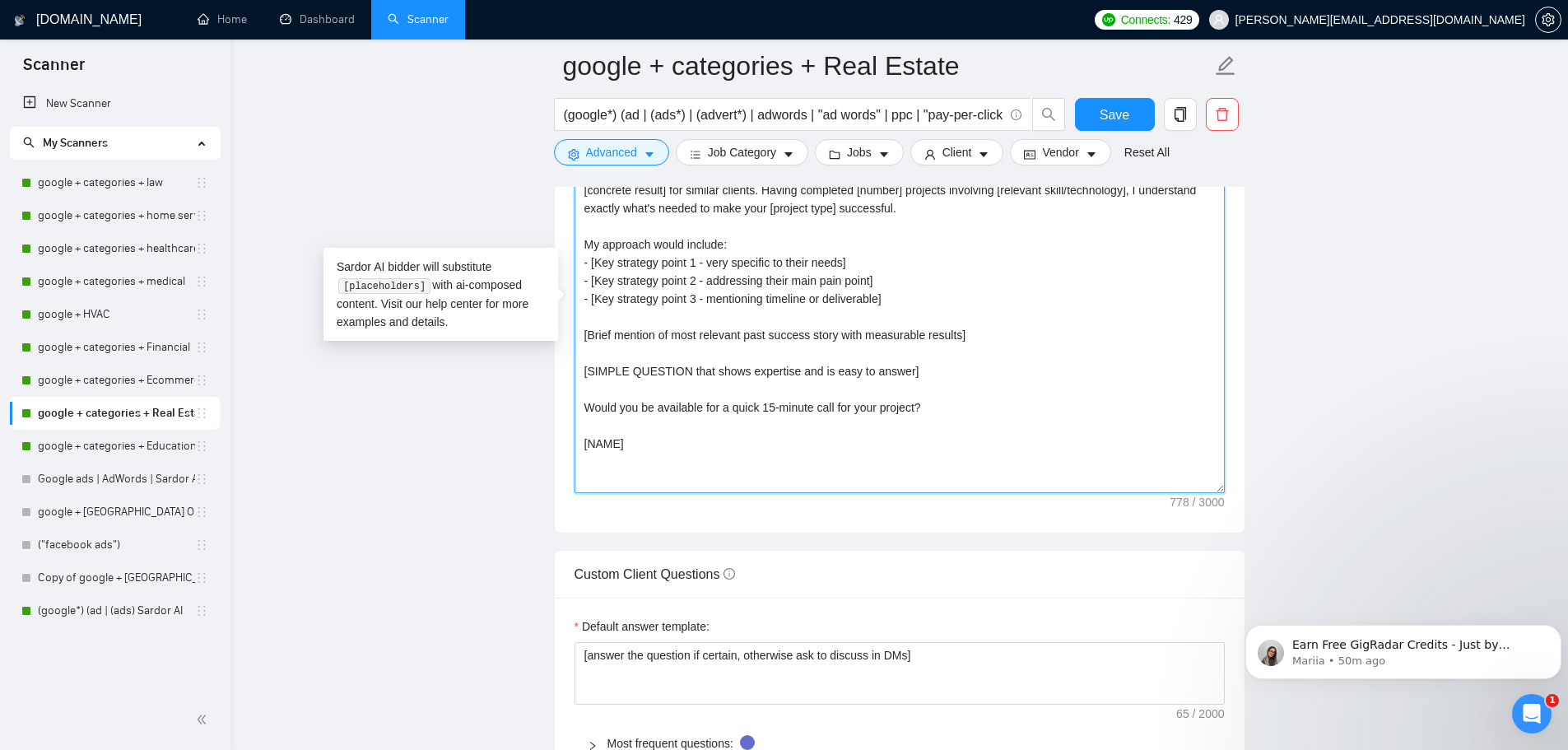
drag, startPoint x: 633, startPoint y: 454, endPoint x: 541, endPoint y: 151, distance: 316.7
click at [545, 132] on main "google + categories + Real Estate (google*) (ad | (ads*) | (advert*) | adwords …" at bounding box center [899, 480] width 1285 height 4614
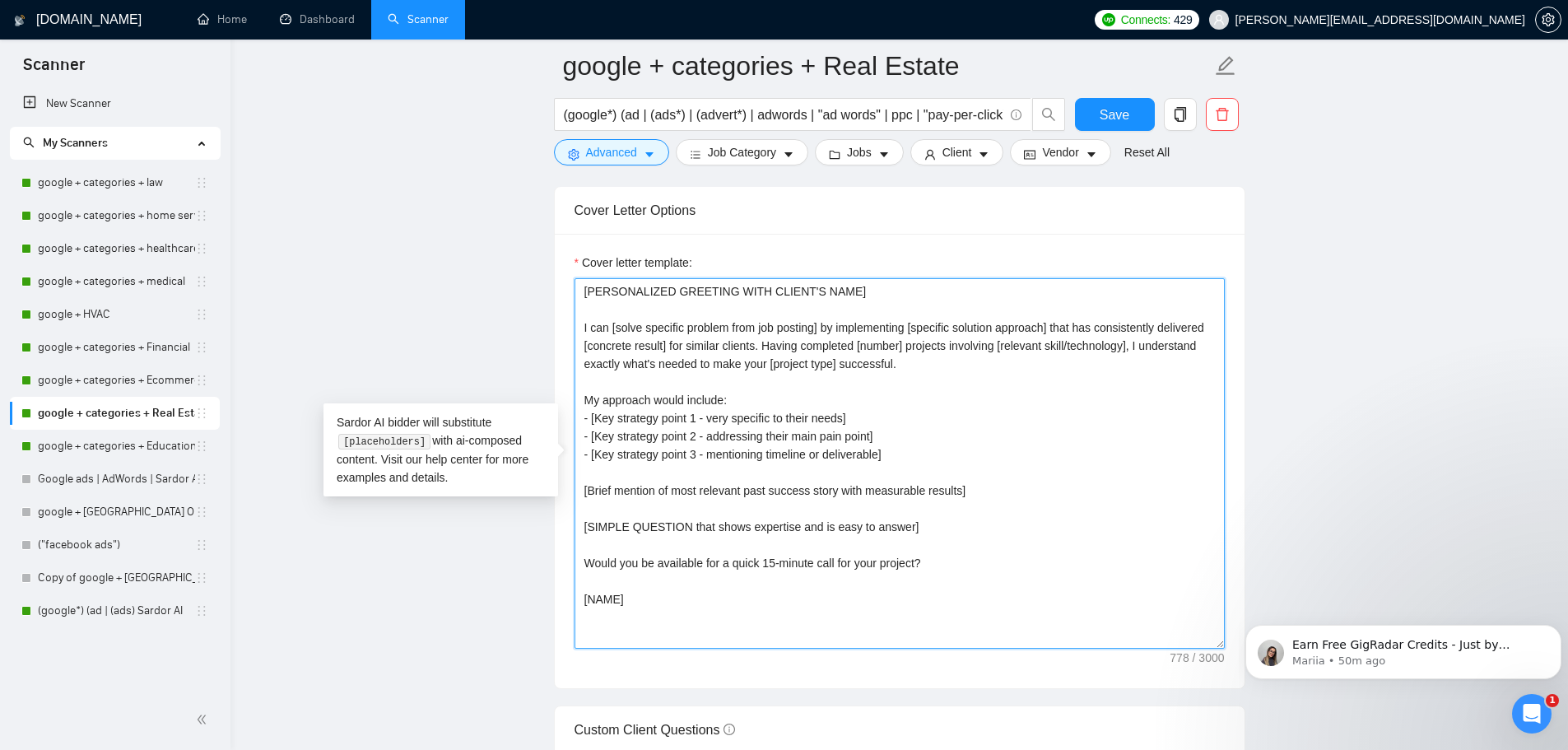
scroll to position [1729, 0]
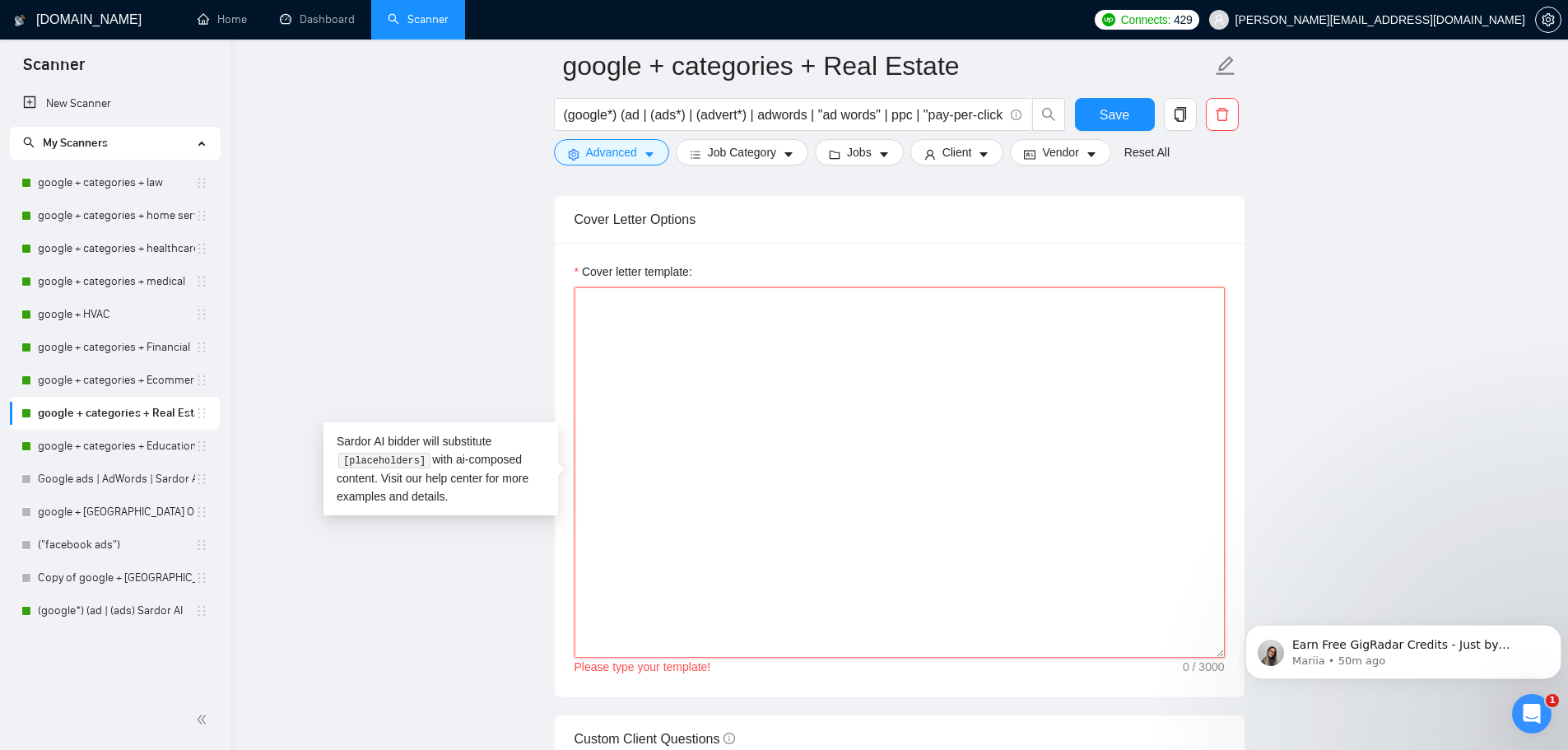
paste textarea "Hi [CLIENT_NAME], [PAIN_POINT/HOOK - their specific challenge]. I recently help…"
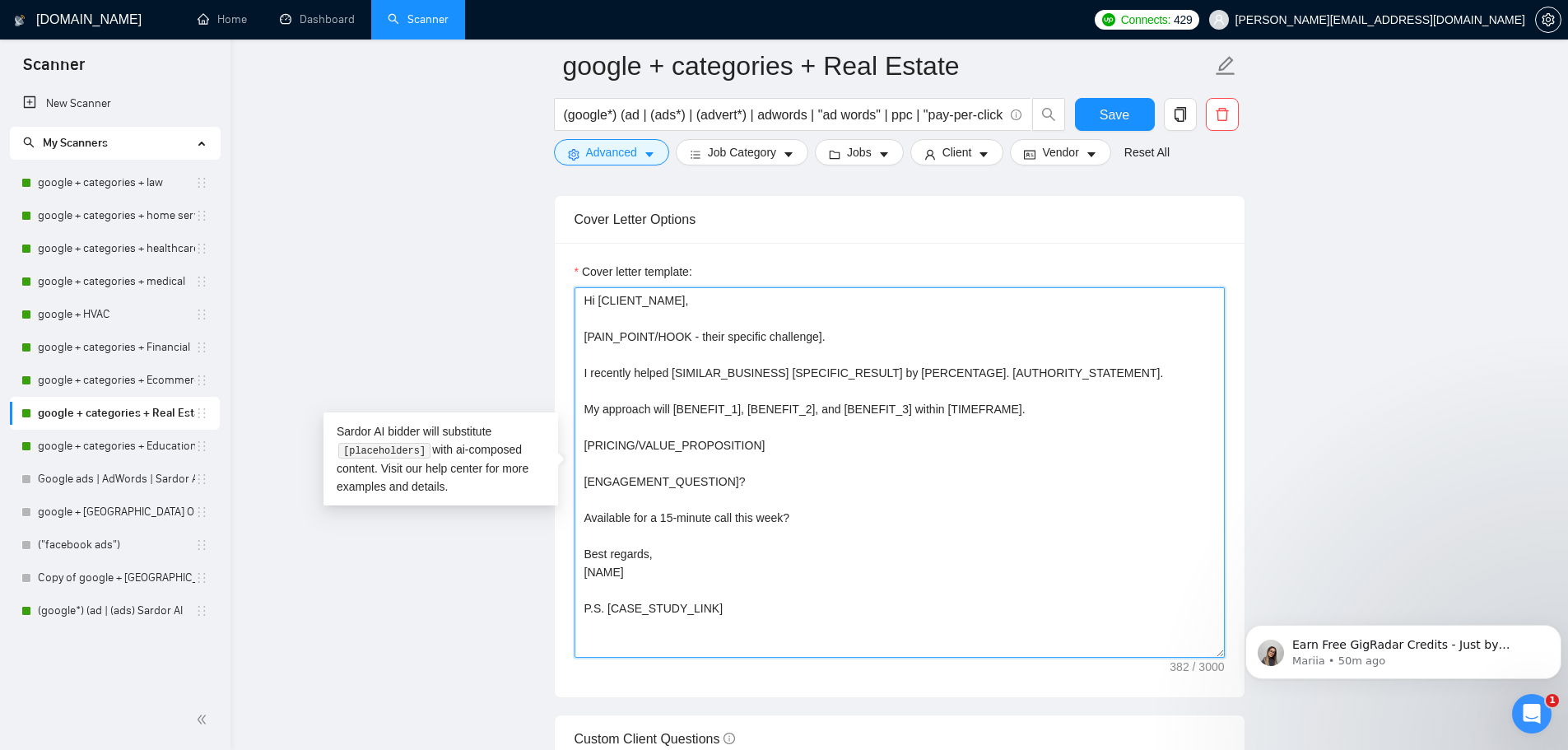
drag, startPoint x: 719, startPoint y: 606, endPoint x: 565, endPoint y: 594, distance: 154.5
click at [565, 594] on div "Cover letter template: Hi [CLIENT_NAME], [PAIN_POINT/HOOK - their specific chal…" at bounding box center [899, 470] width 690 height 455
drag, startPoint x: 651, startPoint y: 567, endPoint x: 567, endPoint y: 255, distance: 323.1
click at [573, 259] on div "Cover letter template: Hi [CLIENT_NAME], [PAIN_POINT/HOOK - their specific chal…" at bounding box center [899, 470] width 690 height 455
type textarea "Hi [CLIENT_NAME], [PAIN_POINT/HOOK - their specific challenge]. I recently help…"
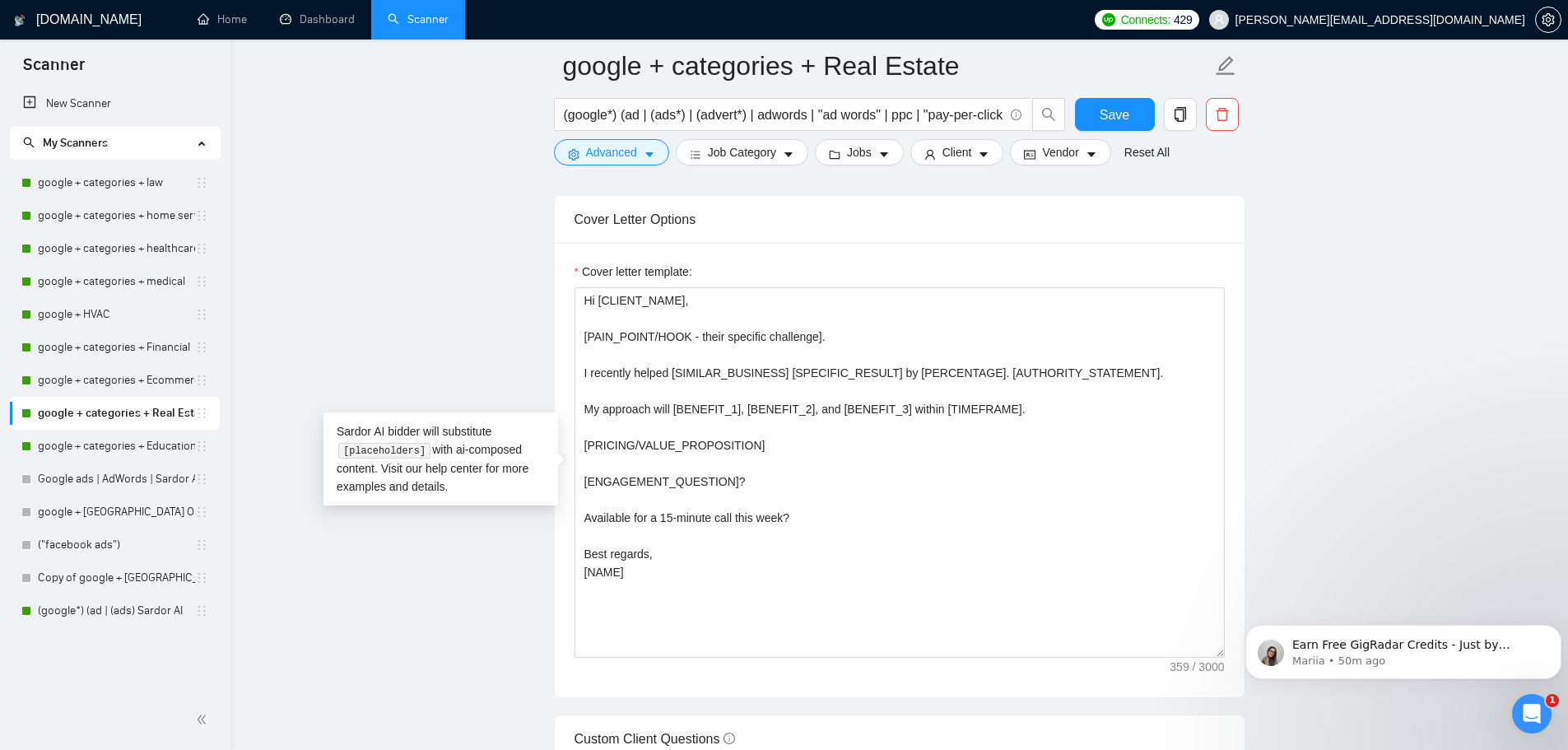
click at [1441, 328] on main "google + categories + Real Estate (google*) (ad | (ads*) | (advert*) | adwords …" at bounding box center [899, 644] width 1285 height 4614
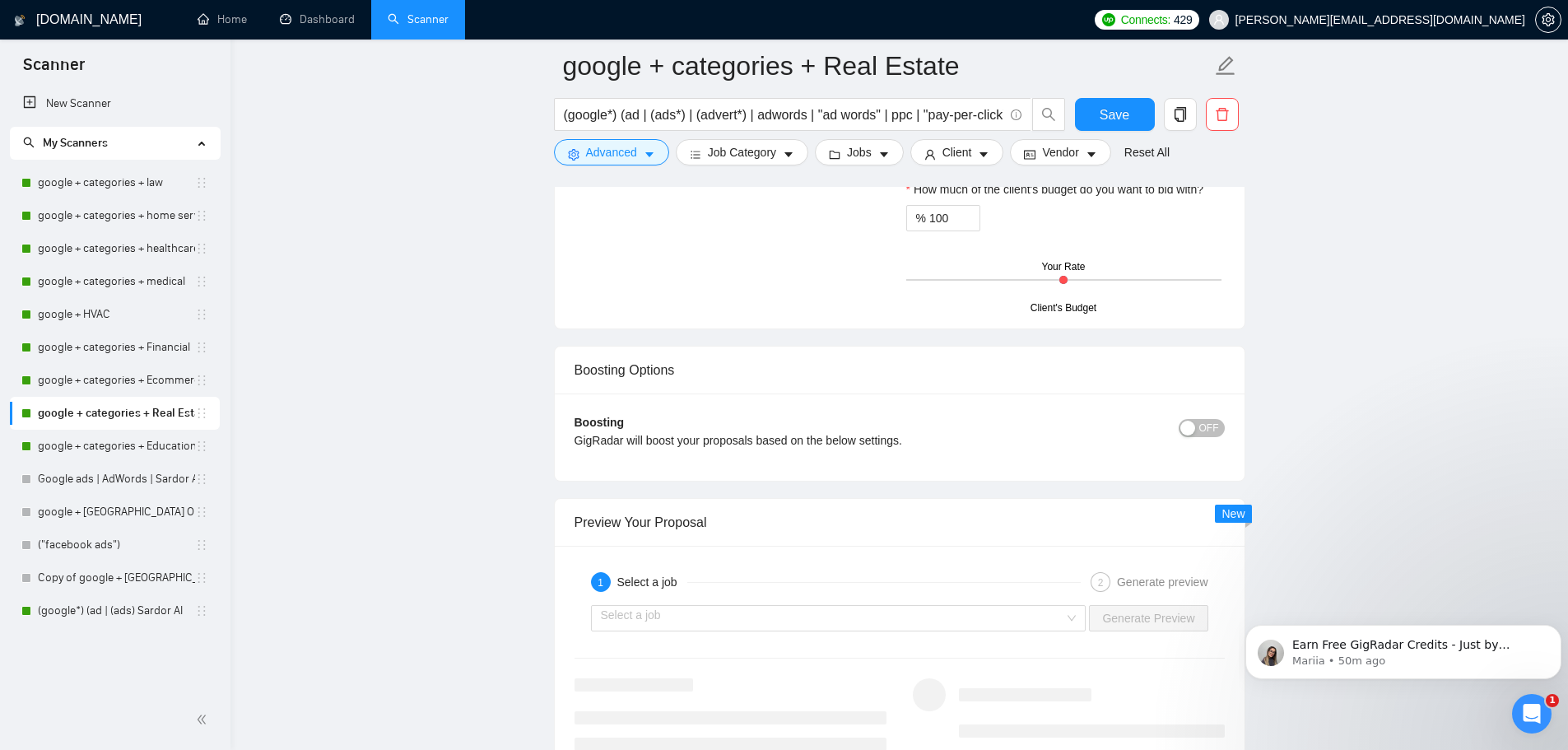
scroll to position [2799, 0]
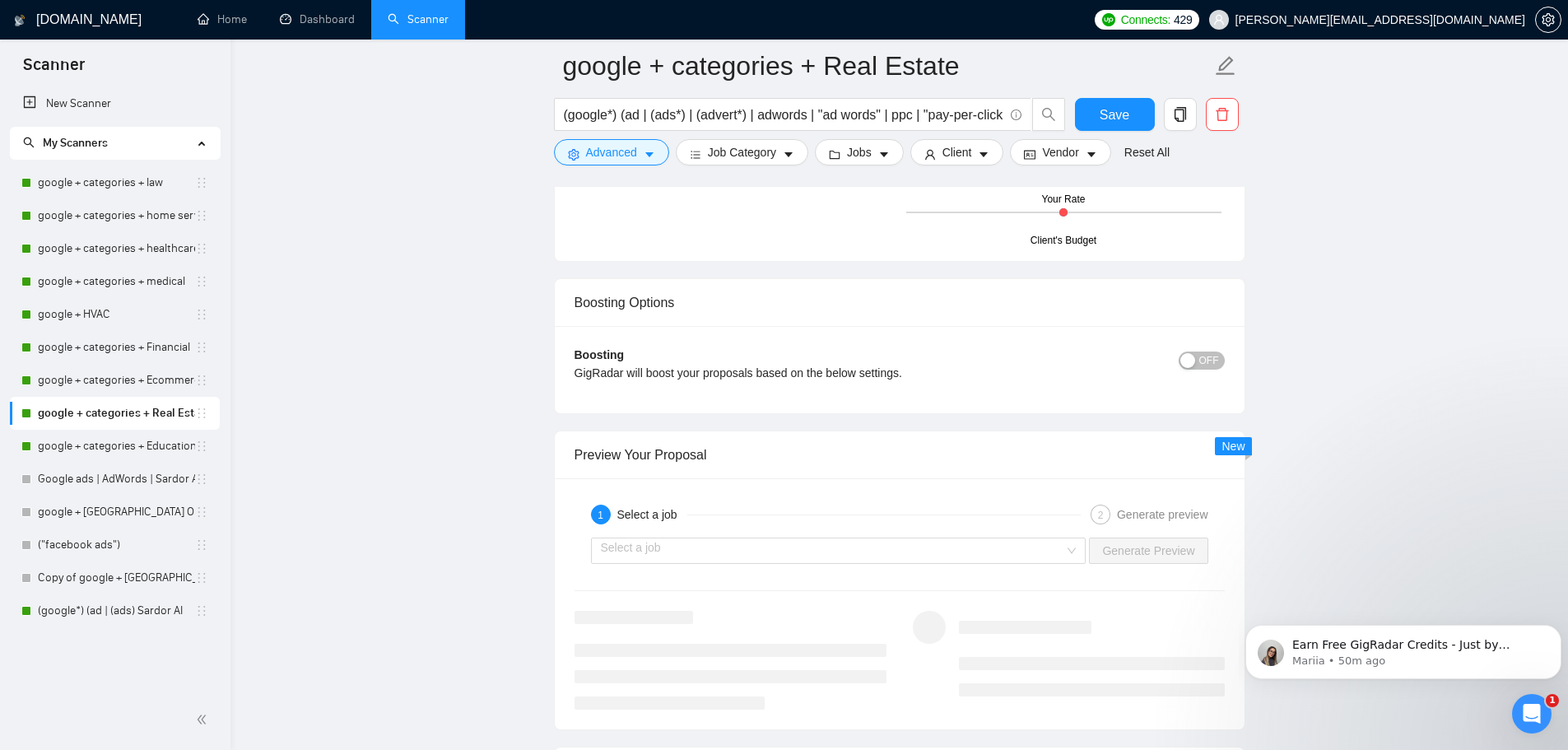
click at [1201, 367] on button "OFF" at bounding box center [1202, 360] width 46 height 18
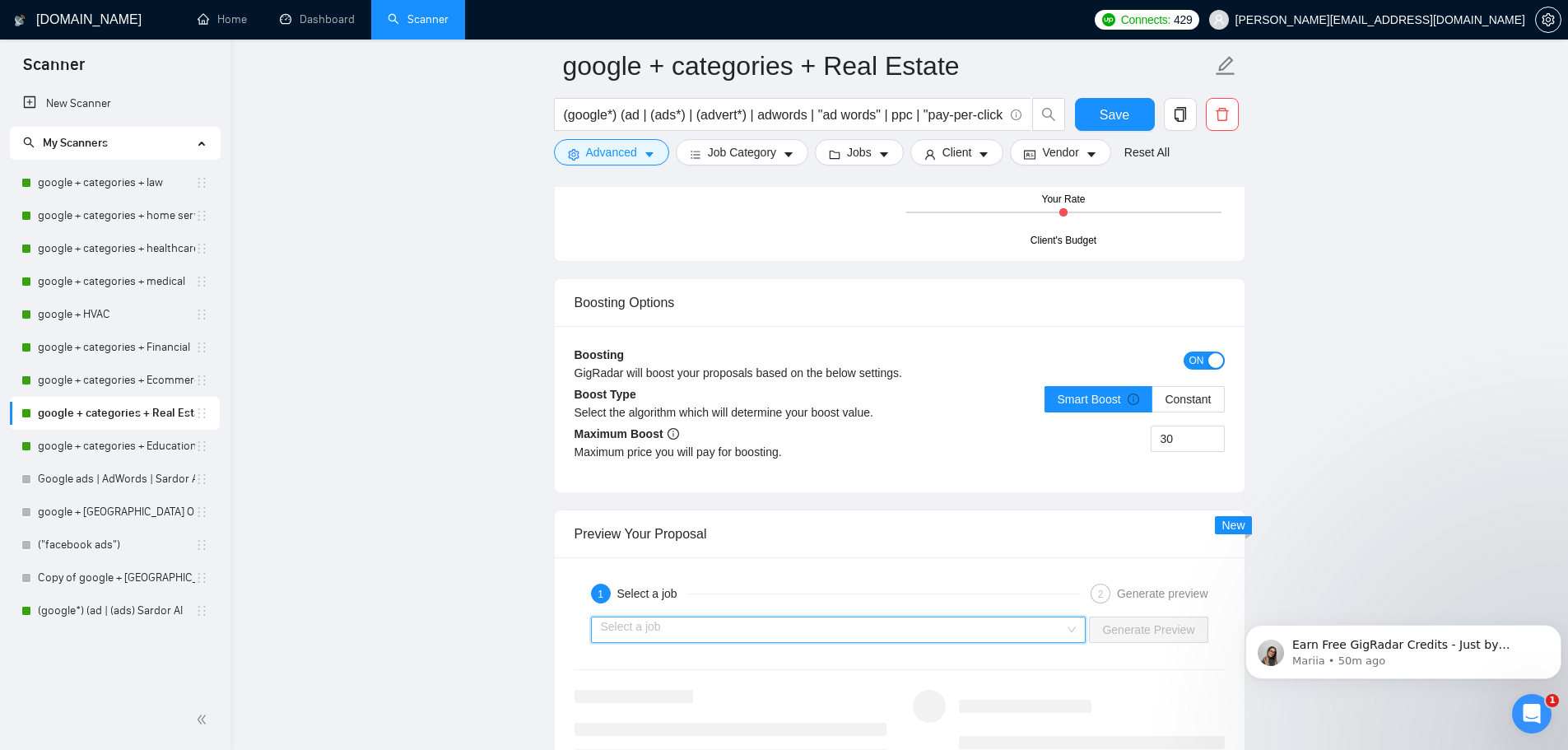
click at [1045, 626] on input "search" at bounding box center [833, 630] width 464 height 25
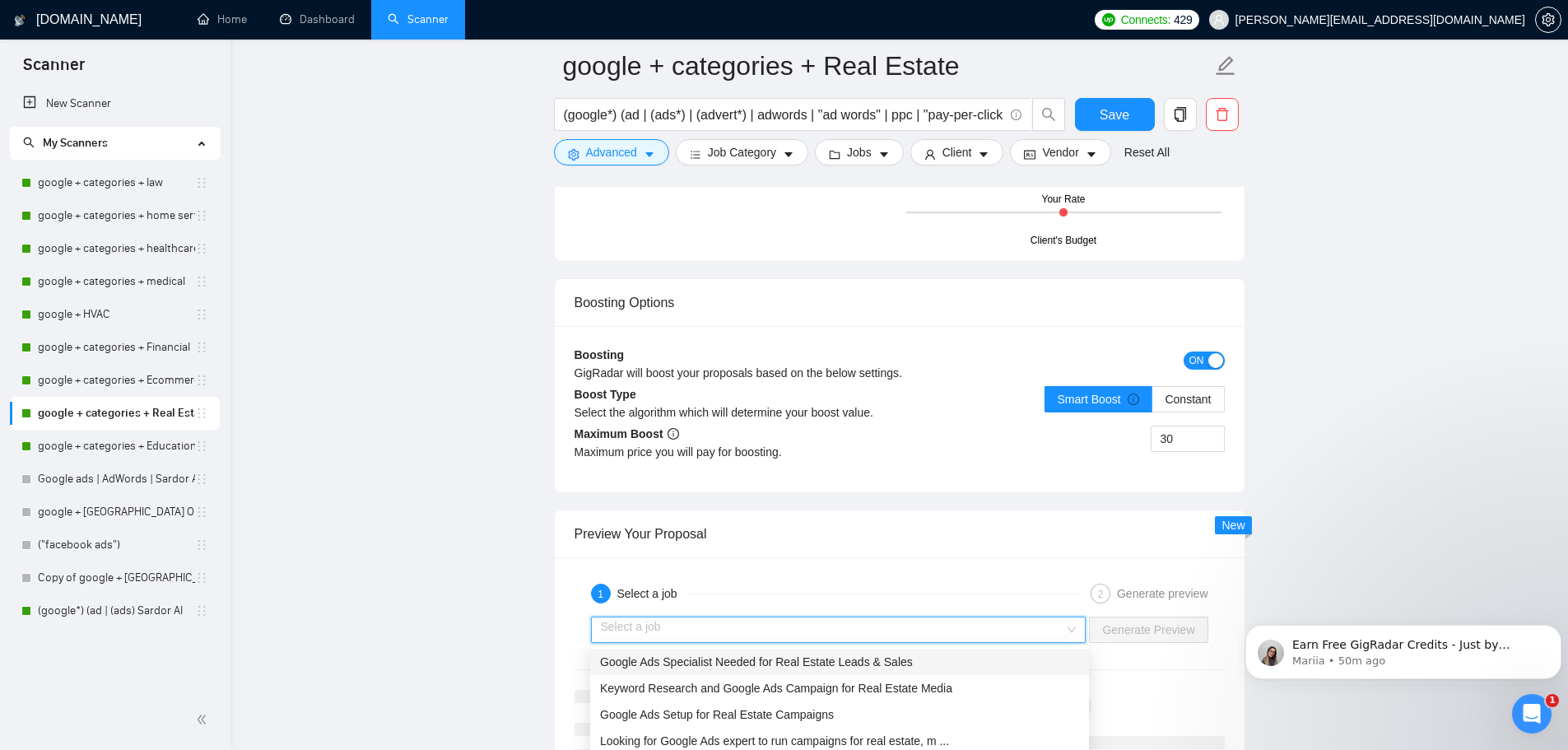
click at [988, 658] on div "Google Ads Specialist Needed for Real Estate Leads & Sales" at bounding box center [839, 662] width 479 height 18
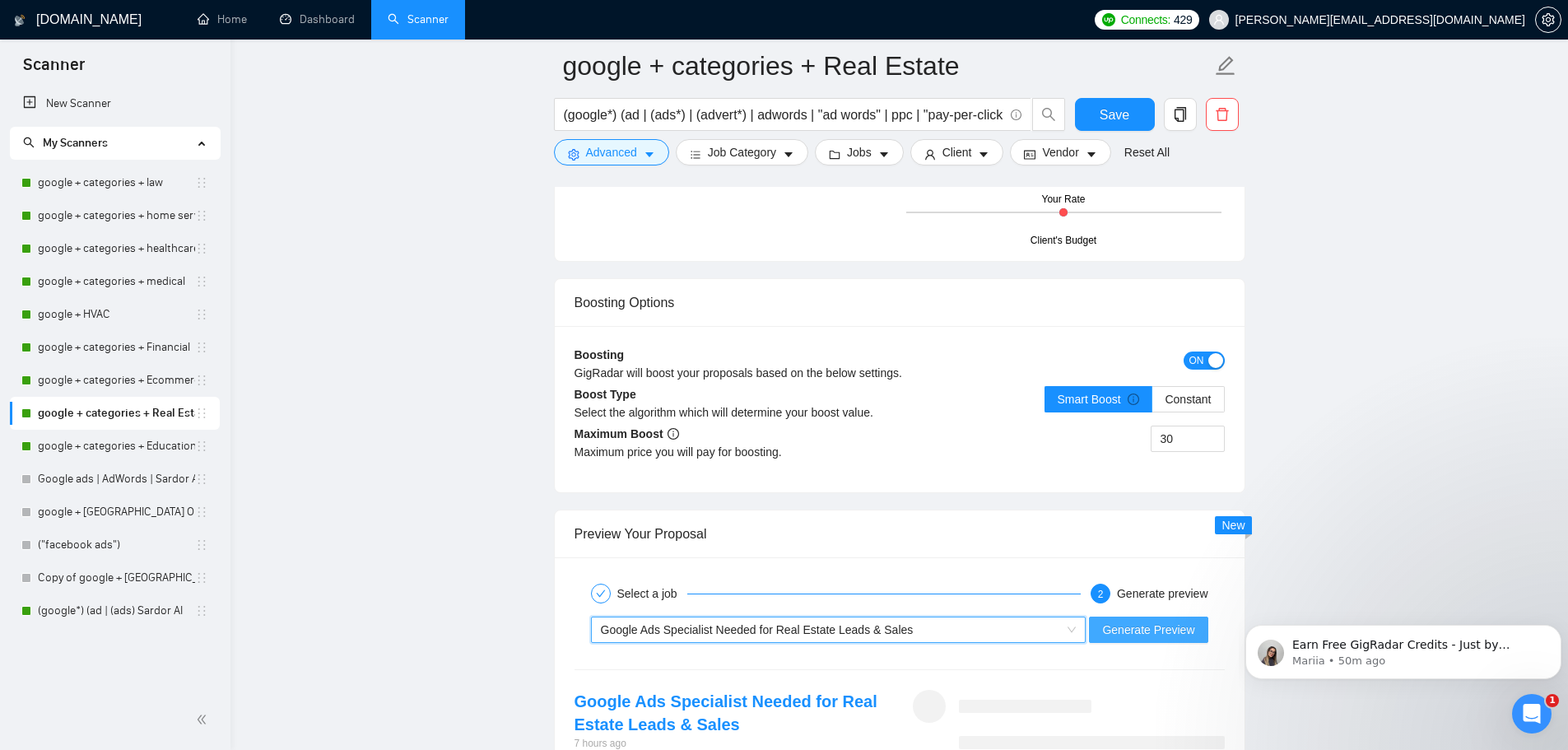
click at [1125, 623] on span "Generate Preview" at bounding box center [1147, 630] width 92 height 18
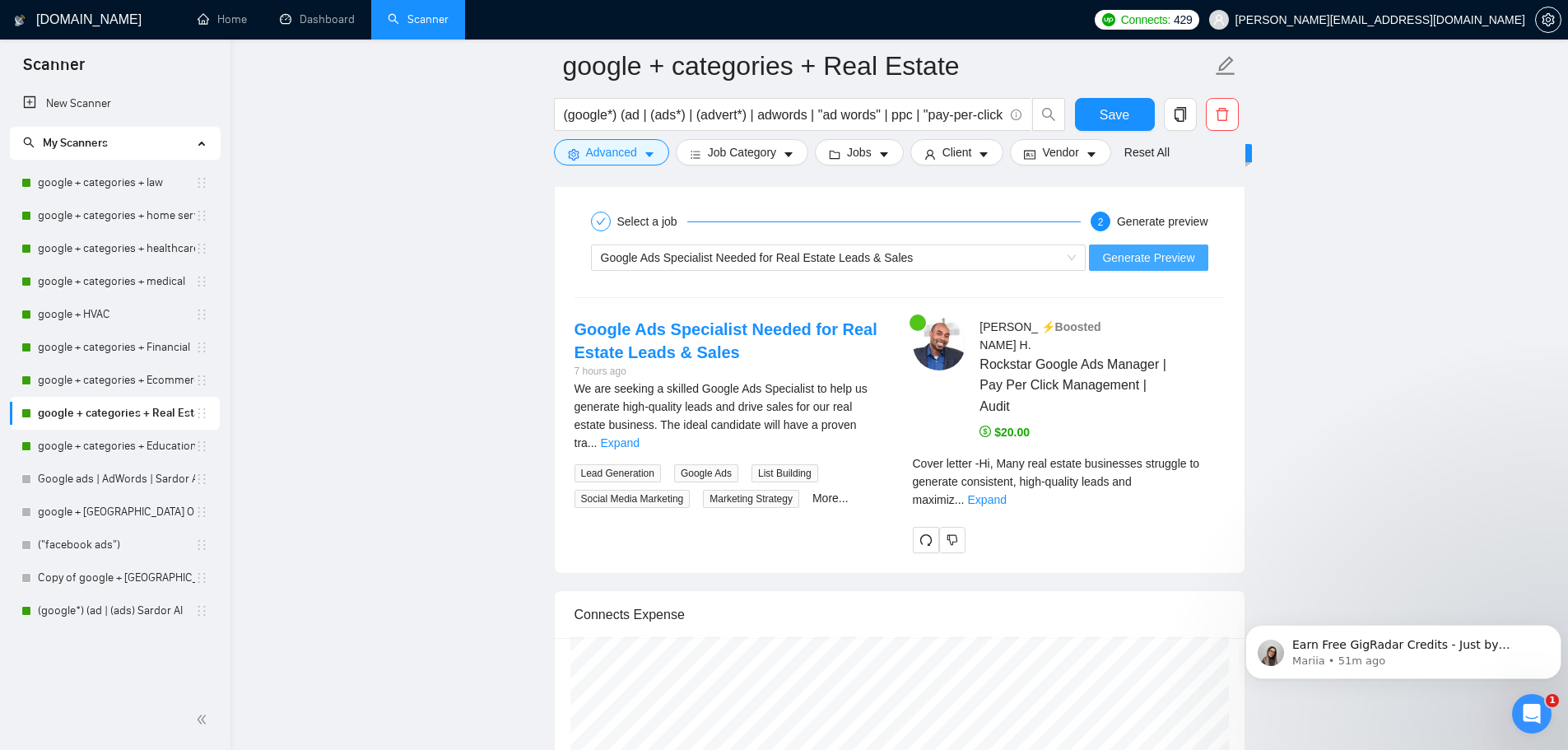
scroll to position [3128, 0]
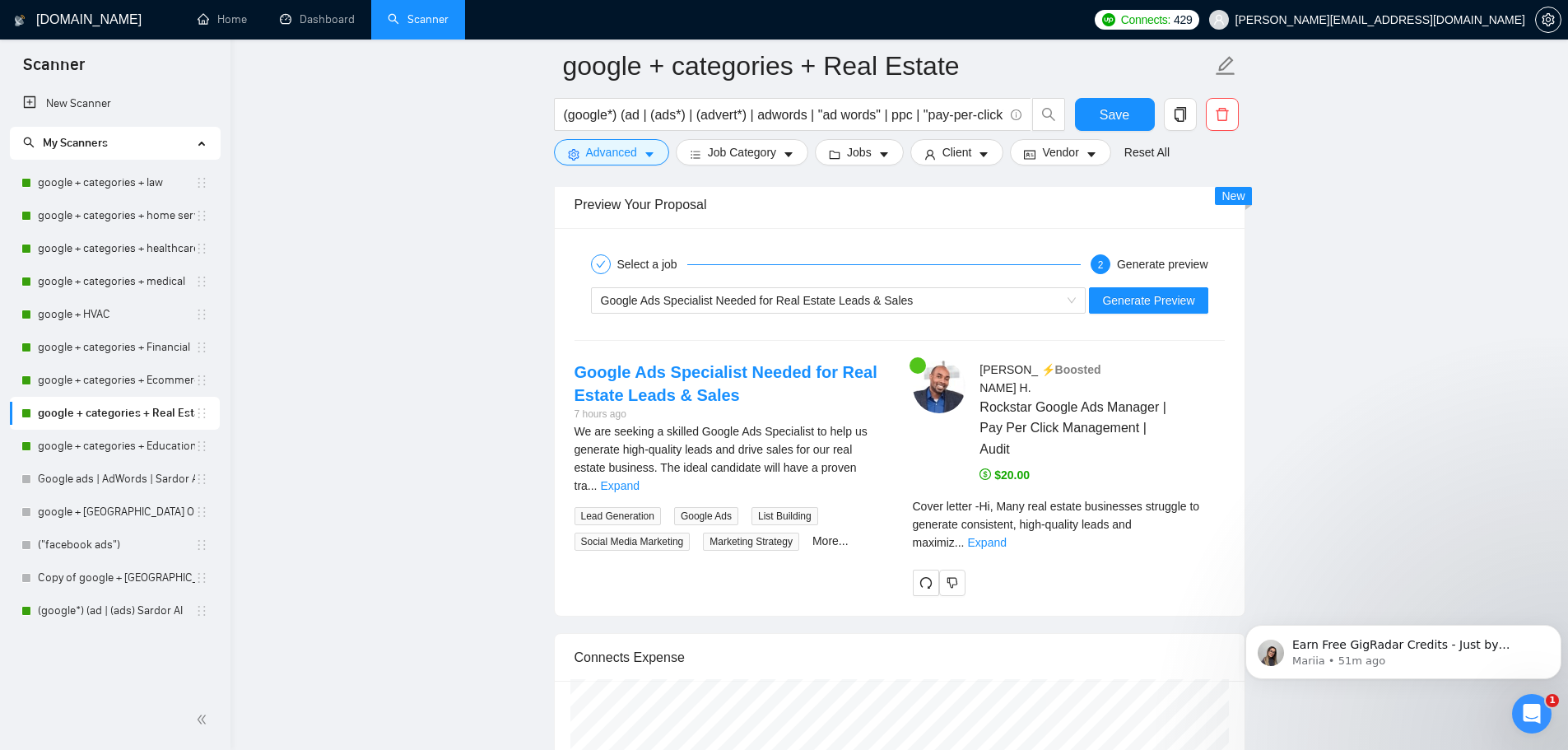
click at [1214, 515] on div "Cover letter - Hi, Many real estate businesses struggle to generate consistent,…" at bounding box center [1069, 531] width 312 height 66
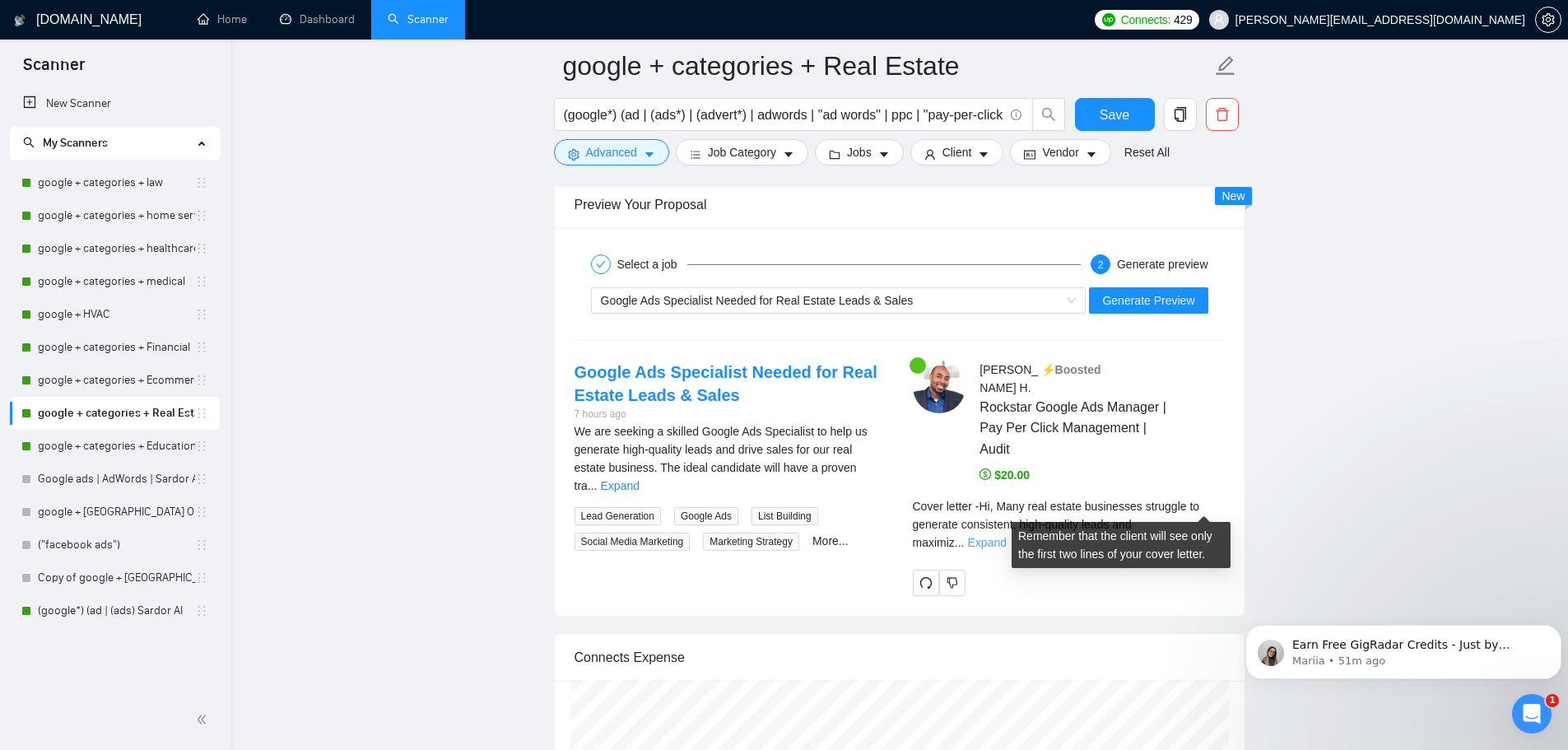
click at [1006, 536] on link "Expand" at bounding box center [987, 542] width 38 height 13
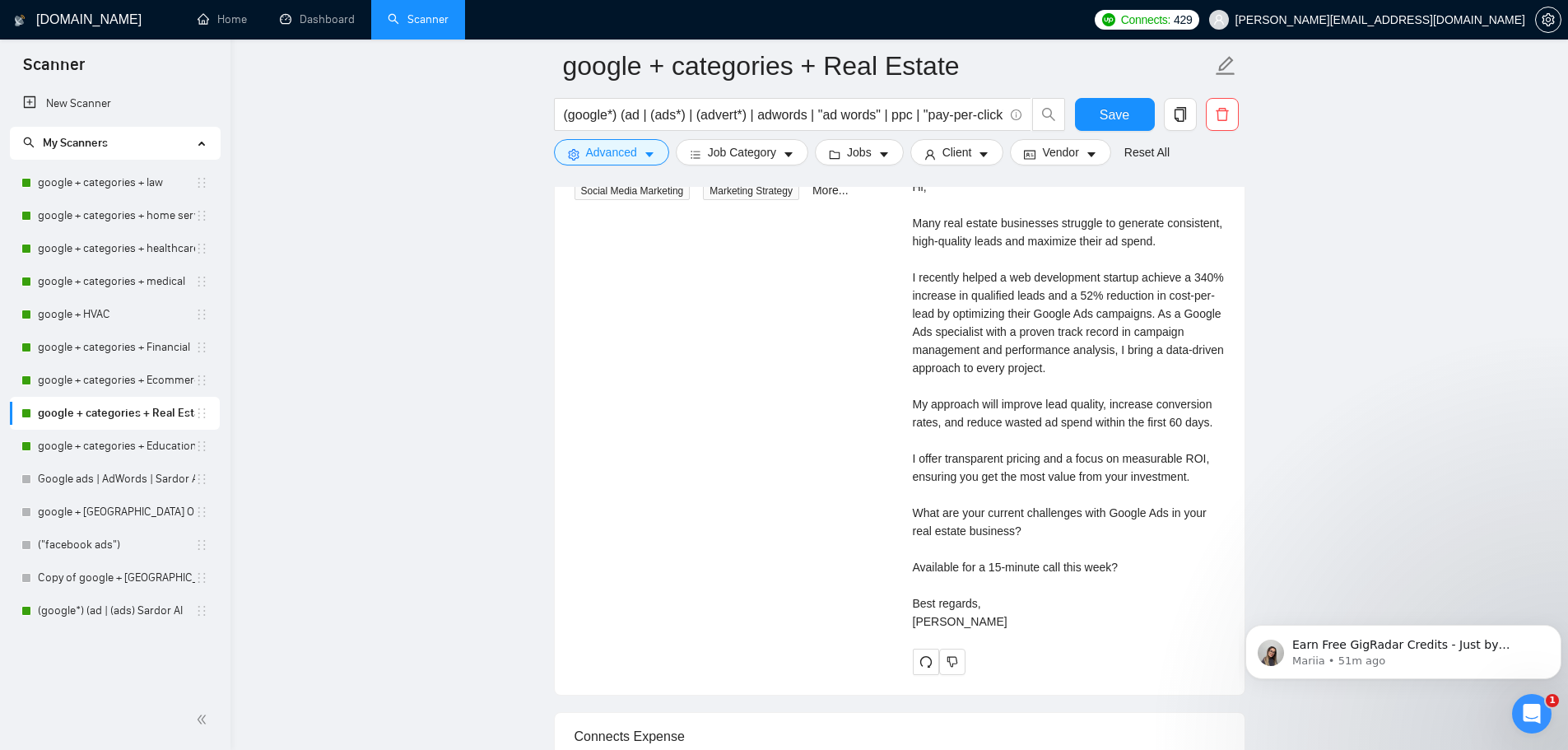
scroll to position [3457, 0]
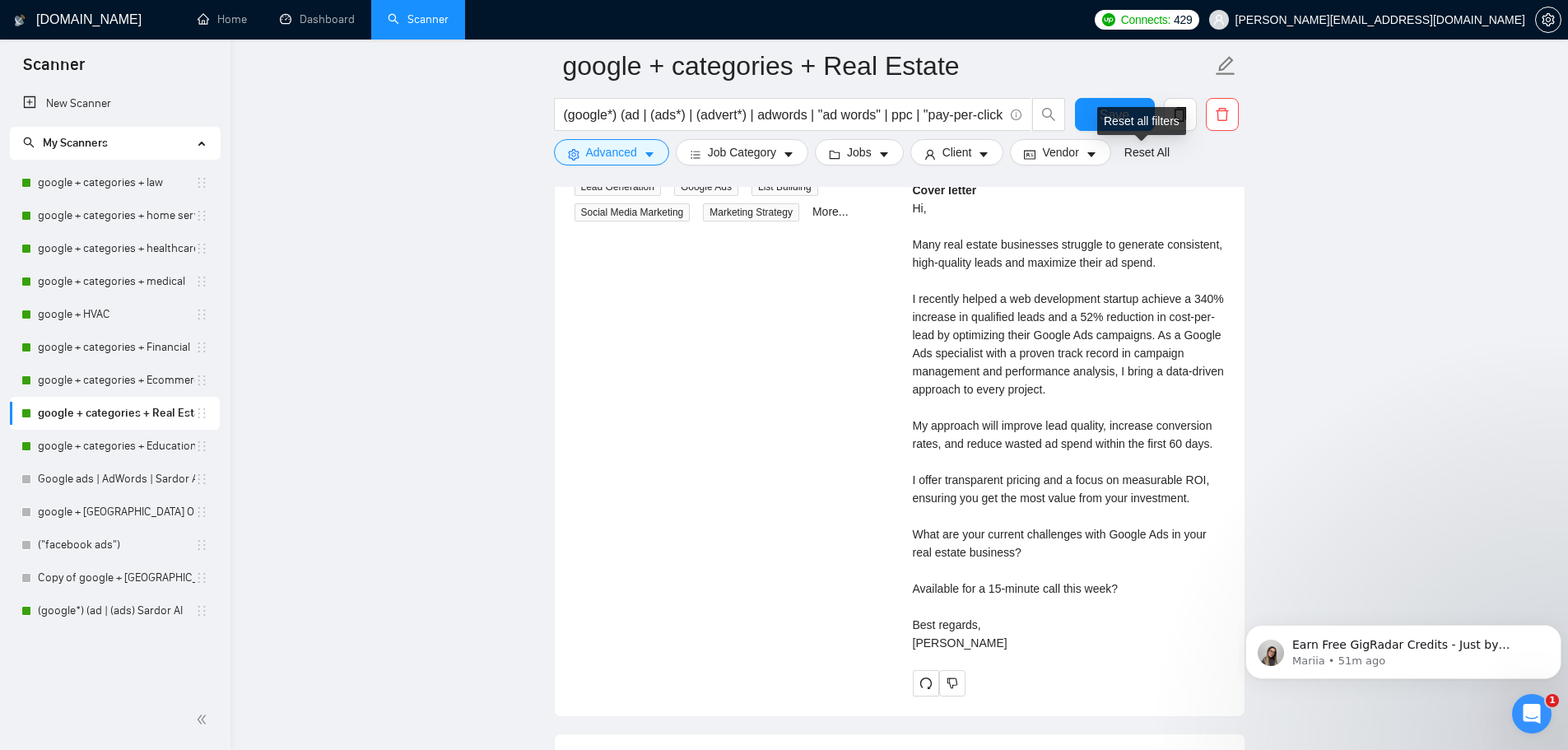
click at [1112, 120] on div "Reset all filters" at bounding box center [1142, 120] width 89 height 28
click at [130, 379] on link "google + categories + Ecommerce" at bounding box center [116, 380] width 157 height 33
click at [1117, 120] on span "Save" at bounding box center [1113, 114] width 29 height 21
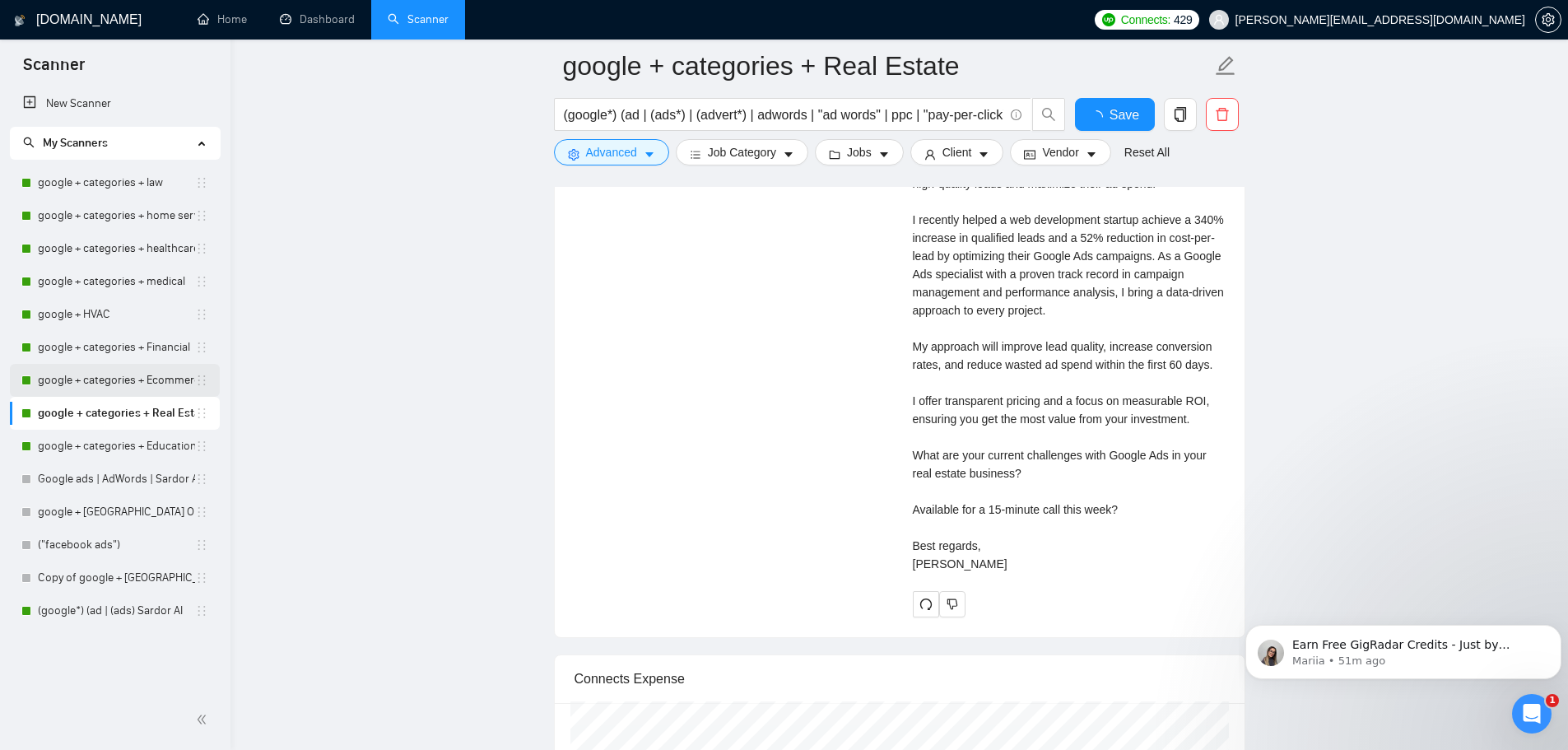
click at [132, 375] on link "google + categories + Ecommerce" at bounding box center [116, 380] width 157 height 33
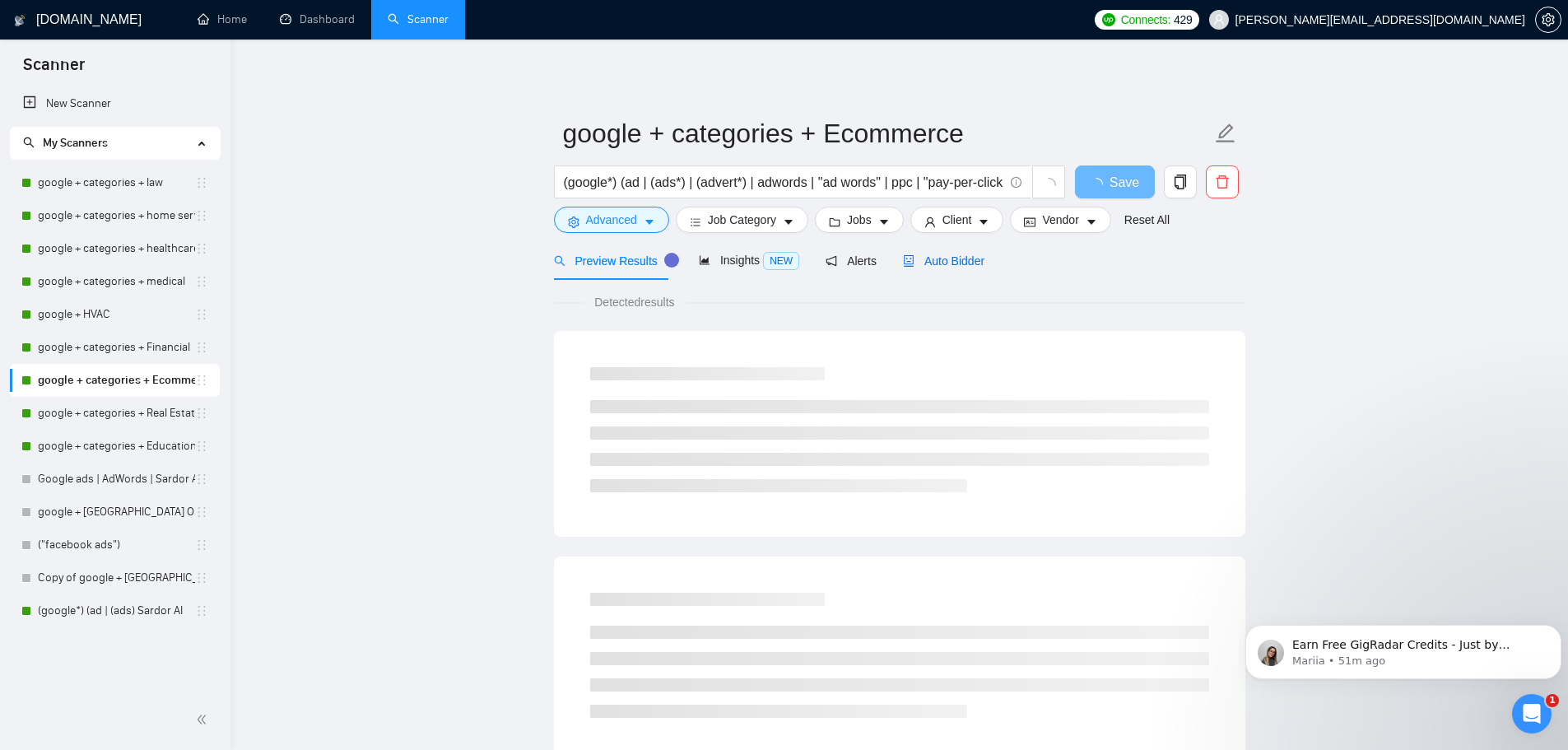
click at [964, 259] on span "Auto Bidder" at bounding box center [943, 260] width 81 height 13
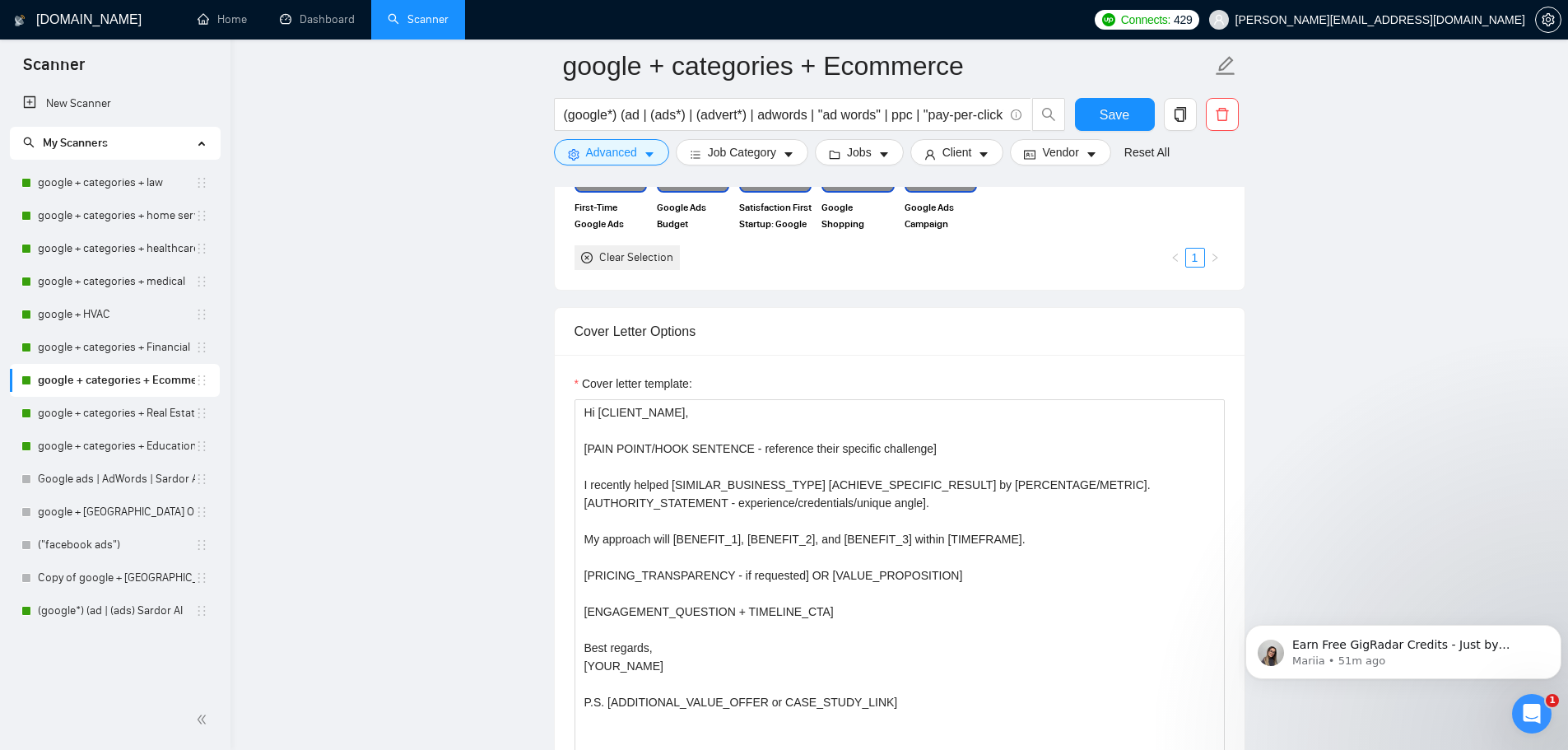
scroll to position [1646, 0]
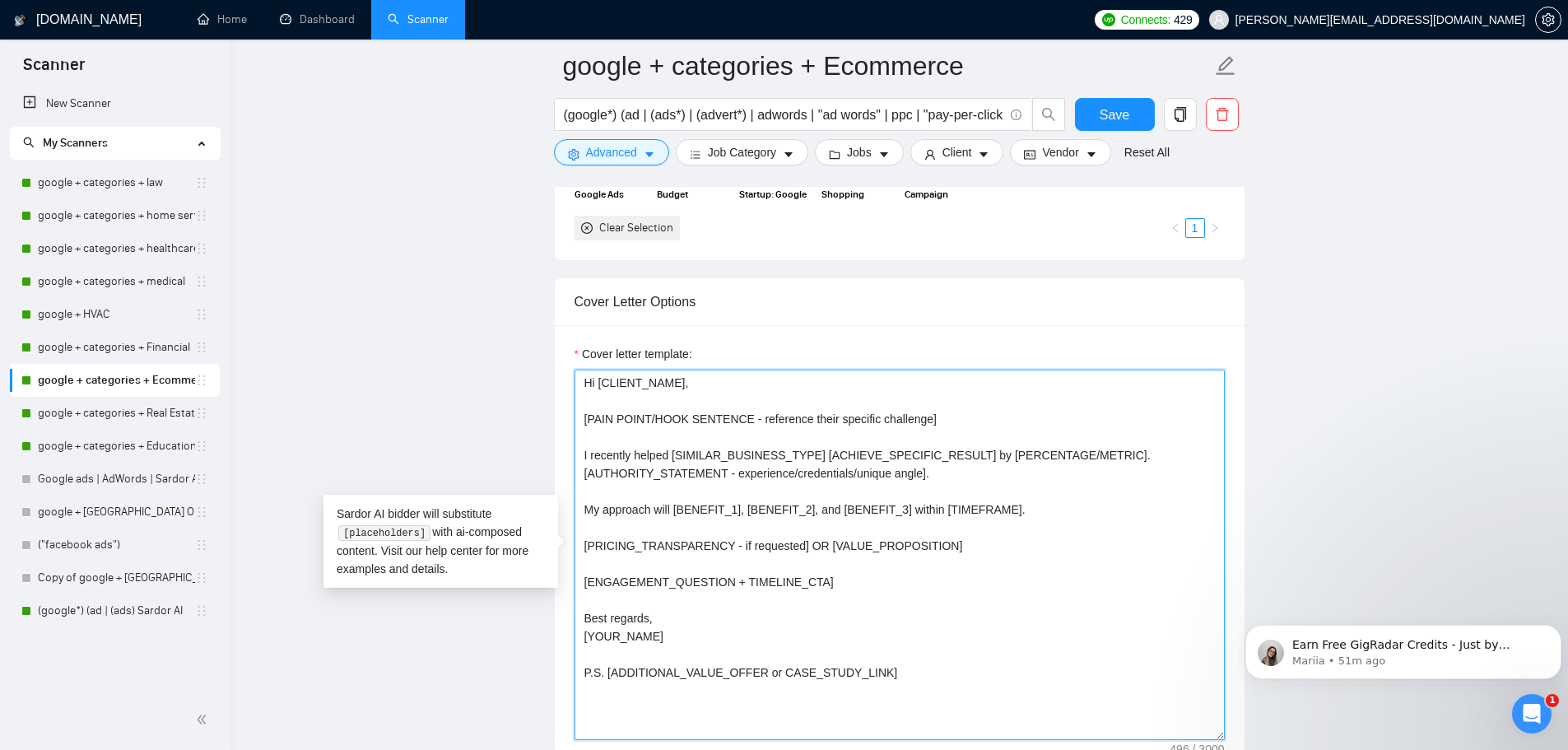
drag, startPoint x: 883, startPoint y: 667, endPoint x: 547, endPoint y: 364, distance: 452.4
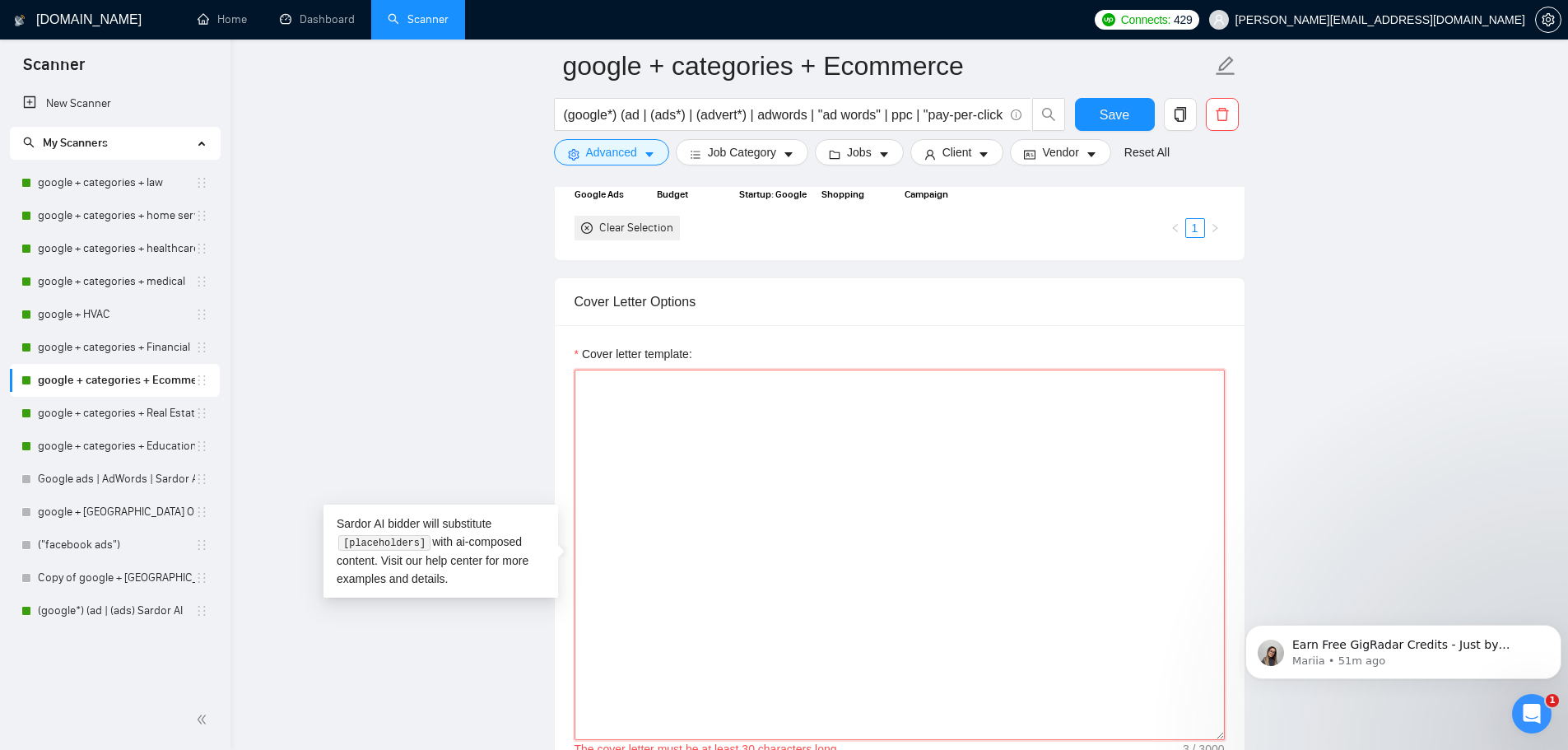
paste textarea "Hi [CLIENT_NAME], [PAIN_POINT/HOOK - their specific challenge]. I recently help…"
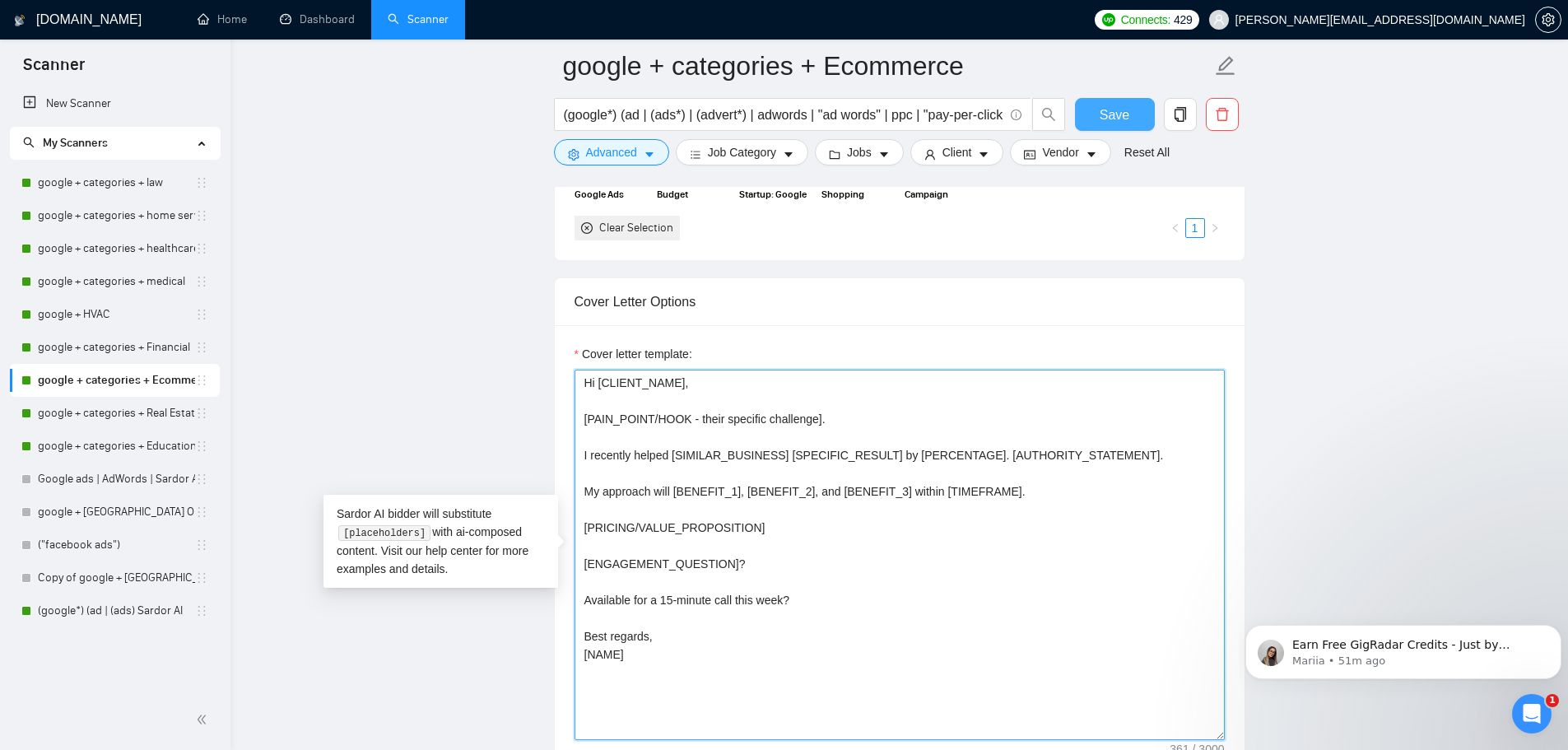
type textarea "Hi [CLIENT_NAME], [PAIN_POINT/HOOK - their specific challenge]. I recently help…"
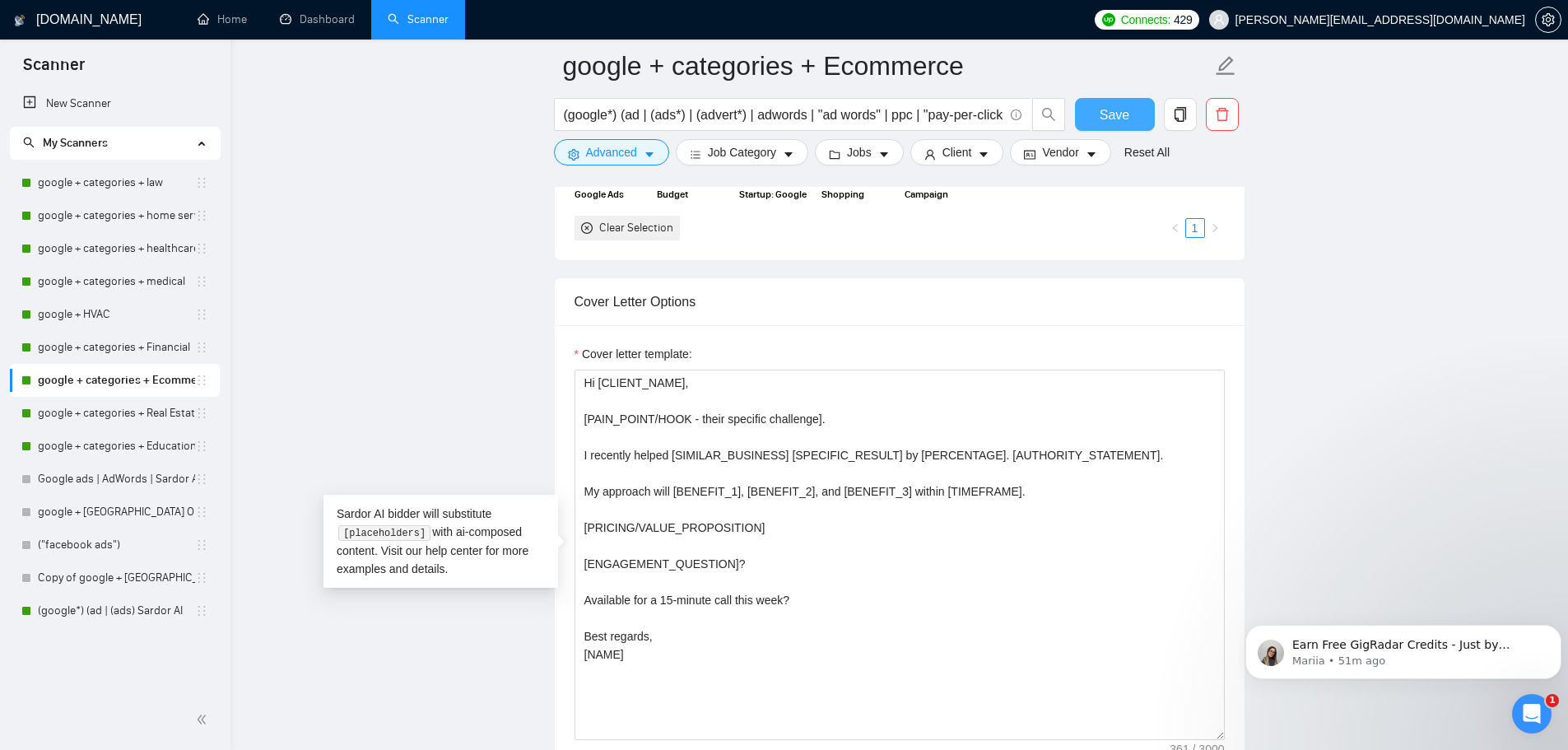
click at [1113, 116] on span "Save" at bounding box center [1113, 114] width 29 height 21
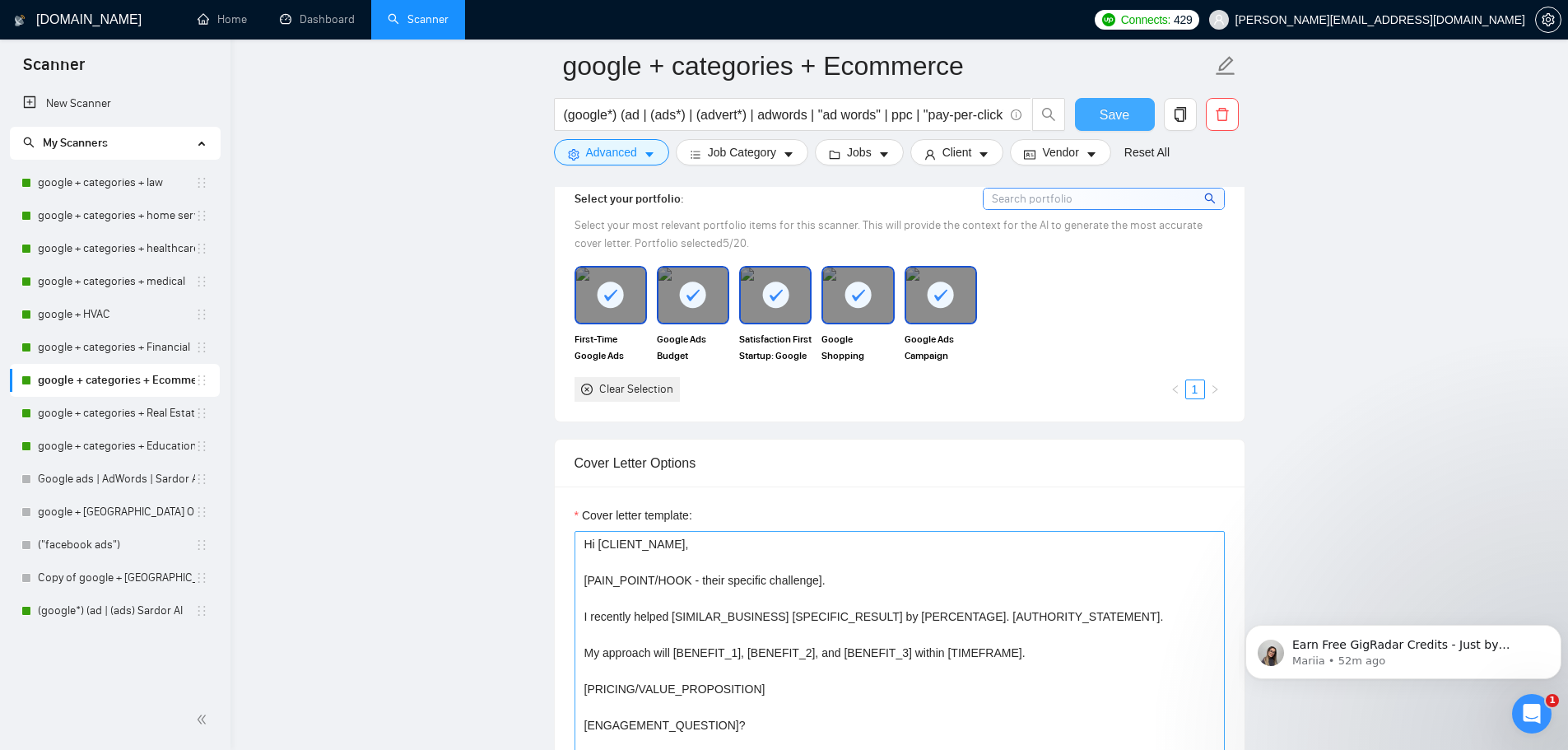
scroll to position [1399, 0]
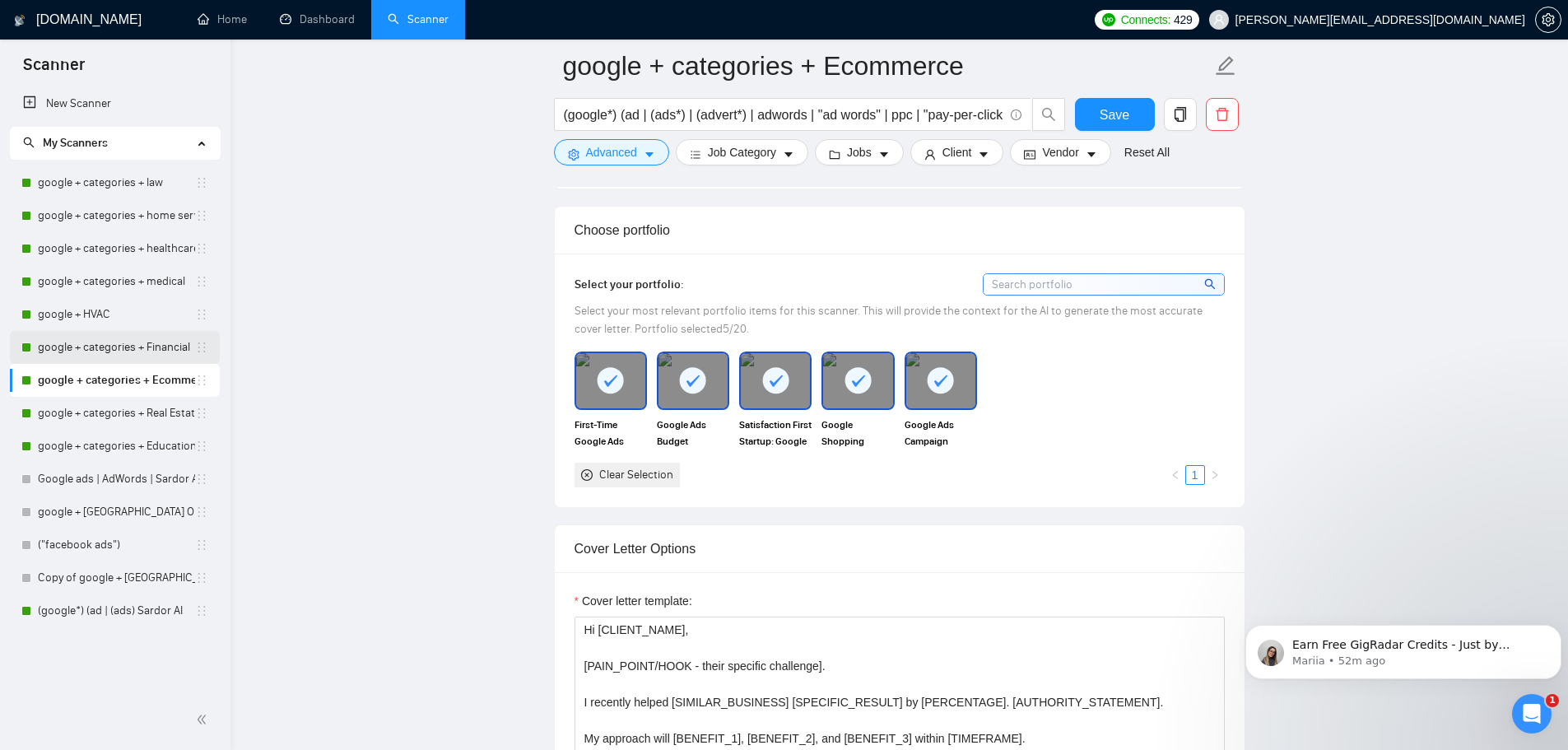
click at [103, 345] on link "google + categories + Financial" at bounding box center [116, 347] width 157 height 33
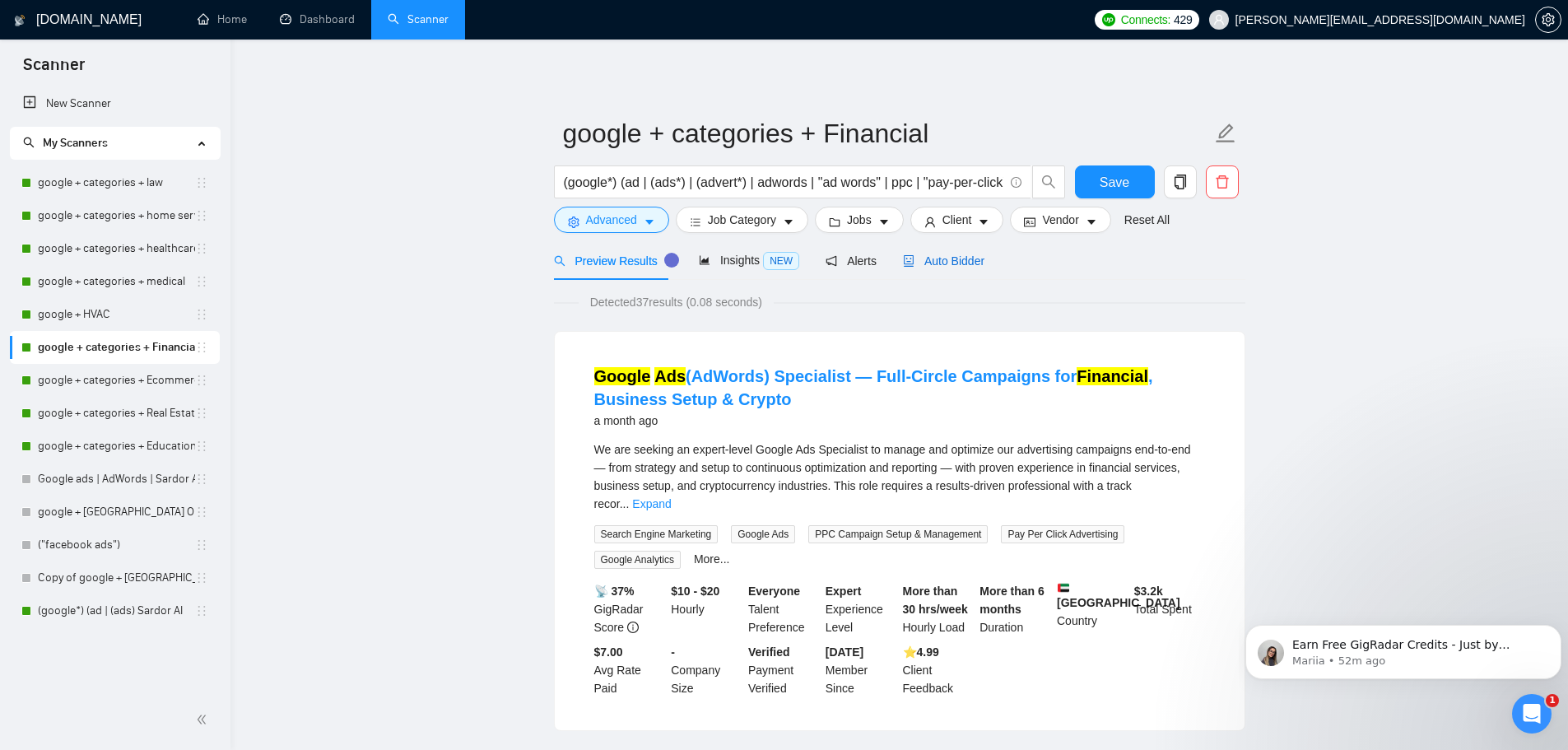
click at [970, 257] on span "Auto Bidder" at bounding box center [943, 260] width 81 height 13
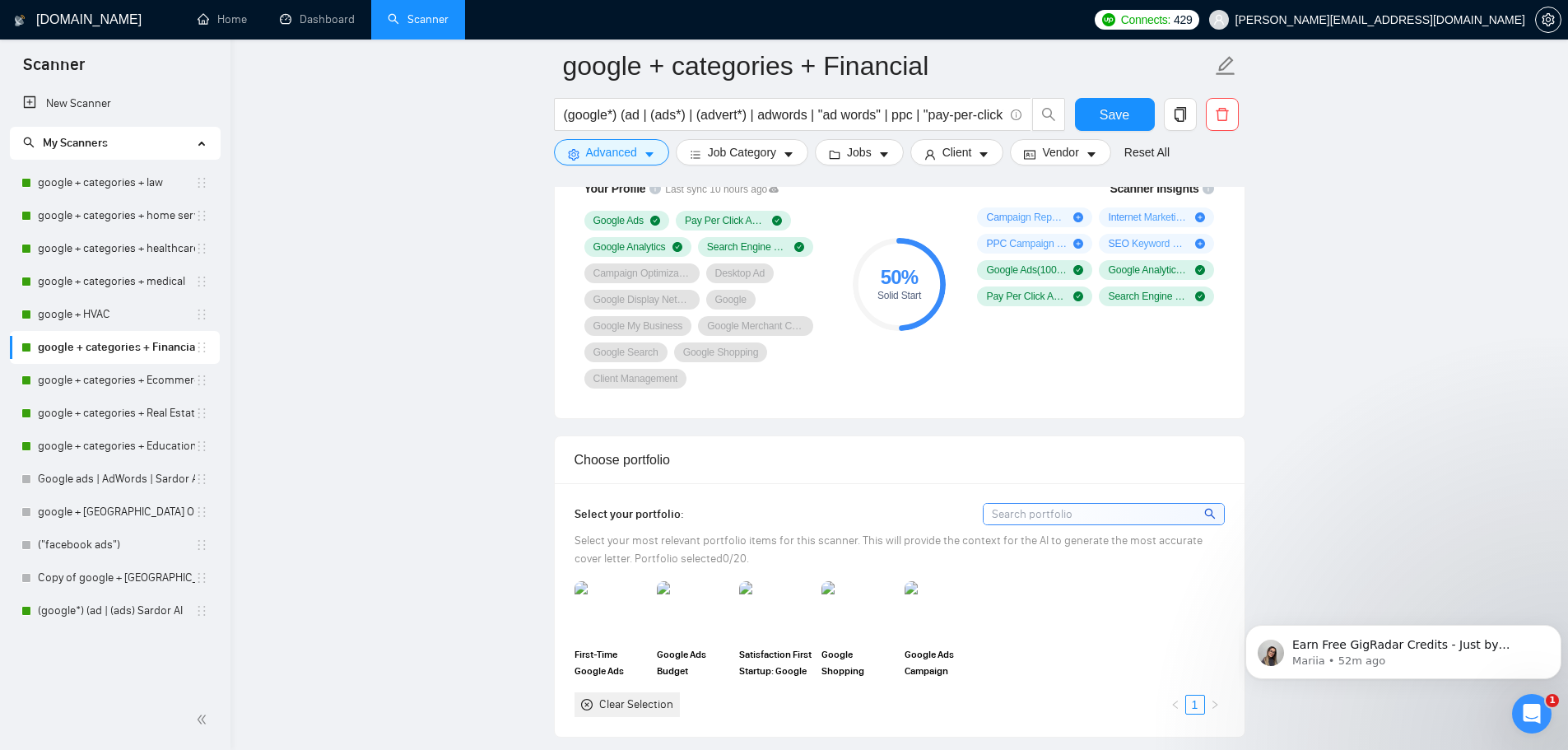
scroll to position [1152, 0]
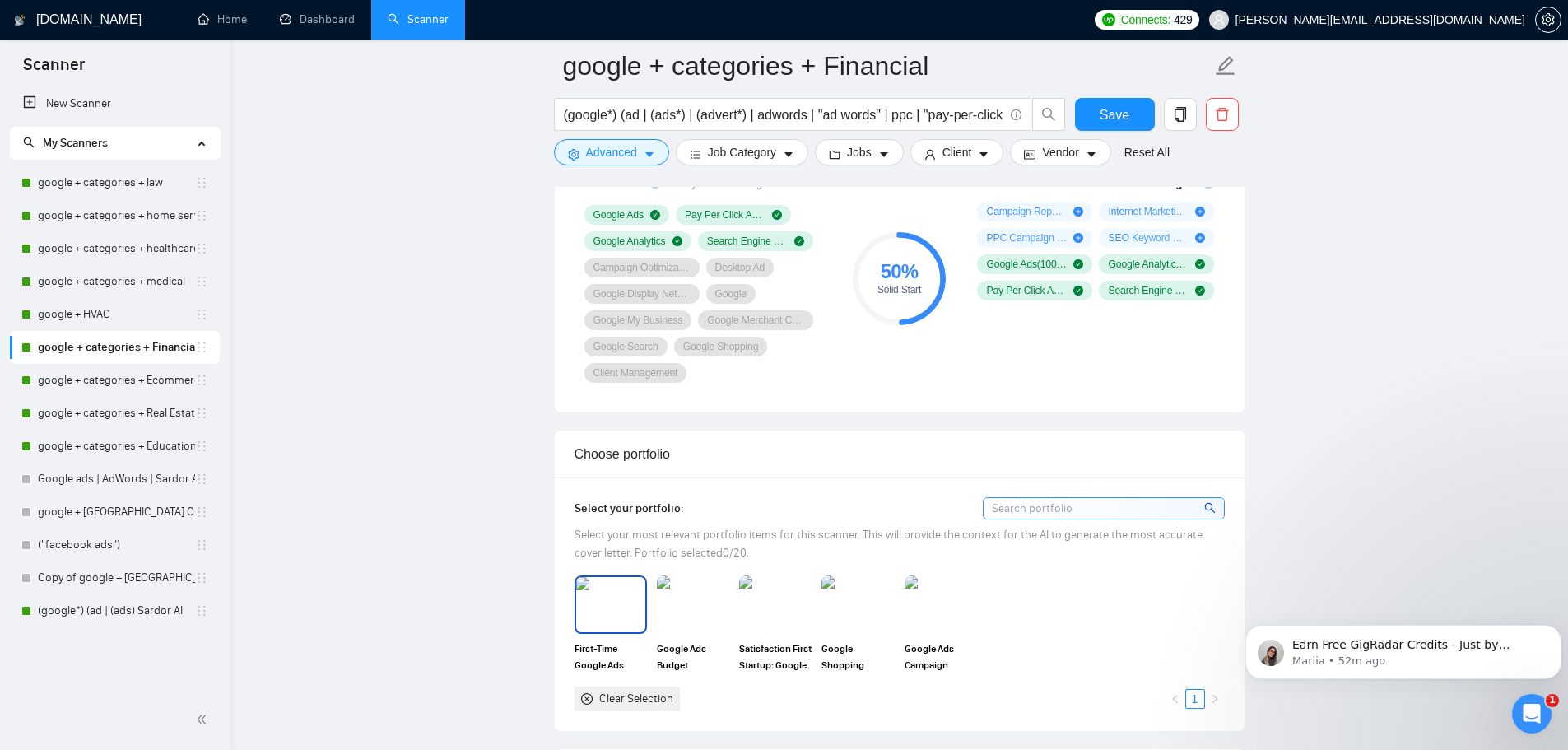
click at [618, 611] on img at bounding box center [611, 604] width 70 height 54
click at [716, 600] on img at bounding box center [693, 604] width 70 height 54
click at [792, 596] on img at bounding box center [776, 604] width 70 height 54
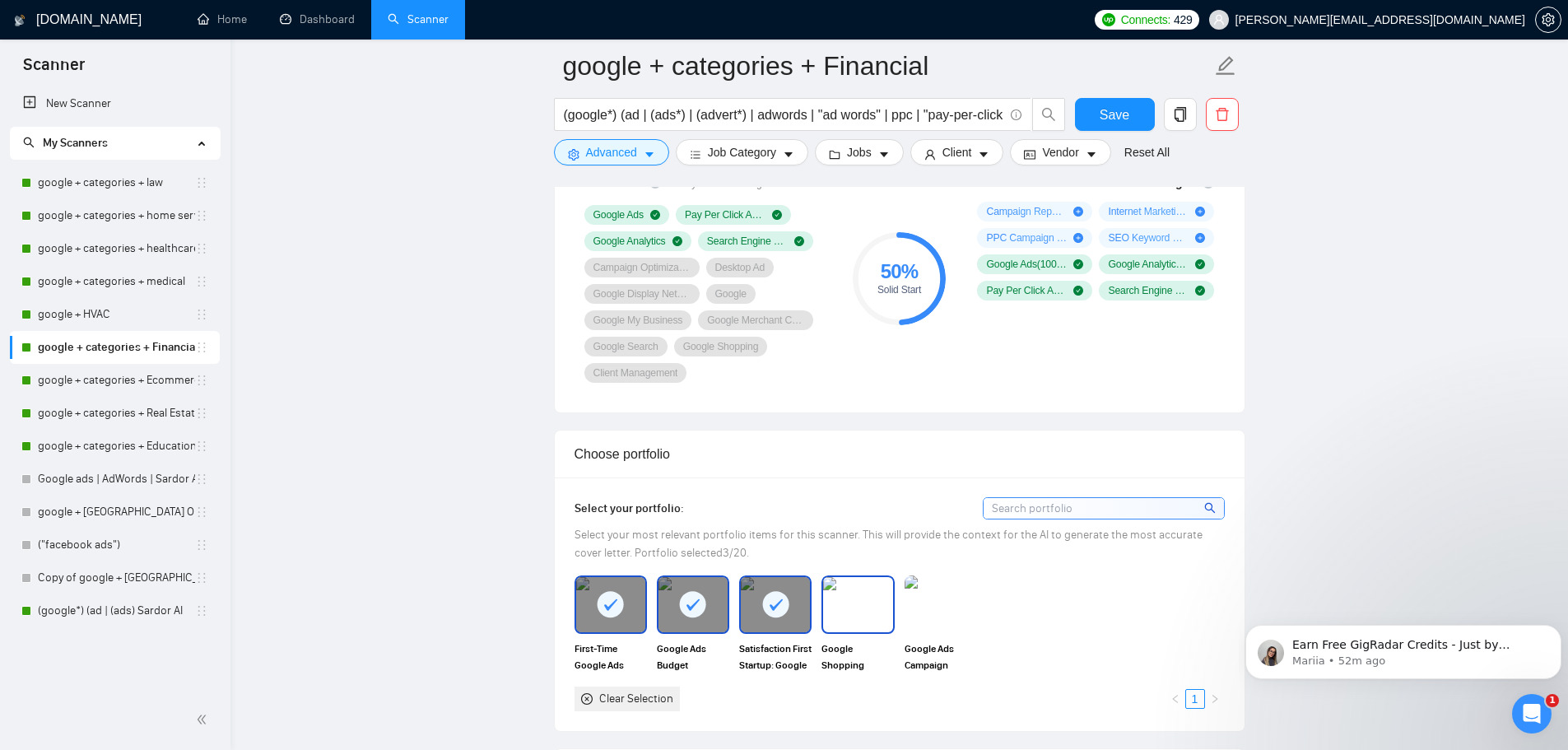
click at [869, 596] on img at bounding box center [858, 604] width 70 height 54
click at [937, 596] on img at bounding box center [940, 604] width 70 height 54
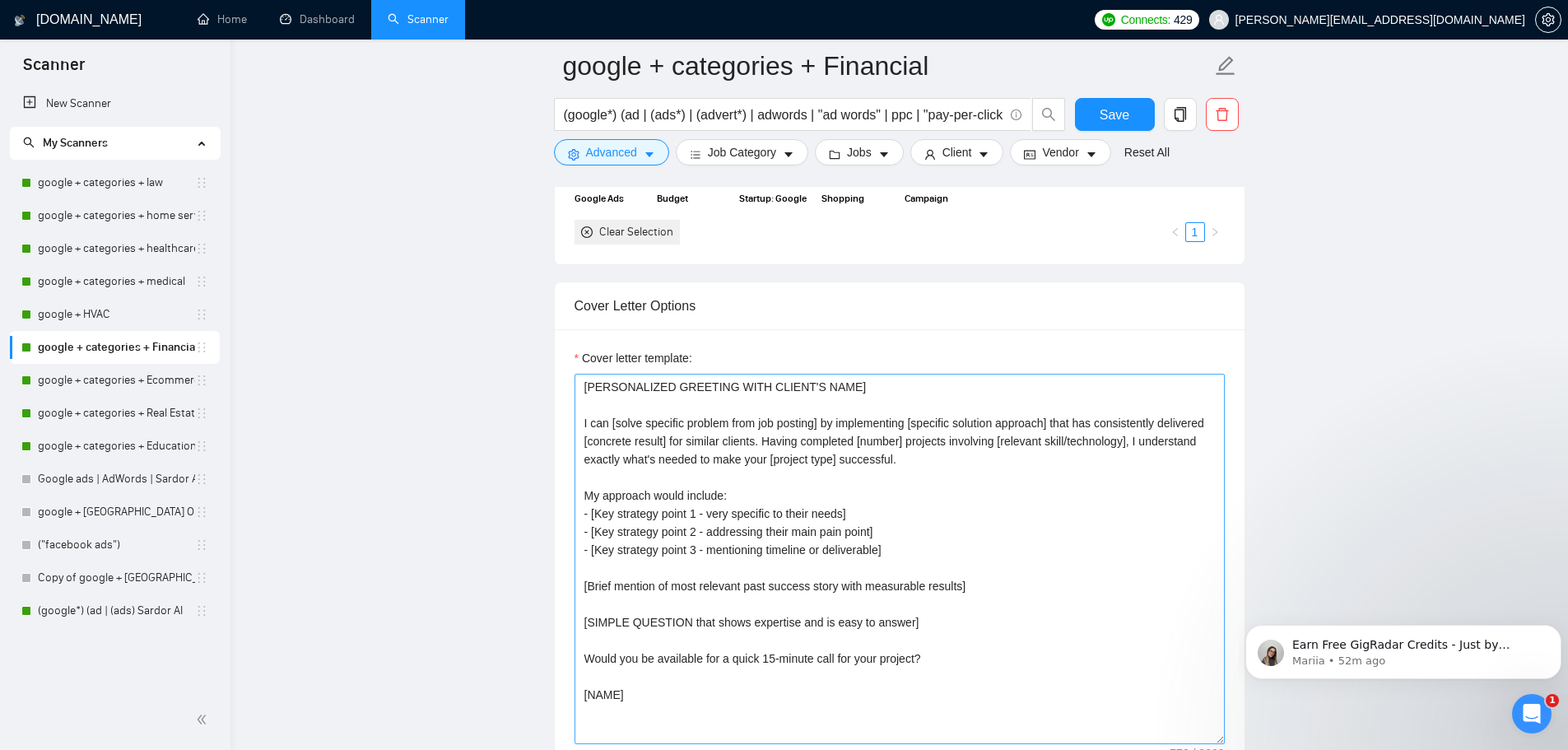
scroll to position [1646, 0]
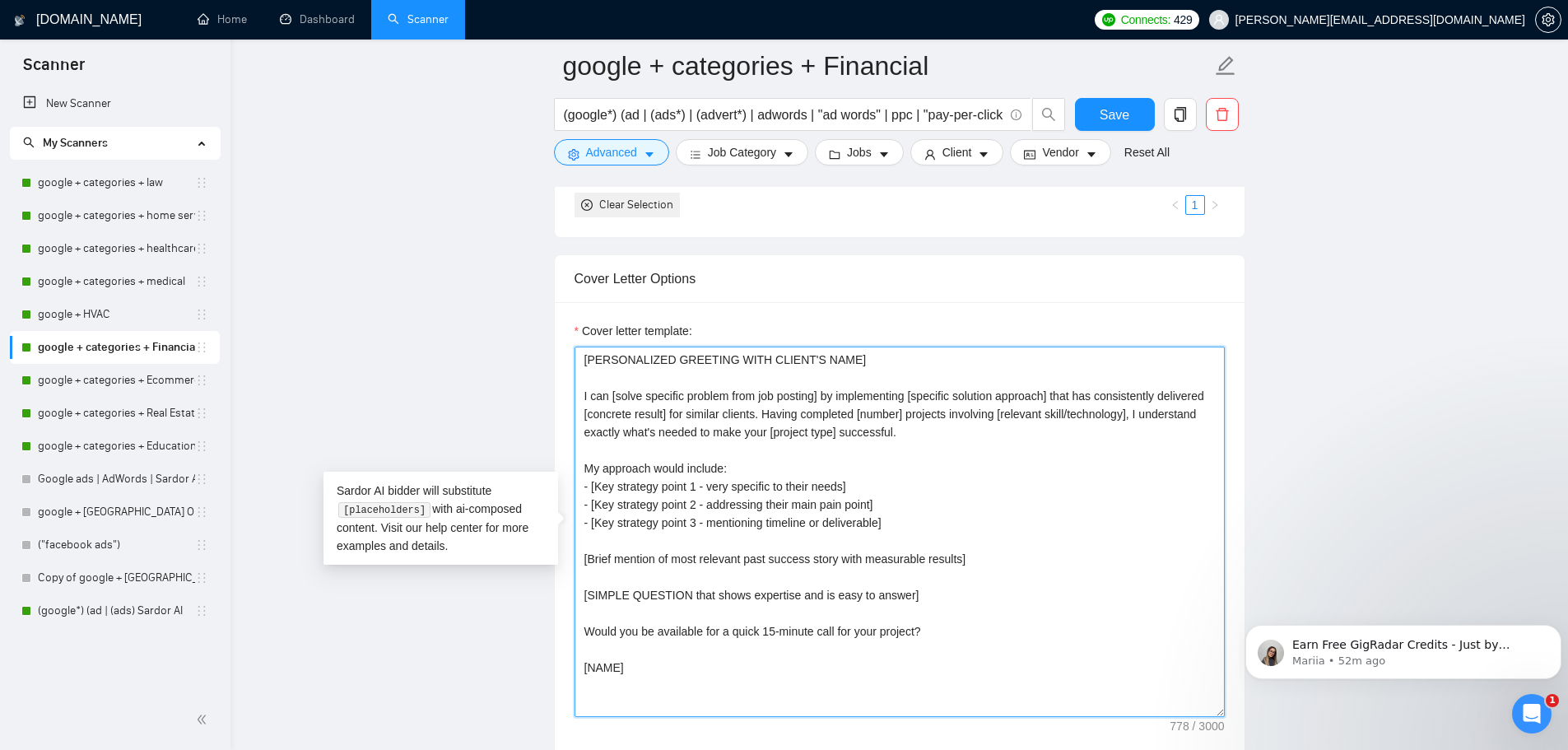
drag, startPoint x: 621, startPoint y: 680, endPoint x: 560, endPoint y: 341, distance: 344.4
click at [560, 341] on div "Cover letter template: [PERSONALIZED GREETING WITH CLIENT'S NAME] I can [solve …" at bounding box center [899, 530] width 690 height 455
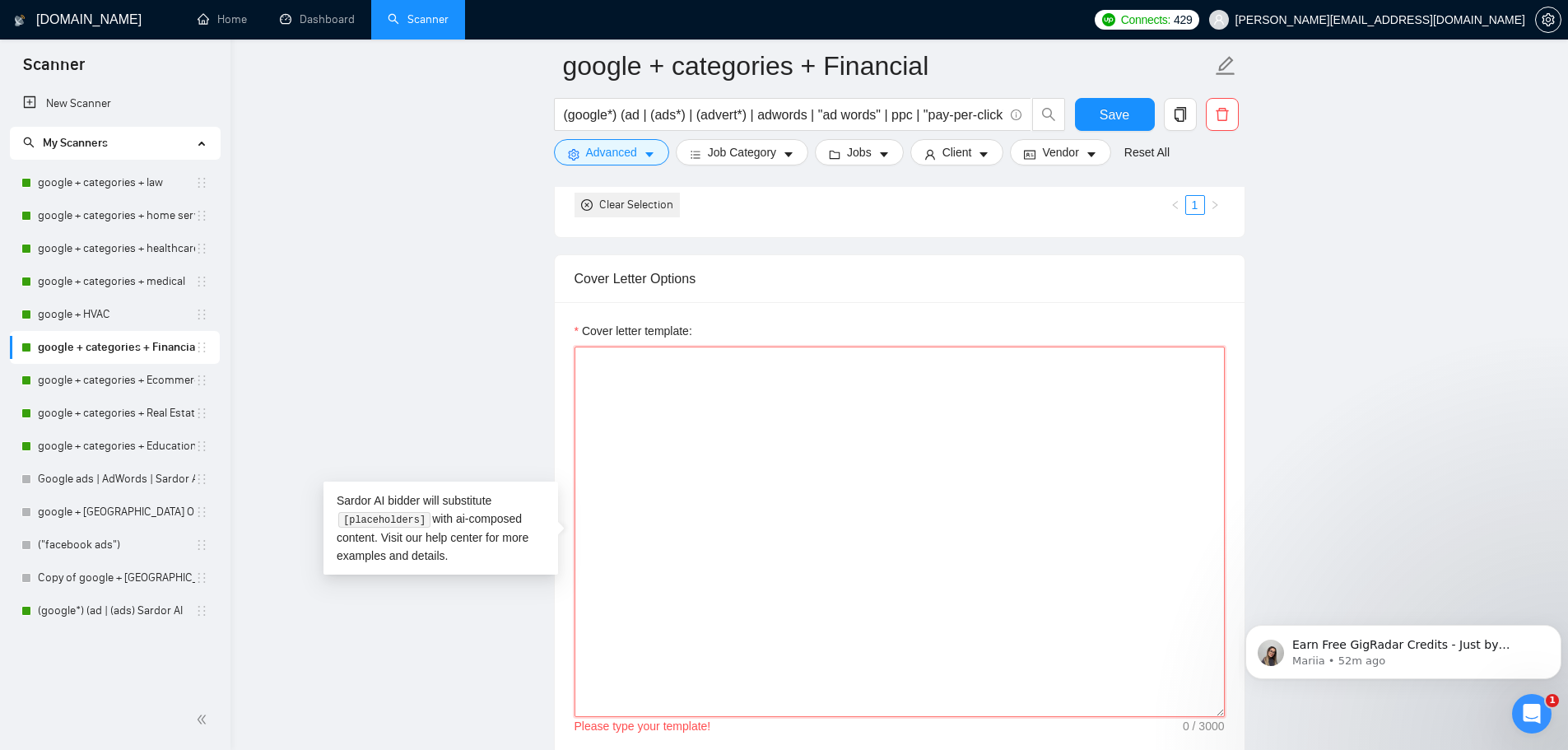
paste textarea "Hi [CLIENT_NAME], [PAIN_POINT/HOOK - their specific challenge]. I recently help…"
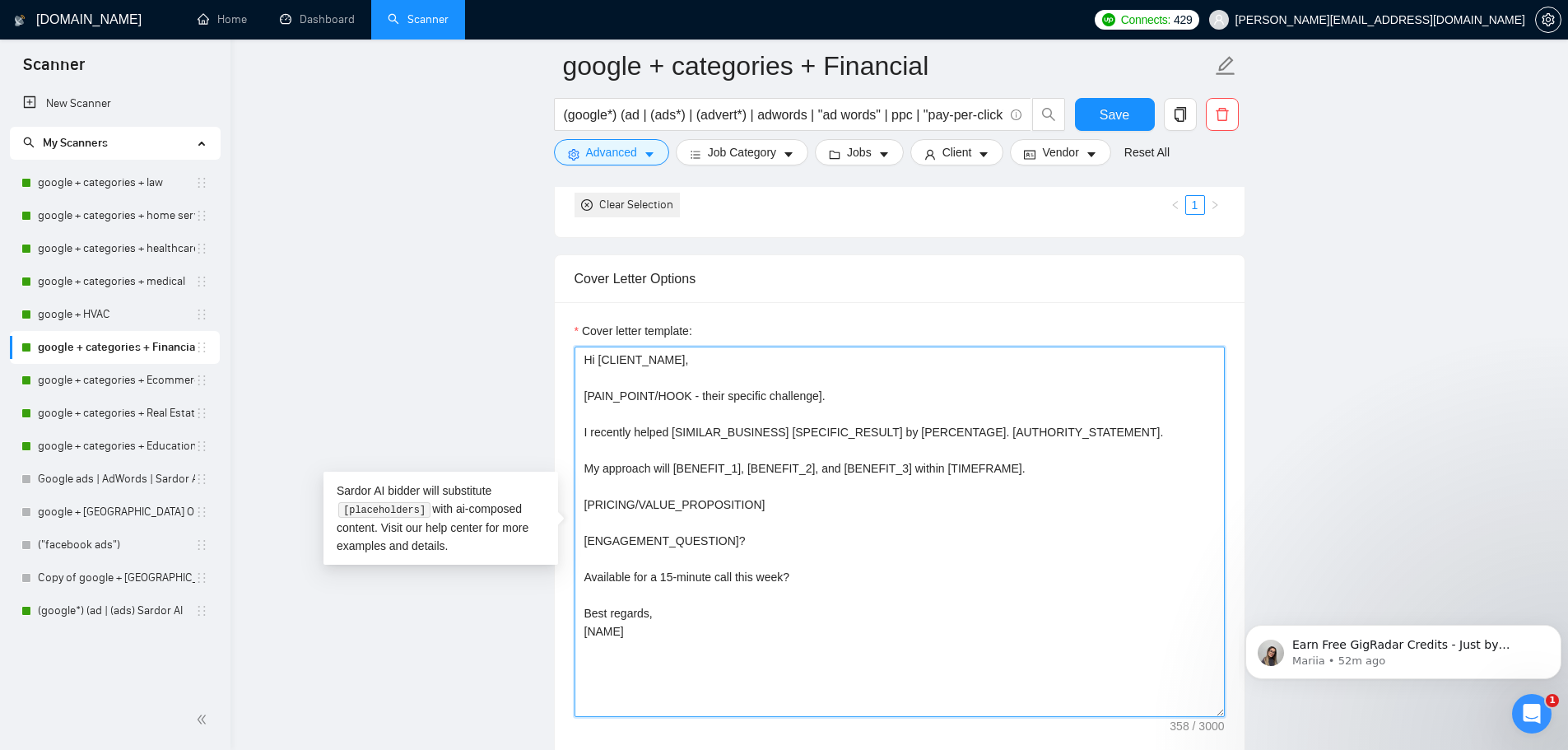
scroll to position [1729, 0]
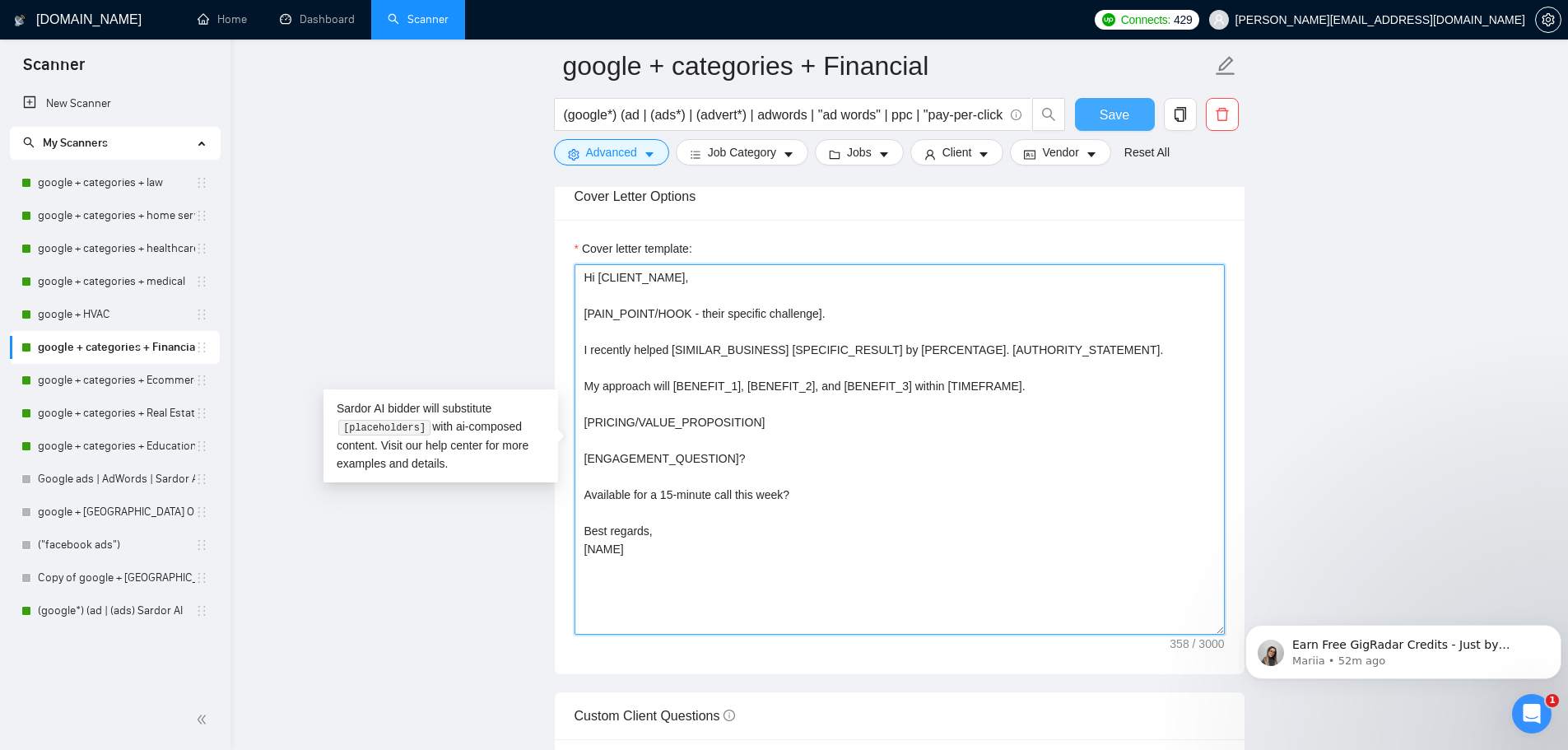
type textarea "Hi [CLIENT_NAME], [PAIN_POINT/HOOK - their specific challenge]. I recently help…"
click at [1121, 114] on span "Save" at bounding box center [1113, 114] width 29 height 21
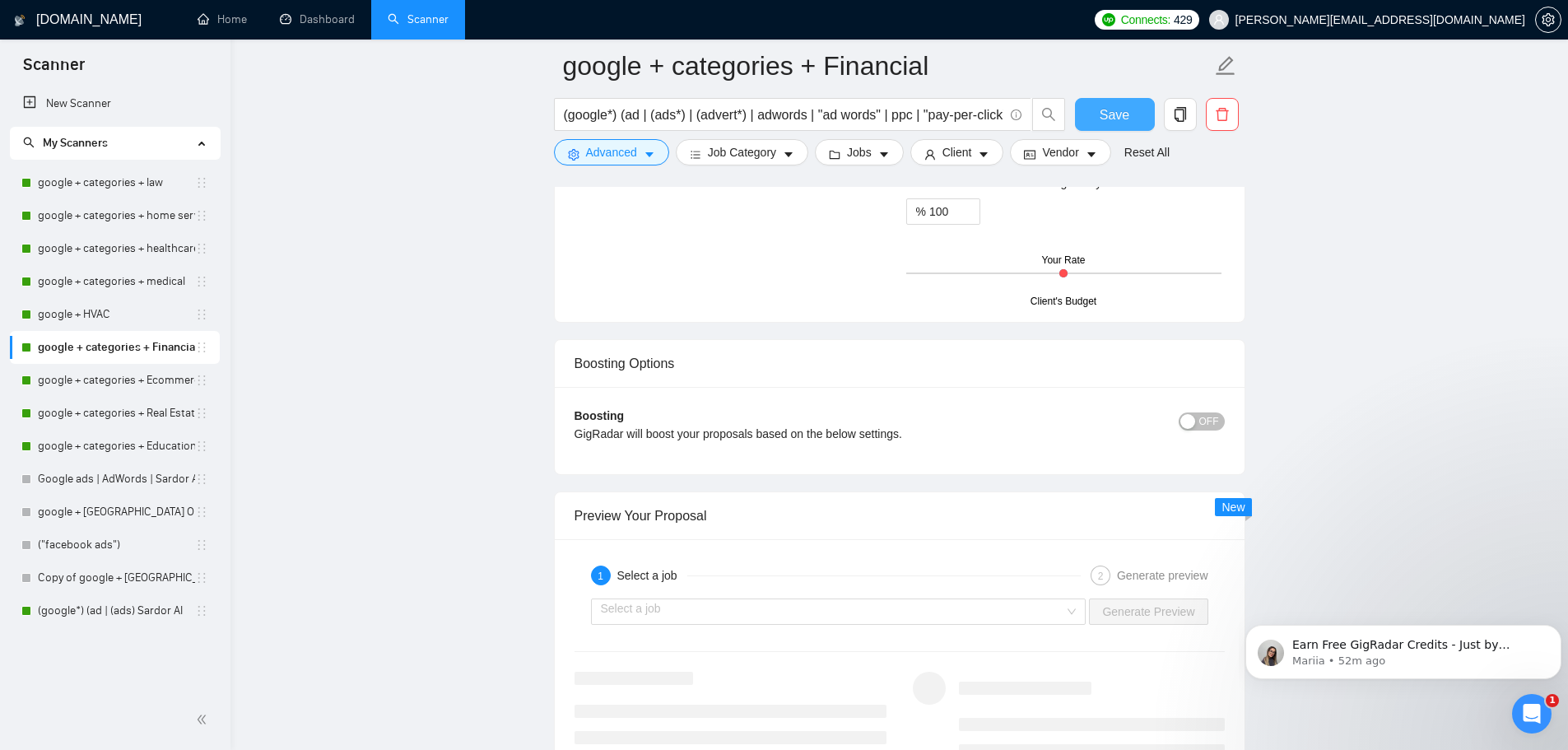
scroll to position [2716, 0]
click at [1190, 423] on div "button" at bounding box center [1187, 419] width 15 height 15
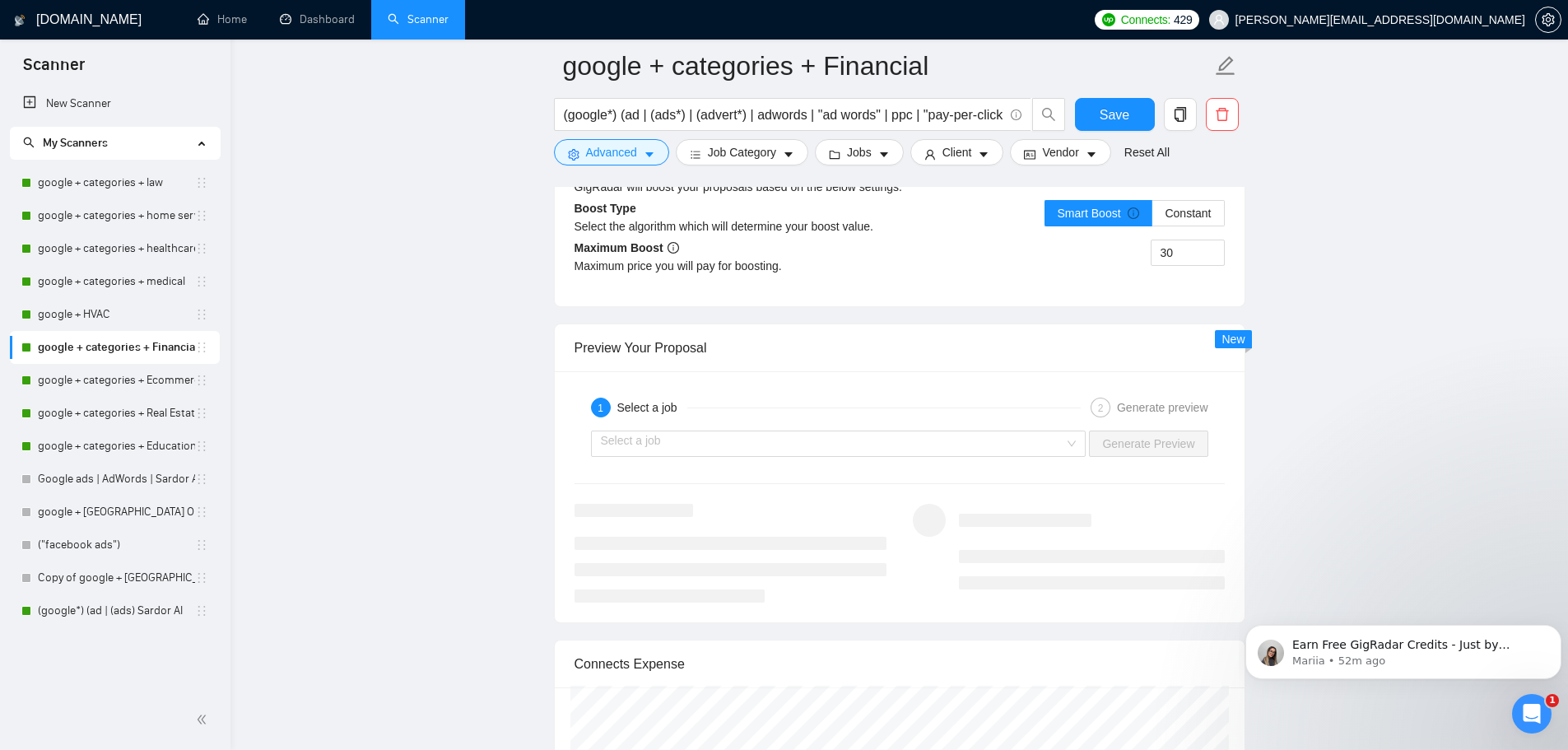
scroll to position [2963, 0]
click at [1051, 445] on input "search" at bounding box center [833, 442] width 464 height 25
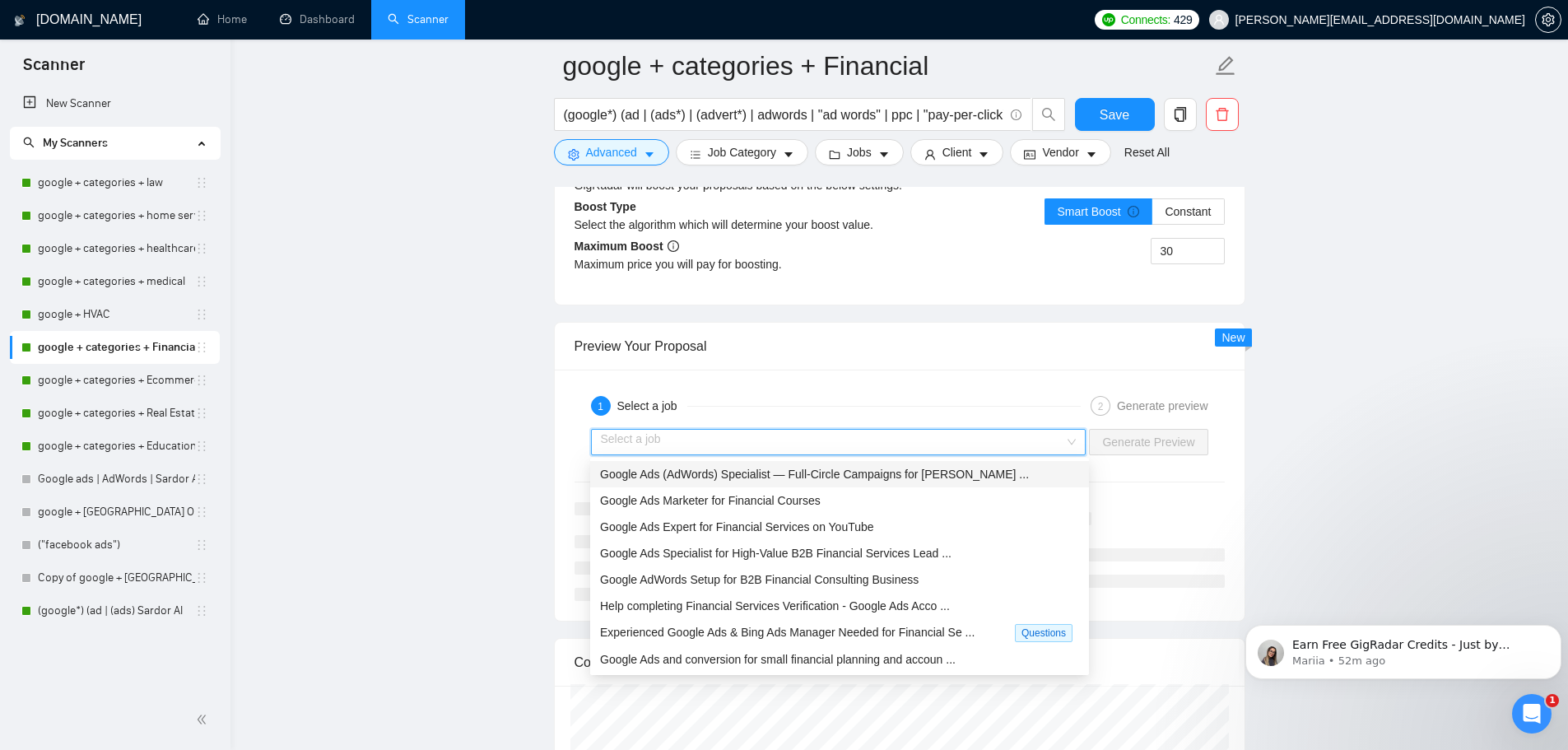
click at [989, 481] on div "Google Ads (AdWords) Specialist — Full-Circle Campaigns for Finan ..." at bounding box center [839, 474] width 479 height 18
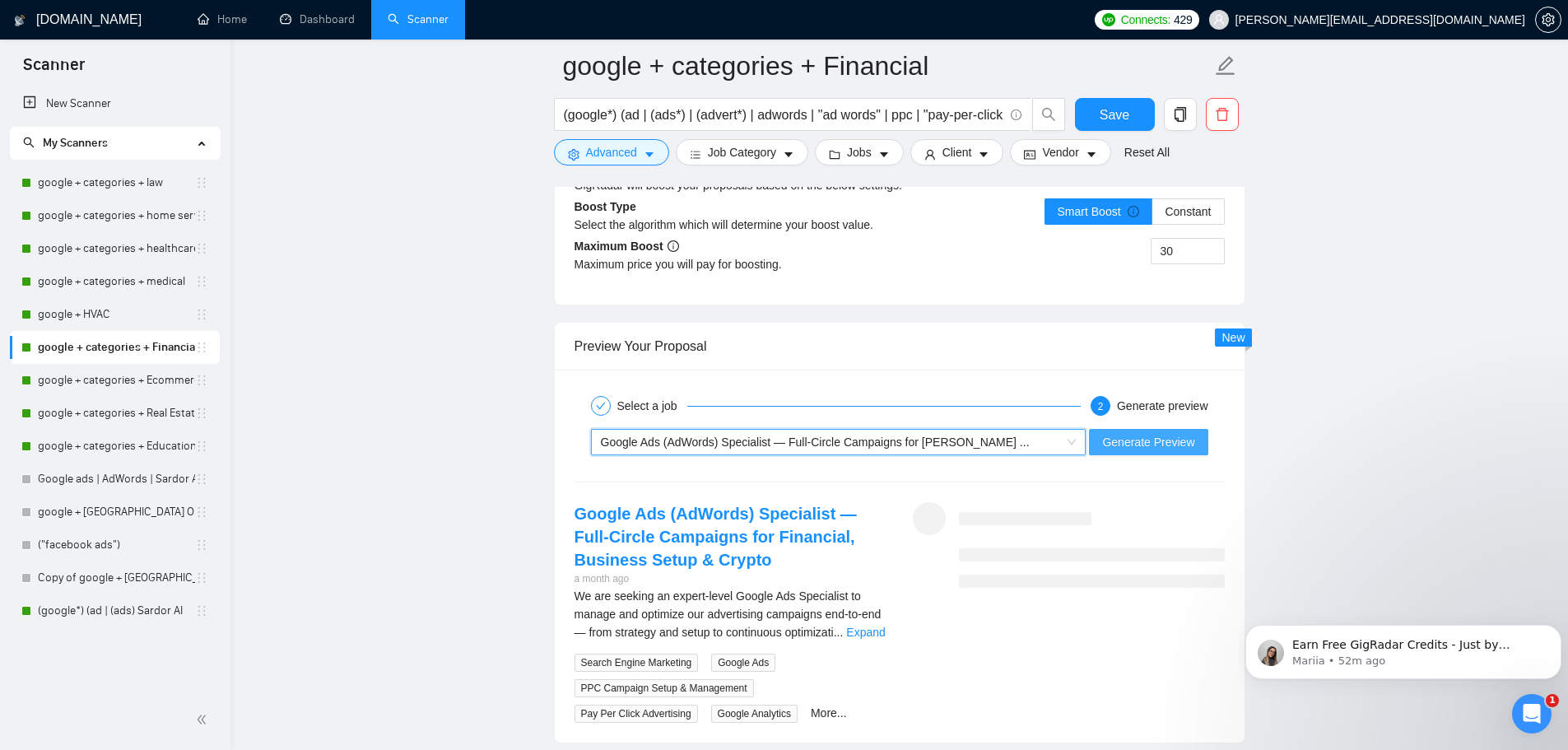
click at [1130, 447] on span "Generate Preview" at bounding box center [1147, 442] width 92 height 18
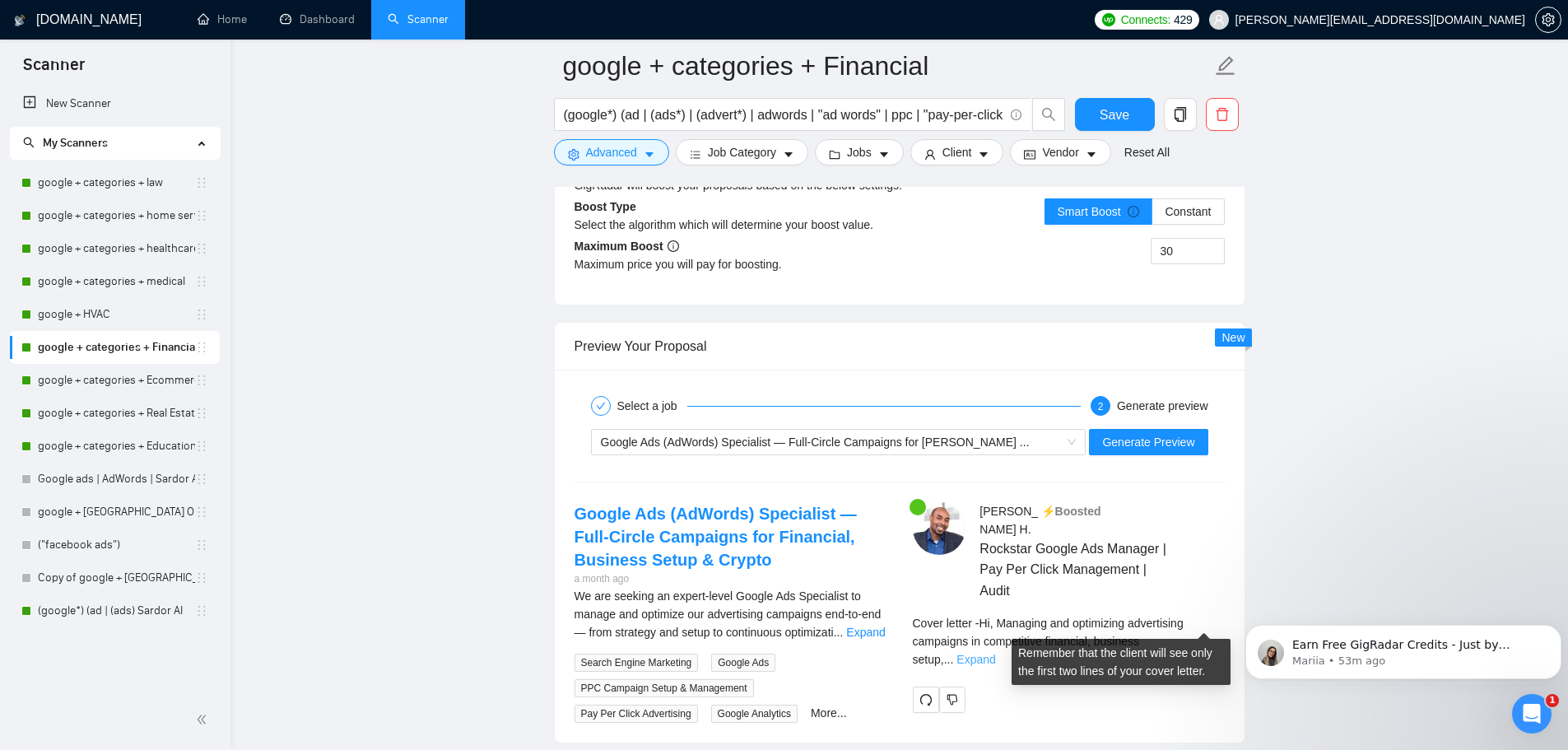
click at [995, 653] on link "Expand" at bounding box center [975, 659] width 38 height 13
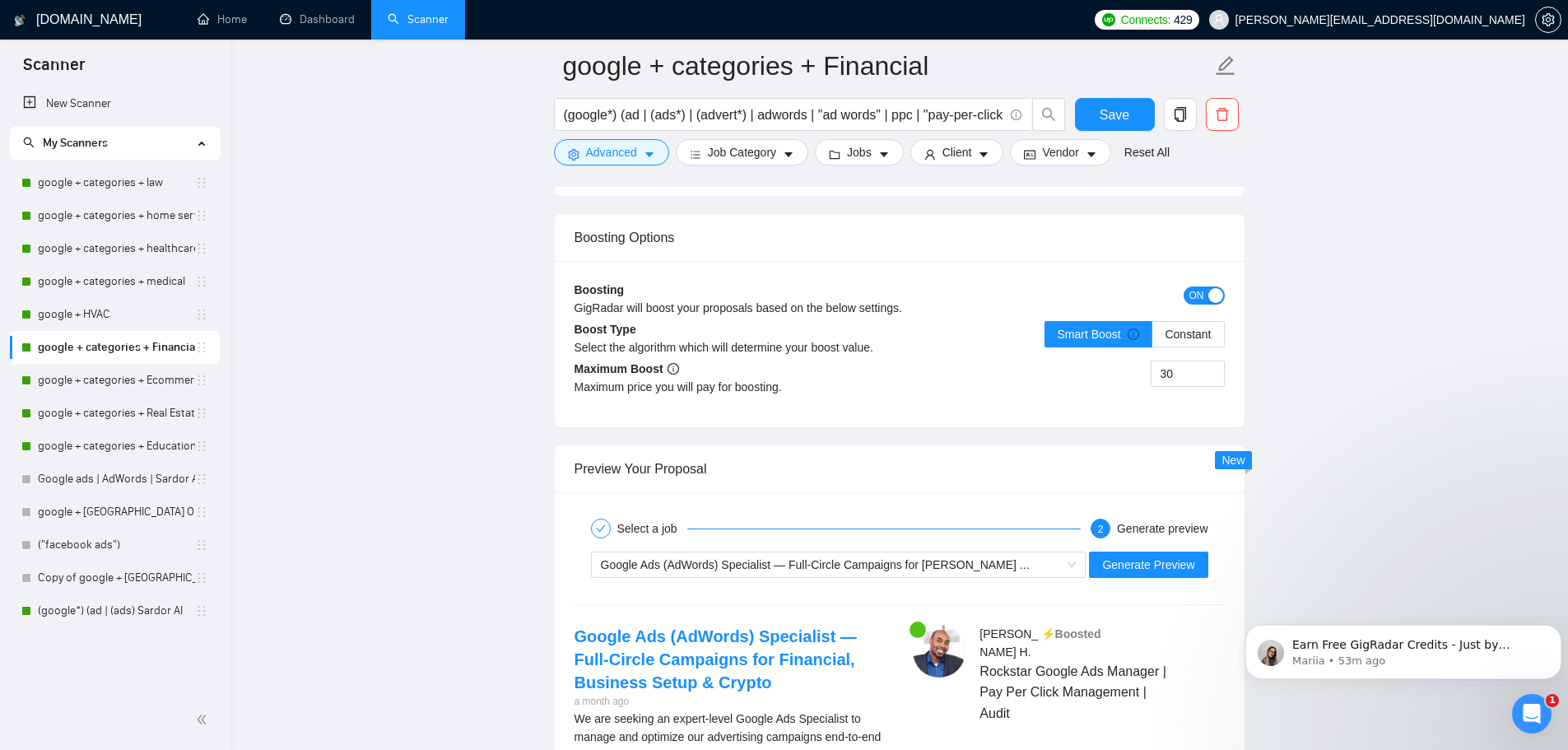
scroll to position [2799, 0]
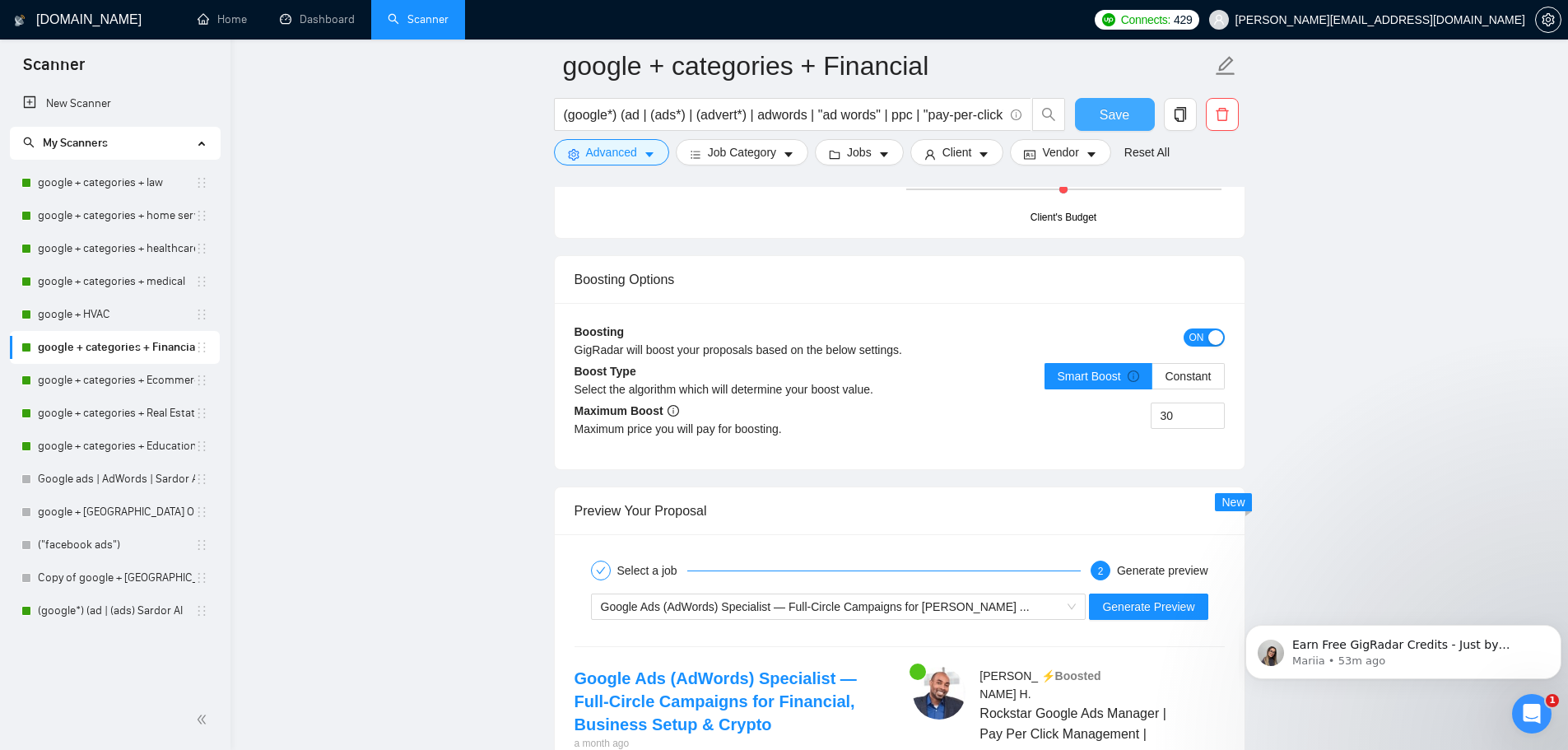
click at [1097, 115] on button "Save" at bounding box center [1115, 114] width 80 height 33
click at [78, 315] on link "google + HVAC" at bounding box center [116, 314] width 157 height 33
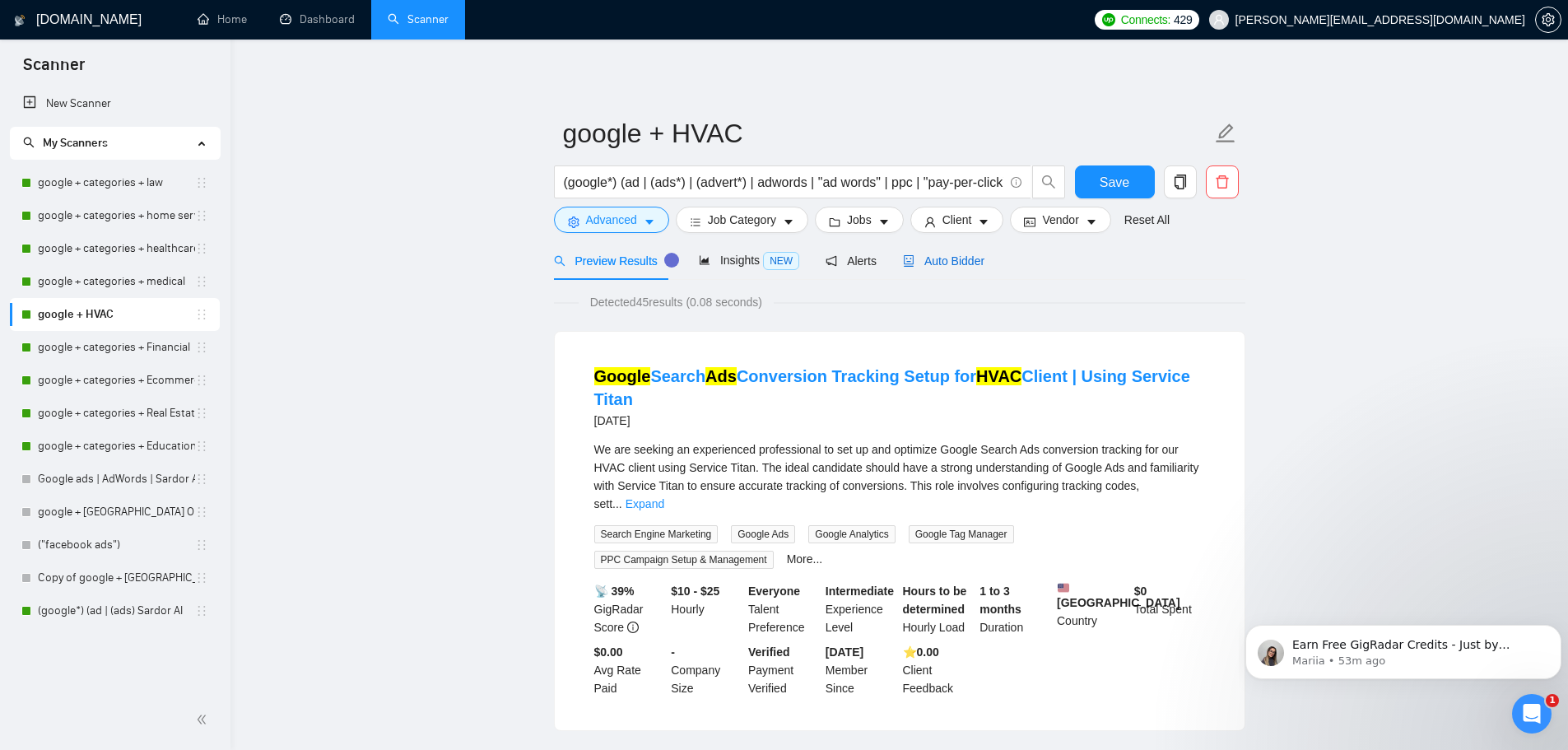
click at [929, 262] on span "Auto Bidder" at bounding box center [943, 260] width 81 height 13
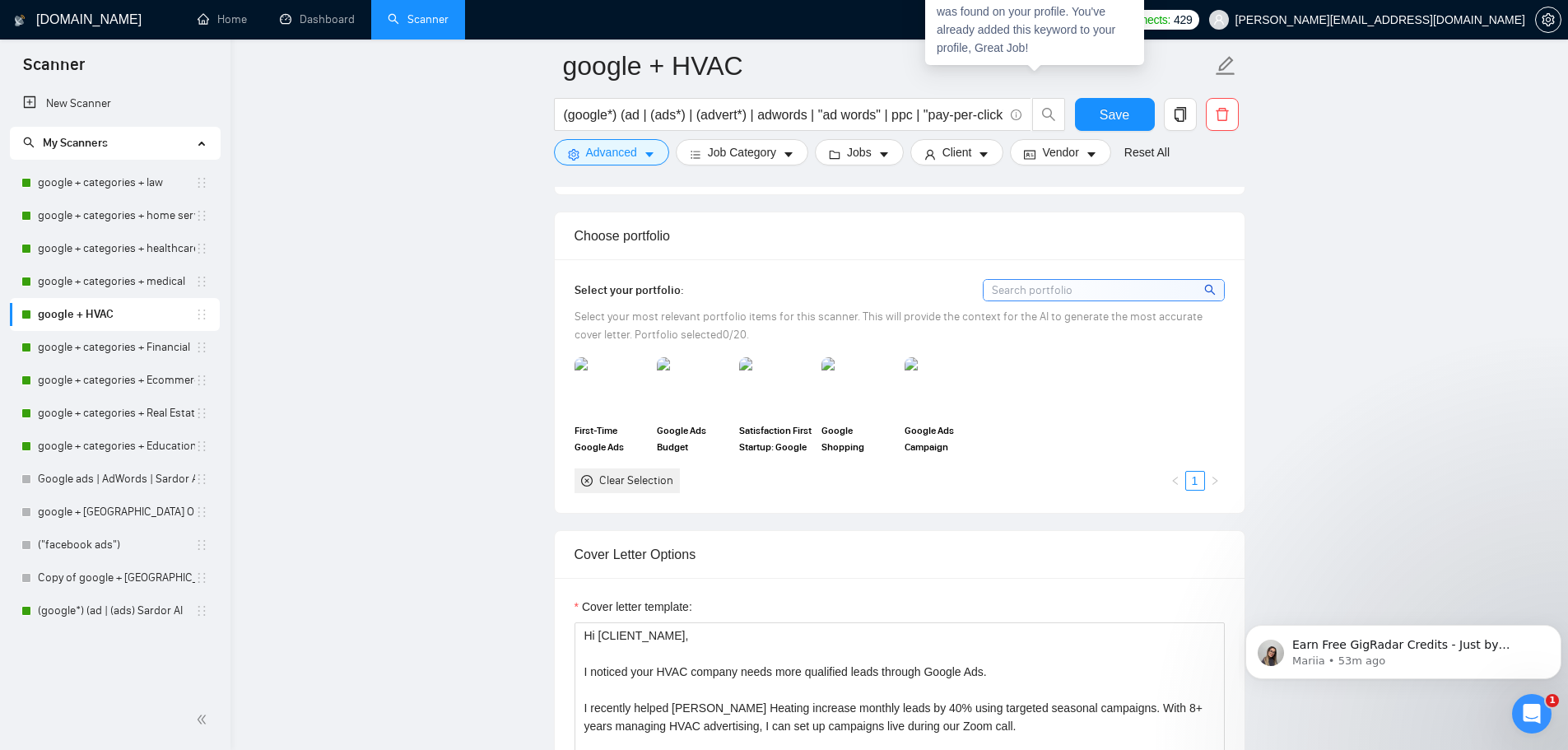
scroll to position [1399, 0]
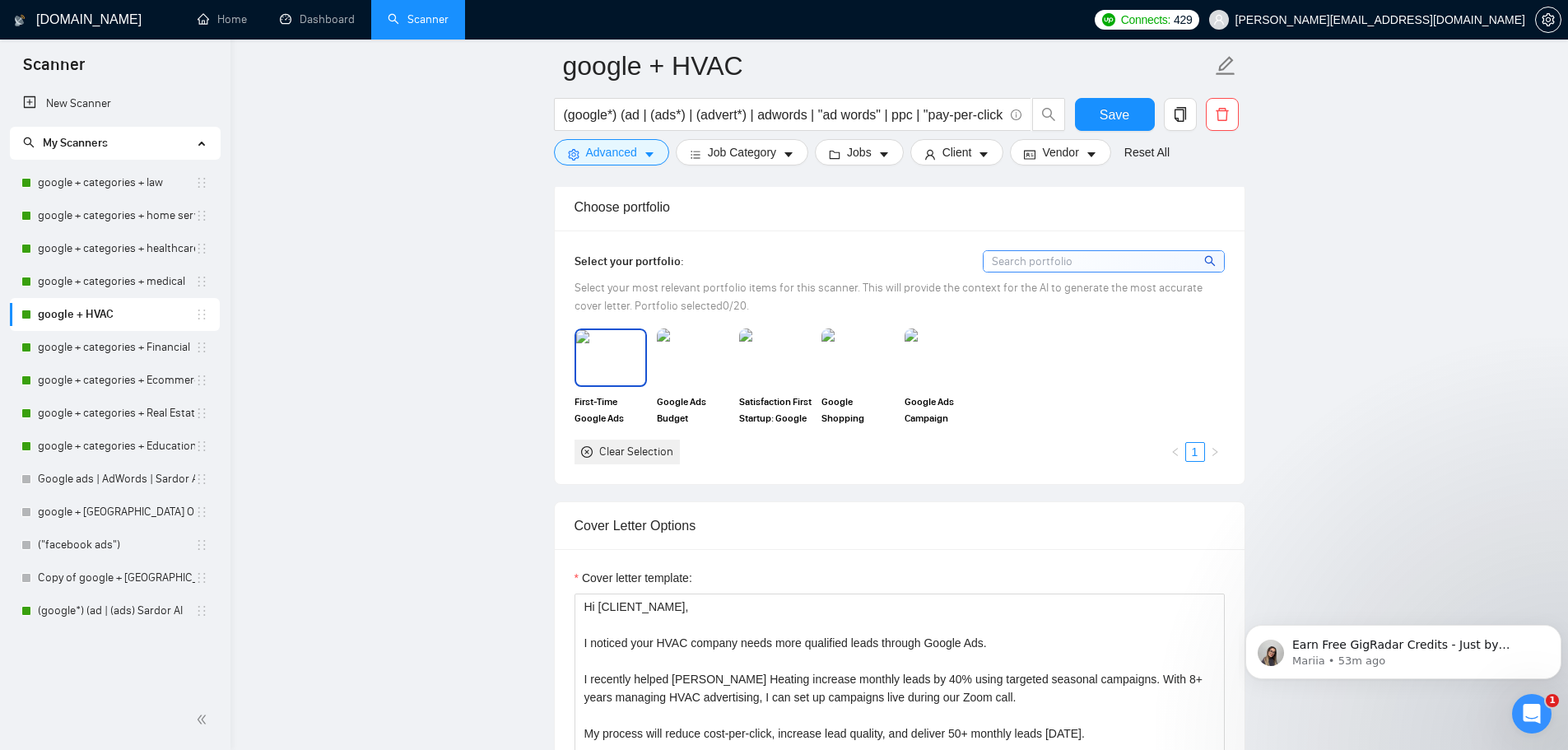
click at [583, 359] on img at bounding box center [611, 357] width 70 height 54
click at [704, 358] on img at bounding box center [693, 357] width 70 height 54
click at [833, 358] on img at bounding box center [857, 357] width 72 height 58
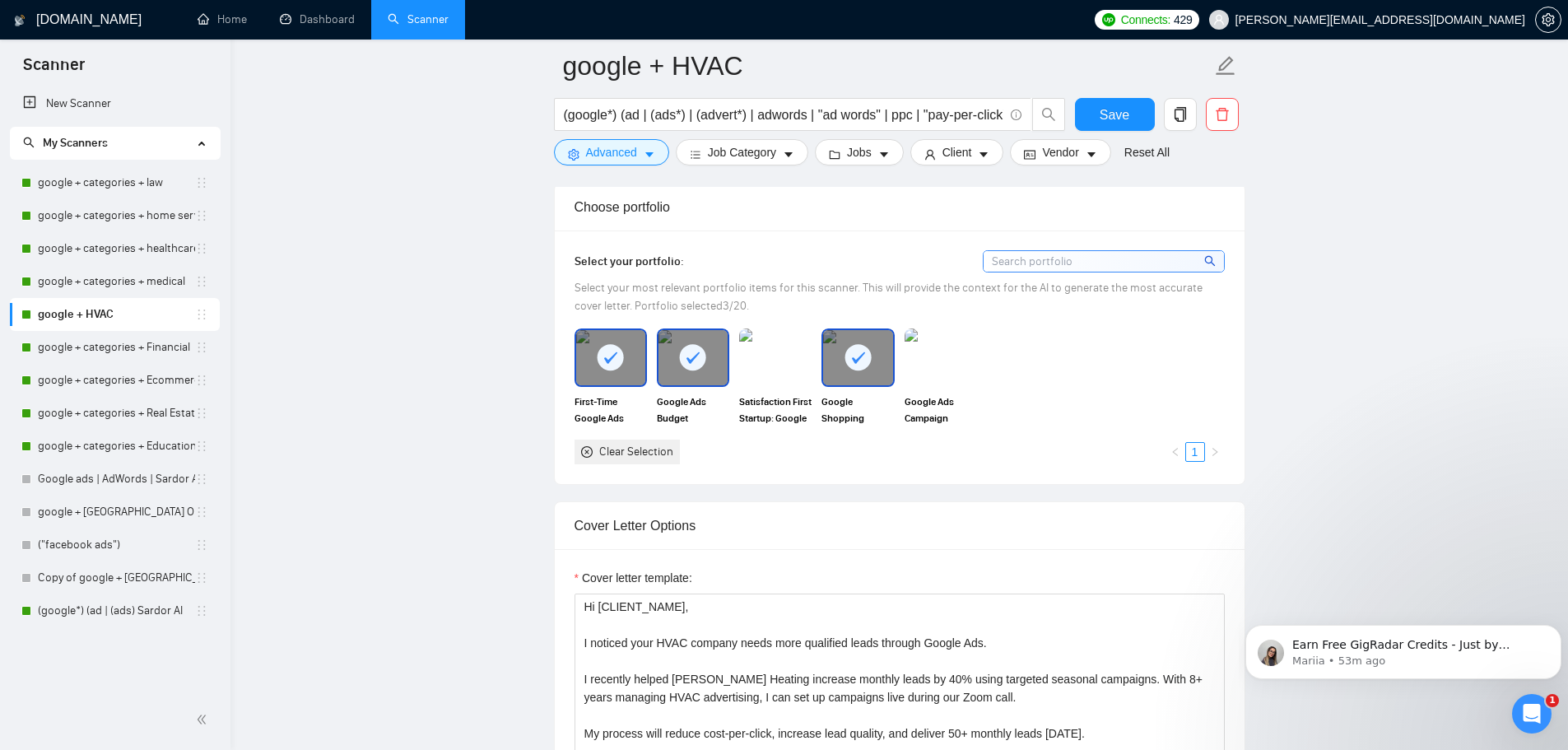
click at [798, 360] on img at bounding box center [775, 357] width 72 height 58
click at [949, 349] on img at bounding box center [940, 357] width 70 height 54
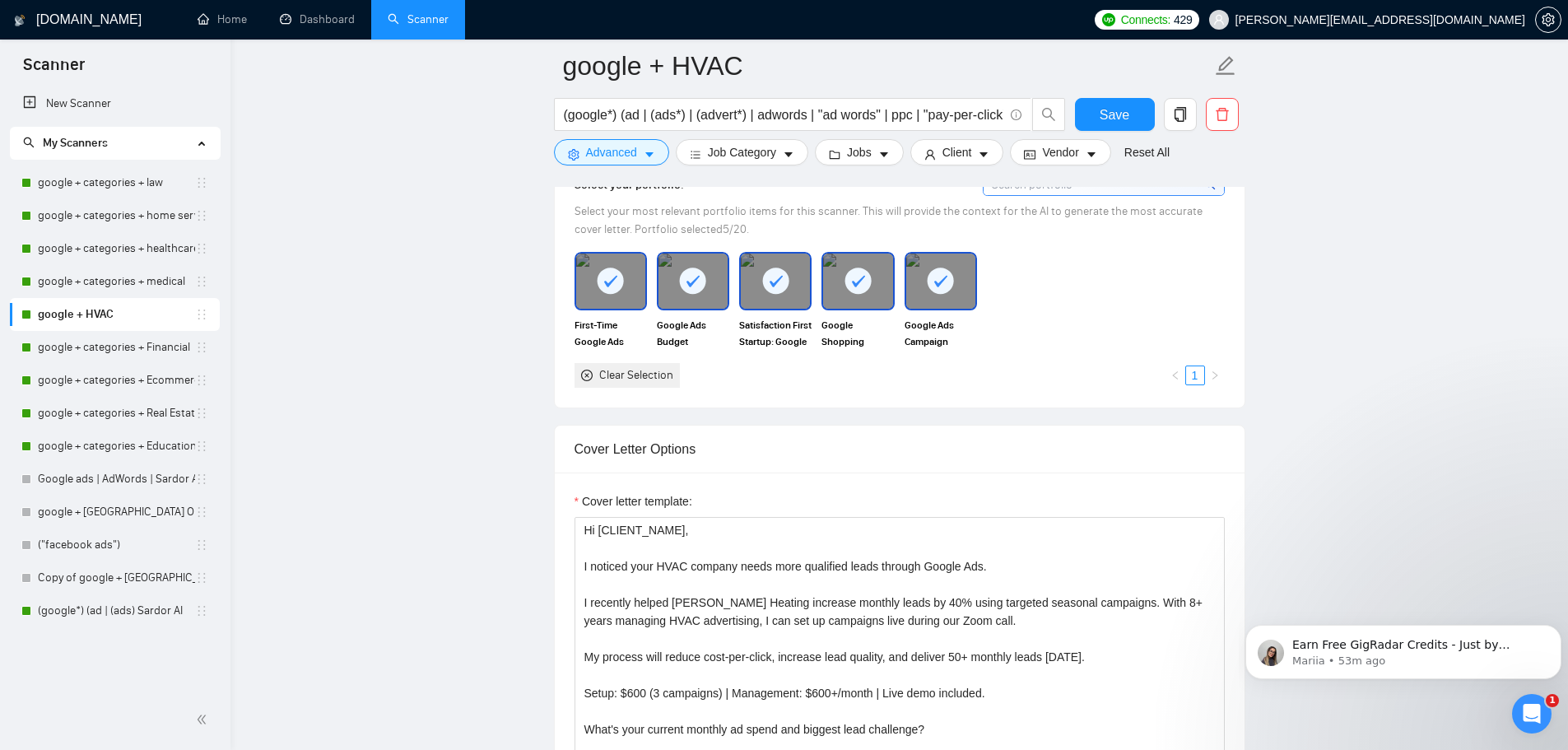
scroll to position [1646, 0]
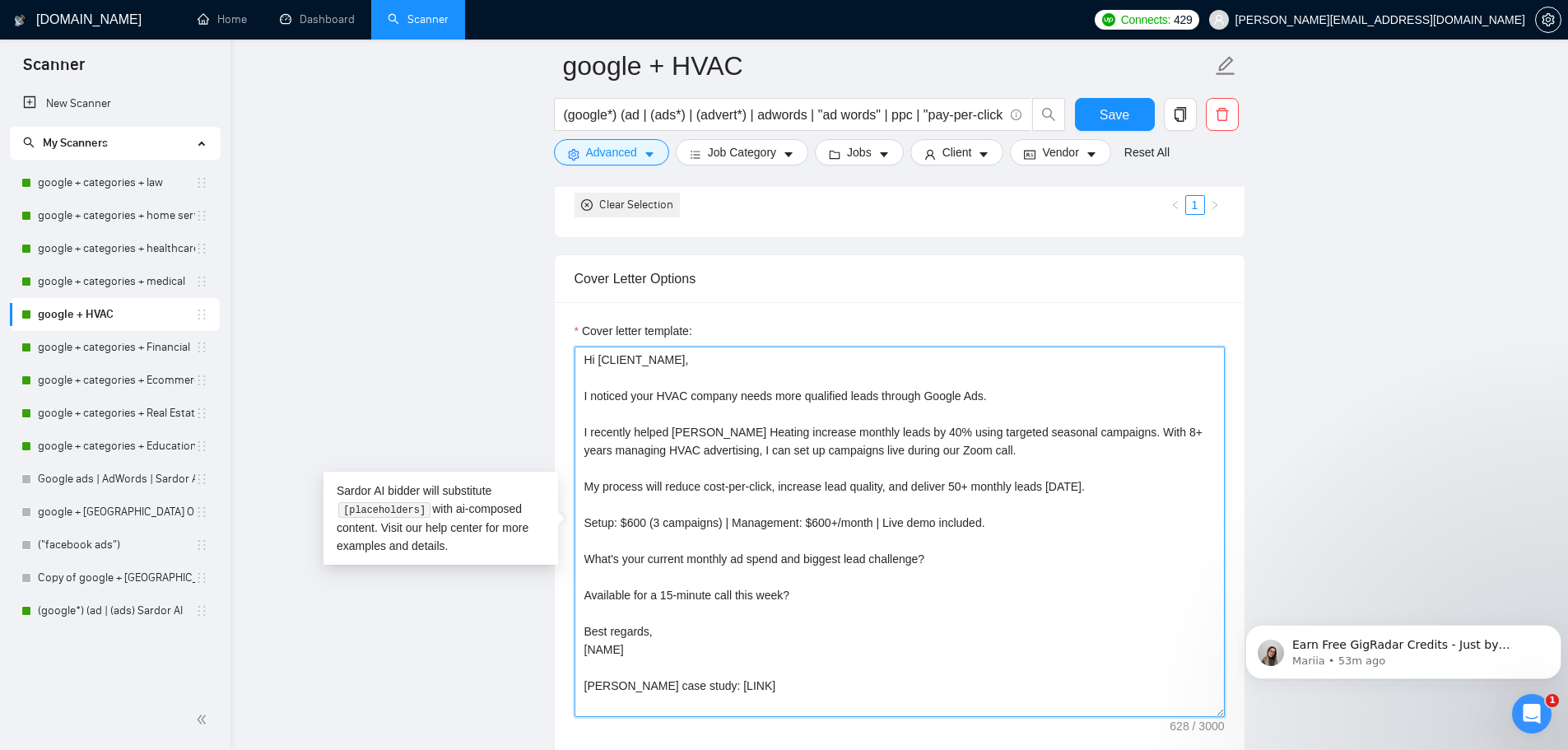
drag, startPoint x: 728, startPoint y: 688, endPoint x: 471, endPoint y: 349, distance: 425.4
click at [471, 349] on main "google + HVAC (google*) (ad | (ads*) | (advert*) | adwords | "ad words" | ppc |…" at bounding box center [899, 755] width 1285 height 4672
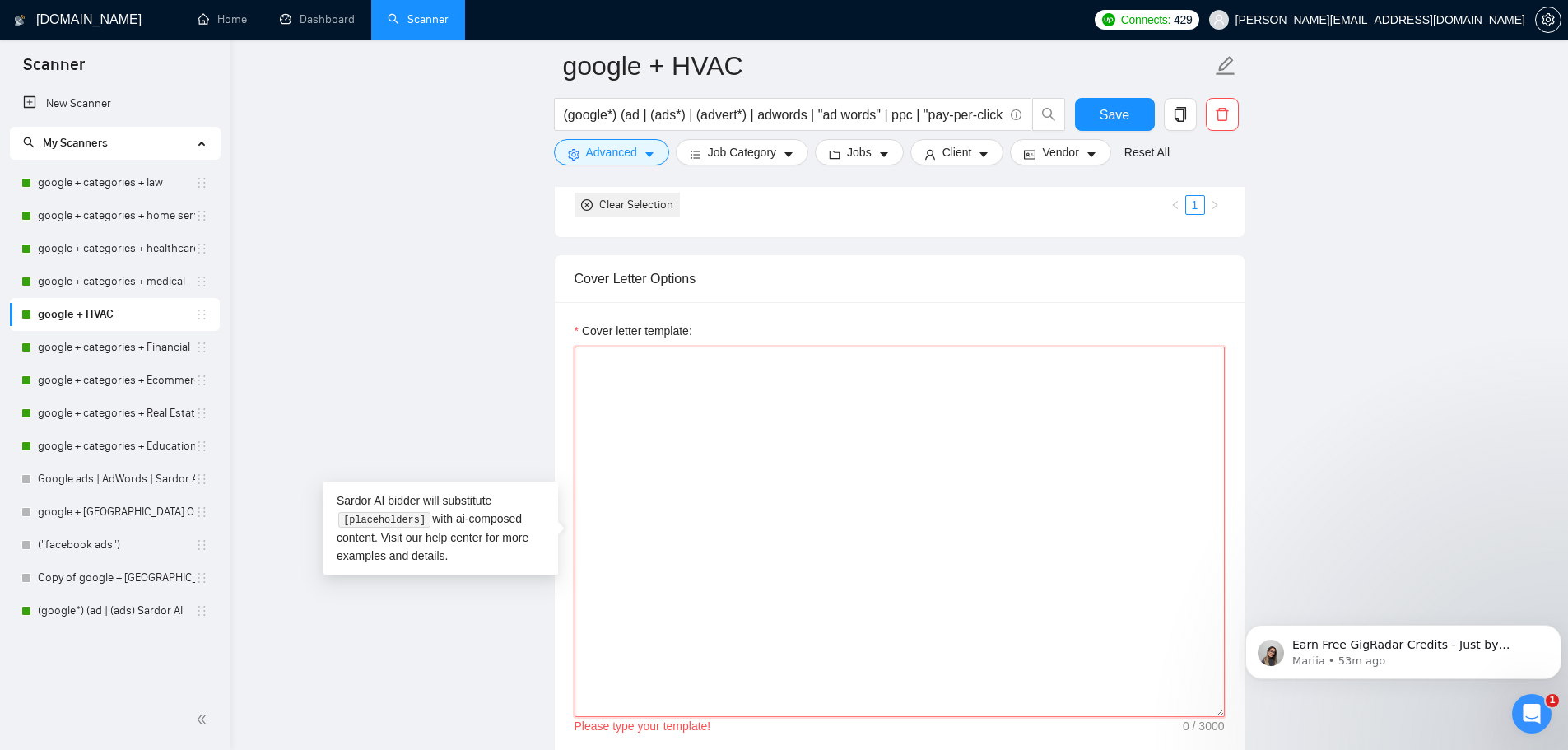
paste textarea "Hi [CLIENT_NAME], [PAIN_POINT/HOOK - their specific challenge]. I recently help…"
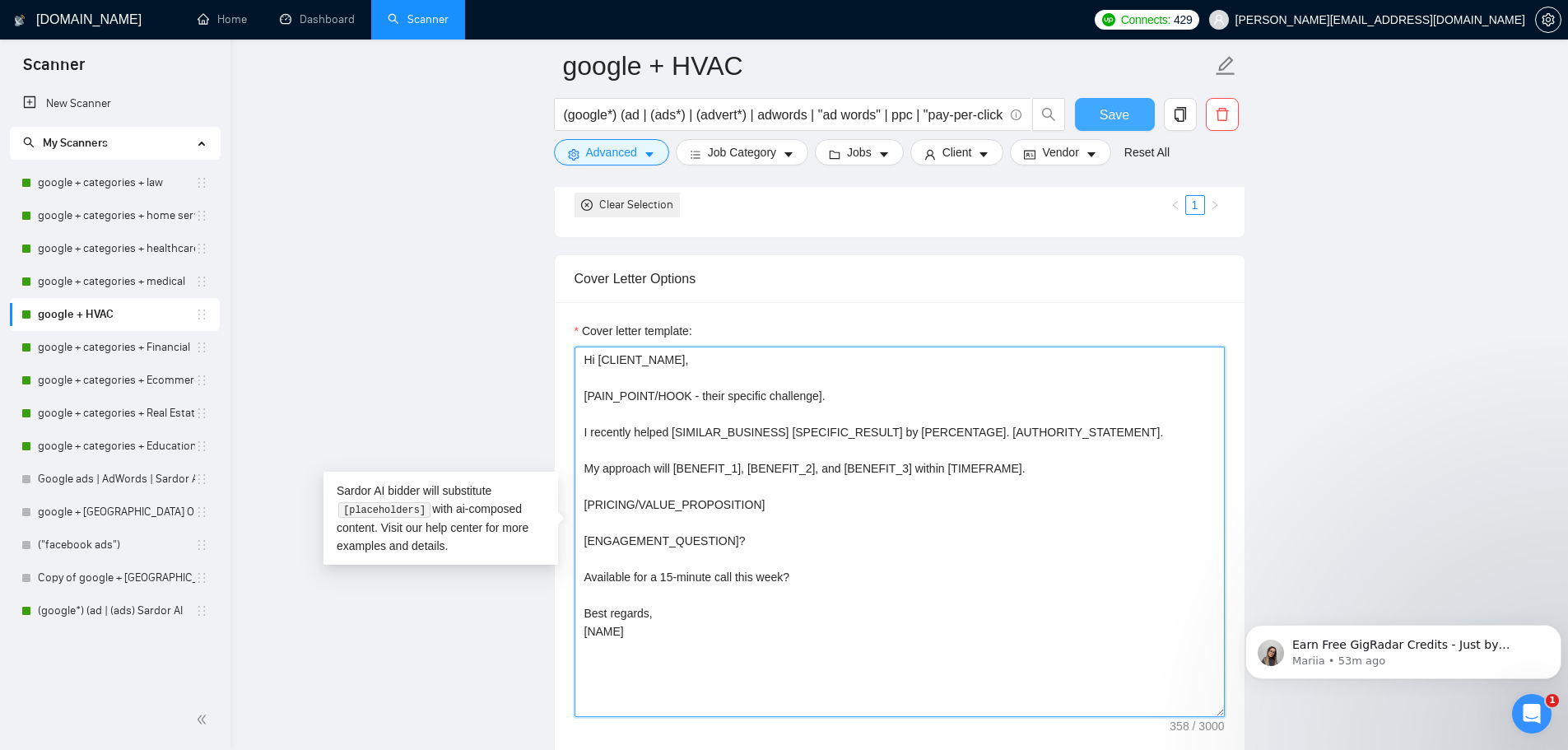
type textarea "Hi [CLIENT_NAME], [PAIN_POINT/HOOK - their specific challenge]. I recently help…"
click at [1122, 117] on span "Save" at bounding box center [1113, 114] width 29 height 21
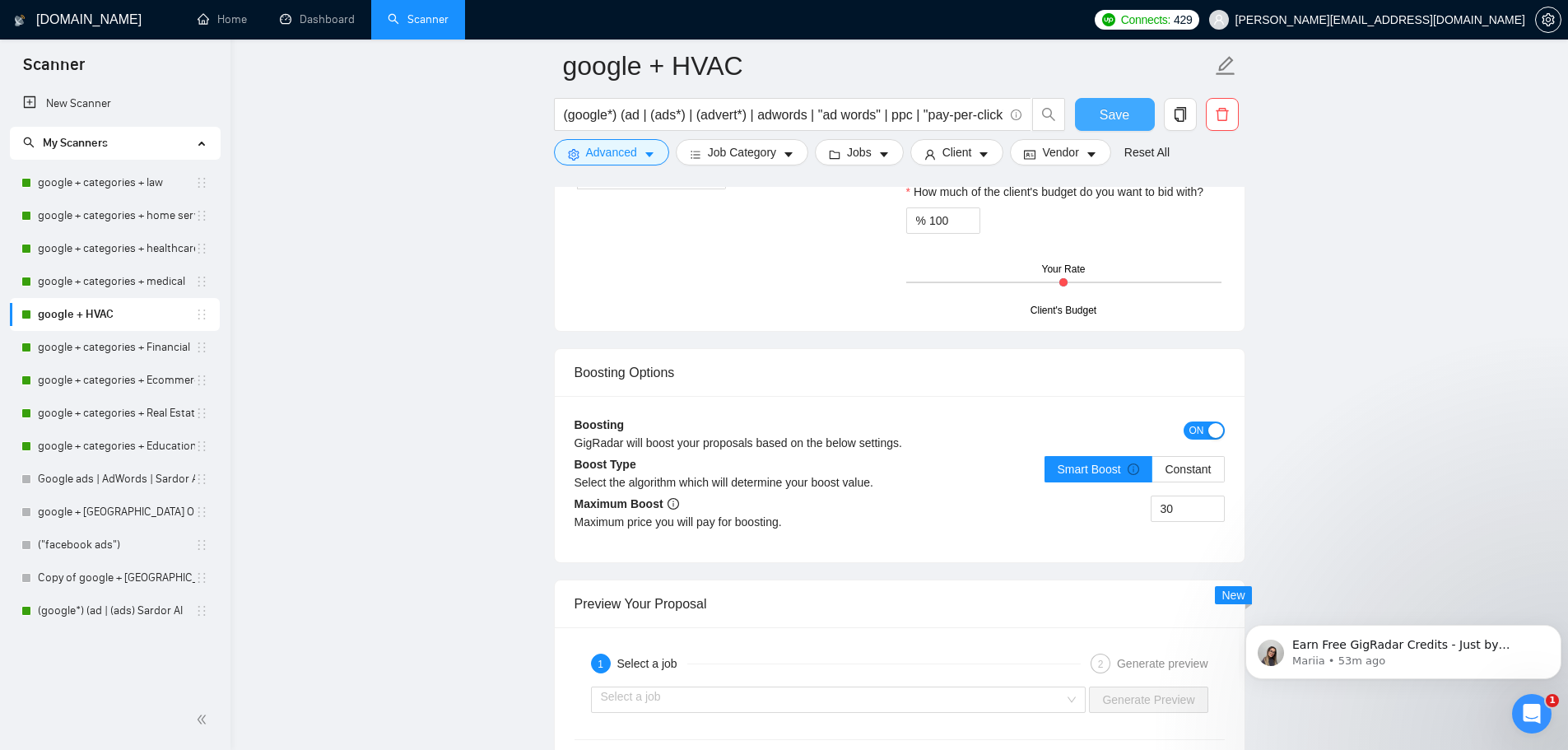
scroll to position [2799, 0]
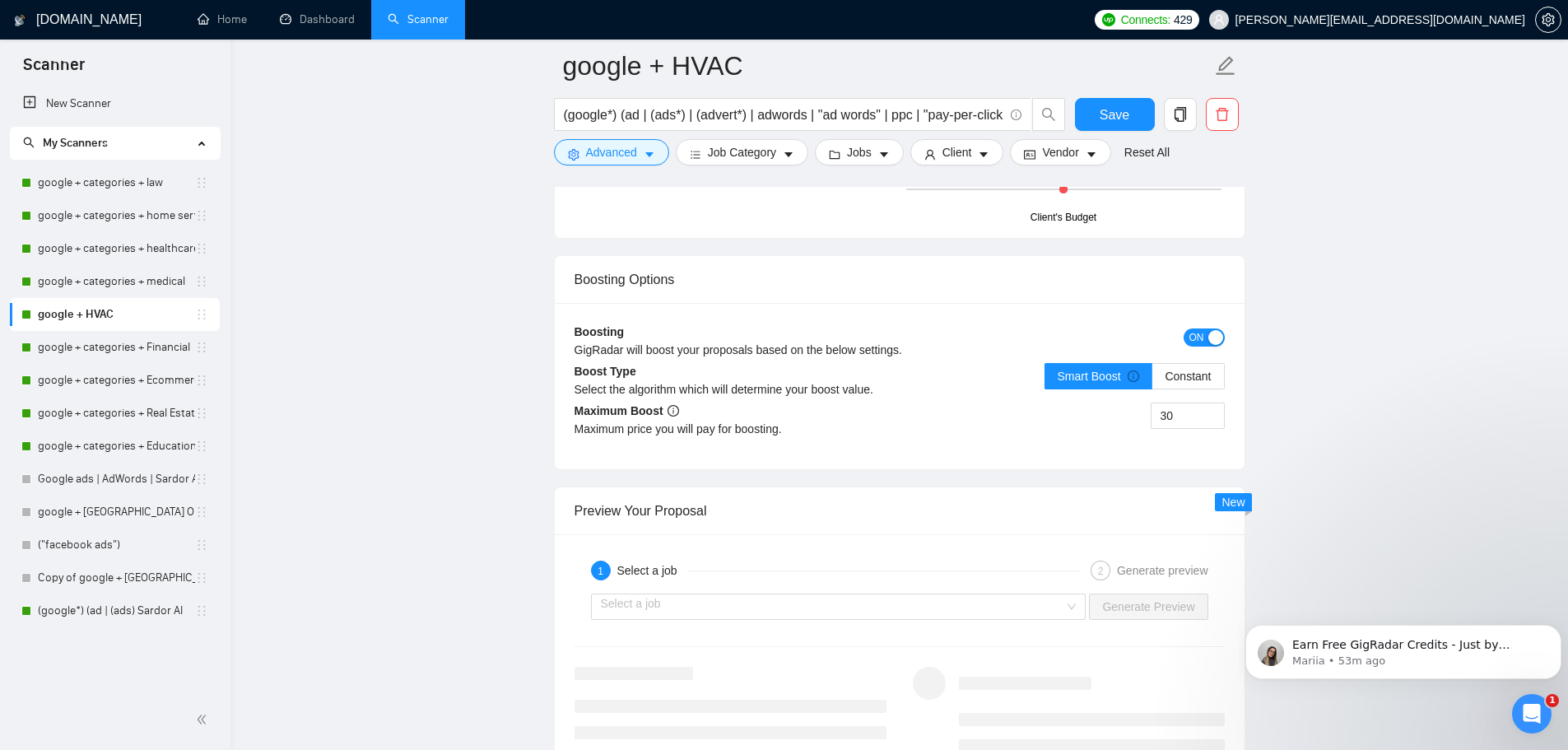
drag, startPoint x: 130, startPoint y: 273, endPoint x: 328, endPoint y: 268, distance: 198.1
click at [130, 273] on link "google + categories + medical" at bounding box center [116, 281] width 157 height 33
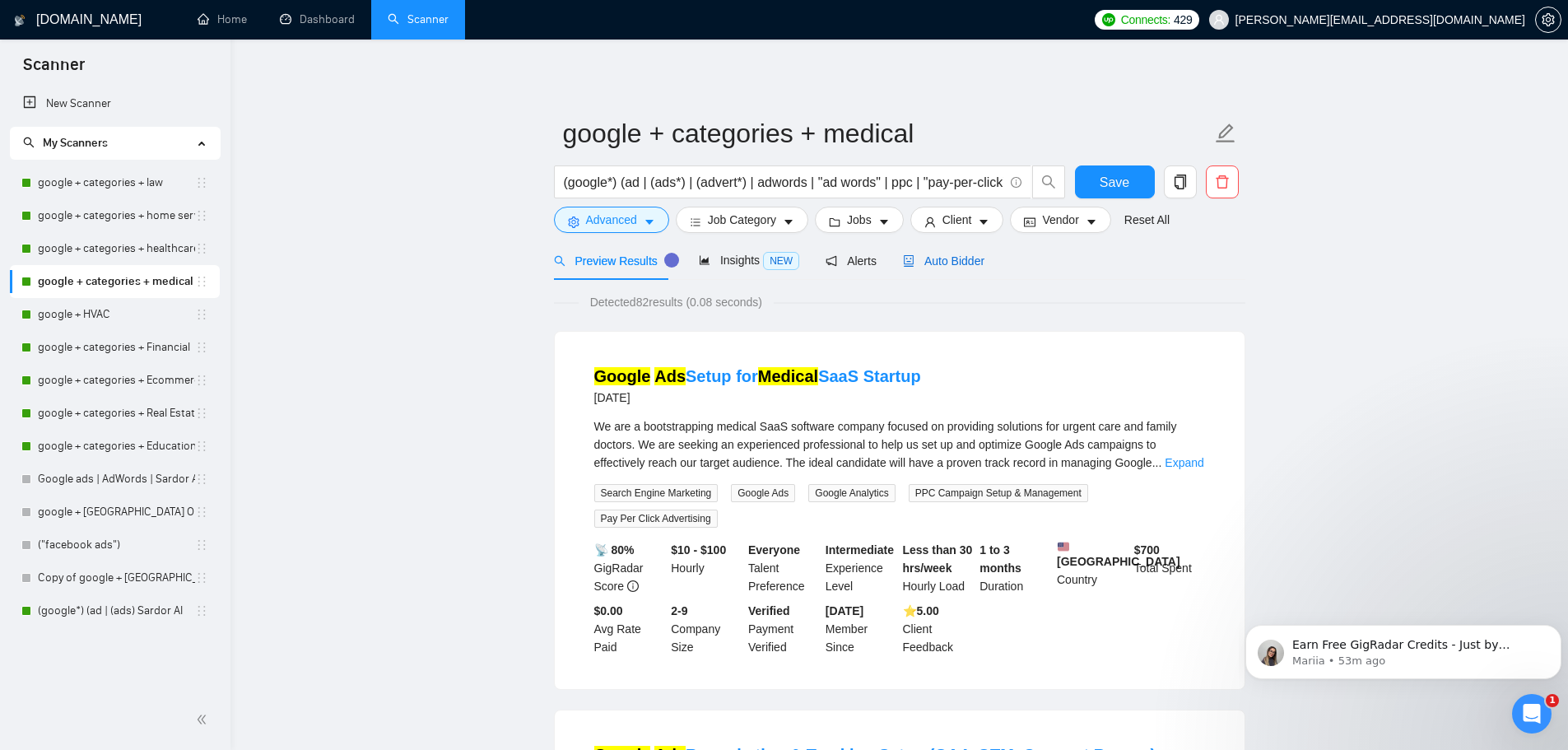
click at [962, 268] on div "Auto Bidder" at bounding box center [943, 260] width 81 height 18
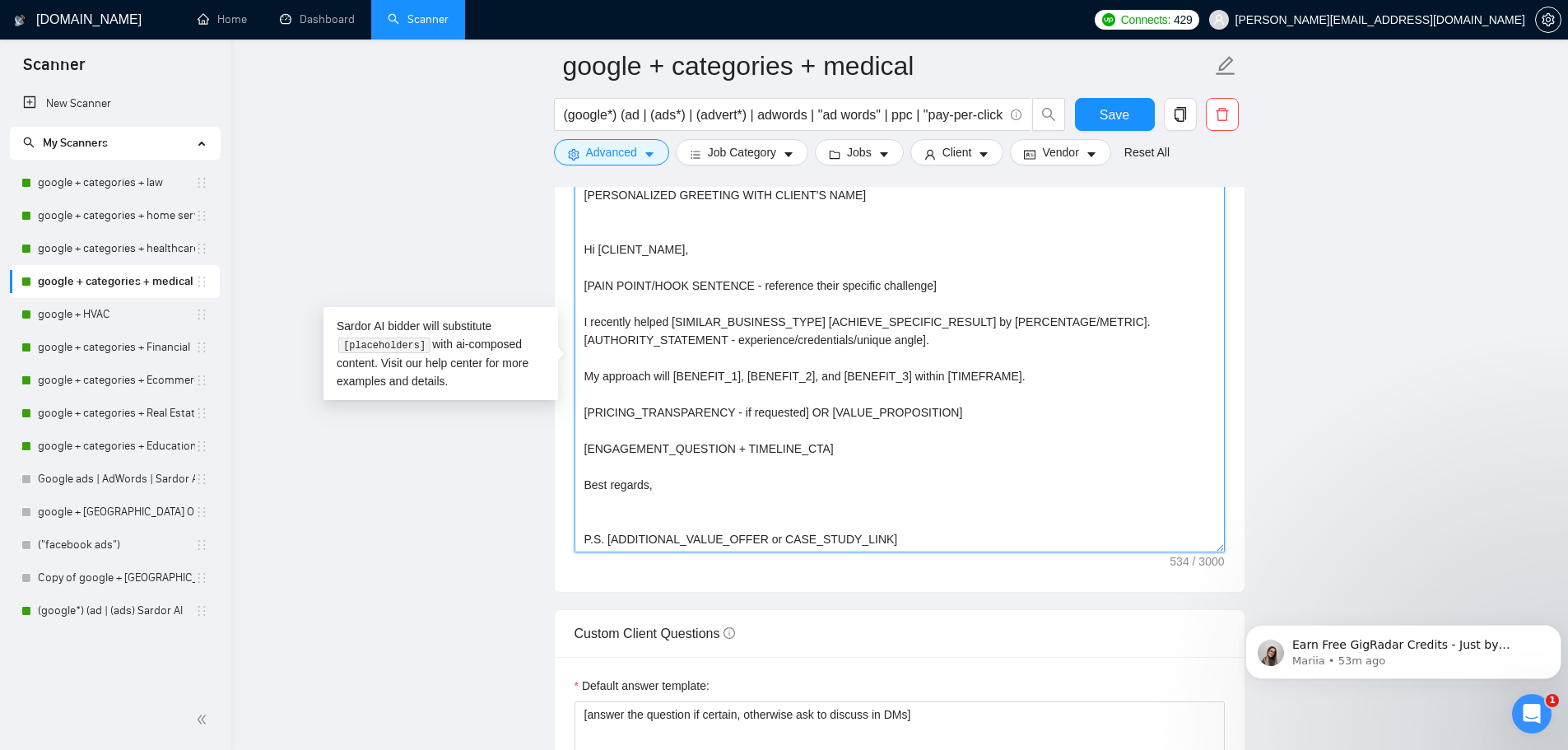
drag, startPoint x: 603, startPoint y: 536, endPoint x: 488, endPoint y: 144, distance: 408.5
click at [488, 144] on main "google + categories + medical (google*) (ad | (ads*) | (advert*) | adwords | "a…" at bounding box center [899, 701] width 1285 height 4893
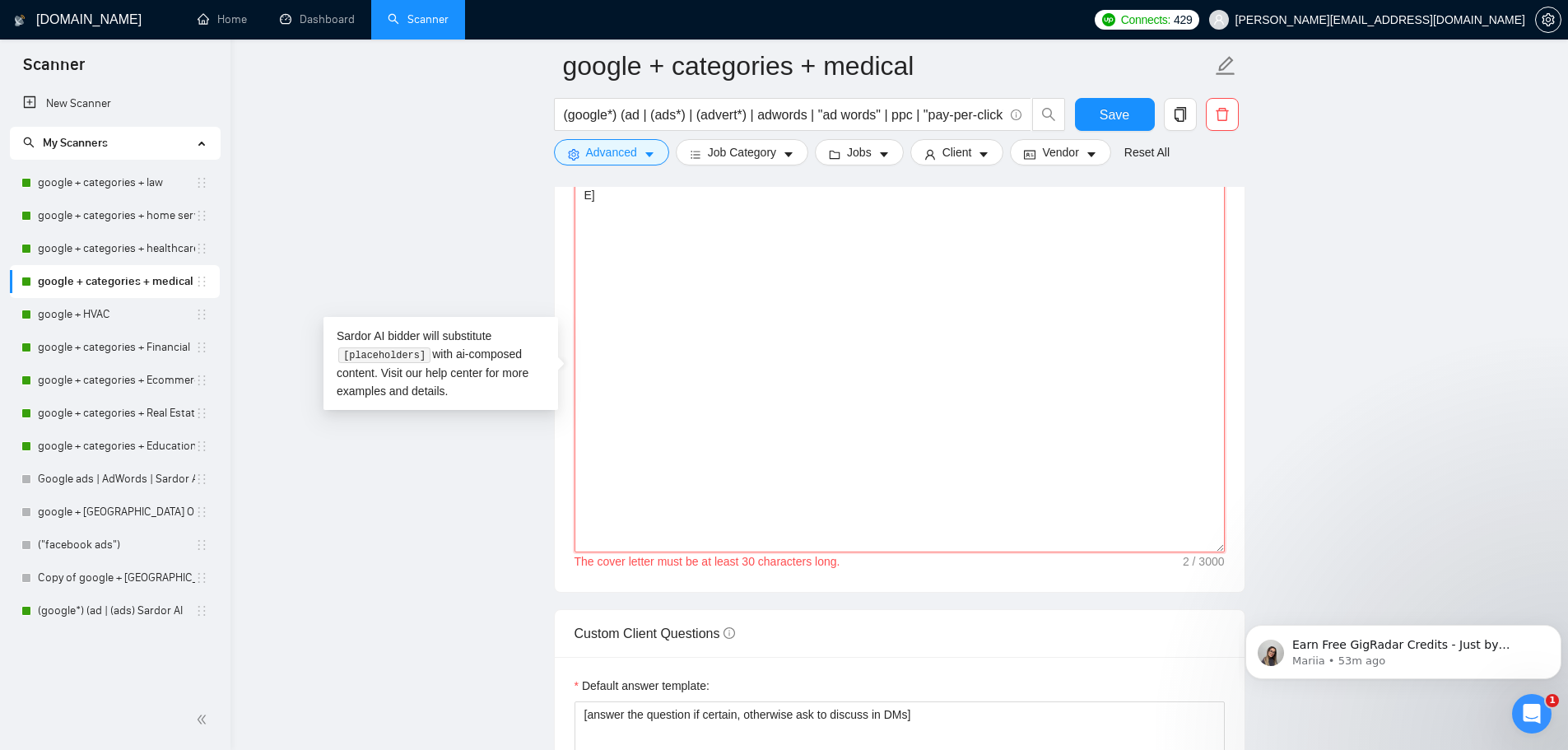
paste textarea "Hi [CLIENT_NAME], [PAIN_POINT/HOOK - their specific challenge]. I recently help…"
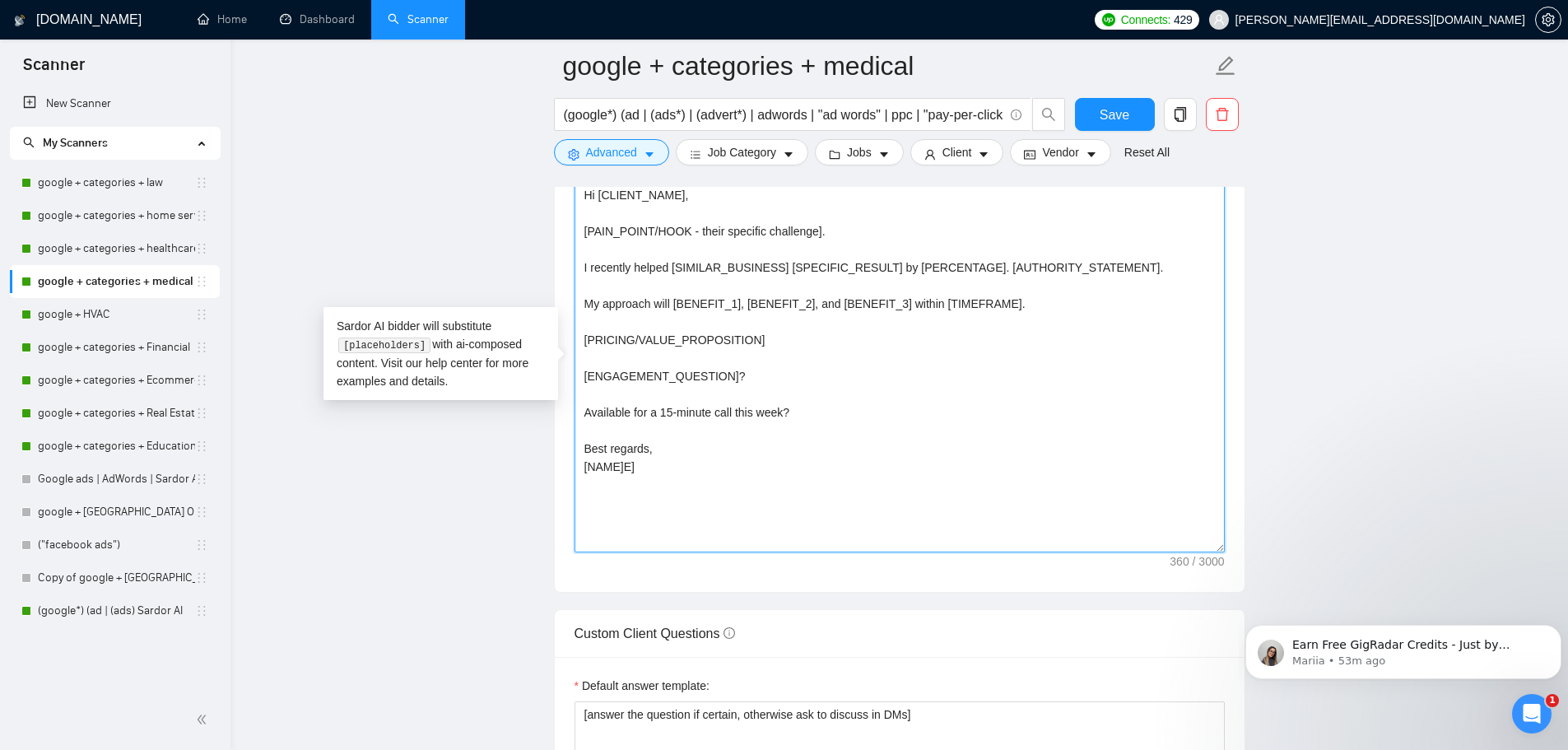
click at [685, 474] on textarea "Hi [CLIENT_NAME], [PAIN_POINT/HOOK - their specific challenge]. I recently help…" at bounding box center [899, 367] width 650 height 370
drag, startPoint x: 633, startPoint y: 466, endPoint x: 543, endPoint y: 139, distance: 339.2
click at [543, 139] on main "google + categories + medical (google*) (ad | (ads*) | (advert*) | adwords | "a…" at bounding box center [899, 701] width 1285 height 4893
type textarea "Hi [CLIENT_NAME], [PAIN_POINT/HOOK - their specific challenge]. I recently help…"
click at [1119, 113] on span "Save" at bounding box center [1113, 114] width 29 height 21
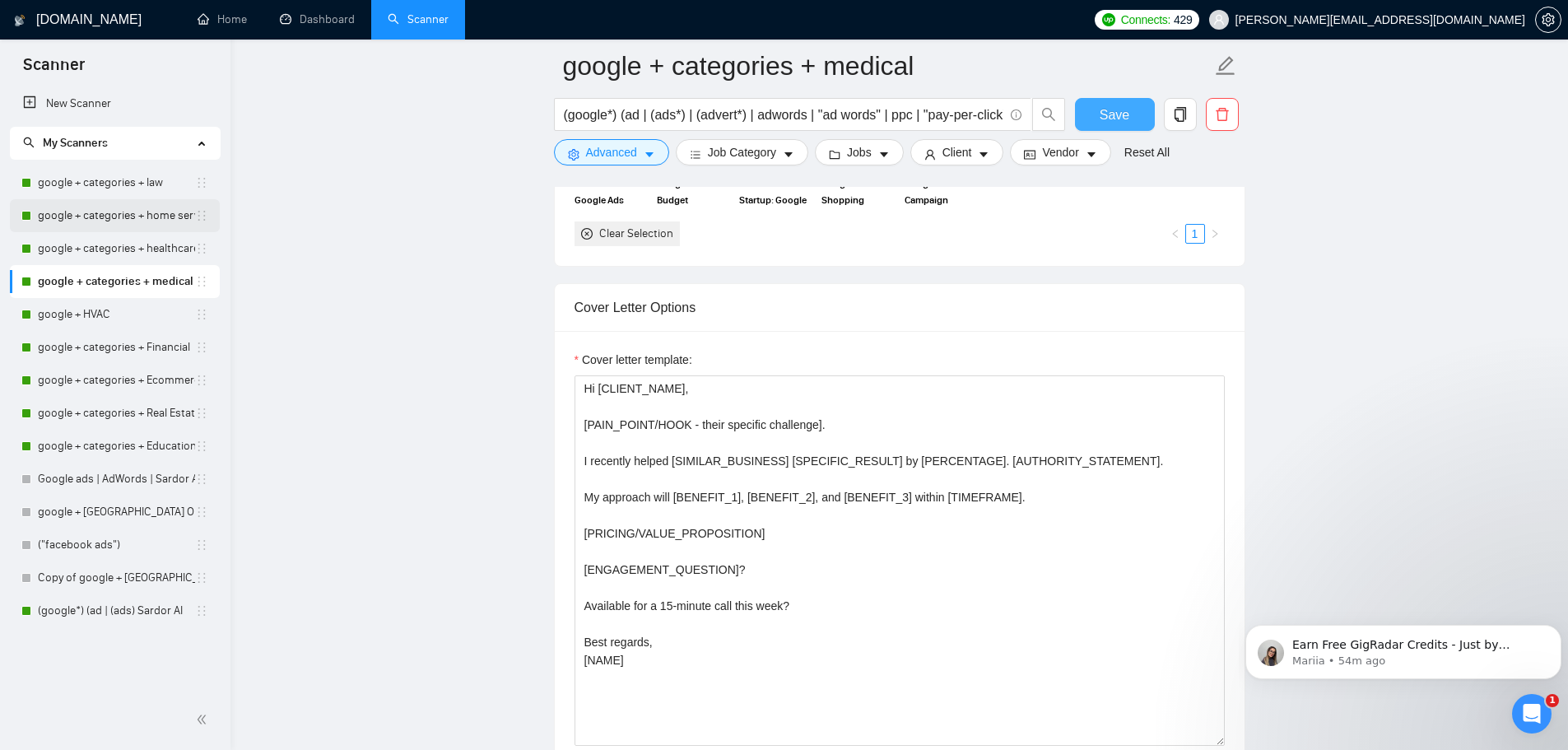
scroll to position [1646, 0]
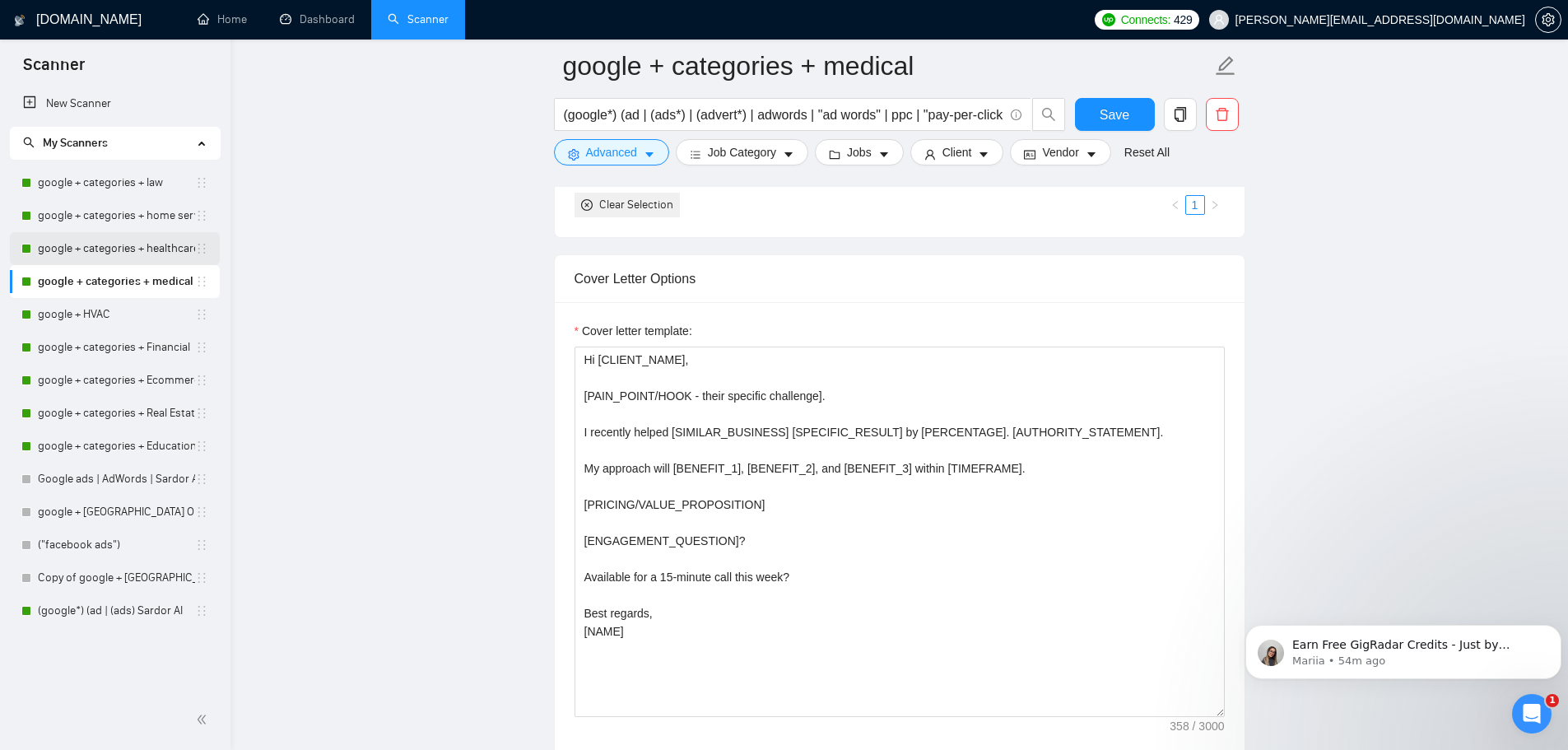
click at [118, 245] on link "google + categories + healthcare" at bounding box center [116, 248] width 157 height 33
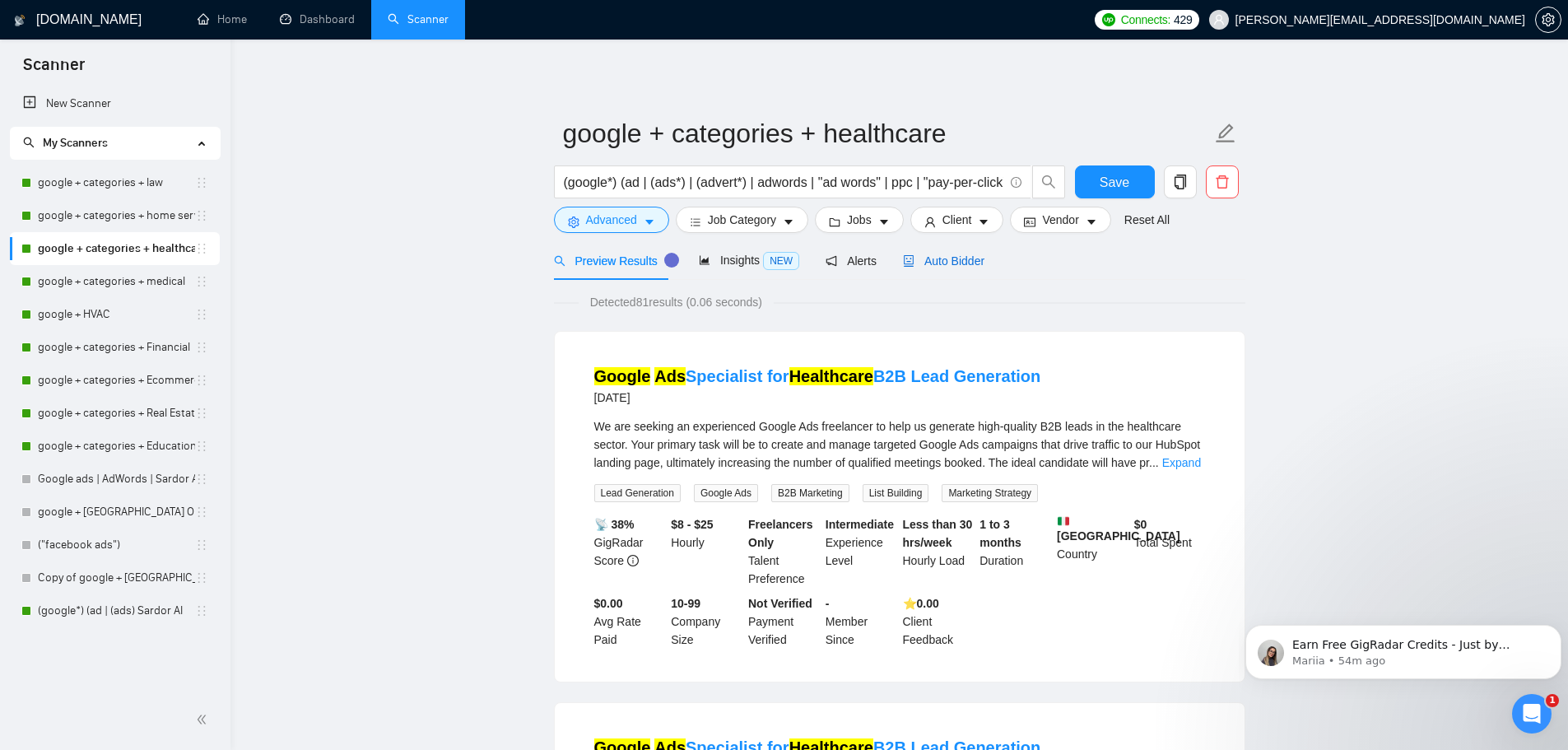
click at [964, 261] on span "Auto Bidder" at bounding box center [943, 260] width 81 height 13
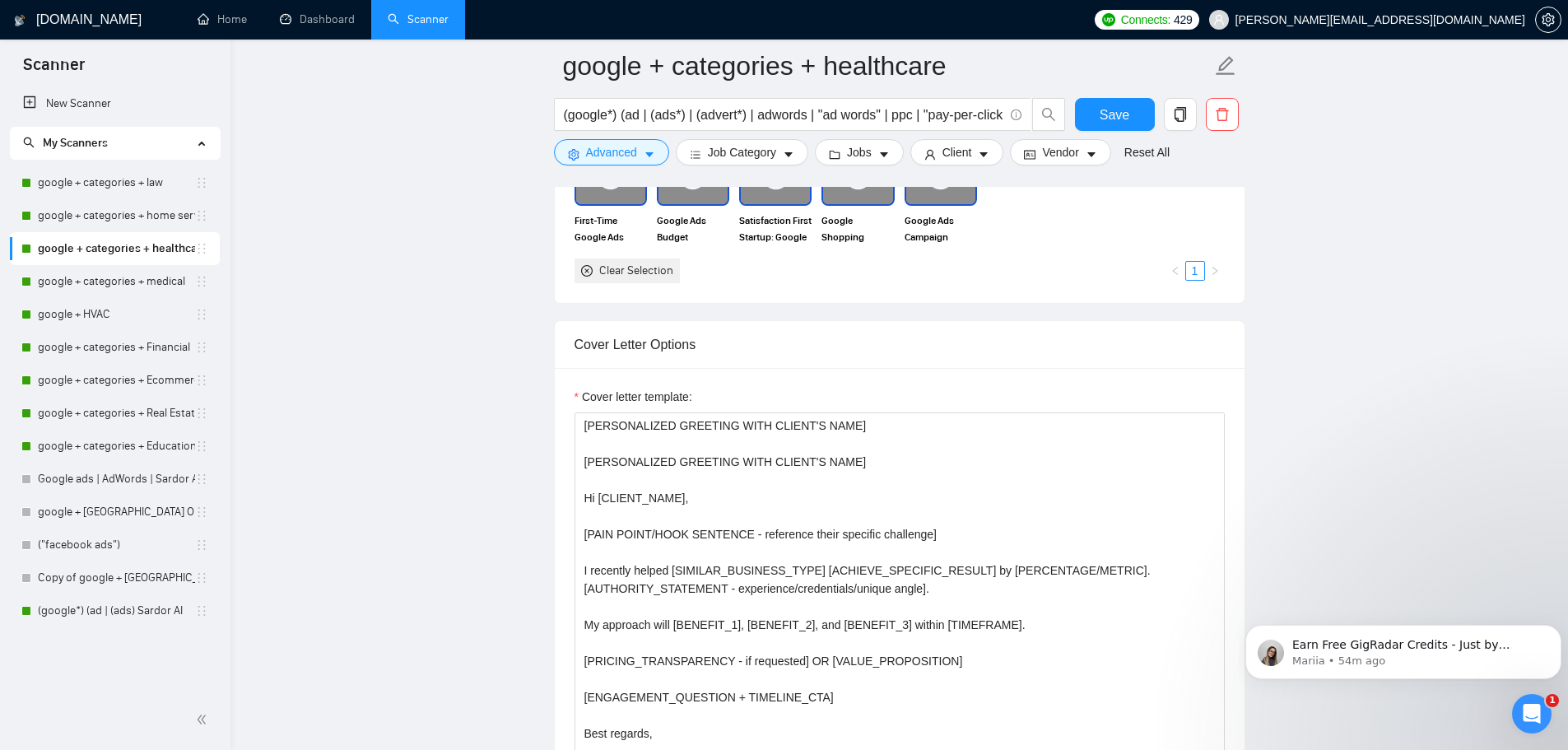
scroll to position [1646, 0]
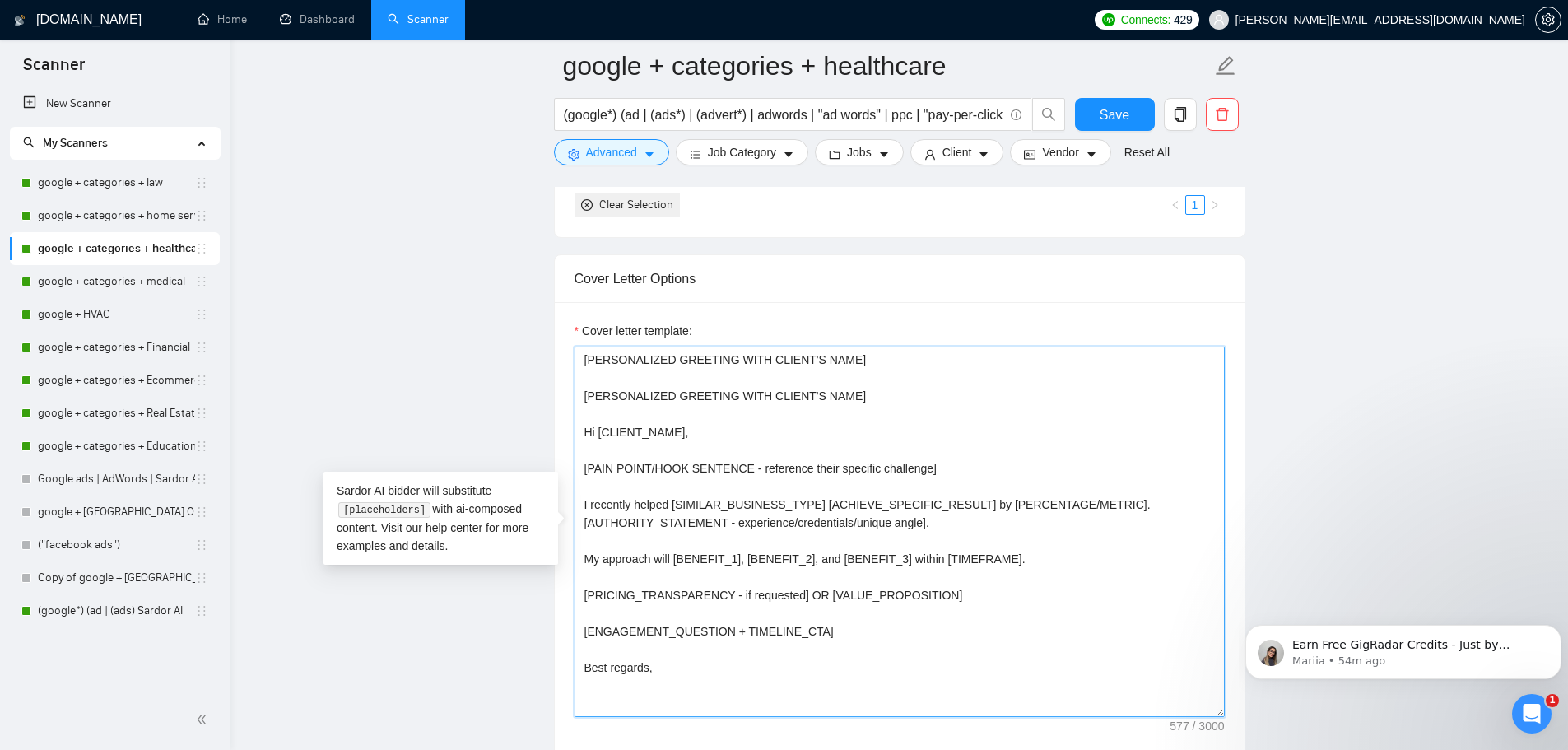
drag, startPoint x: 641, startPoint y: 675, endPoint x: 649, endPoint y: 669, distance: 10.0
click at [637, 673] on textarea "[PERSONALIZED GREETING WITH CLIENT'S NAME] [PERSONALIZED GREETING WITH CLIENT'S…" at bounding box center [899, 532] width 650 height 370
click at [679, 671] on textarea "[PERSONALIZED GREETING WITH CLIENT'S NAME] [PERSONALIZED GREETING WITH CLIENT'S…" at bounding box center [899, 532] width 650 height 370
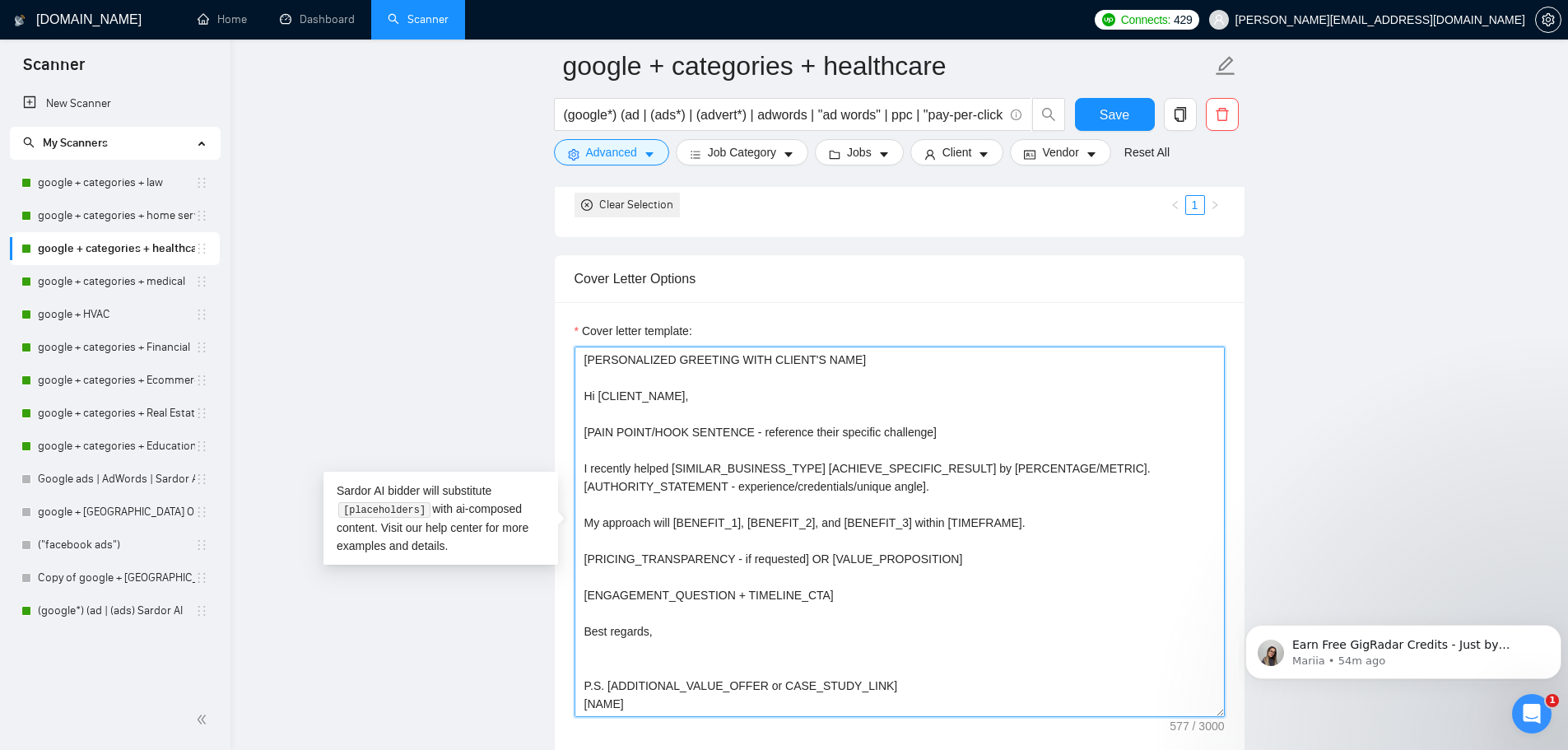
scroll to position [0, 0]
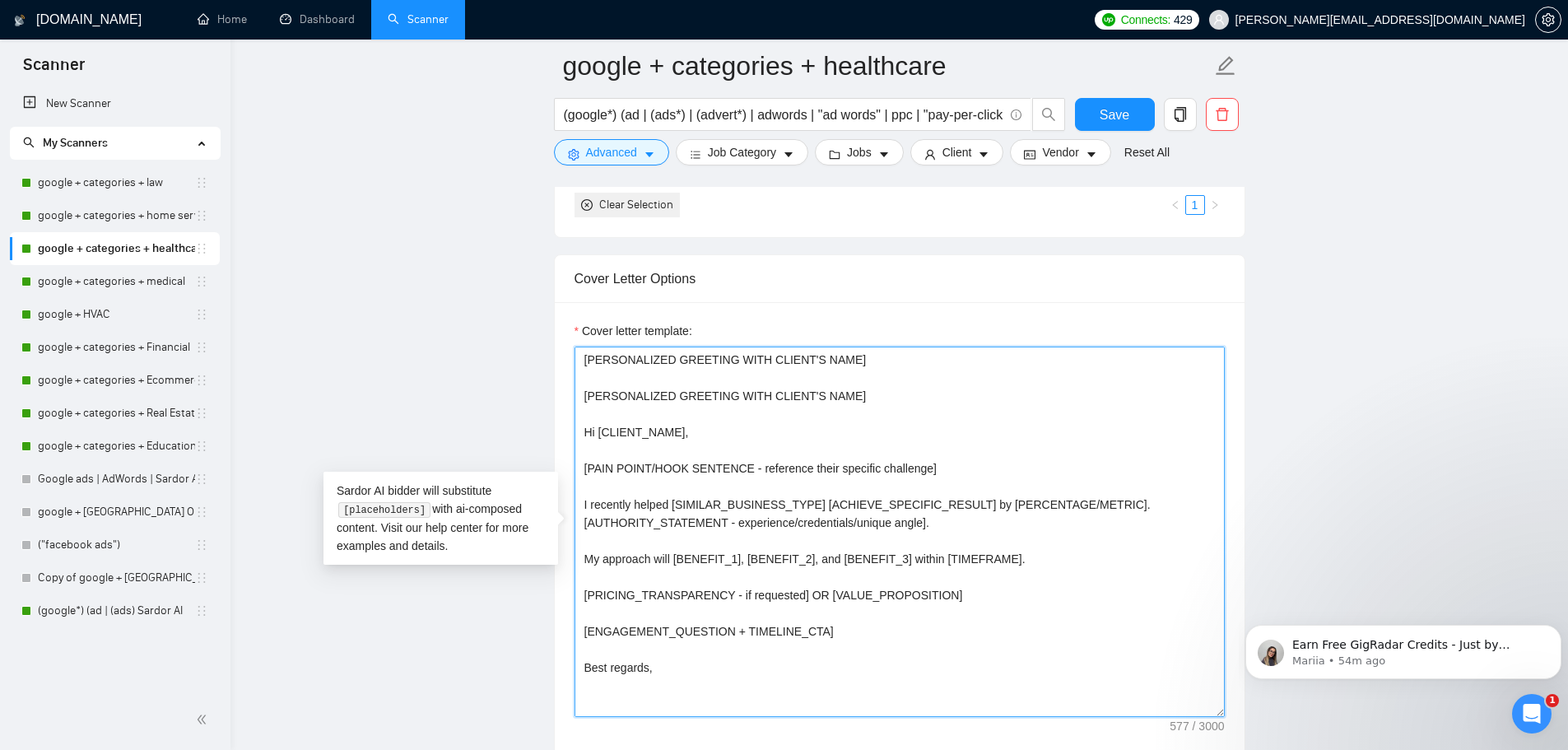
drag, startPoint x: 644, startPoint y: 708, endPoint x: 523, endPoint y: 317, distance: 409.3
click at [523, 317] on main "google + categories + healthcare (google*) (ad | (ads*) | (advert*) | adwords |…" at bounding box center [899, 738] width 1285 height 4638
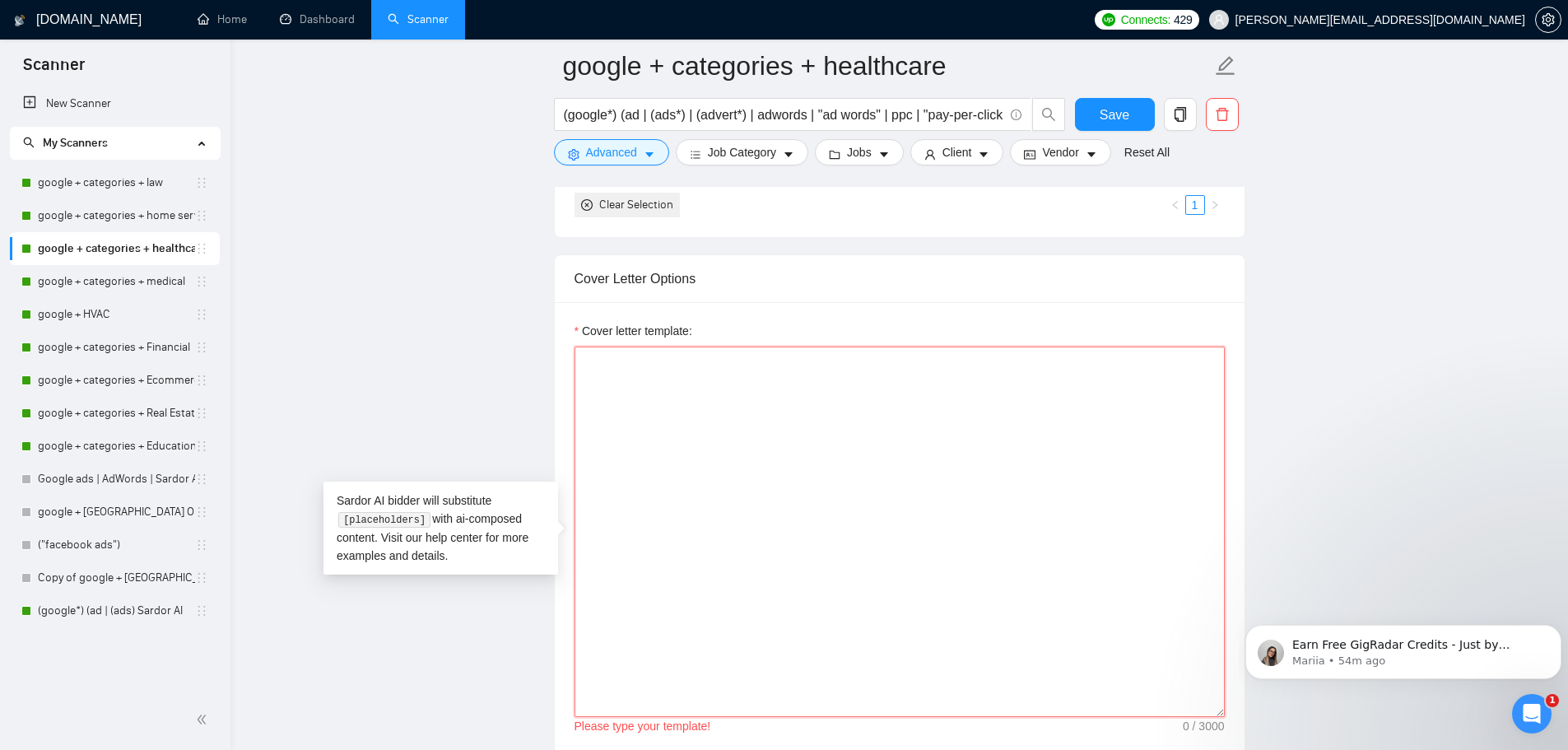
paste textarea "Hi [CLIENT_NAME], [PAIN_POINT/HOOK - their specific challenge]. I recently help…"
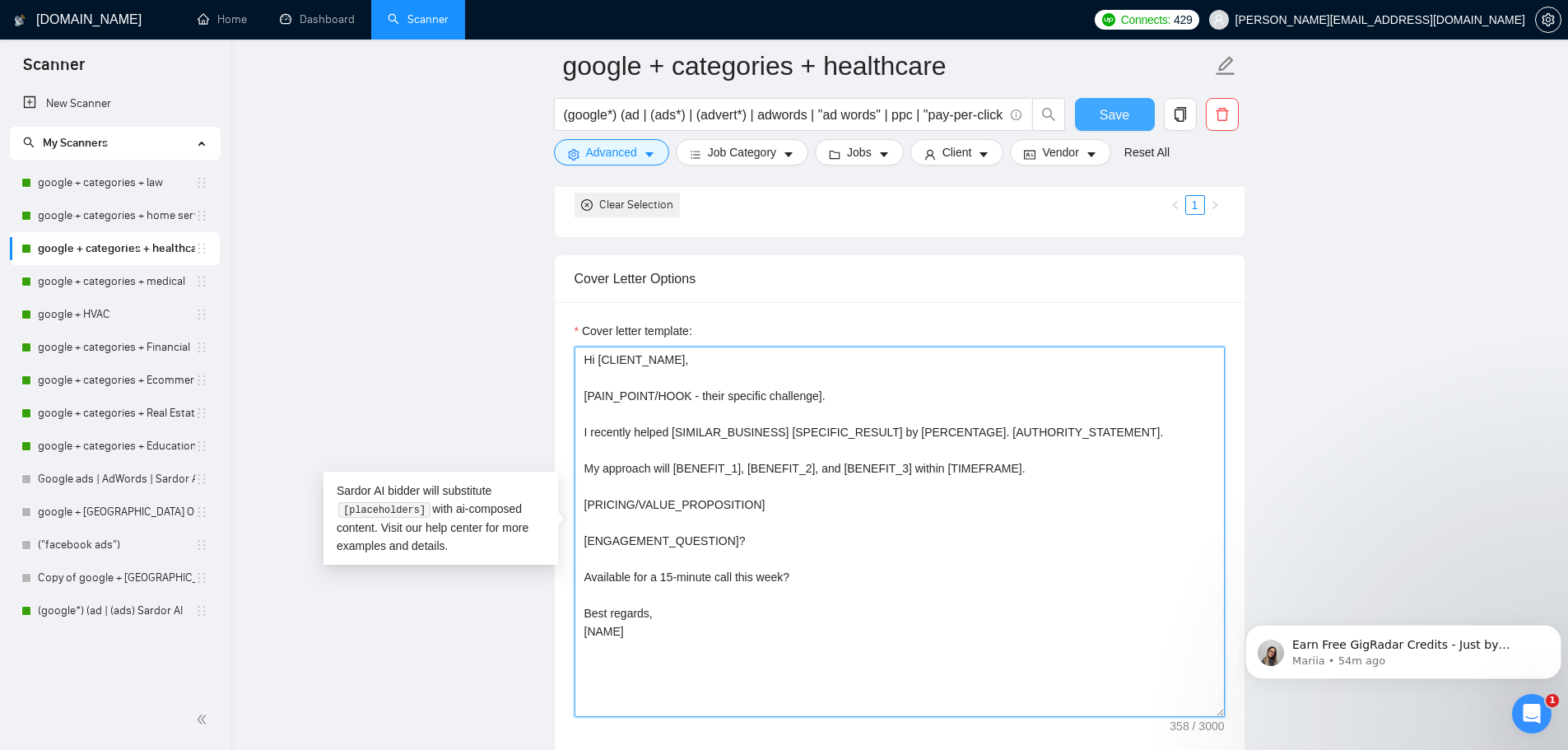
type textarea "Hi [CLIENT_NAME], [PAIN_POINT/HOOK - their specific challenge]. I recently help…"
click at [1104, 106] on span "Save" at bounding box center [1113, 114] width 29 height 21
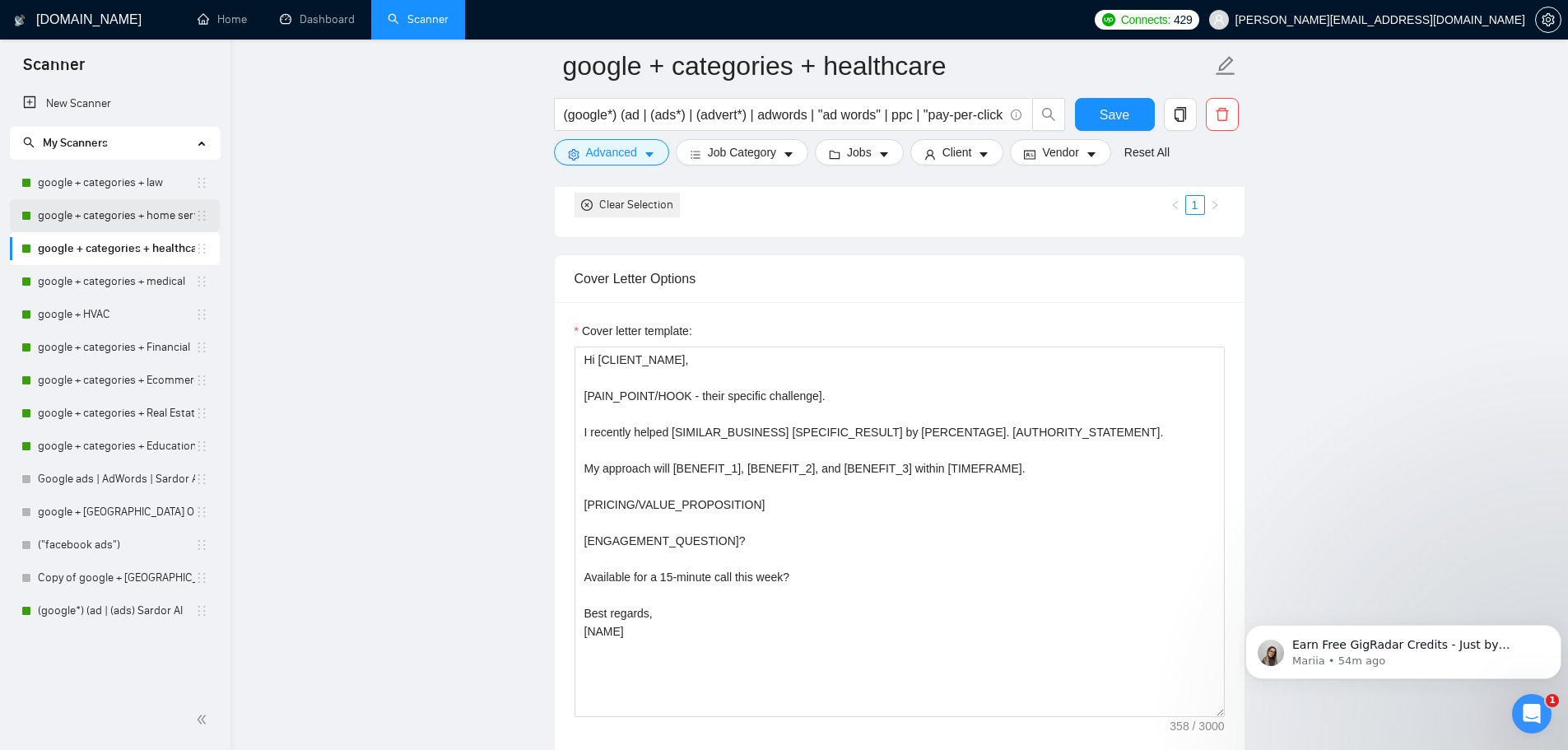
click at [125, 219] on link "google + categories + home service" at bounding box center [116, 215] width 157 height 33
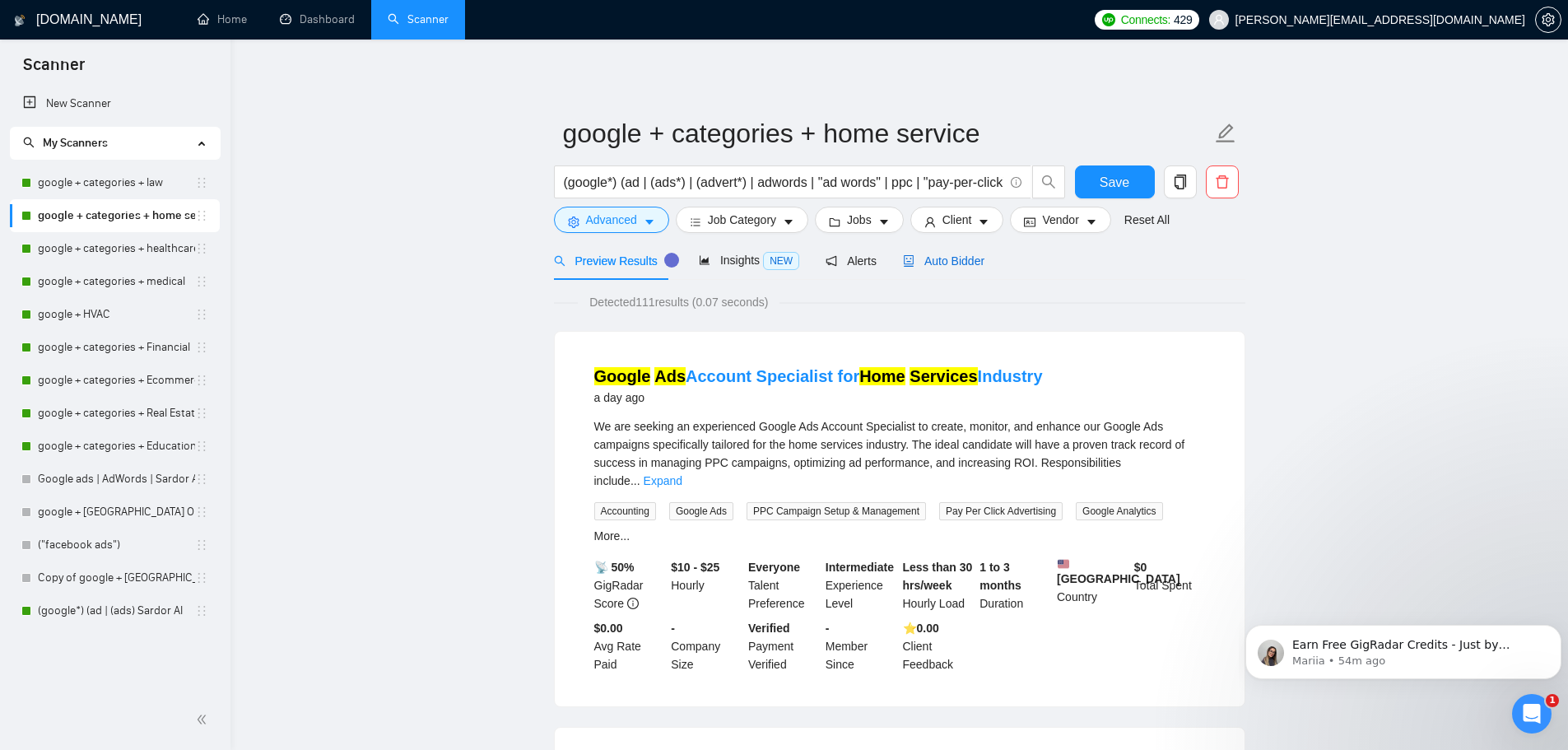
click at [946, 257] on span "Auto Bidder" at bounding box center [943, 260] width 81 height 13
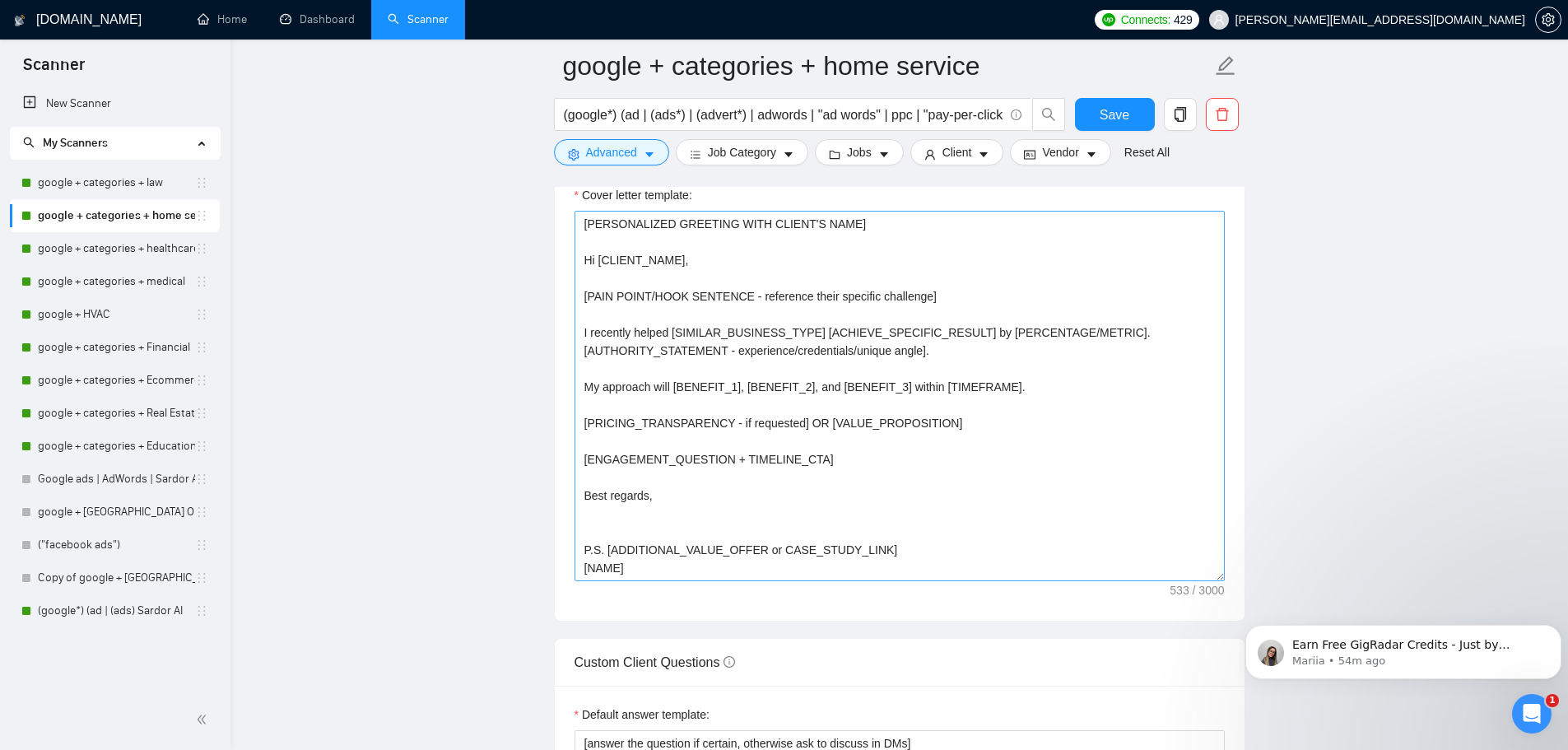
scroll to position [1893, 0]
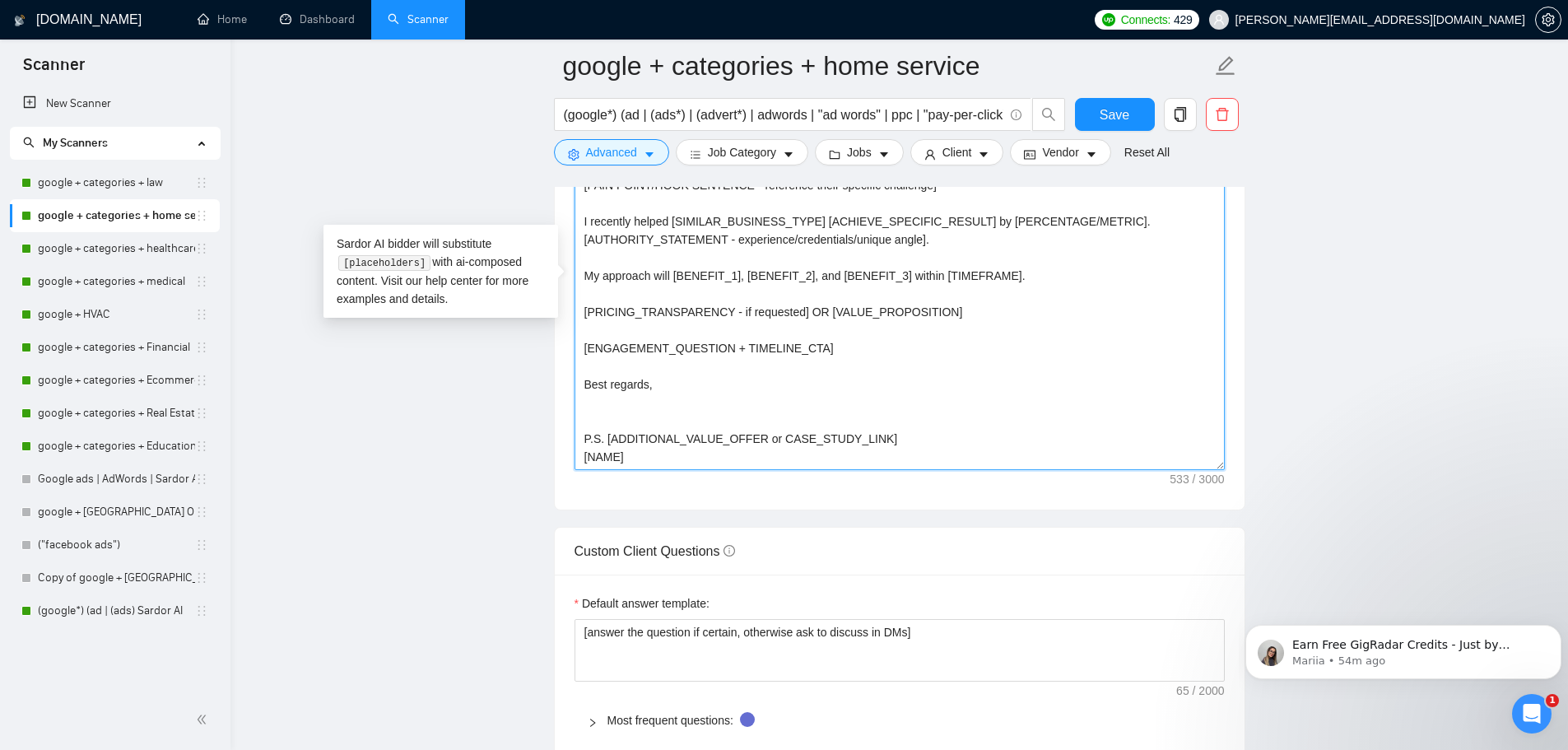
drag, startPoint x: 628, startPoint y: 458, endPoint x: 517, endPoint y: 114, distance: 361.5
click at [517, 114] on main "google + categories + home service (google*) (ad | (ads*) | (advert*) | adwords…" at bounding box center [899, 508] width 1285 height 4672
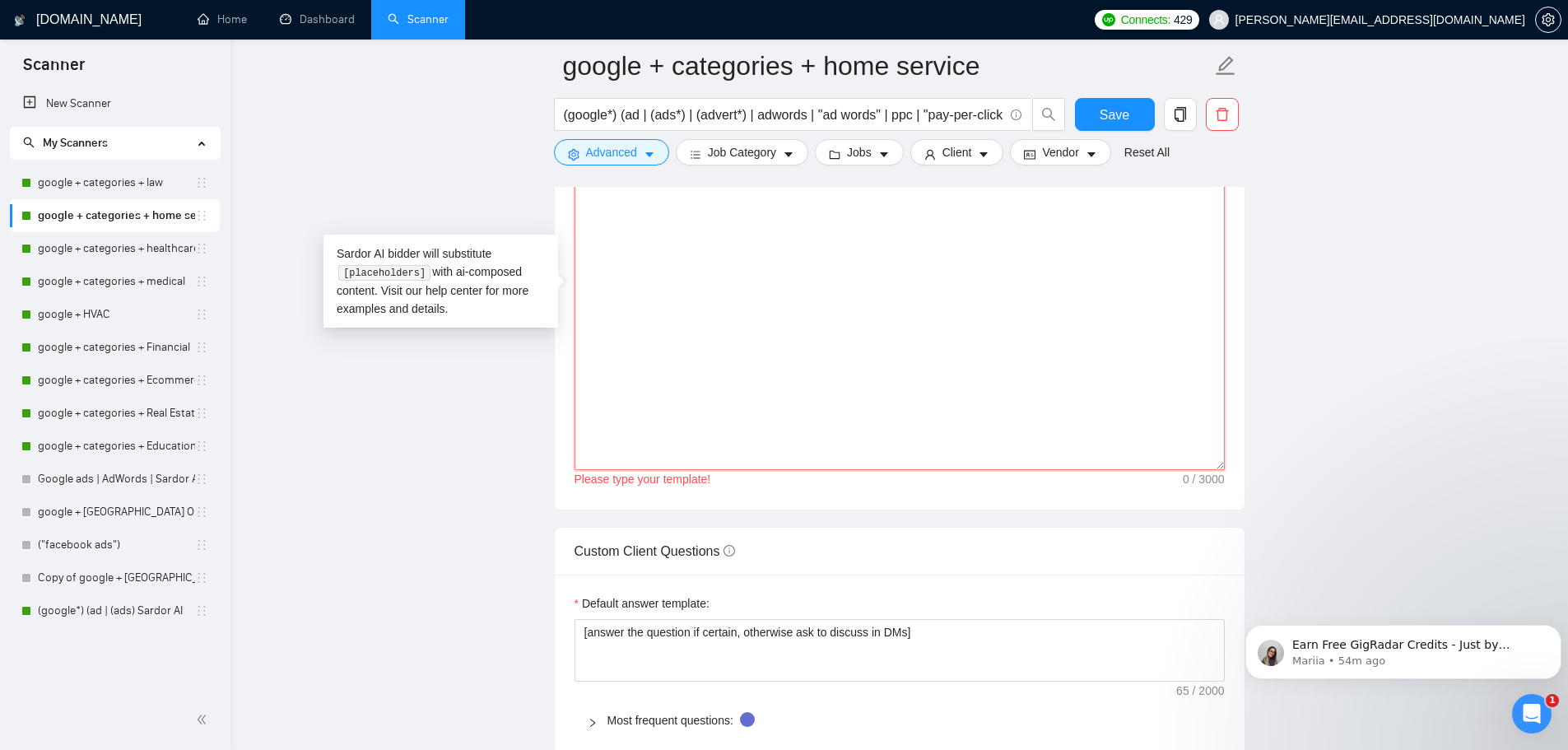
paste textarea "Hi [CLIENT_NAME], [PAIN_POINT/HOOK - their specific challenge]. I recently help…"
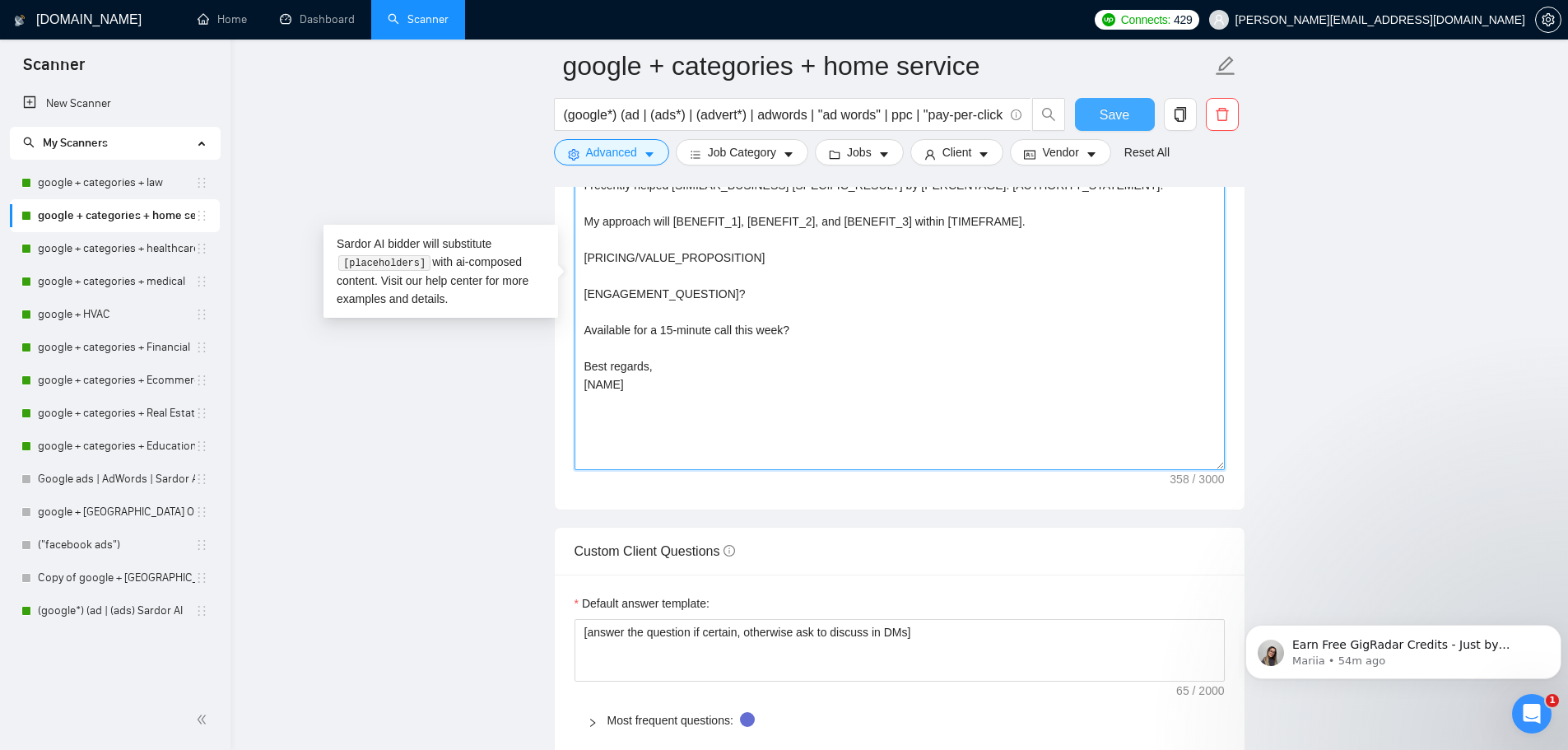
type textarea "Hi [CLIENT_NAME], [PAIN_POINT/HOOK - their specific challenge]. I recently help…"
click at [1129, 103] on button "Save" at bounding box center [1115, 114] width 80 height 33
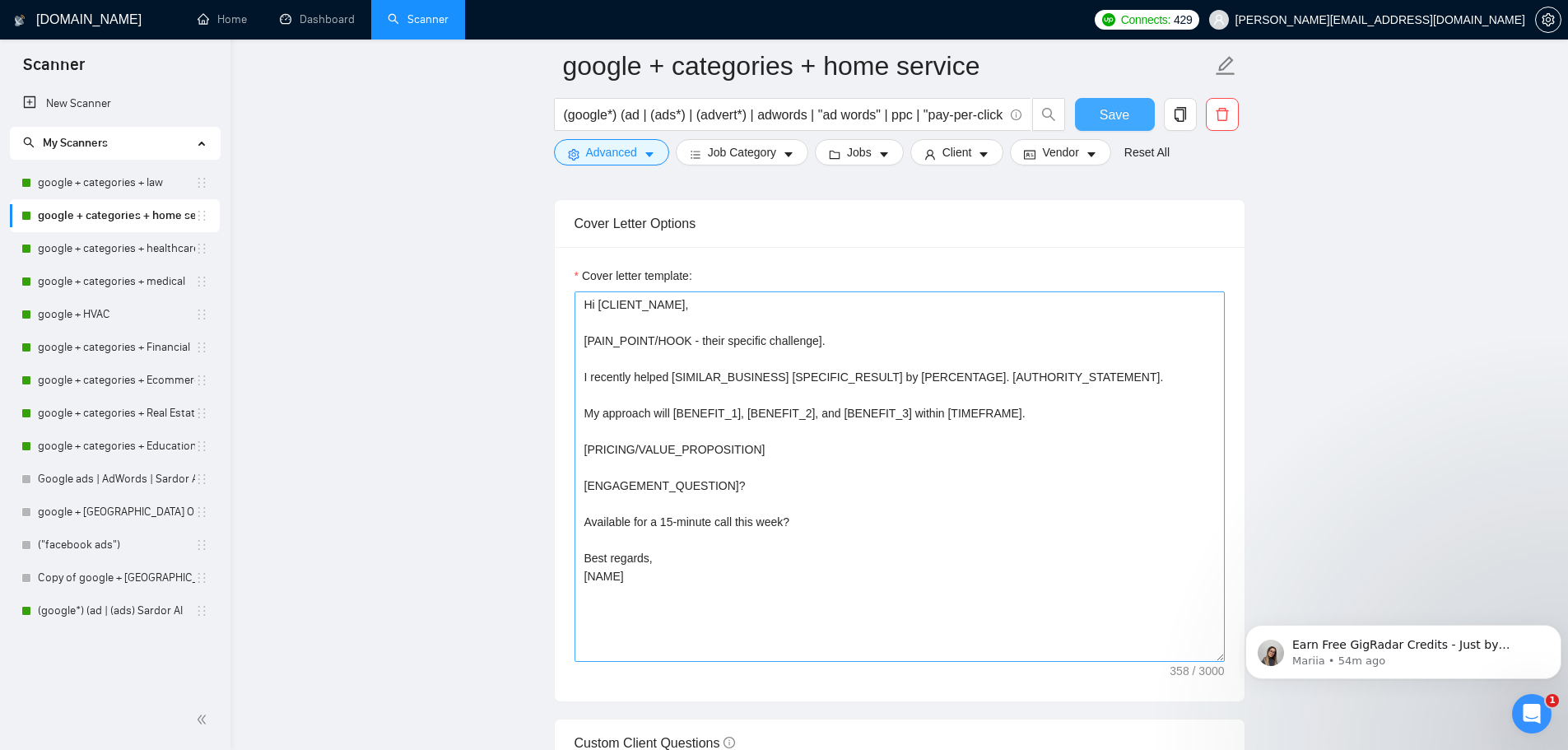
scroll to position [1564, 0]
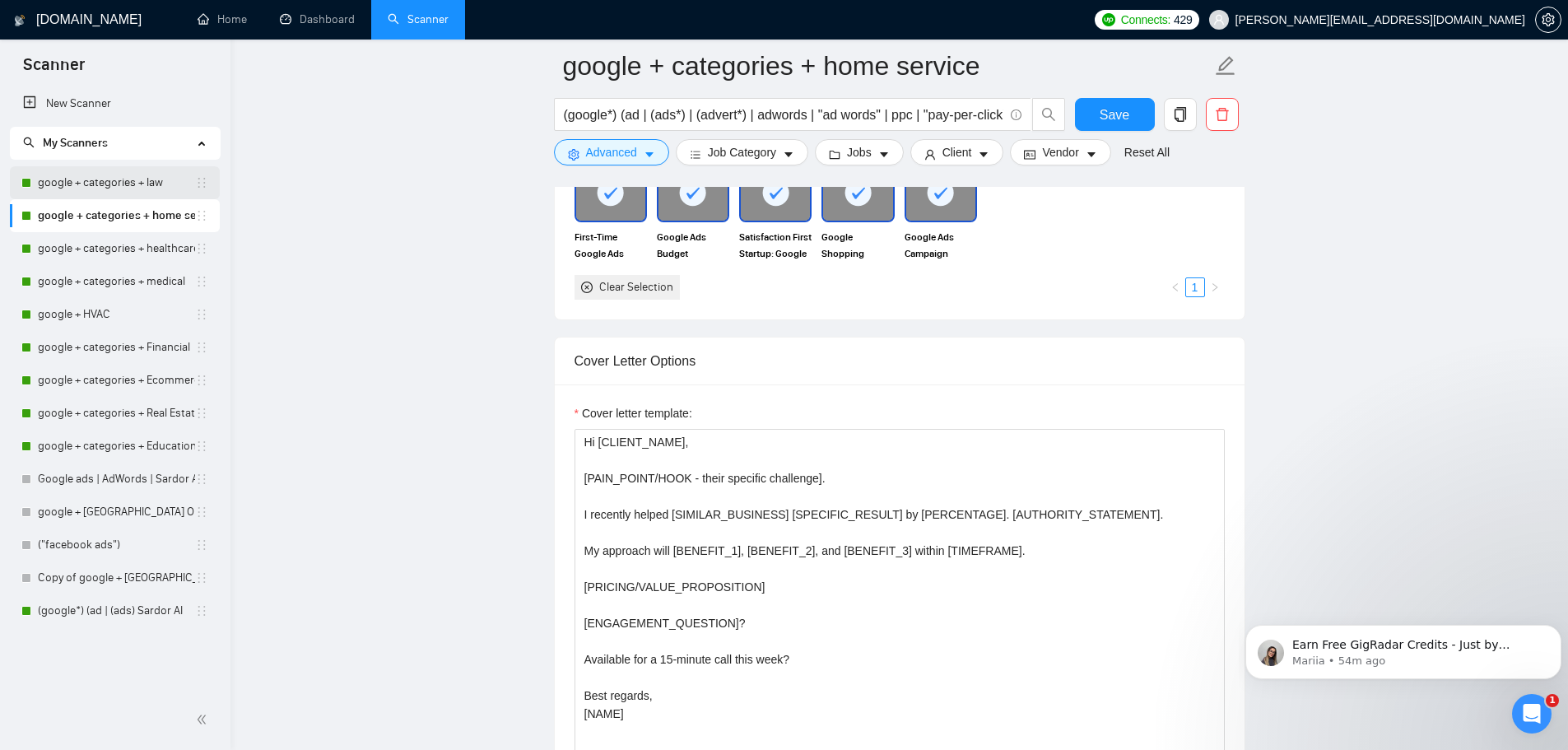
drag, startPoint x: 122, startPoint y: 183, endPoint x: 131, endPoint y: 186, distance: 9.5
click at [122, 183] on link "google + categories + law" at bounding box center [116, 182] width 157 height 33
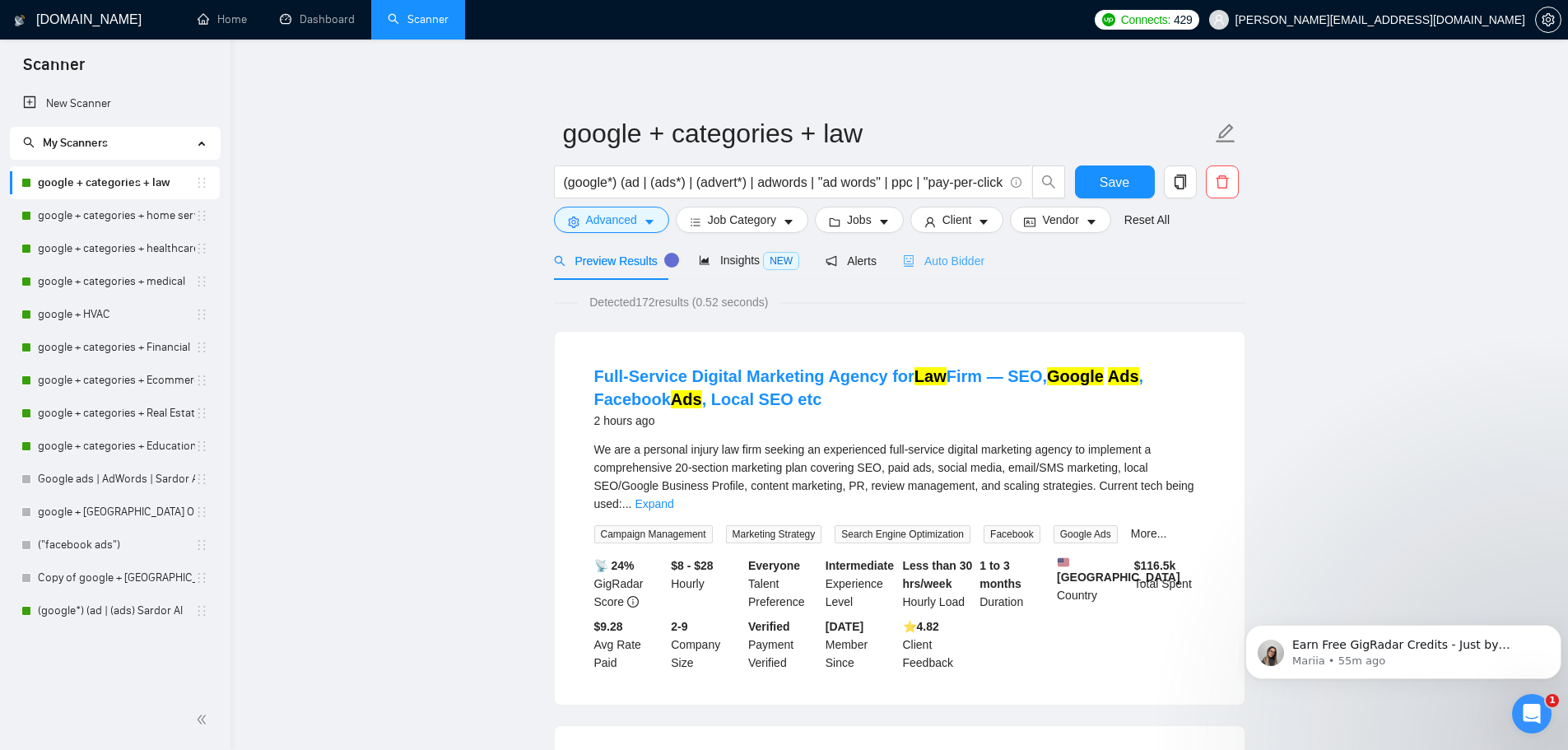
click at [956, 269] on div "Auto Bidder" at bounding box center [943, 260] width 81 height 38
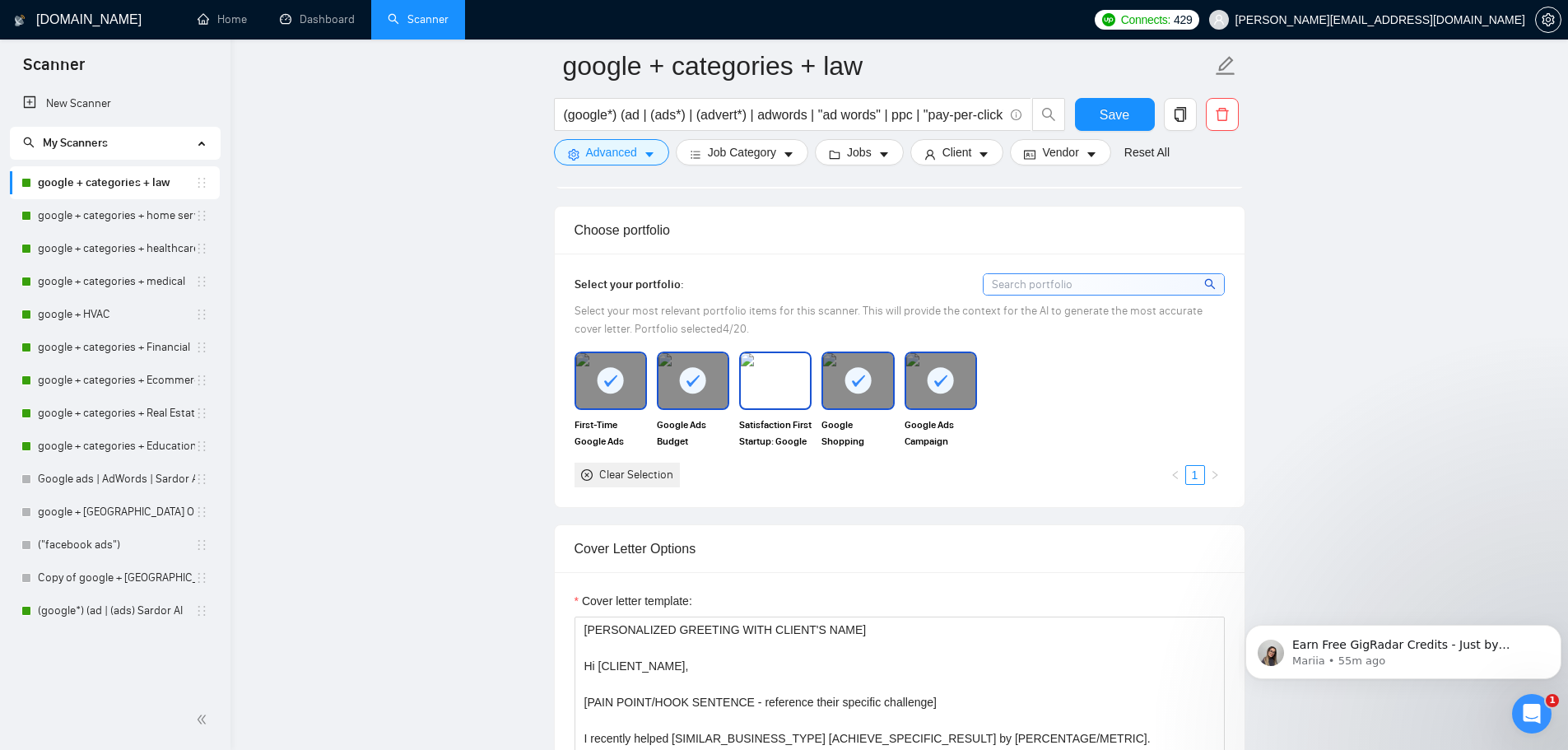
click at [777, 390] on img at bounding box center [776, 380] width 70 height 54
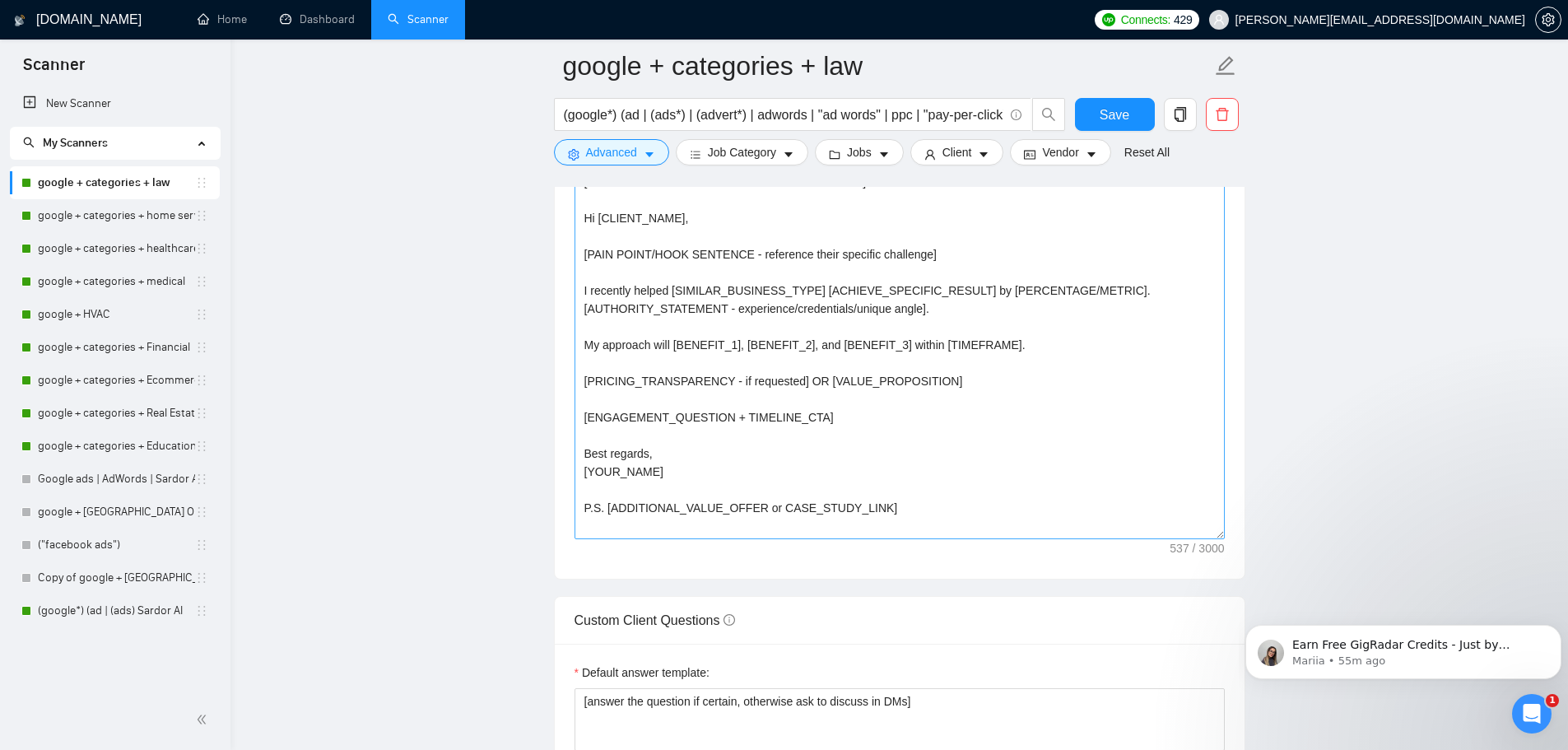
scroll to position [1893, 0]
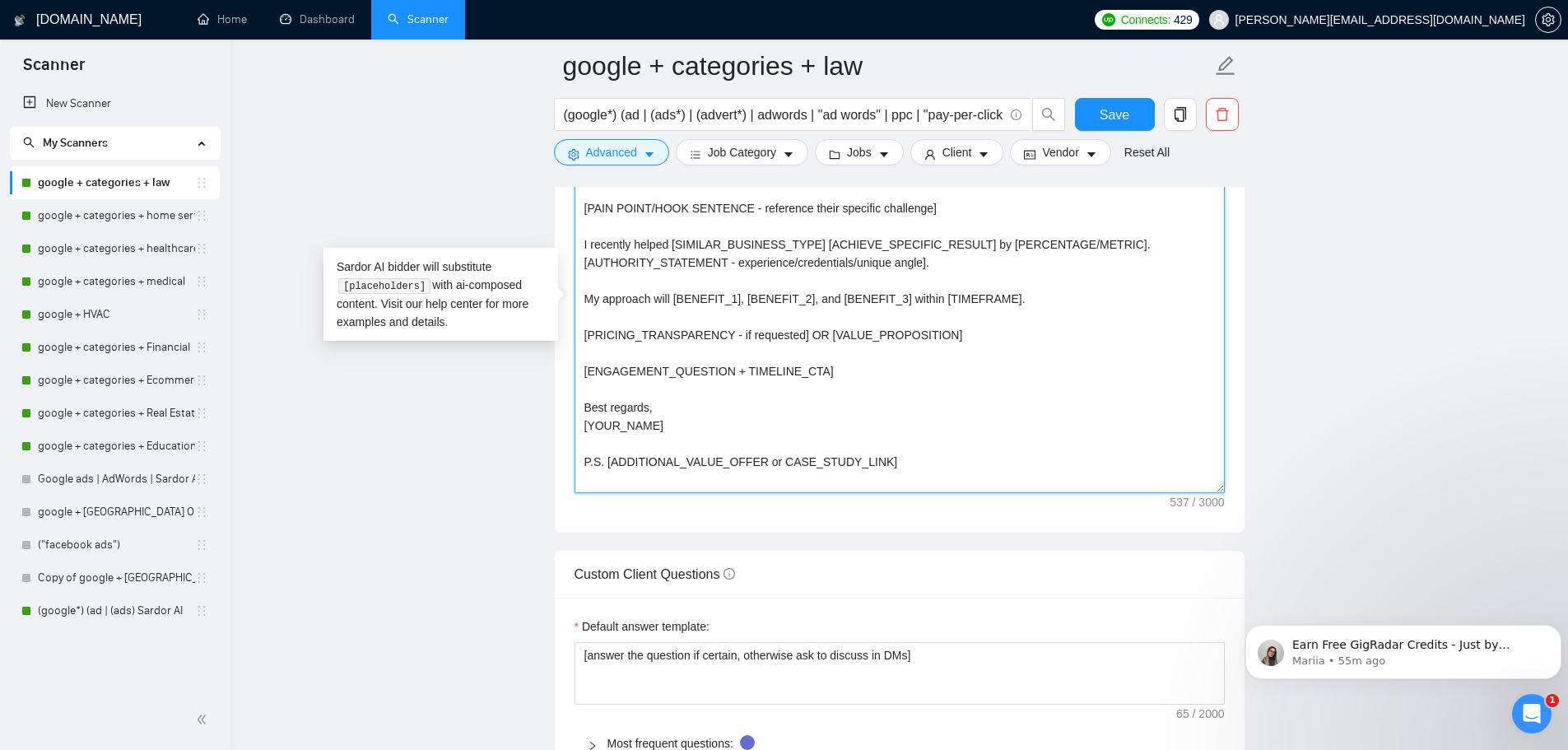
drag, startPoint x: 893, startPoint y: 469, endPoint x: 546, endPoint y: 95, distance: 510.2
click at [546, 95] on main "google + categories + law (google*) (ad | (ads*) | (advert*) | adwords | "ad wo…" at bounding box center [899, 520] width 1285 height 4695
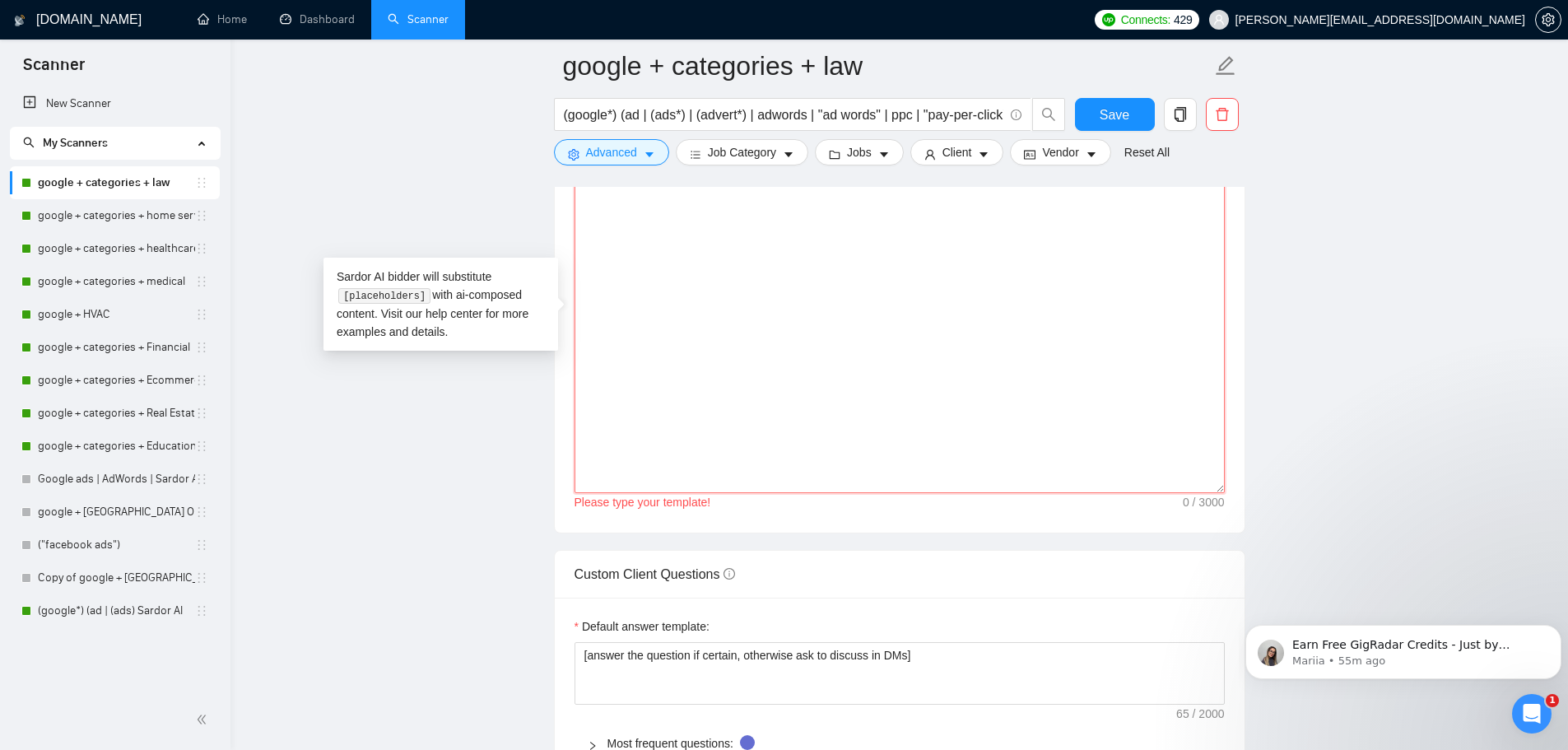
paste textarea "Hi [CLIENT_NAME], [PAIN_POINT/HOOK - their specific challenge]. I recently help…"
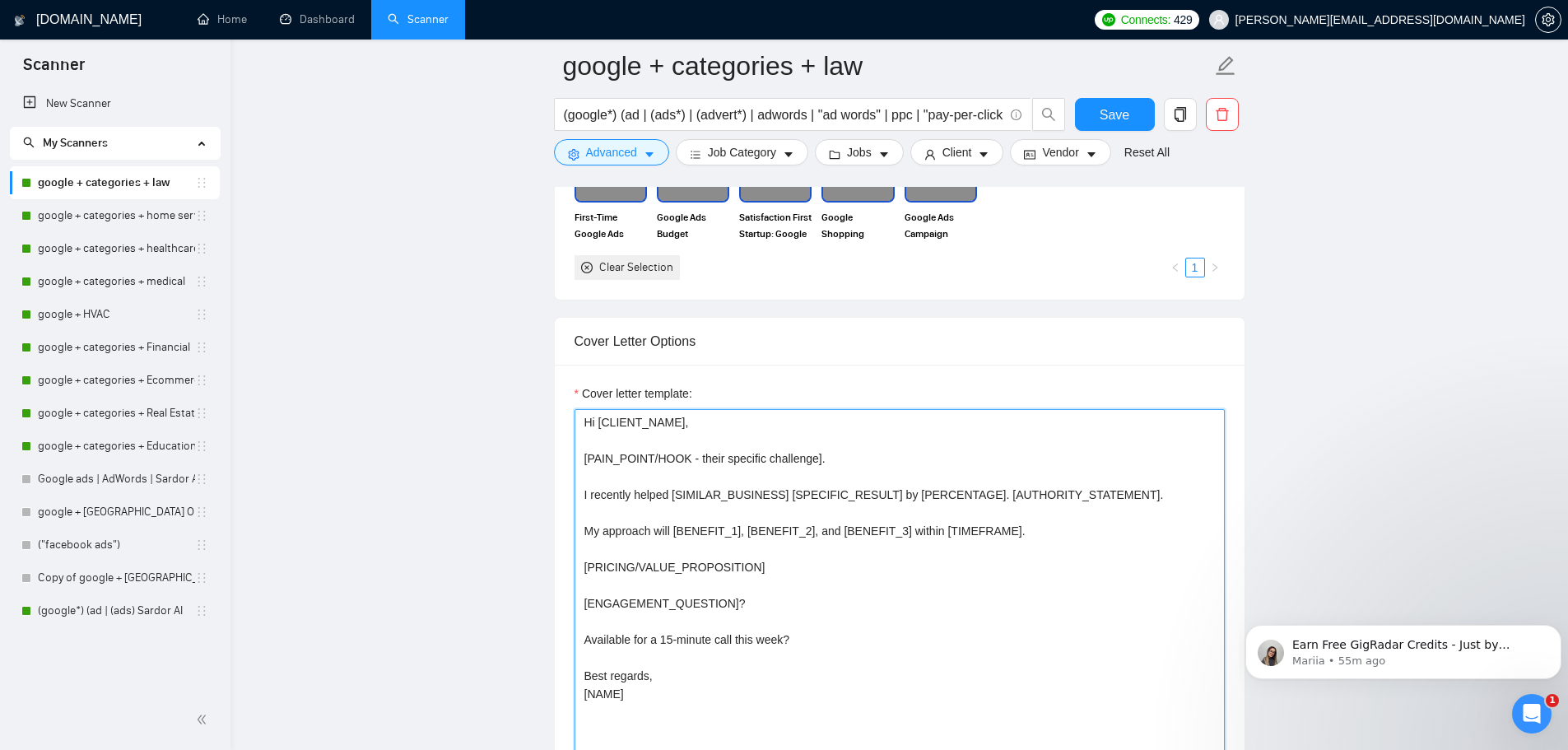
scroll to position [1564, 0]
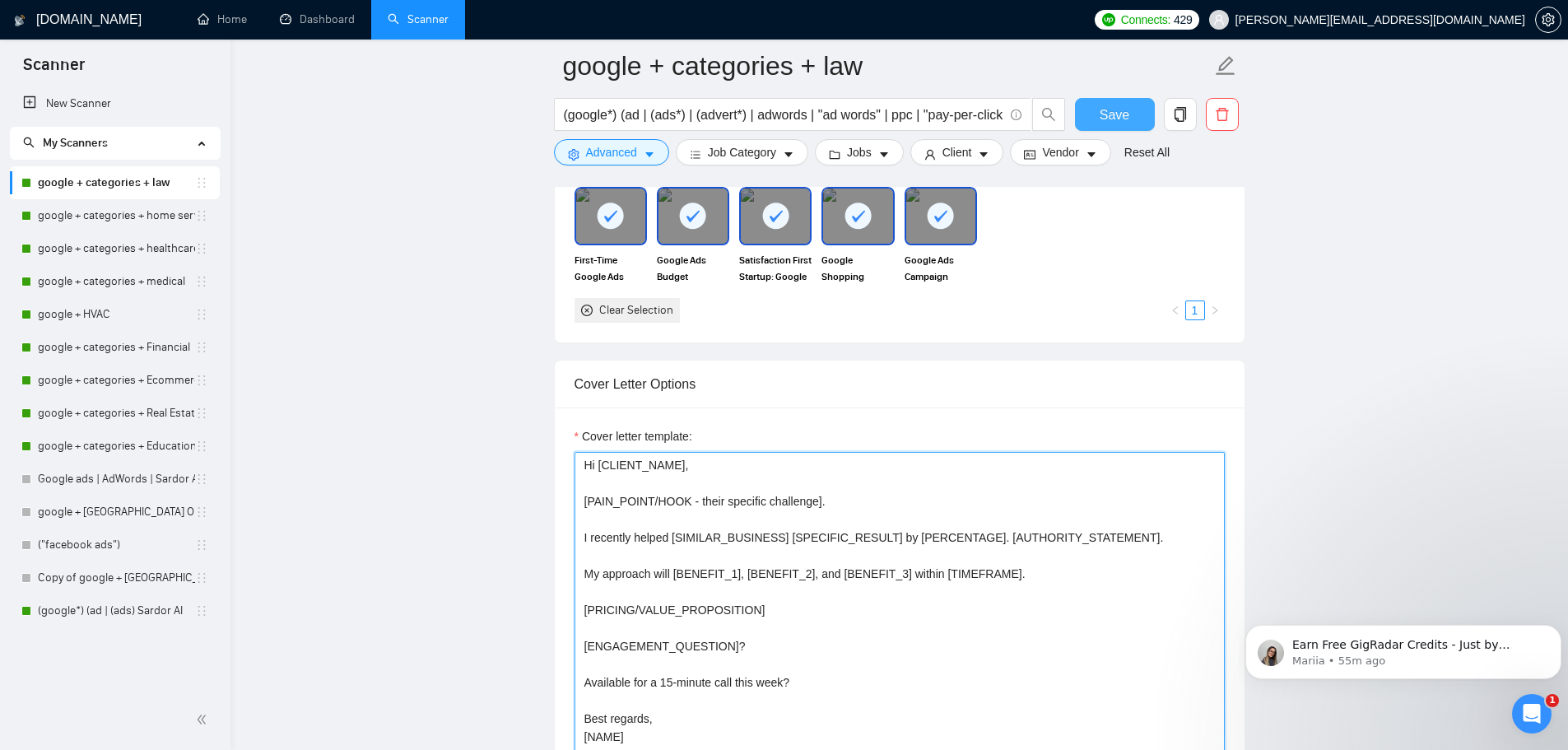
type textarea "Hi [CLIENT_NAME], [PAIN_POINT/HOOK - their specific challenge]. I recently help…"
click at [1099, 108] on button "Save" at bounding box center [1115, 114] width 80 height 33
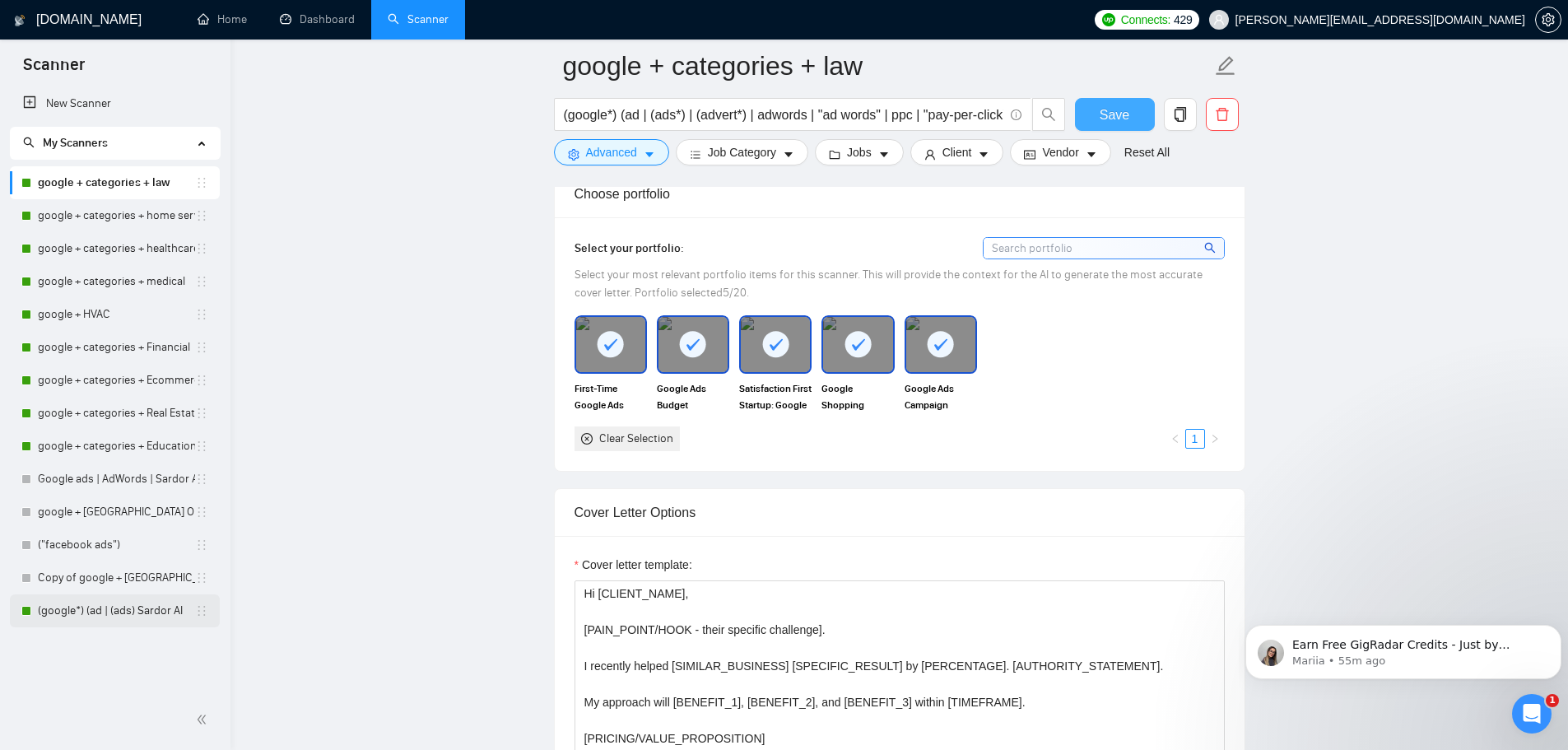
scroll to position [1399, 0]
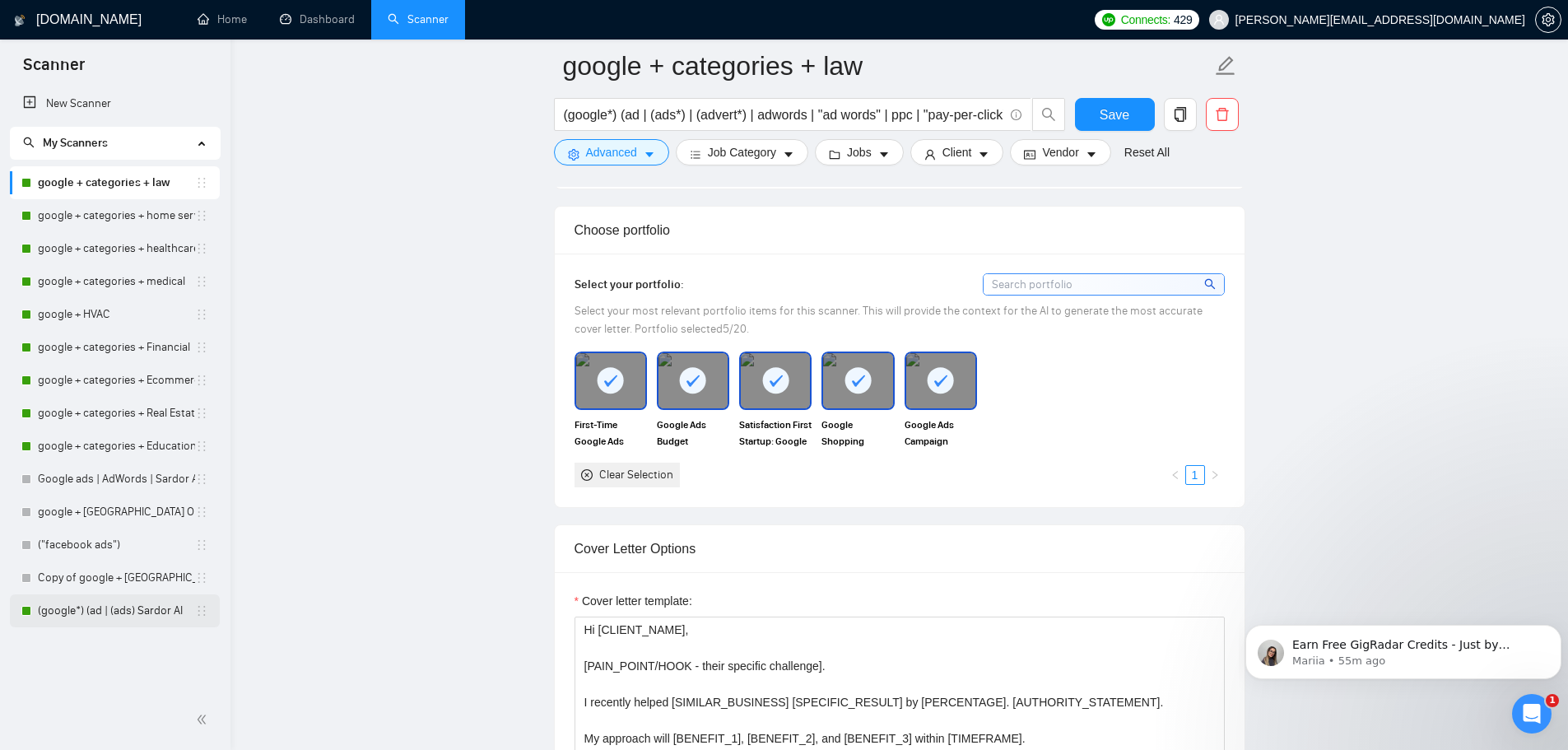
click at [91, 617] on link "(google*) (ad | (ads) Sardor AI" at bounding box center [116, 610] width 157 height 33
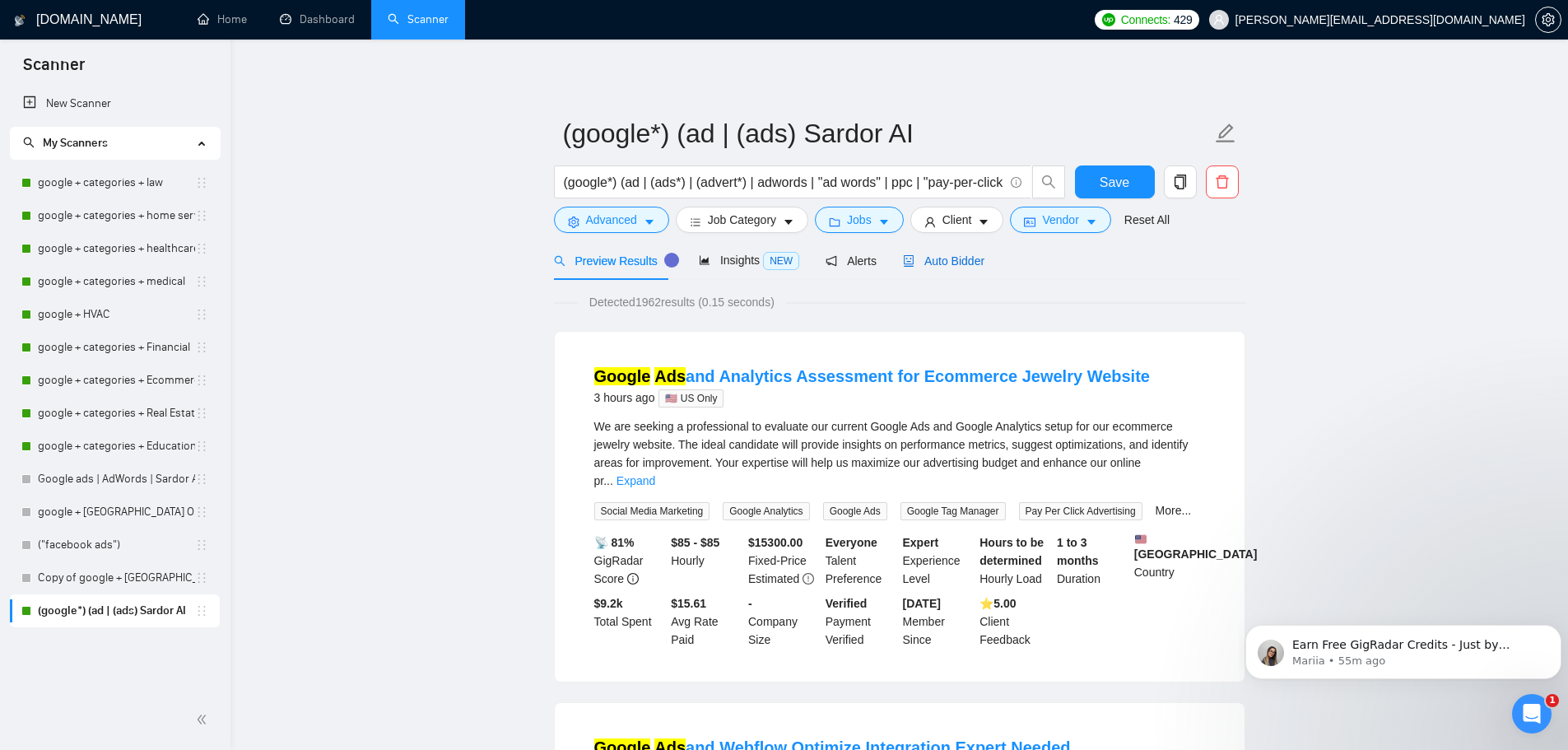
click at [977, 260] on span "Auto Bidder" at bounding box center [943, 260] width 81 height 13
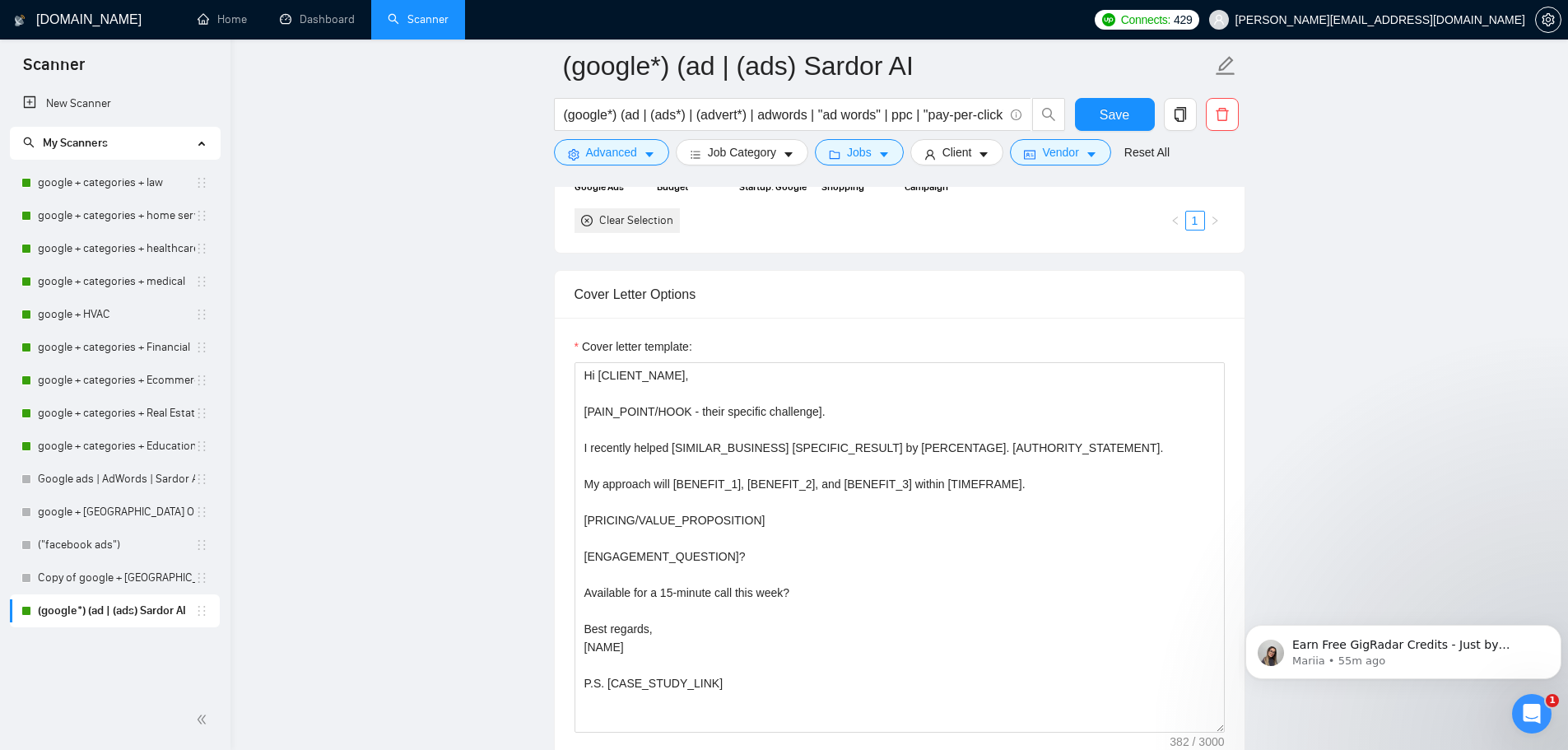
scroll to position [1729, 0]
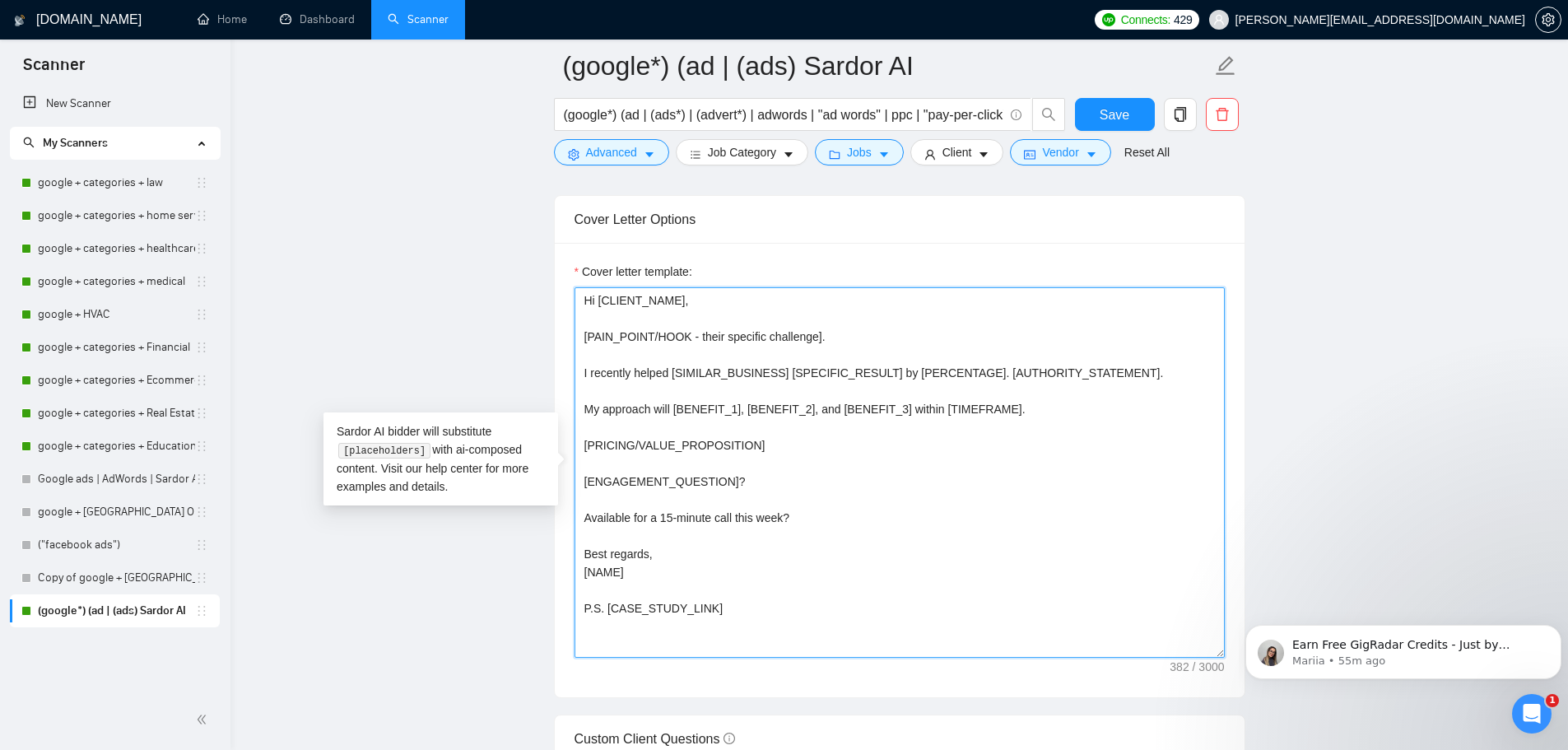
drag, startPoint x: 661, startPoint y: 590, endPoint x: 494, endPoint y: 206, distance: 418.7
click at [493, 207] on main "(google*) (ad | (ads) Sardor AI (google*) (ad | (ads*) | (advert*) | adwords | …" at bounding box center [899, 683] width 1285 height 4694
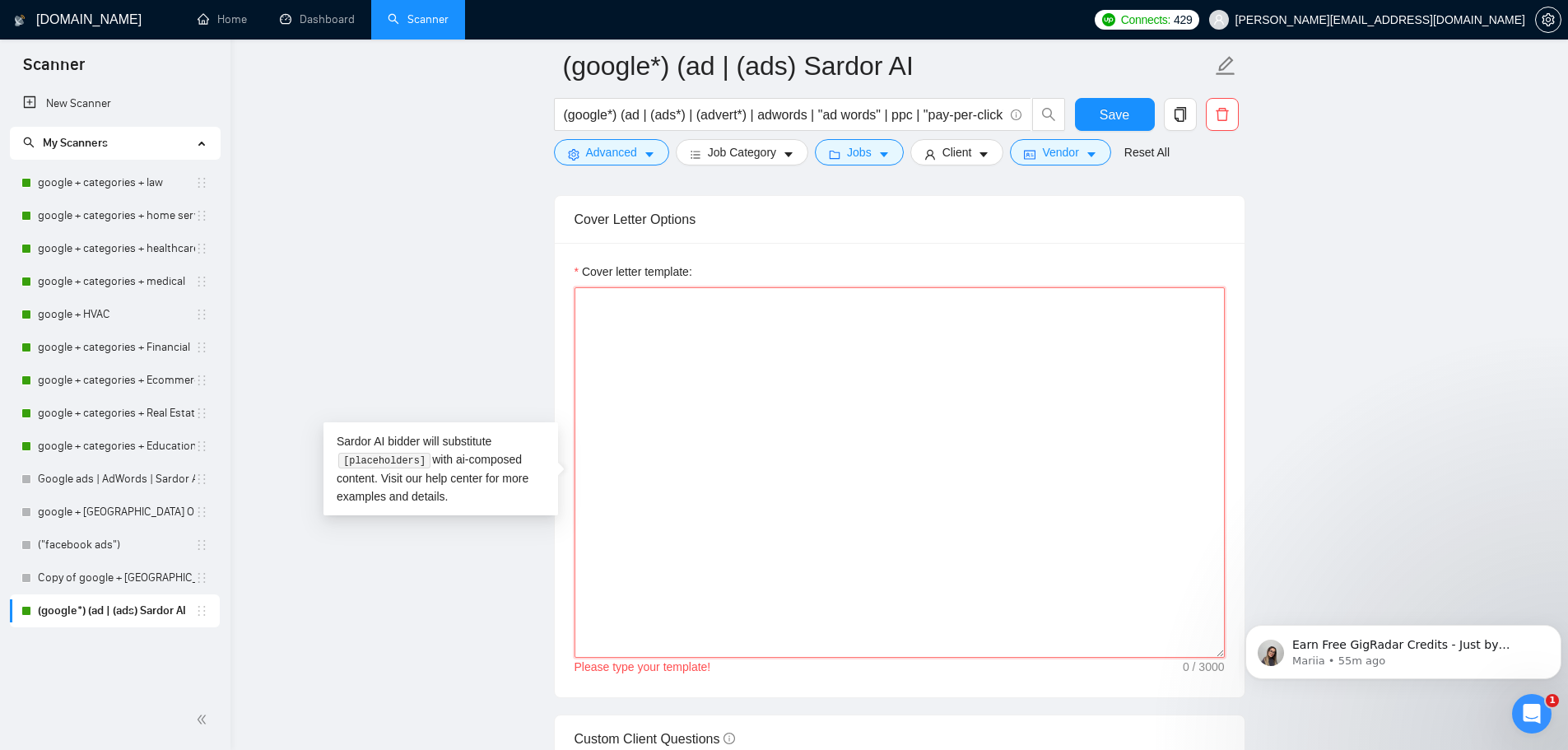
paste textarea "Hi [CLIENT_NAME], [PAIN_POINT/HOOK - their specific challenge]. I recently help…"
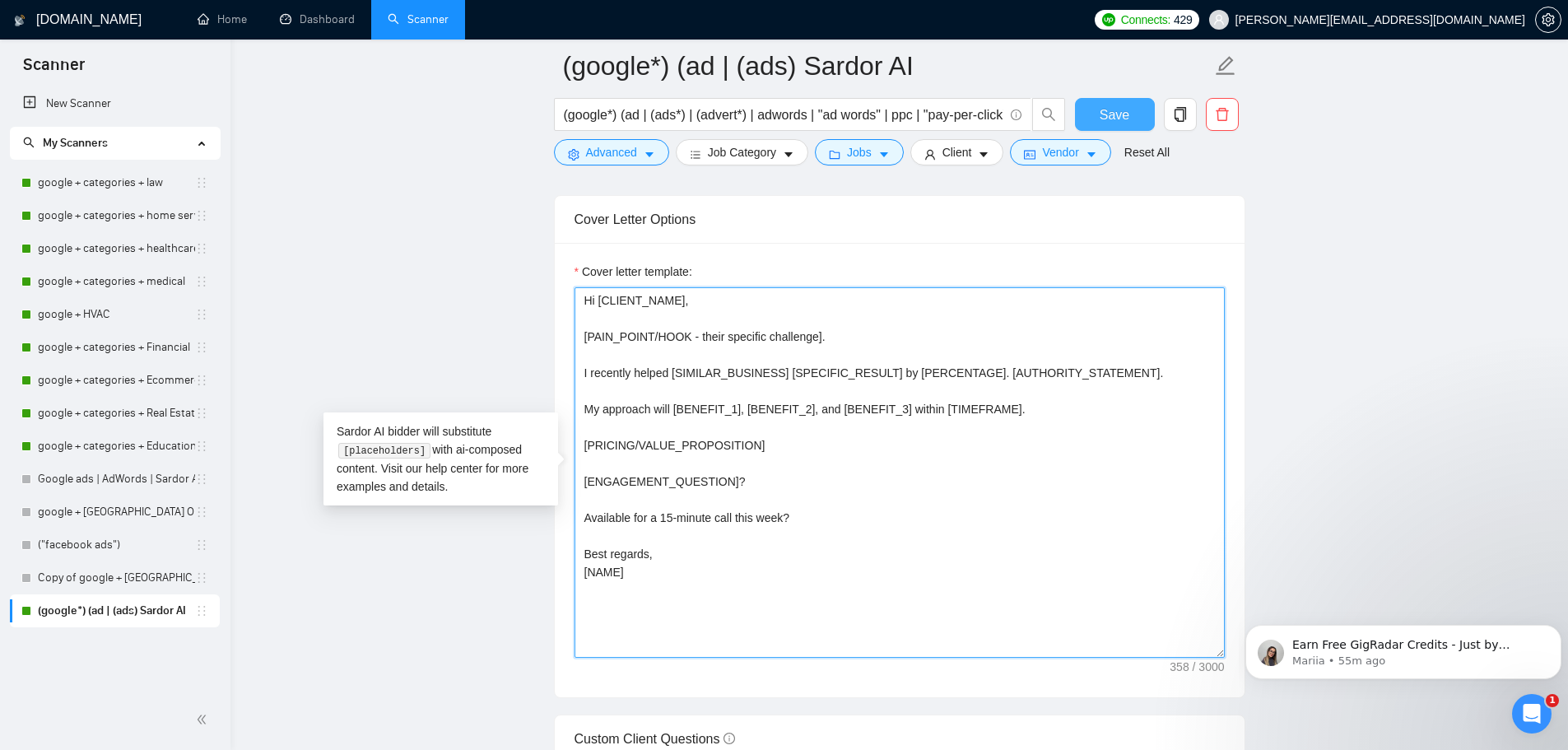
type textarea "Hi [CLIENT_NAME], [PAIN_POINT/HOOK - their specific challenge]. I recently help…"
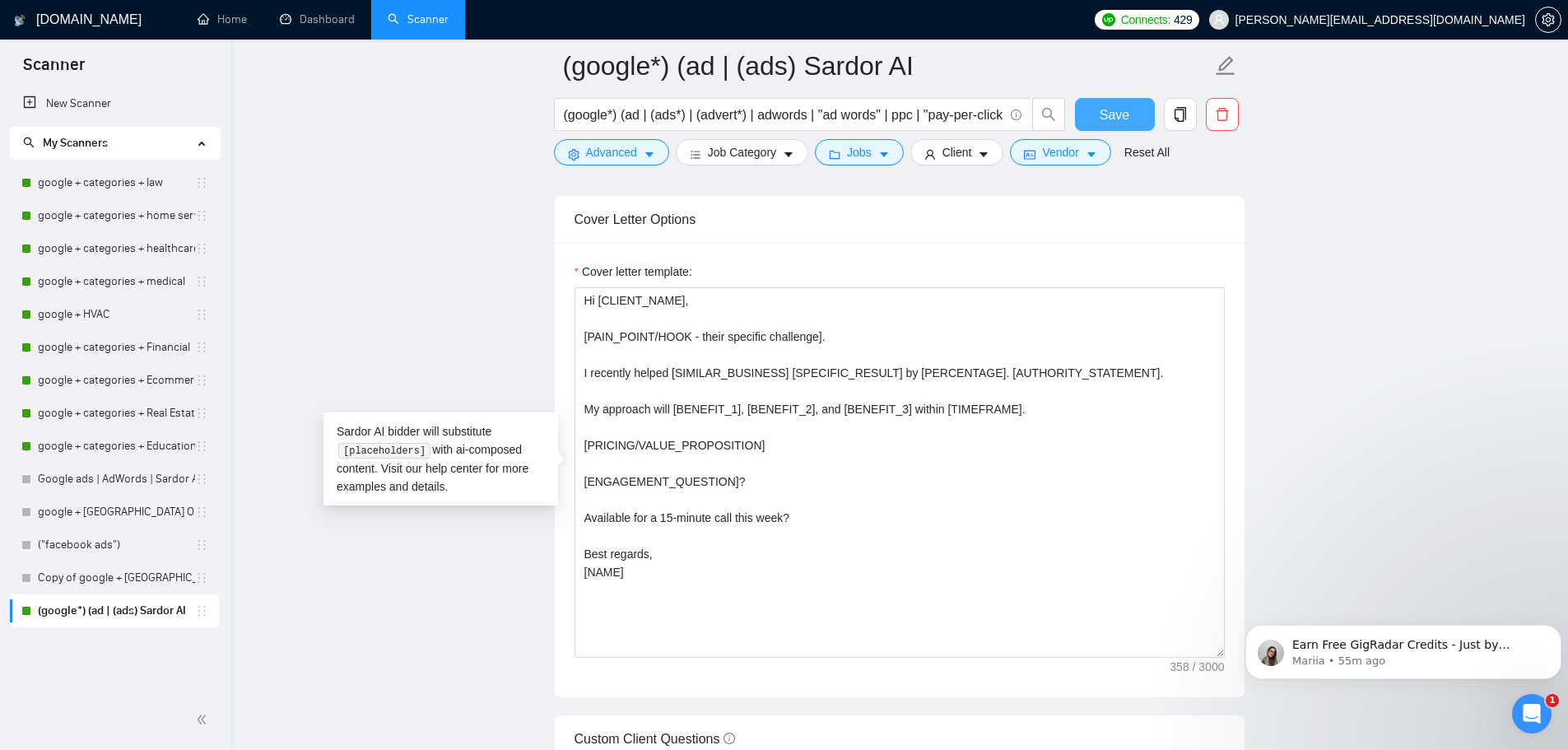
click at [1119, 112] on span "Save" at bounding box center [1113, 114] width 29 height 21
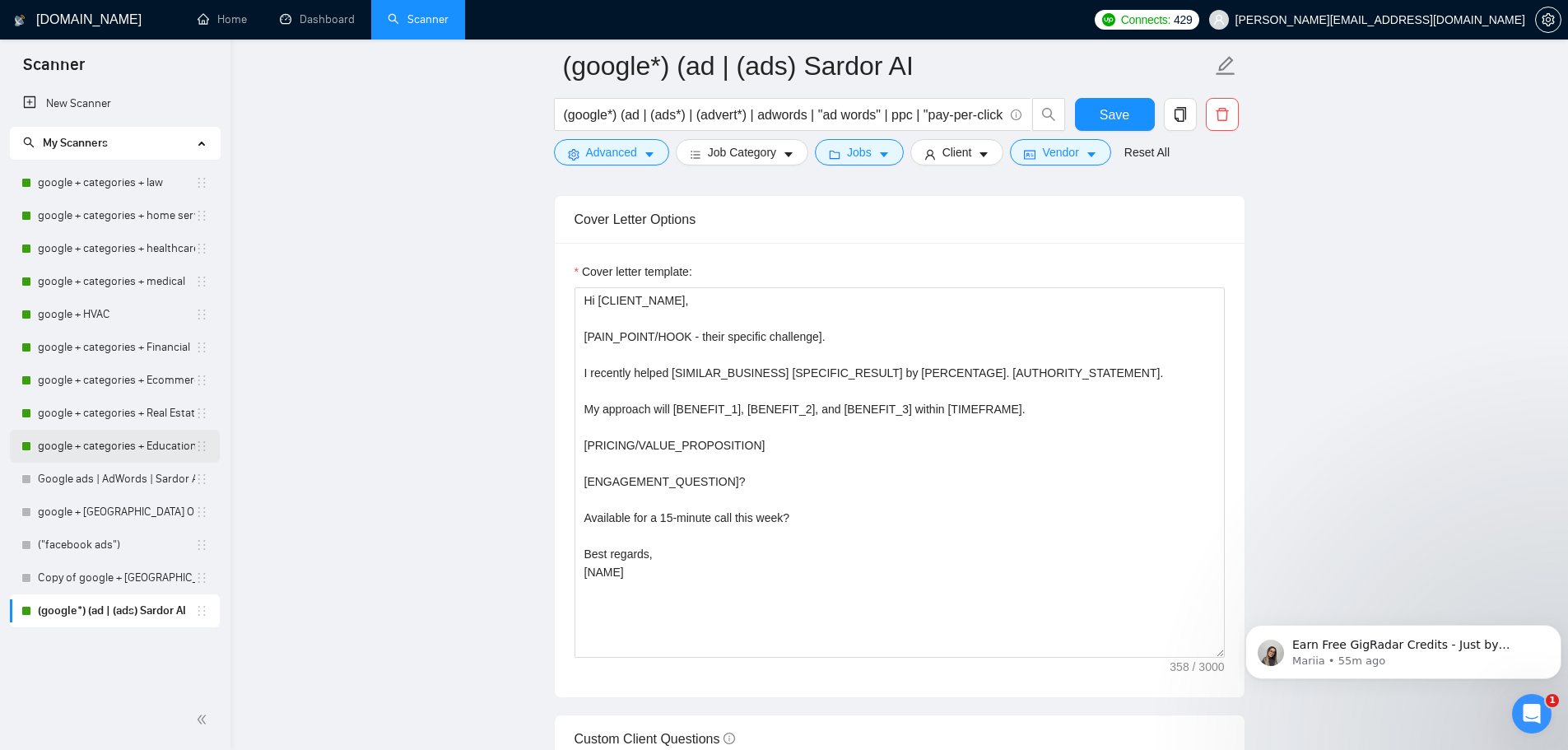
drag, startPoint x: 120, startPoint y: 446, endPoint x: 145, endPoint y: 450, distance: 25.3
click at [120, 446] on link "google + categories + Education" at bounding box center [116, 446] width 157 height 33
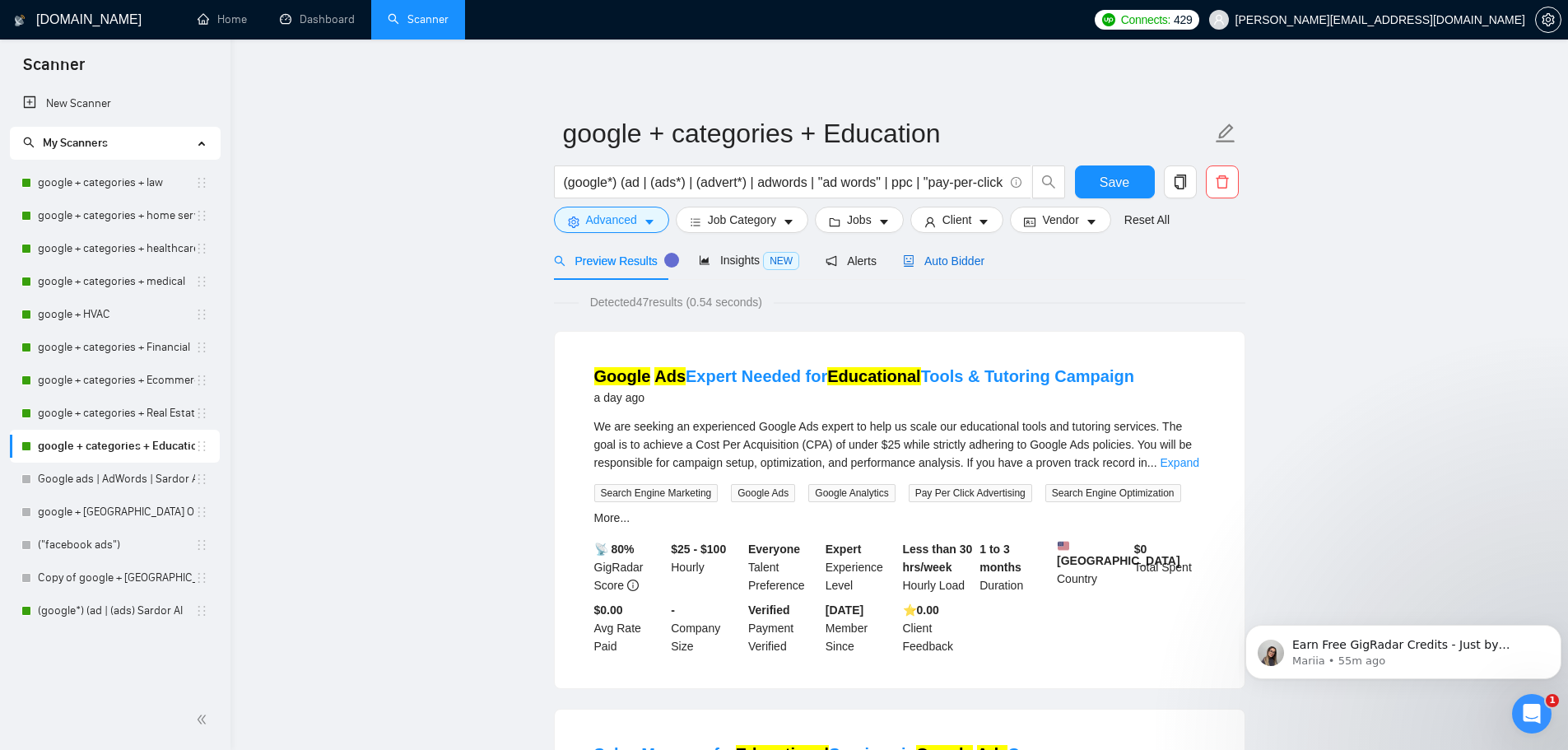
click at [948, 264] on span "Auto Bidder" at bounding box center [943, 260] width 81 height 13
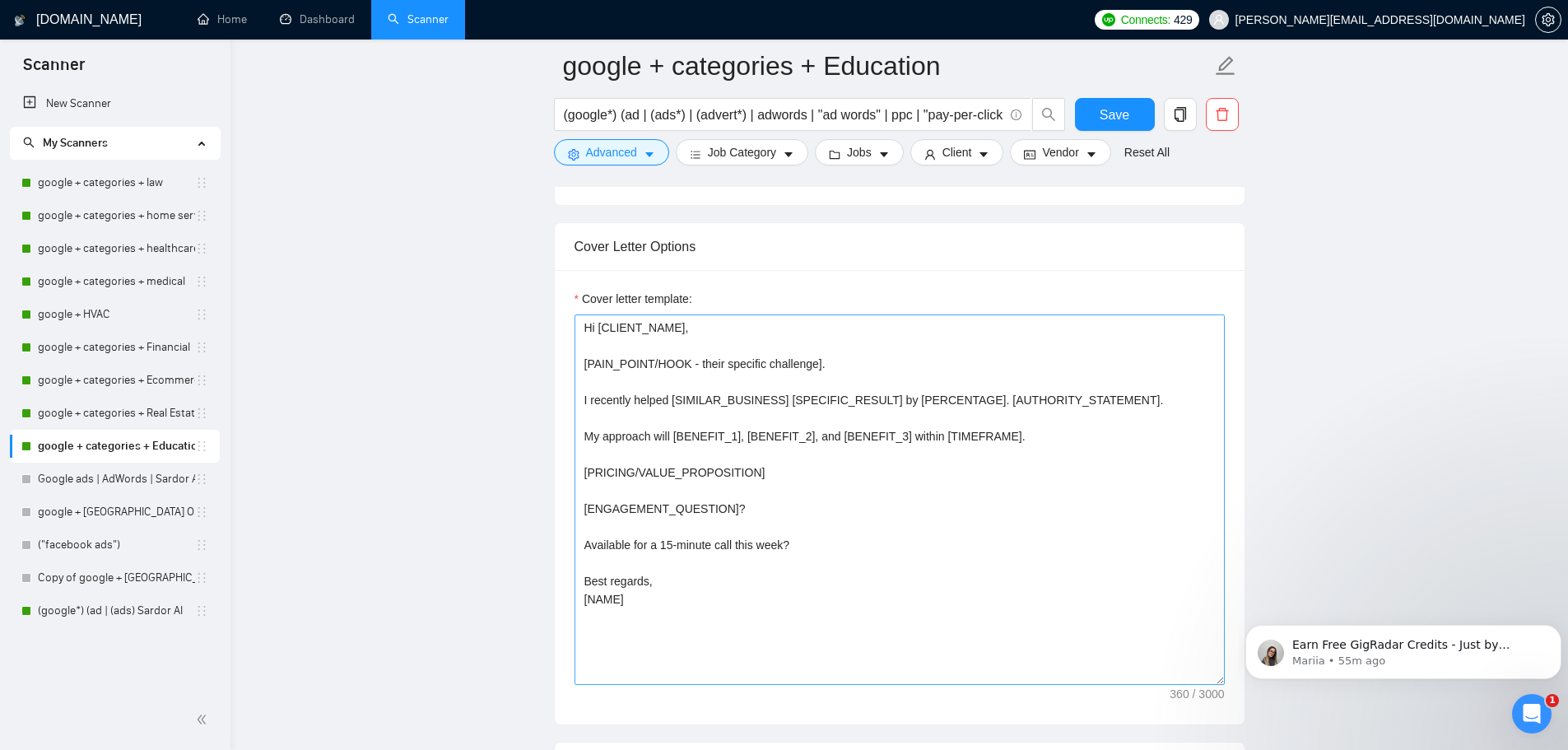
scroll to position [1729, 0]
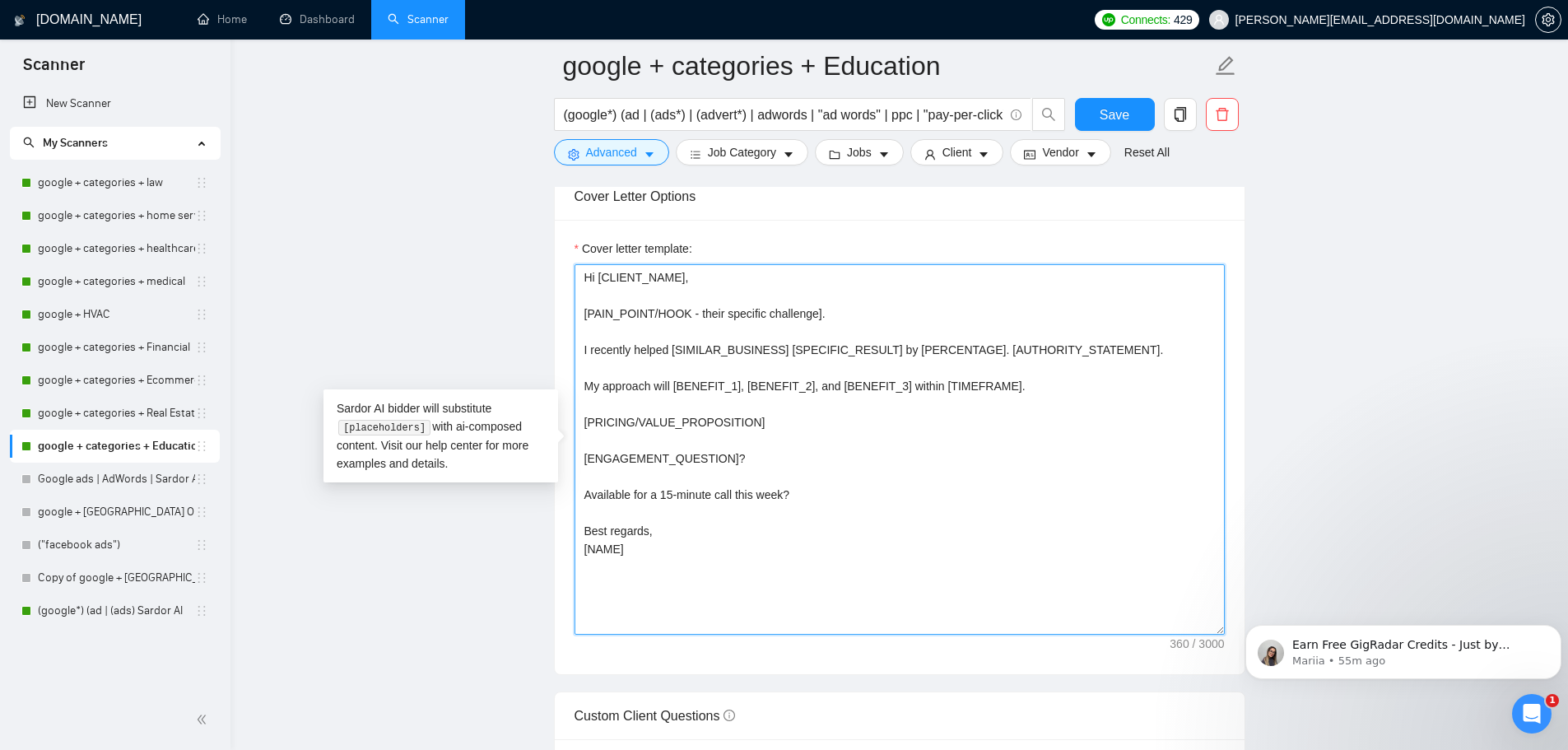
drag, startPoint x: 607, startPoint y: 518, endPoint x: 526, endPoint y: 243, distance: 286.7
click at [526, 243] on main "google + categories + Education (google*) (ad | (ads*) | (advert*) | adwords | …" at bounding box center [899, 655] width 1285 height 4636
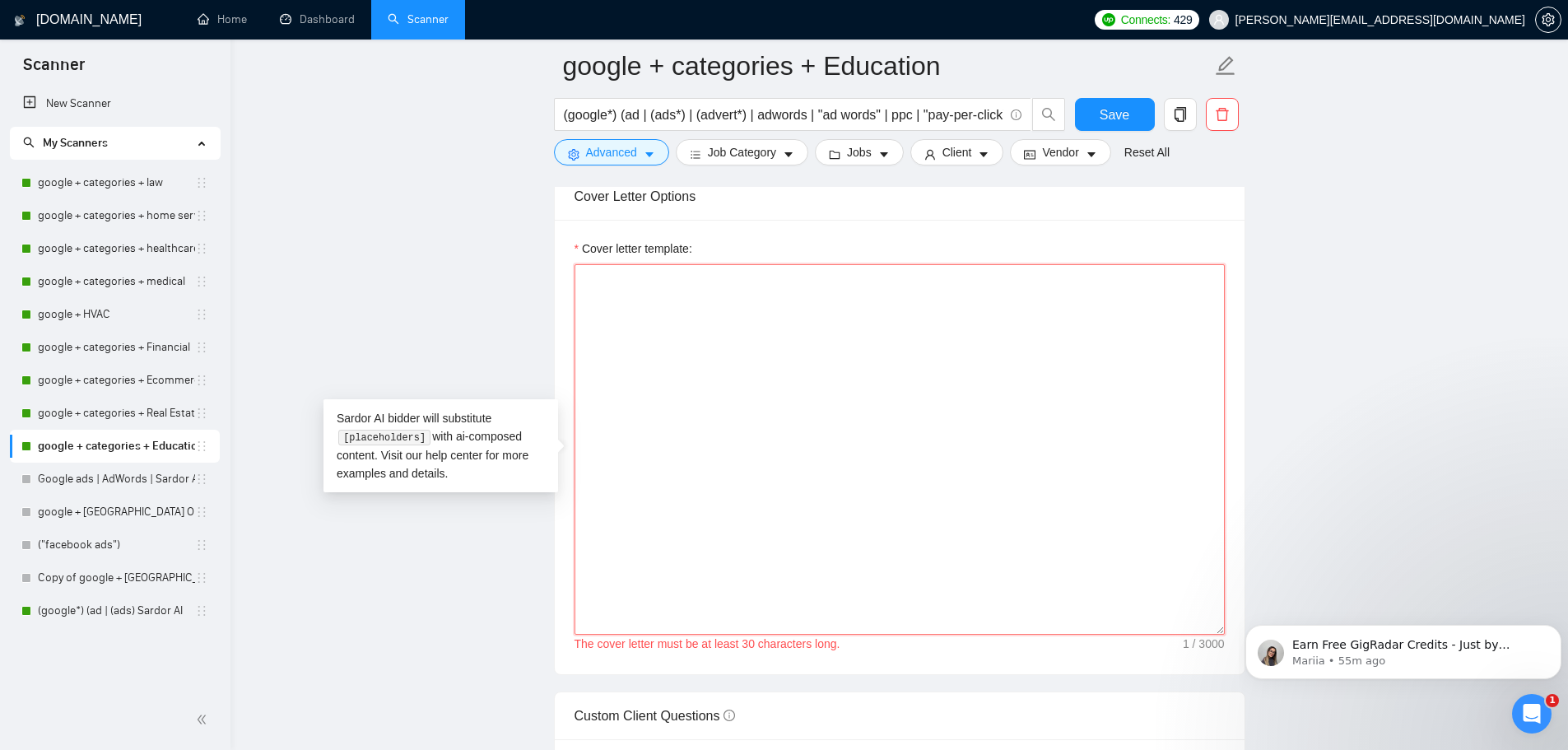
paste textarea "Hi [CLIENT_NAME], [PAIN_POINT/HOOK - their specific challenge]. I recently help…"
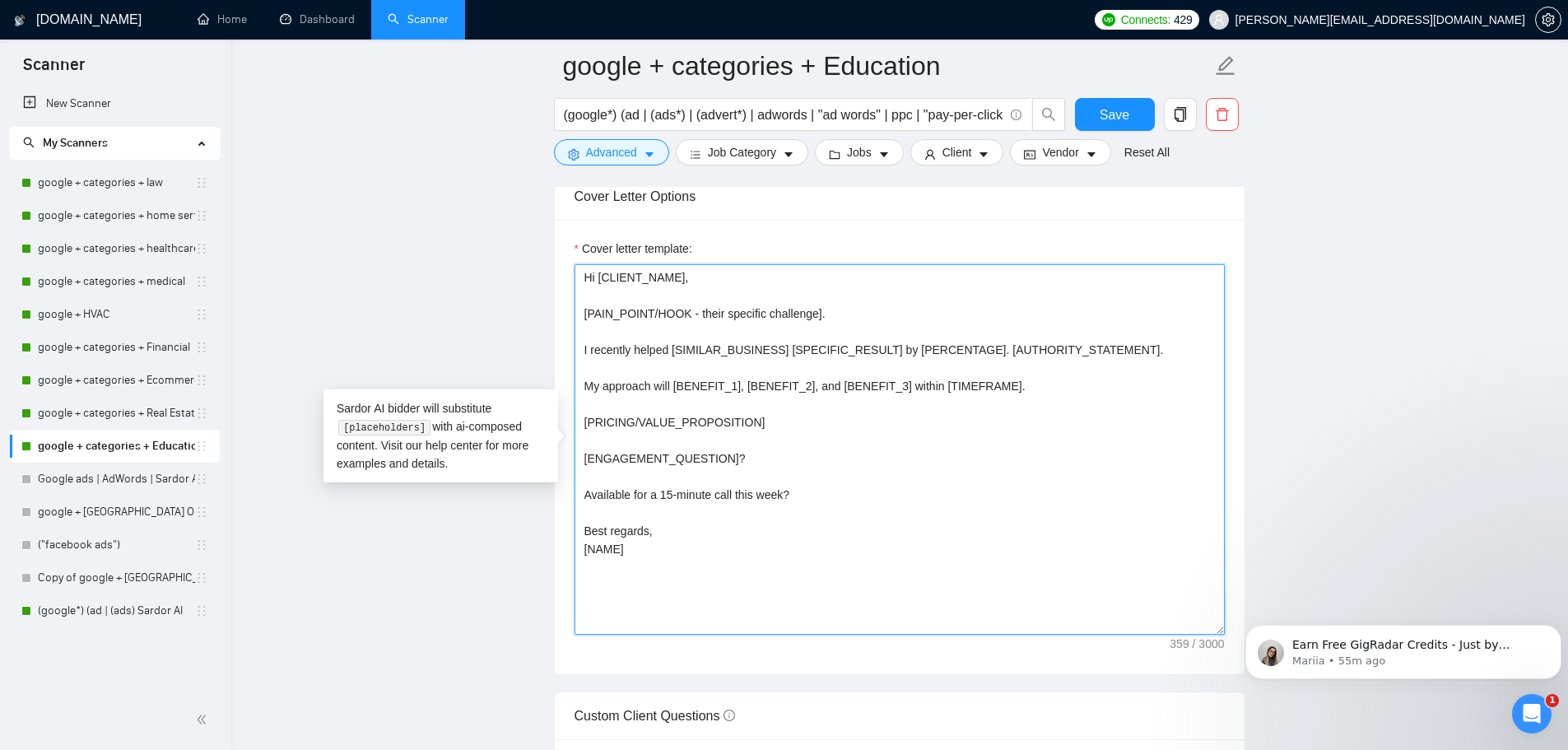
type textarea "Hi [CLIENT_NAME], [PAIN_POINT/HOOK - their specific challenge]. I recently help…"
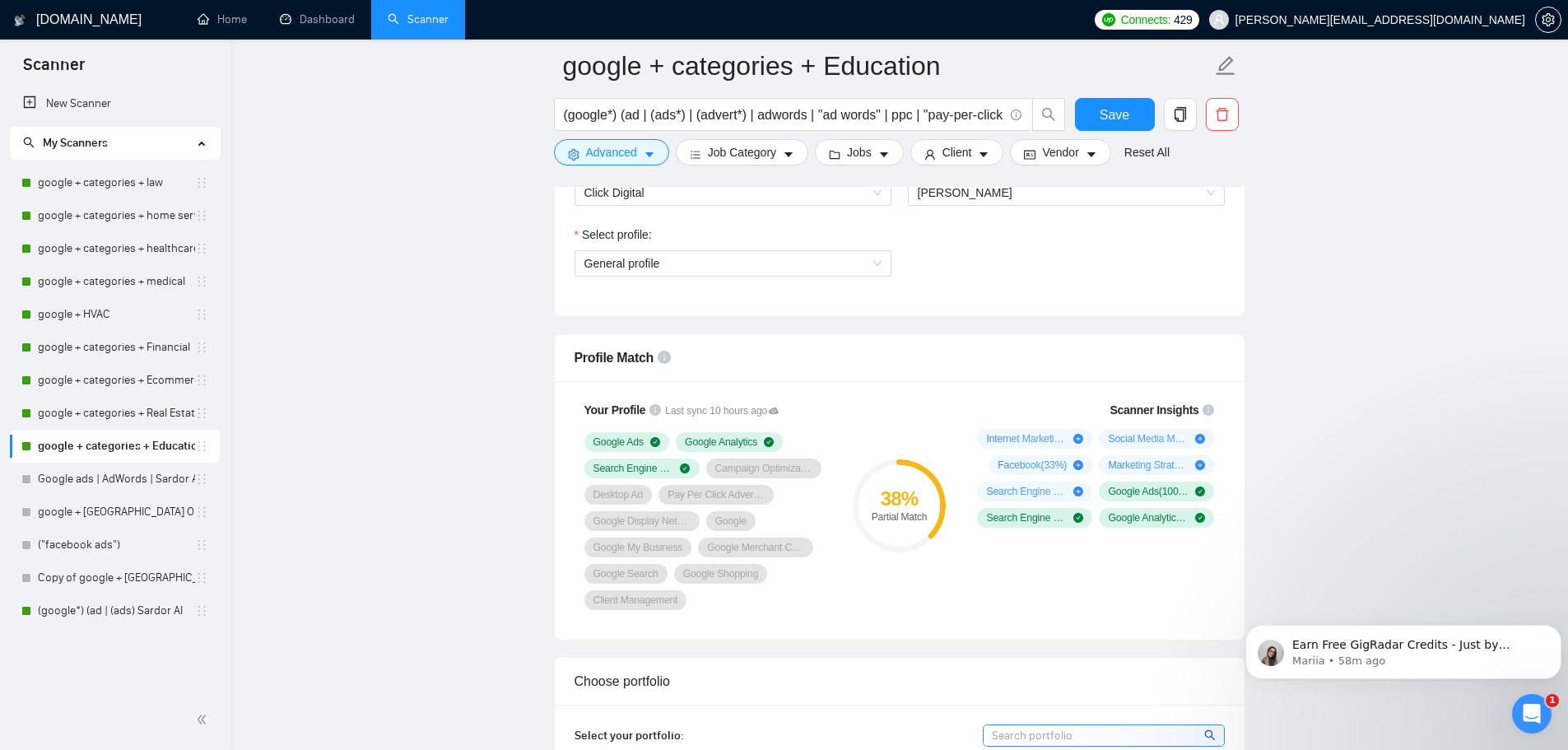
scroll to position [905, 0]
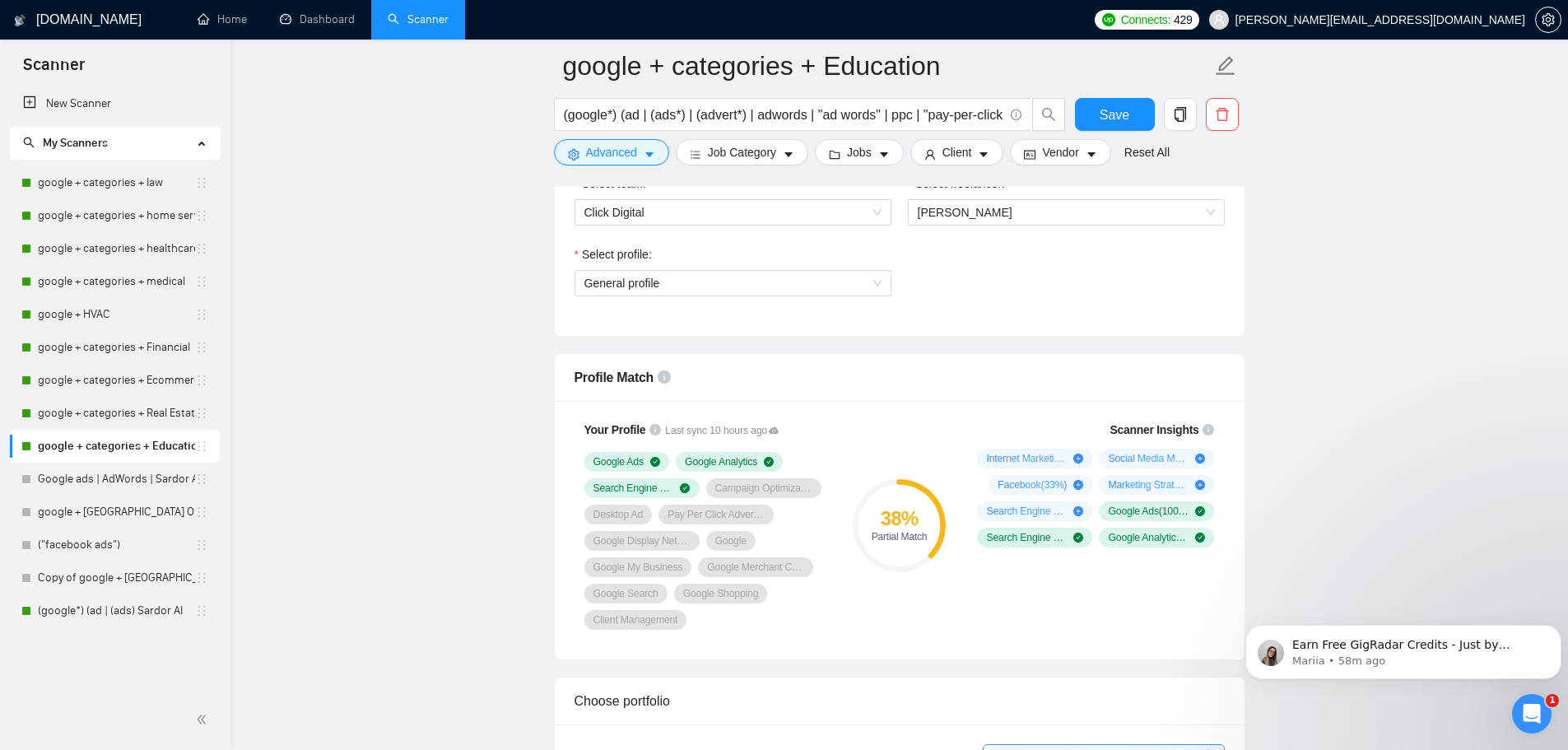
click at [946, 416] on div "38 % Partial Match" at bounding box center [899, 525] width 111 height 229
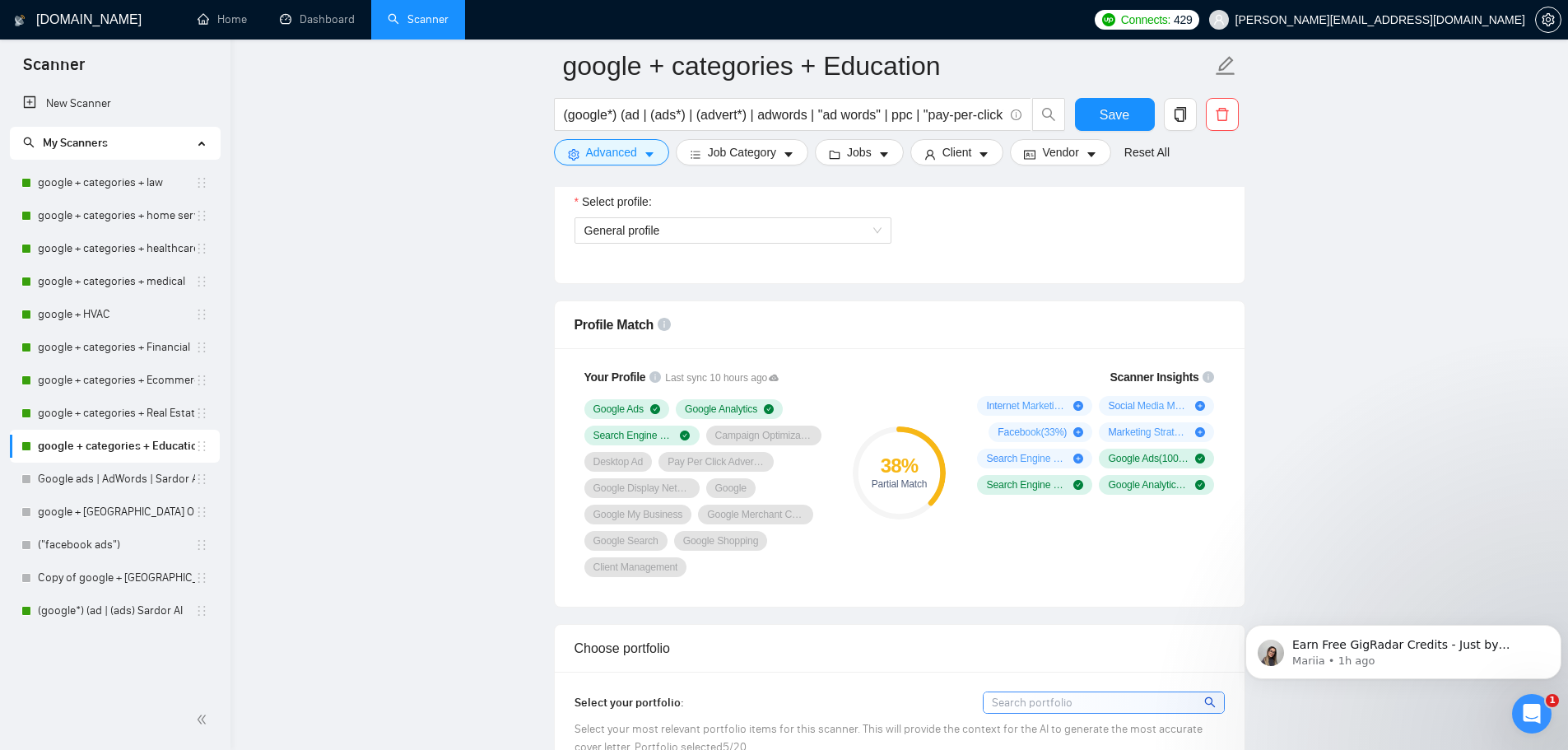
scroll to position [988, 0]
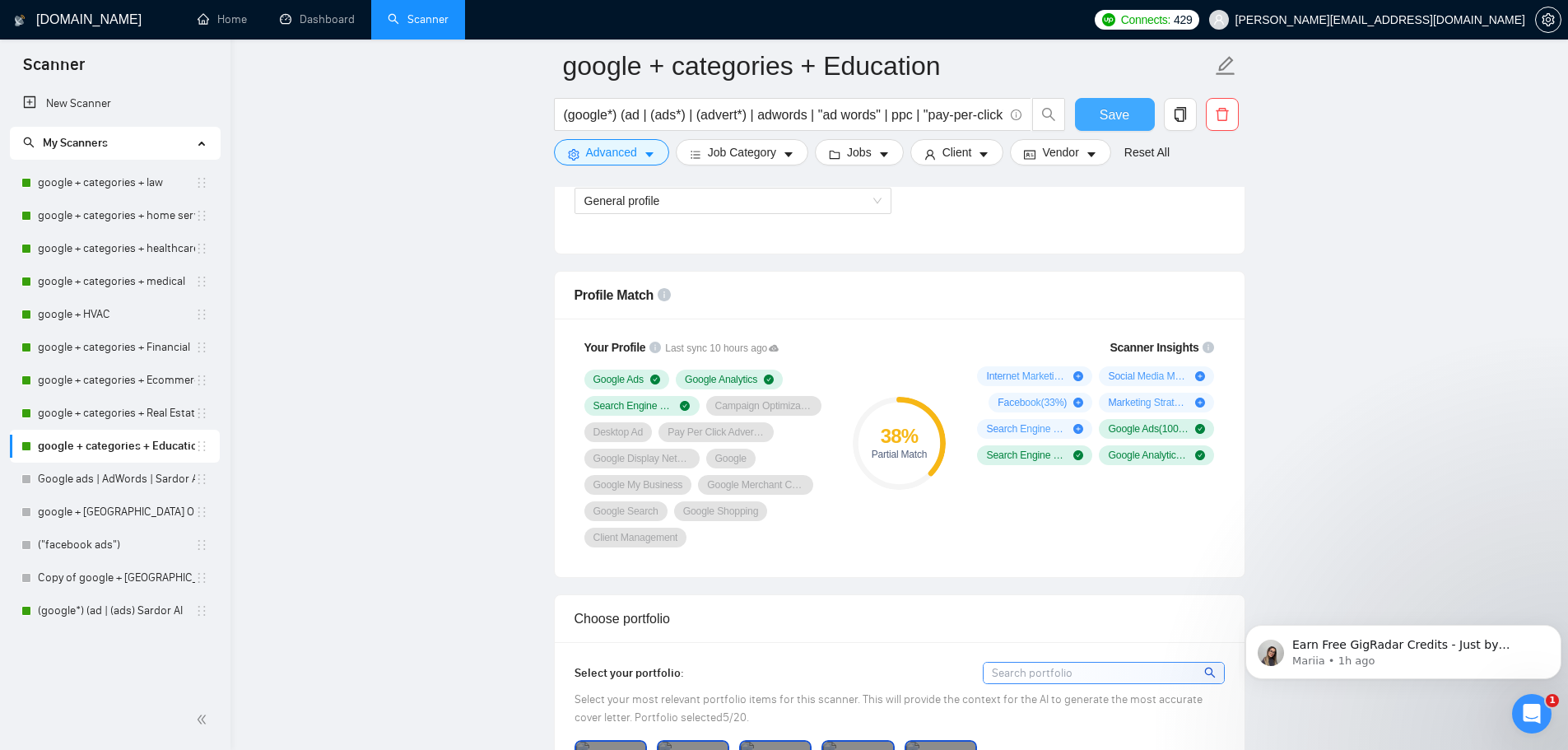
click at [1108, 119] on span "Save" at bounding box center [1113, 114] width 29 height 21
drag, startPoint x: 130, startPoint y: 607, endPoint x: 815, endPoint y: 562, distance: 686.5
click at [130, 607] on link "(google*) (ad | (ads) Sardor AI" at bounding box center [116, 610] width 157 height 33
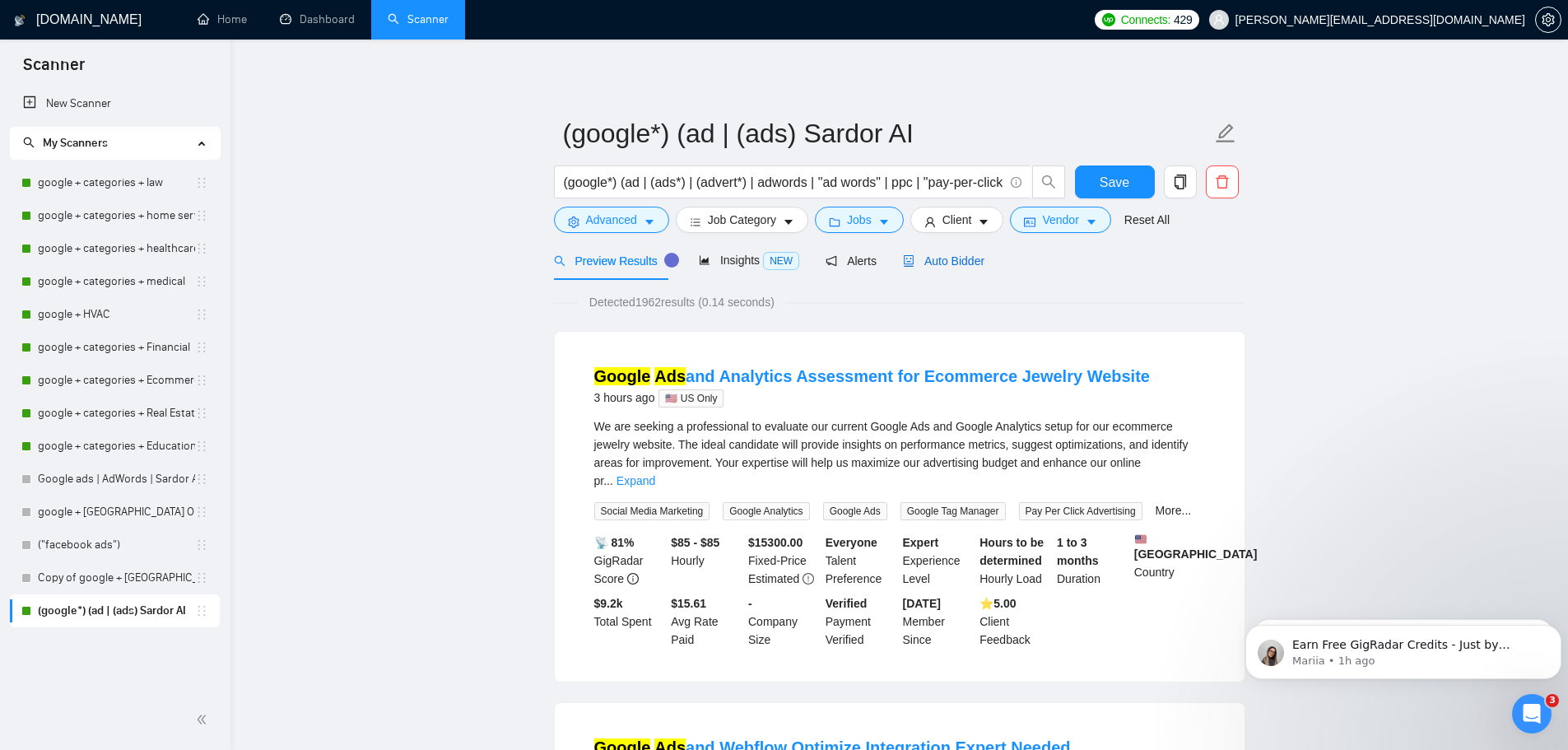
click at [922, 261] on span "Auto Bidder" at bounding box center [943, 260] width 81 height 13
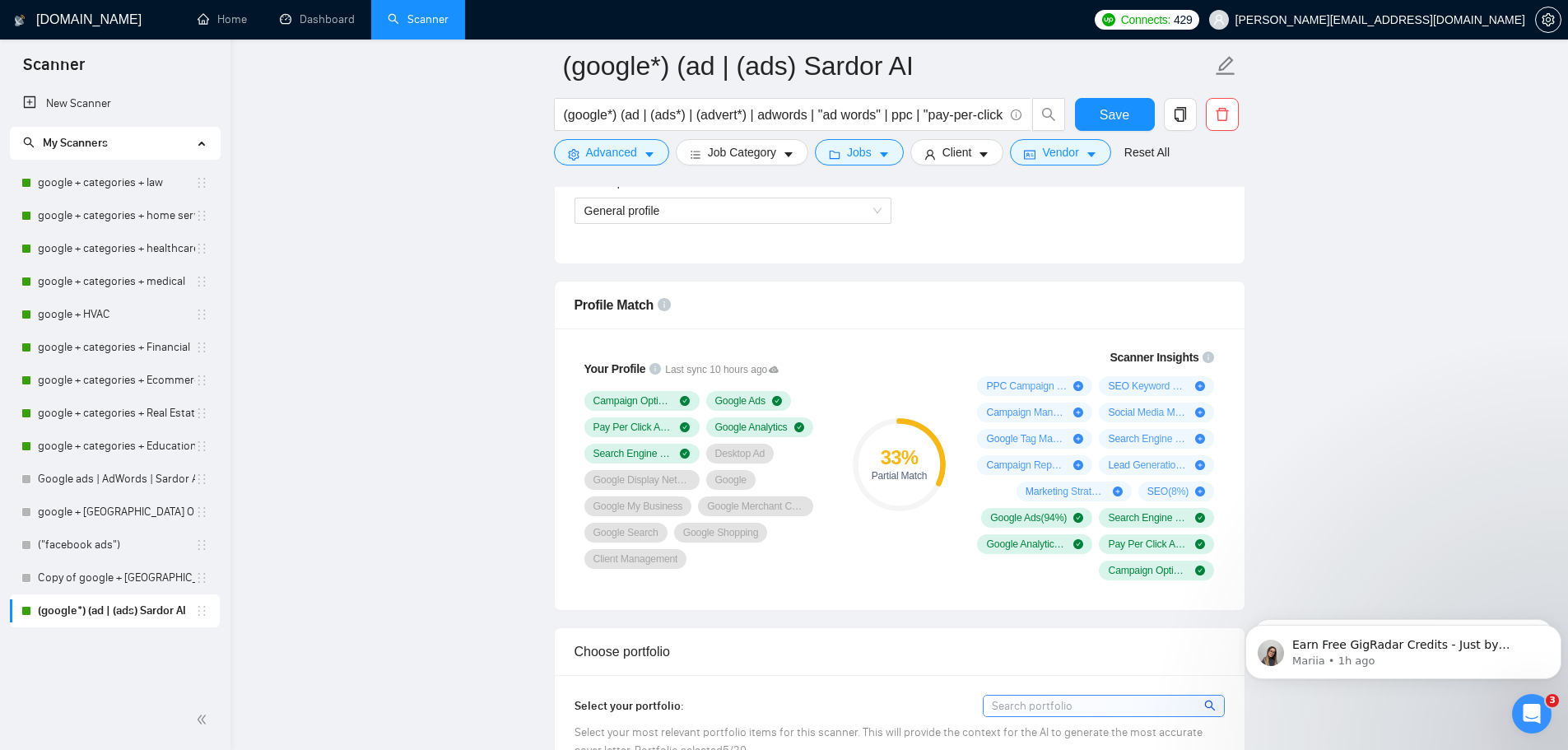
scroll to position [988, 0]
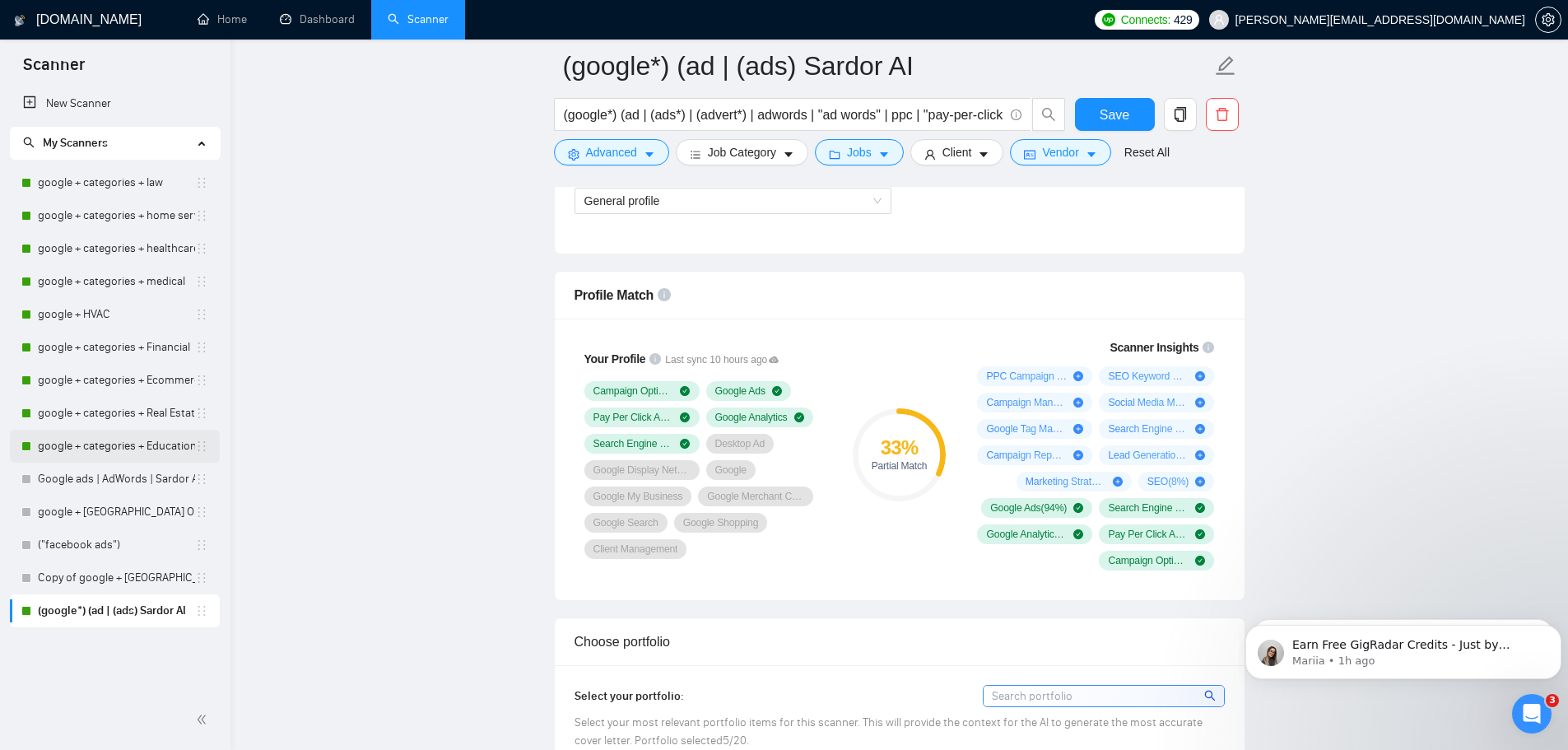
click at [94, 449] on link "google + categories + Education" at bounding box center [116, 446] width 157 height 33
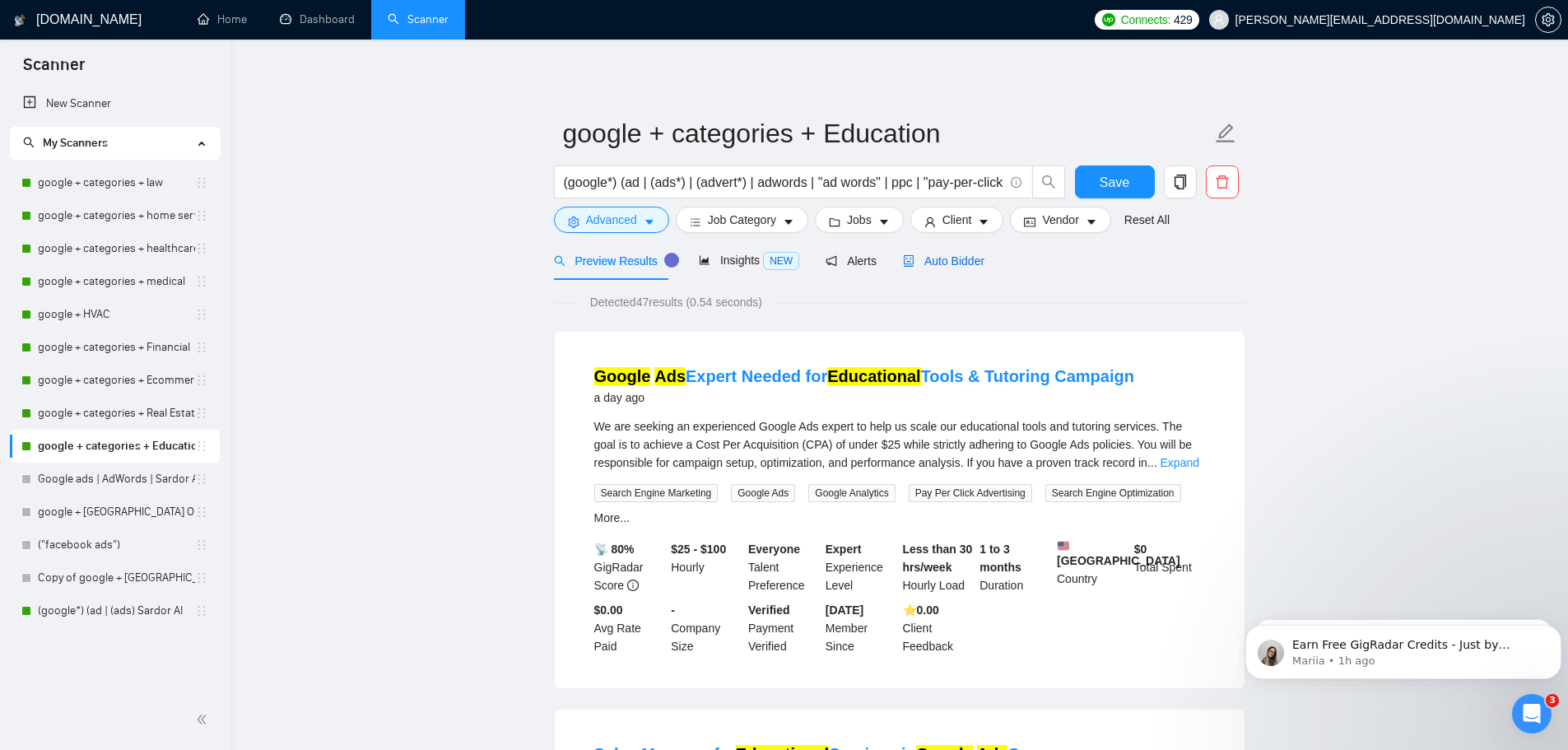
click at [964, 262] on span "Auto Bidder" at bounding box center [943, 260] width 81 height 13
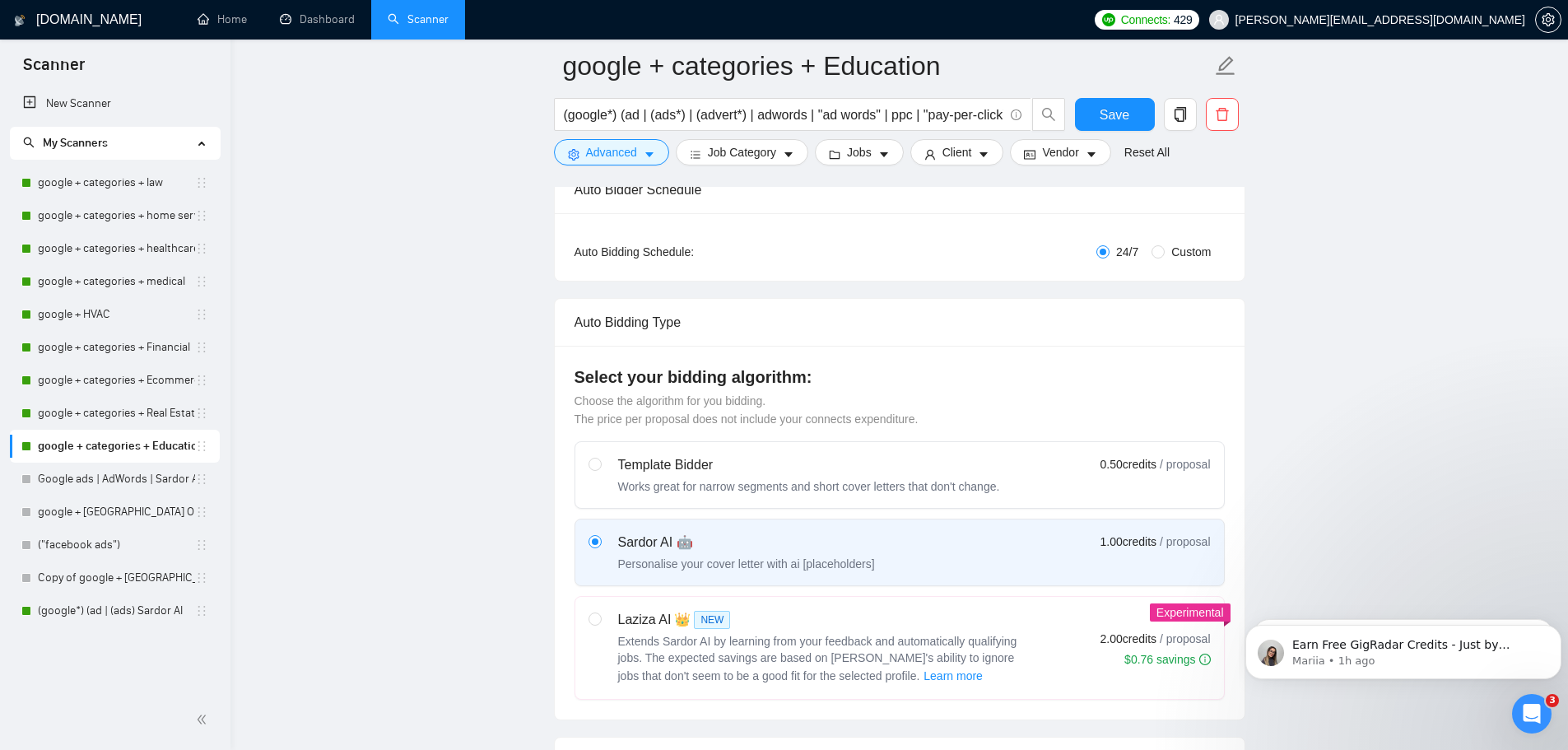
scroll to position [247, 0]
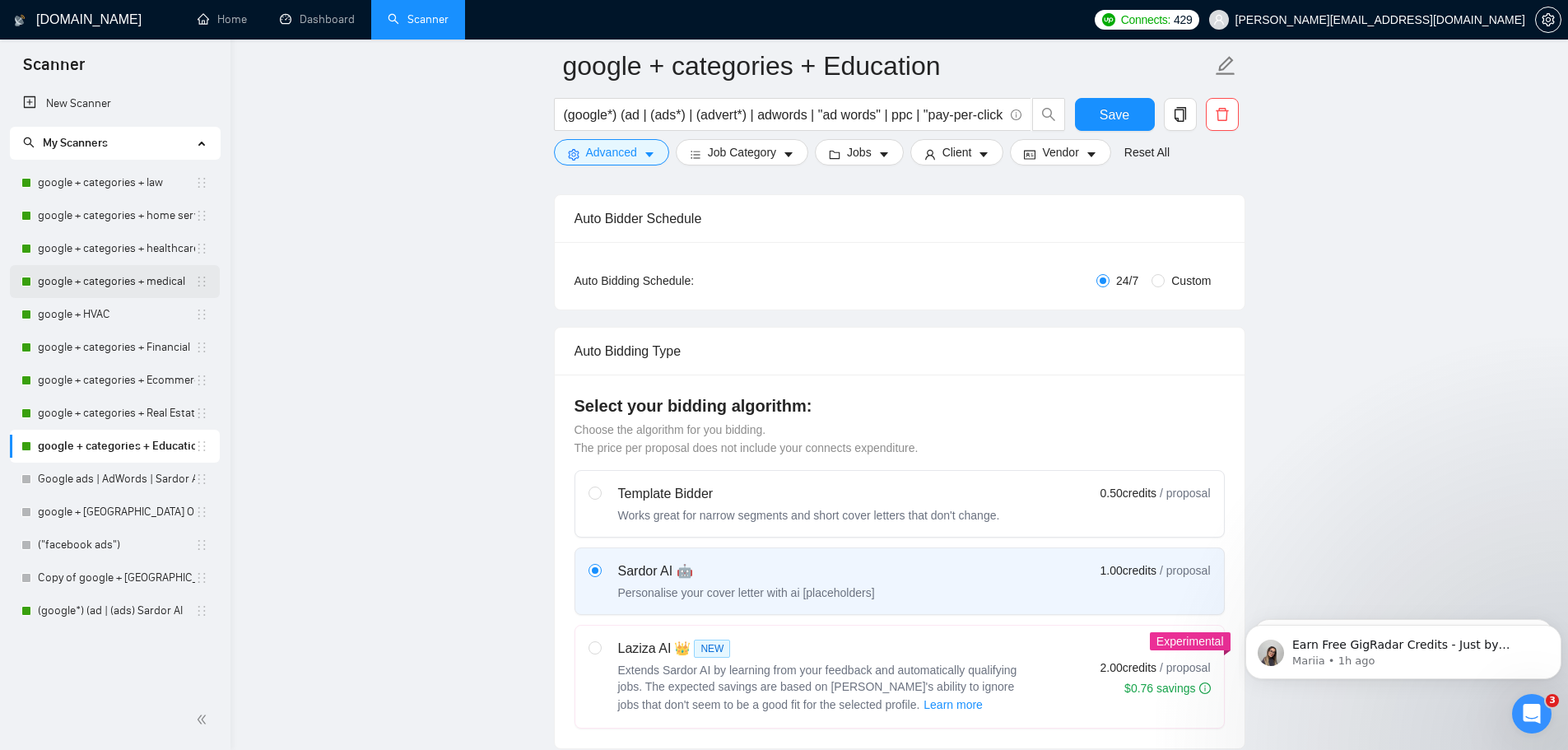
click at [94, 289] on link "google + categories + medical" at bounding box center [116, 281] width 157 height 33
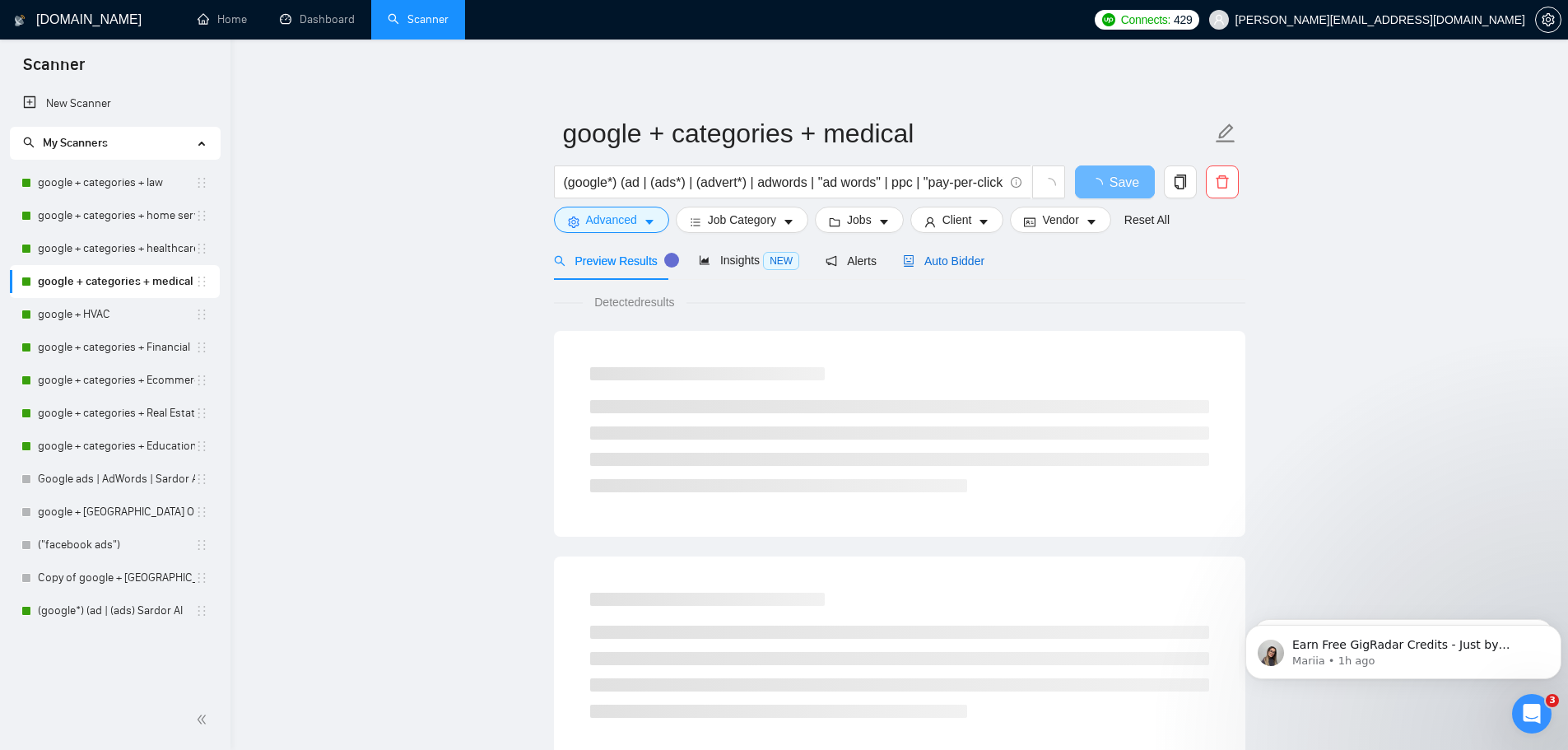
click at [923, 260] on span "Auto Bidder" at bounding box center [943, 260] width 81 height 13
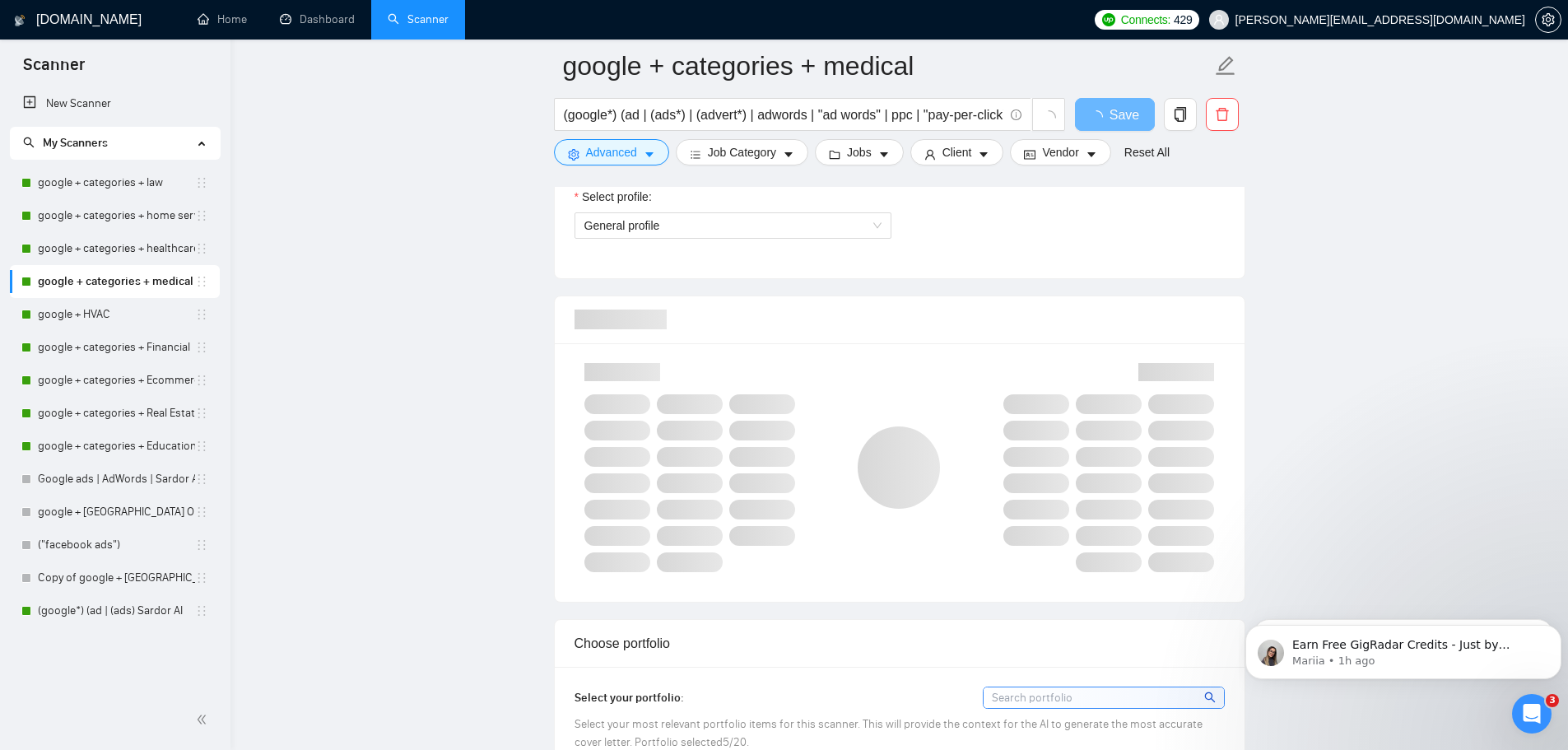
scroll to position [905, 0]
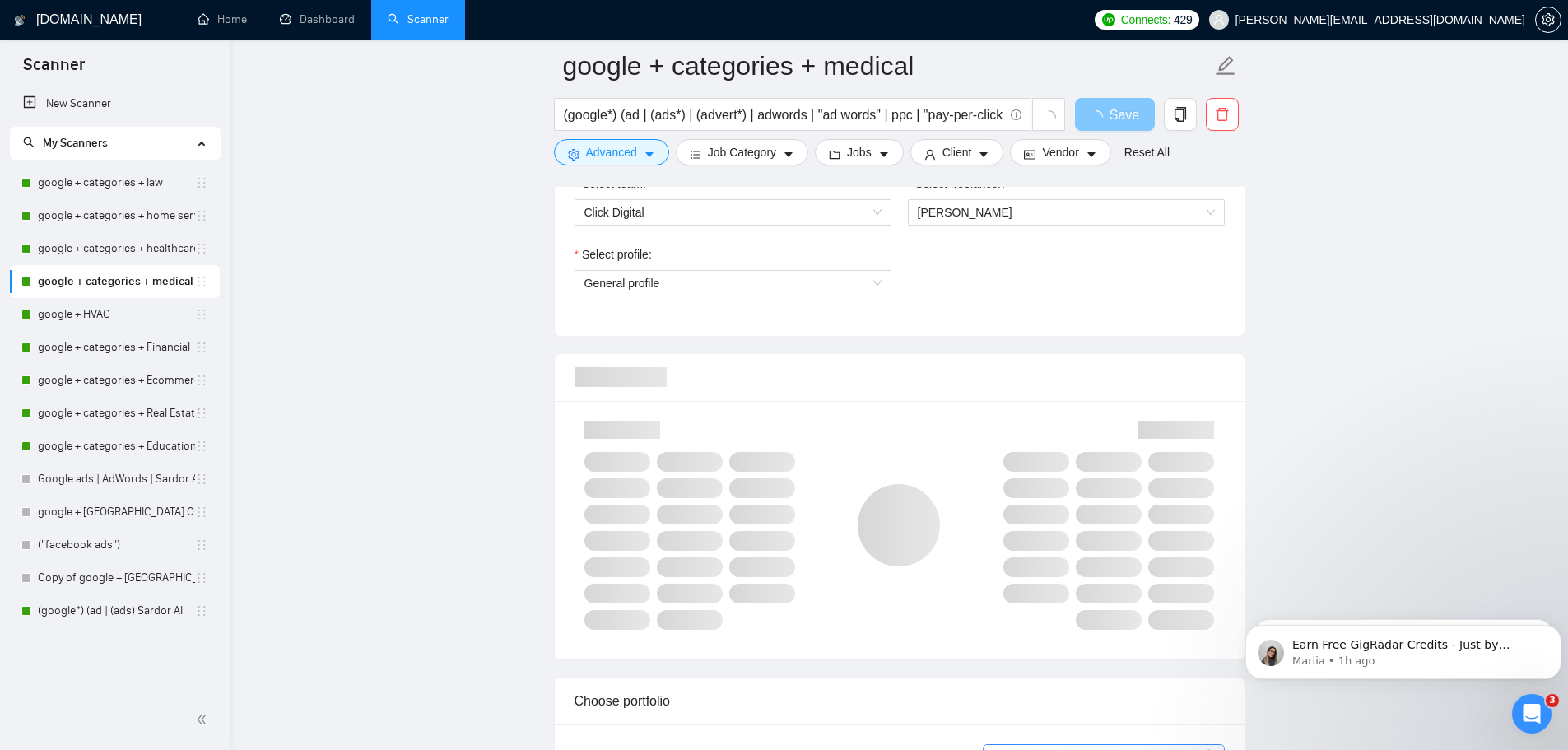
click at [1111, 124] on span "Save" at bounding box center [1123, 114] width 29 height 21
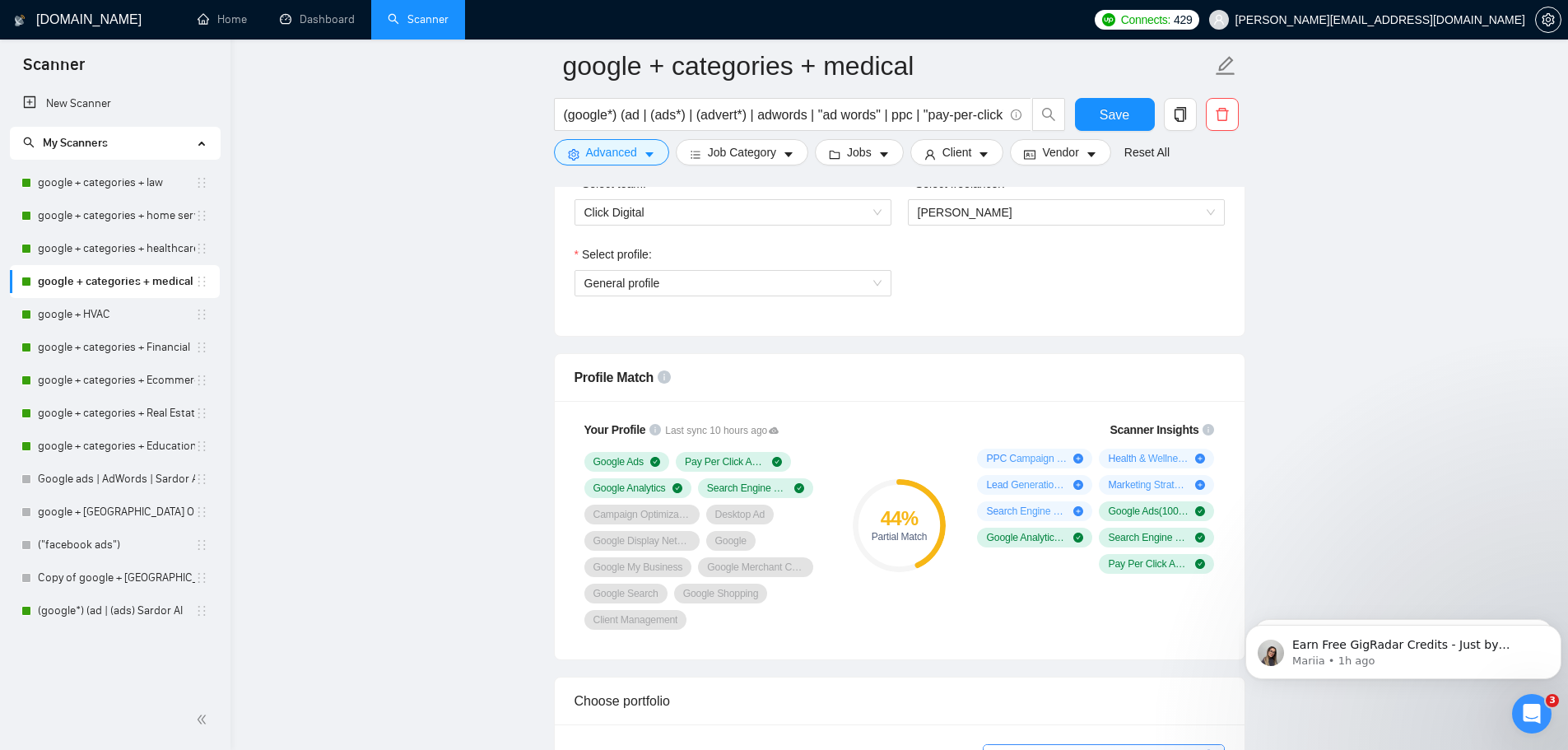
drag, startPoint x: 111, startPoint y: 620, endPoint x: 244, endPoint y: 604, distance: 134.0
click at [111, 620] on link "(google*) (ad | (ads) Sardor AI" at bounding box center [116, 610] width 157 height 33
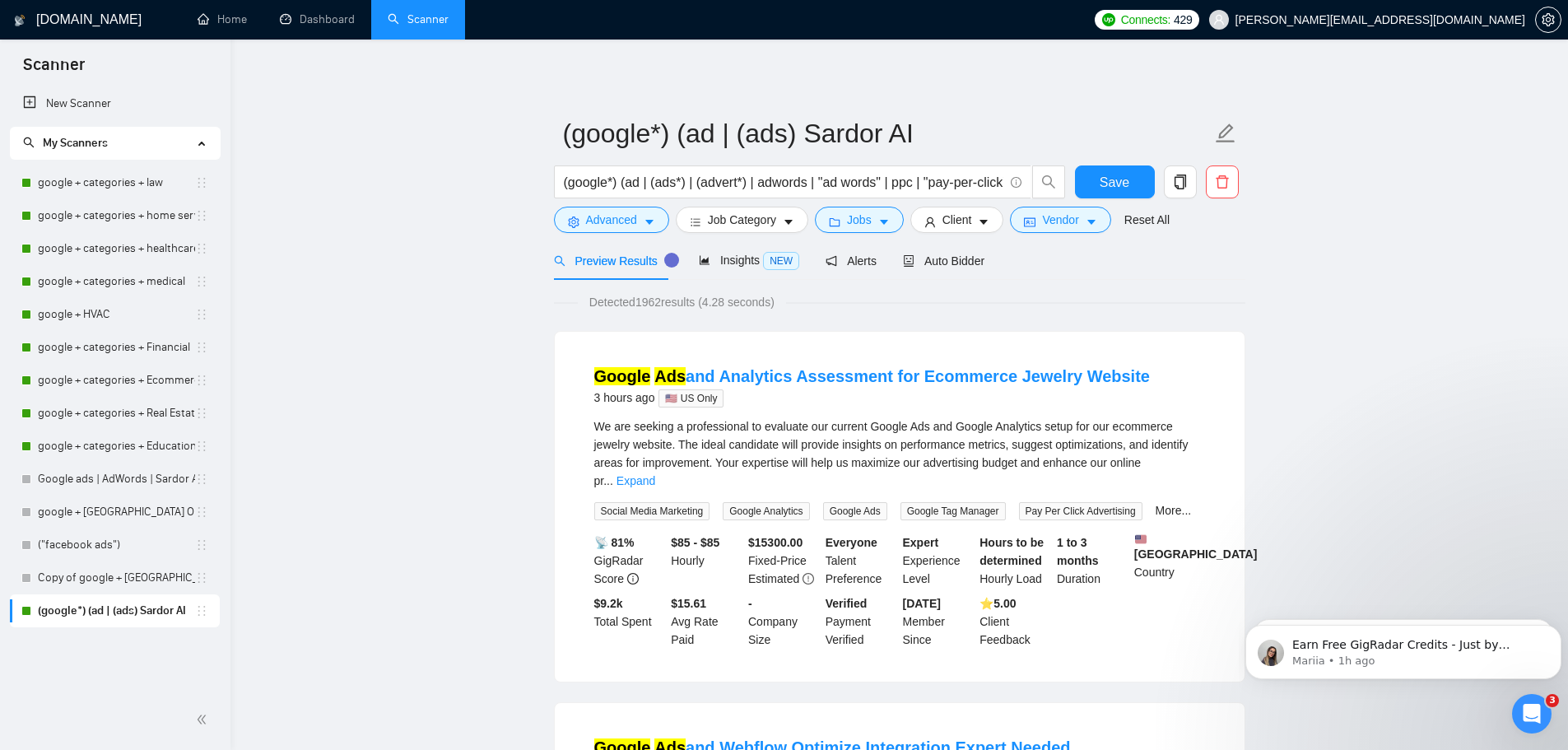
click at [907, 226] on div "Client" at bounding box center [956, 220] width 101 height 27
click at [880, 223] on icon "caret-down" at bounding box center [883, 223] width 8 height 5
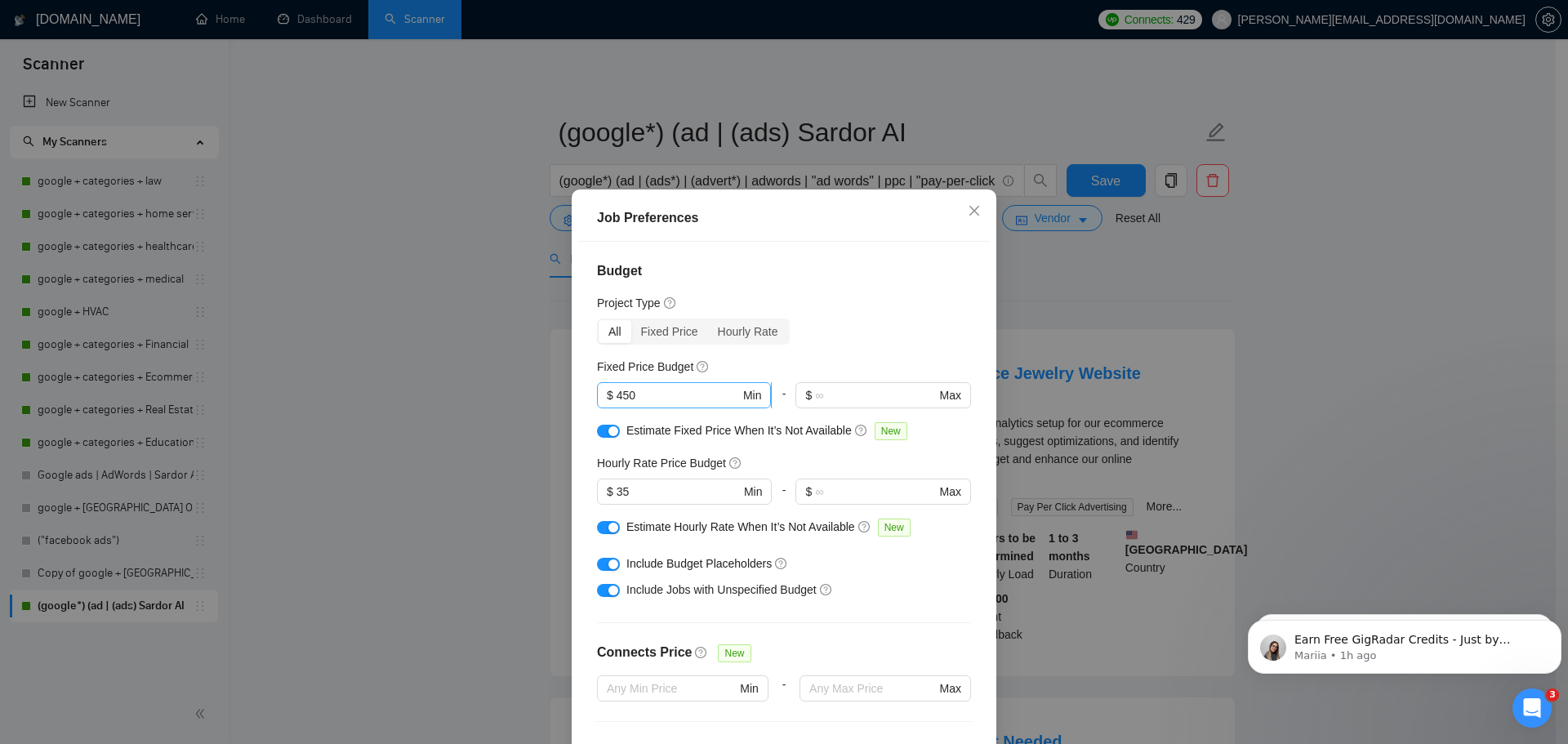
click at [662, 401] on input "450" at bounding box center [678, 395] width 123 height 18
type input "4"
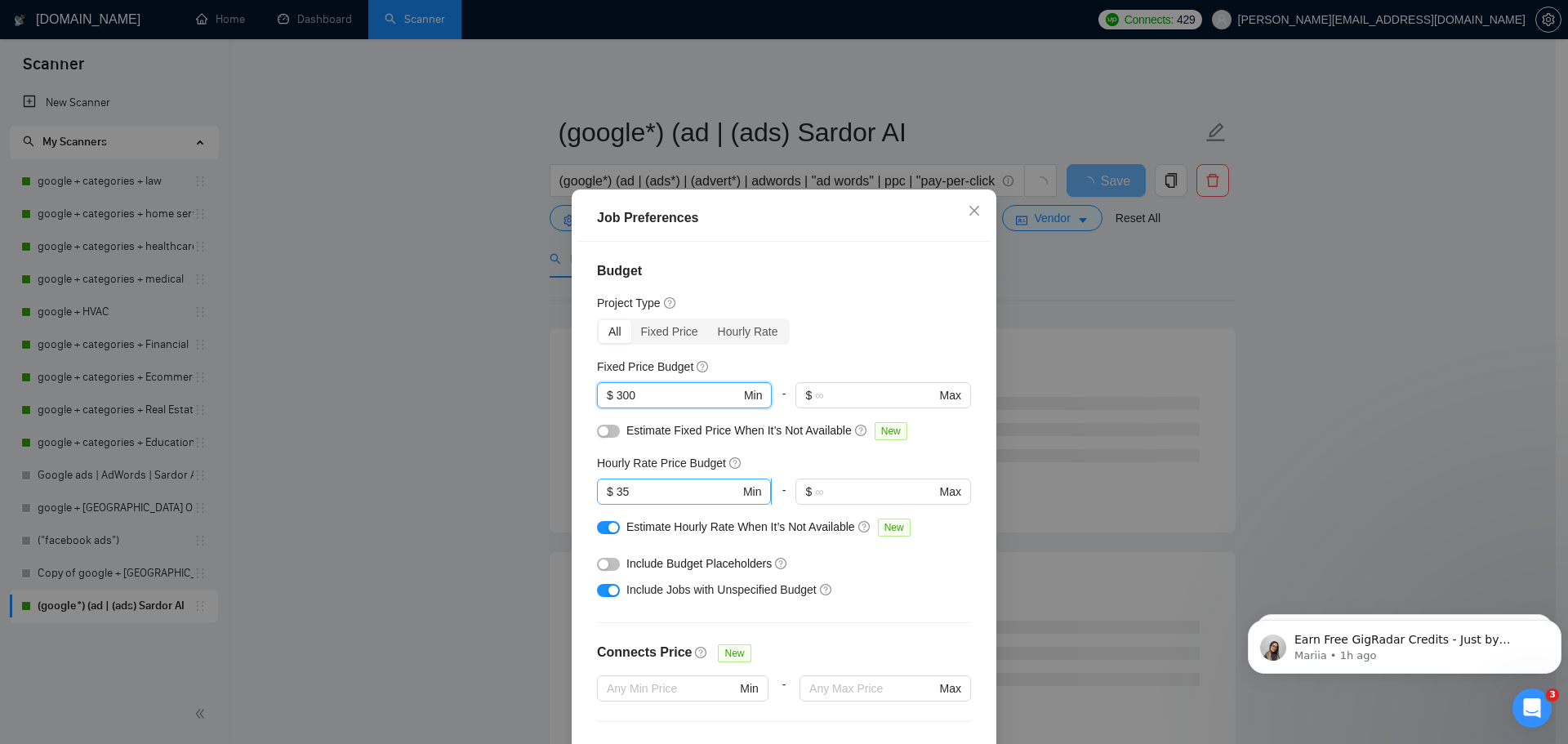
type input "300"
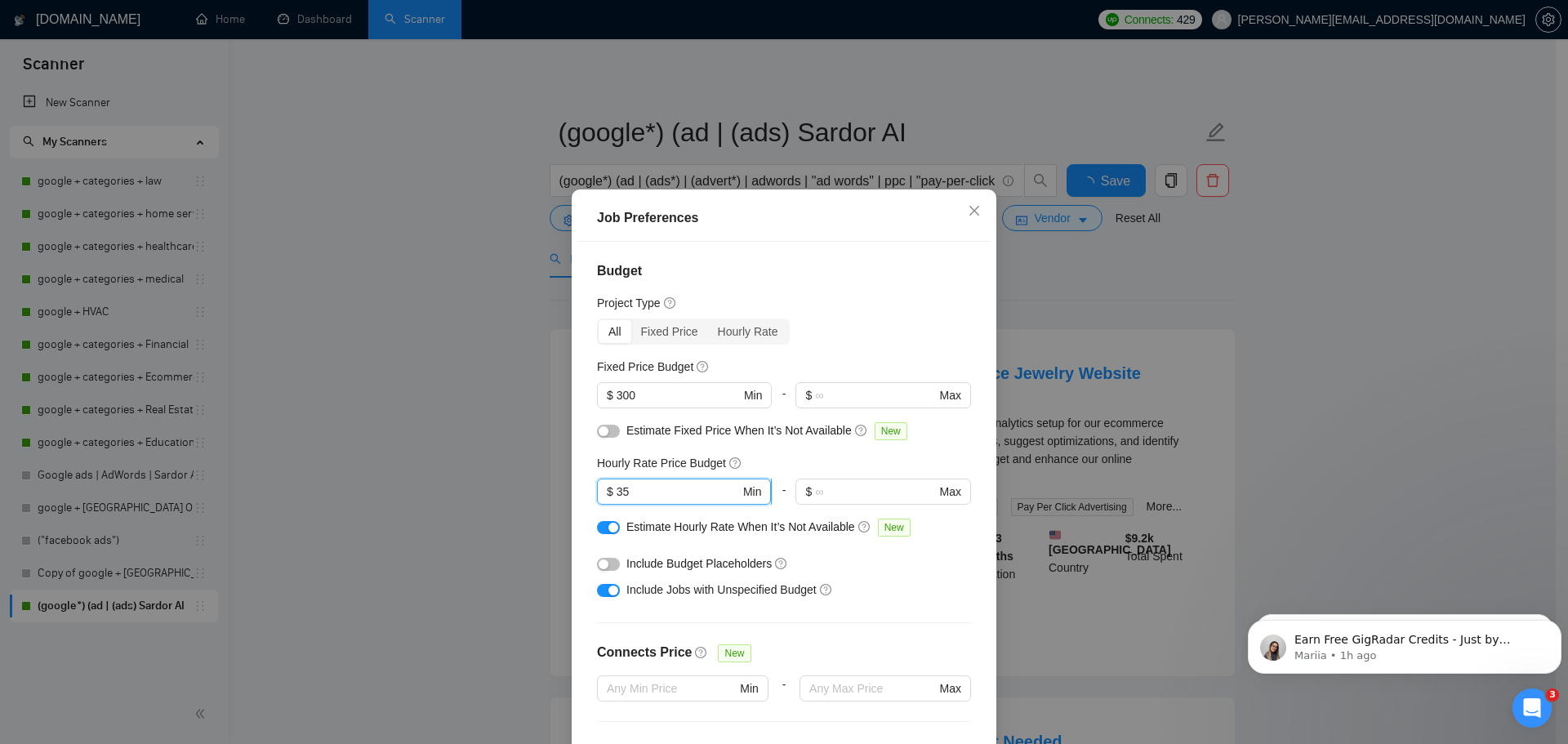
click at [650, 492] on input "35" at bounding box center [678, 492] width 123 height 18
type input "3"
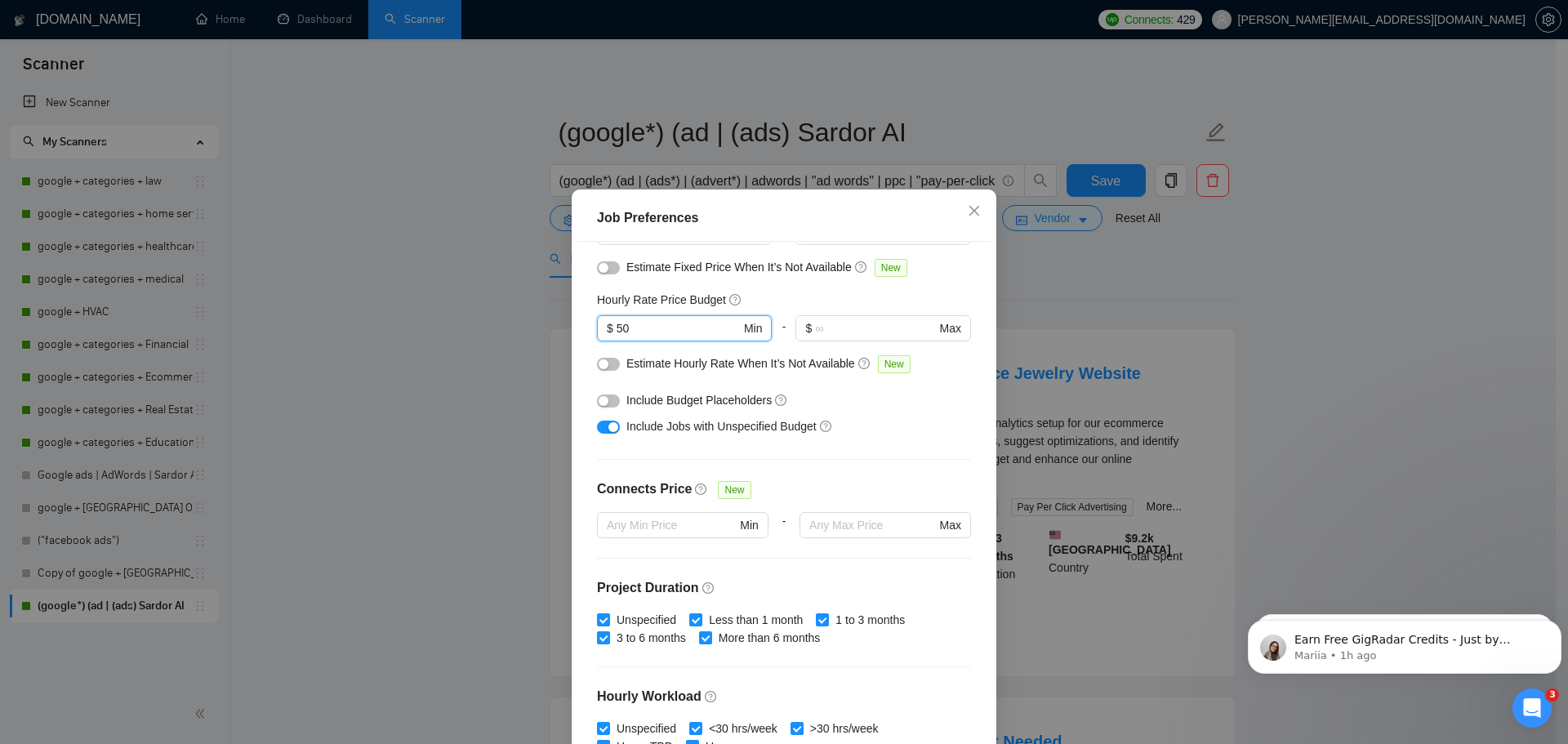
scroll to position [245, 0]
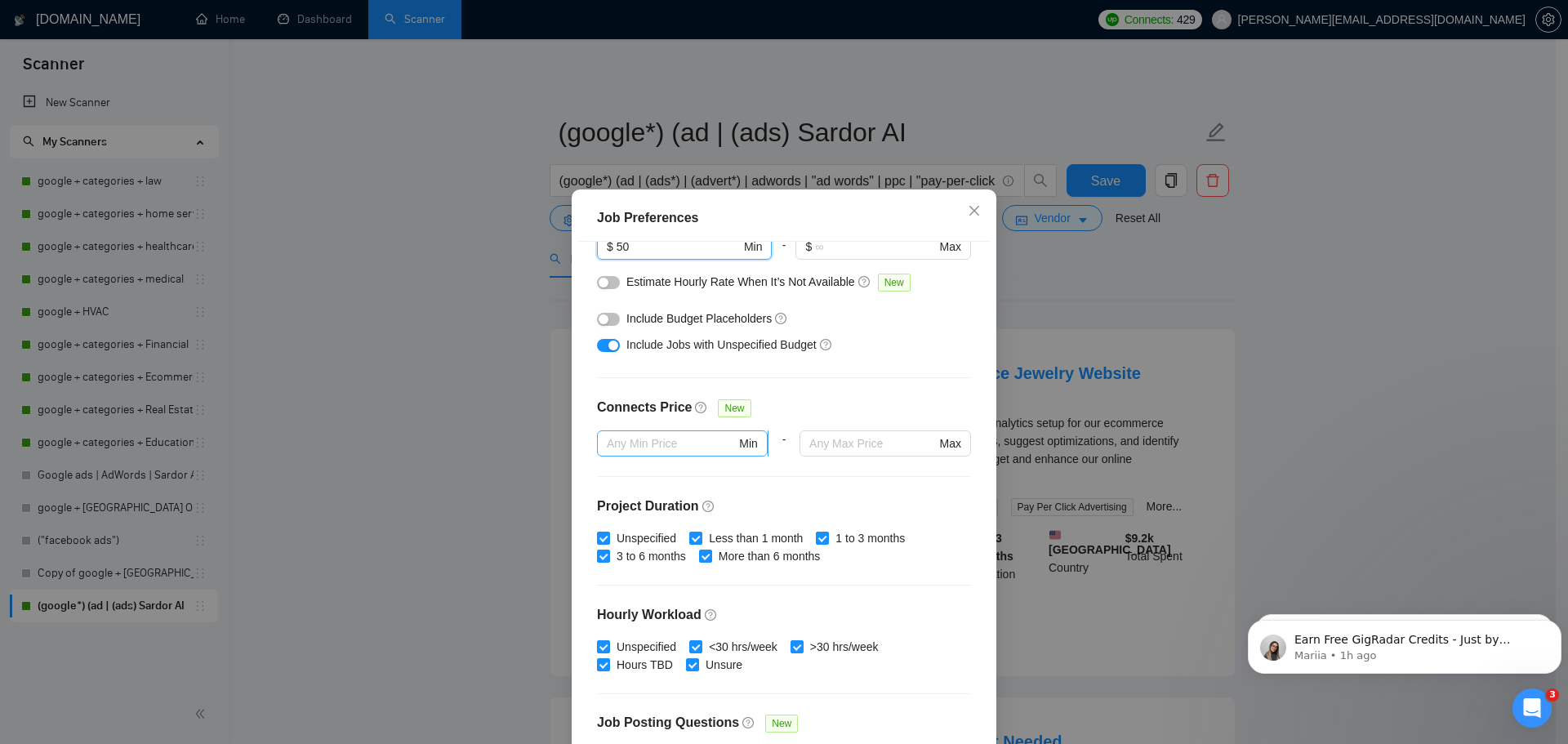
type input "50"
click at [693, 440] on input "text" at bounding box center [672, 443] width 129 height 18
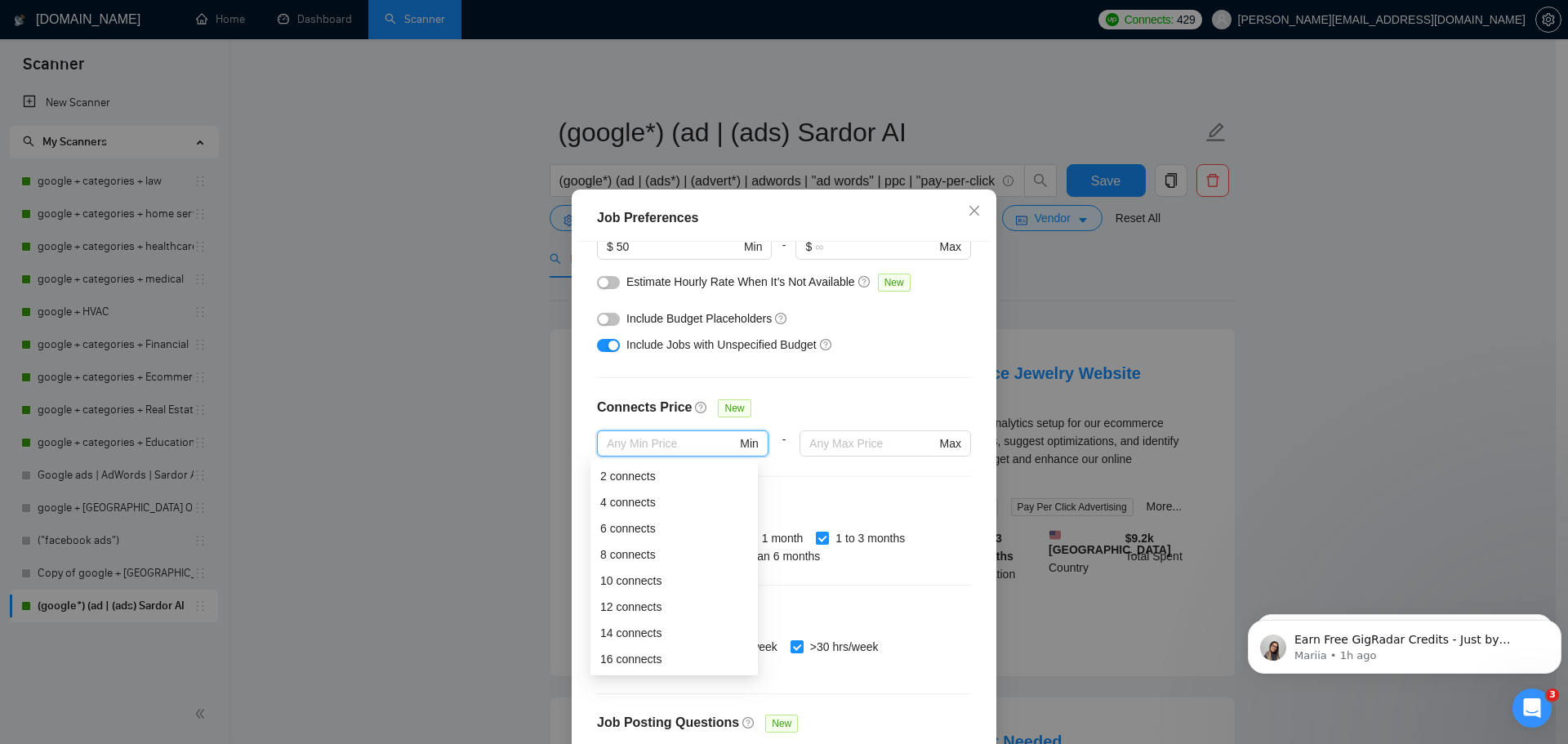
click at [906, 498] on h4 "Project Duration" at bounding box center [784, 506] width 374 height 19
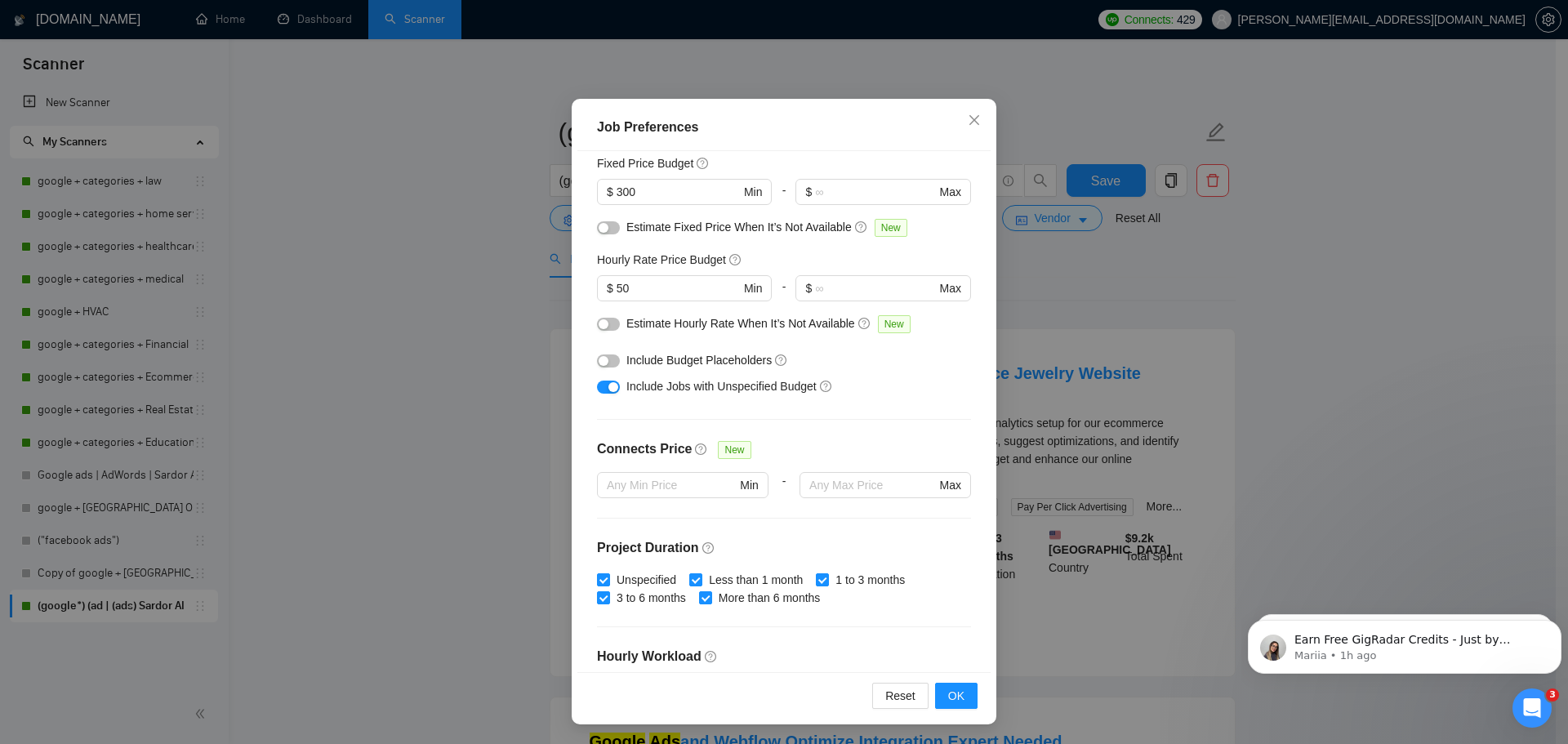
scroll to position [73, 0]
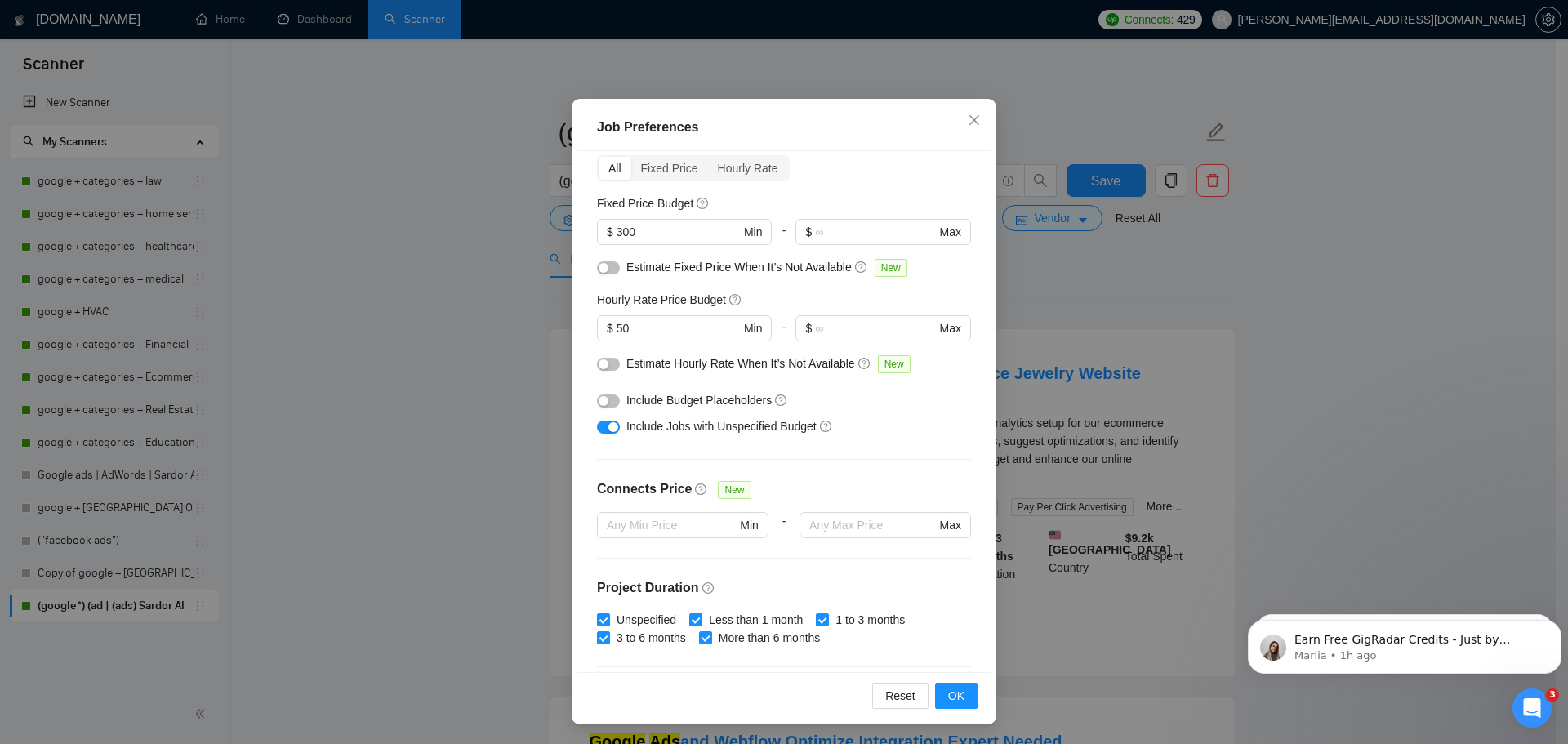
click at [599, 405] on div "button" at bounding box center [603, 401] width 10 height 10
click at [603, 364] on button "button" at bounding box center [609, 364] width 23 height 13
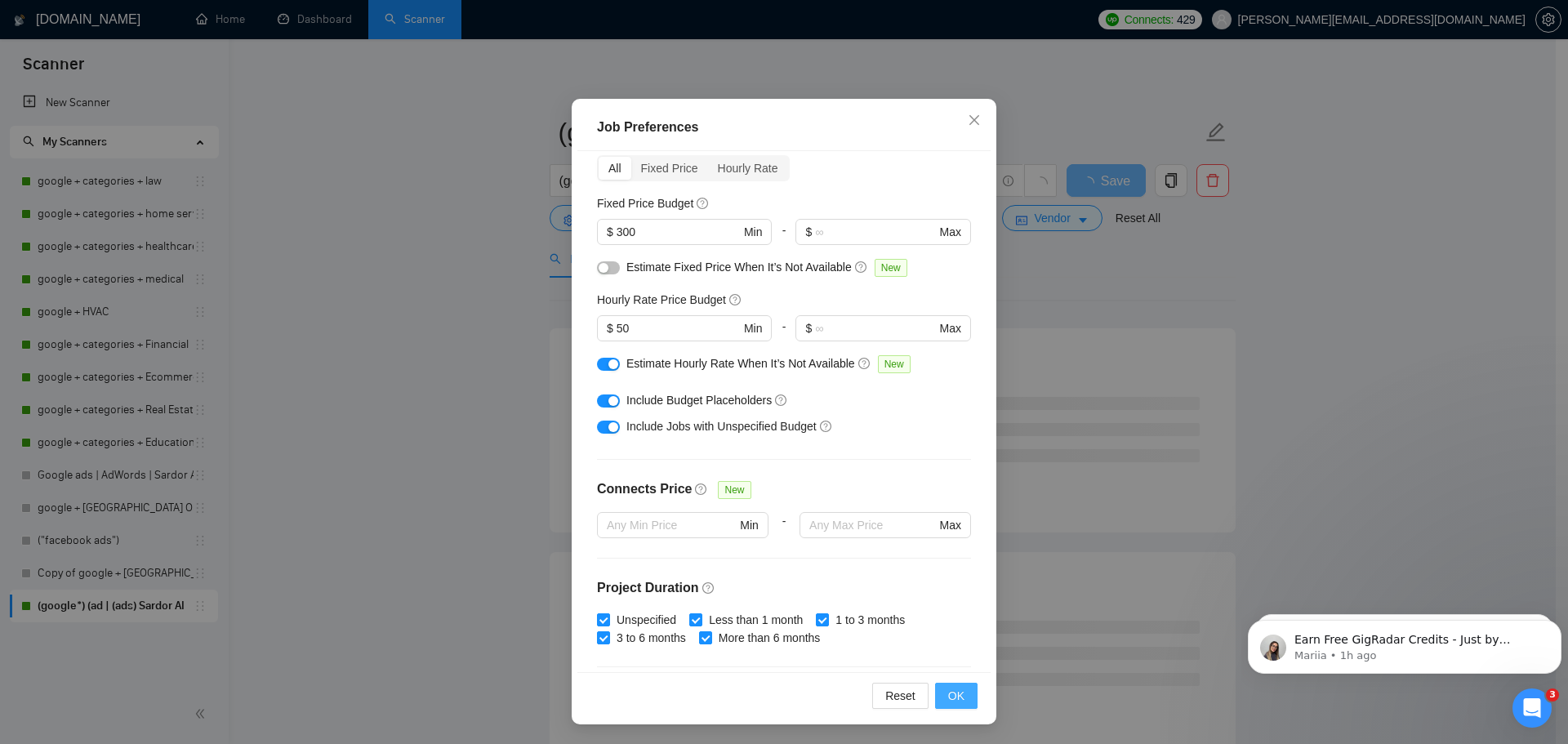
click at [937, 694] on button "OK" at bounding box center [957, 696] width 42 height 27
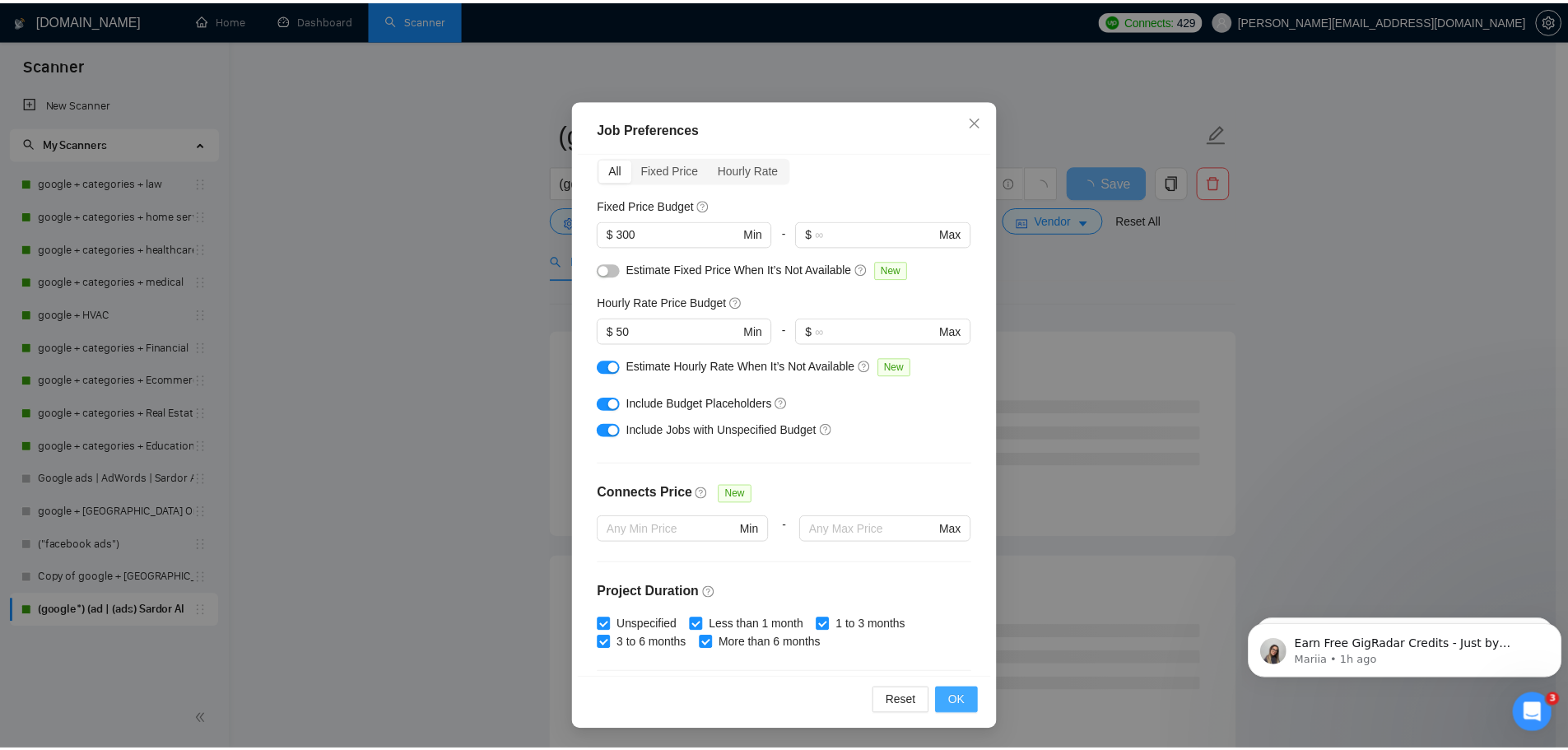
scroll to position [0, 0]
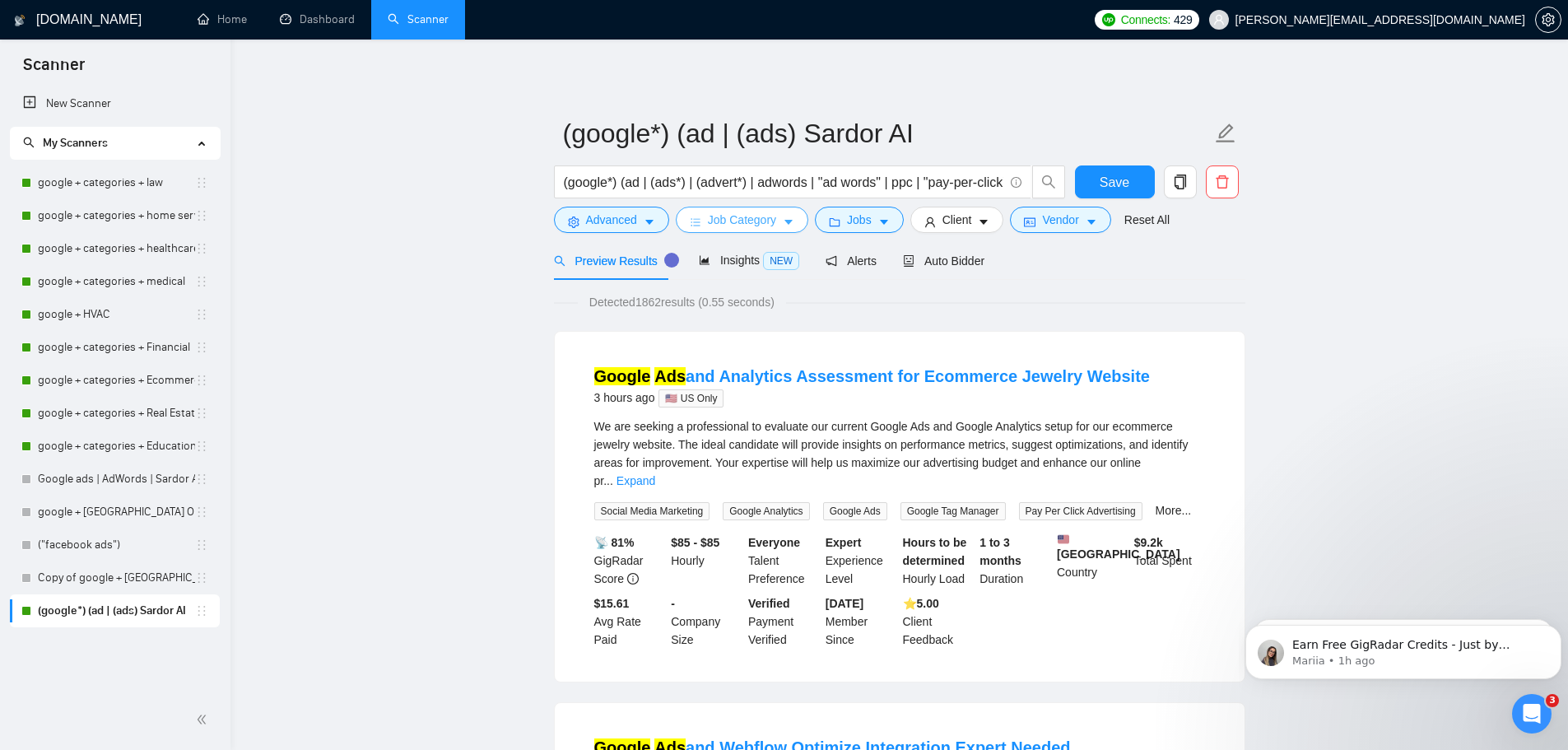
click at [739, 229] on span "Job Category" at bounding box center [742, 219] width 69 height 18
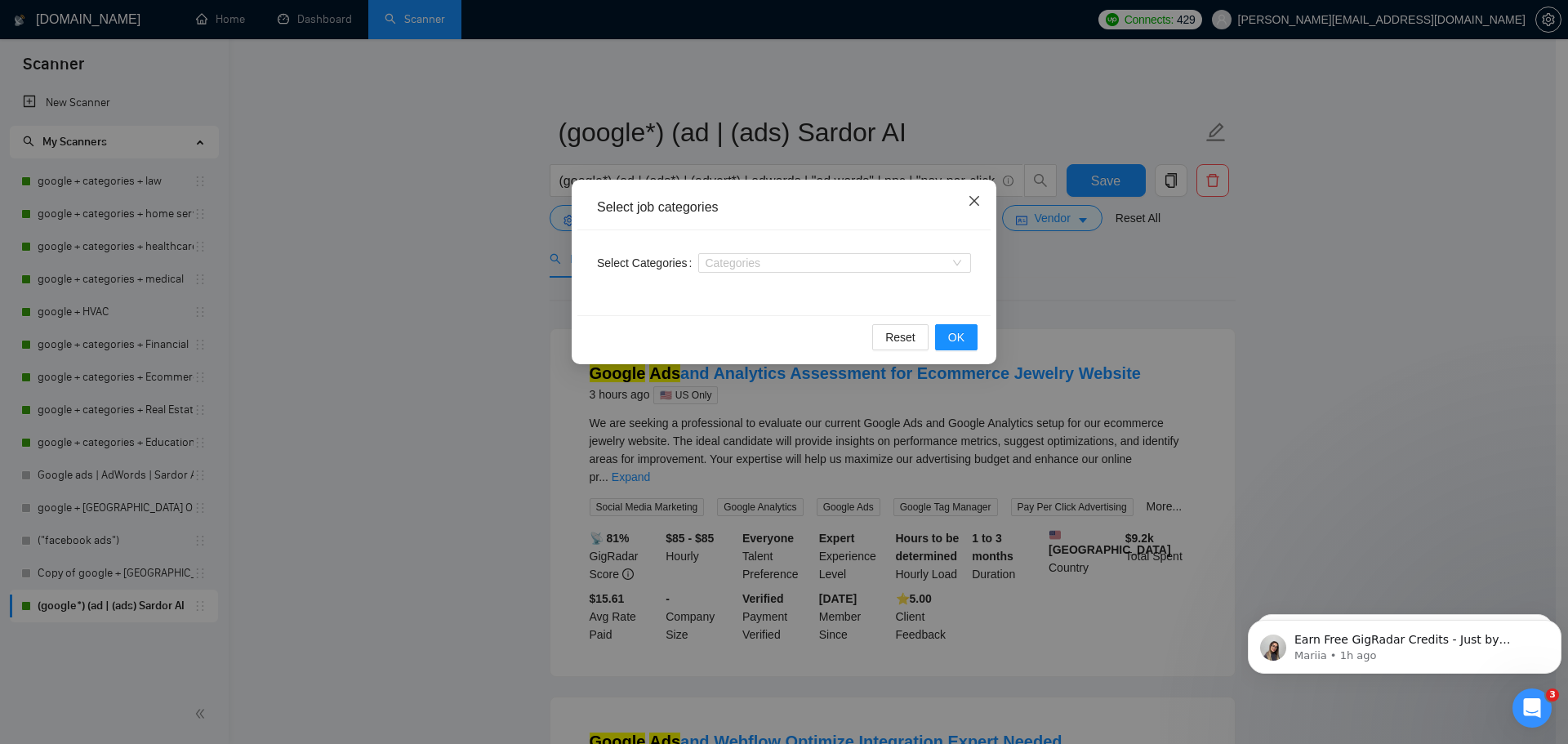
click at [965, 202] on span "Close" at bounding box center [974, 202] width 44 height 44
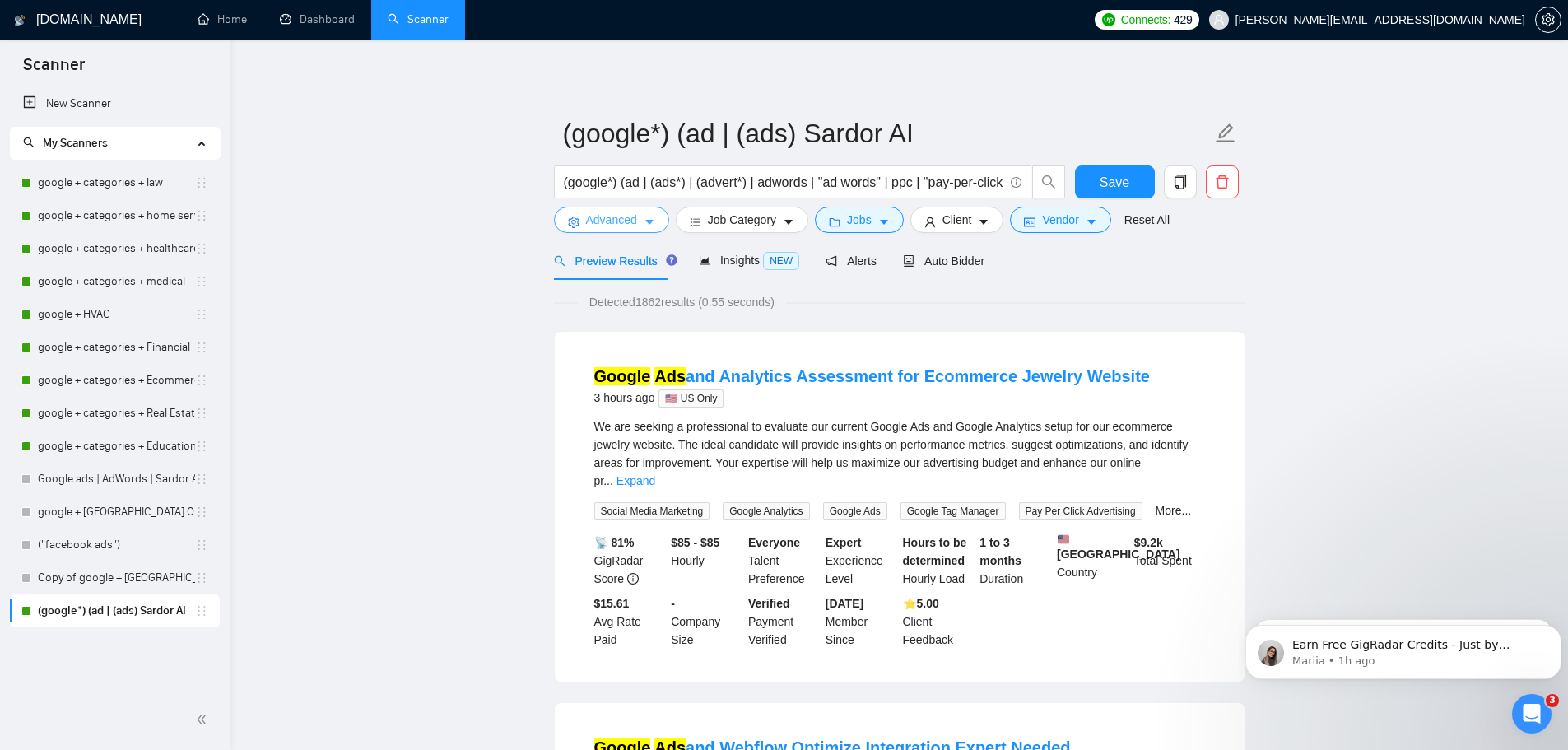
click at [612, 231] on button "Advanced" at bounding box center [611, 220] width 115 height 27
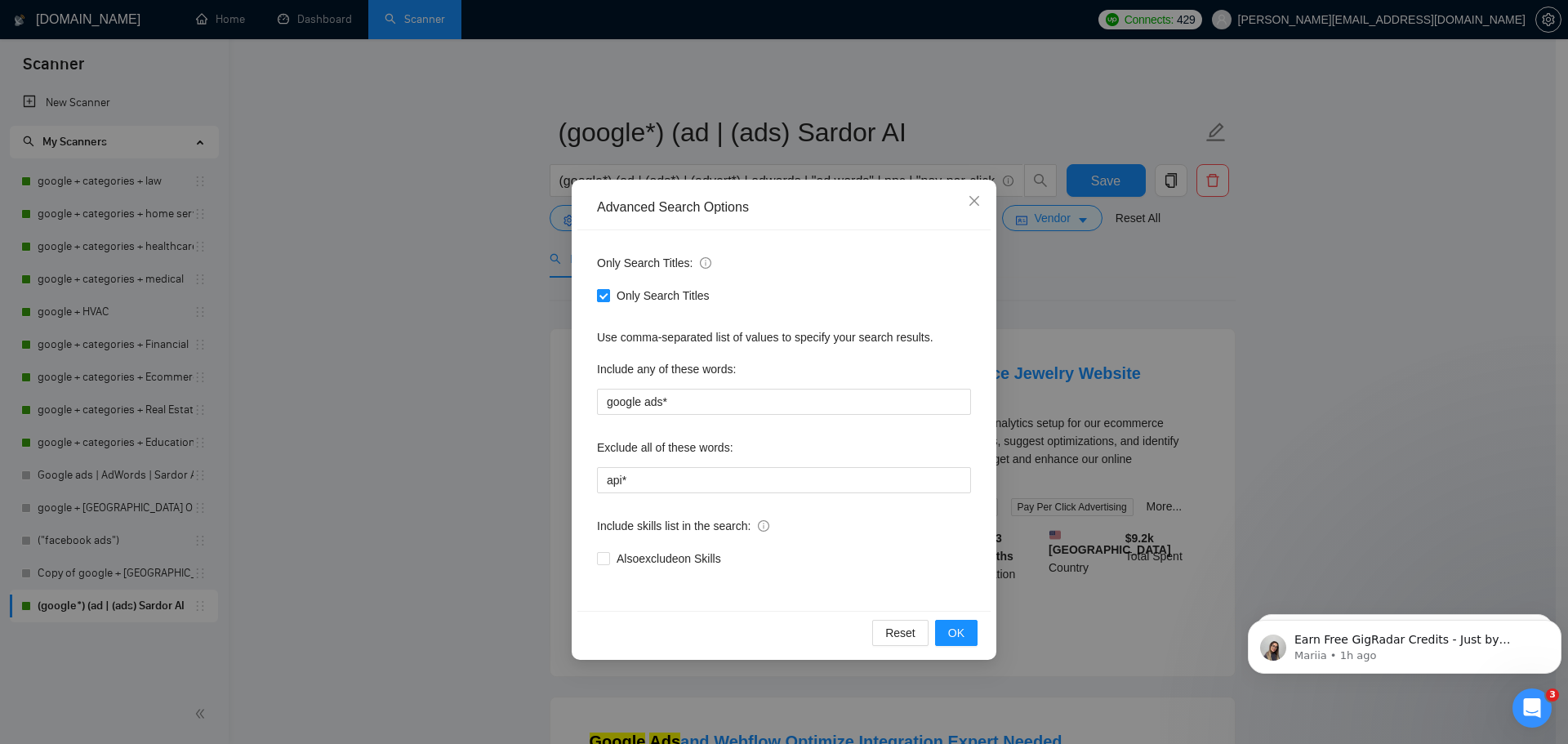
click at [599, 300] on input "Only Search Titles" at bounding box center [603, 295] width 12 height 12
click at [597, 300] on input "Only Search Titles" at bounding box center [603, 295] width 12 height 12
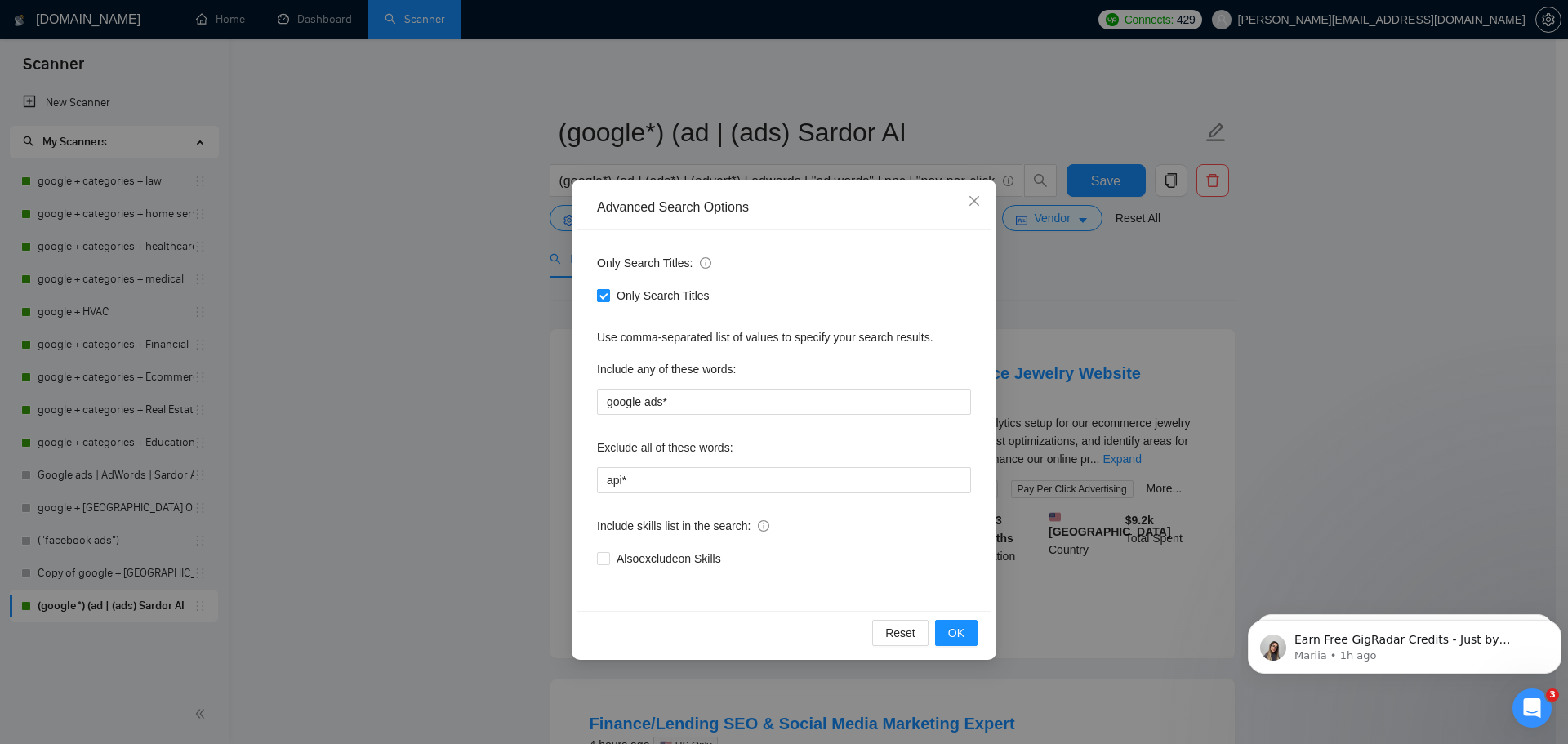
click at [597, 301] on span at bounding box center [603, 295] width 13 height 13
click at [597, 301] on input "Only Search Titles" at bounding box center [603, 295] width 12 height 12
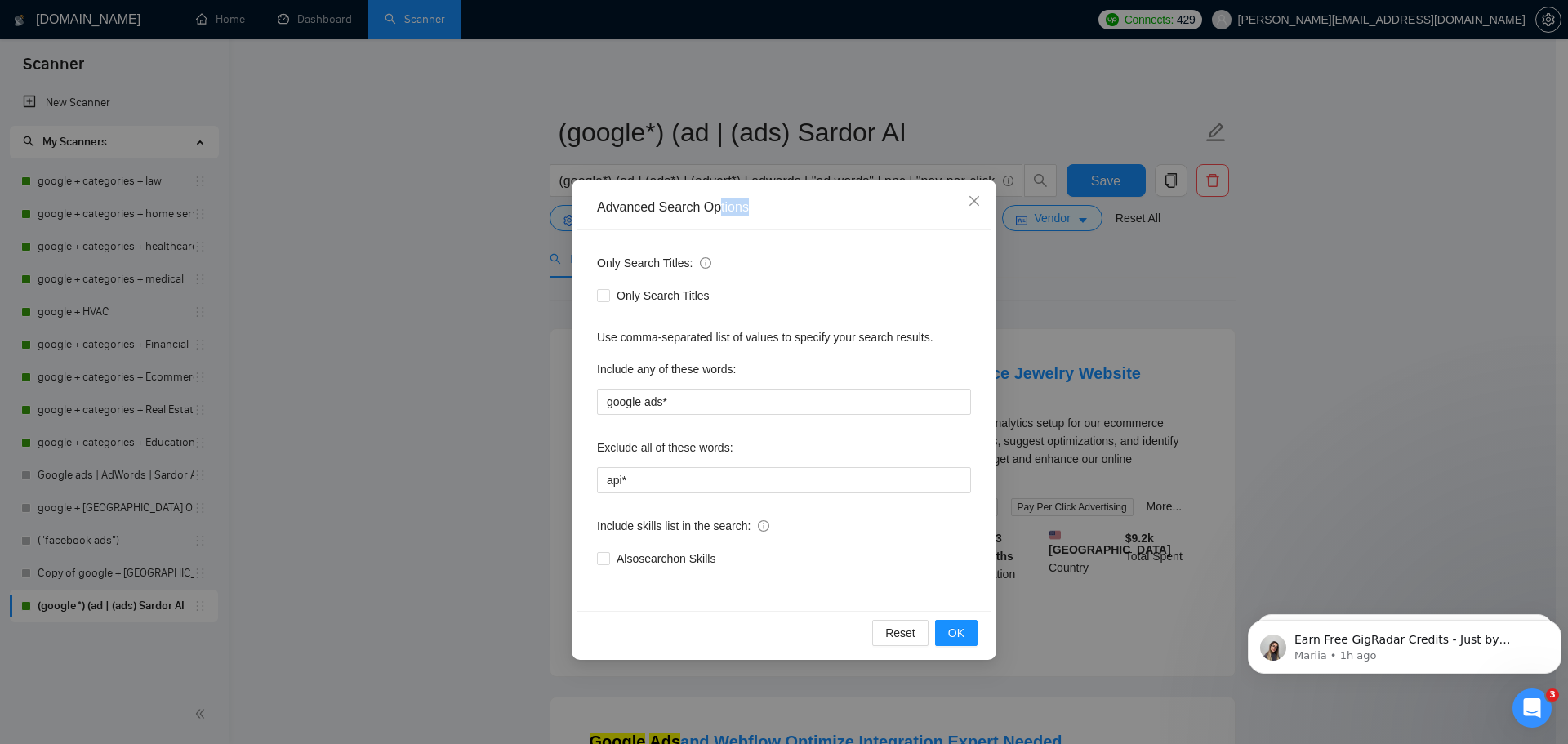
drag, startPoint x: 726, startPoint y: 209, endPoint x: 893, endPoint y: 212, distance: 167.0
click at [912, 212] on div "Advanced Search Options" at bounding box center [784, 207] width 374 height 18
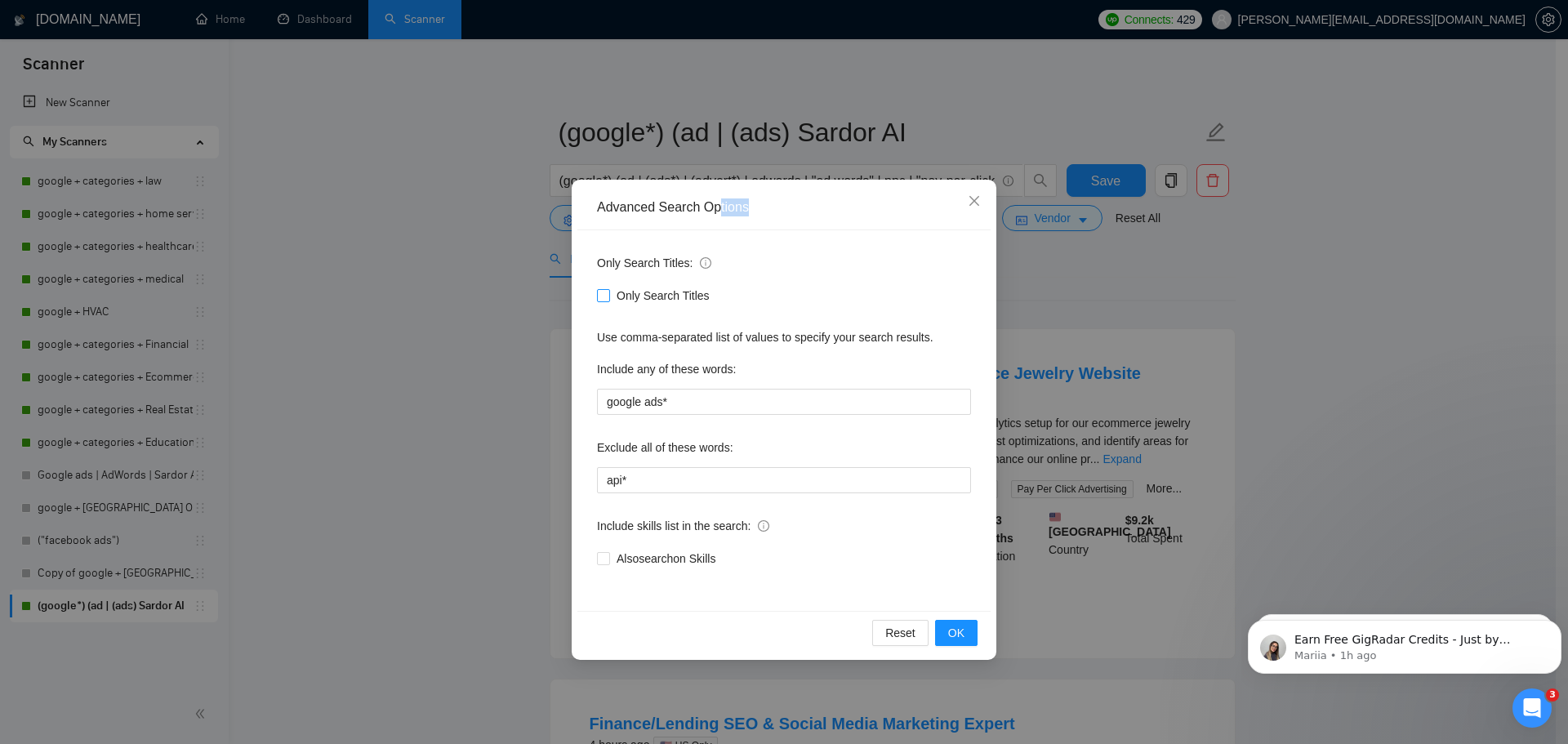
click at [603, 298] on input "Only Search Titles" at bounding box center [603, 295] width 12 height 12
checkbox input "true"
click at [967, 633] on button "OK" at bounding box center [957, 633] width 42 height 27
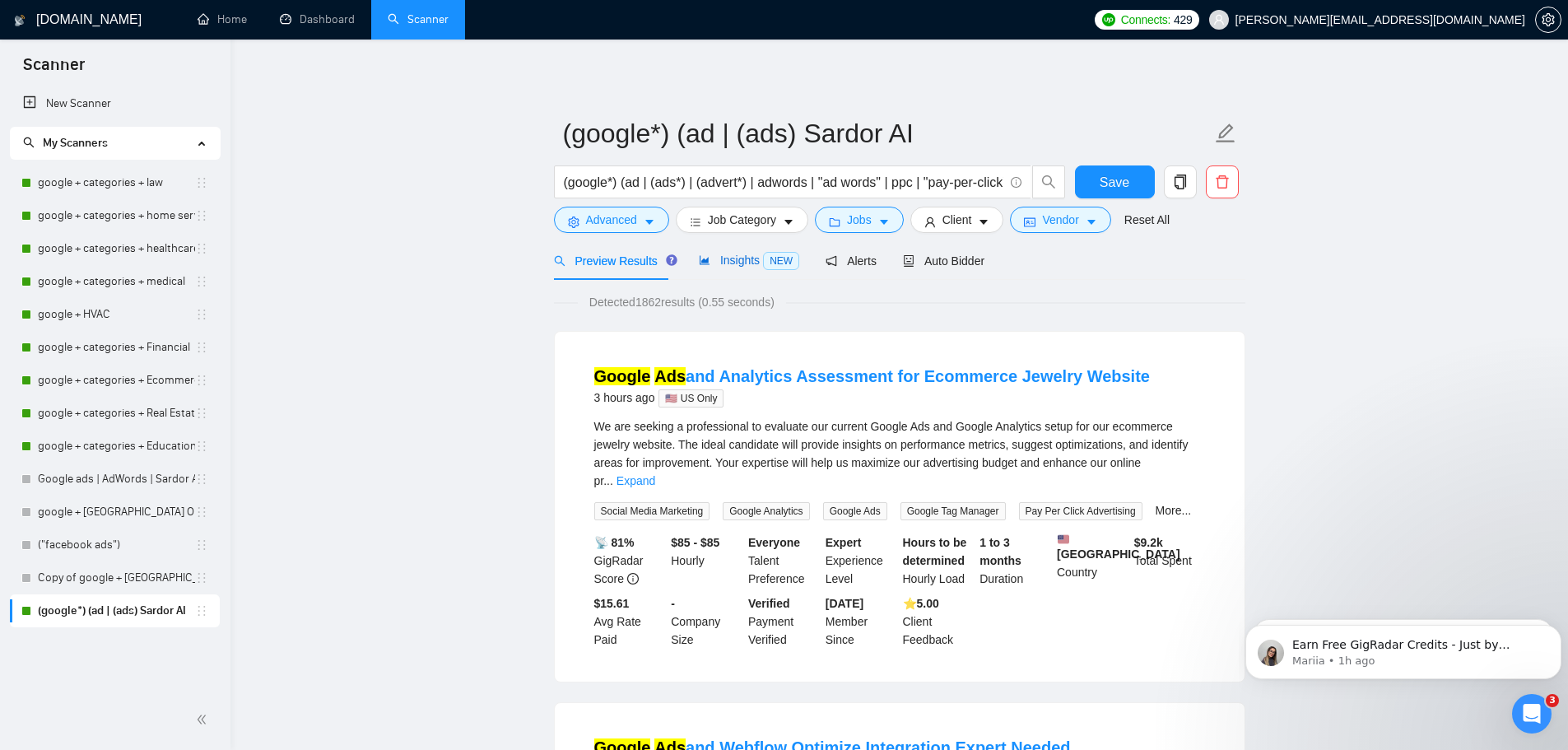
click at [727, 256] on span "Insights NEW" at bounding box center [749, 260] width 101 height 13
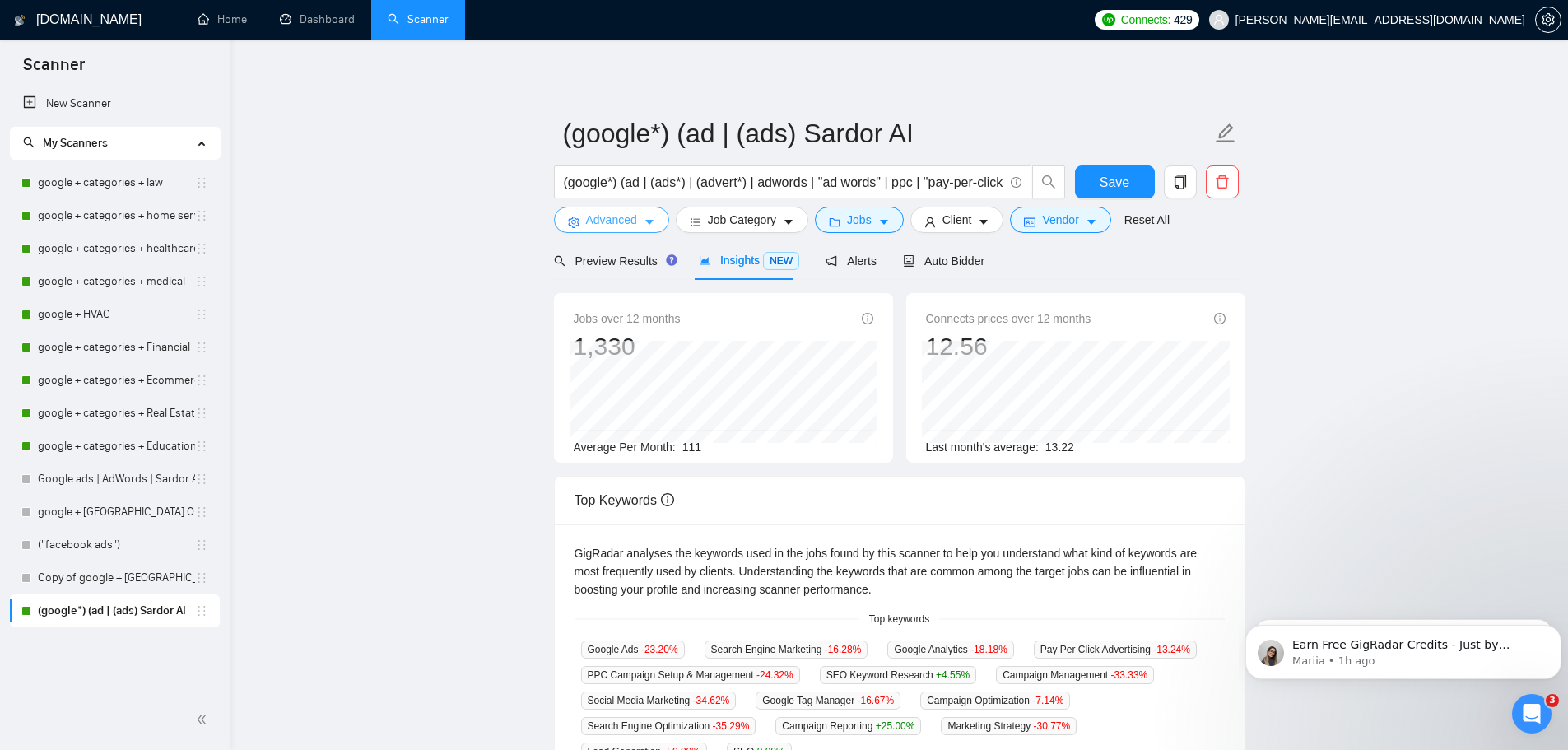
click at [613, 223] on span "Advanced" at bounding box center [611, 219] width 51 height 18
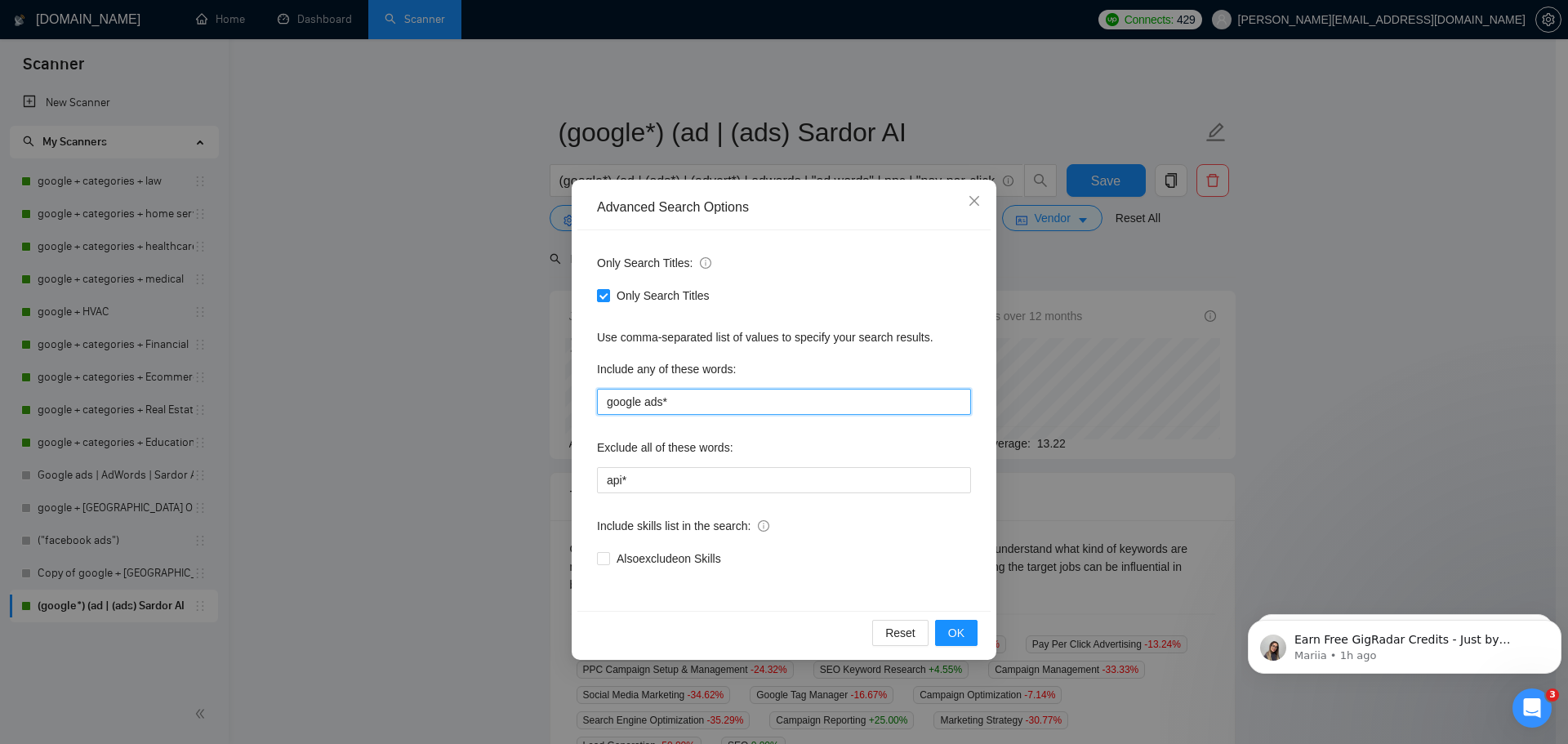
click at [708, 404] on input "google ads*" at bounding box center [784, 402] width 374 height 27
type input "google ads, google shopping, google display, google ads management"
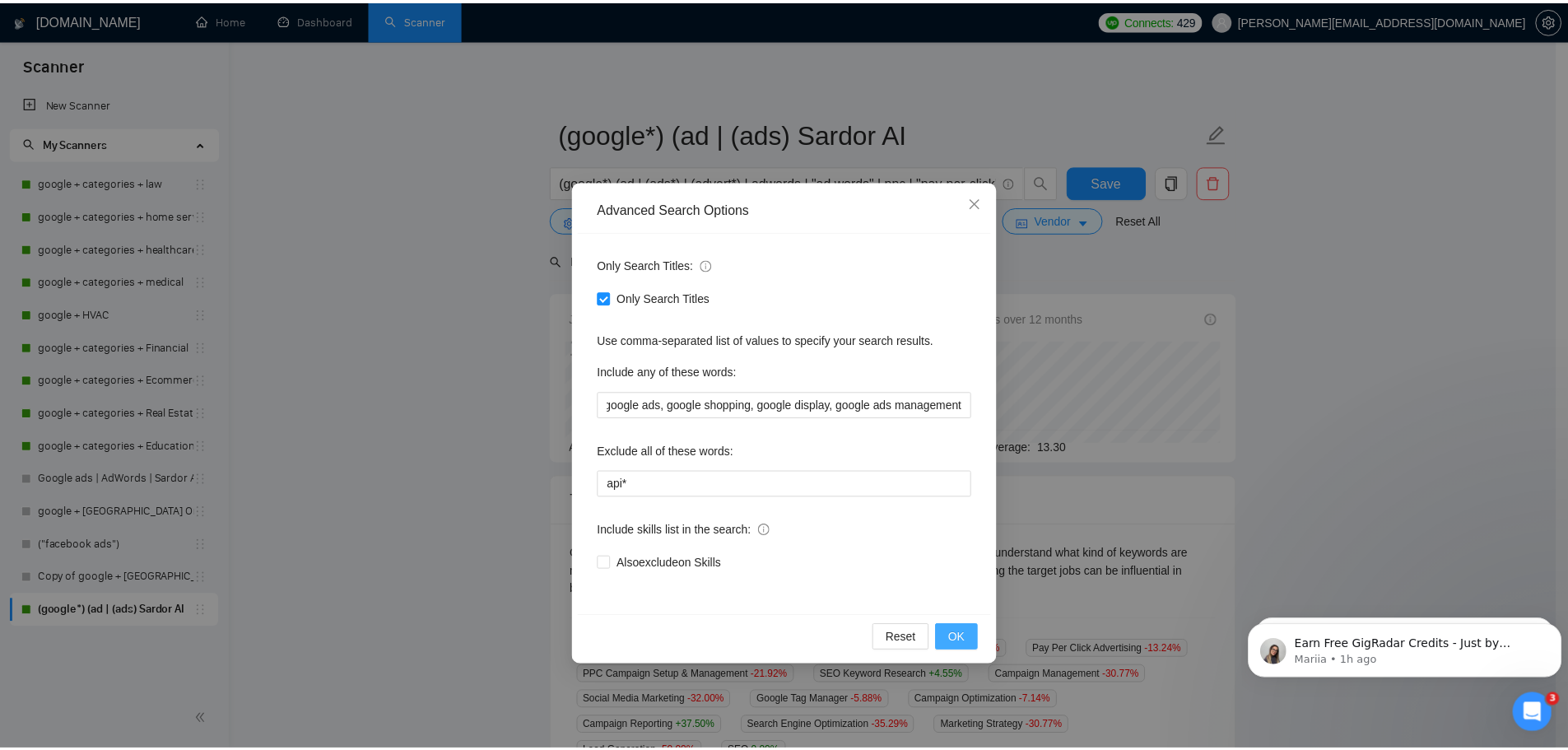
scroll to position [0, 0]
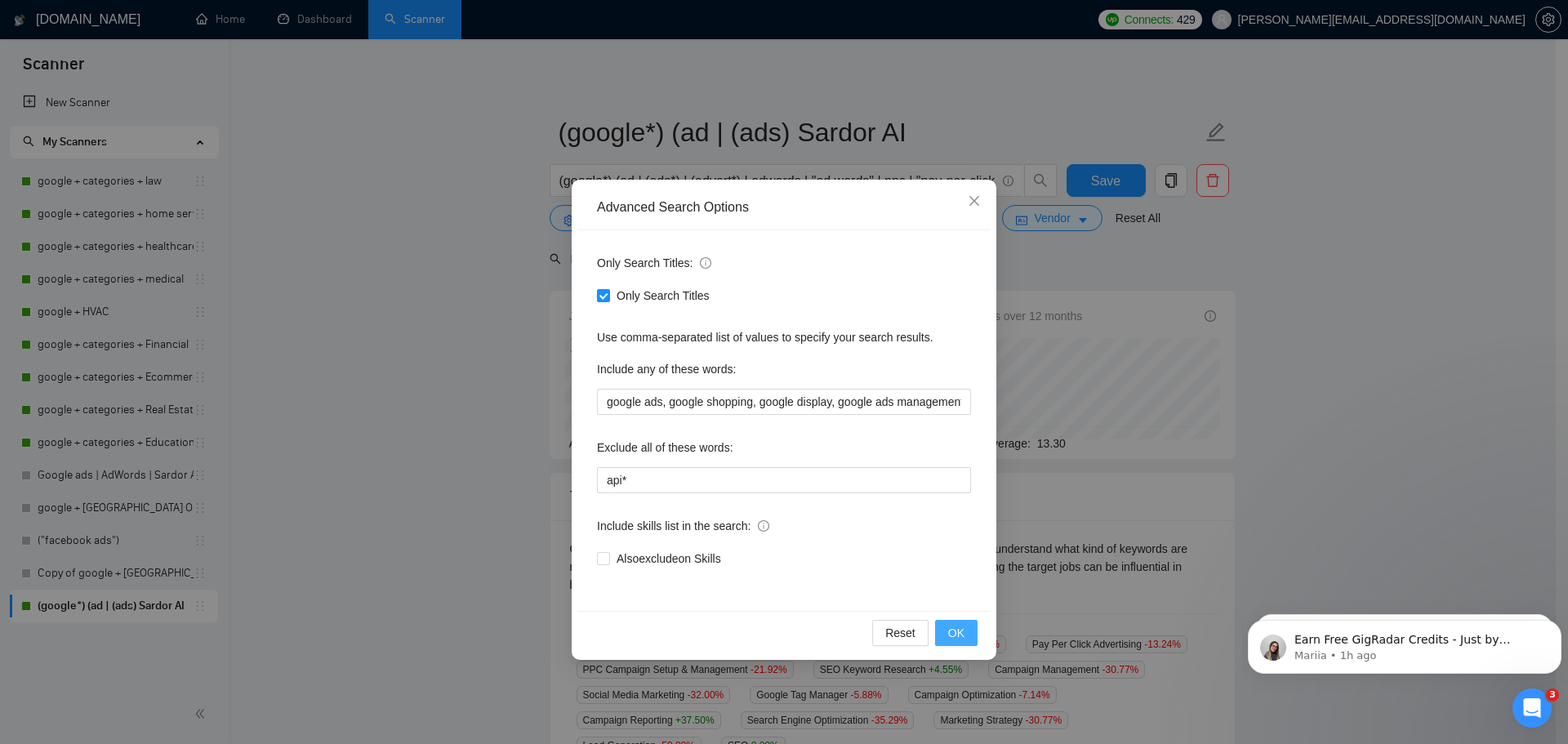
click at [958, 636] on span "OK" at bounding box center [957, 633] width 16 height 18
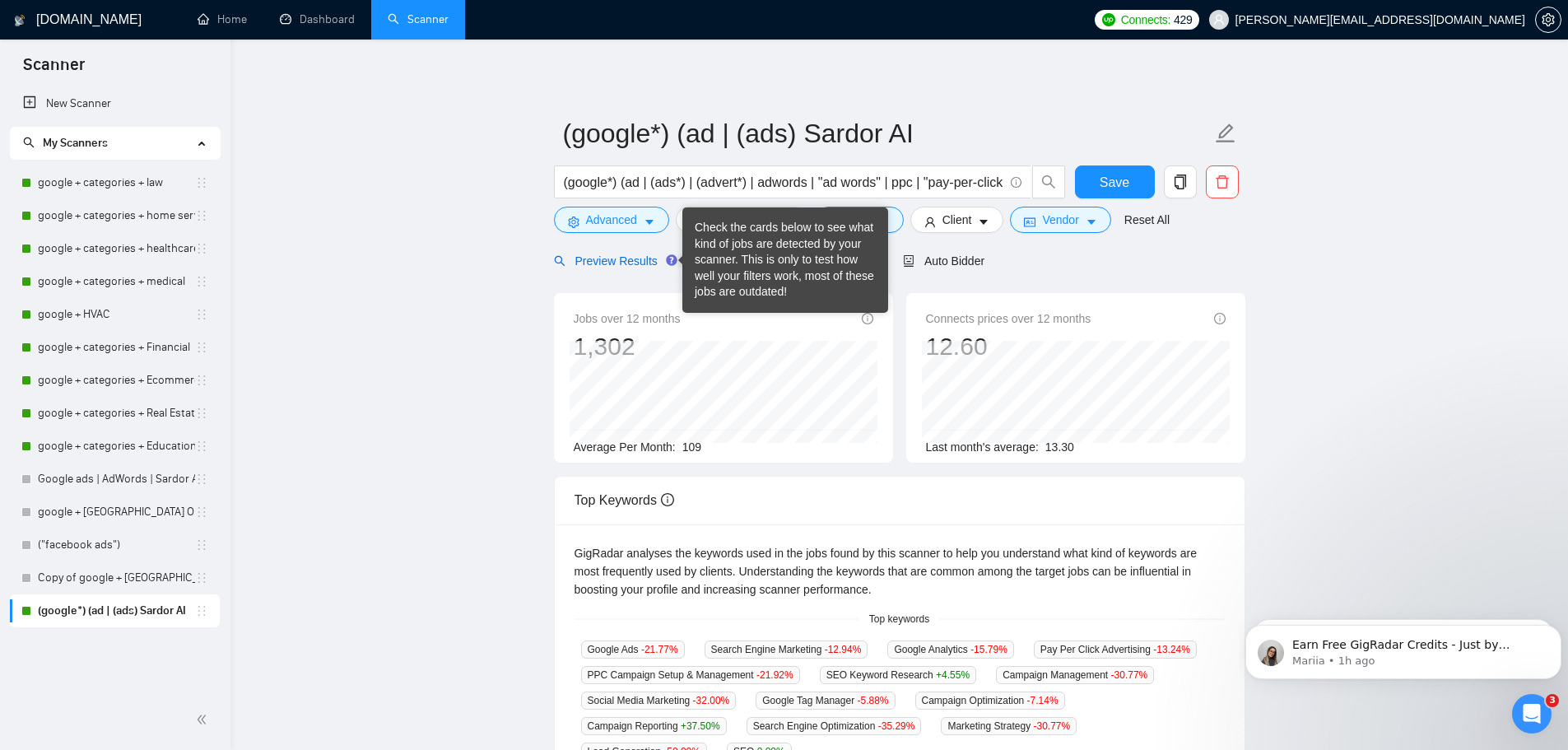
click at [586, 260] on span "Preview Results" at bounding box center [612, 260] width 119 height 13
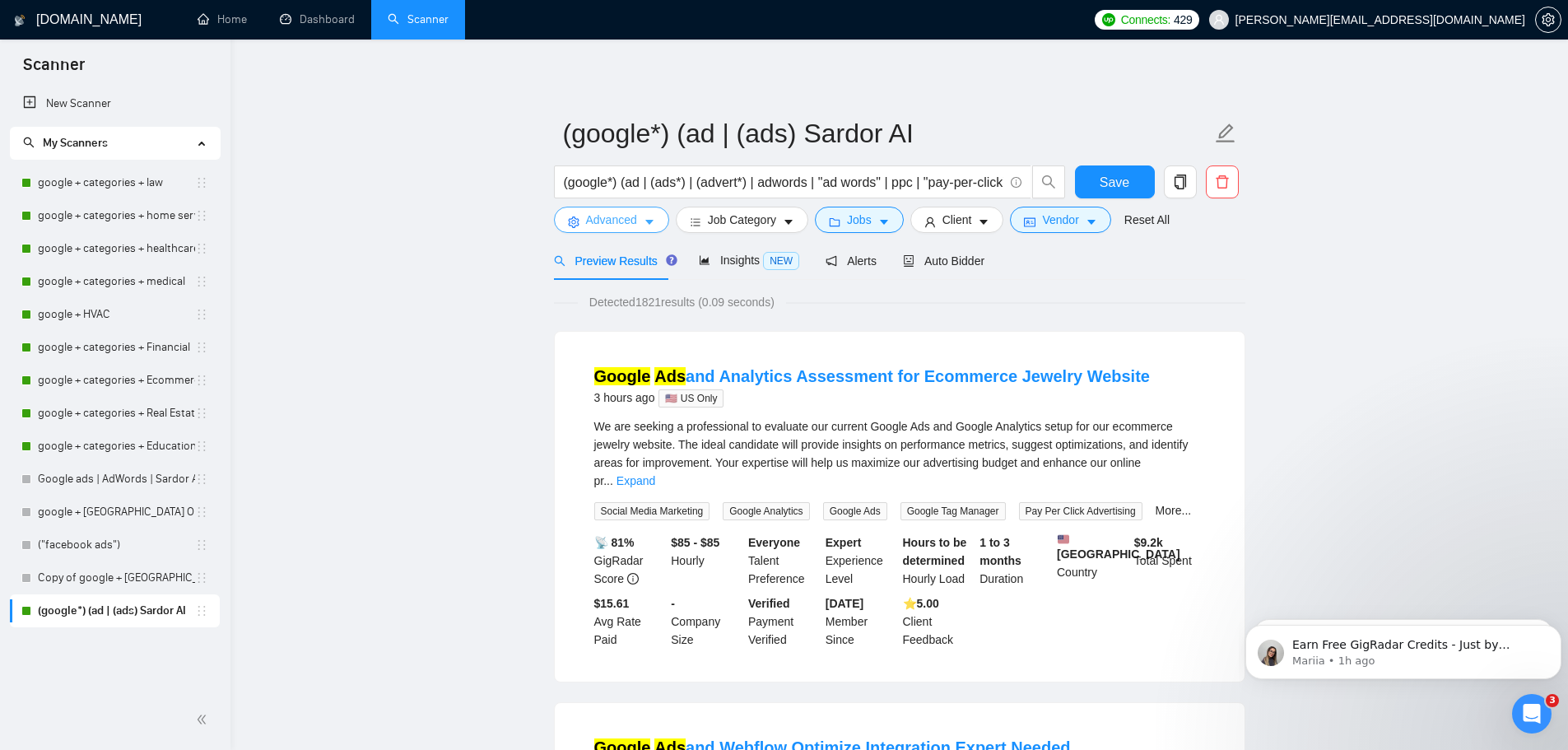
click at [636, 230] on button "Advanced" at bounding box center [611, 220] width 115 height 27
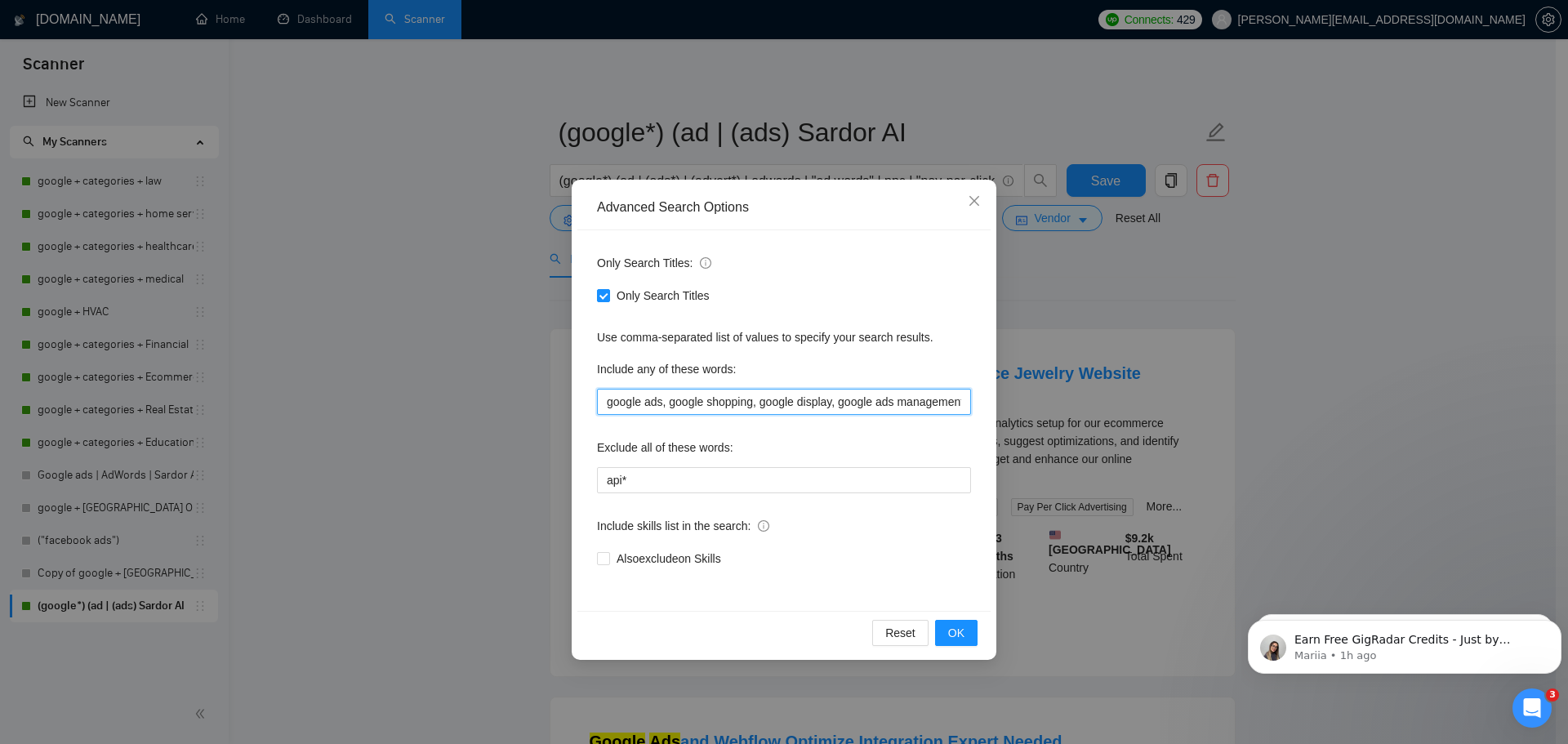
click at [673, 402] on input "google ads, google shopping, google display, google ads management" at bounding box center [784, 402] width 374 height 27
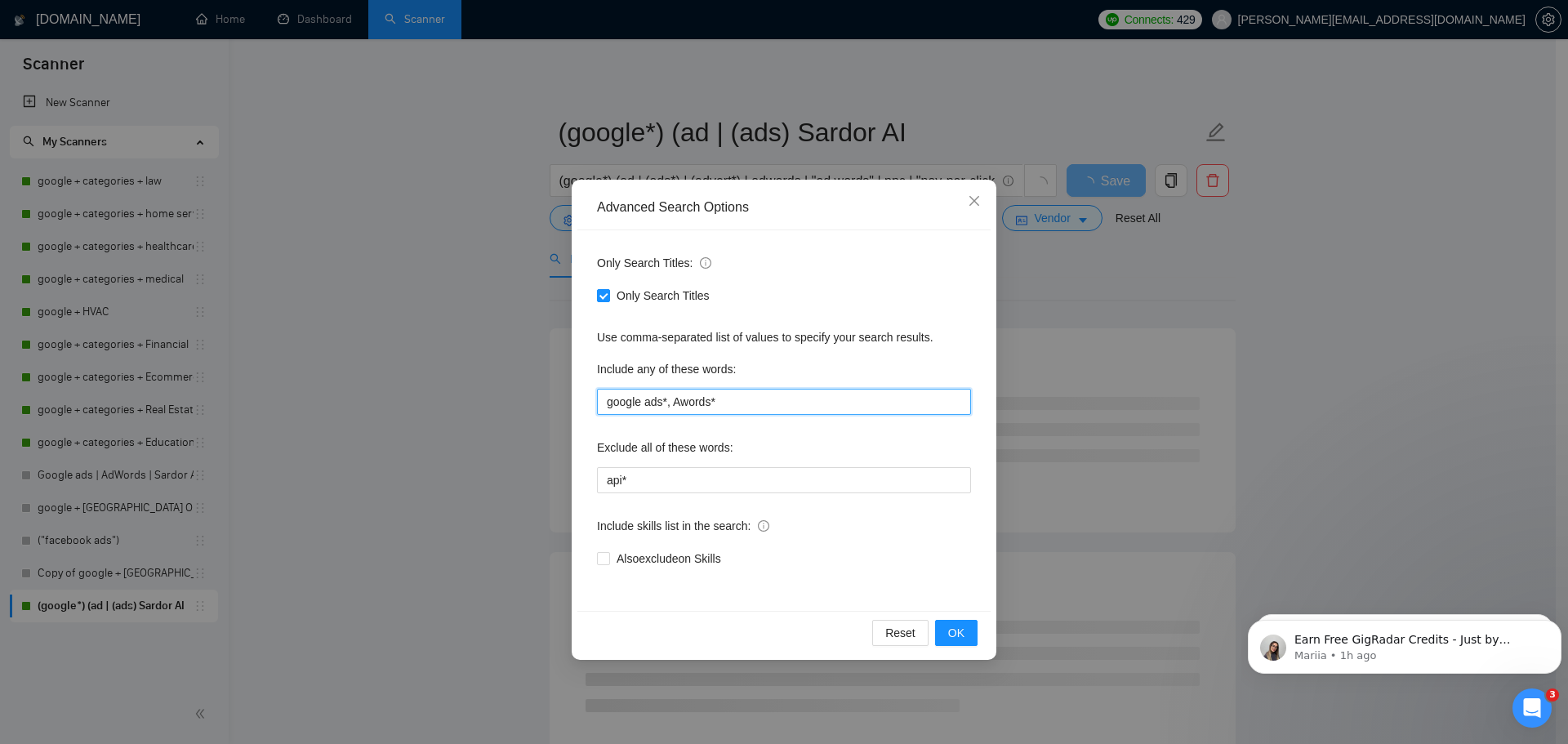
click at [677, 397] on input "google ads*, Awords*" at bounding box center [784, 402] width 374 height 27
type input "google ads*, Adwords*"
click at [950, 633] on span "OK" at bounding box center [957, 633] width 16 height 18
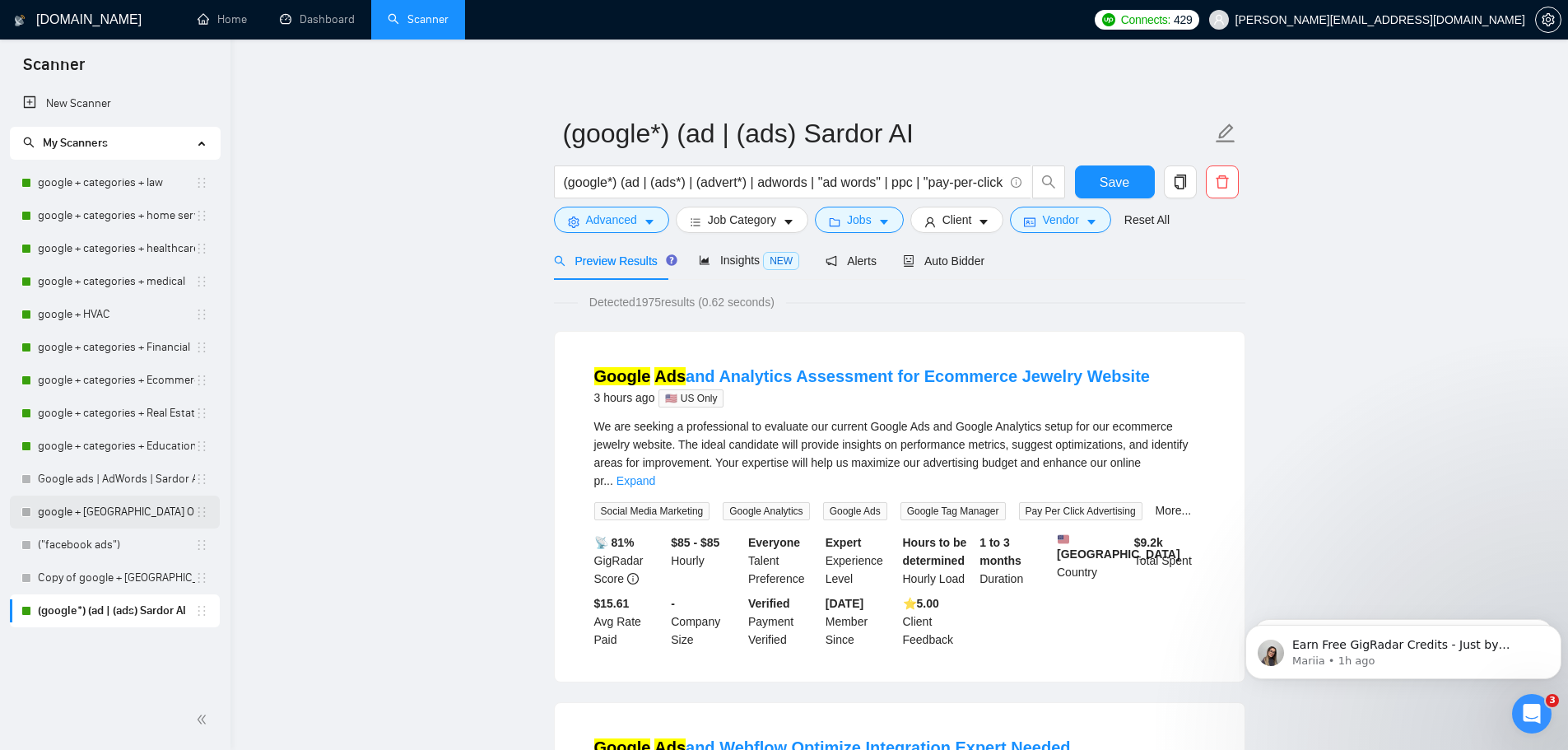
click at [112, 507] on link "google + [GEOGRAPHIC_DATA] Only" at bounding box center [116, 512] width 157 height 33
click at [1119, 184] on span "Save" at bounding box center [1113, 182] width 29 height 21
click at [87, 517] on link "google + [GEOGRAPHIC_DATA] Only" at bounding box center [116, 512] width 157 height 33
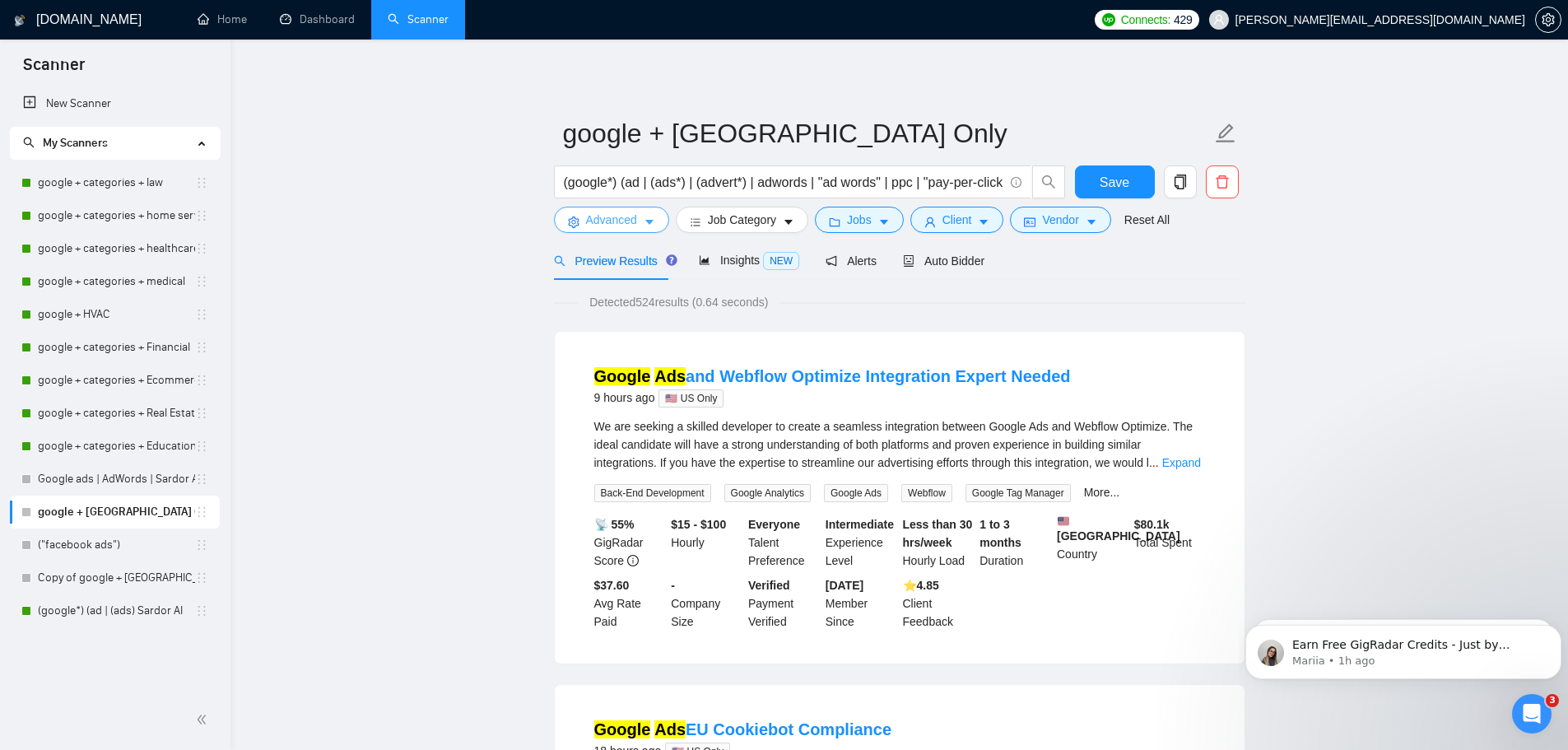
click at [632, 227] on span "Advanced" at bounding box center [611, 219] width 51 height 18
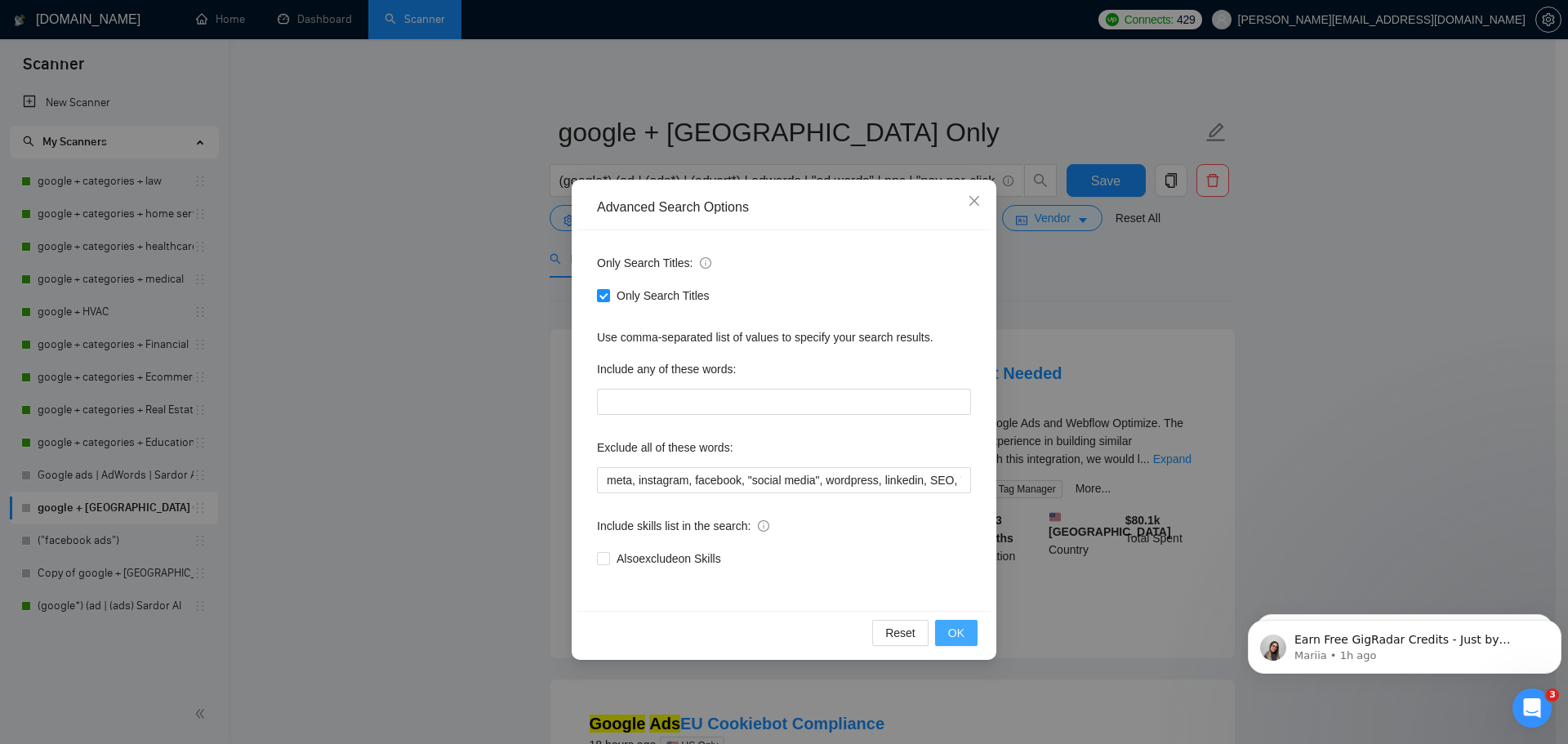
click at [963, 637] on span "OK" at bounding box center [957, 633] width 16 height 18
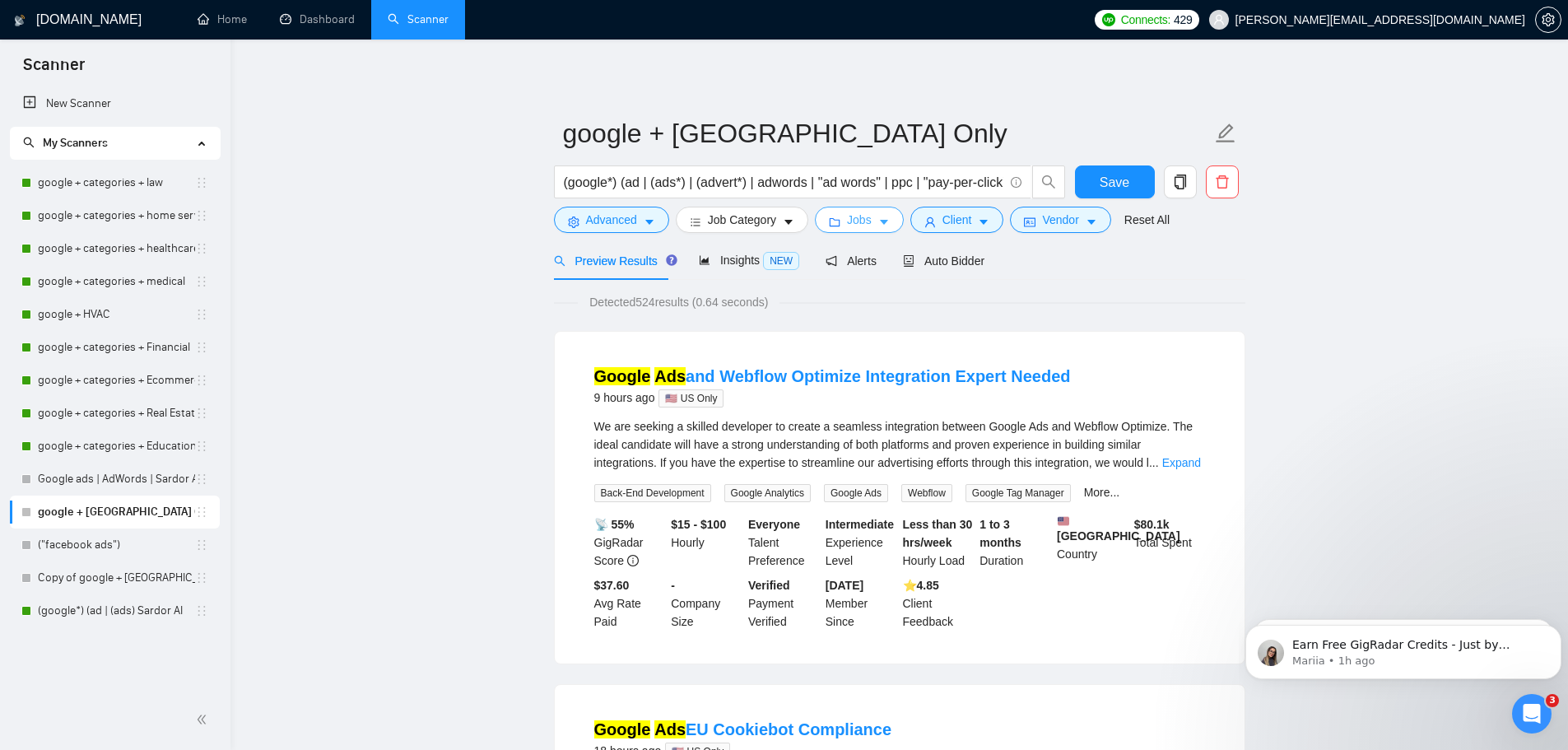
click at [869, 216] on button "Jobs" at bounding box center [859, 220] width 89 height 27
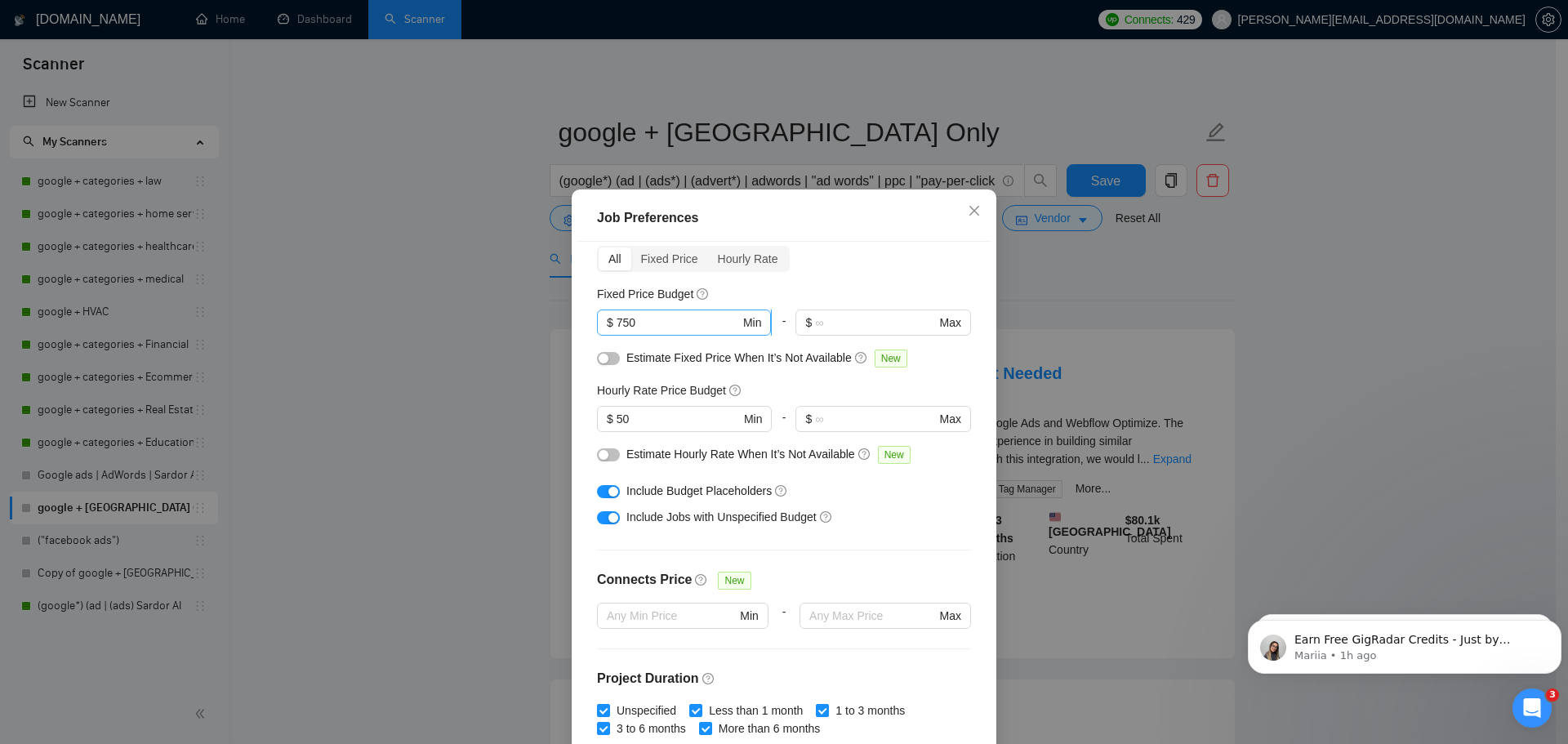
click at [653, 325] on input "750" at bounding box center [678, 322] width 123 height 18
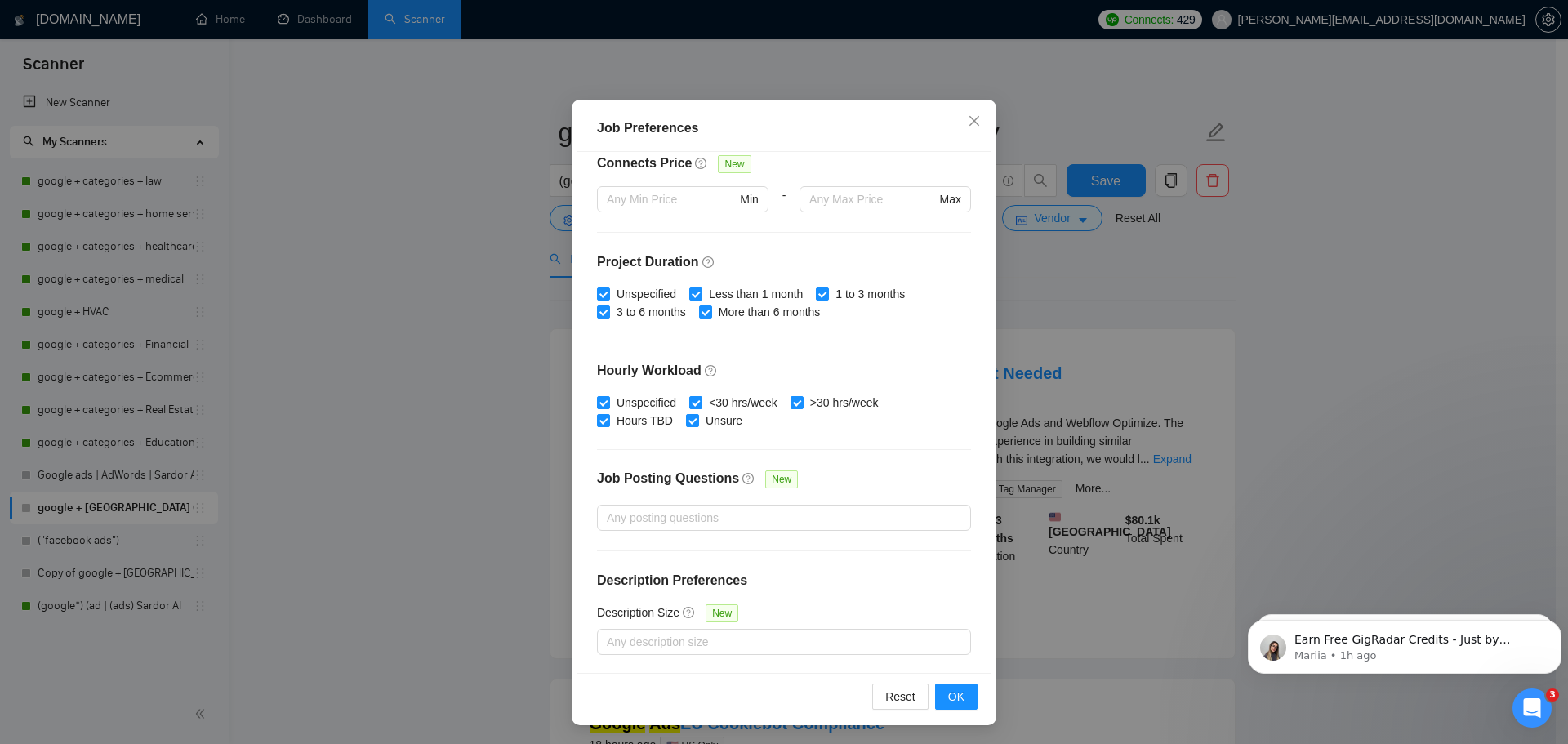
scroll to position [90, 0]
type input "600"
click at [949, 695] on span "OK" at bounding box center [957, 695] width 16 height 18
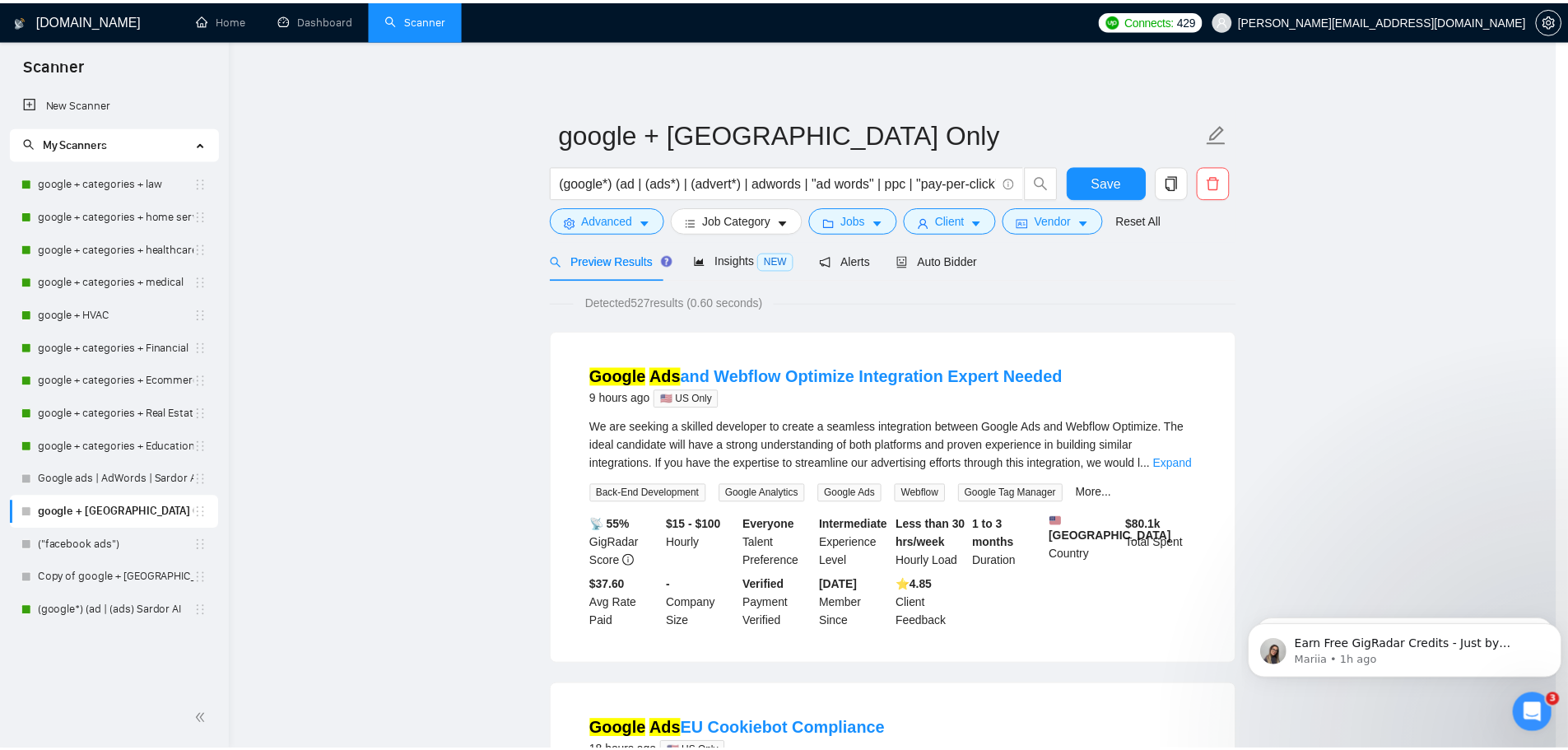
scroll to position [0, 0]
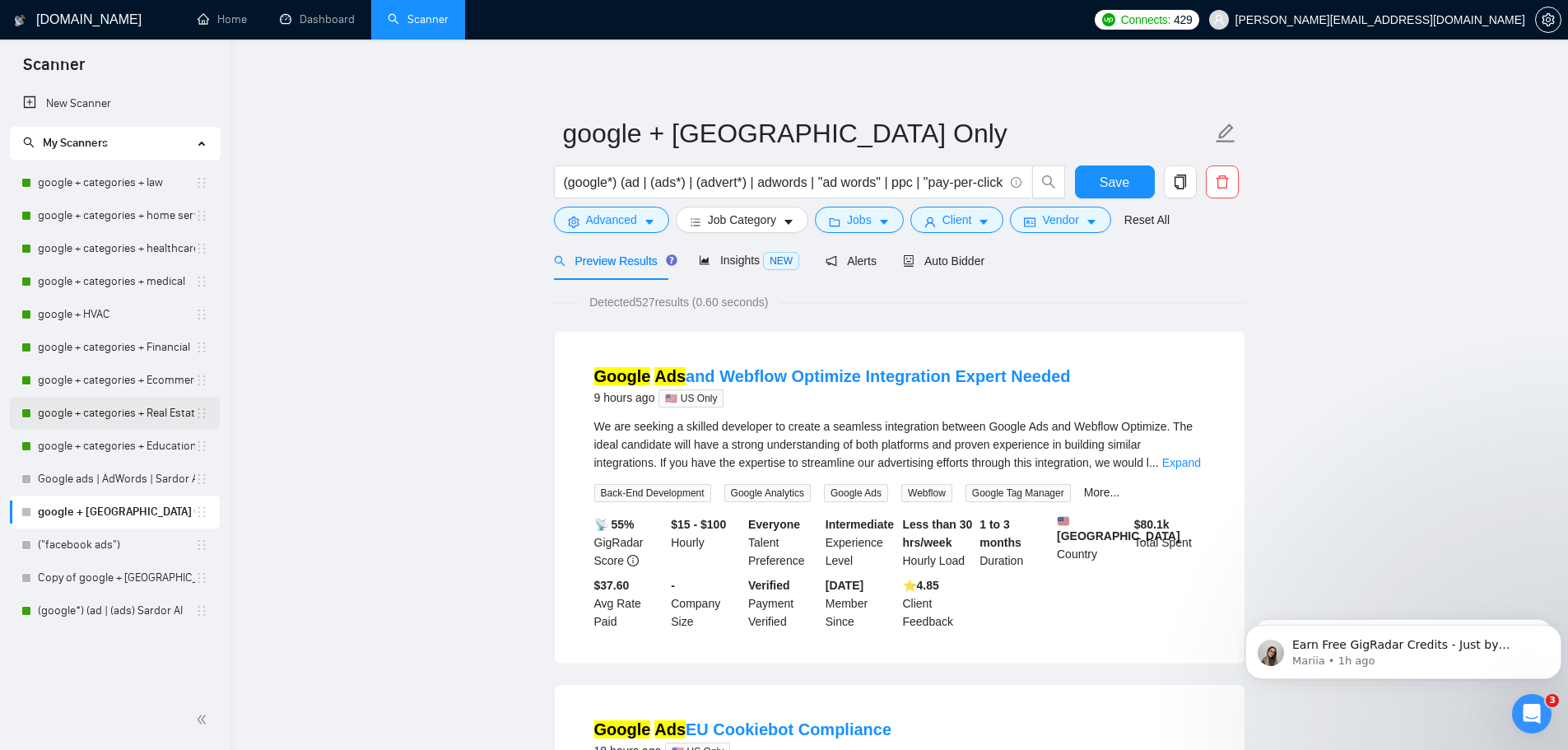
click at [144, 412] on link "google + categories + Real Estate" at bounding box center [116, 413] width 157 height 33
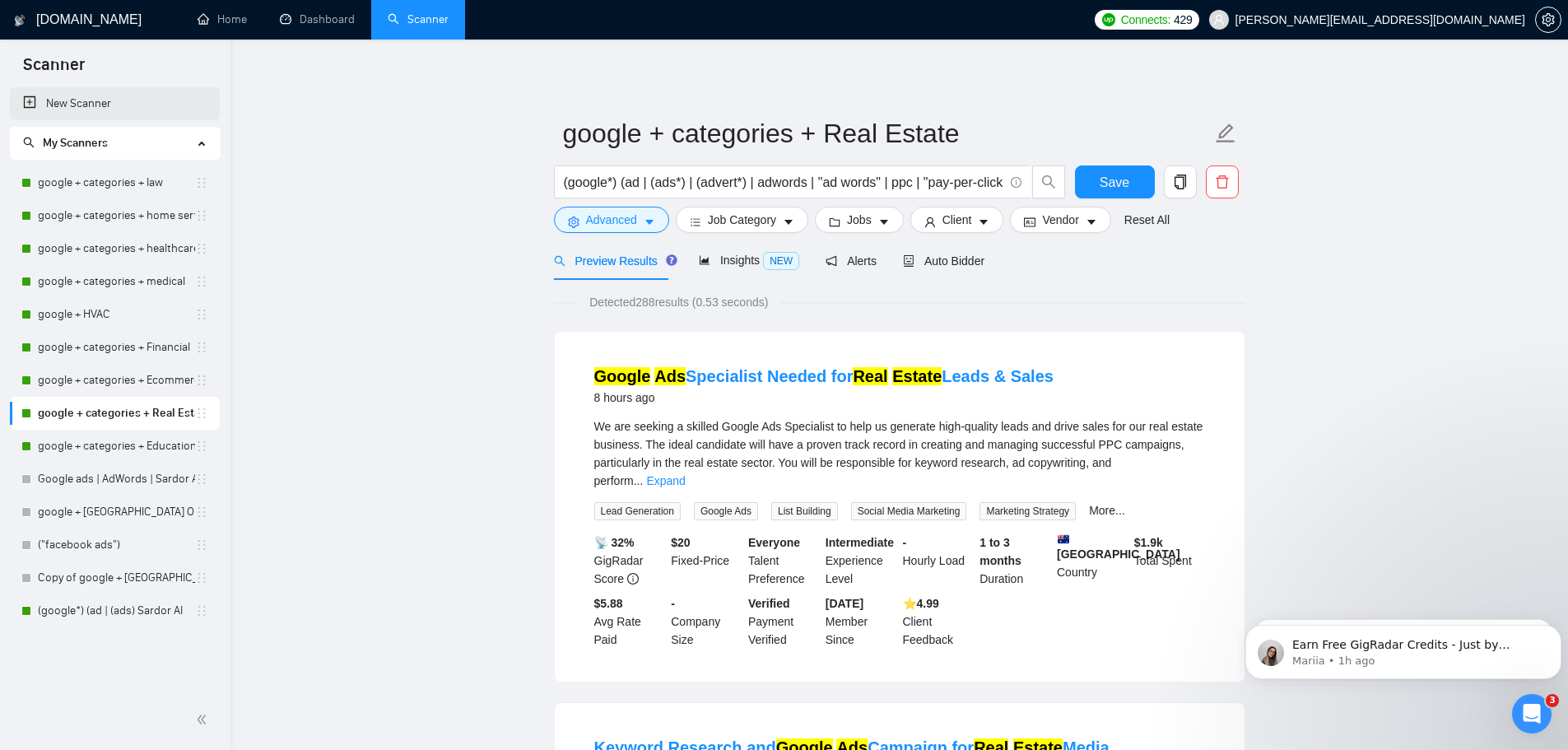
click at [110, 106] on link "New Scanner" at bounding box center [115, 103] width 184 height 33
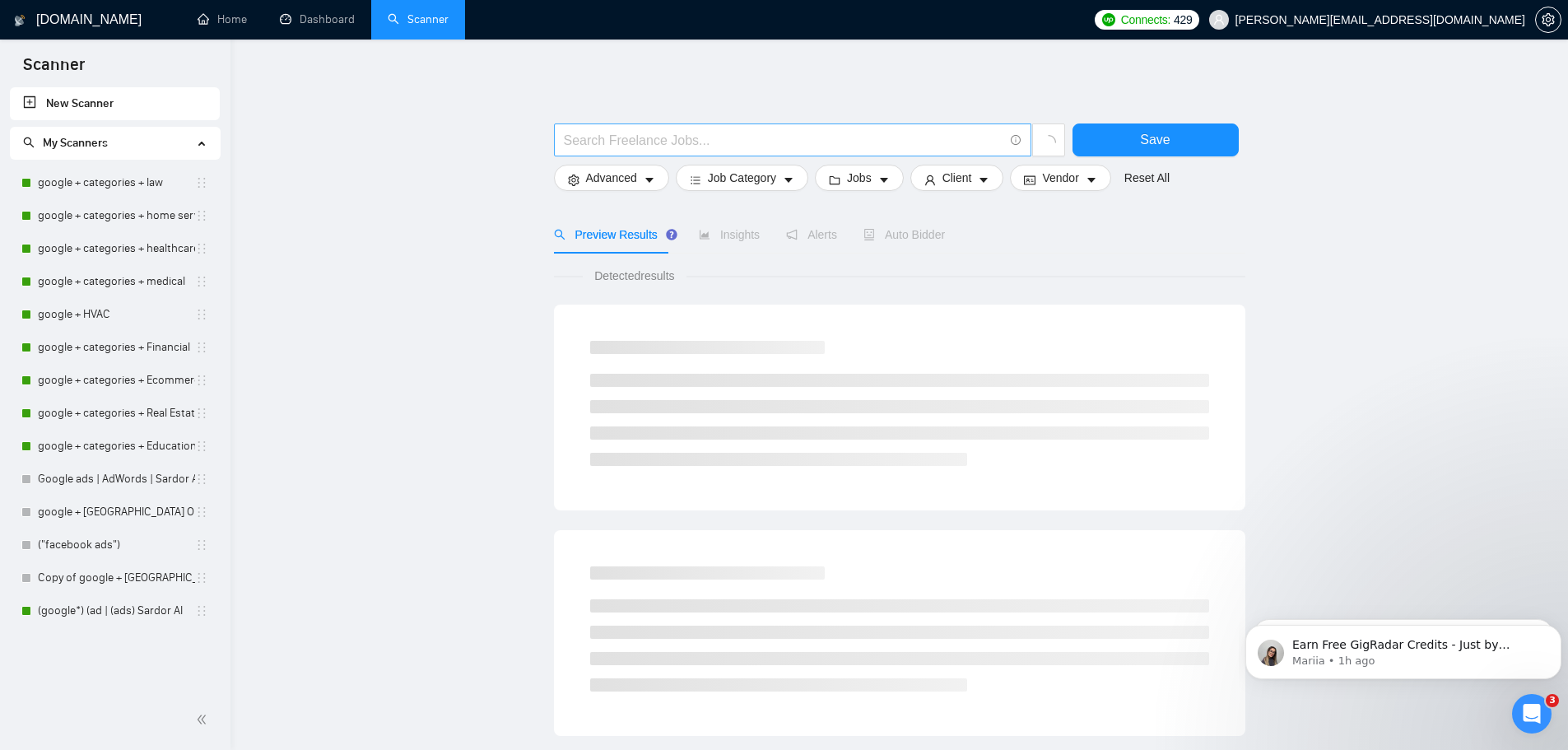
click at [741, 145] on input "text" at bounding box center [783, 140] width 439 height 21
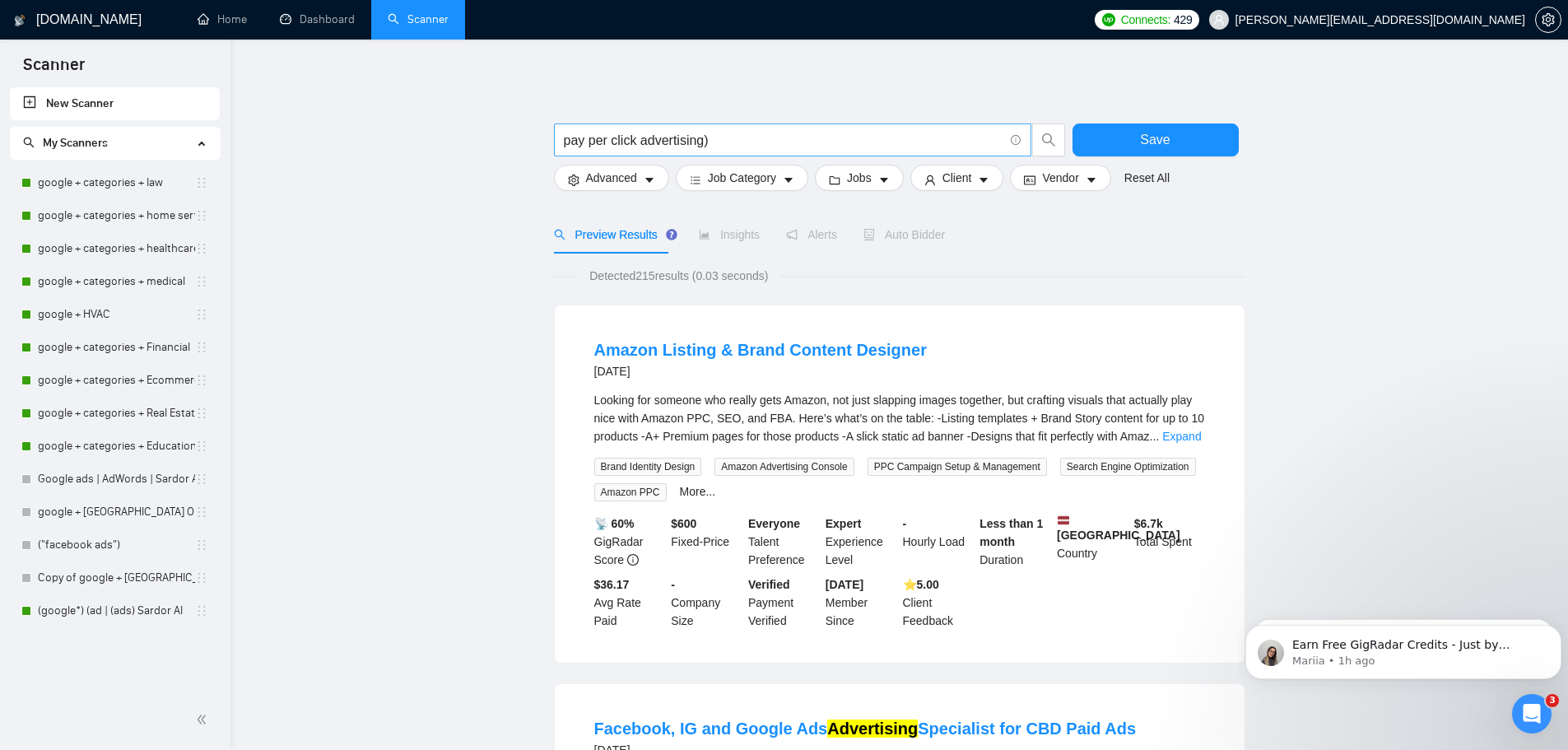
click at [562, 144] on span "pay per click advertising)" at bounding box center [792, 139] width 477 height 33
click at [570, 144] on input "pay per click advertising)" at bounding box center [783, 140] width 439 height 21
click at [566, 144] on input "pay per click advertising)" at bounding box center [783, 140] width 439 height 21
type input "(pay per click advertising)"
click at [727, 136] on input "(pay per click advertising)" at bounding box center [783, 140] width 439 height 21
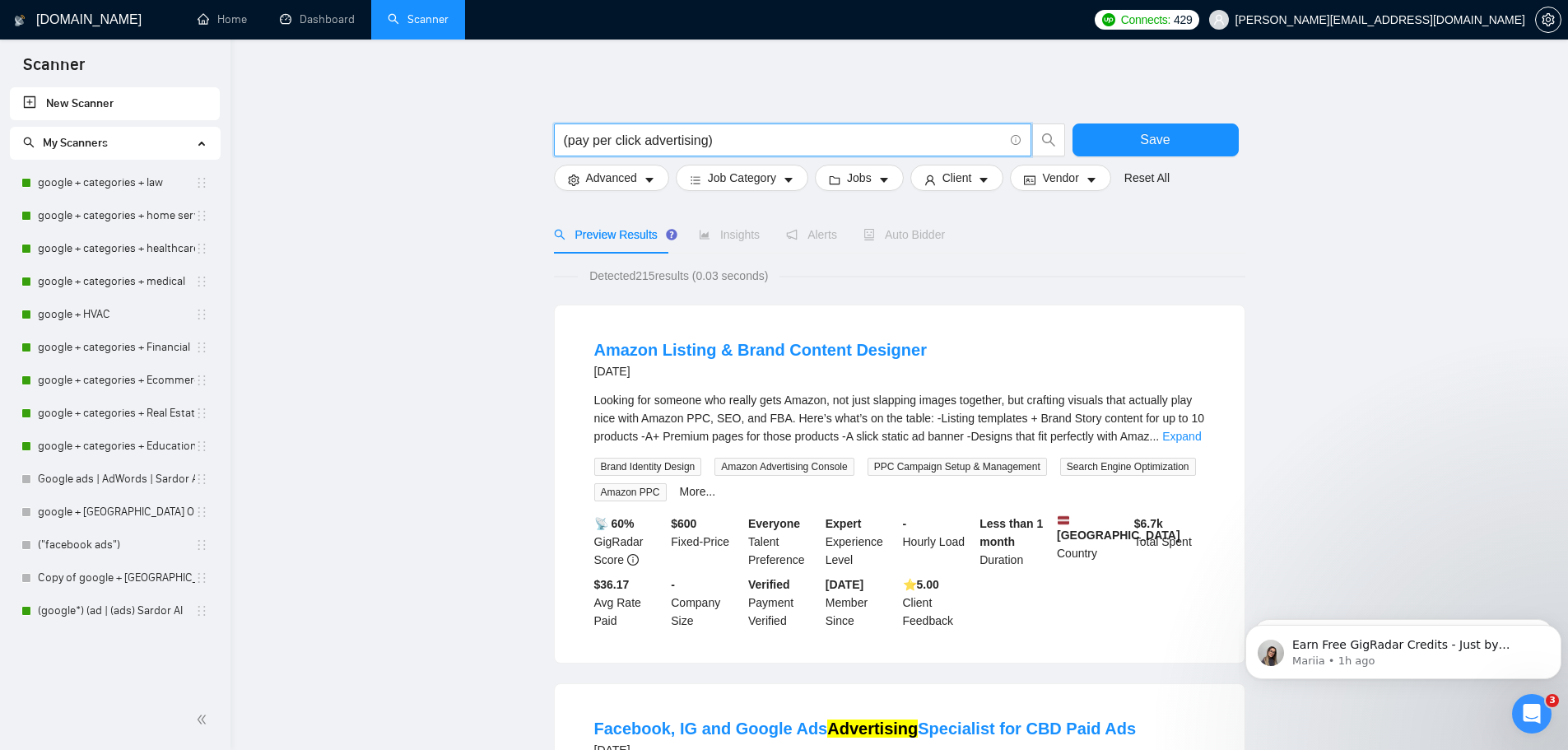
click at [727, 136] on input "(pay per click advertising)" at bounding box center [783, 140] width 439 height 21
click at [727, 136] on input "(pay per click advertising)" at bounding box center [783, 140] width 439 height 21
click at [728, 177] on span "Job Category" at bounding box center [742, 177] width 69 height 18
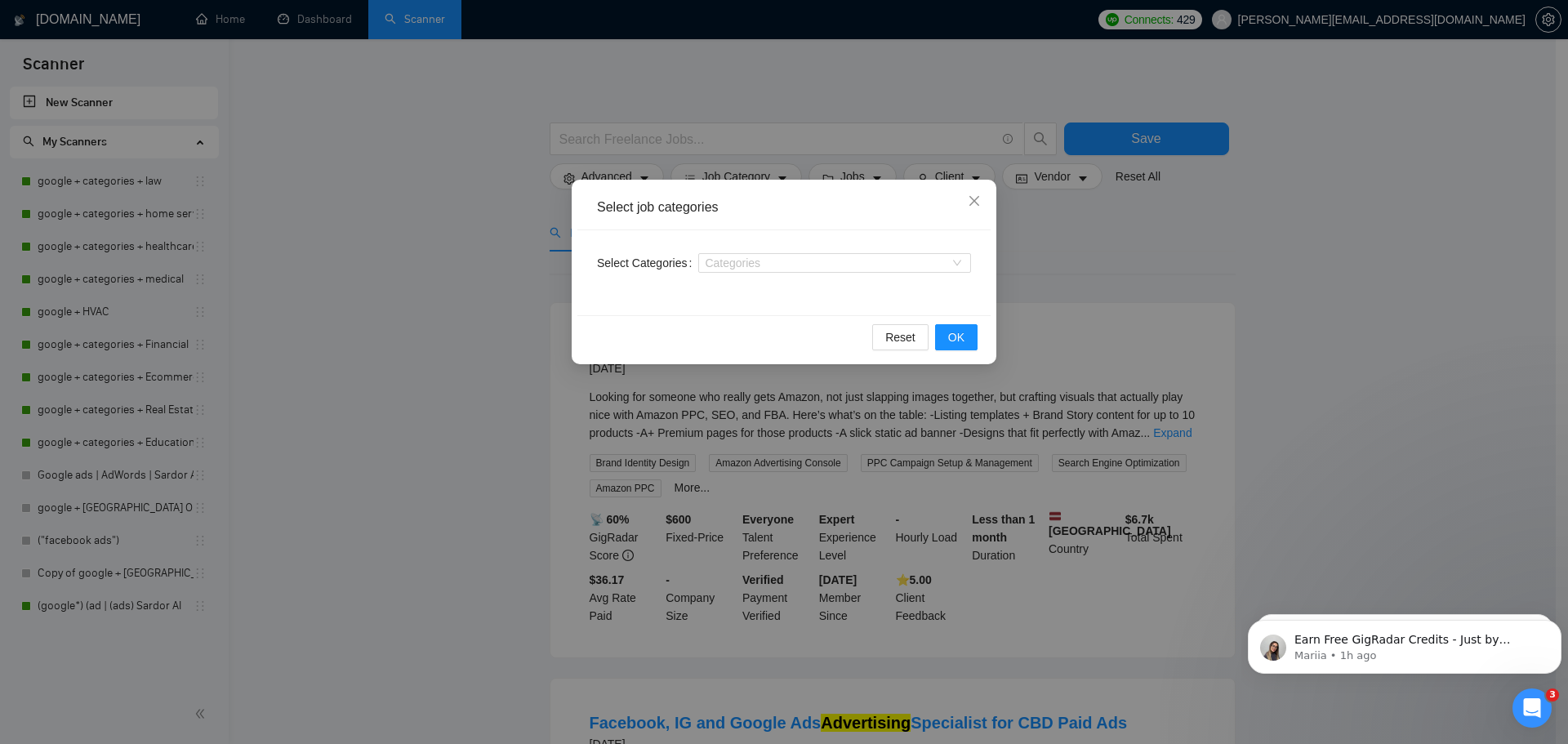
click at [758, 272] on div "Categories" at bounding box center [834, 263] width 273 height 27
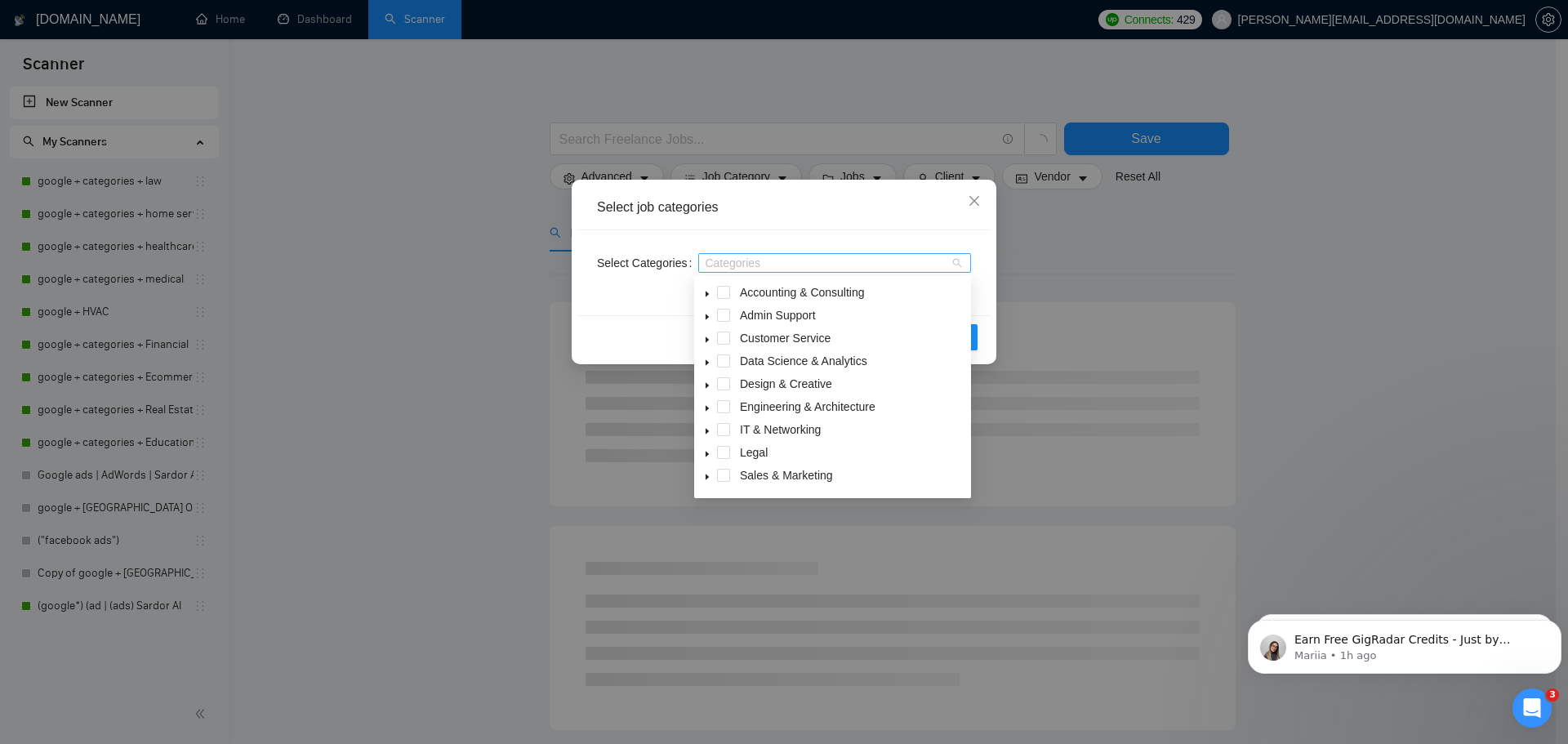
click at [763, 265] on div at bounding box center [826, 263] width 249 height 13
click at [704, 361] on icon "caret-down" at bounding box center [707, 362] width 8 height 8
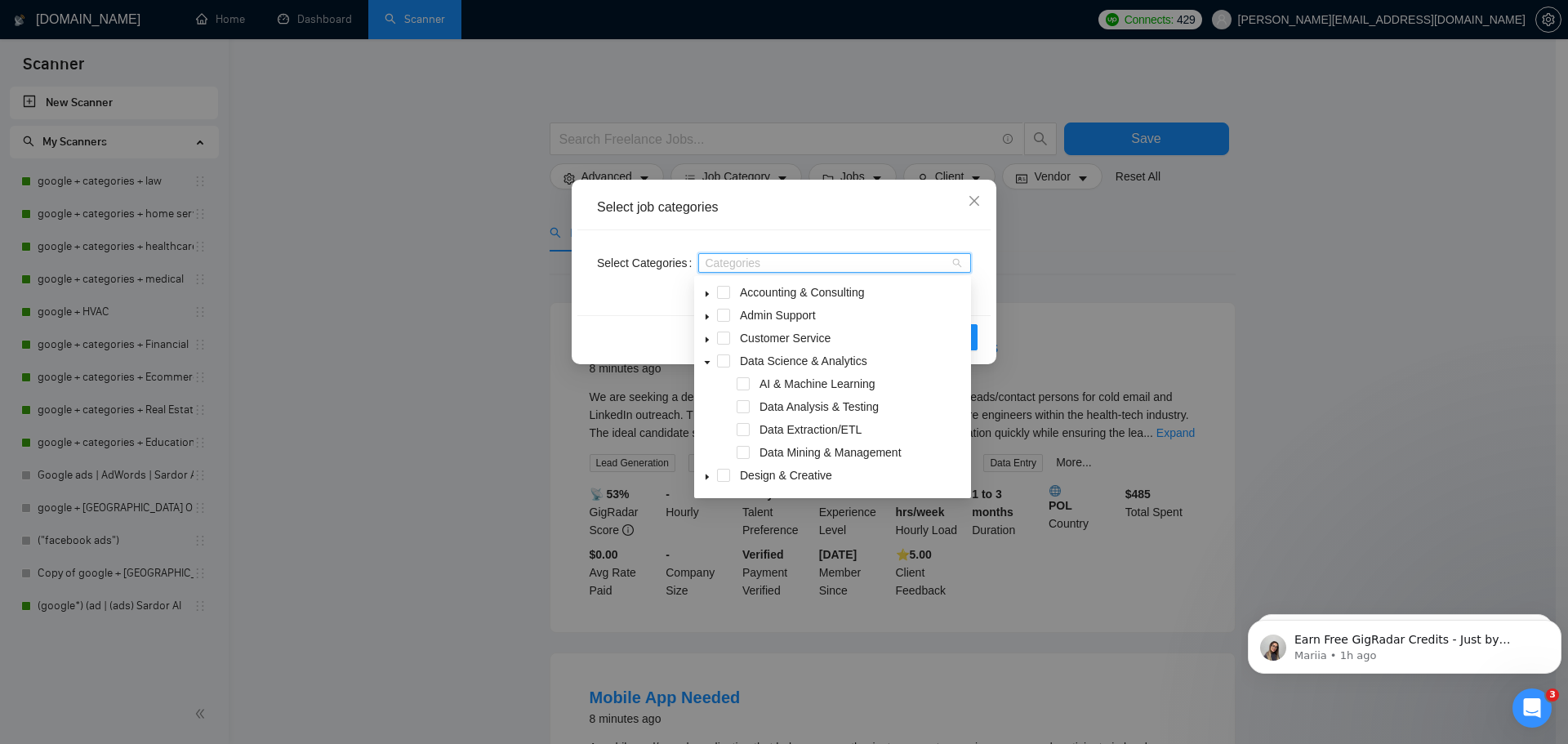
click at [704, 361] on icon "caret-down" at bounding box center [707, 362] width 8 height 8
click at [707, 384] on icon "caret-down" at bounding box center [707, 385] width 8 height 8
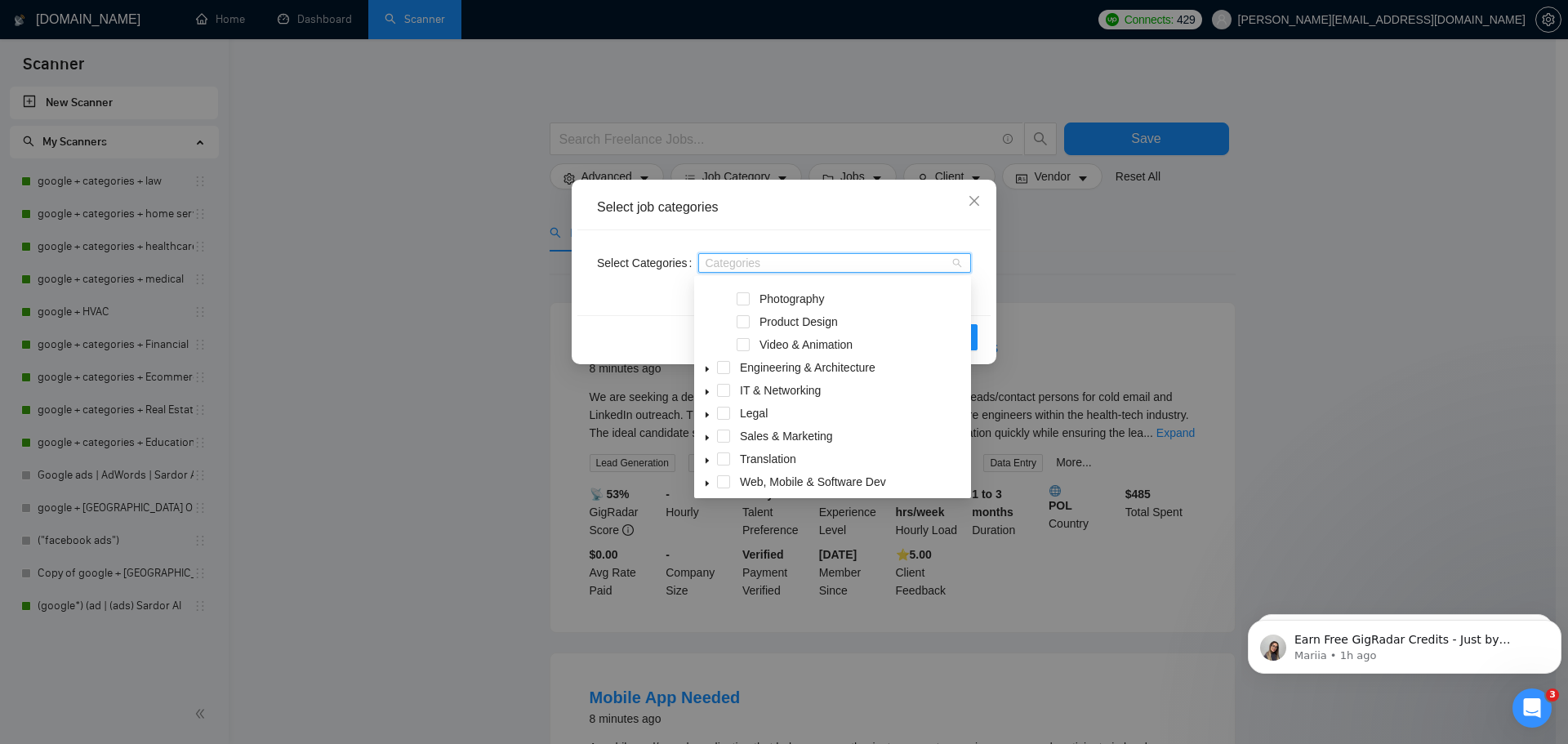
click at [702, 437] on span at bounding box center [707, 436] width 19 height 19
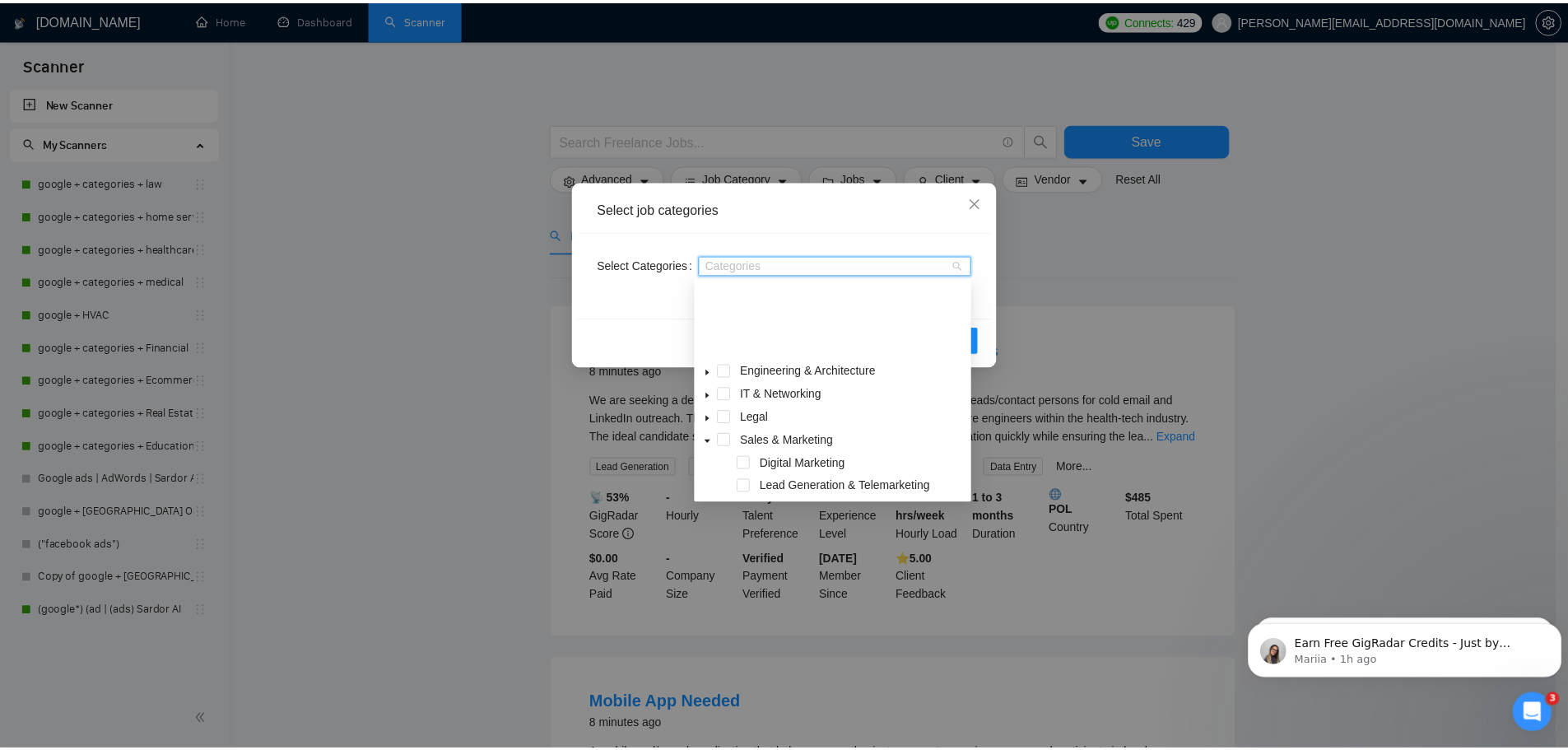
scroll to position [329, 0]
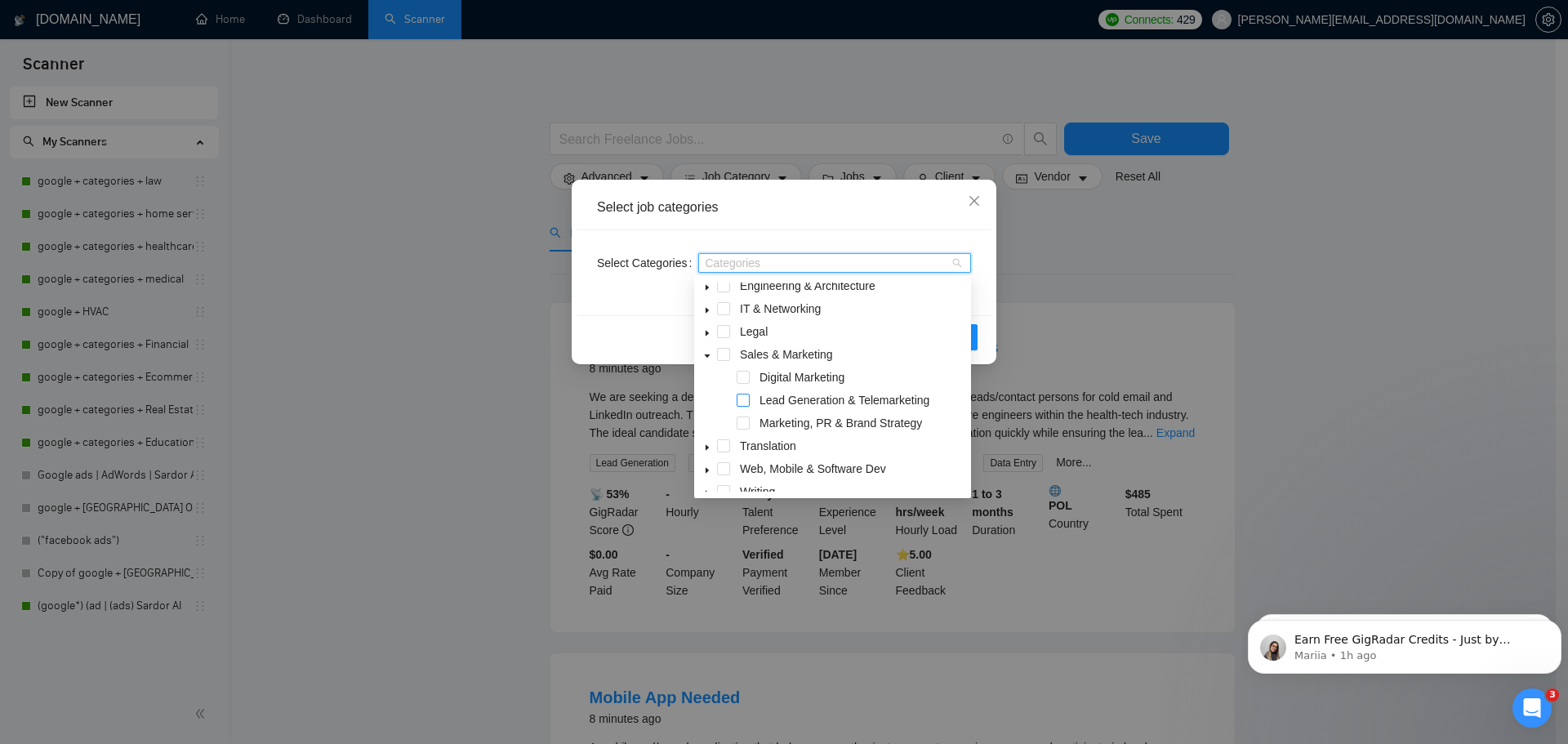
click at [744, 401] on span at bounding box center [743, 400] width 13 height 13
click at [749, 379] on span at bounding box center [743, 377] width 13 height 13
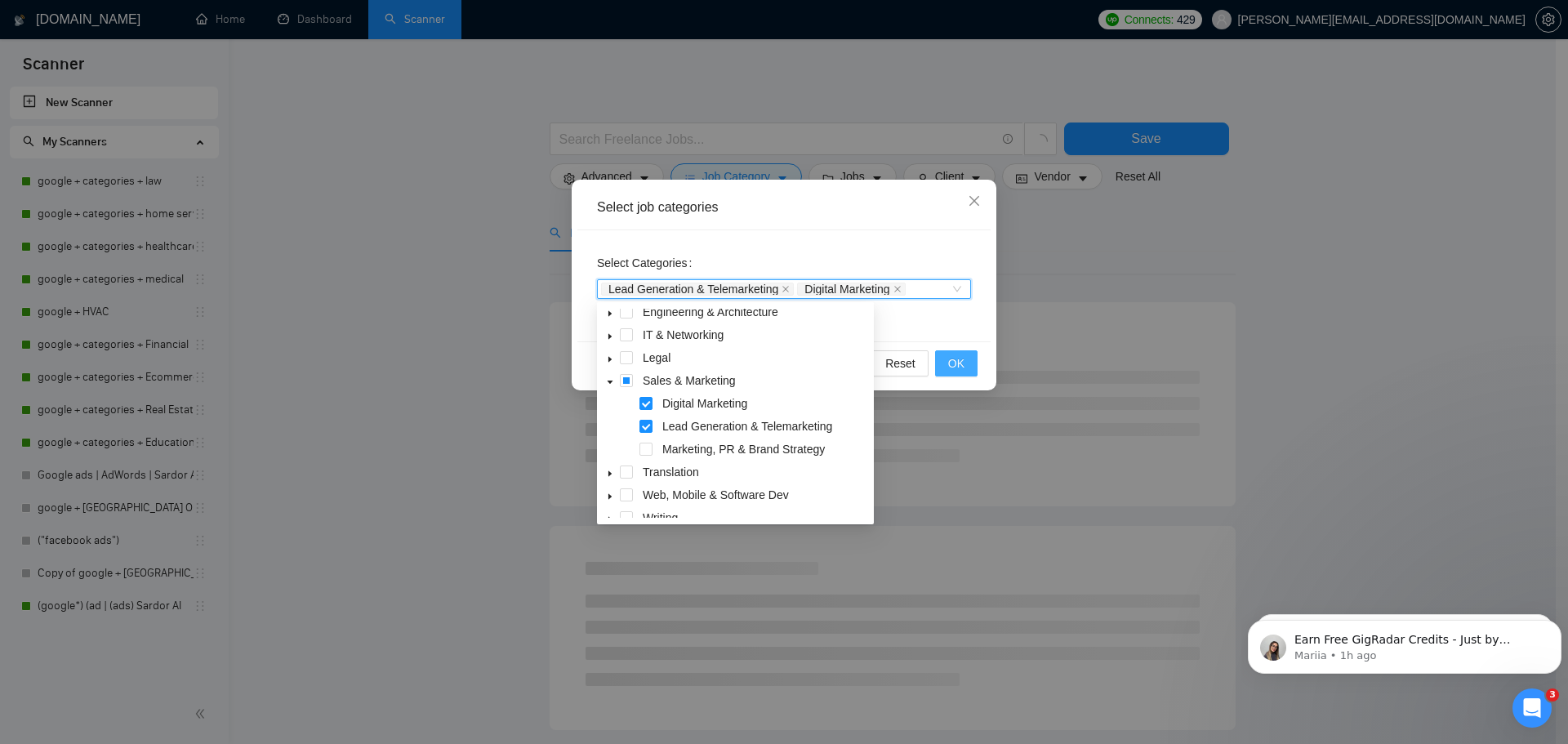
click at [962, 359] on span "OK" at bounding box center [957, 364] width 16 height 18
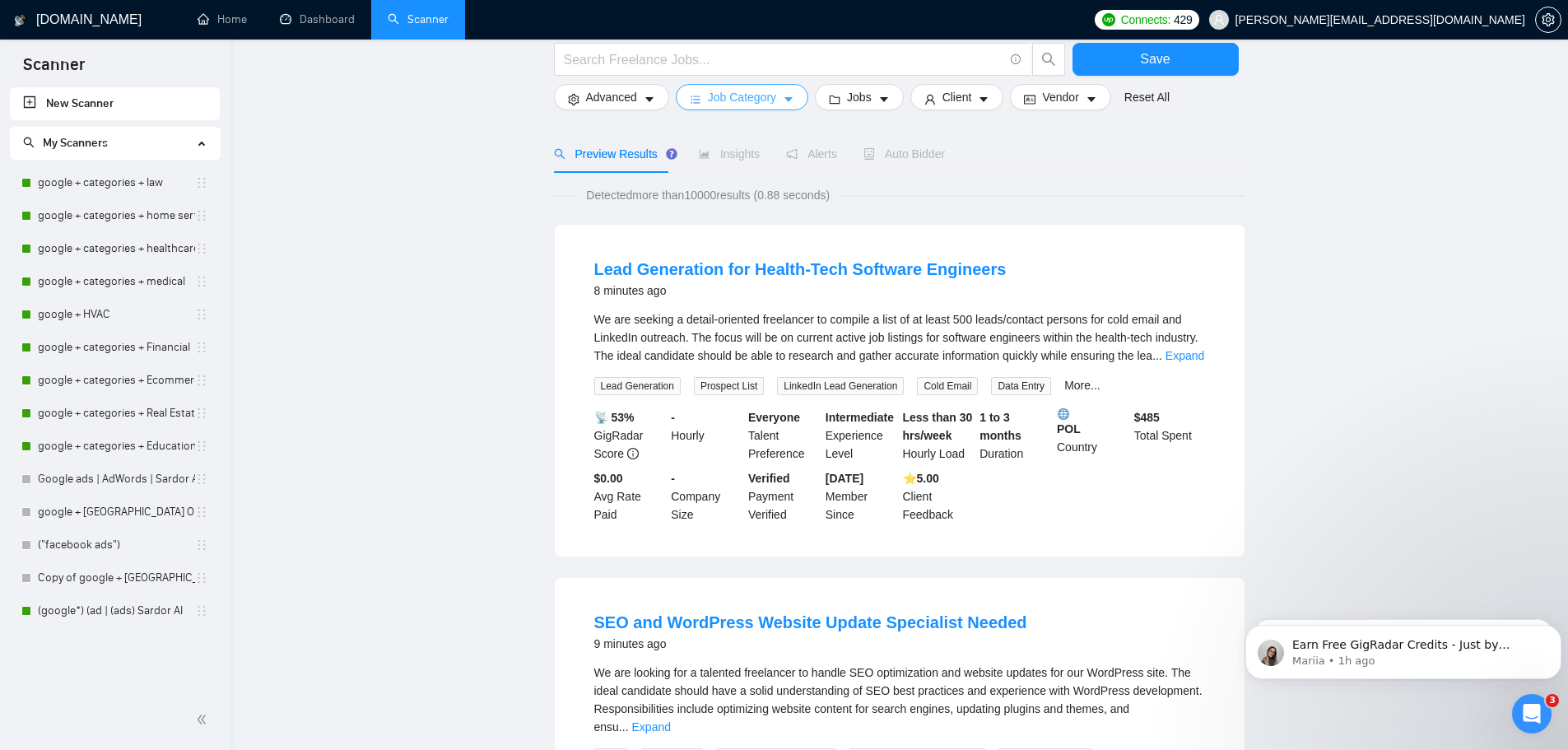
scroll to position [0, 0]
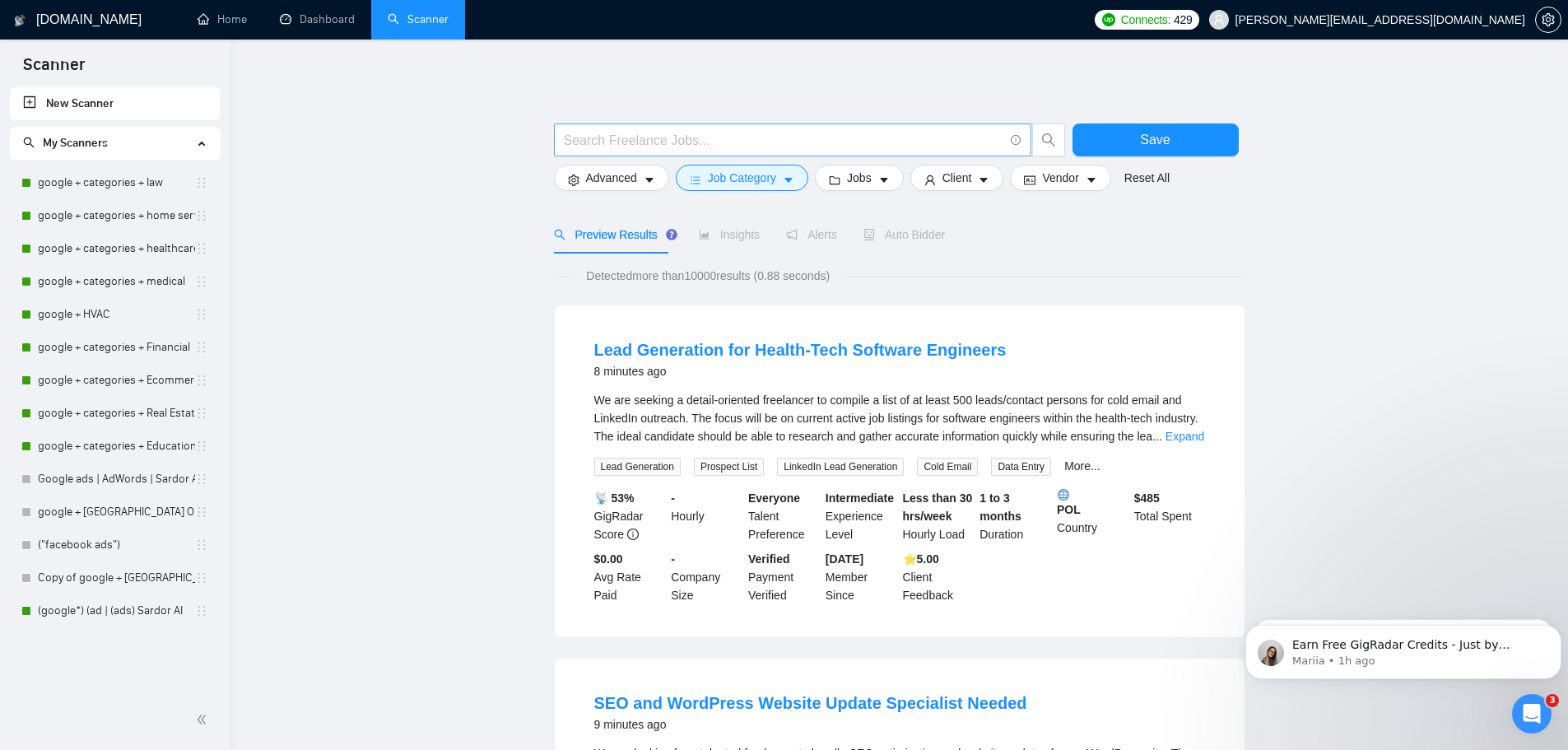
click at [617, 131] on span at bounding box center [792, 139] width 477 height 33
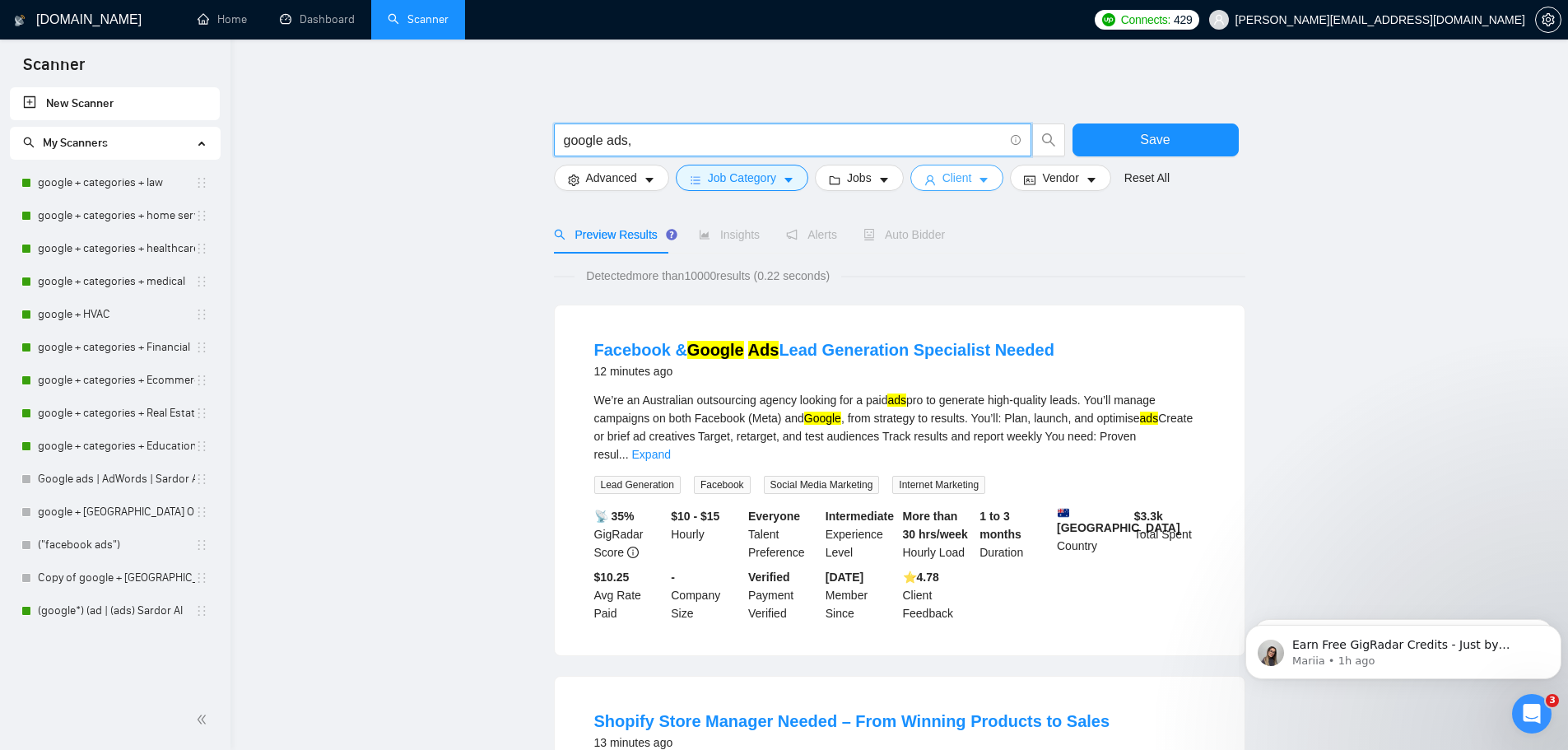
type input "google ads,"
click at [986, 182] on button "Client" at bounding box center [956, 178] width 94 height 27
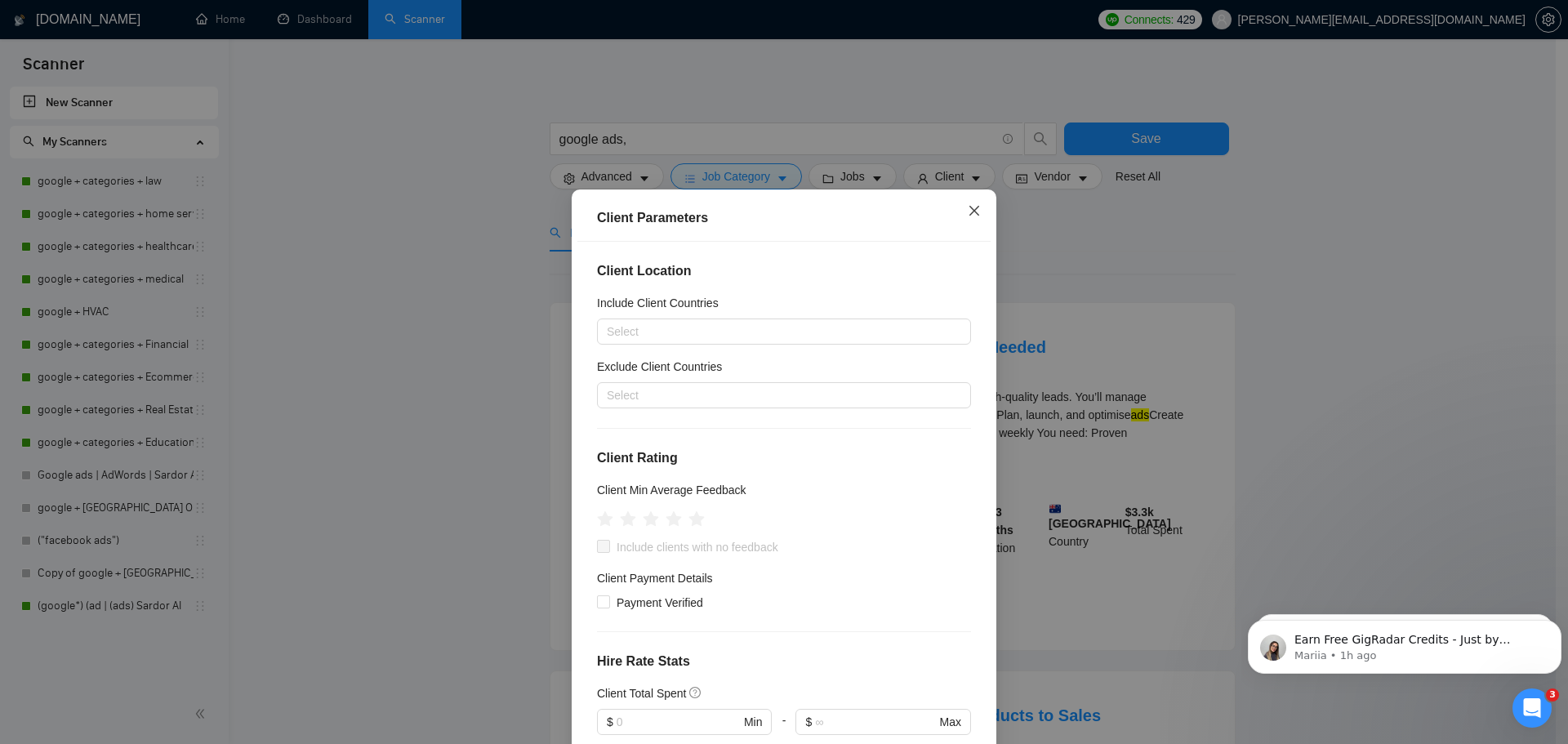
click at [968, 217] on icon "close" at bounding box center [974, 211] width 13 height 13
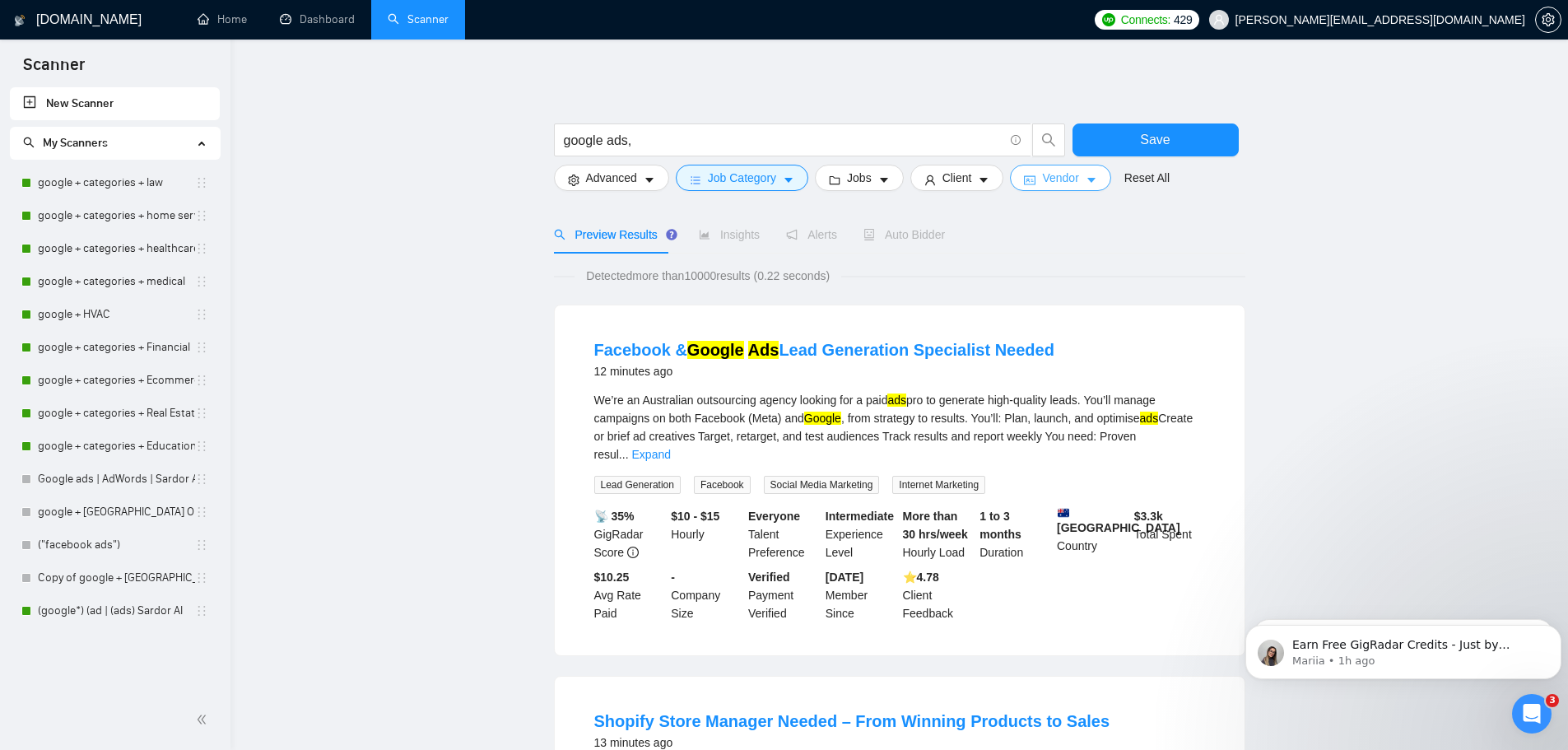
click at [1050, 180] on span "Vendor" at bounding box center [1060, 177] width 37 height 18
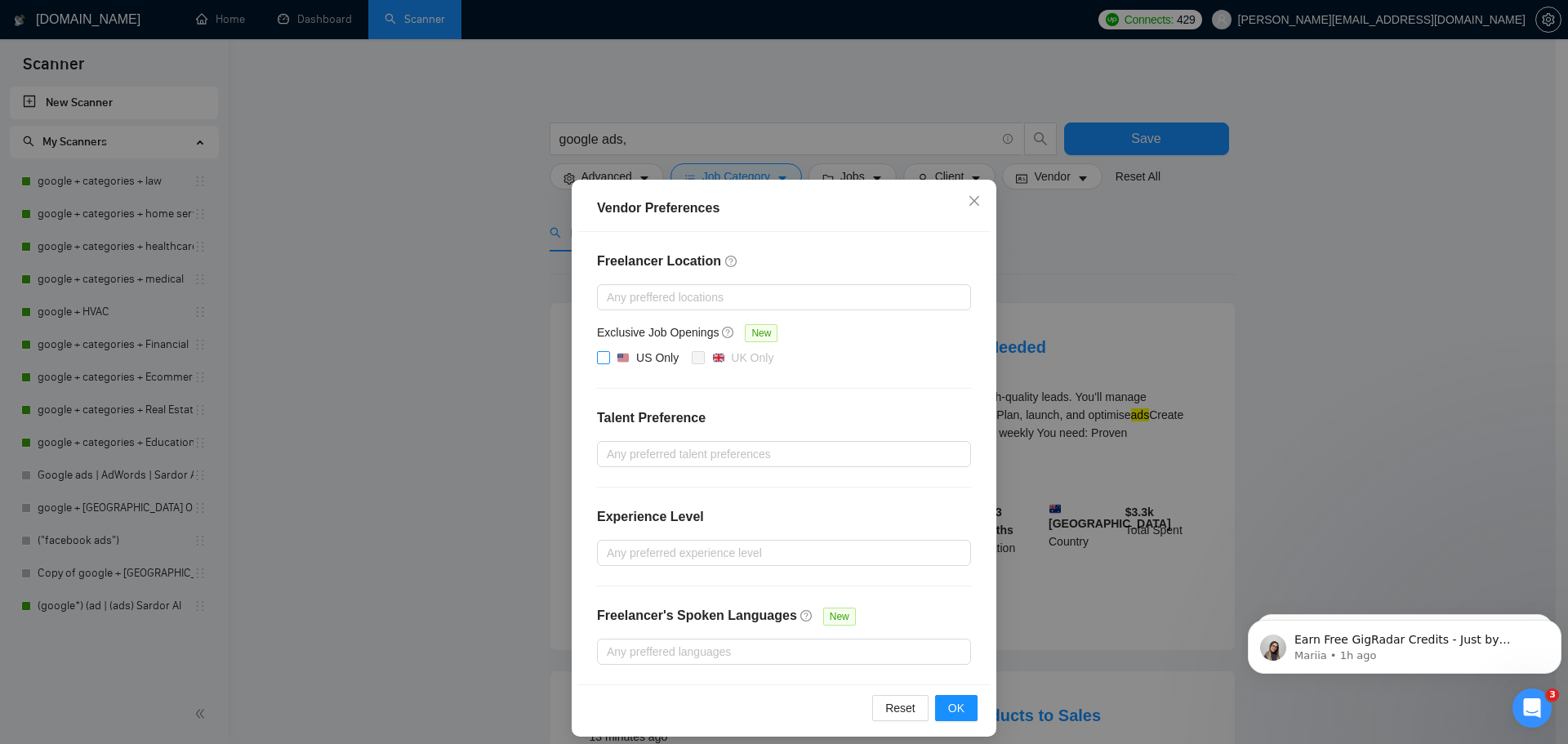
click at [600, 357] on input "US Only" at bounding box center [603, 357] width 12 height 12
checkbox input "true"
click at [956, 702] on span "OK" at bounding box center [957, 708] width 16 height 18
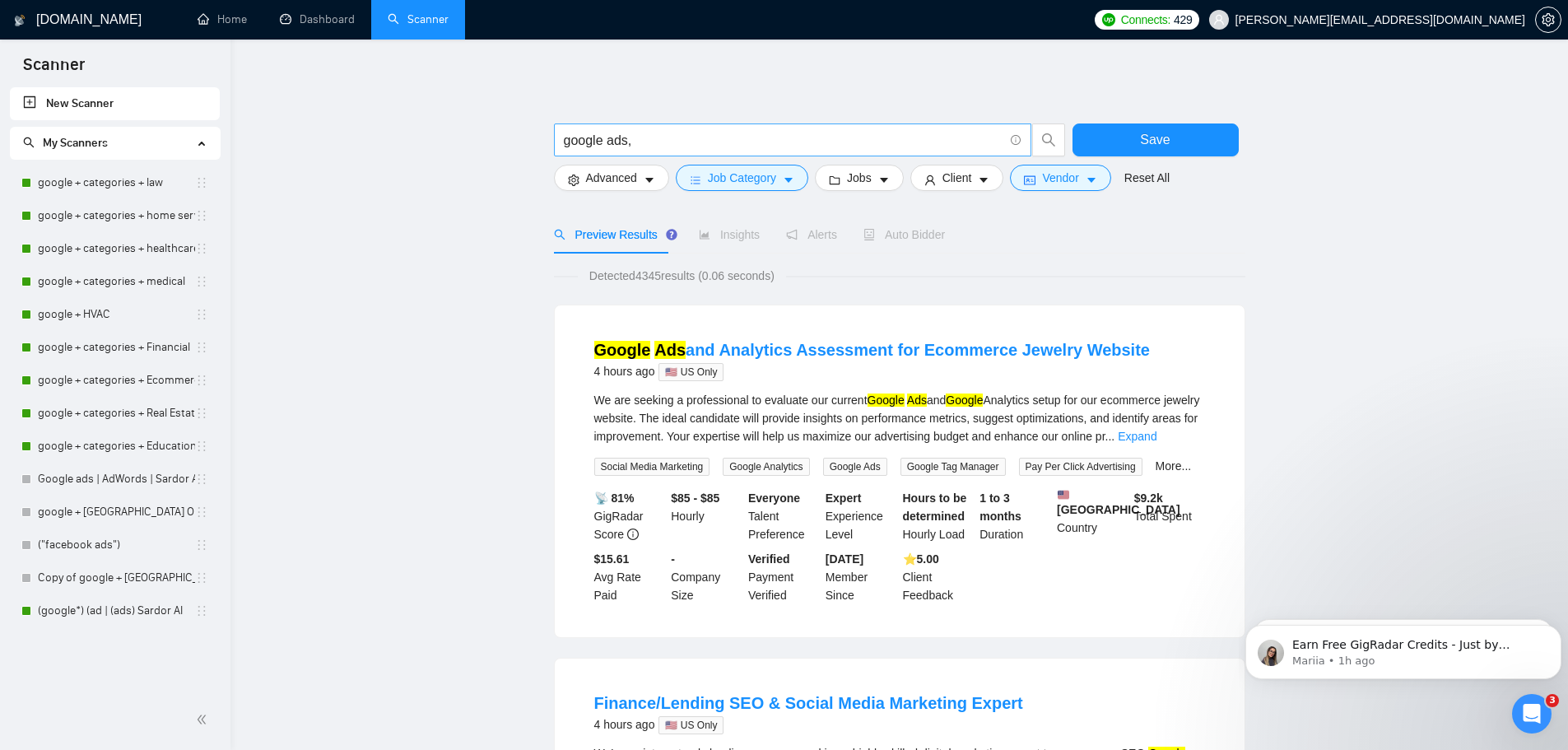
click at [652, 143] on input "google ads," at bounding box center [783, 140] width 439 height 21
click at [652, 144] on input "google ads," at bounding box center [783, 140] width 439 height 21
click at [652, 144] on input "google ads," at bounding box center [783, 140] width 439 height 21
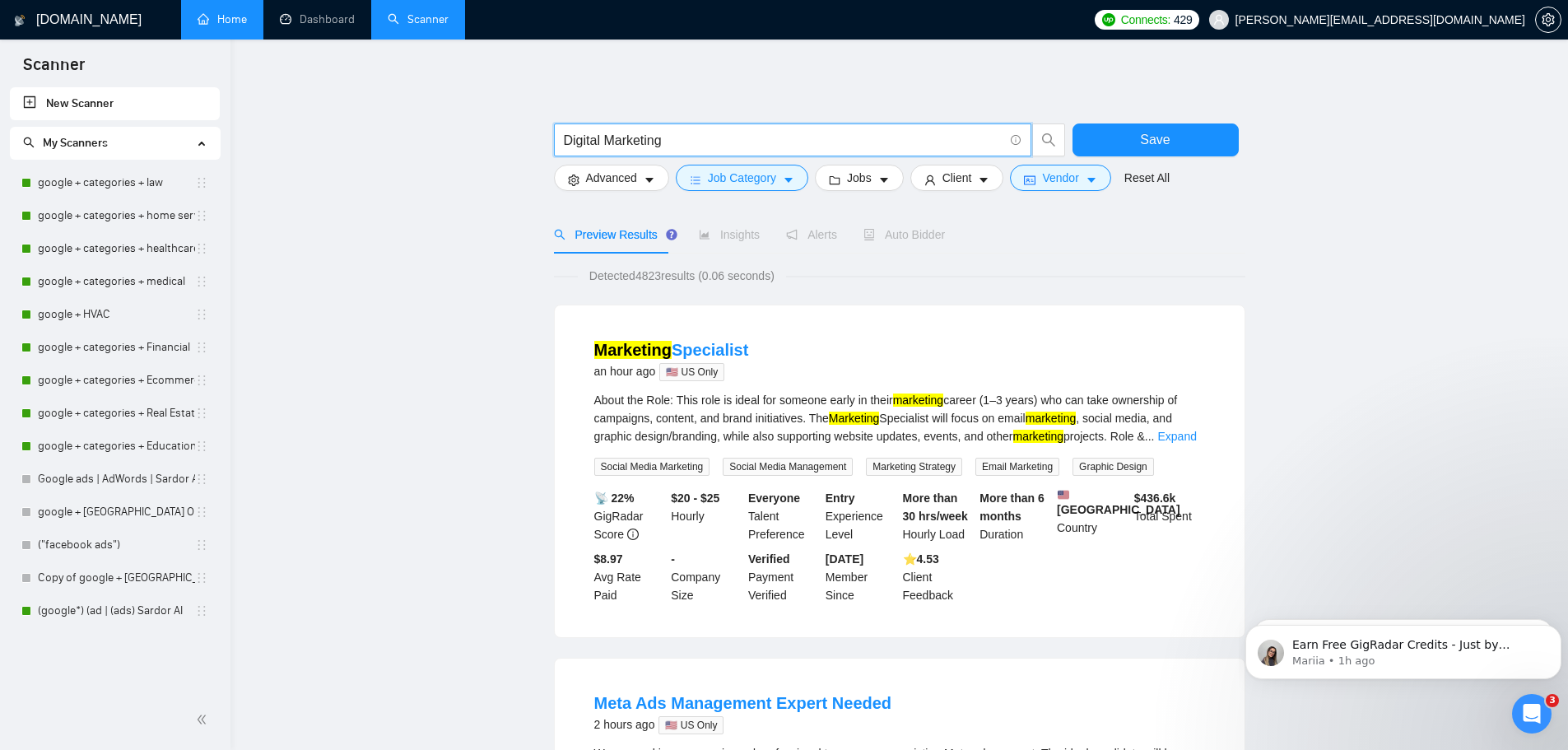
type input "Digital Marketing"
click at [230, 13] on link "Home" at bounding box center [222, 20] width 49 height 14
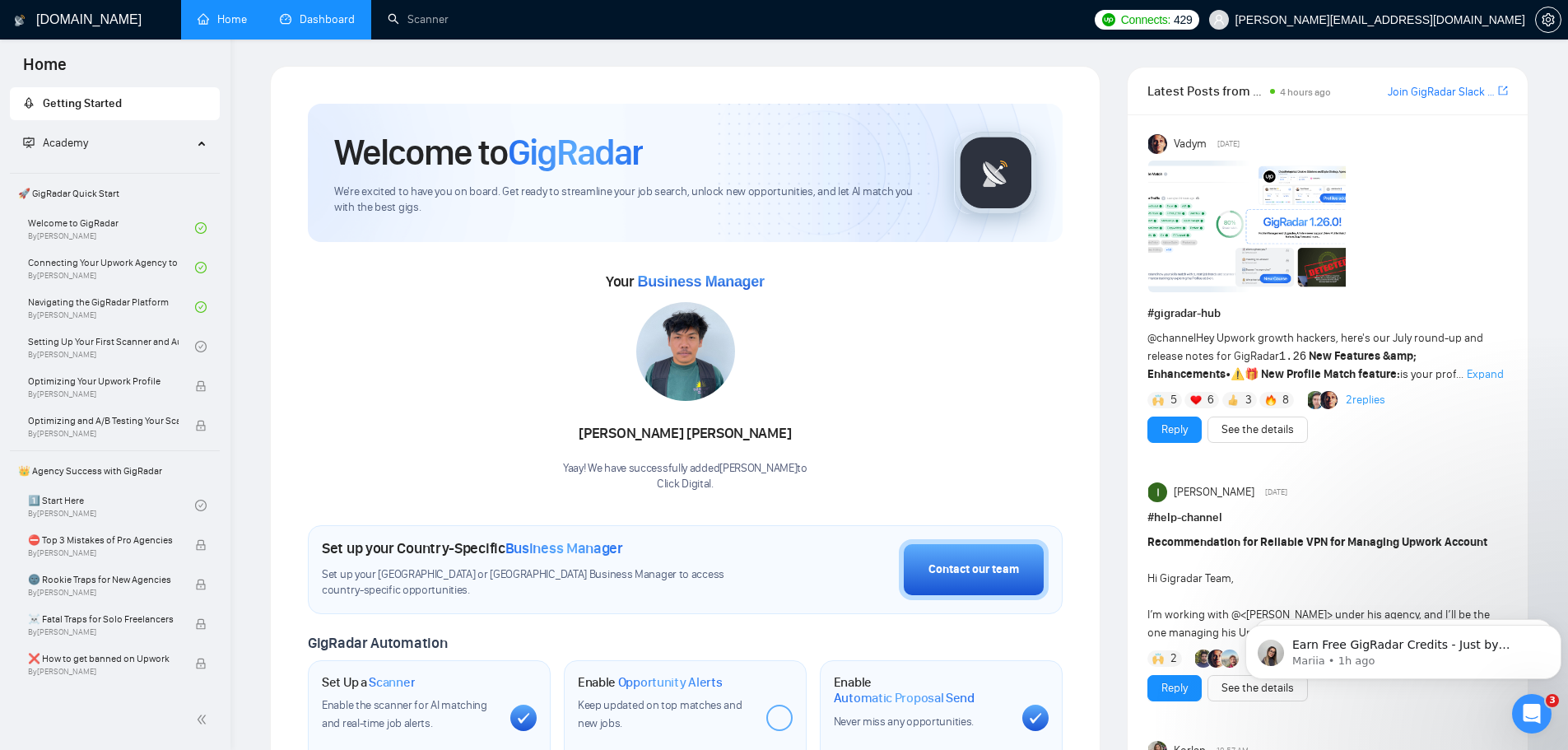
click at [307, 18] on link "Dashboard" at bounding box center [317, 20] width 75 height 14
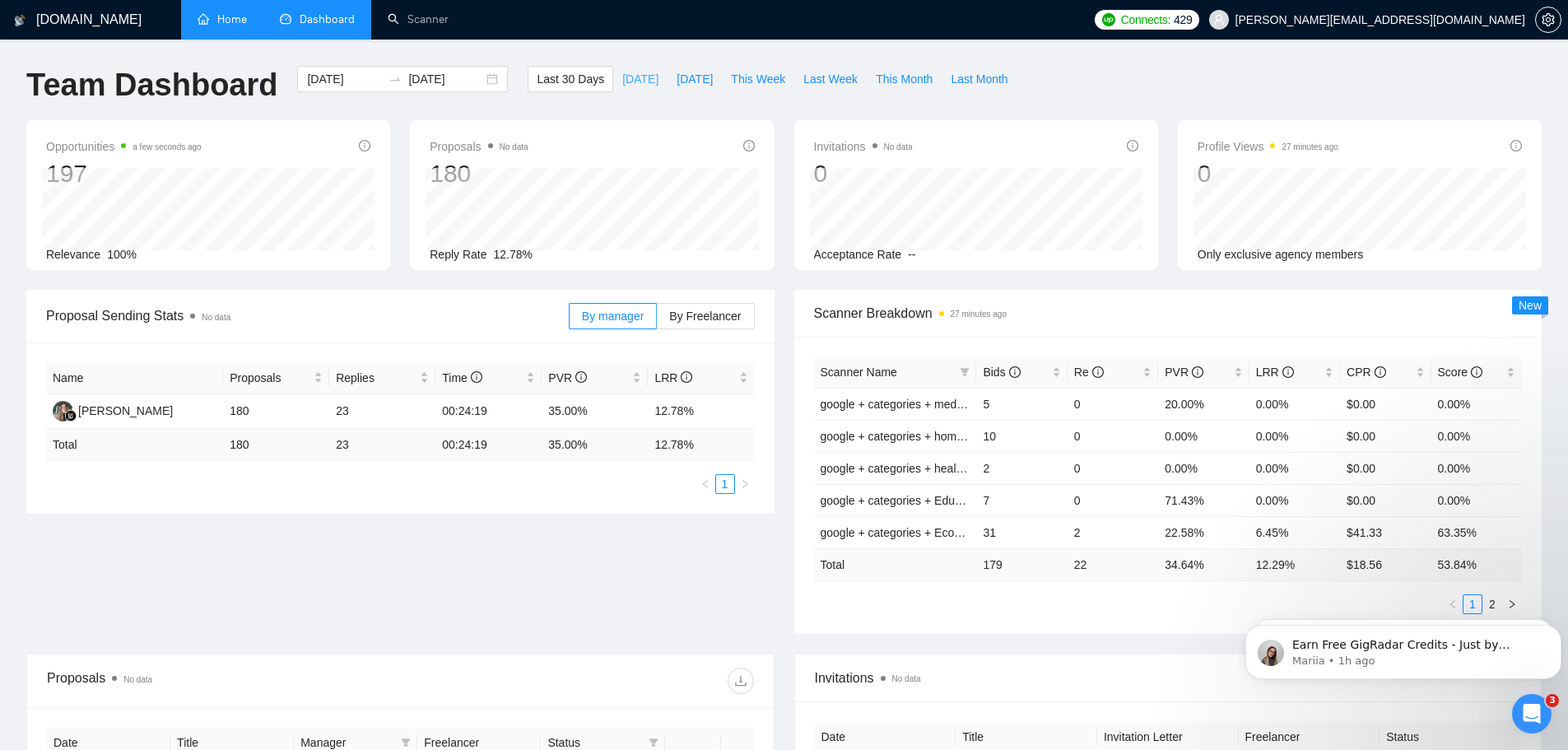
click at [622, 86] on span "[DATE]" at bounding box center [640, 78] width 37 height 18
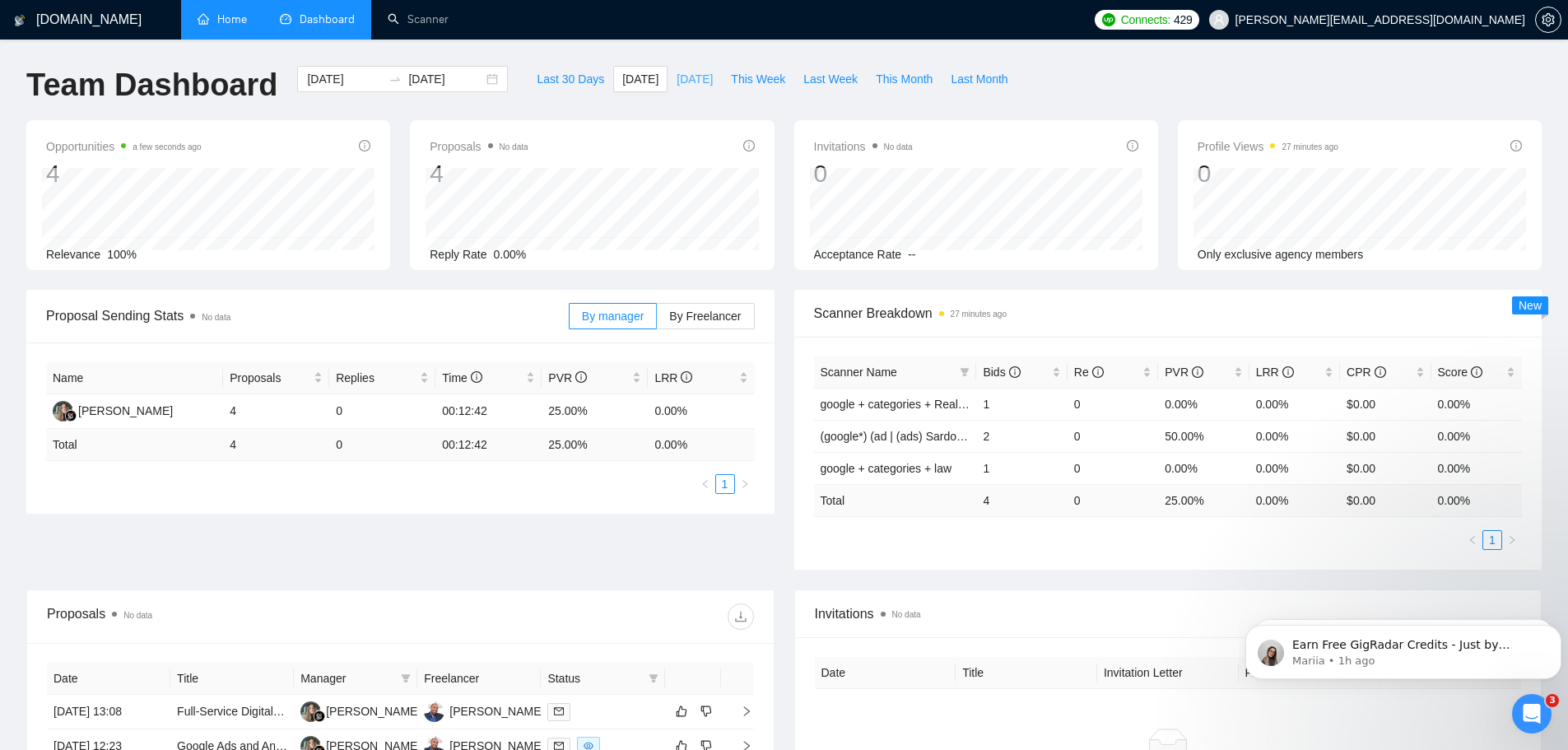
click at [689, 77] on span "[DATE]" at bounding box center [694, 78] width 37 height 18
type input "[DATE]"
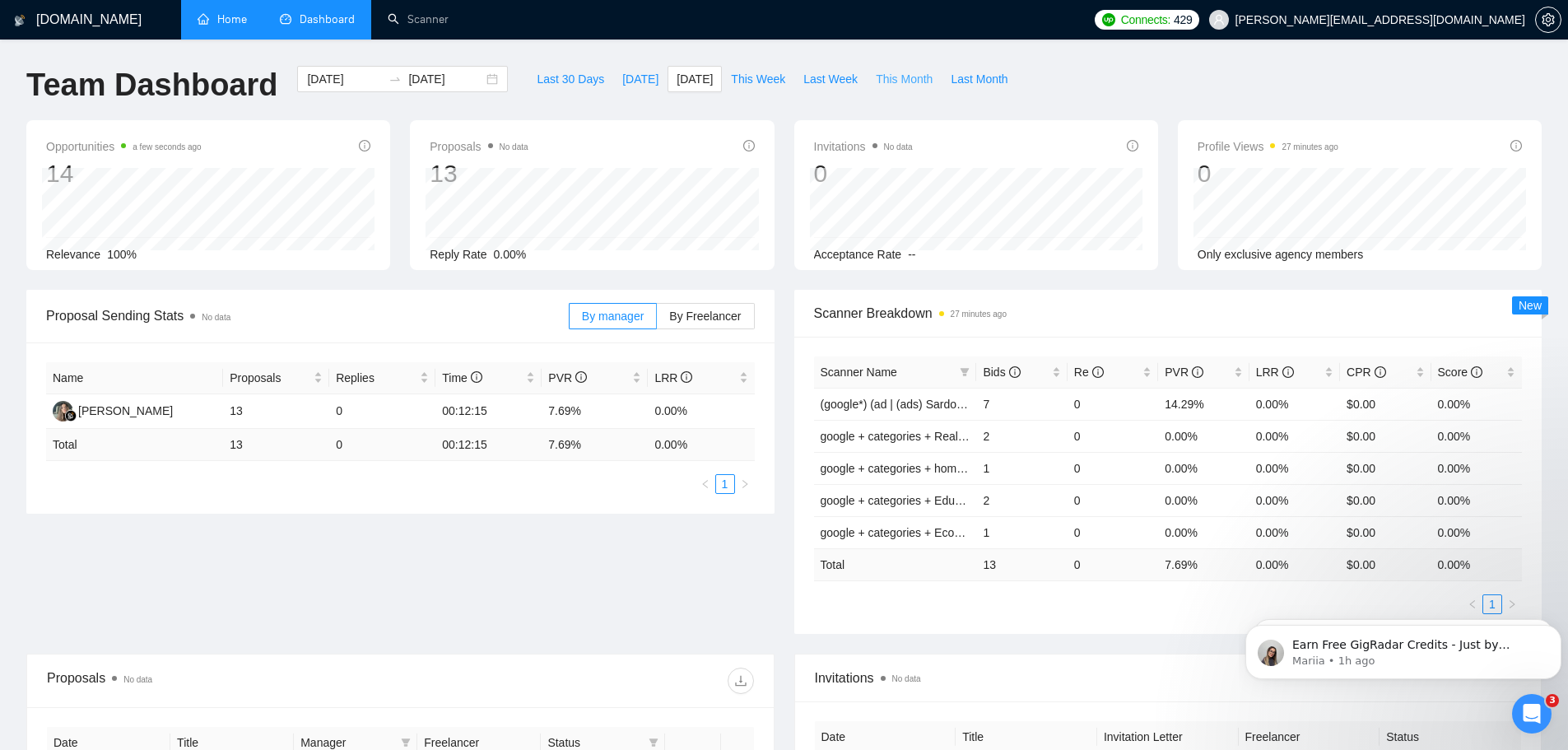
click at [879, 78] on span "This Month" at bounding box center [904, 78] width 57 height 18
type input "[DATE]"
click at [1547, 16] on icon "setting" at bounding box center [1547, 20] width 13 height 13
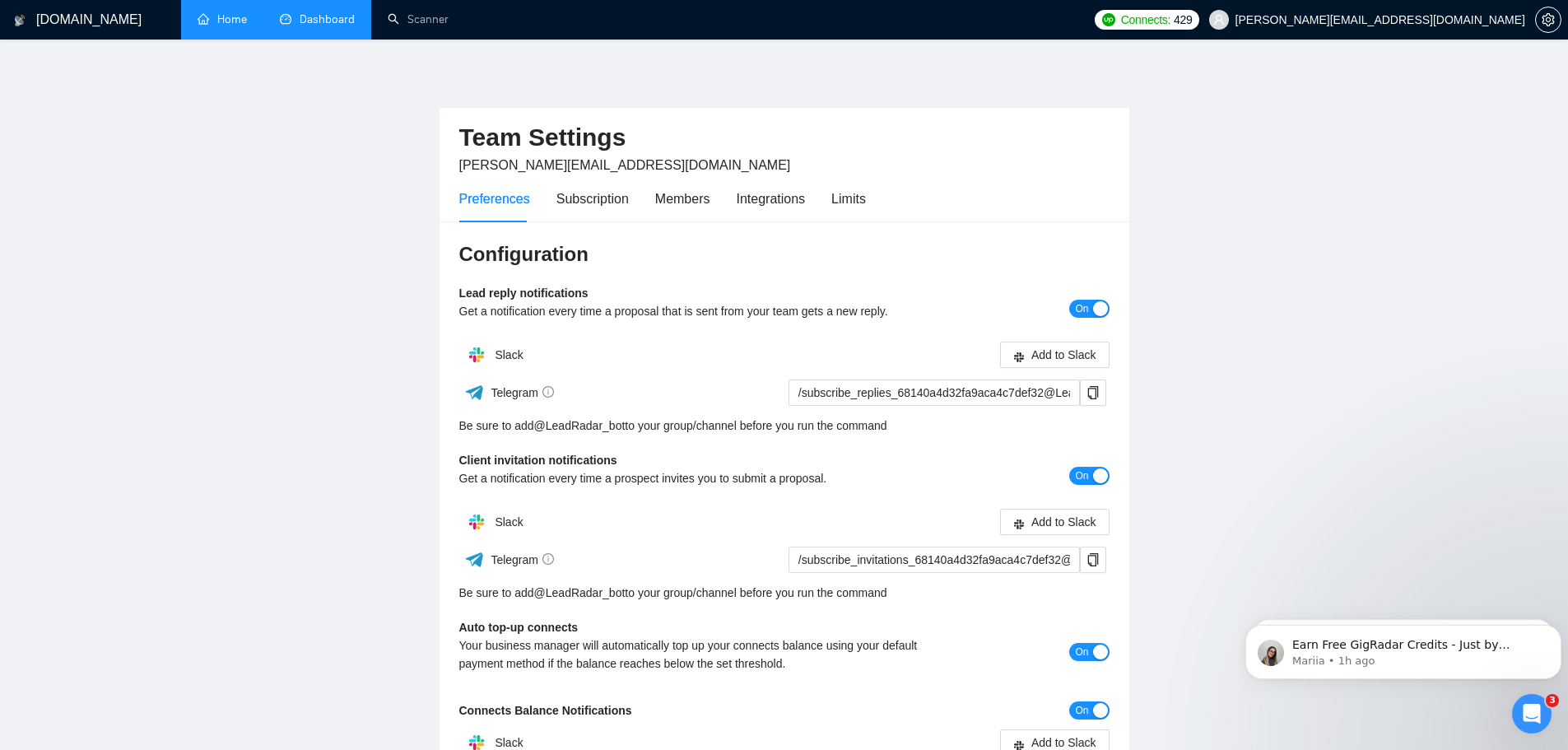
click at [1429, 20] on span "[PERSON_NAME][EMAIL_ADDRESS][DOMAIN_NAME]" at bounding box center [1380, 20] width 290 height 0
click at [1427, 151] on main "Team Settings [PERSON_NAME][EMAIL_ADDRESS][DOMAIN_NAME] Preferences Subscriptio…" at bounding box center [784, 499] width 1515 height 868
click at [1409, 20] on span "[PERSON_NAME][EMAIL_ADDRESS][DOMAIN_NAME]" at bounding box center [1380, 20] width 290 height 0
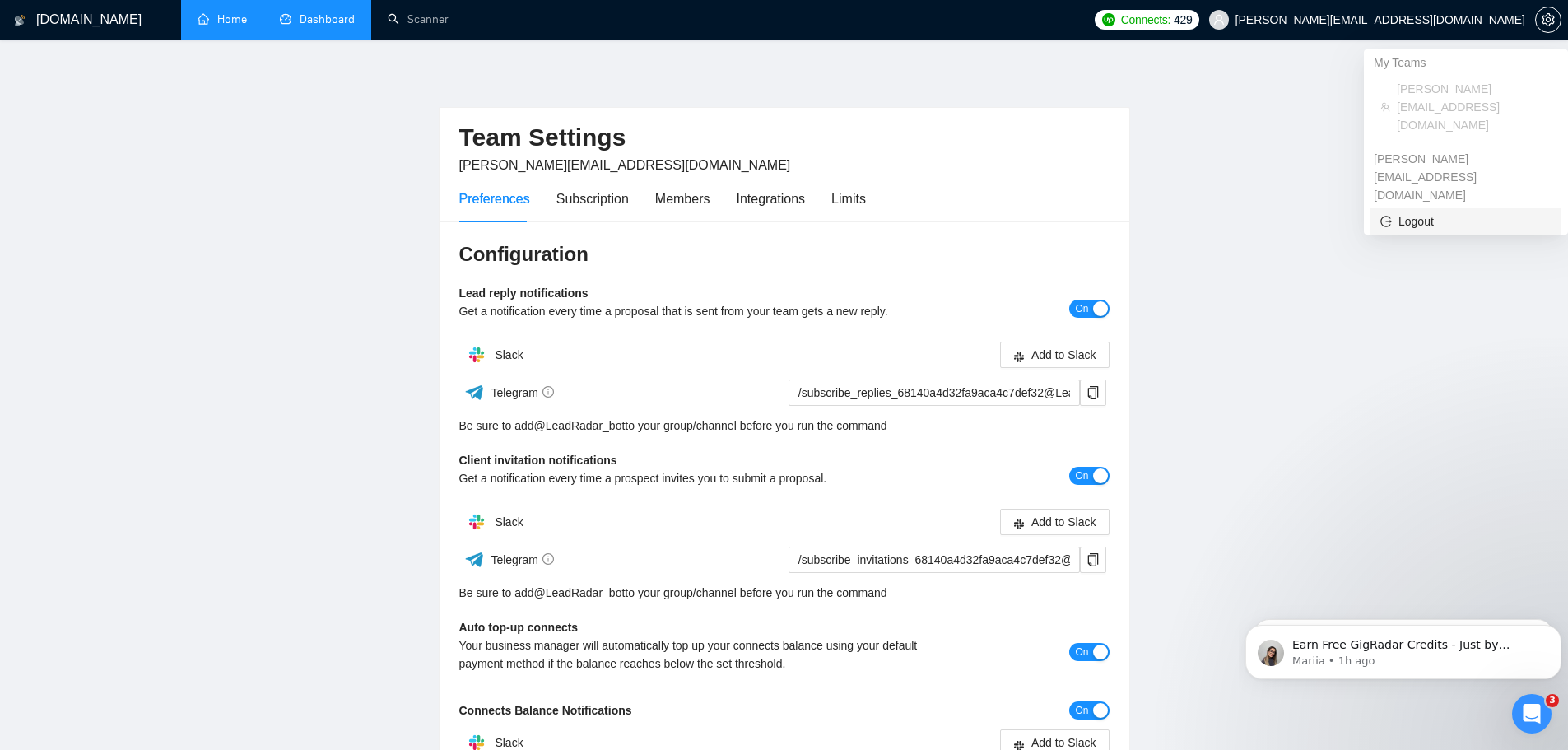
click at [1411, 212] on span "Logout" at bounding box center [1465, 221] width 171 height 18
